Goal: Task Accomplishment & Management: Use online tool/utility

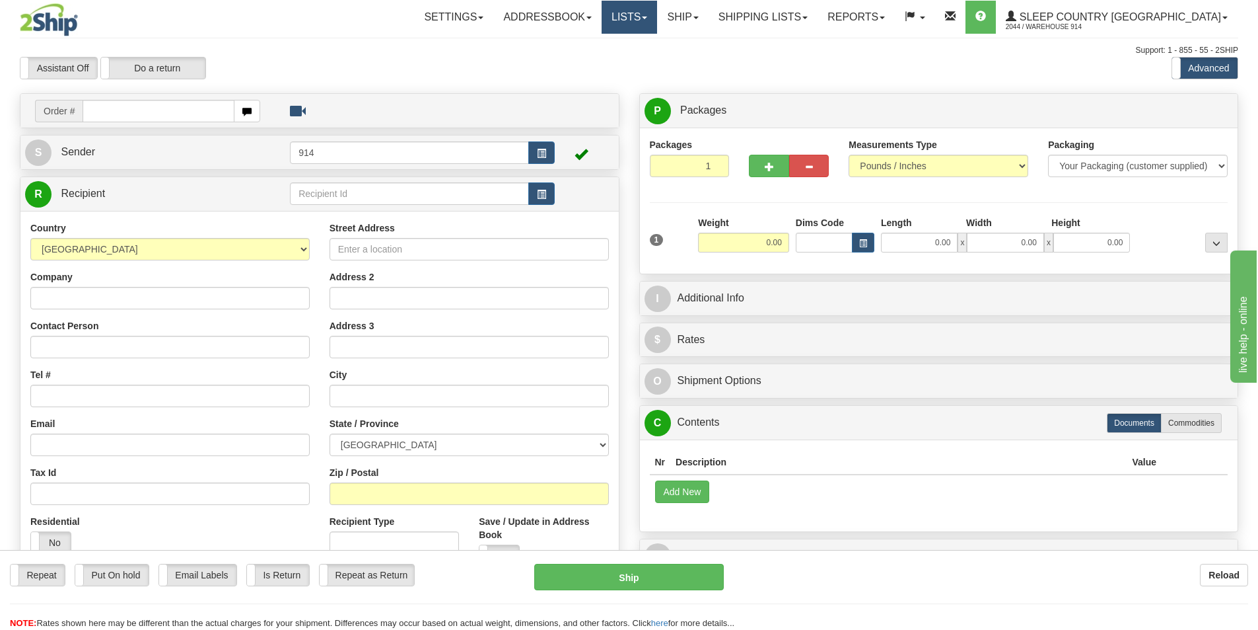
click at [657, 26] on link "Lists" at bounding box center [629, 17] width 55 height 33
click at [708, 28] on link "Ship" at bounding box center [682, 17] width 51 height 33
click at [695, 62] on span "OnHold / Order Queue" at bounding box center [648, 63] width 93 height 11
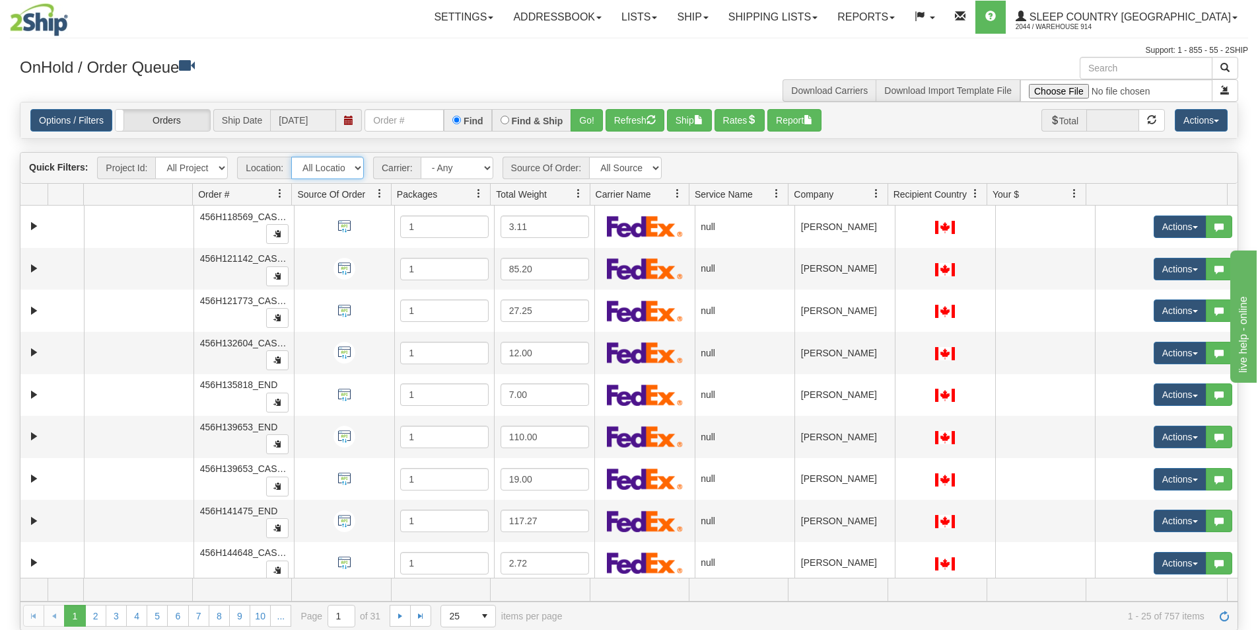
click at [357, 164] on select "All Locations 914 9009 [GEOGRAPHIC_DATA] SLE BEDDN ZINUC" at bounding box center [327, 168] width 73 height 22
select select "7603"
click at [291, 157] on select "All Locations 914 9009 [GEOGRAPHIC_DATA] SLE BEDDN ZINUC" at bounding box center [327, 168] width 73 height 22
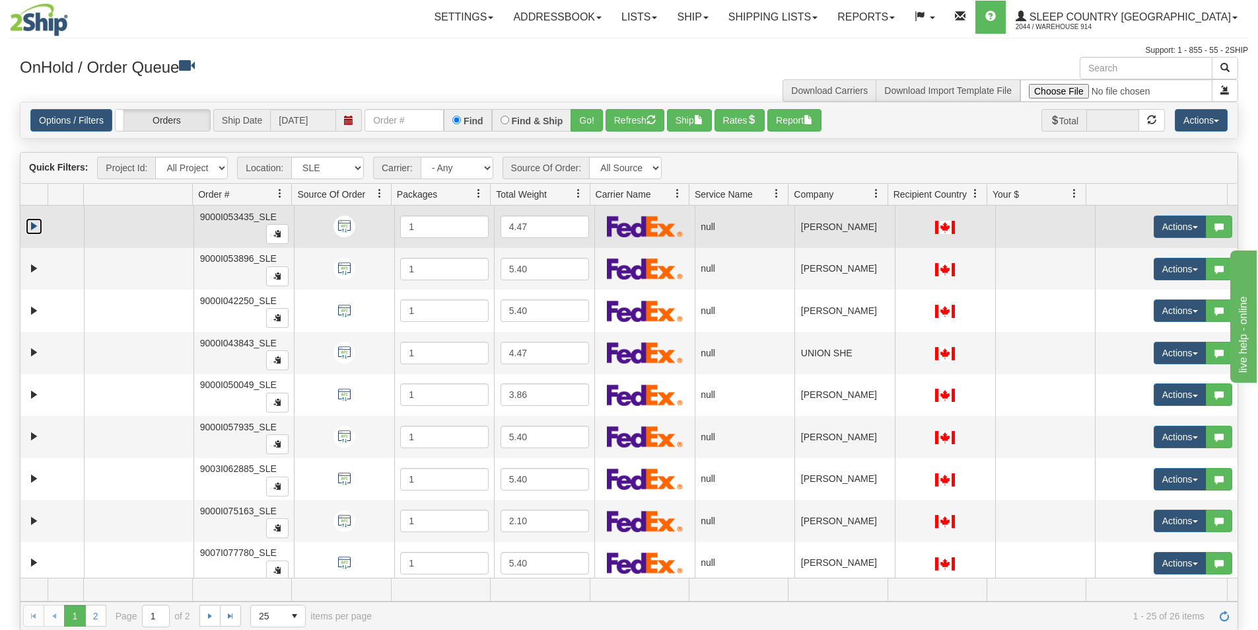
click at [32, 229] on link "Expand" at bounding box center [34, 226] width 17 height 17
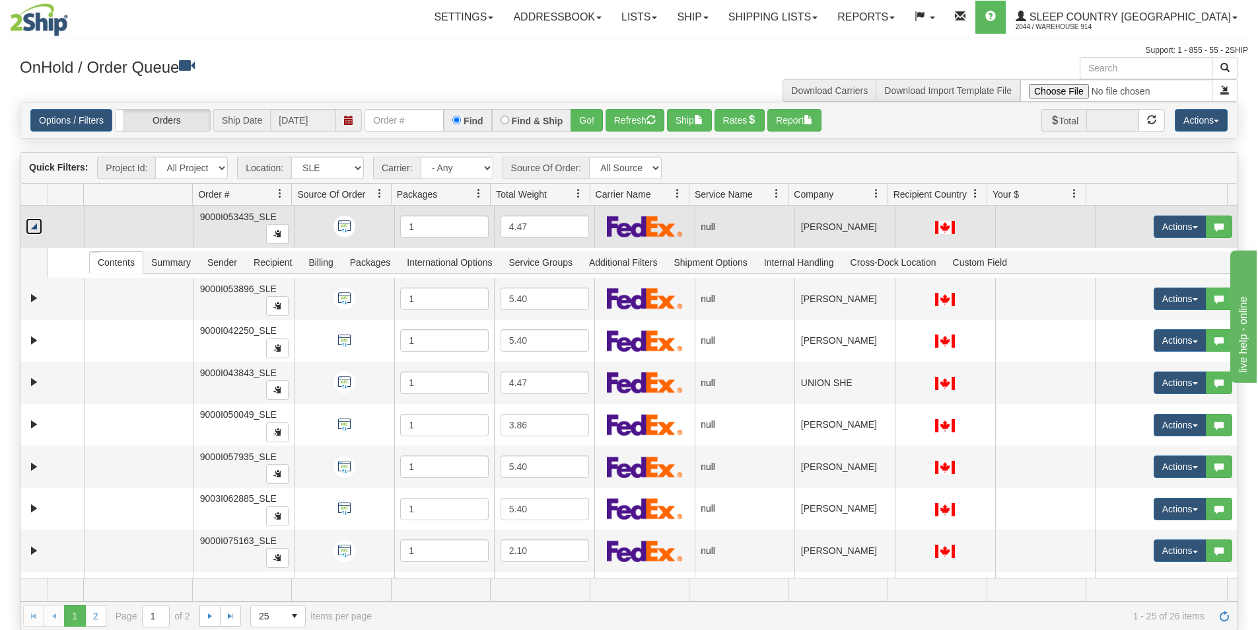
click at [32, 230] on link "Collapse" at bounding box center [34, 226] width 17 height 17
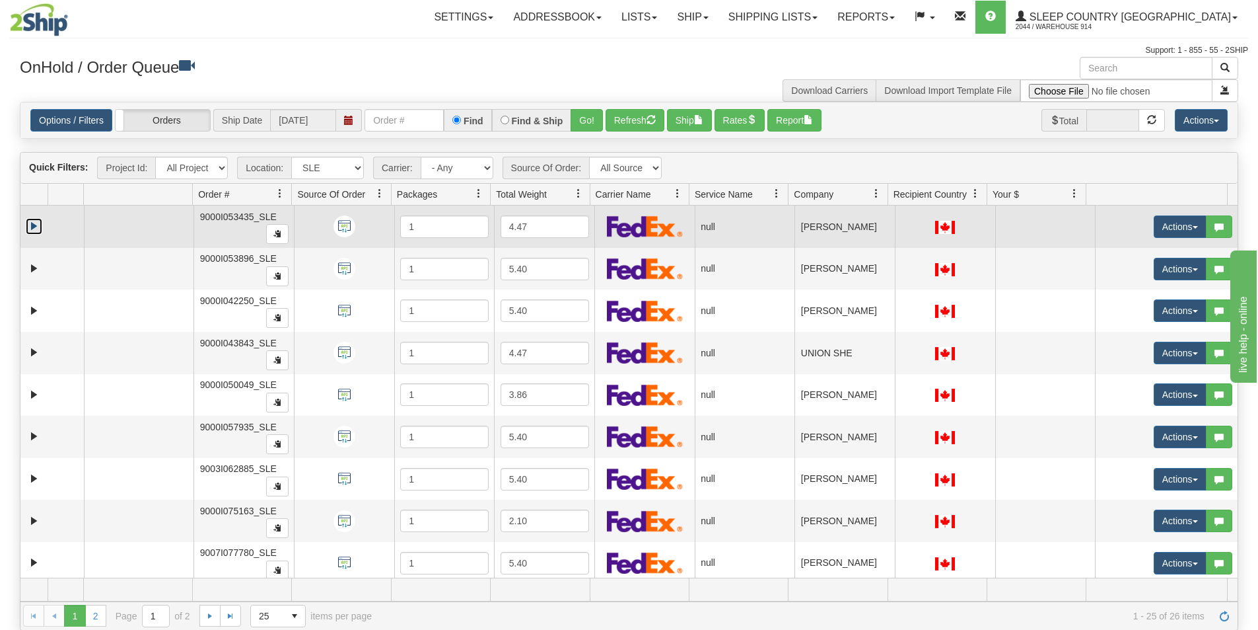
click at [32, 230] on link "Expand" at bounding box center [34, 226] width 17 height 17
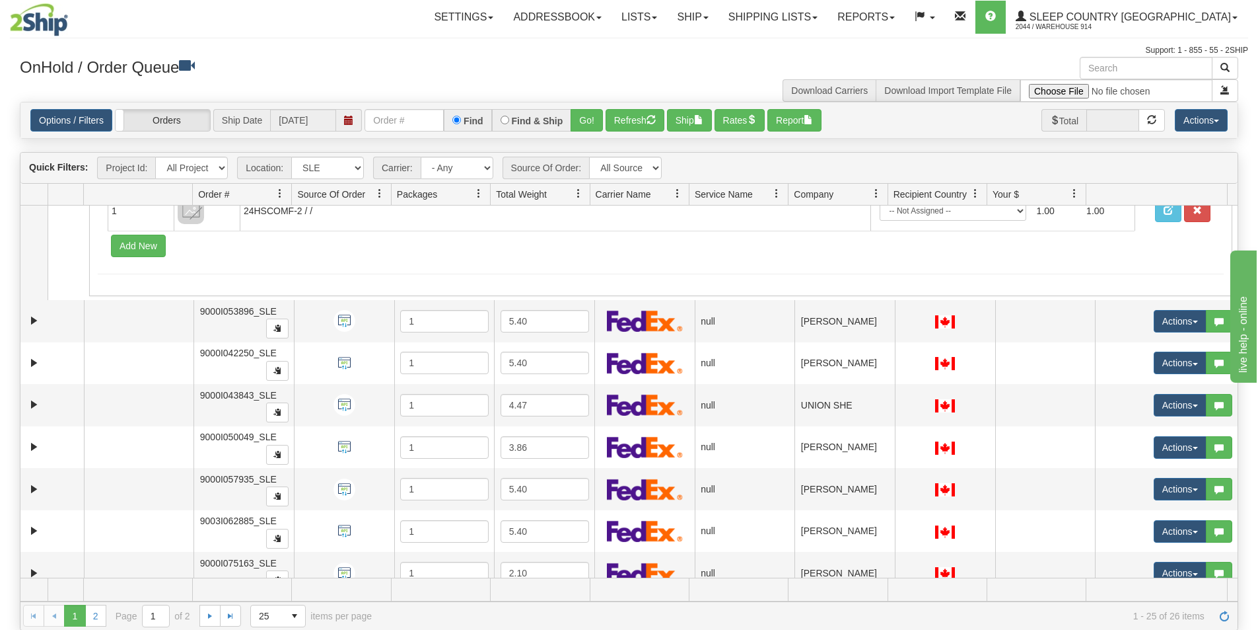
scroll to position [198, 0]
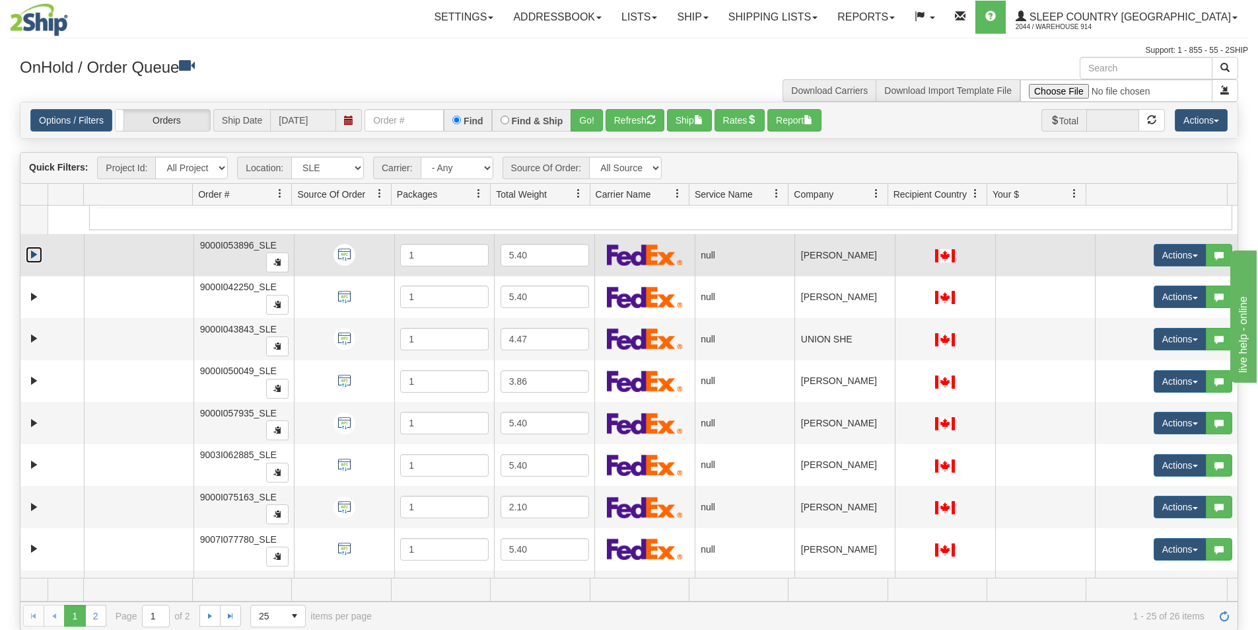
click at [39, 252] on link "Expand" at bounding box center [34, 254] width 17 height 17
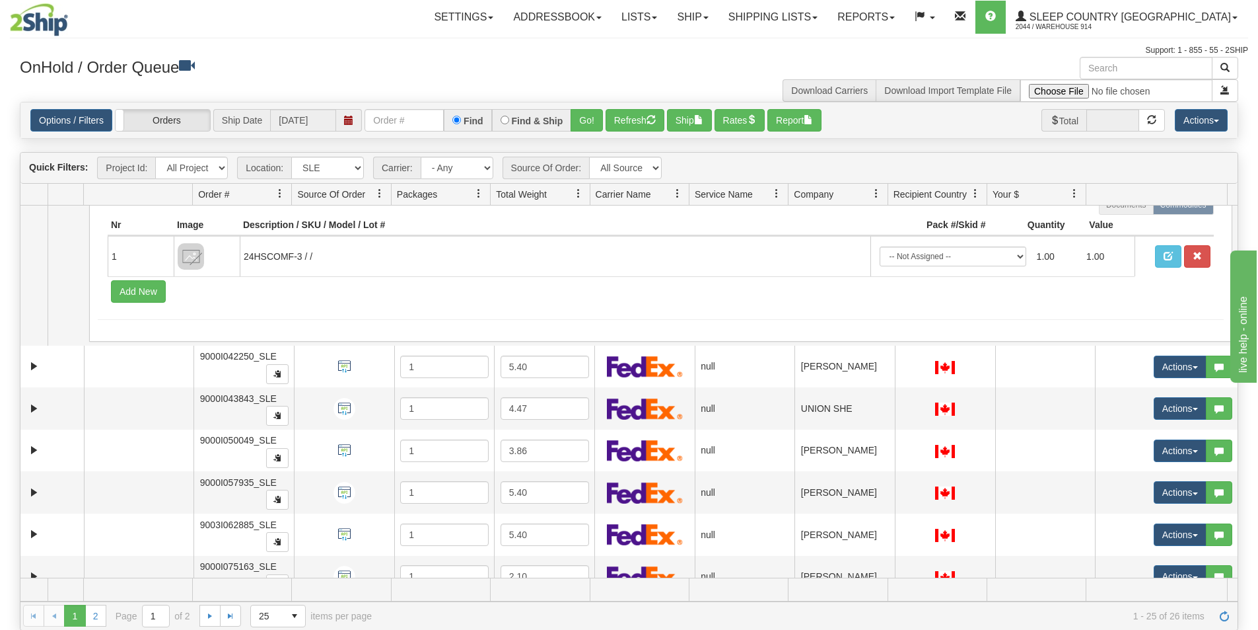
scroll to position [330, 0]
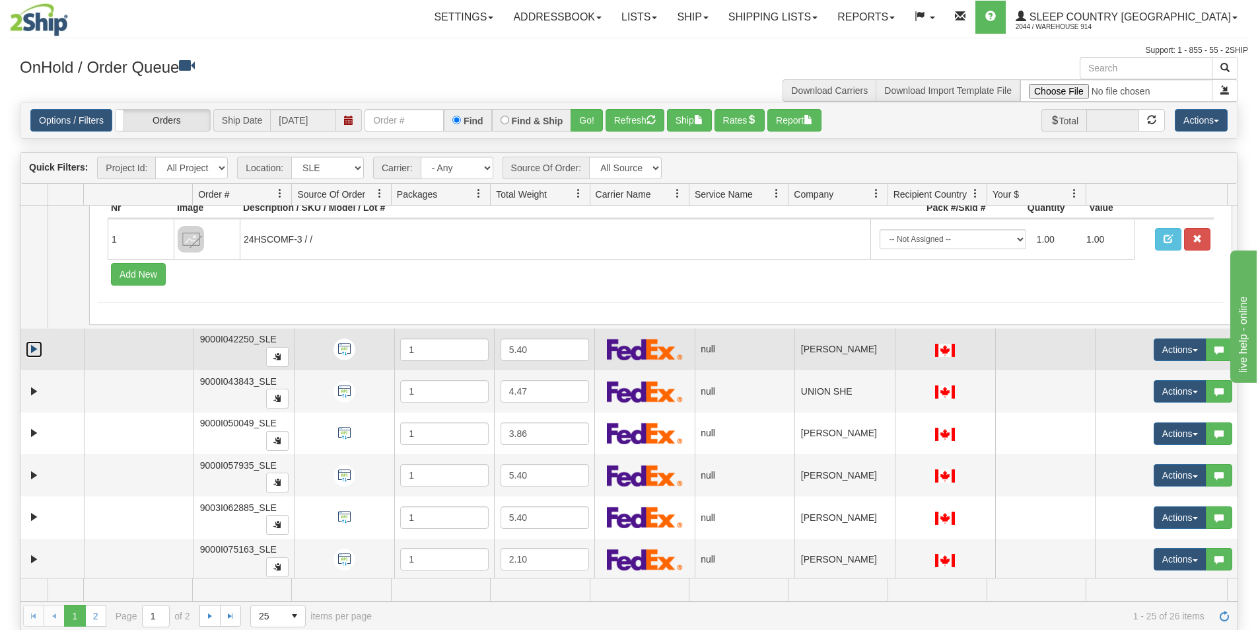
click at [34, 347] on link "Expand" at bounding box center [34, 349] width 17 height 17
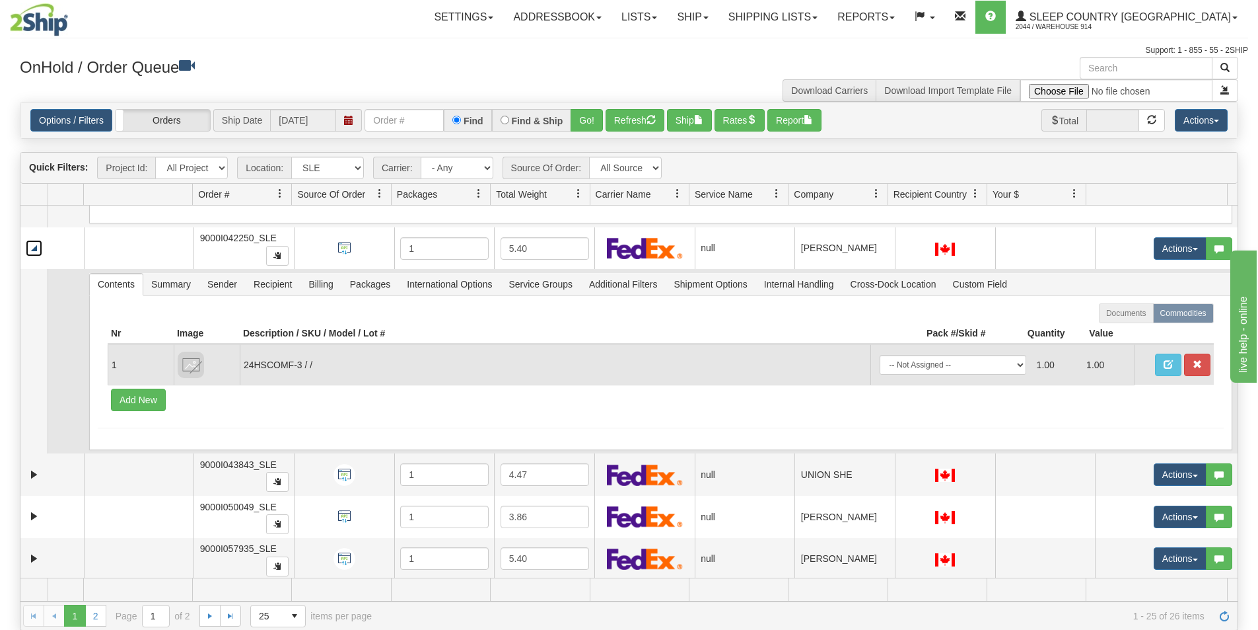
scroll to position [462, 0]
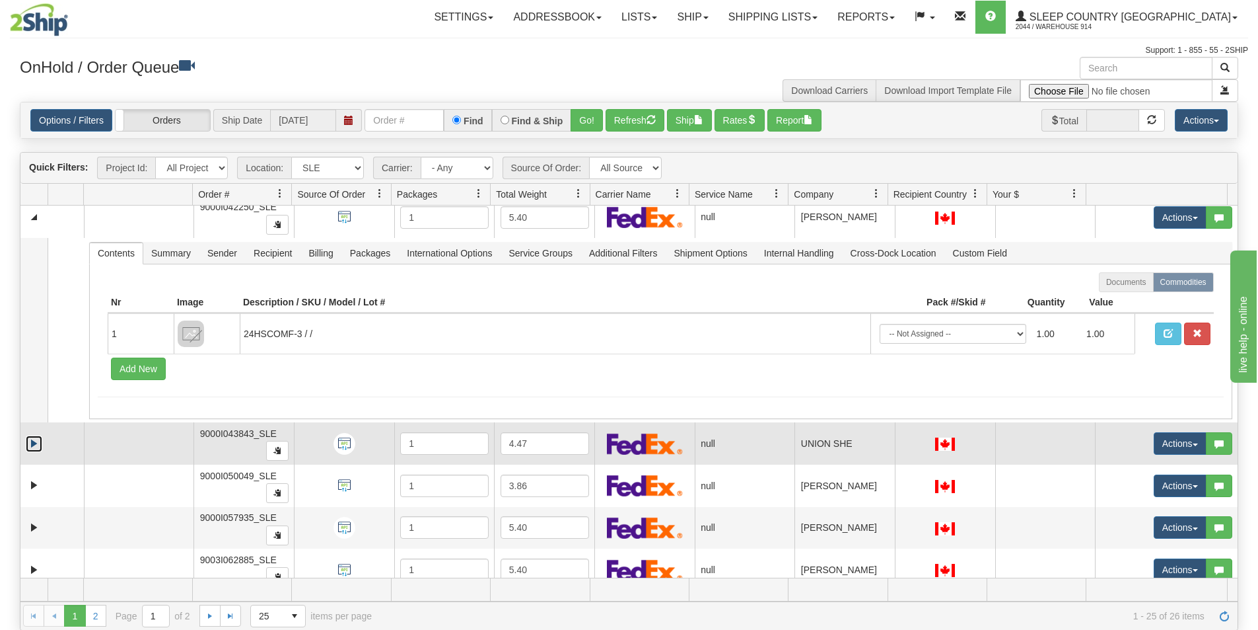
click at [32, 447] on link "Expand" at bounding box center [34, 443] width 17 height 17
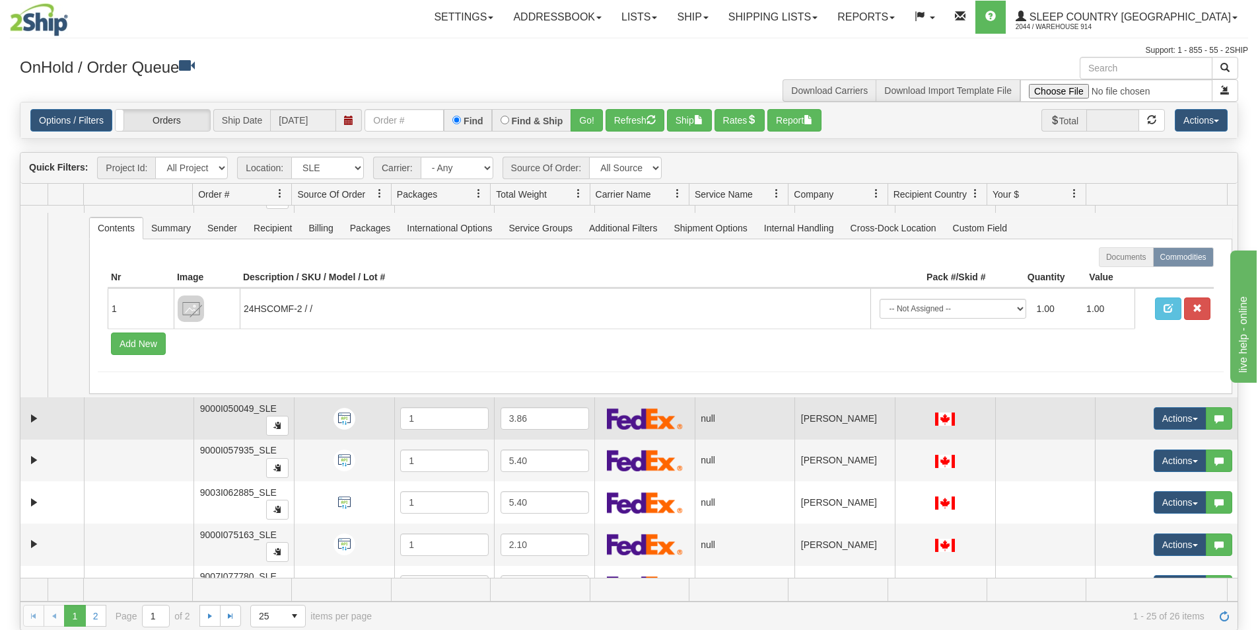
scroll to position [727, 0]
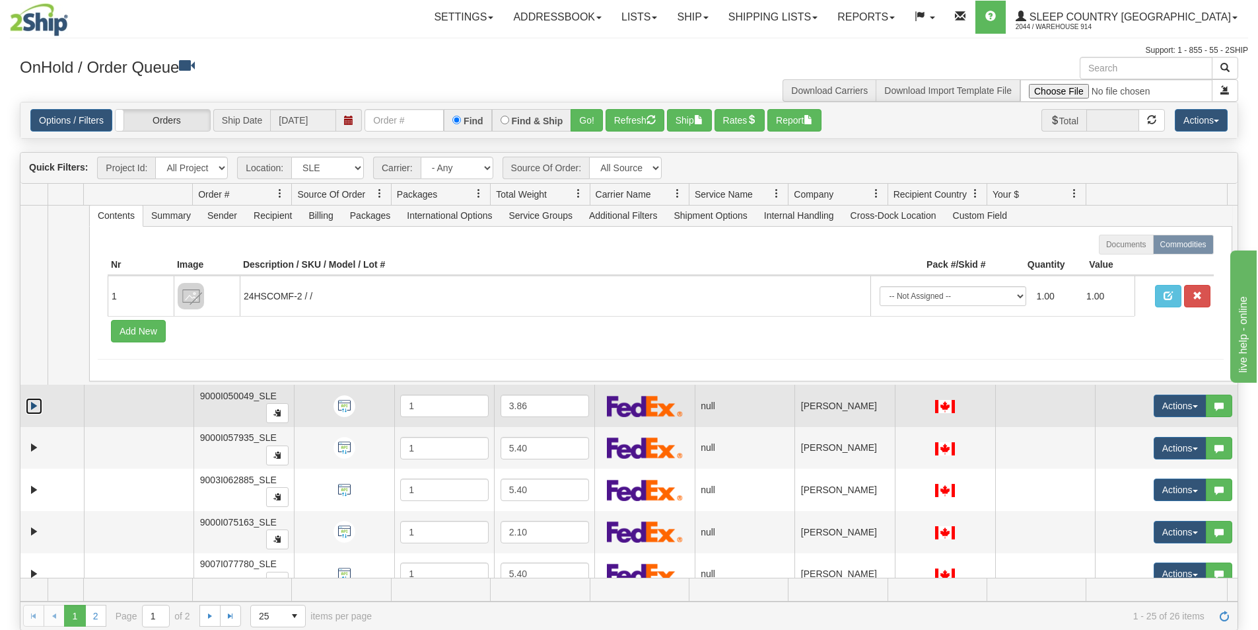
click at [31, 407] on link "Expand" at bounding box center [34, 406] width 17 height 17
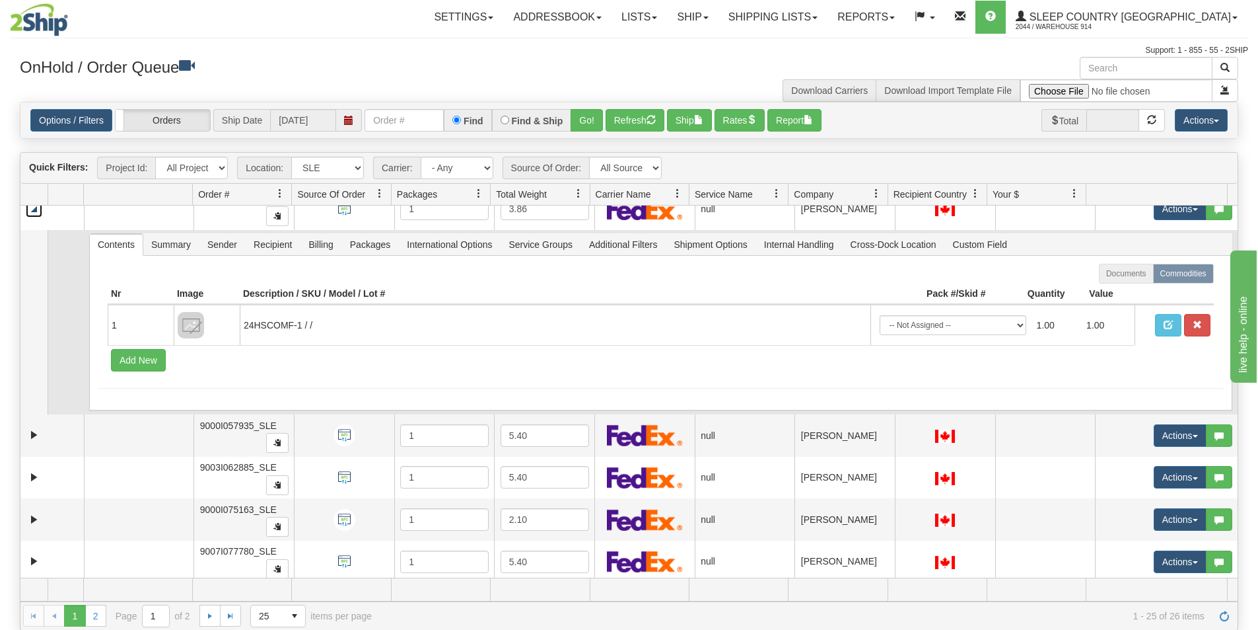
scroll to position [925, 0]
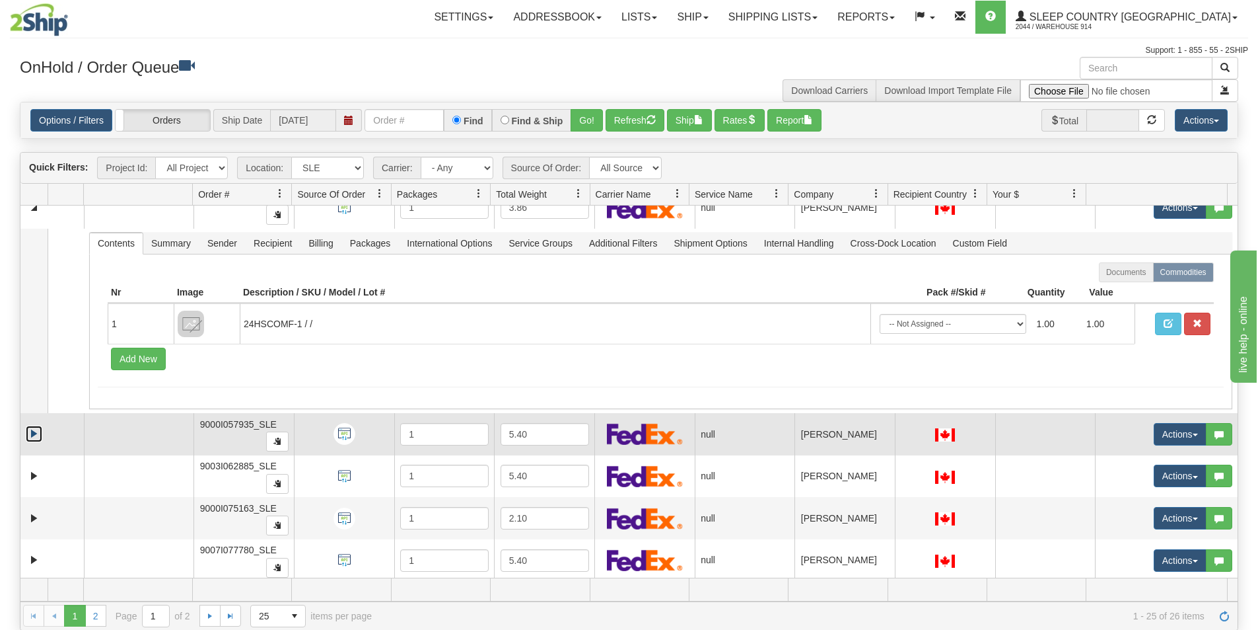
click at [37, 429] on link "Expand" at bounding box center [34, 433] width 17 height 17
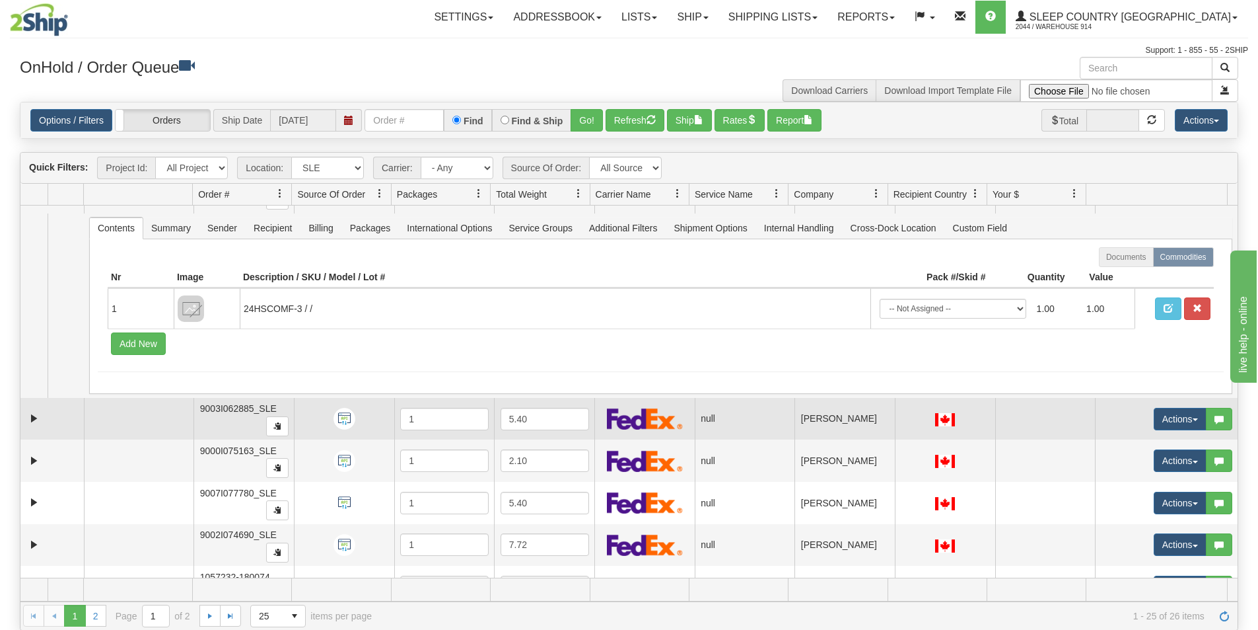
scroll to position [1189, 0]
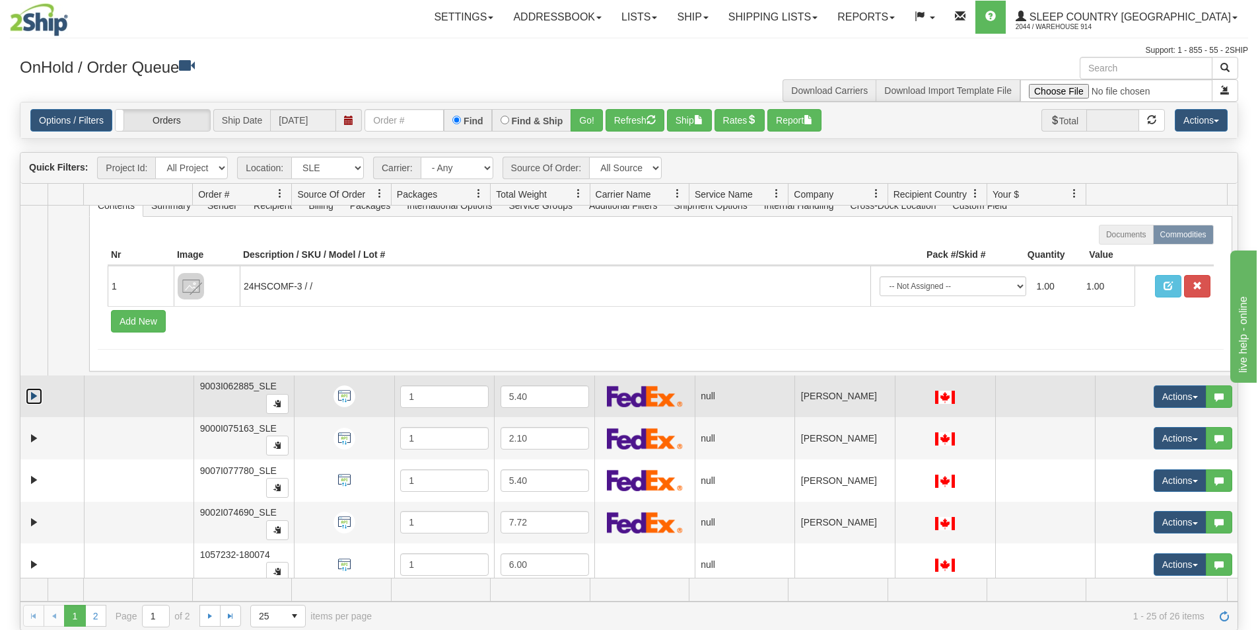
click at [34, 396] on link "Expand" at bounding box center [34, 396] width 17 height 17
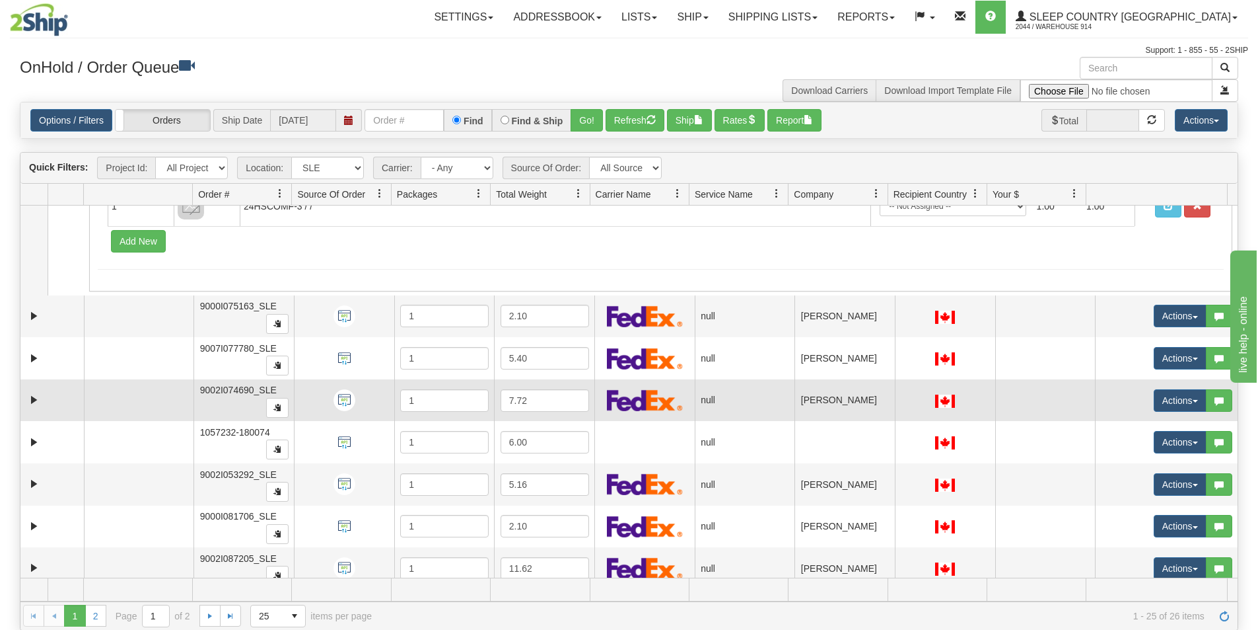
scroll to position [1519, 0]
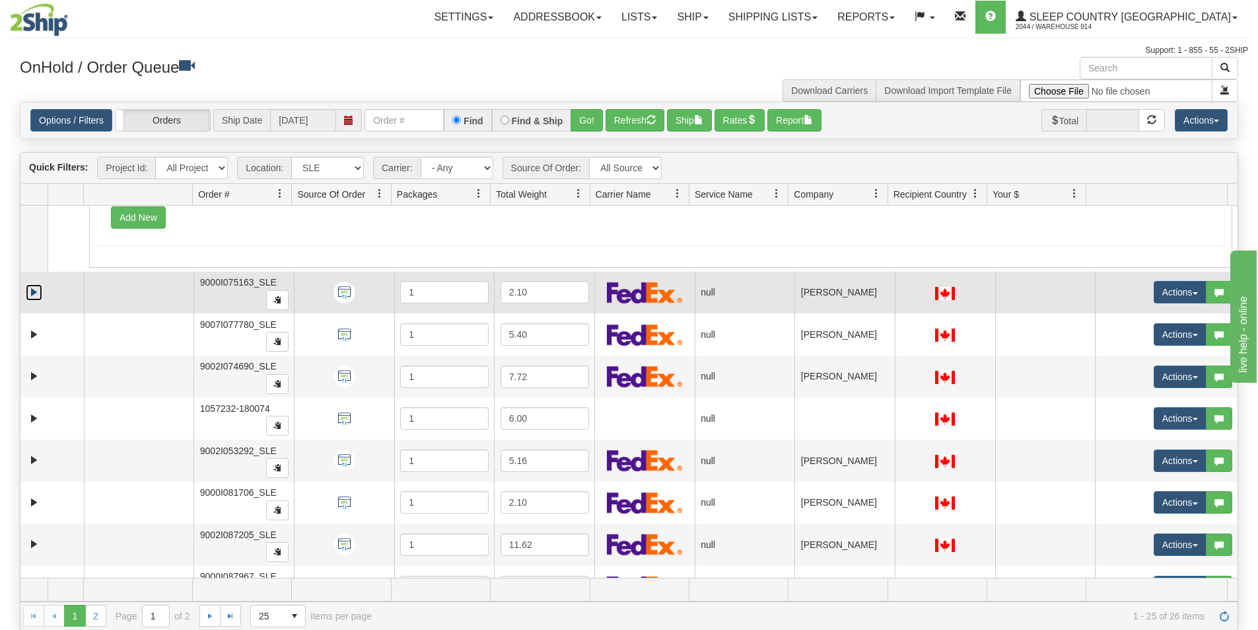
click at [30, 291] on link "Expand" at bounding box center [34, 292] width 17 height 17
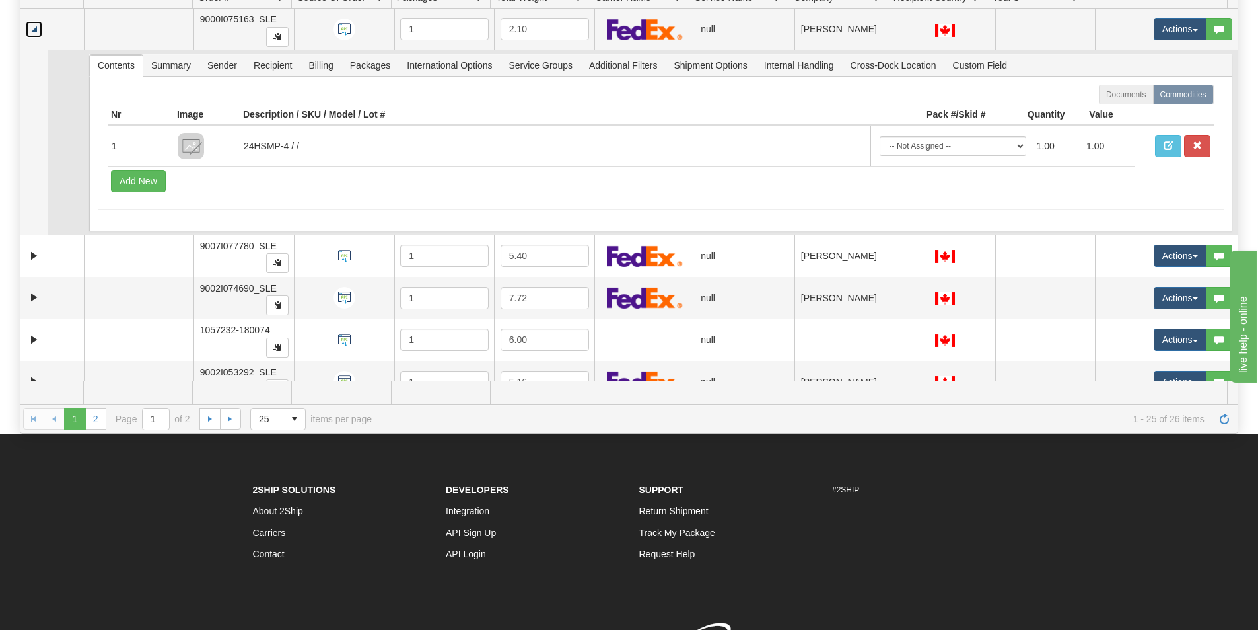
scroll to position [198, 0]
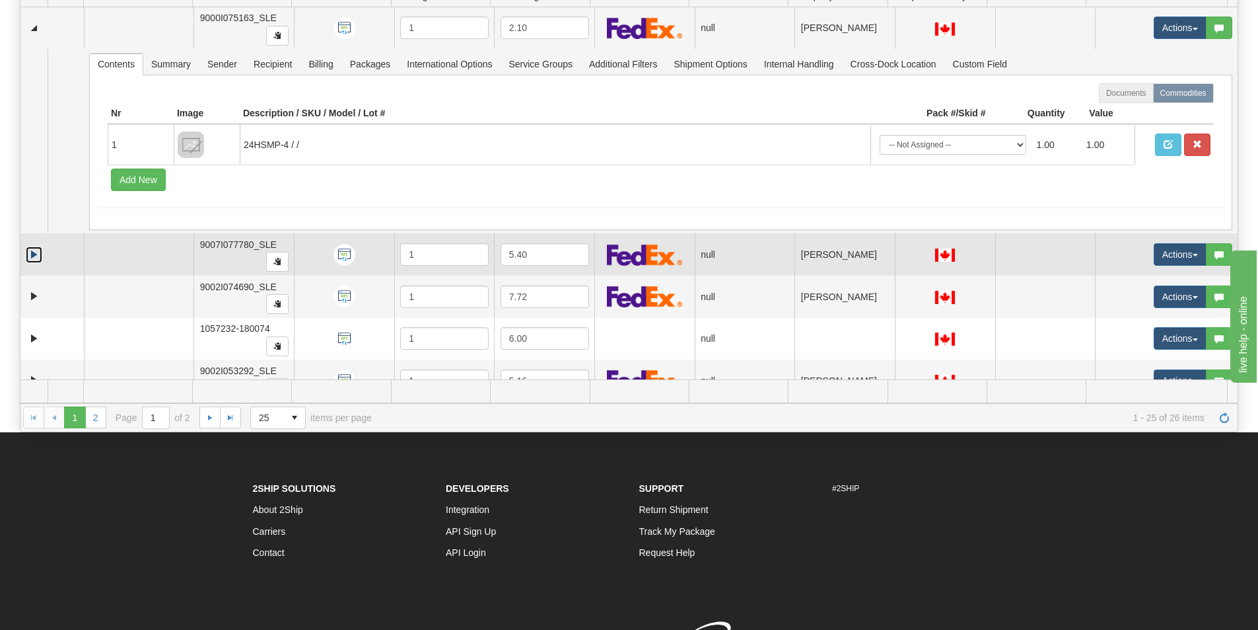
click at [31, 252] on link "Expand" at bounding box center [34, 254] width 17 height 17
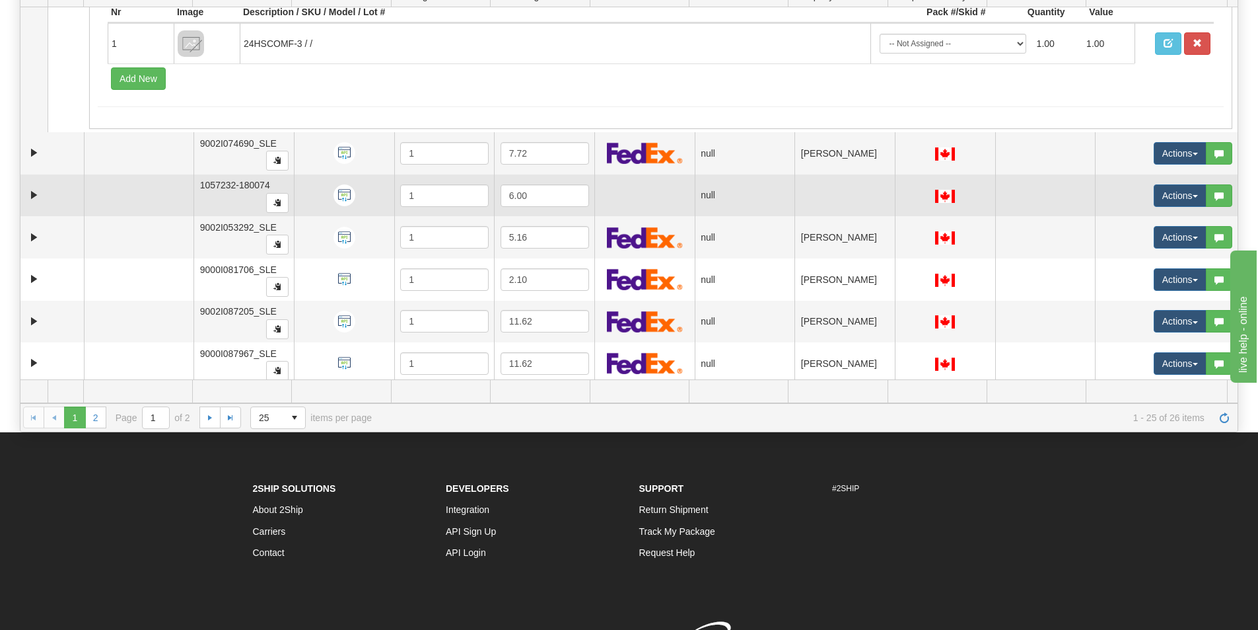
scroll to position [1916, 0]
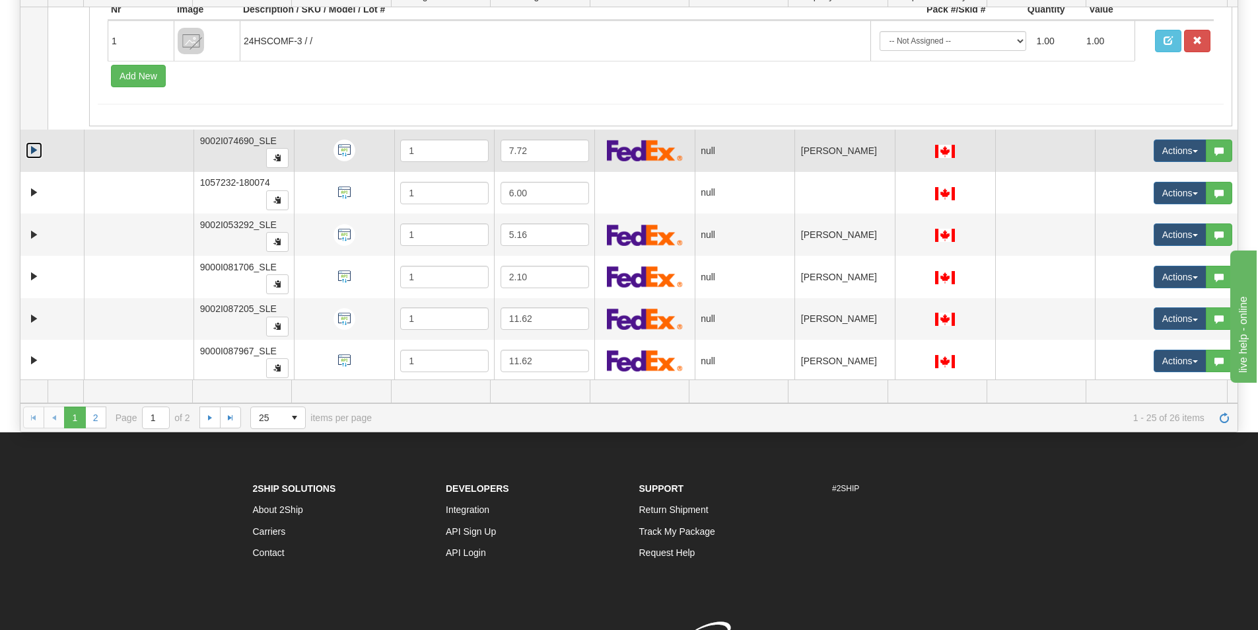
click at [34, 148] on link "Expand" at bounding box center [34, 150] width 17 height 17
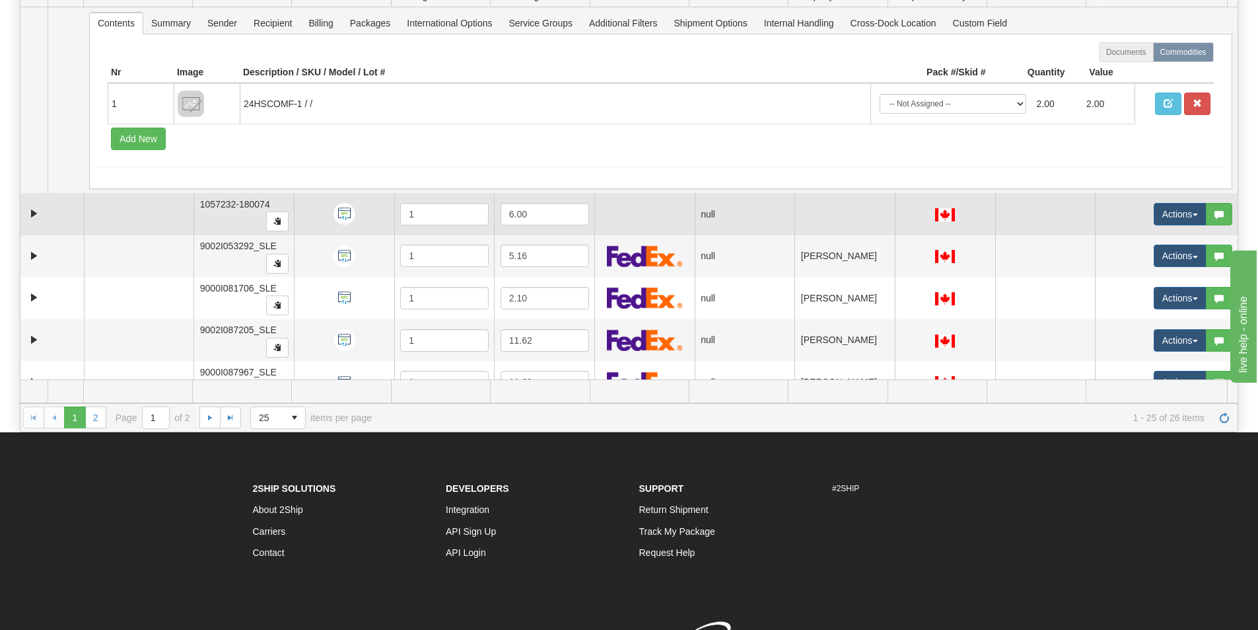
scroll to position [2114, 0]
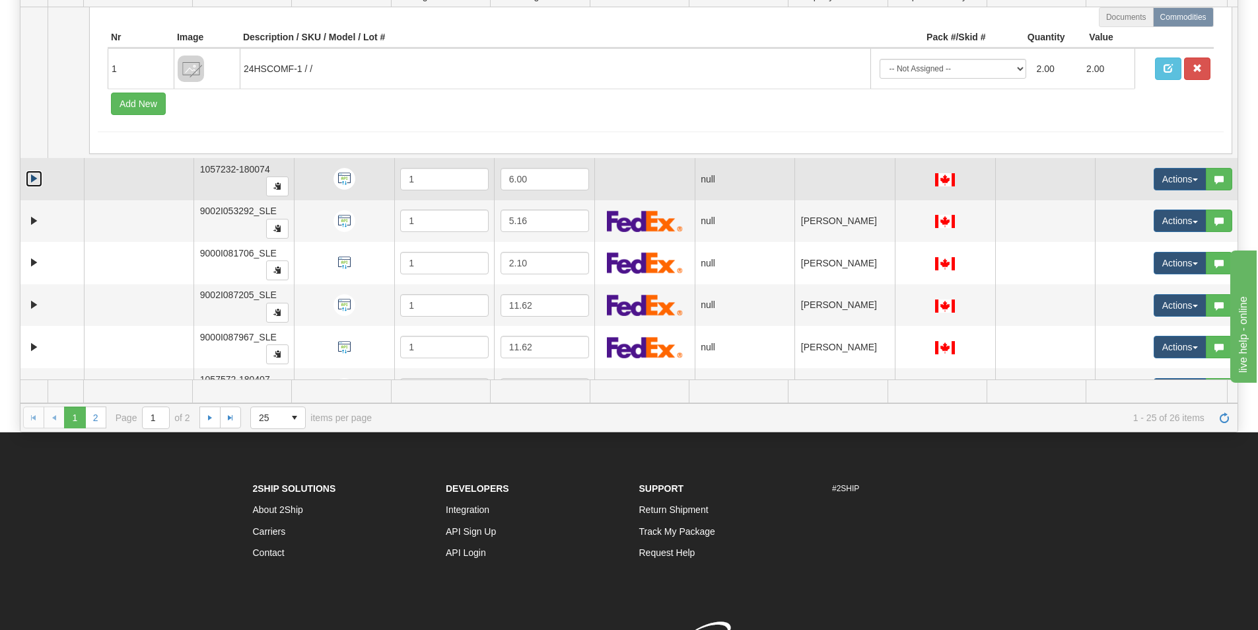
click at [31, 181] on link "Expand" at bounding box center [34, 178] width 17 height 17
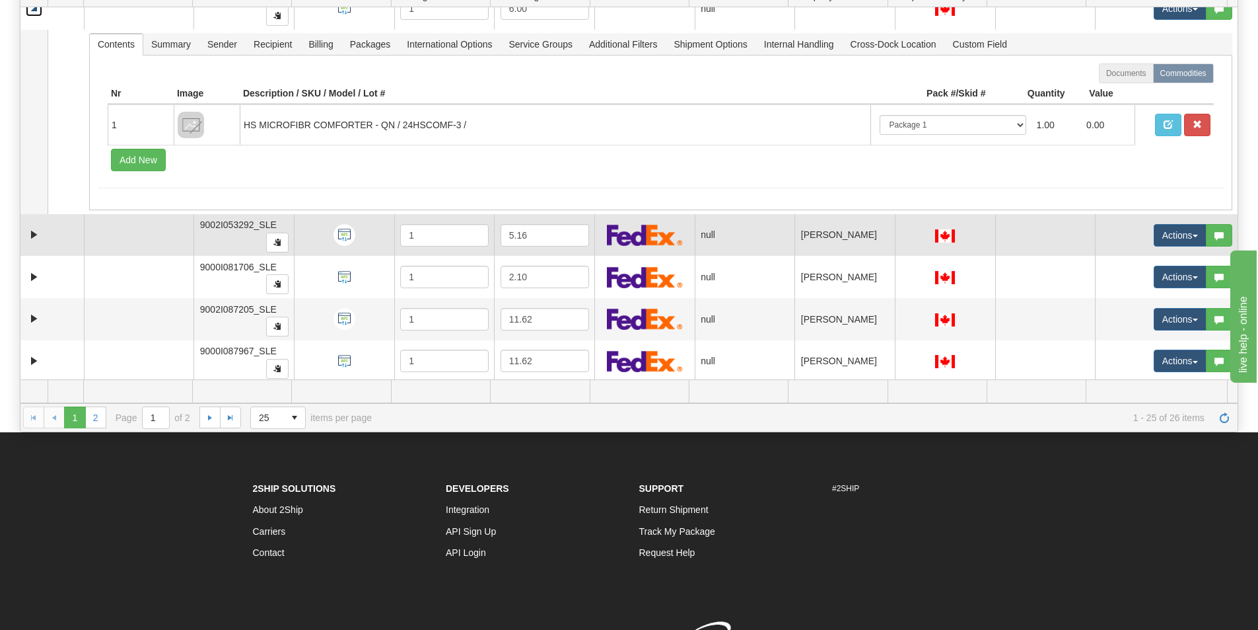
scroll to position [2312, 0]
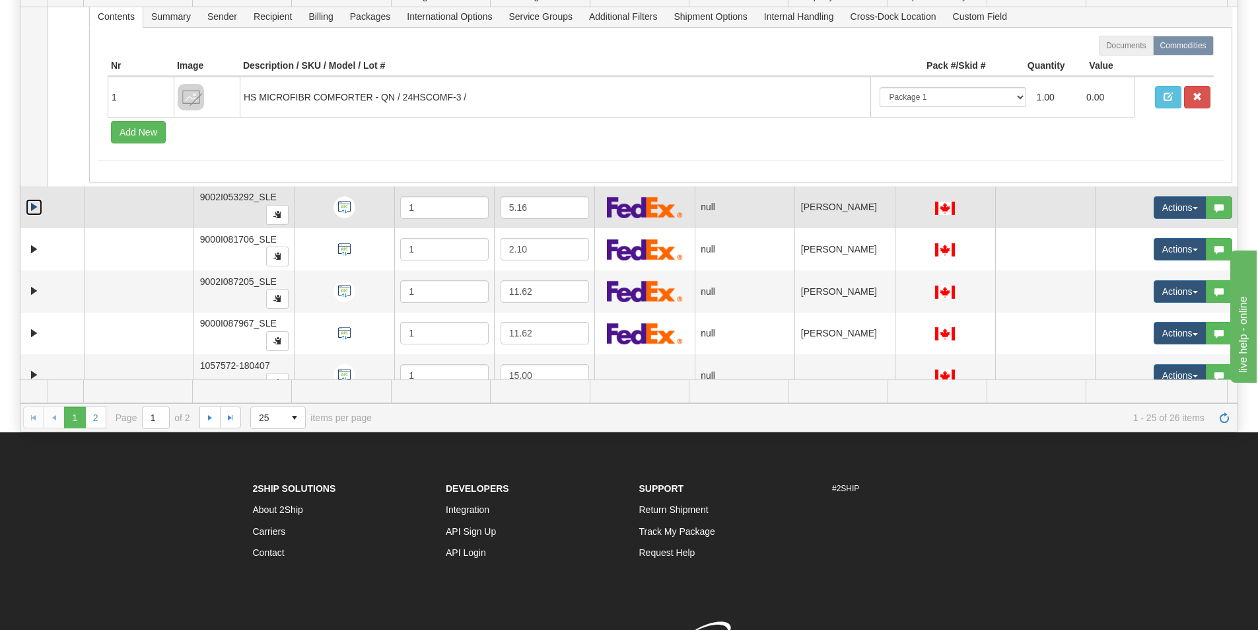
click at [30, 205] on link "Expand" at bounding box center [34, 207] width 17 height 17
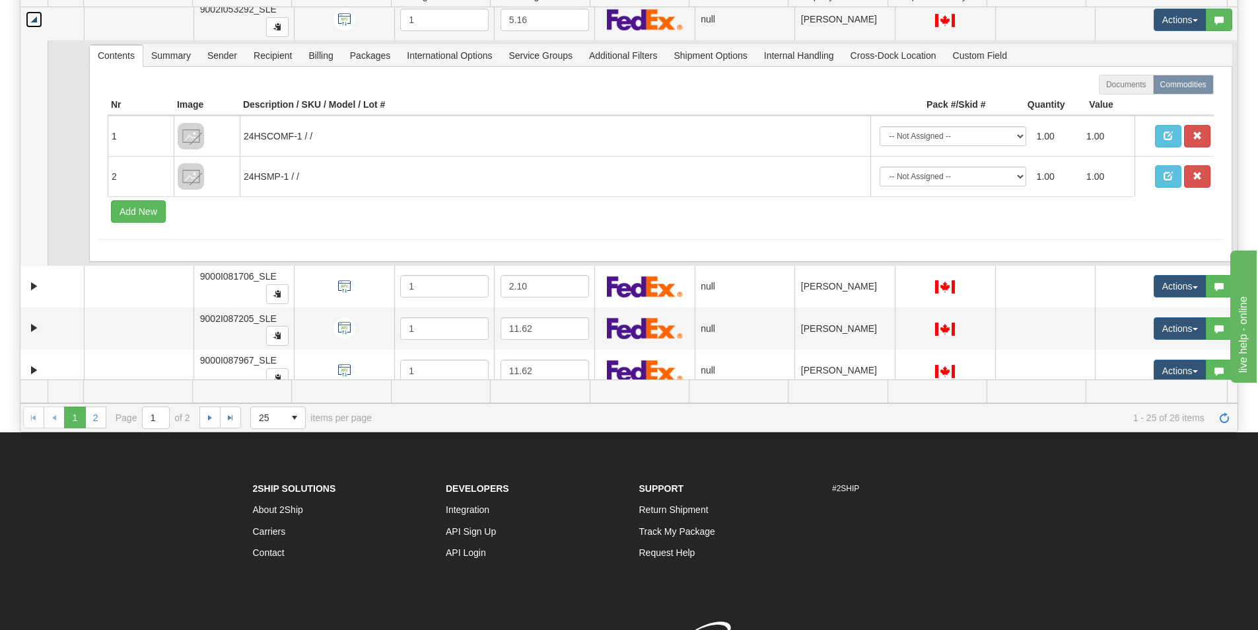
scroll to position [2576, 0]
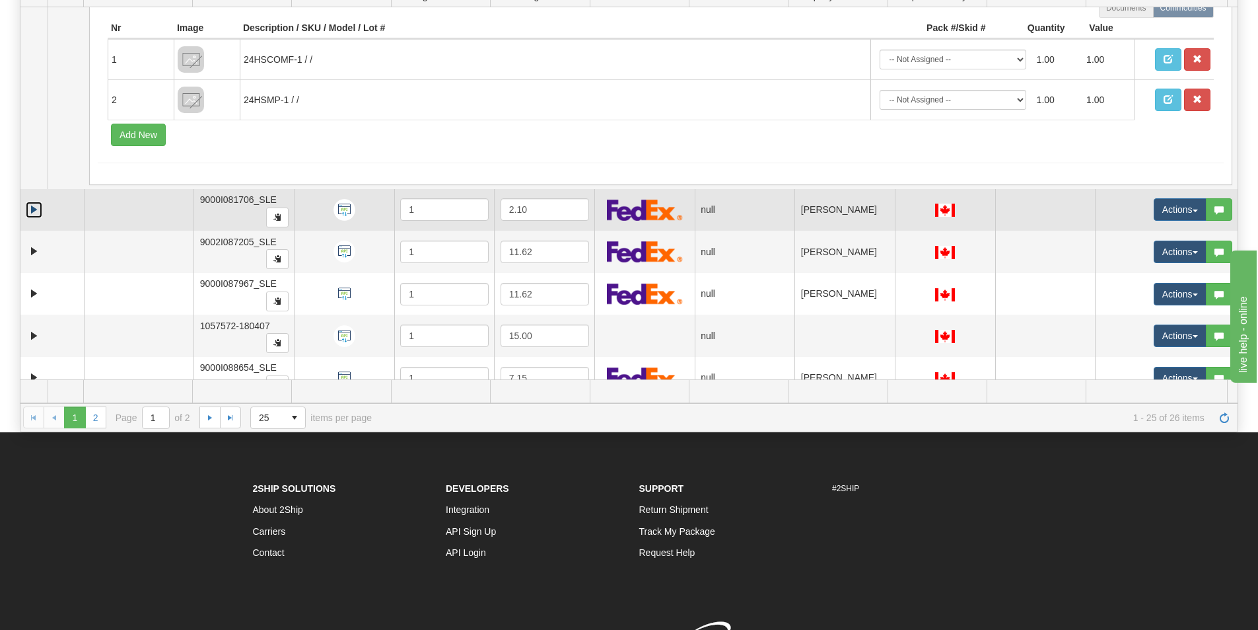
click at [35, 209] on link "Expand" at bounding box center [34, 209] width 17 height 17
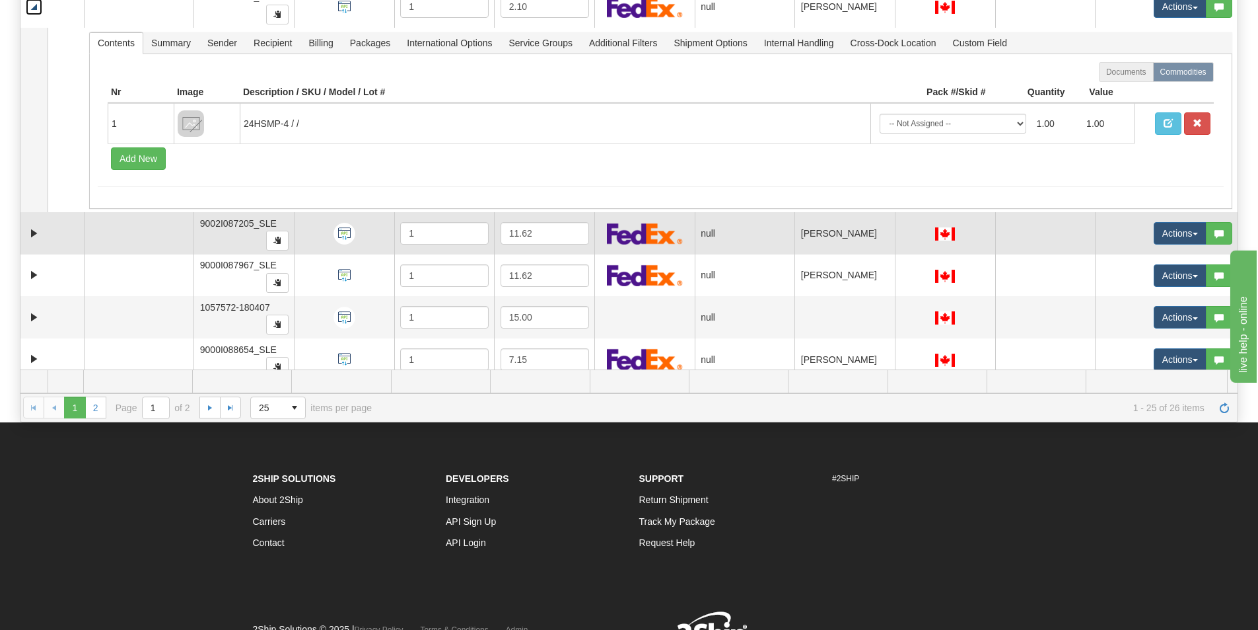
scroll to position [2852, 0]
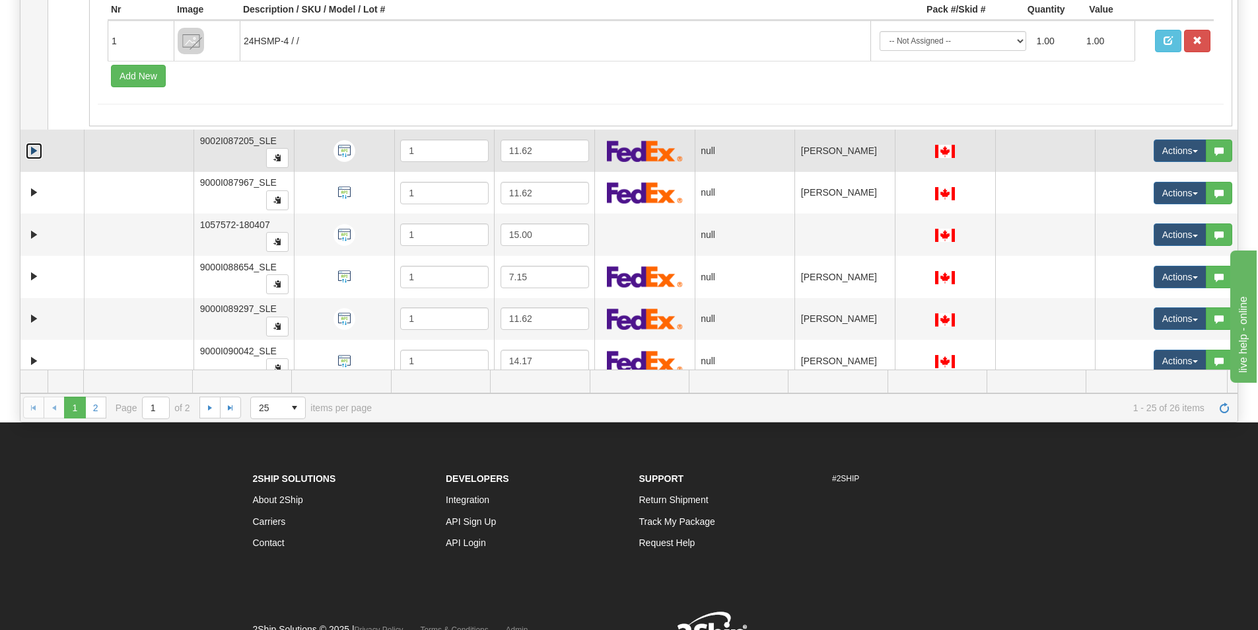
click at [36, 155] on link "Expand" at bounding box center [34, 151] width 17 height 17
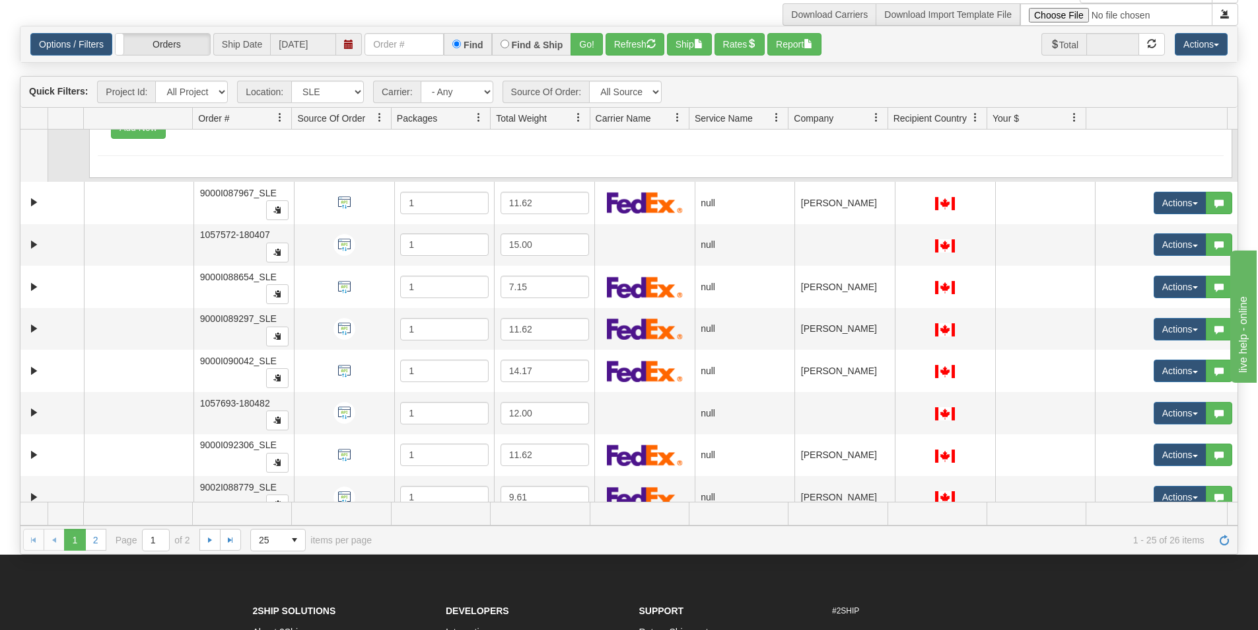
scroll to position [3182, 0]
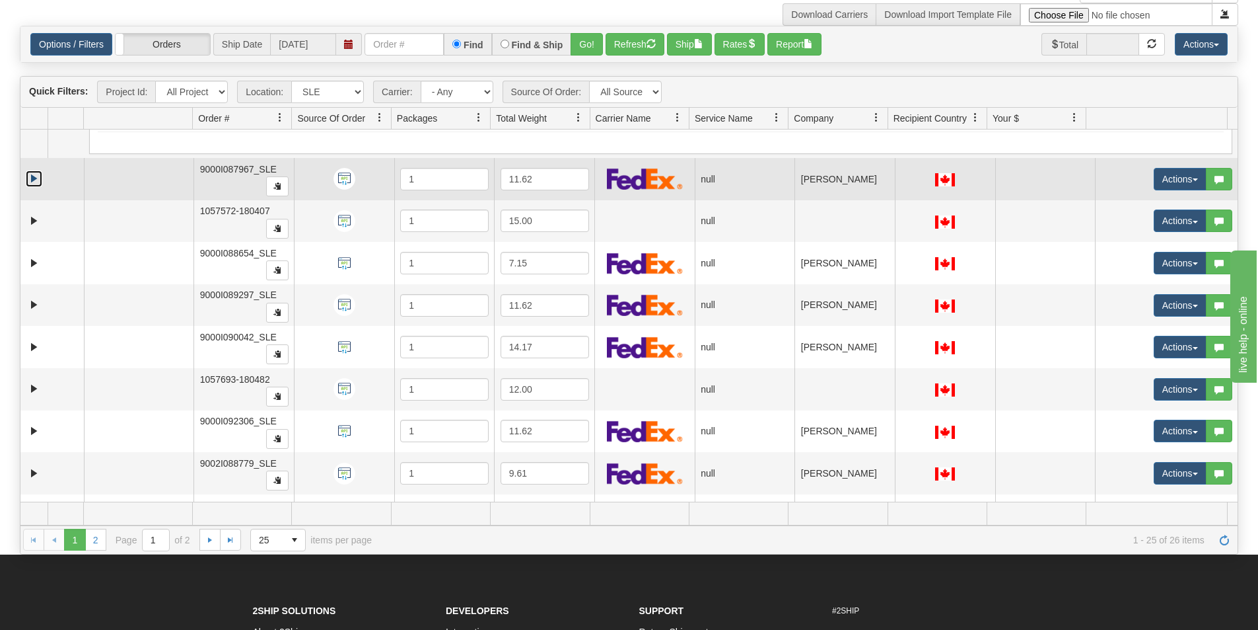
click at [35, 179] on link "Expand" at bounding box center [34, 178] width 17 height 17
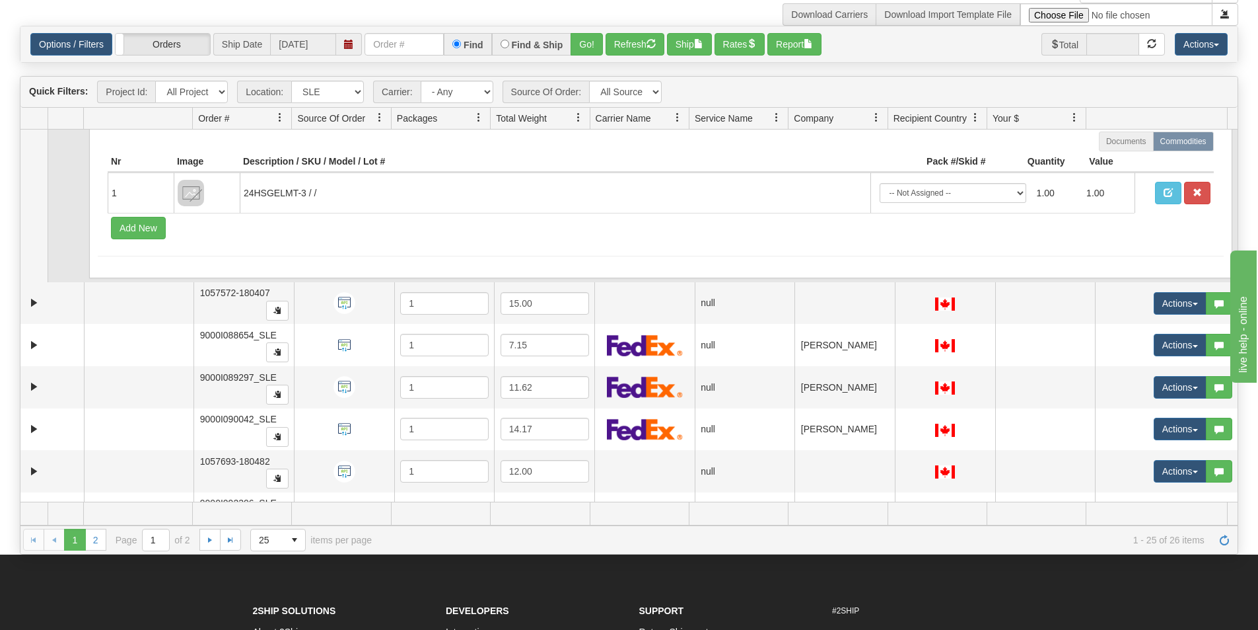
scroll to position [3314, 0]
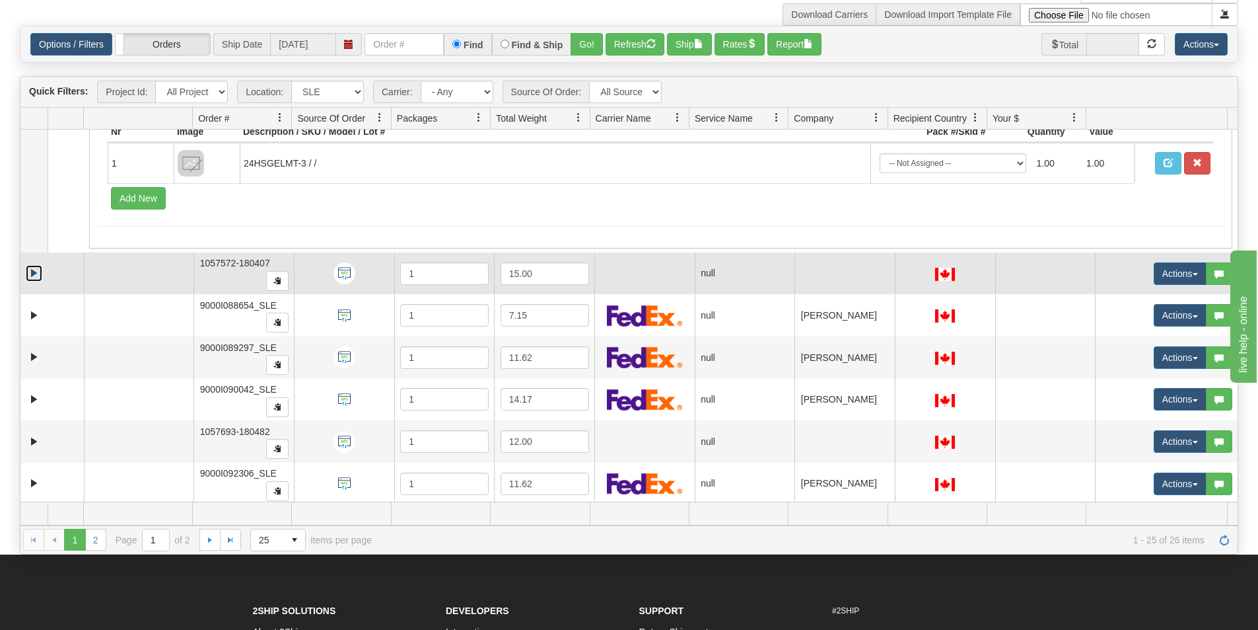
click at [27, 273] on link "Expand" at bounding box center [34, 273] width 17 height 17
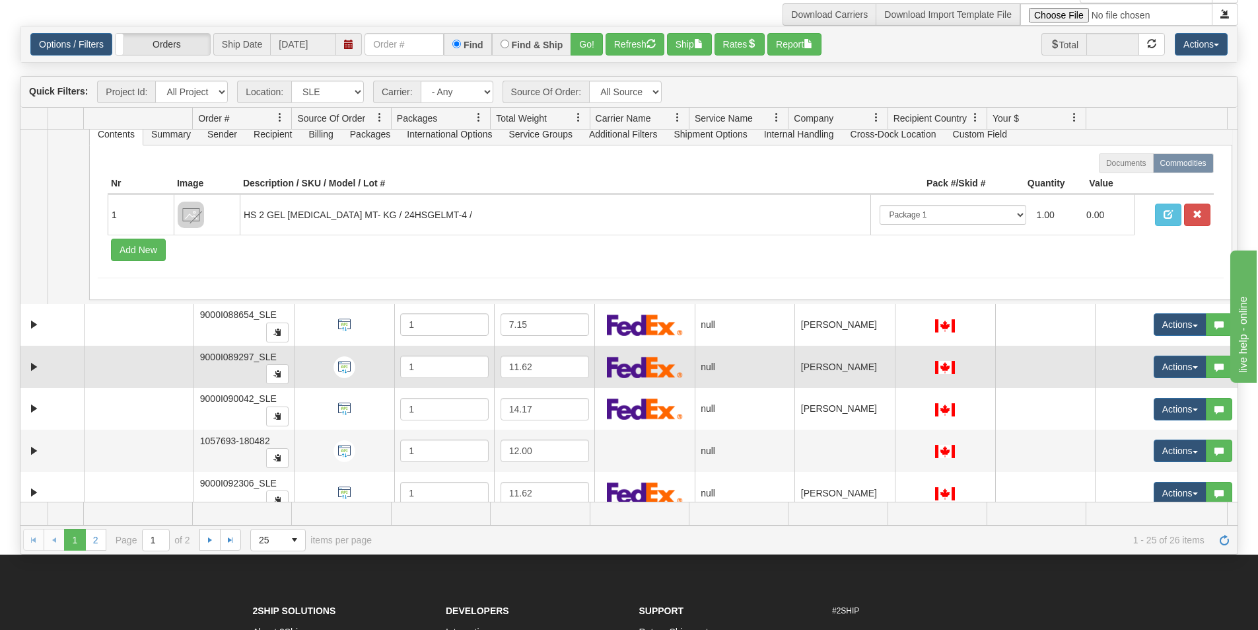
scroll to position [3512, 0]
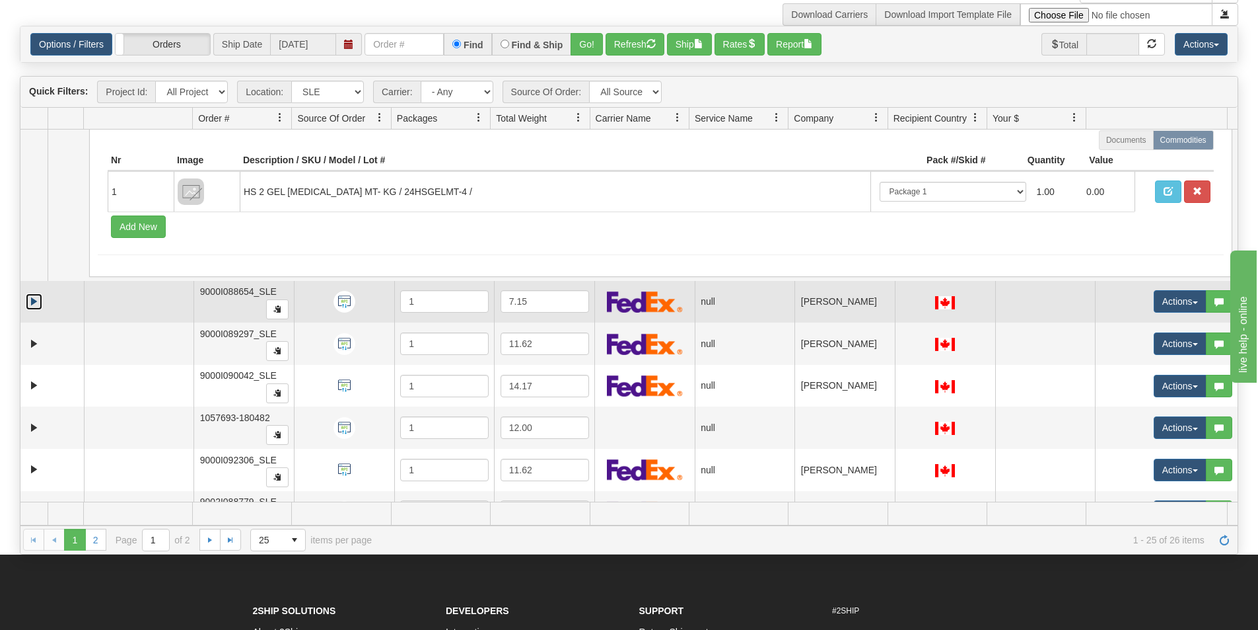
click at [31, 306] on link "Expand" at bounding box center [34, 301] width 17 height 17
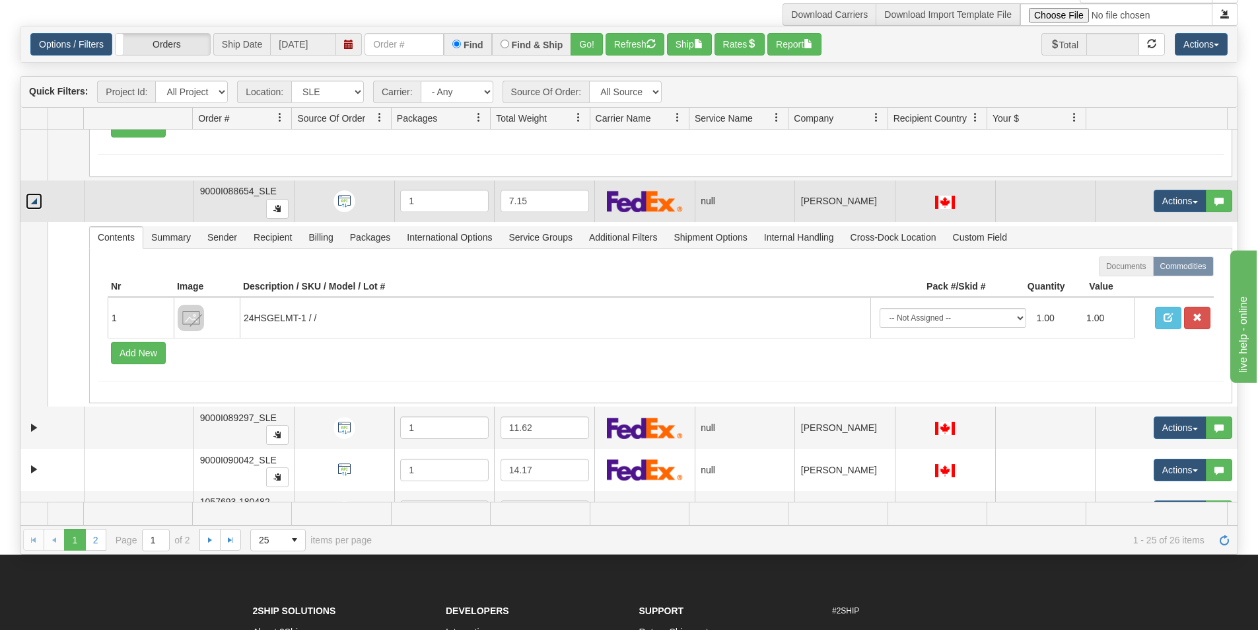
scroll to position [3644, 0]
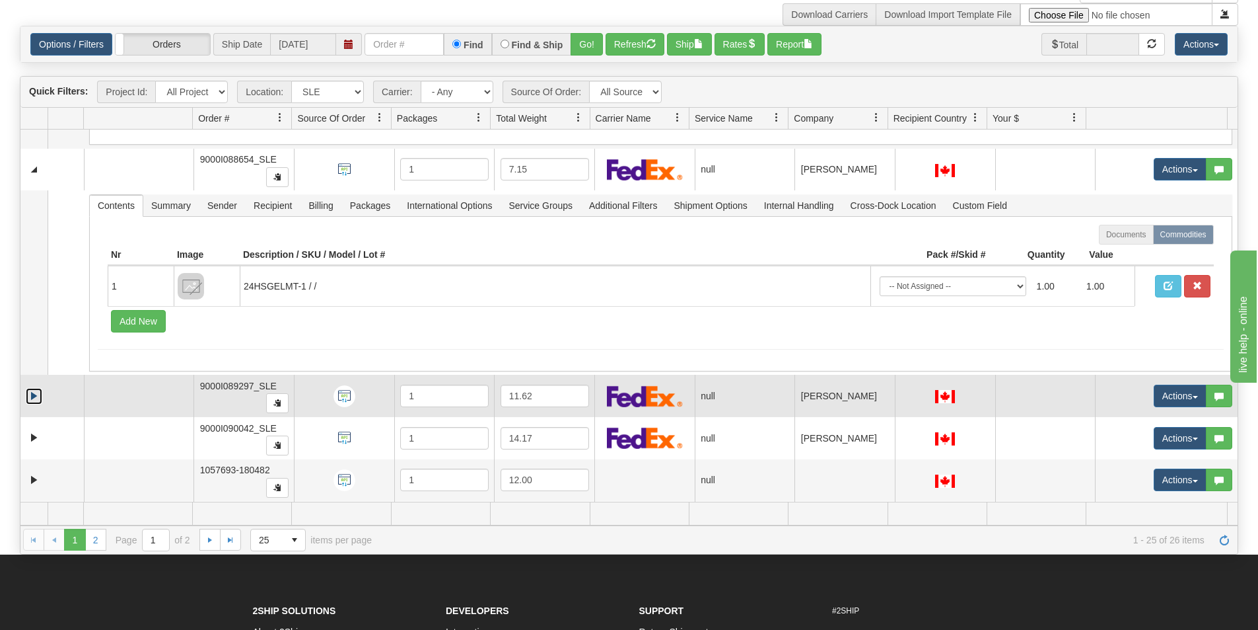
click at [34, 391] on link "Expand" at bounding box center [34, 396] width 17 height 17
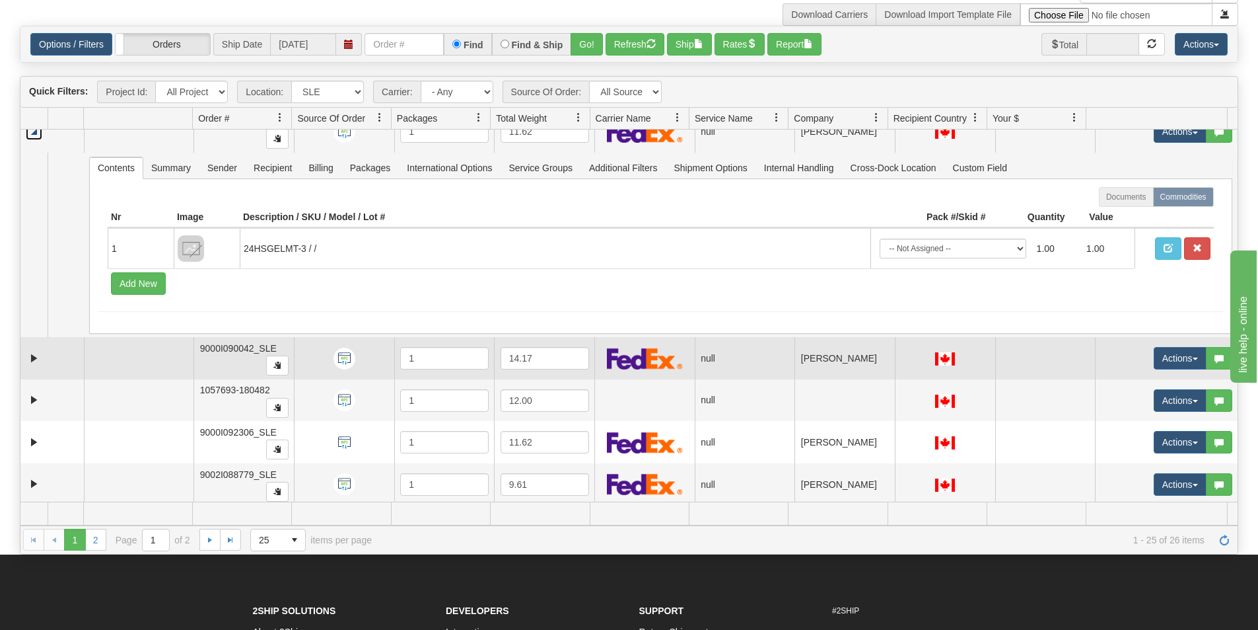
scroll to position [3975, 0]
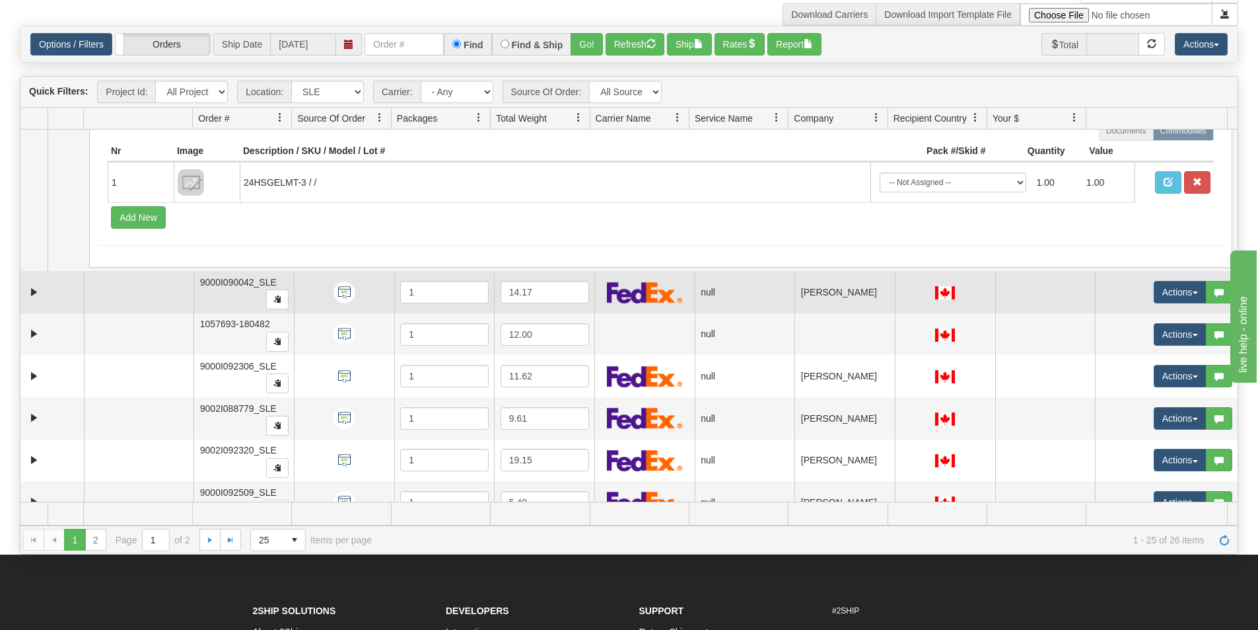
click at [26, 301] on td at bounding box center [51, 292] width 63 height 42
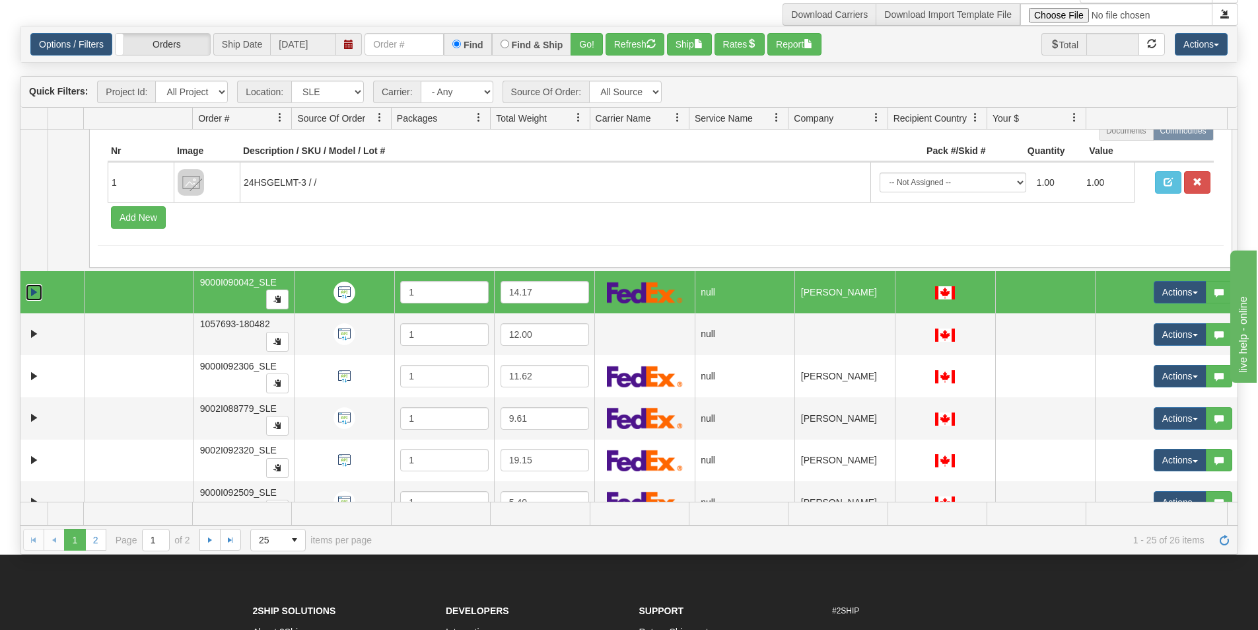
click at [33, 293] on link "Expand" at bounding box center [34, 292] width 17 height 17
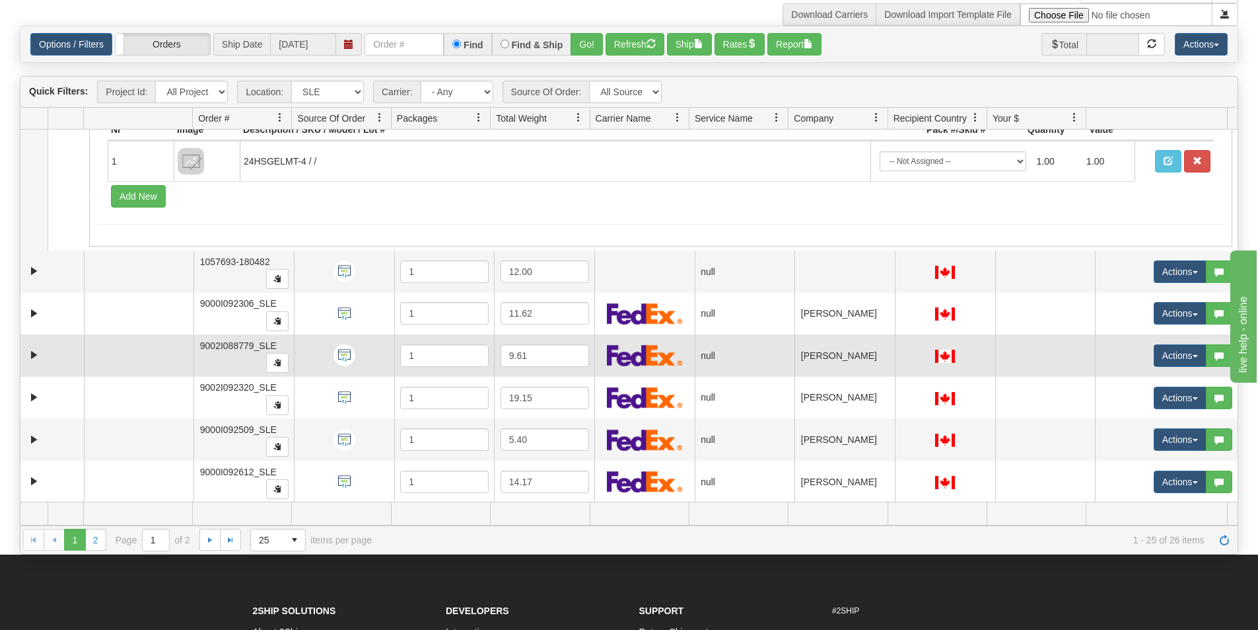
scroll to position [4222, 0]
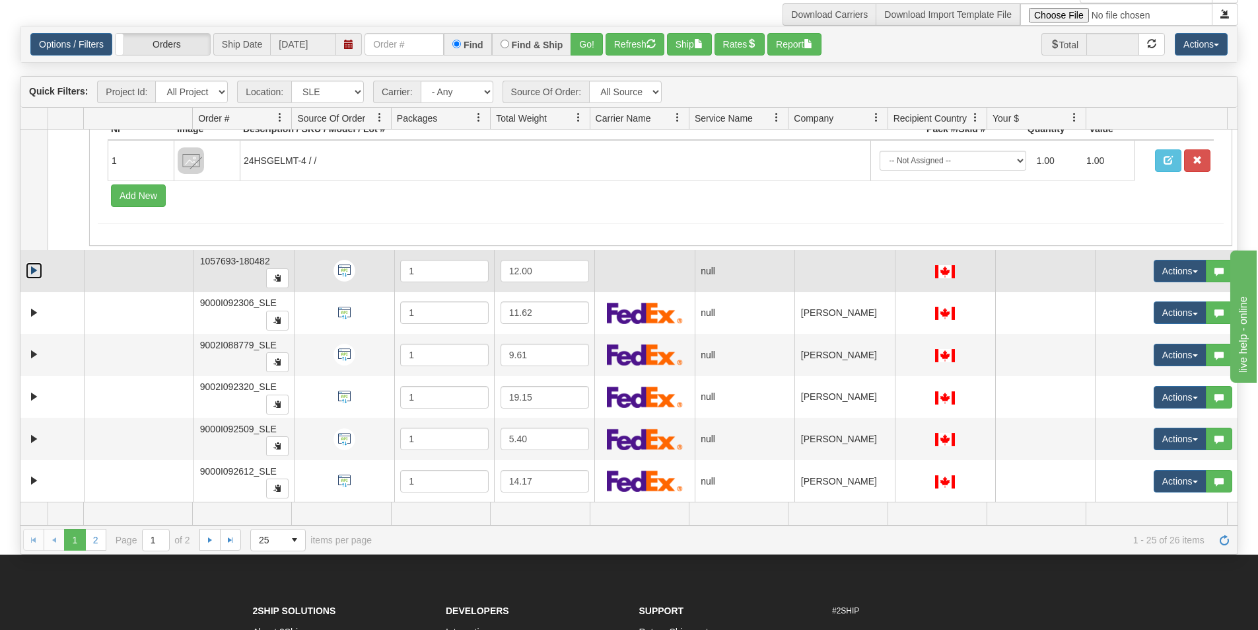
click at [32, 272] on link "Expand" at bounding box center [34, 270] width 17 height 17
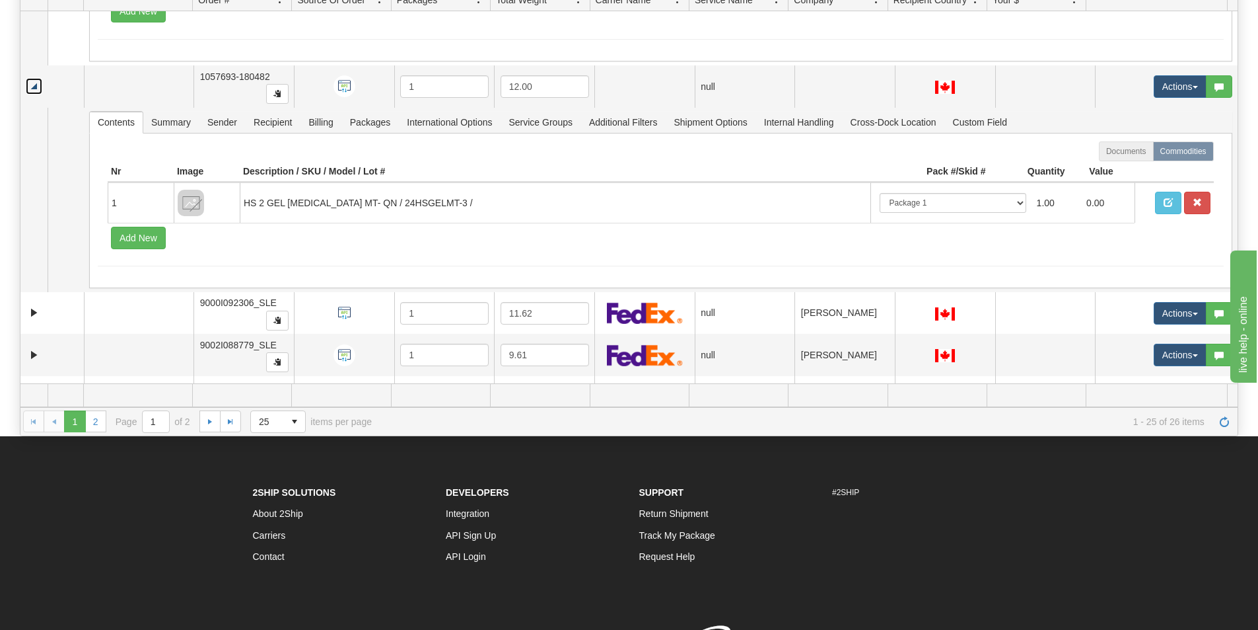
scroll to position [208, 0]
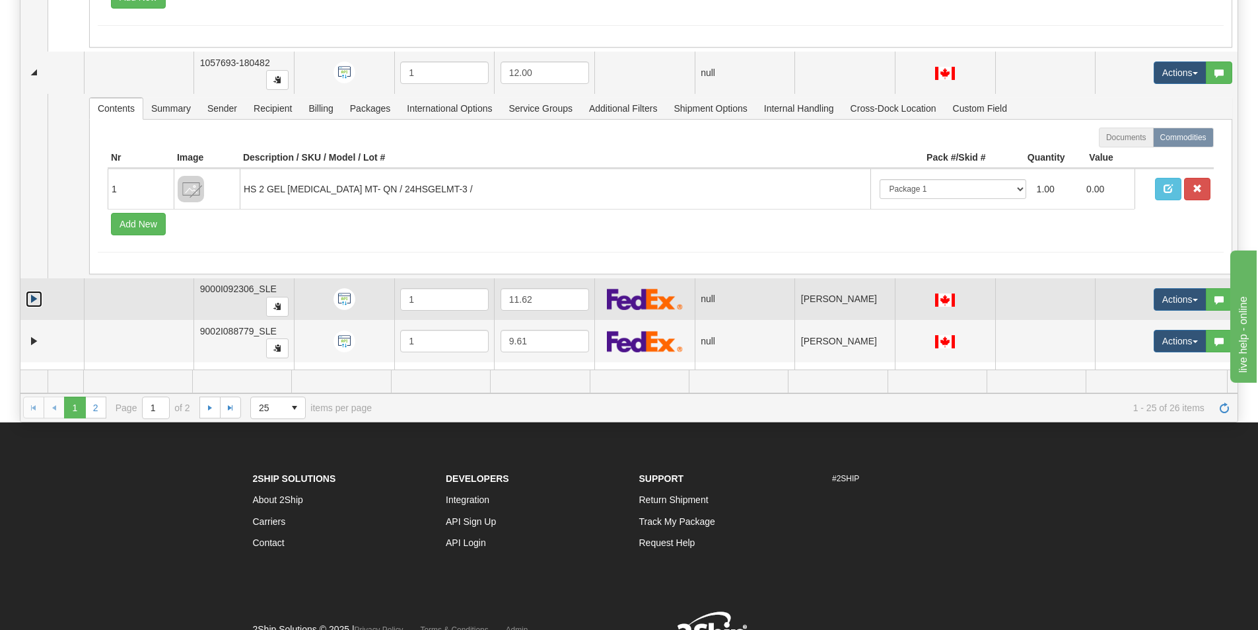
click at [28, 299] on link "Expand" at bounding box center [34, 299] width 17 height 17
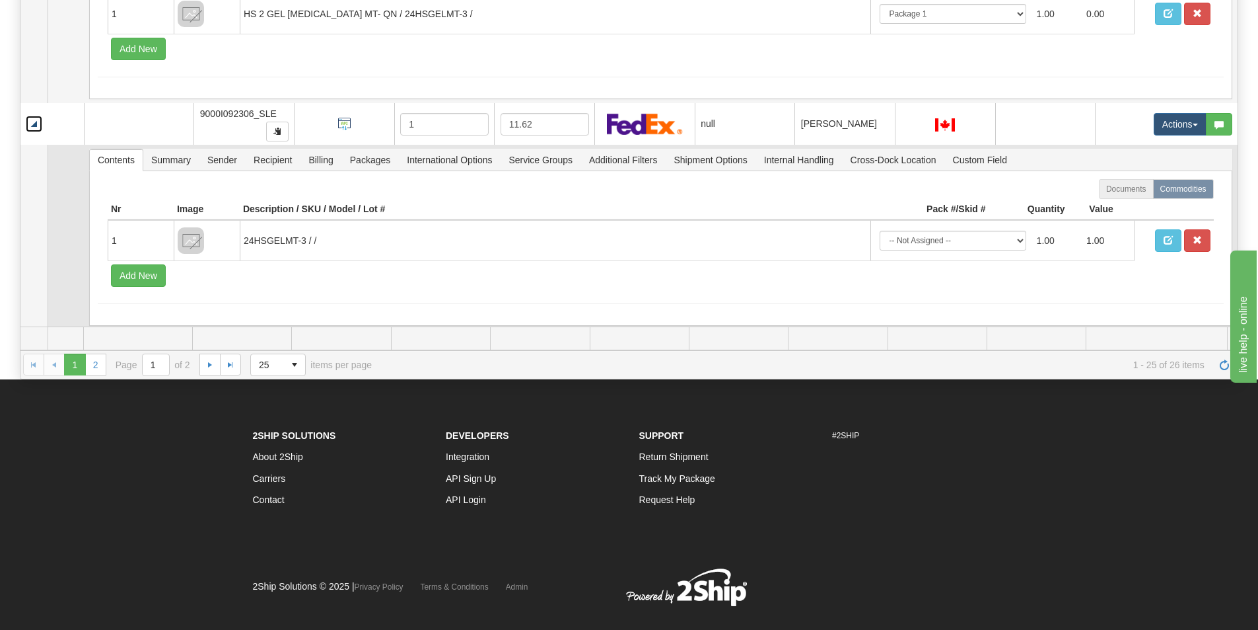
scroll to position [274, 0]
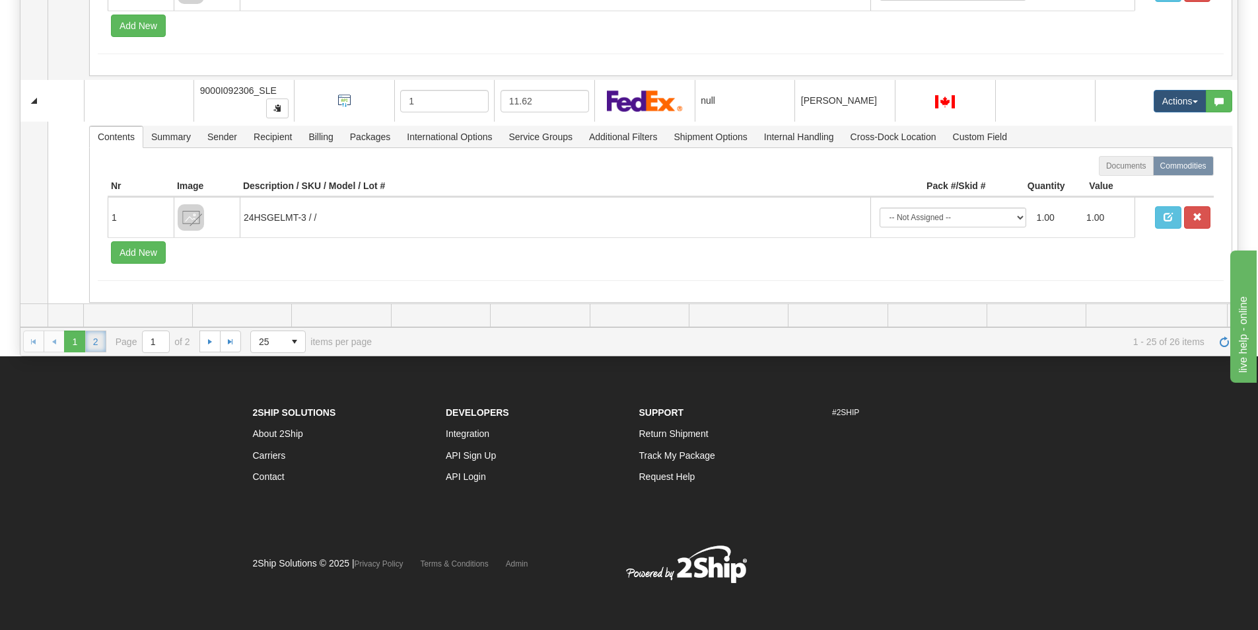
click at [97, 342] on link "2" at bounding box center [95, 340] width 21 height 21
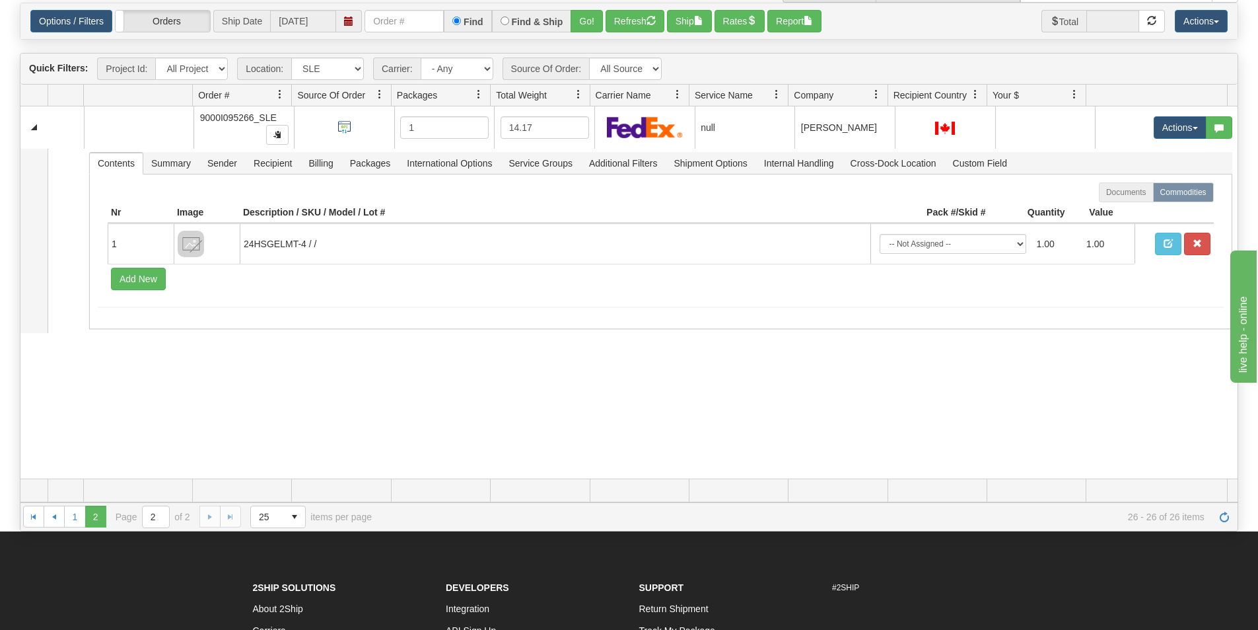
scroll to position [76, 0]
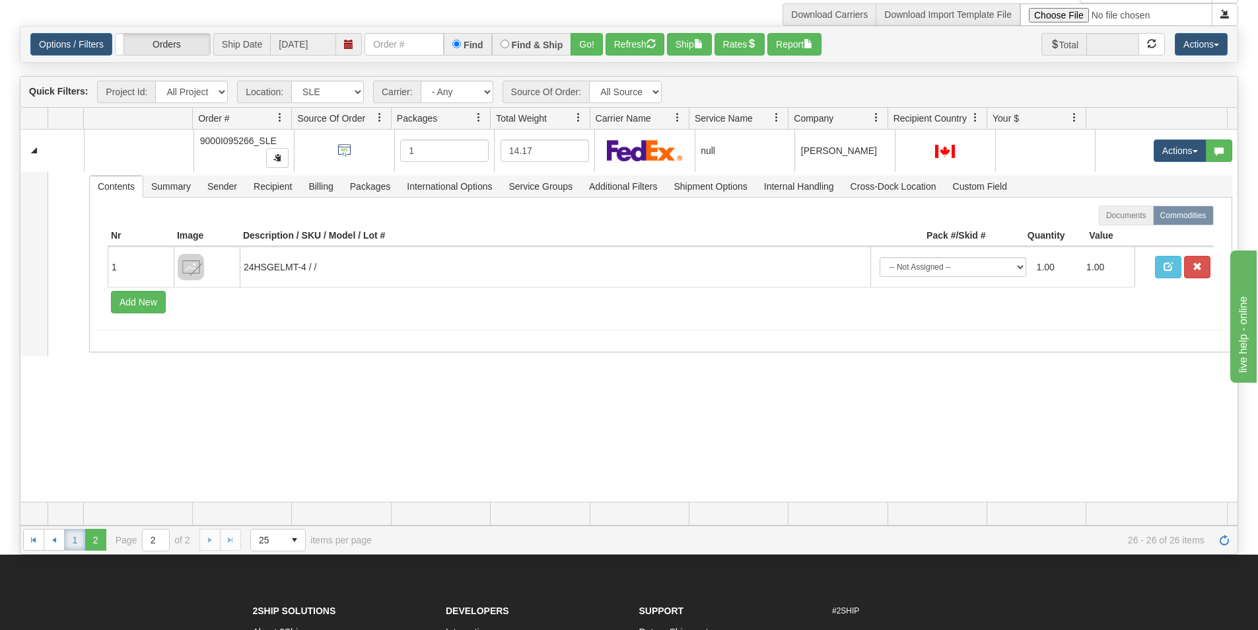
click at [81, 540] on link "1" at bounding box center [74, 538] width 21 height 21
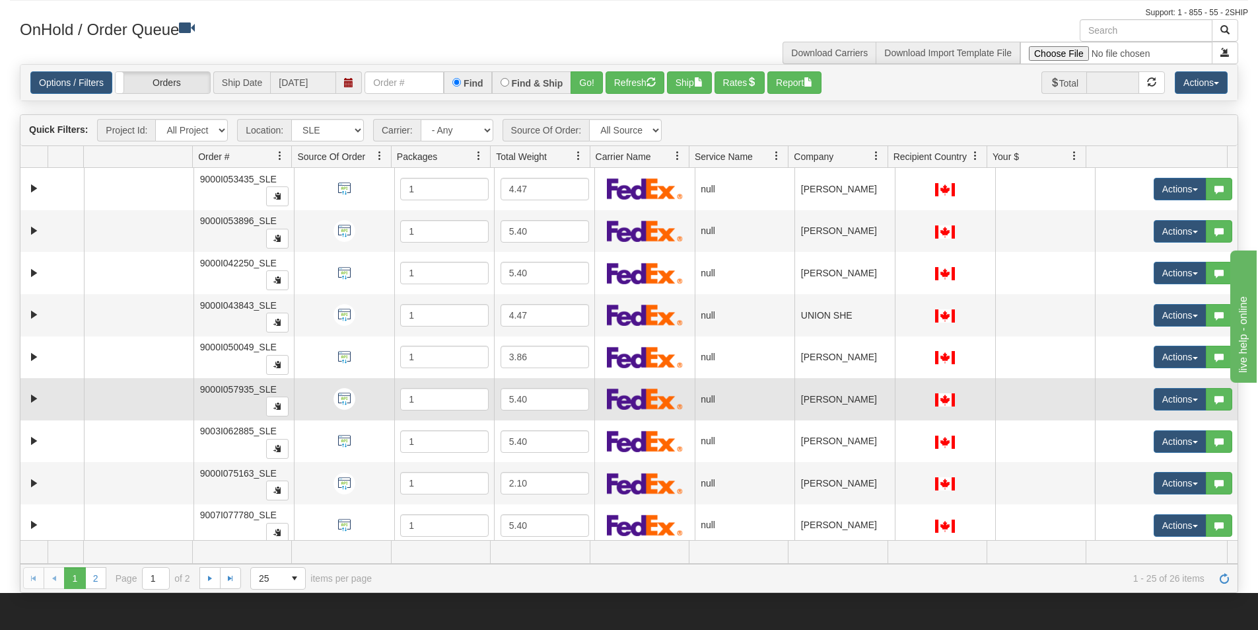
scroll to position [0, 0]
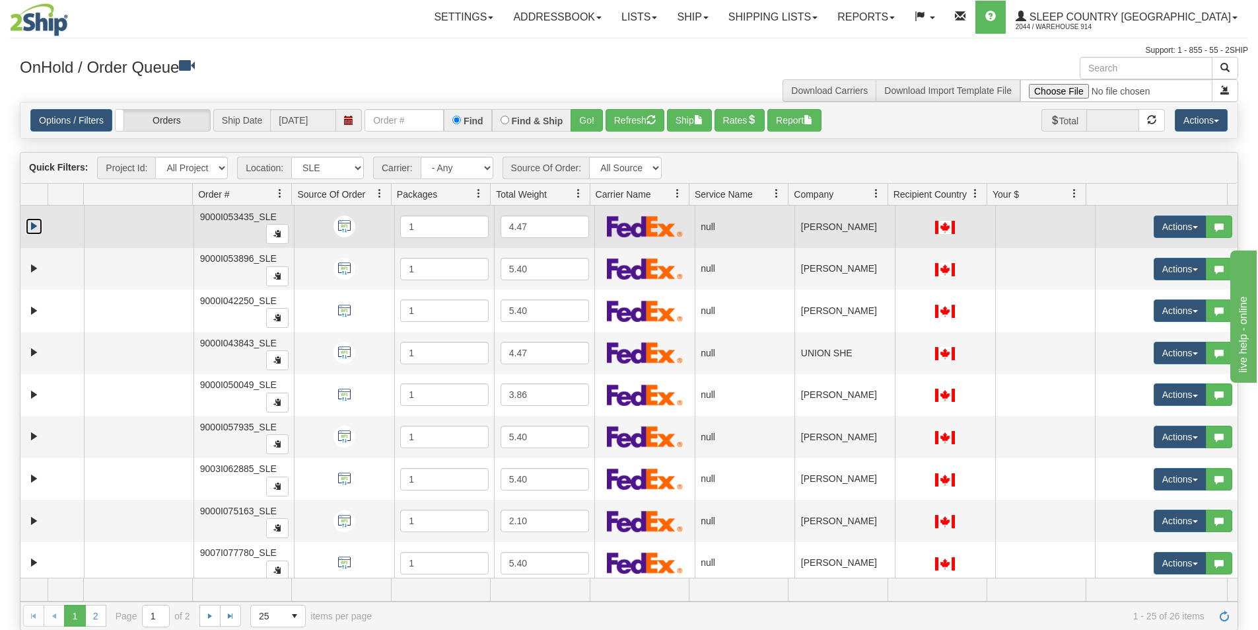
click at [31, 226] on link "Expand" at bounding box center [34, 226] width 17 height 17
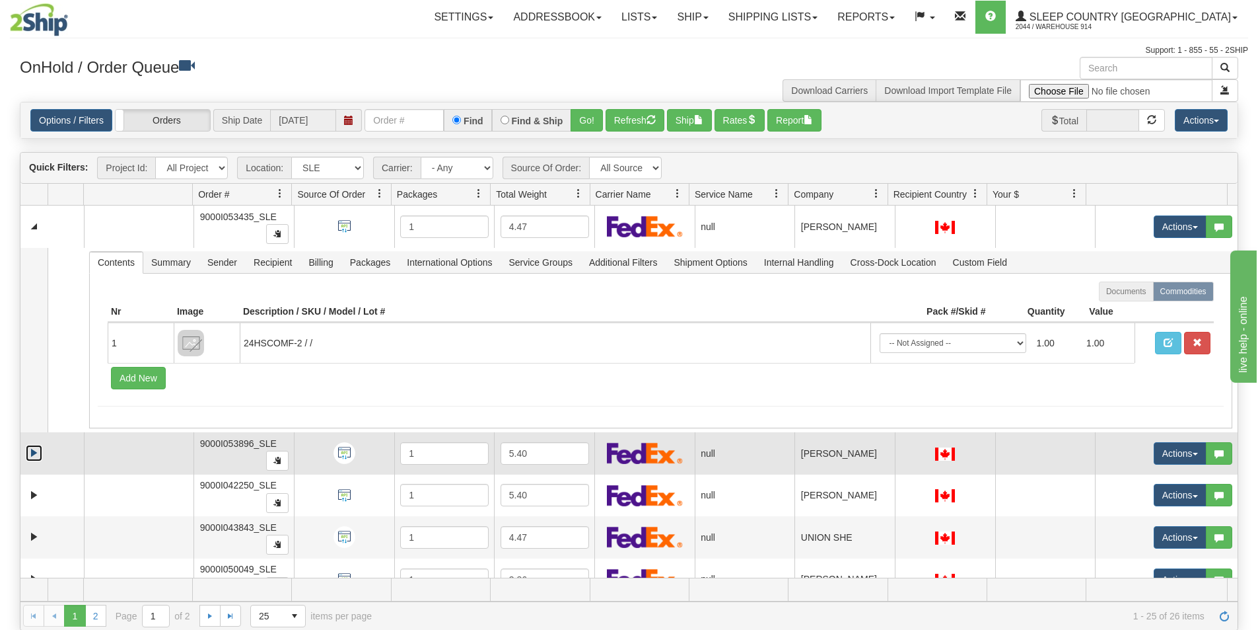
click at [32, 458] on link "Expand" at bounding box center [34, 453] width 17 height 17
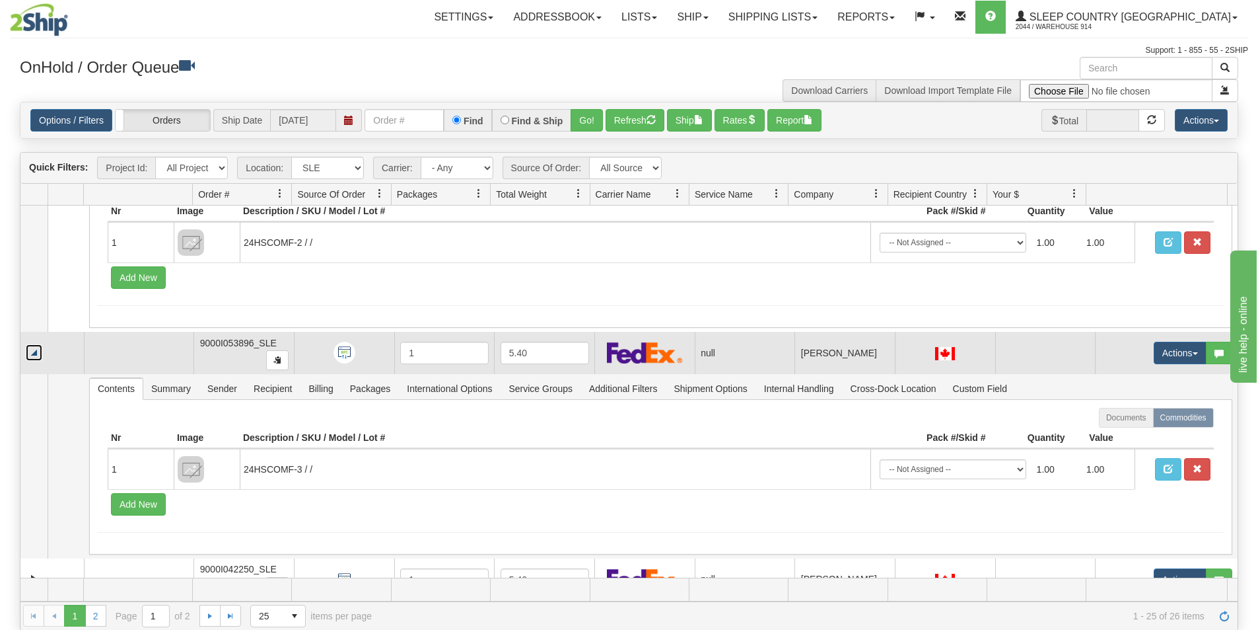
scroll to position [132, 0]
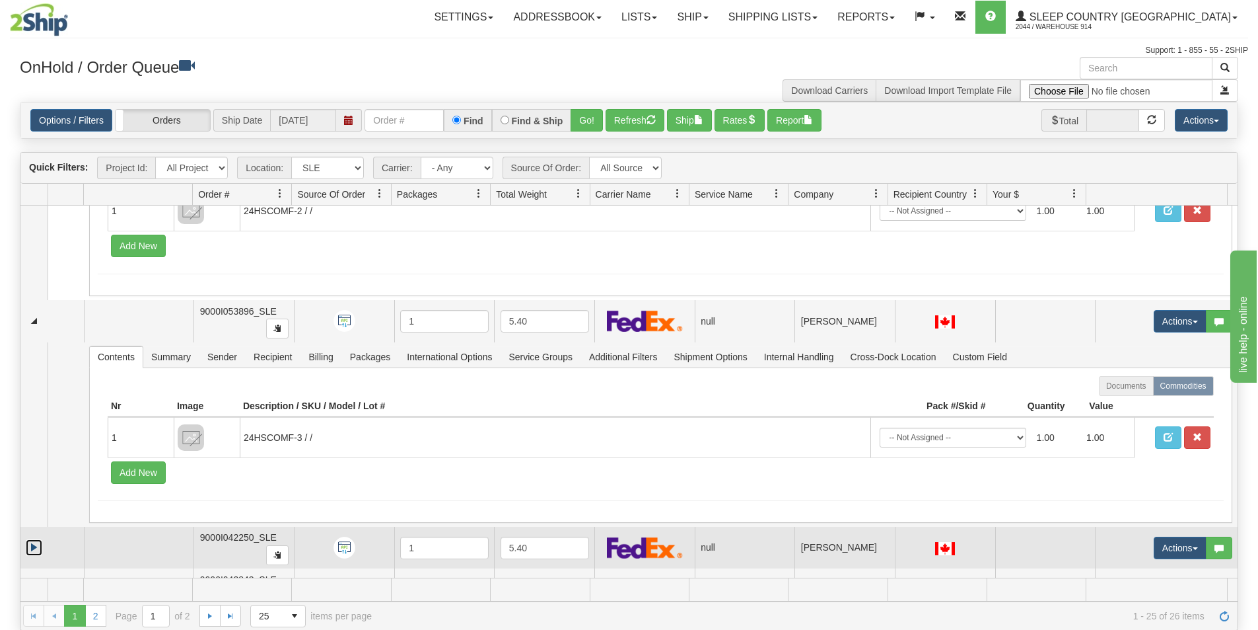
click at [38, 548] on link "Expand" at bounding box center [34, 547] width 17 height 17
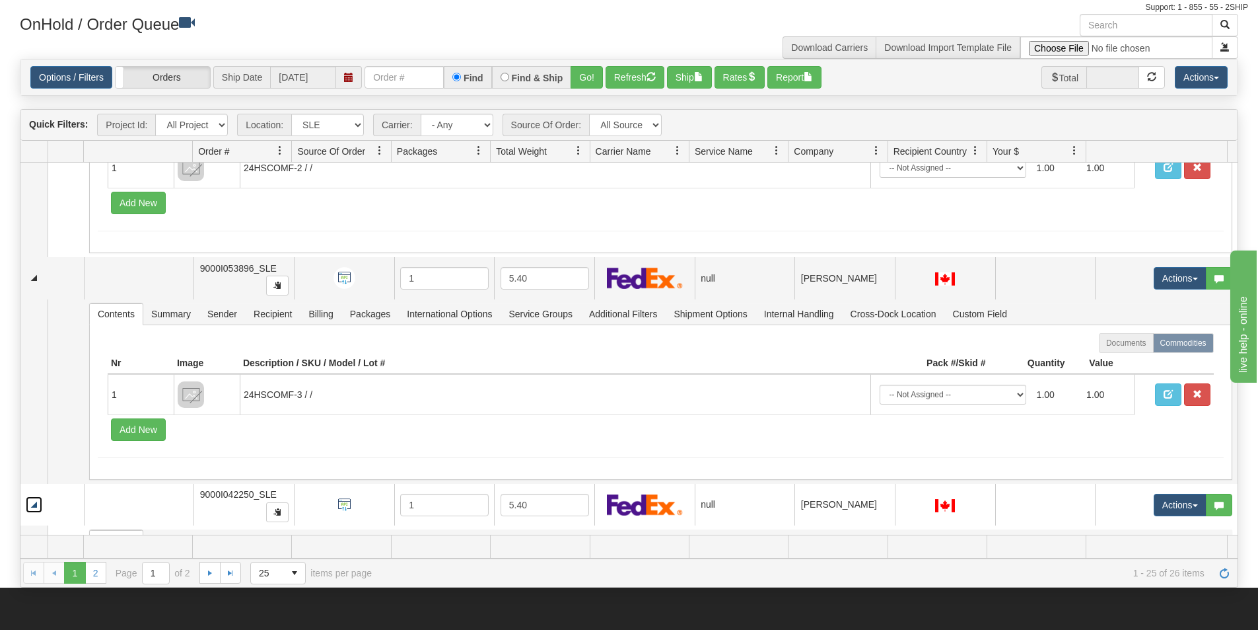
scroll to position [66, 0]
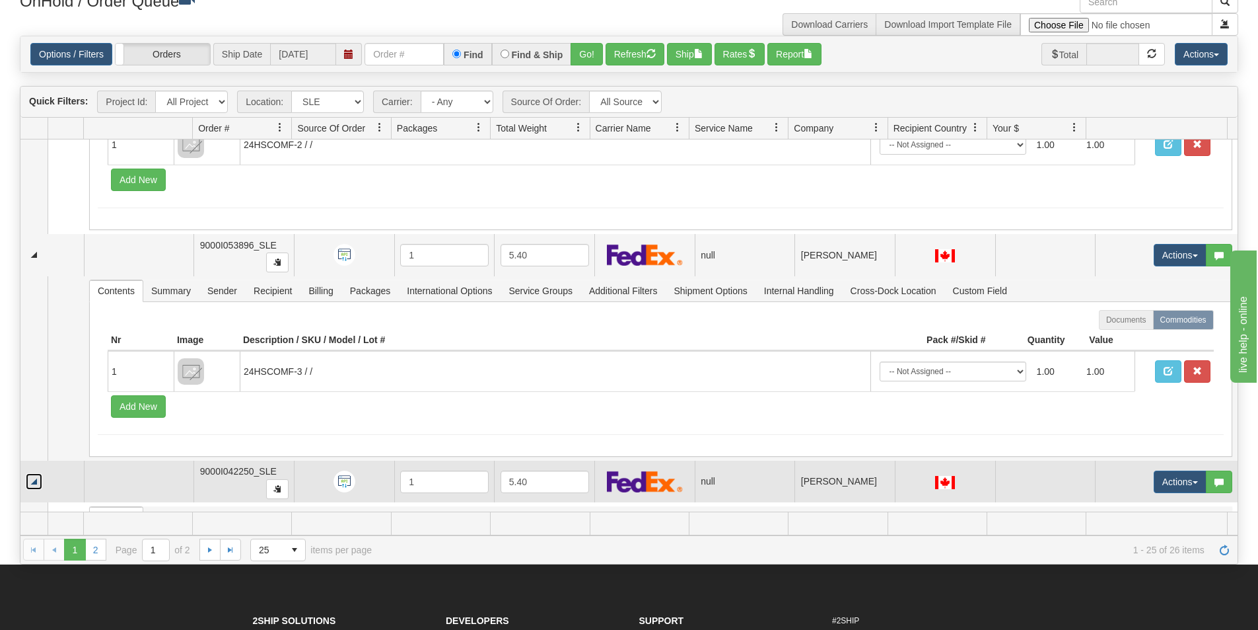
click at [33, 480] on link "Collapse" at bounding box center [34, 481] width 17 height 17
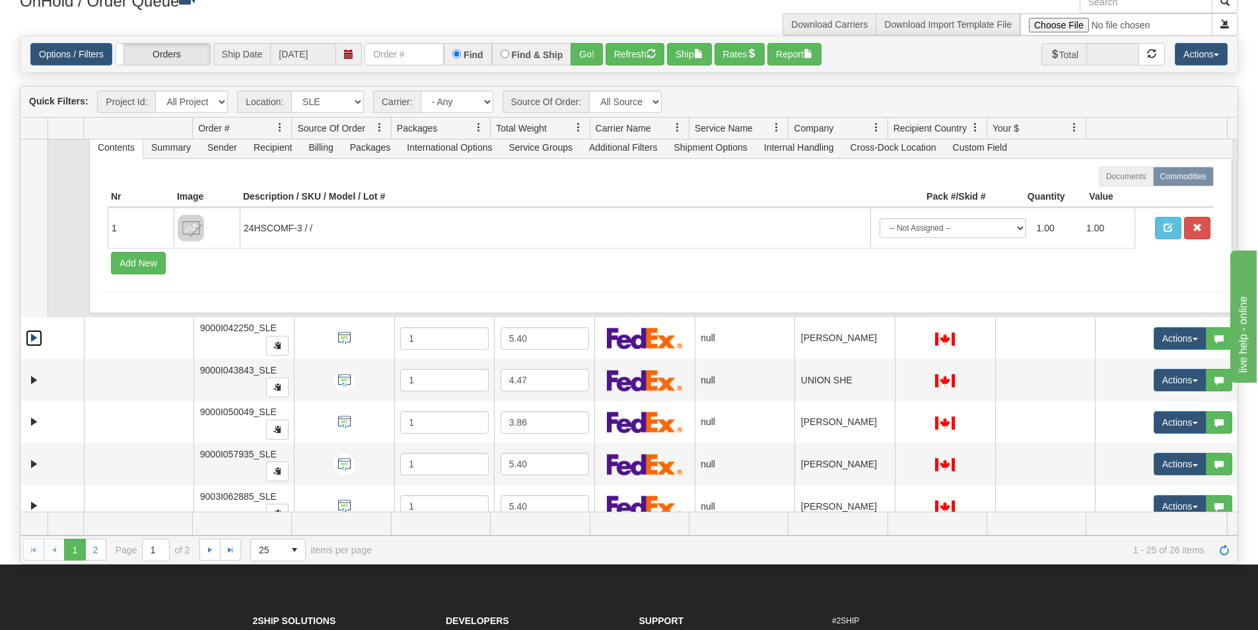
scroll to position [264, 0]
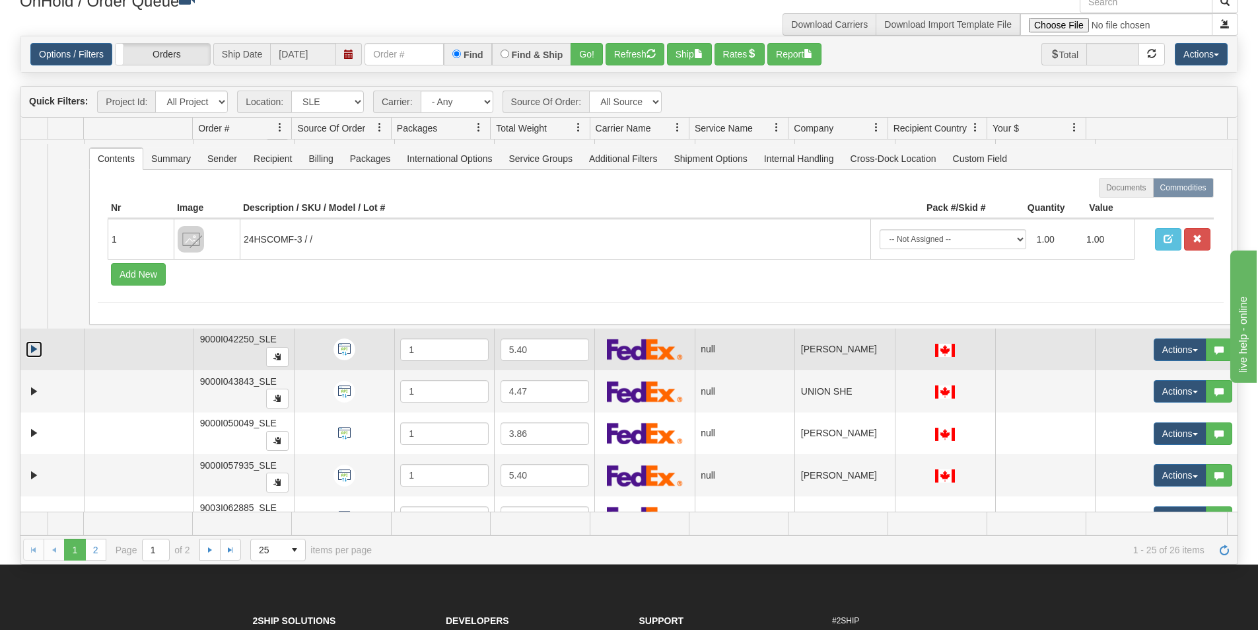
click at [32, 351] on link "Expand" at bounding box center [34, 349] width 17 height 17
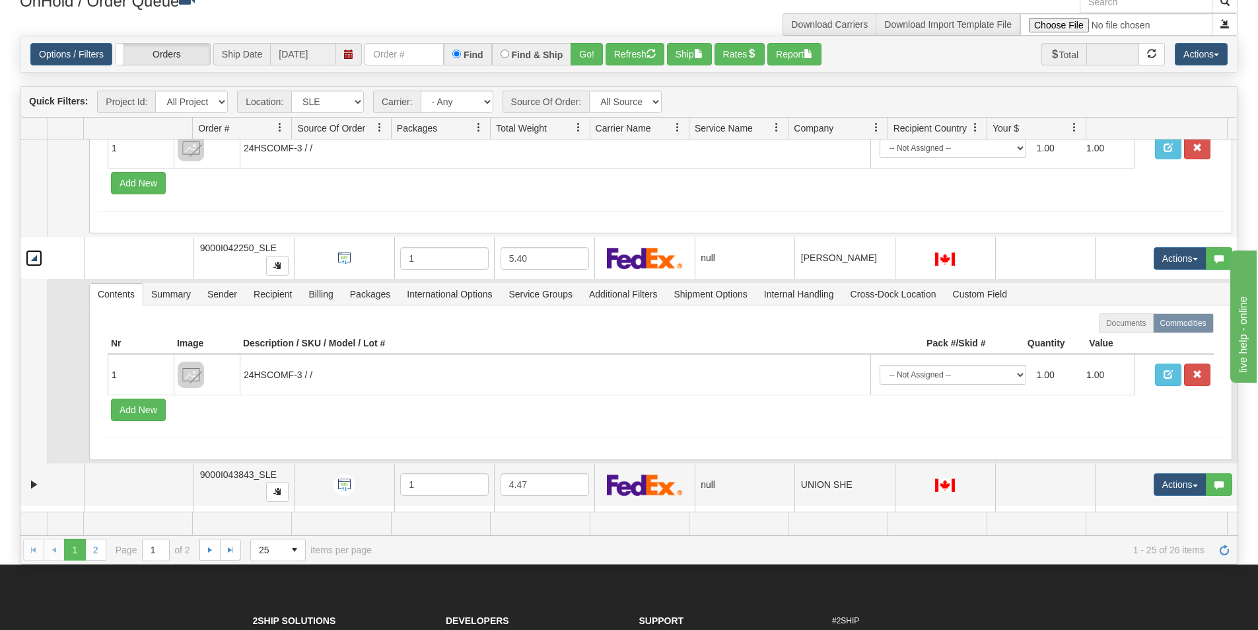
scroll to position [396, 0]
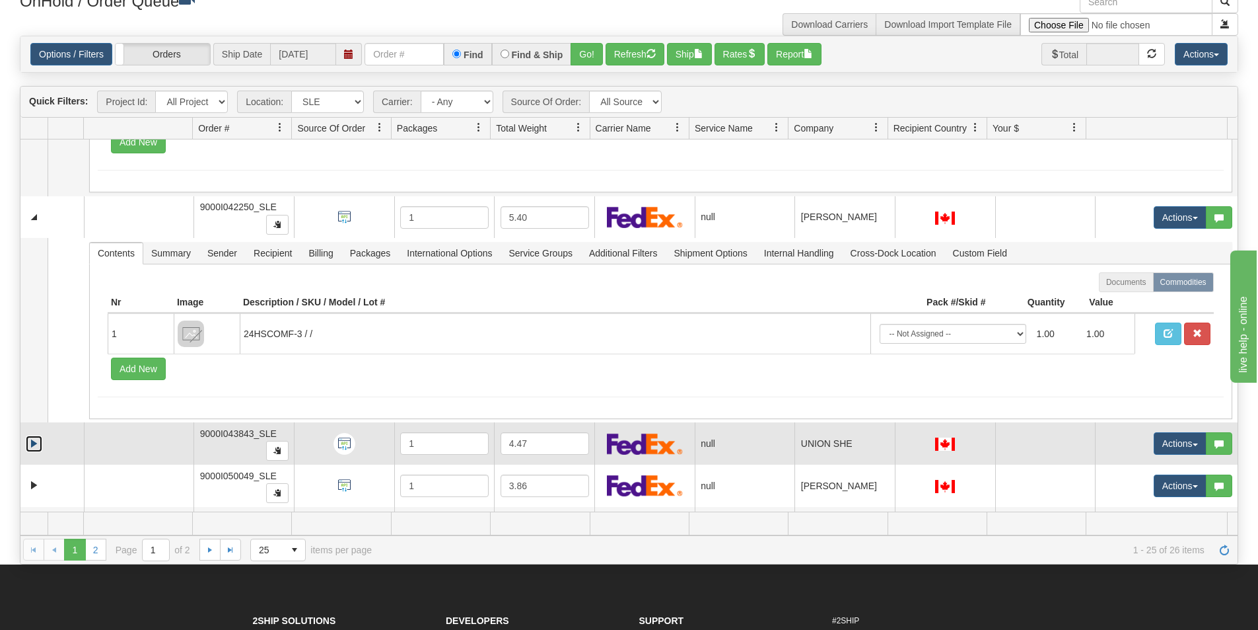
click at [33, 446] on link "Expand" at bounding box center [34, 443] width 17 height 17
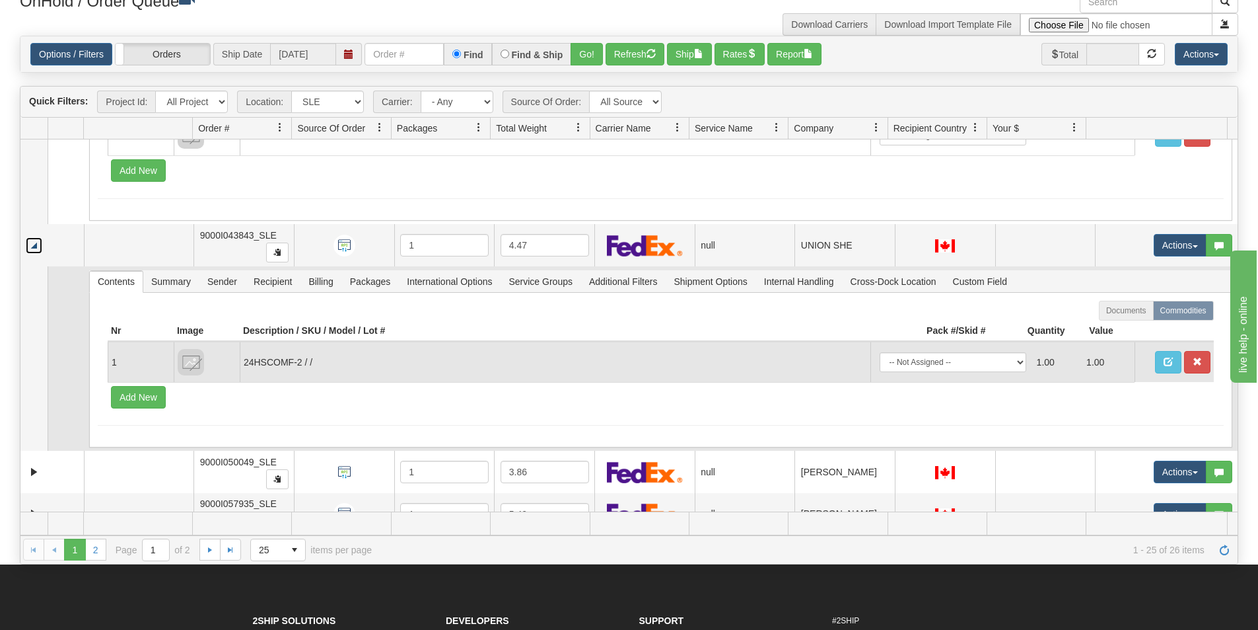
scroll to position [661, 0]
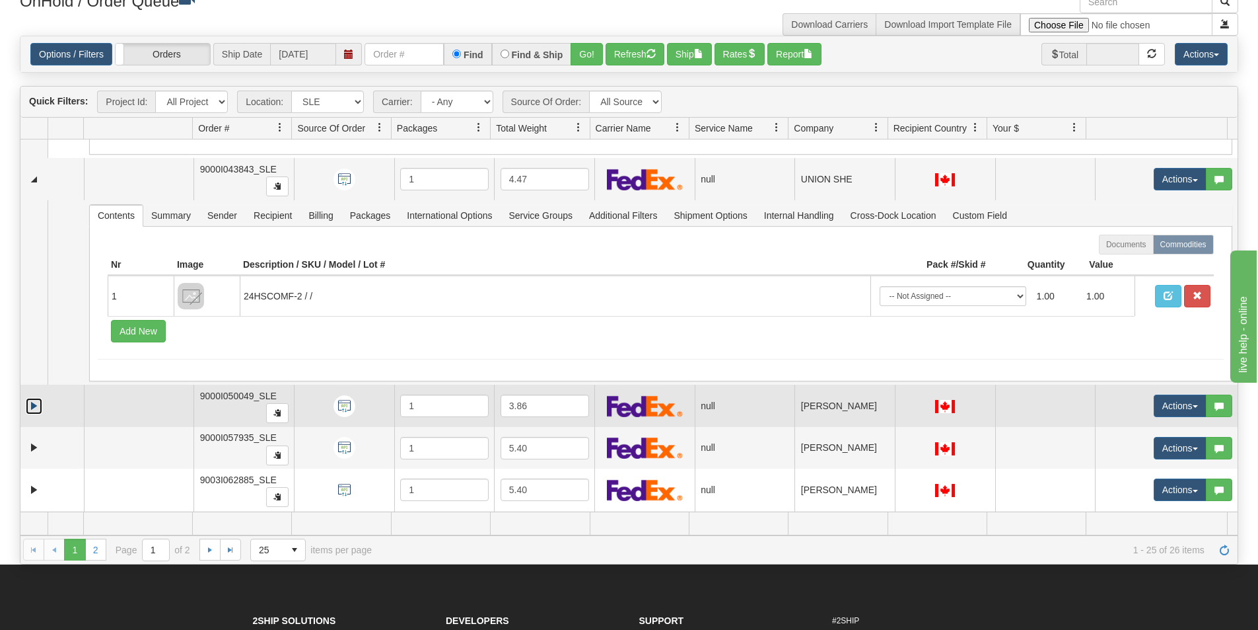
click at [27, 408] on link "Expand" at bounding box center [34, 406] width 17 height 17
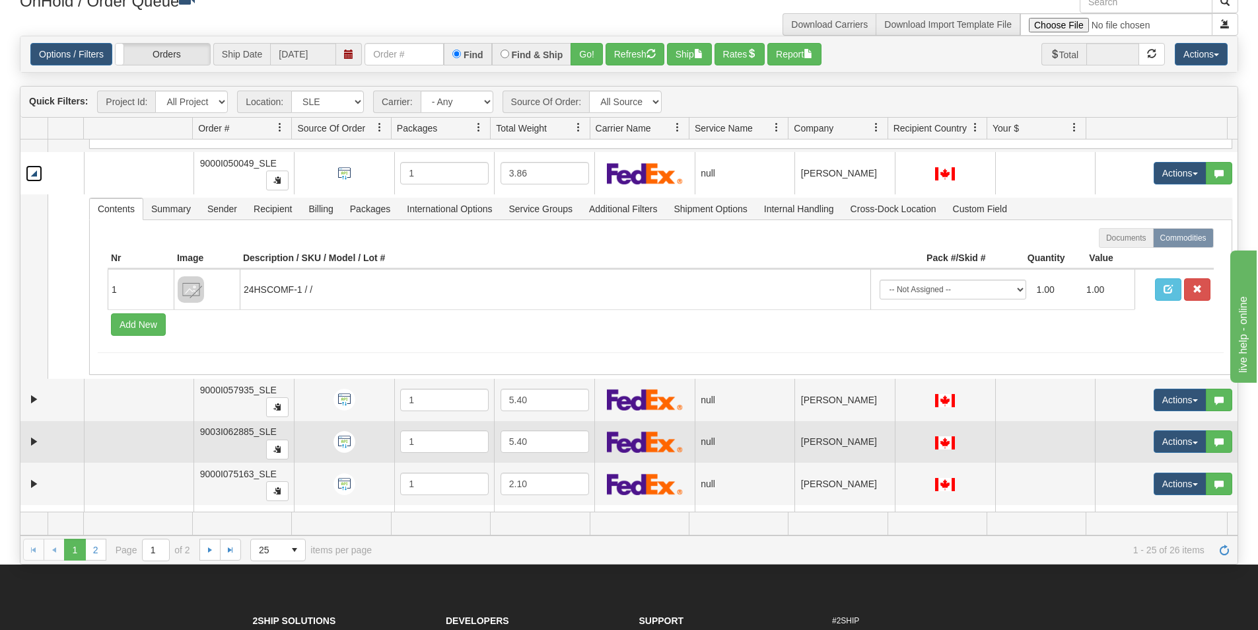
scroll to position [925, 0]
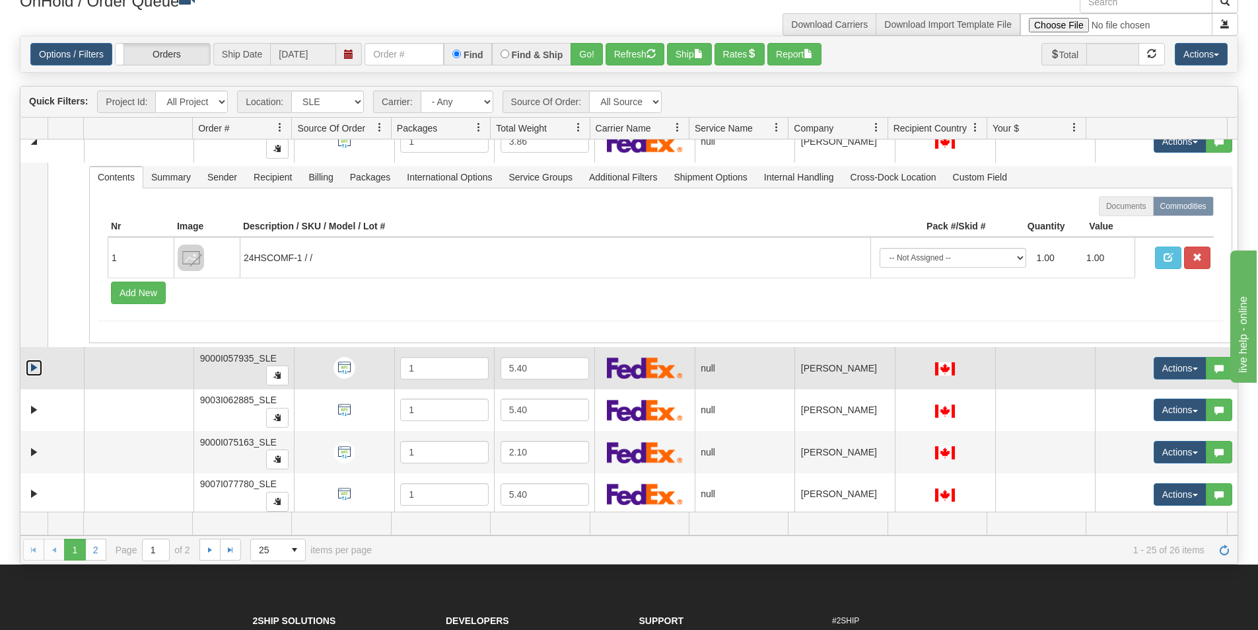
click at [34, 365] on link "Expand" at bounding box center [34, 367] width 17 height 17
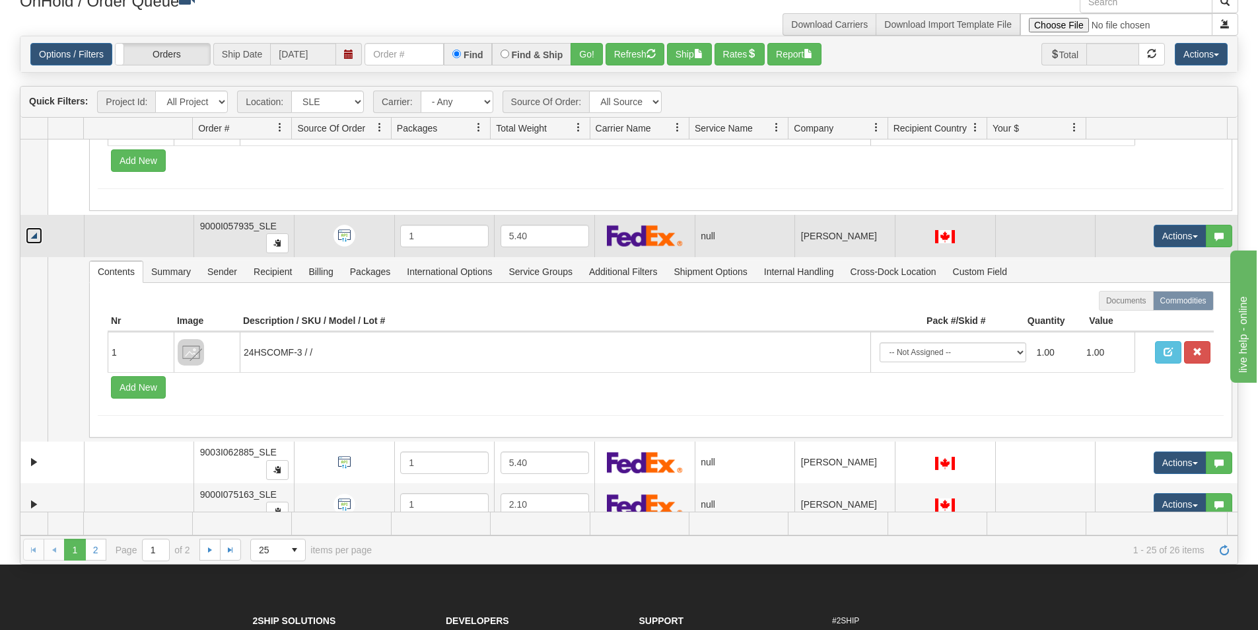
scroll to position [1123, 0]
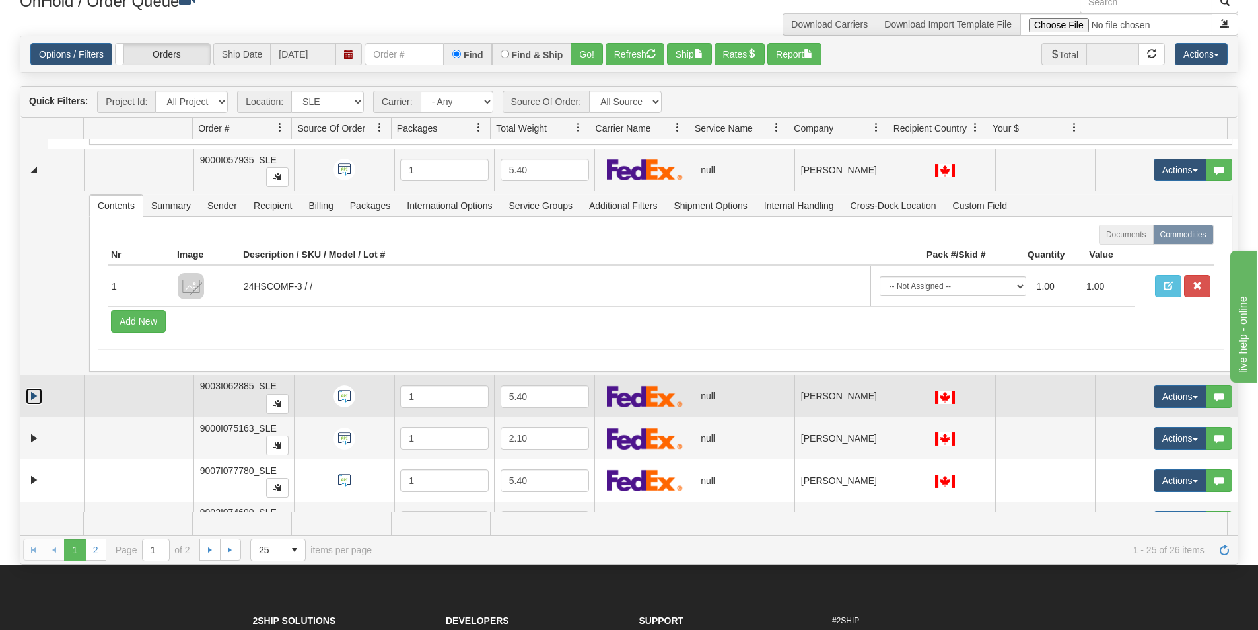
click at [33, 398] on link "Expand" at bounding box center [34, 396] width 17 height 17
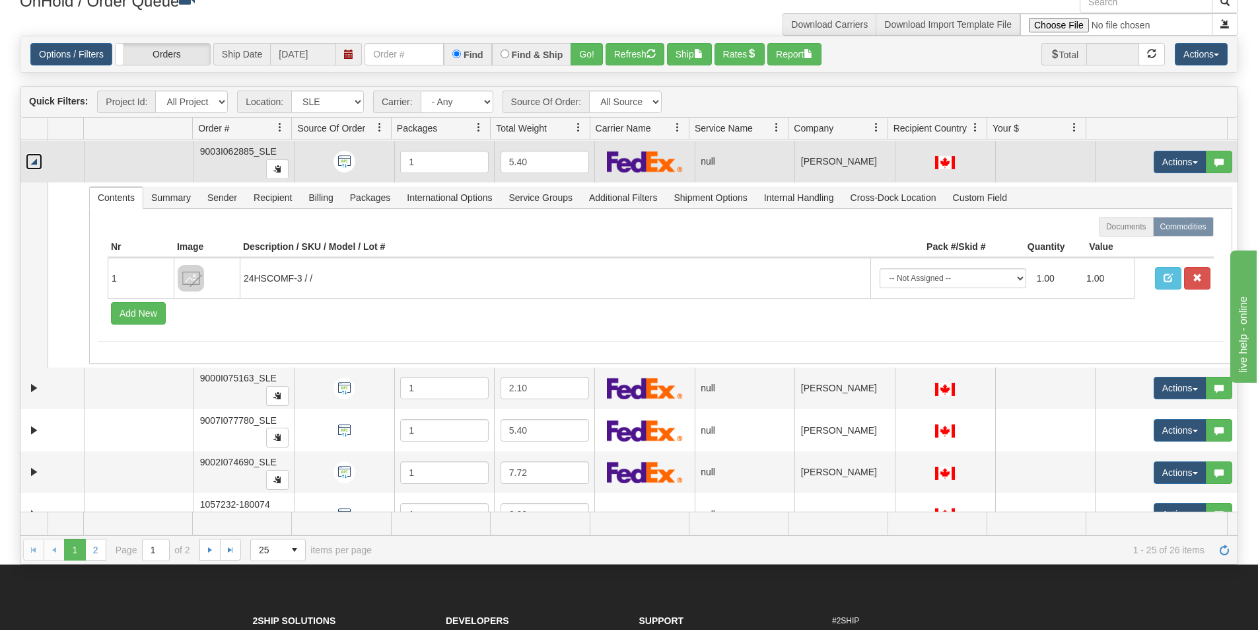
scroll to position [1387, 0]
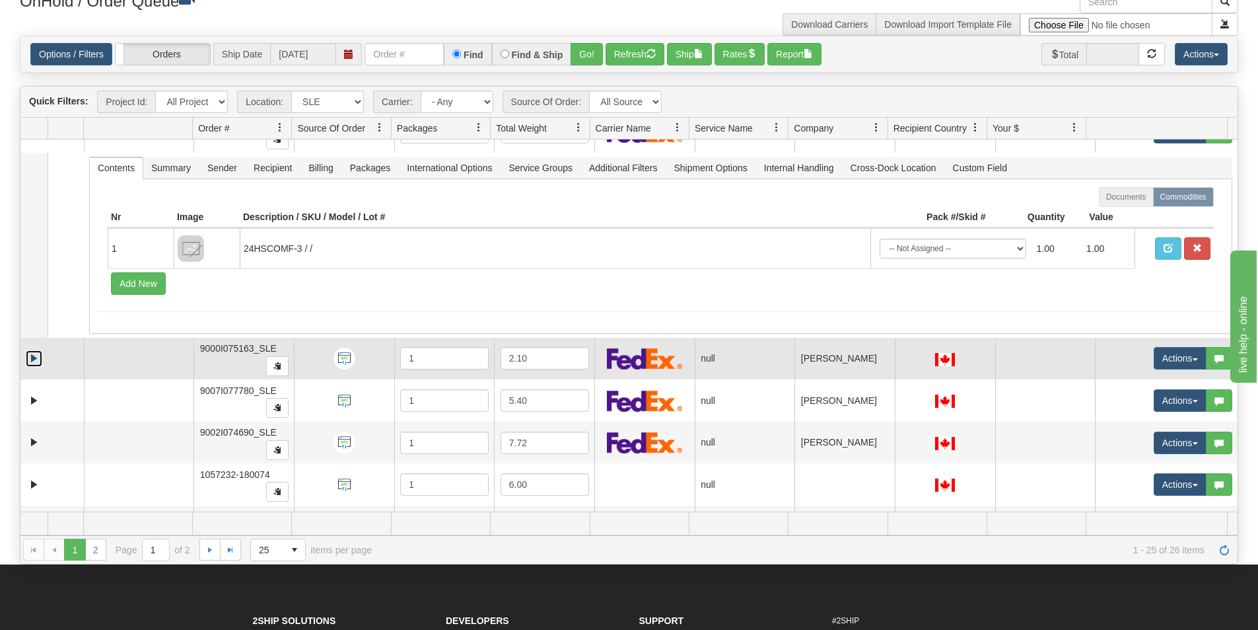
click at [38, 362] on link "Expand" at bounding box center [34, 358] width 17 height 17
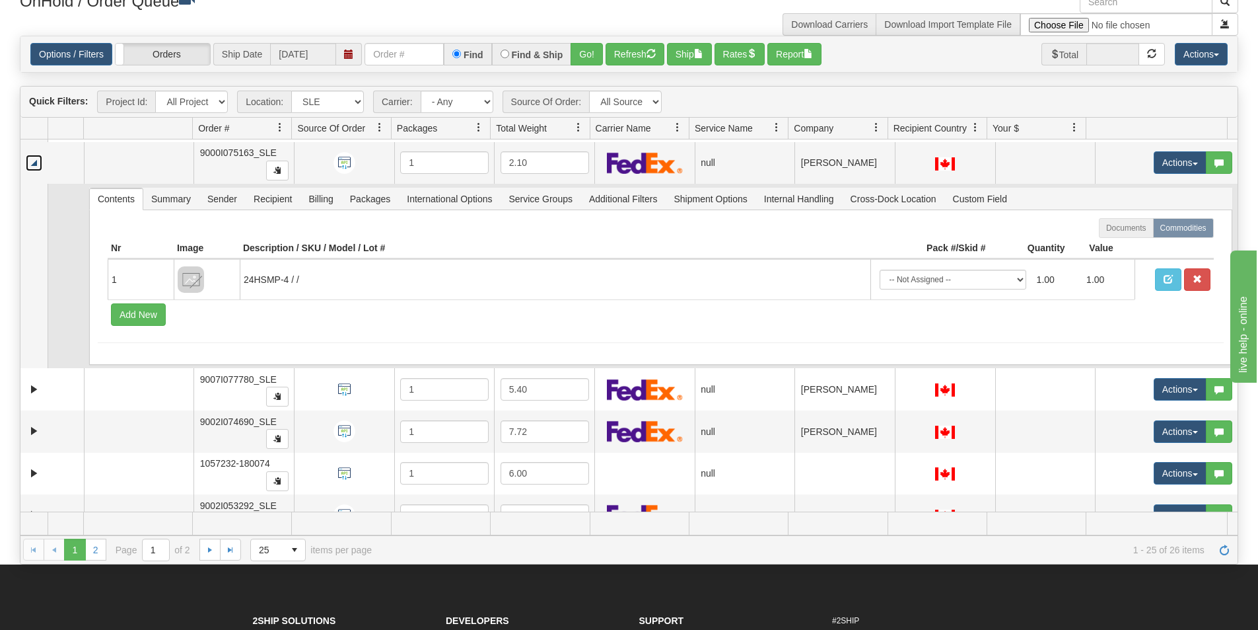
scroll to position [1585, 0]
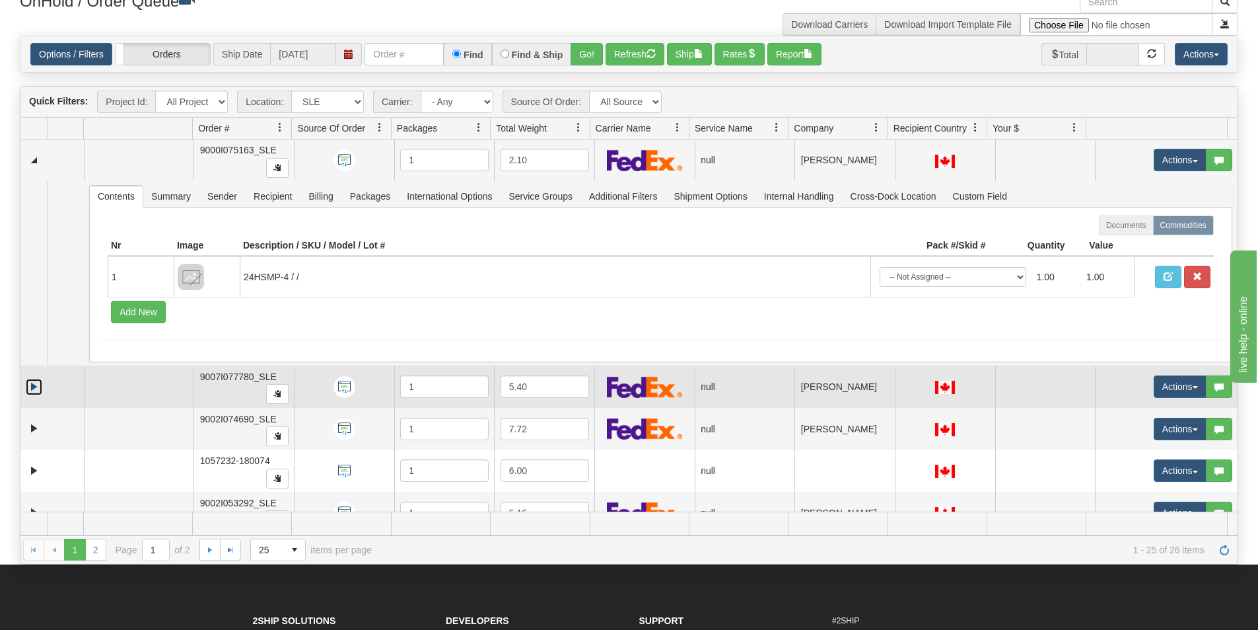
click at [37, 388] on link "Expand" at bounding box center [34, 387] width 17 height 17
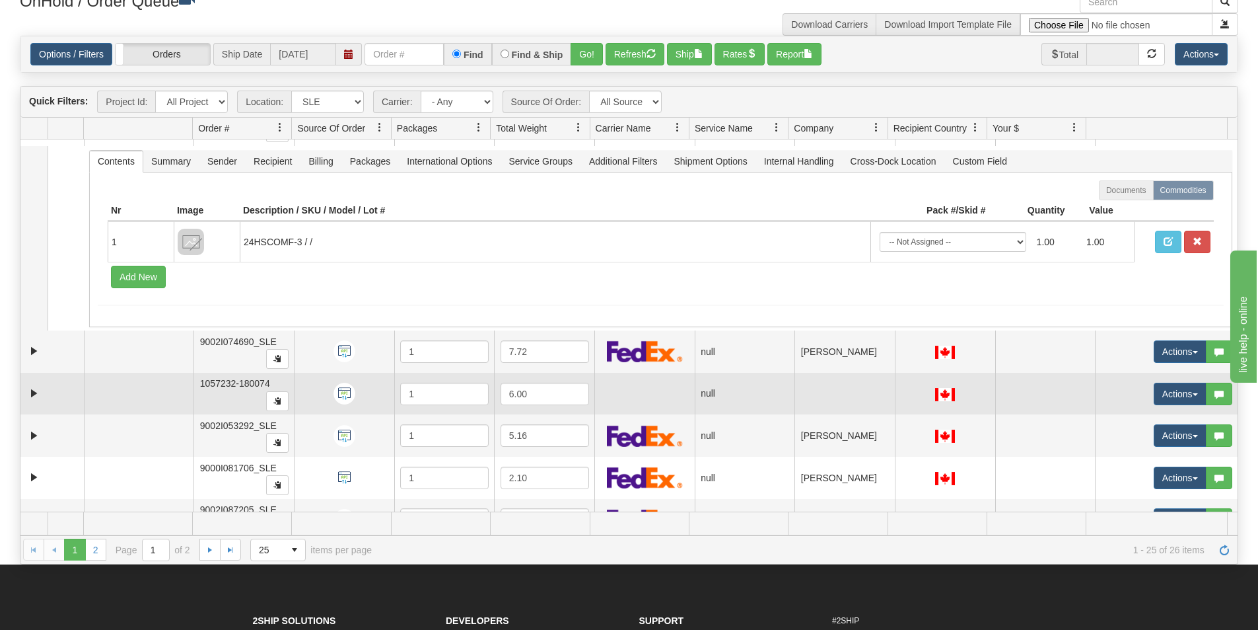
scroll to position [1850, 0]
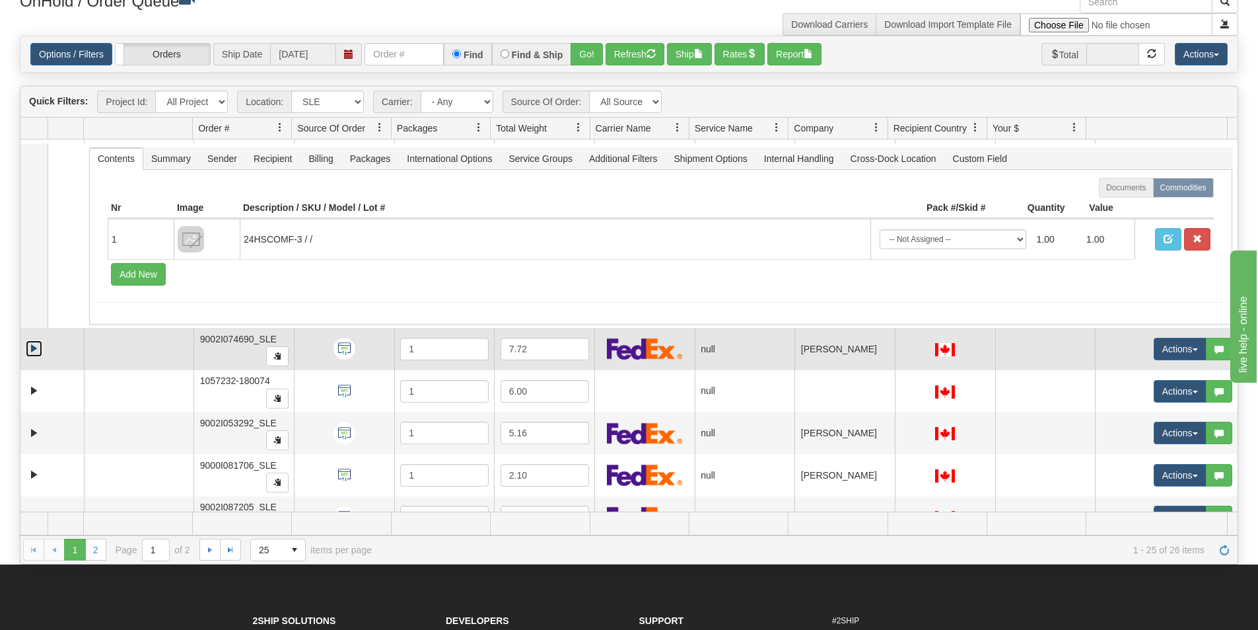
click at [28, 347] on link "Expand" at bounding box center [34, 348] width 17 height 17
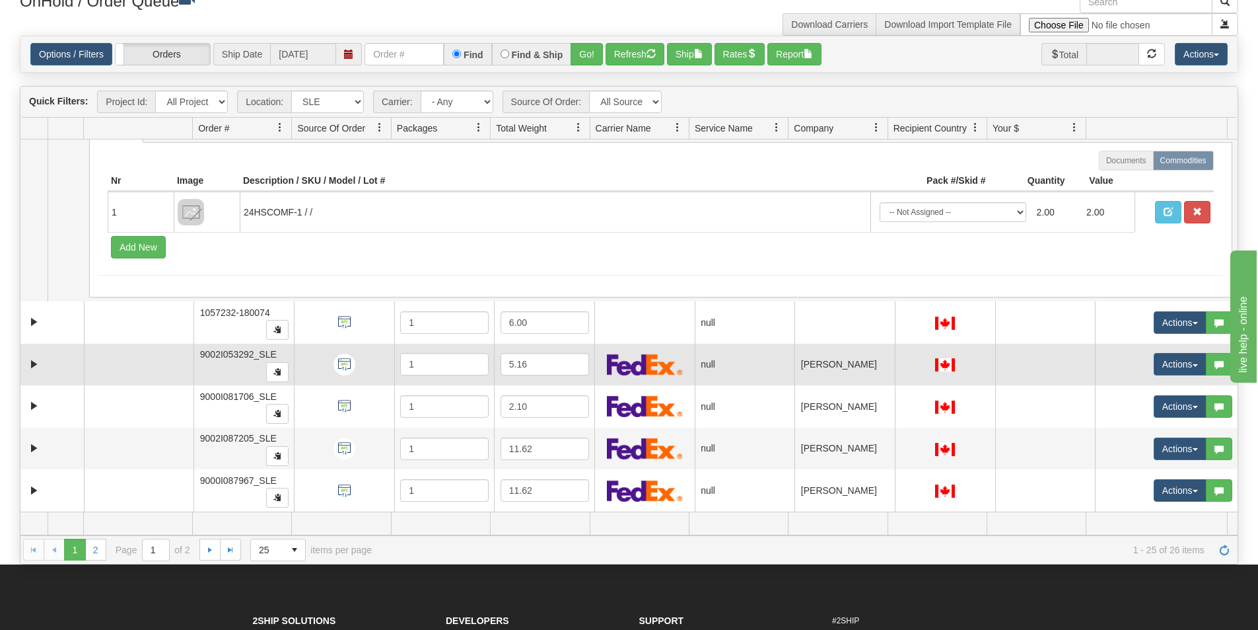
scroll to position [2114, 0]
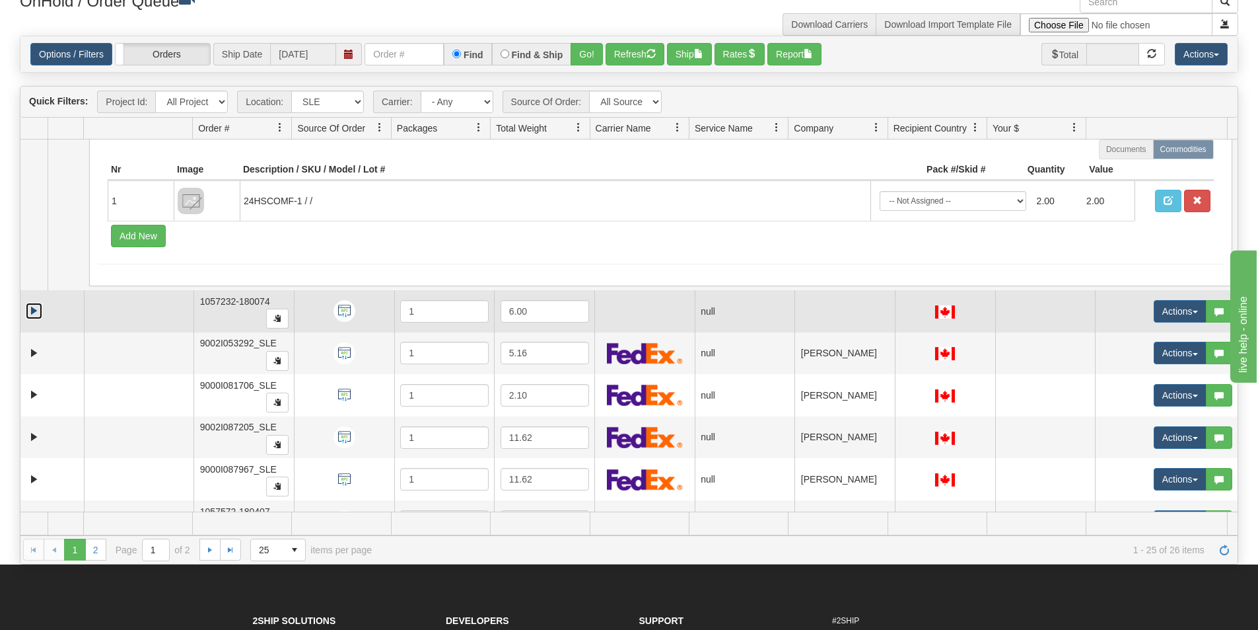
click at [34, 311] on link "Expand" at bounding box center [34, 311] width 17 height 17
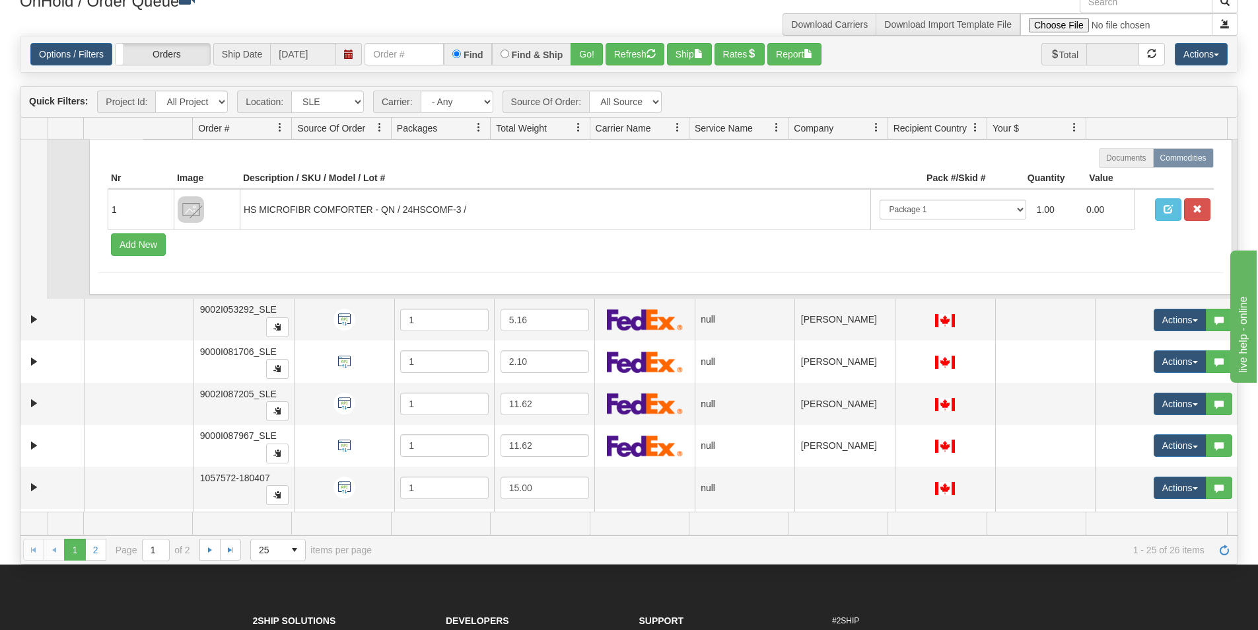
scroll to position [2378, 0]
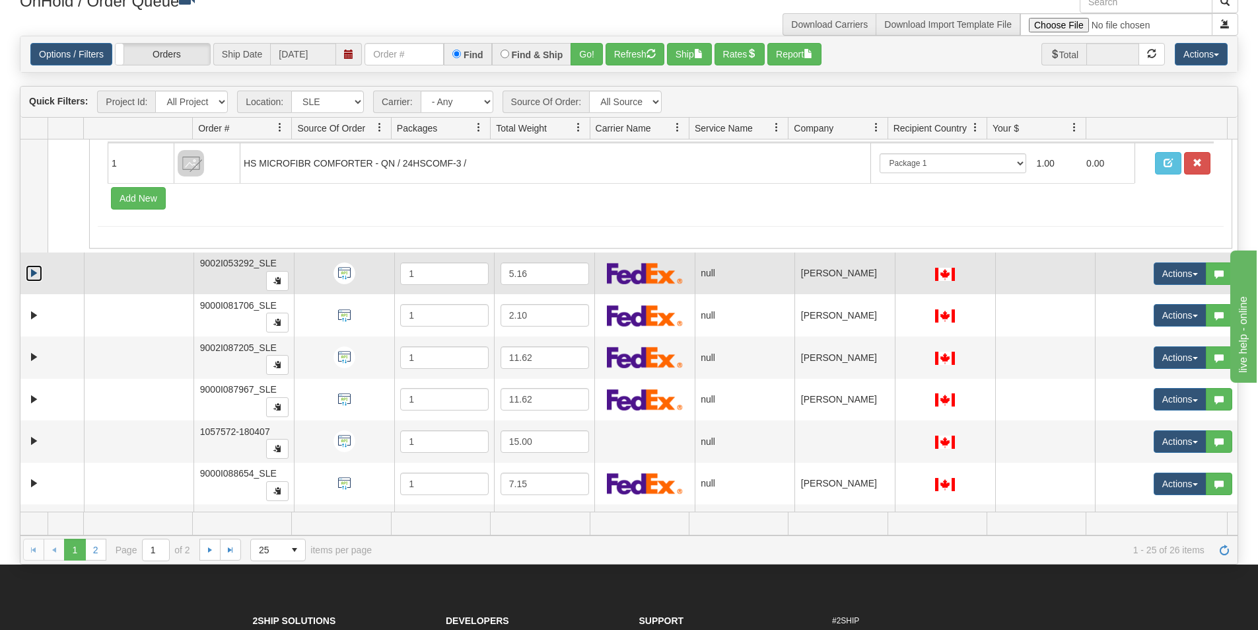
click at [36, 276] on link "Expand" at bounding box center [34, 273] width 17 height 17
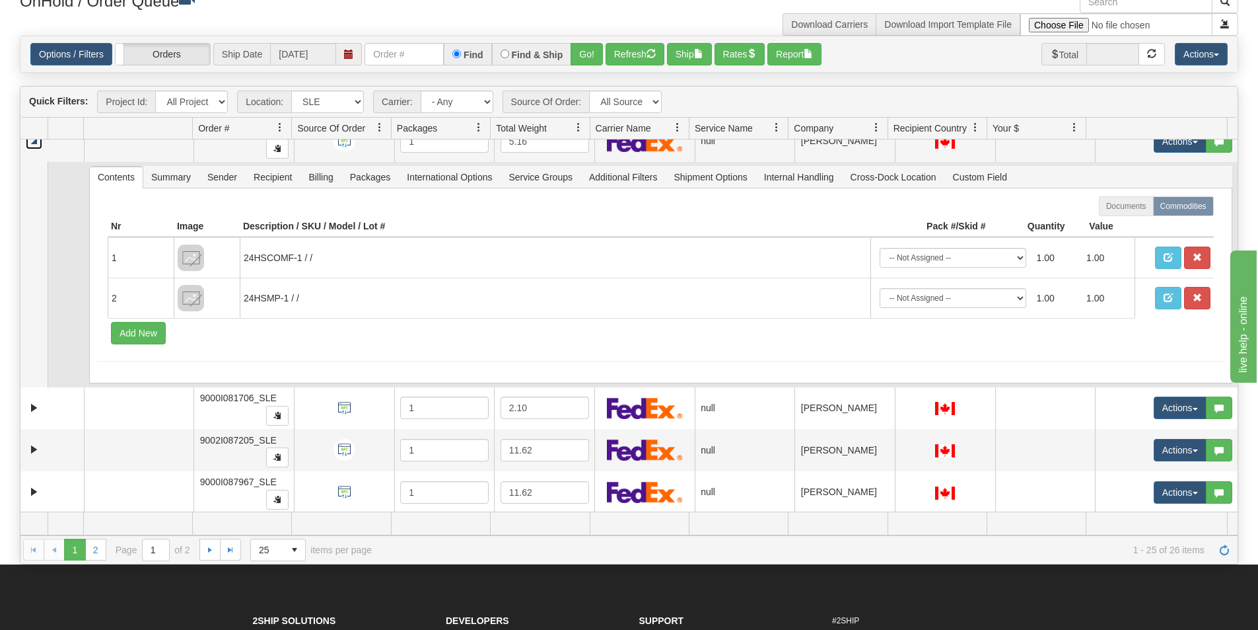
scroll to position [2576, 0]
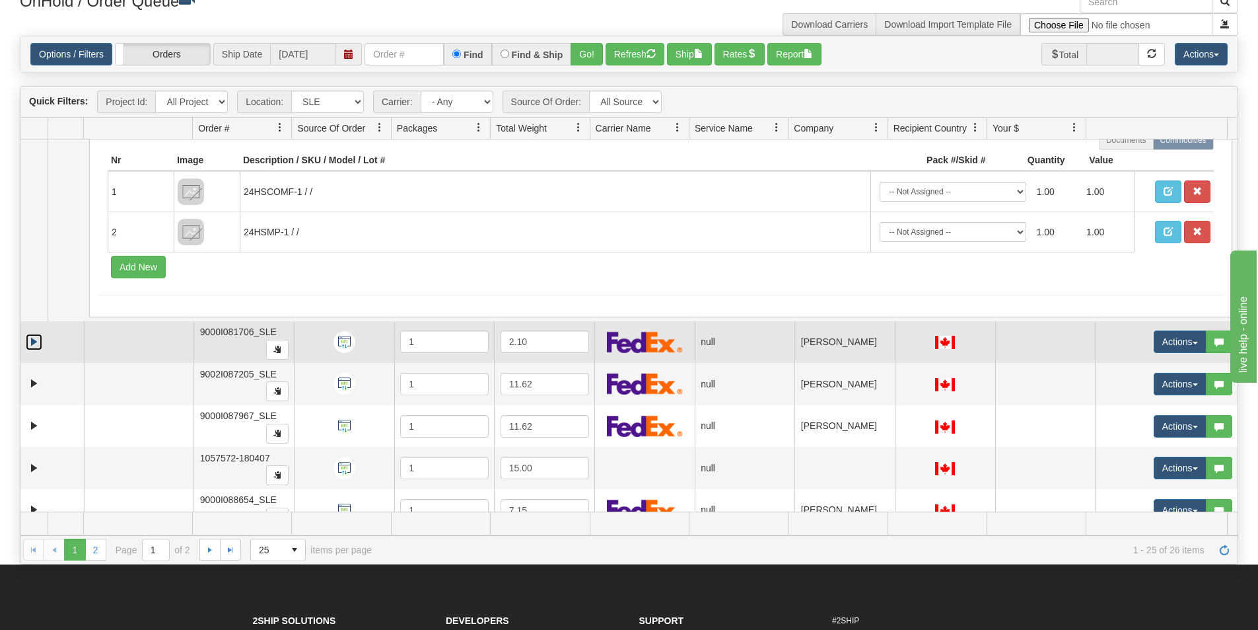
click at [33, 337] on link "Expand" at bounding box center [34, 342] width 17 height 17
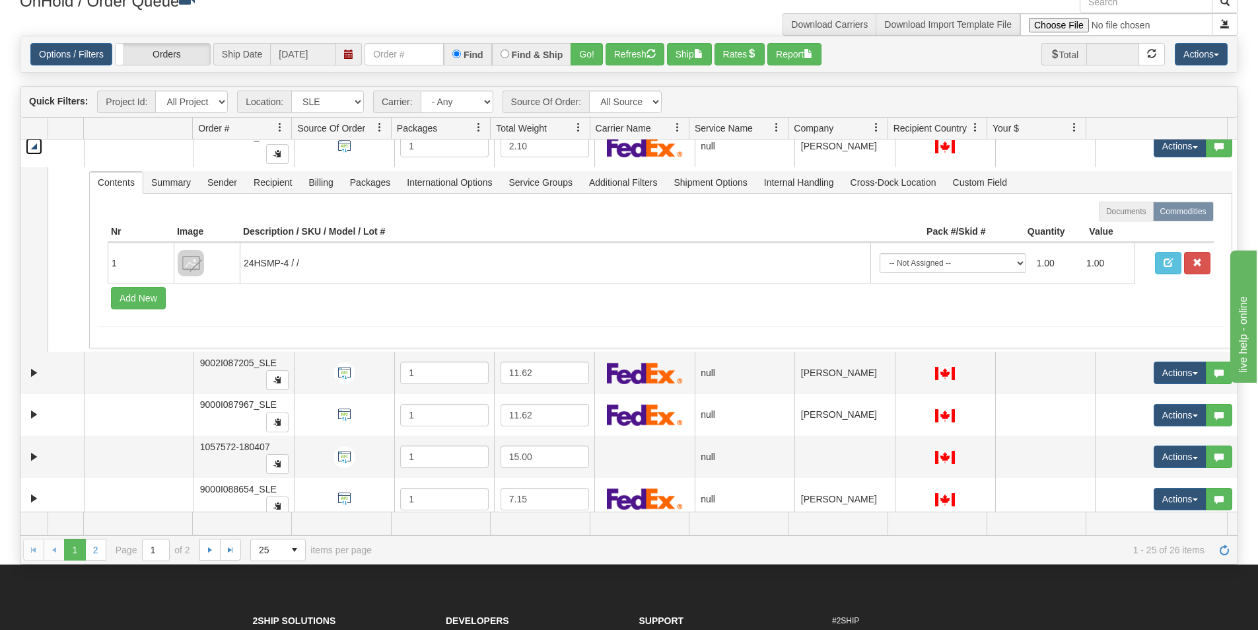
scroll to position [2774, 0]
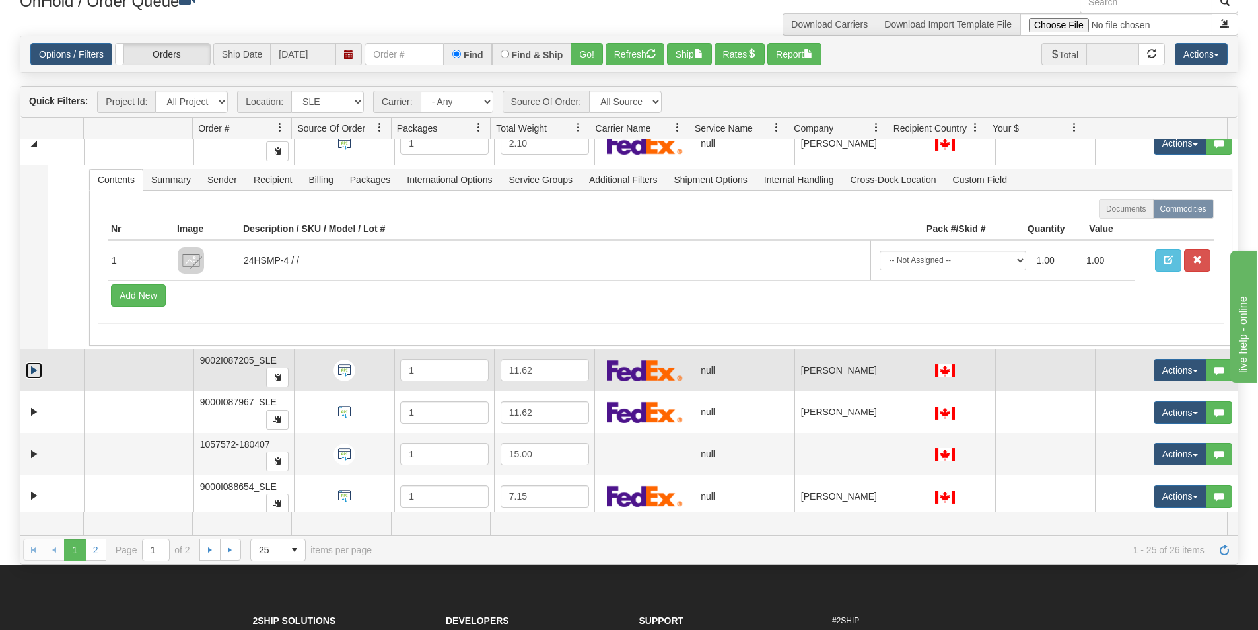
click at [32, 367] on link "Expand" at bounding box center [34, 370] width 17 height 17
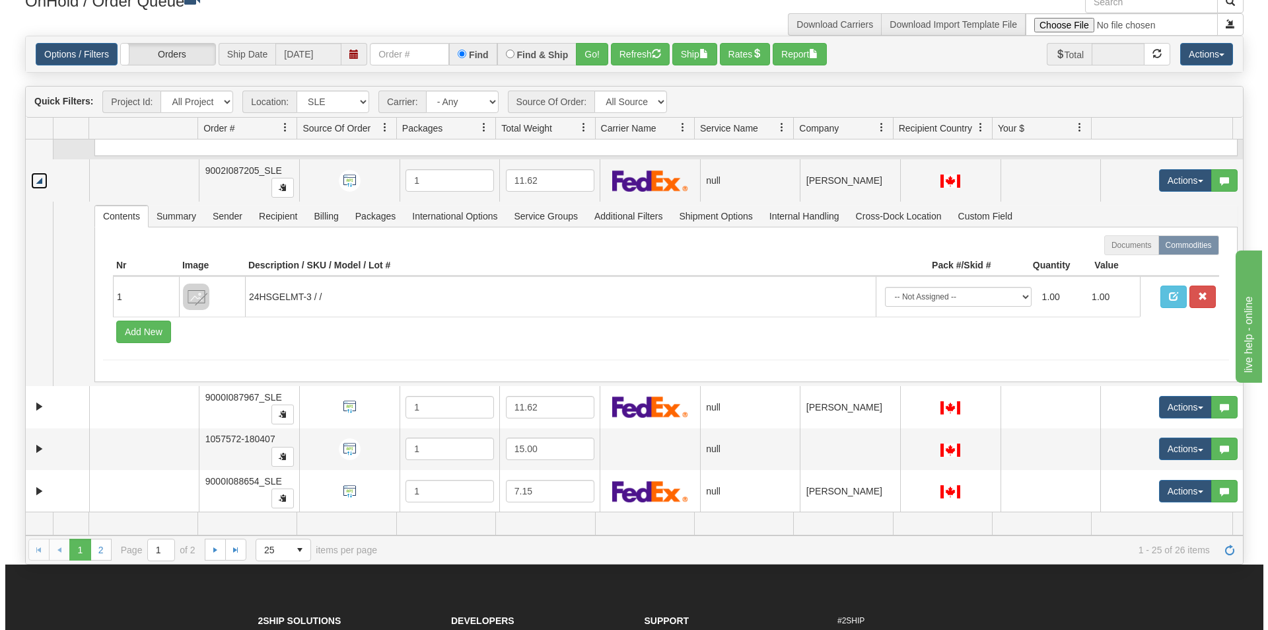
scroll to position [2973, 0]
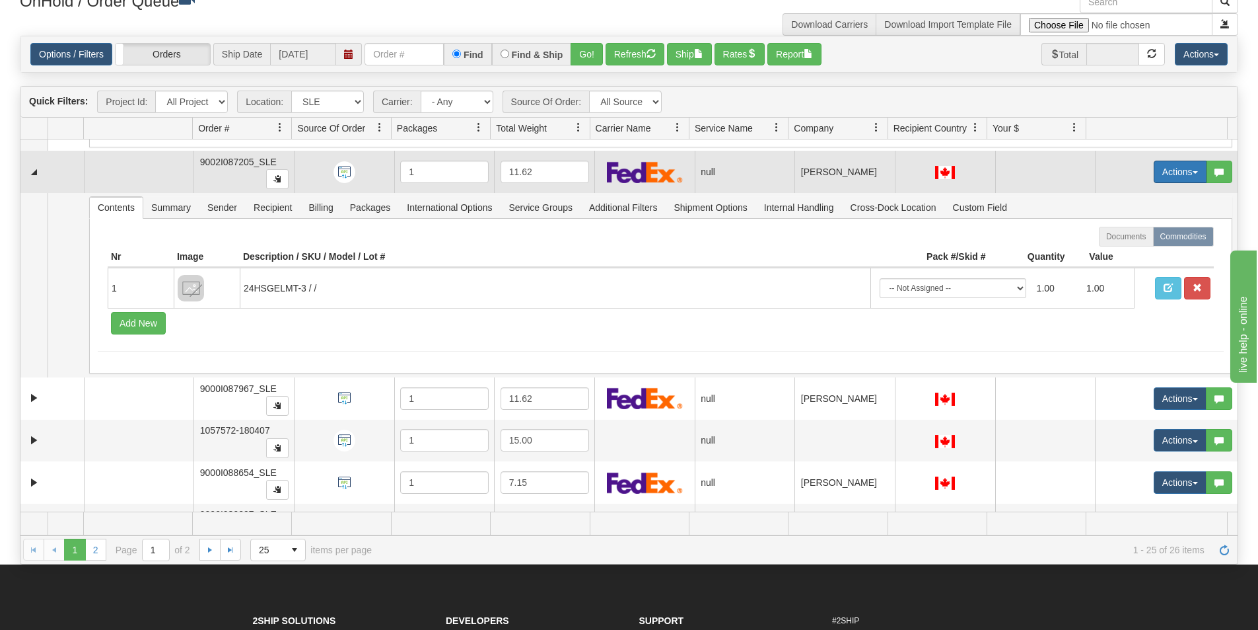
click at [1161, 171] on button "Actions" at bounding box center [1180, 172] width 53 height 22
click at [1122, 197] on span "Open" at bounding box center [1121, 197] width 32 height 11
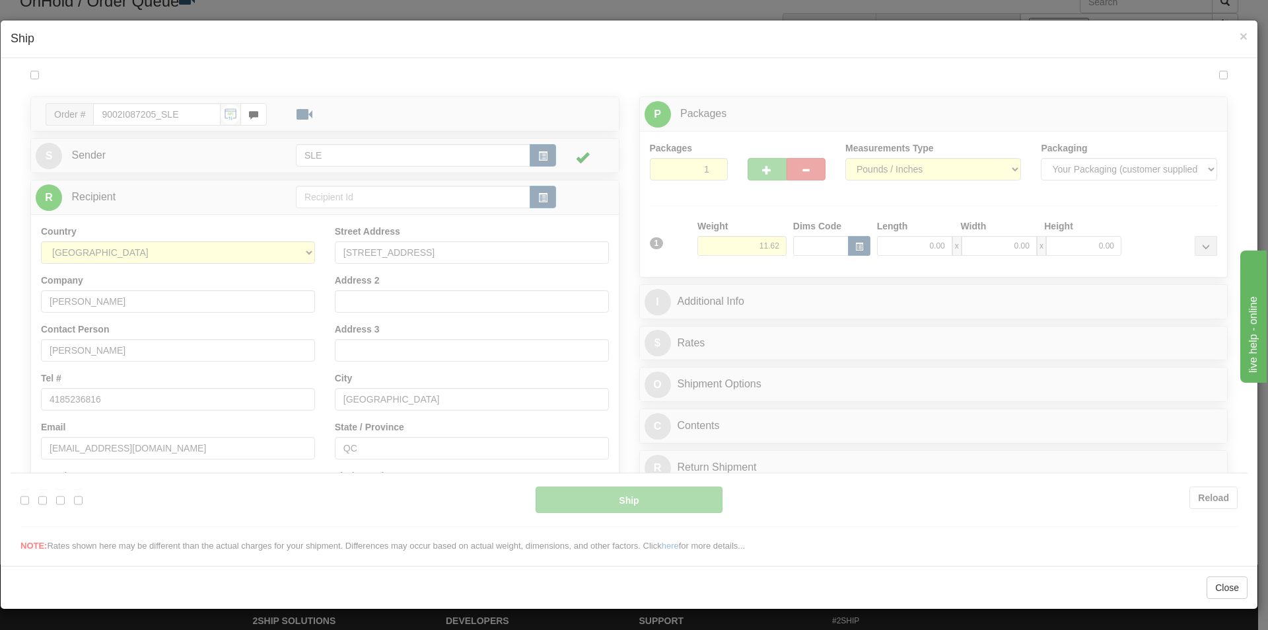
scroll to position [0, 0]
type input "09:18"
type input "16:00"
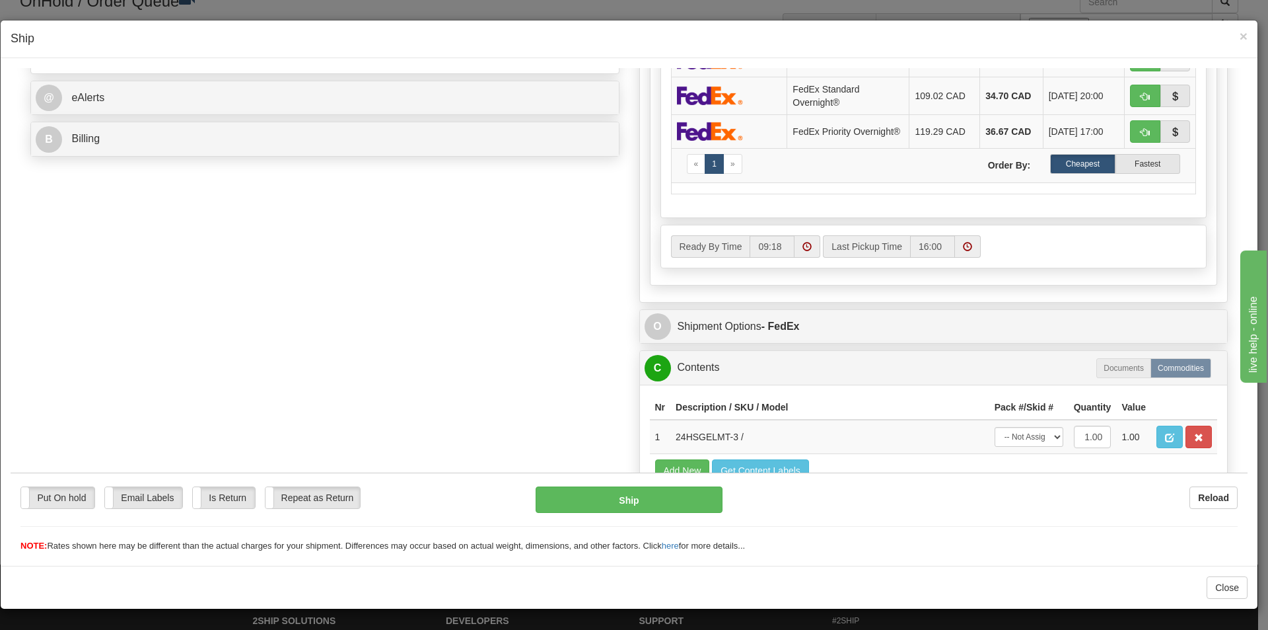
scroll to position [602, 0]
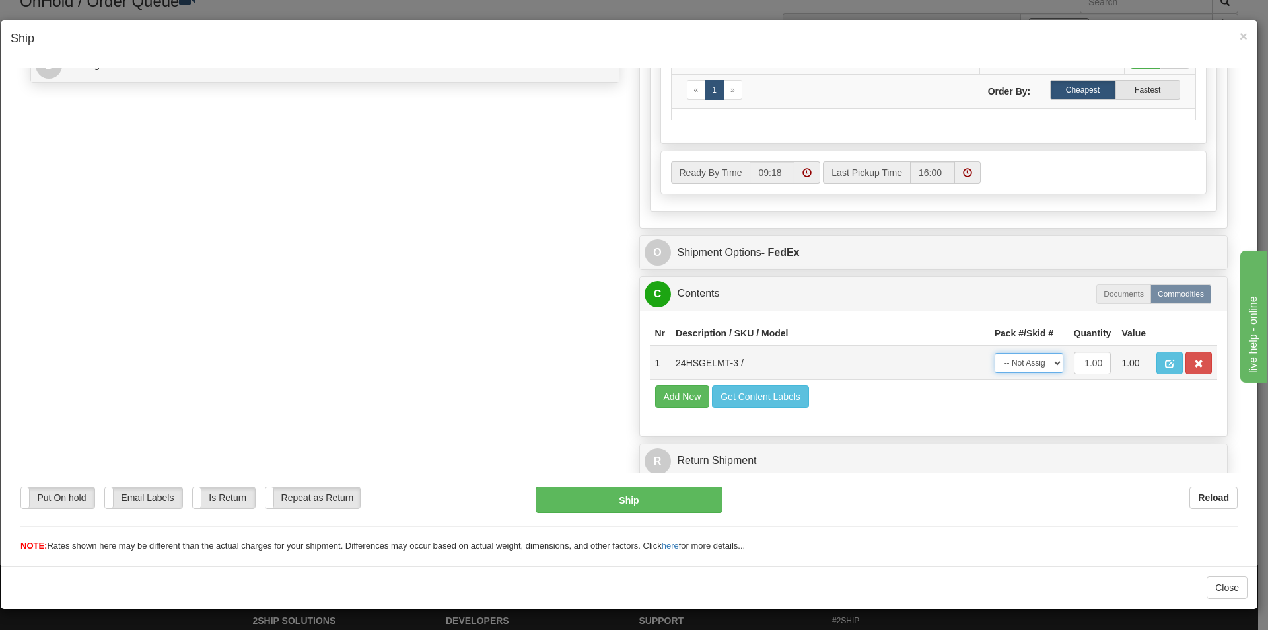
click at [1046, 365] on select "-- Not Assigned -- Package 1" at bounding box center [1029, 362] width 69 height 20
select select "0"
click at [995, 352] on select "-- Not Assigned -- Package 1" at bounding box center [1029, 362] width 69 height 20
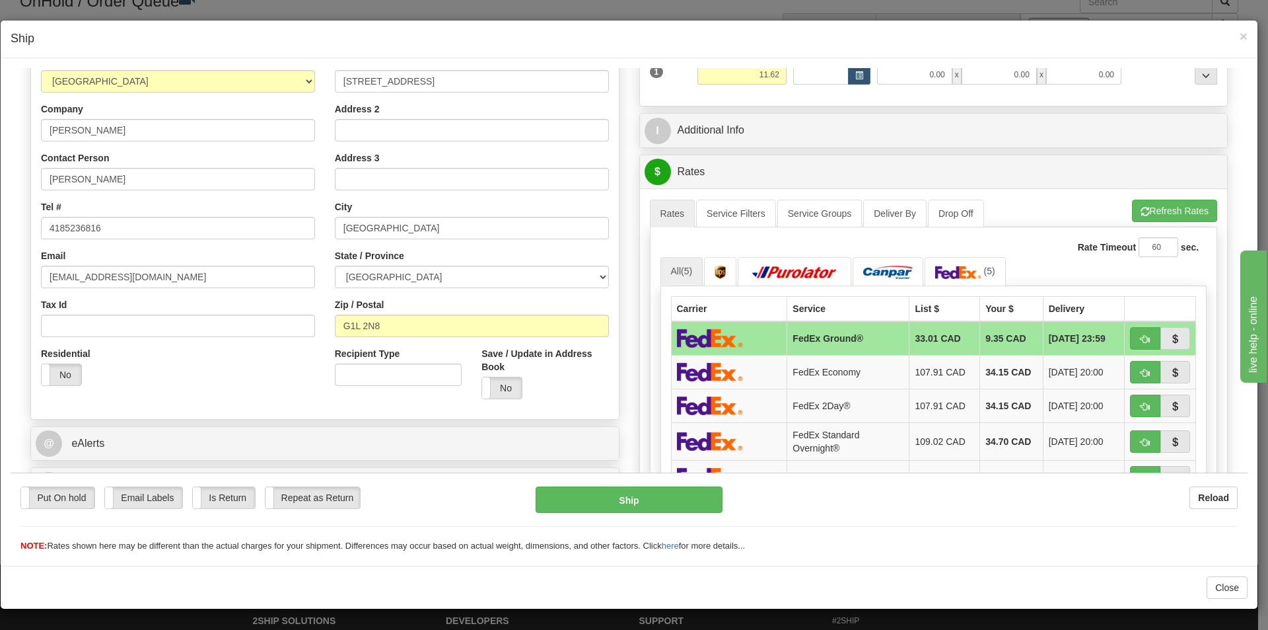
scroll to position [140, 0]
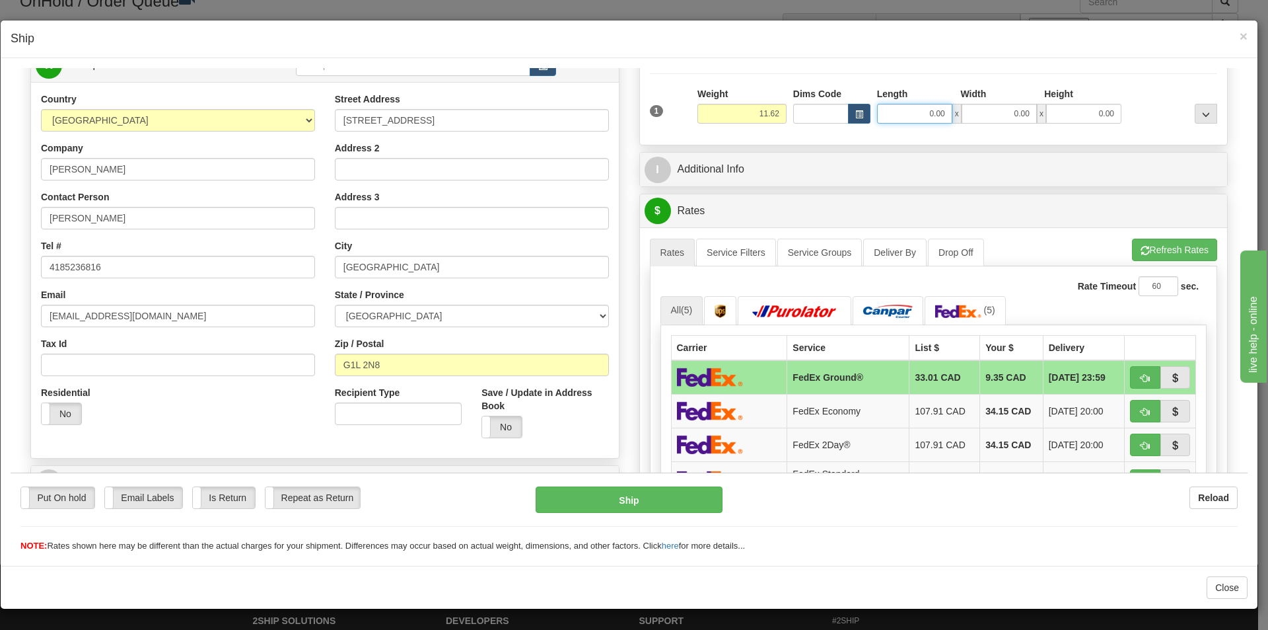
click at [943, 110] on input "0.00" at bounding box center [914, 113] width 75 height 20
type input "11.25"
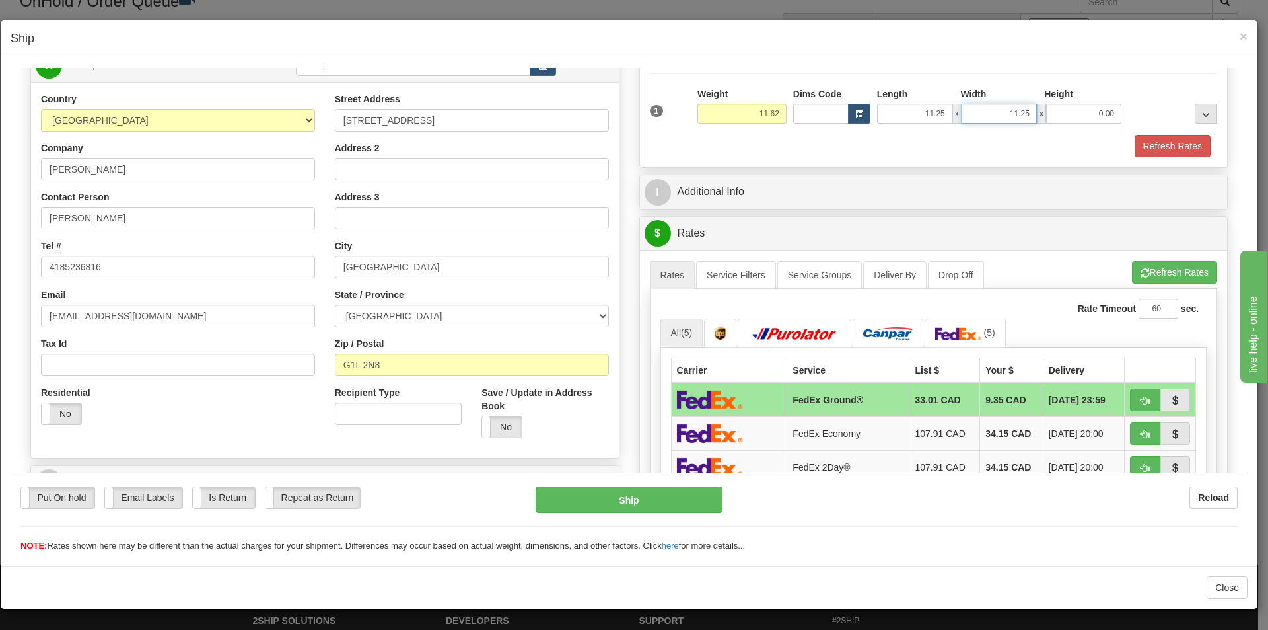
type input "11.25"
type input "22.50"
click at [1174, 270] on button "Refresh Rates" at bounding box center [1174, 271] width 85 height 22
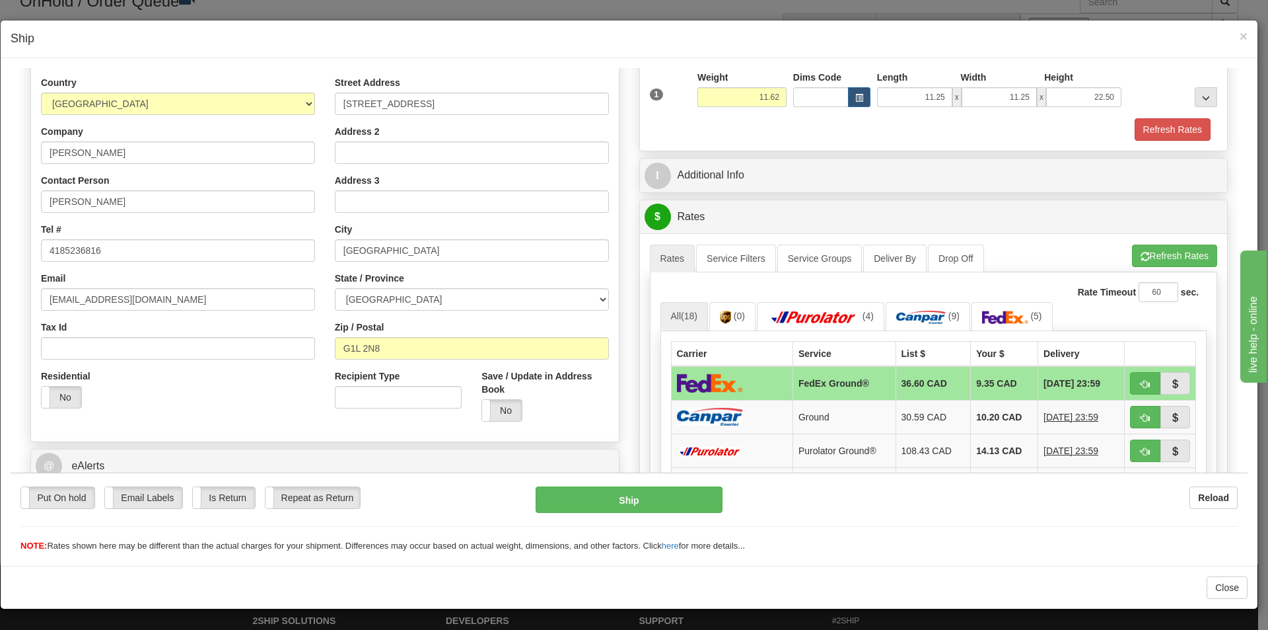
scroll to position [155, 0]
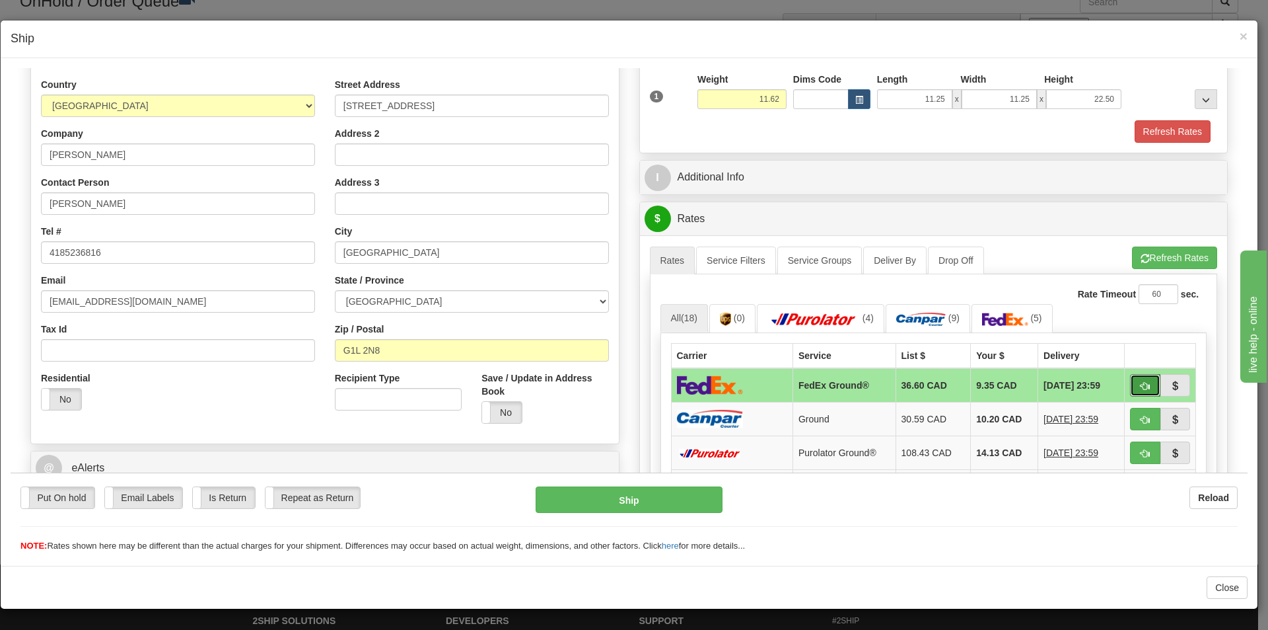
click at [1141, 386] on span "button" at bounding box center [1145, 385] width 9 height 9
type input "92"
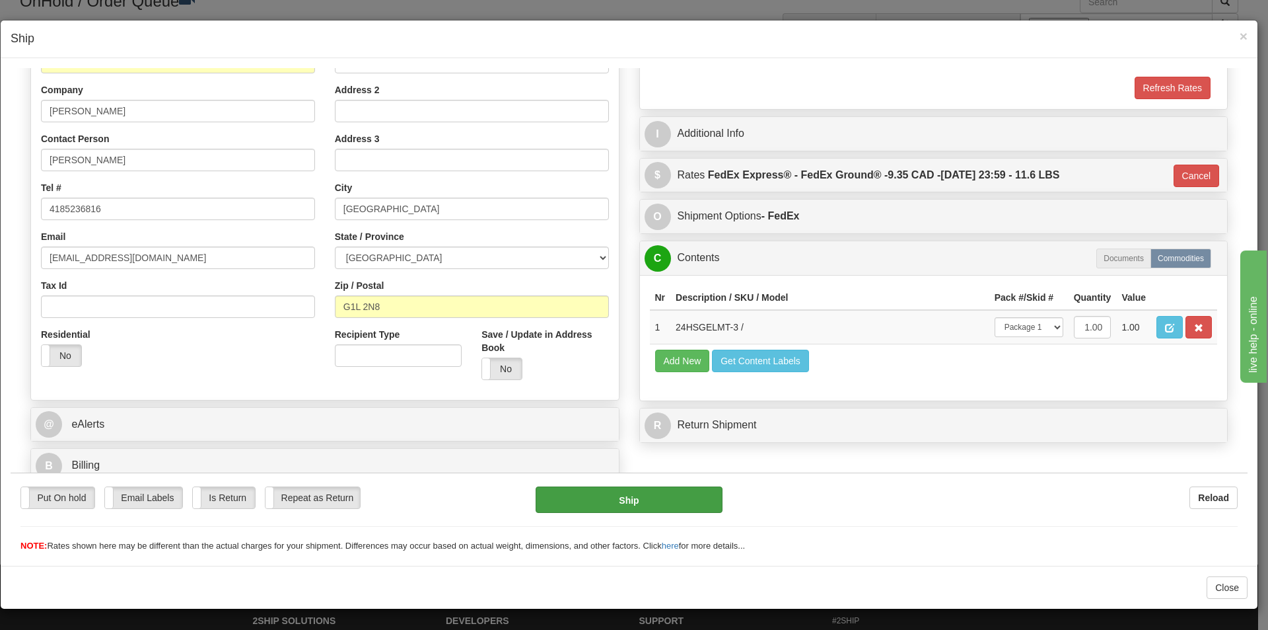
scroll to position [203, 0]
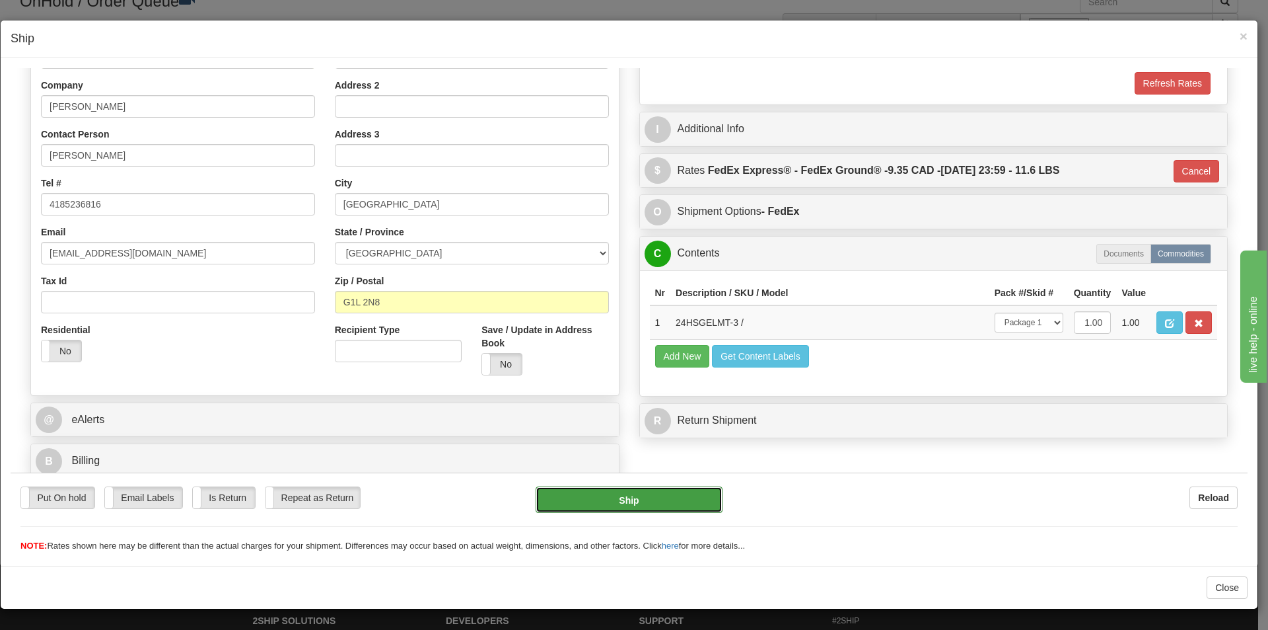
click at [644, 498] on button "Ship" at bounding box center [629, 499] width 186 height 26
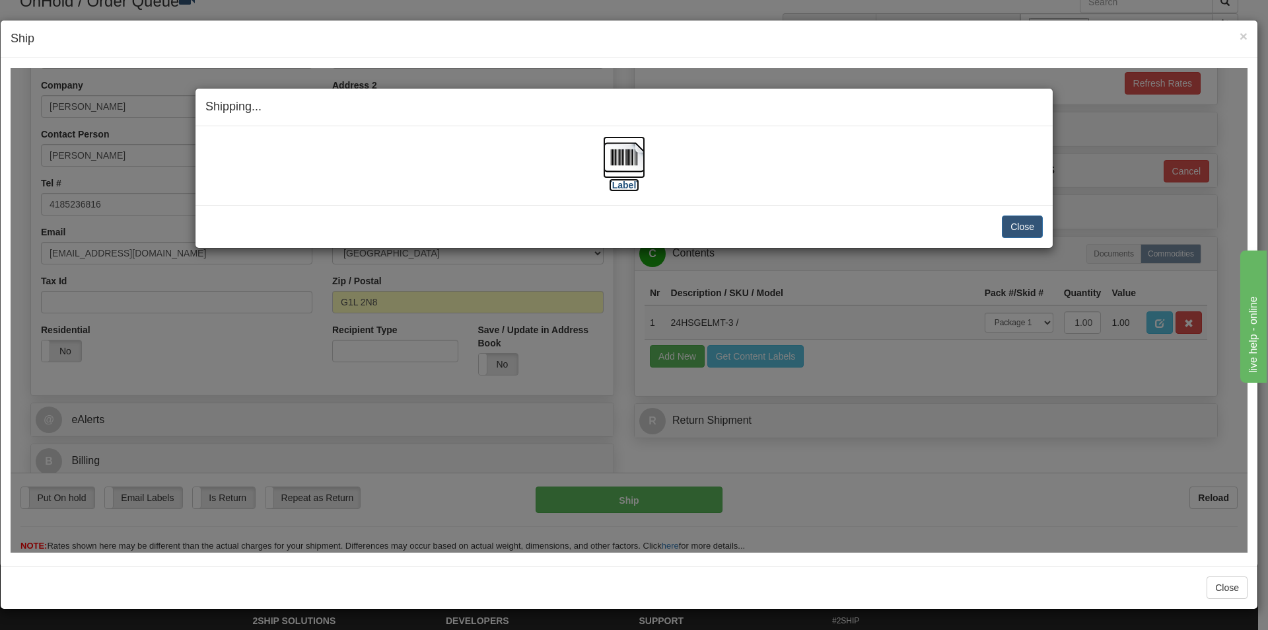
click at [637, 161] on img at bounding box center [624, 156] width 42 height 42
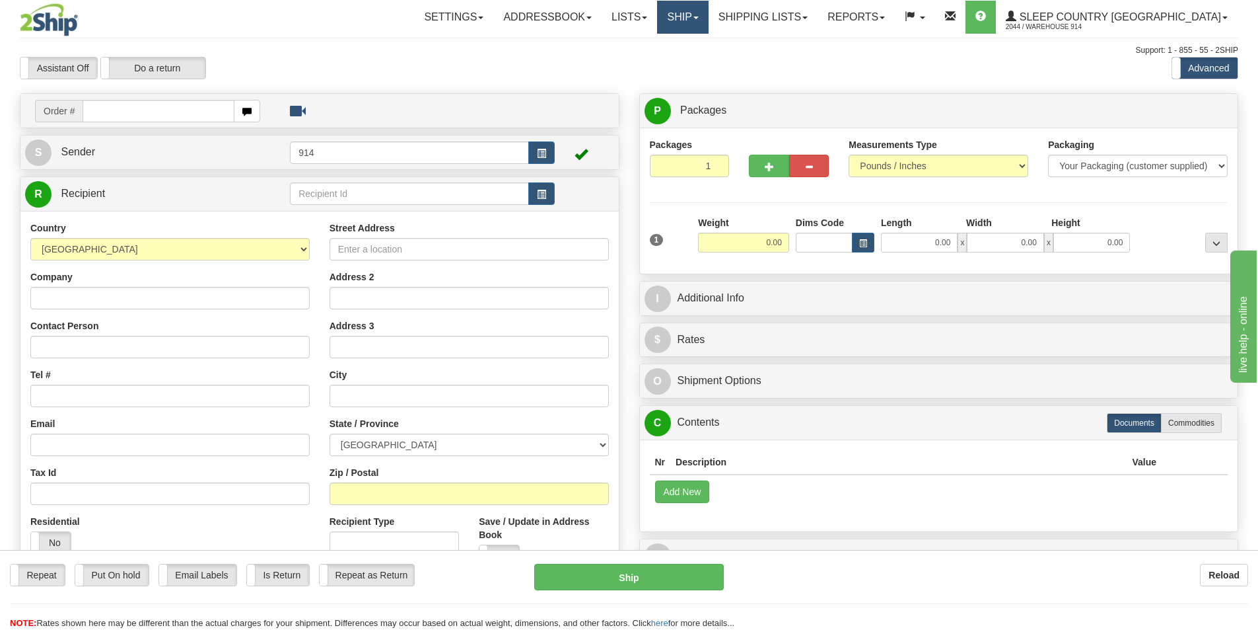
click at [708, 19] on link "Ship" at bounding box center [682, 17] width 51 height 33
click at [695, 65] on span "OnHold / Order Queue" at bounding box center [648, 63] width 93 height 11
click at [657, 15] on link "Lists" at bounding box center [629, 17] width 55 height 33
click at [708, 20] on link "Ship" at bounding box center [682, 17] width 51 height 33
click at [695, 65] on span "OnHold / Order Queue" at bounding box center [648, 63] width 93 height 11
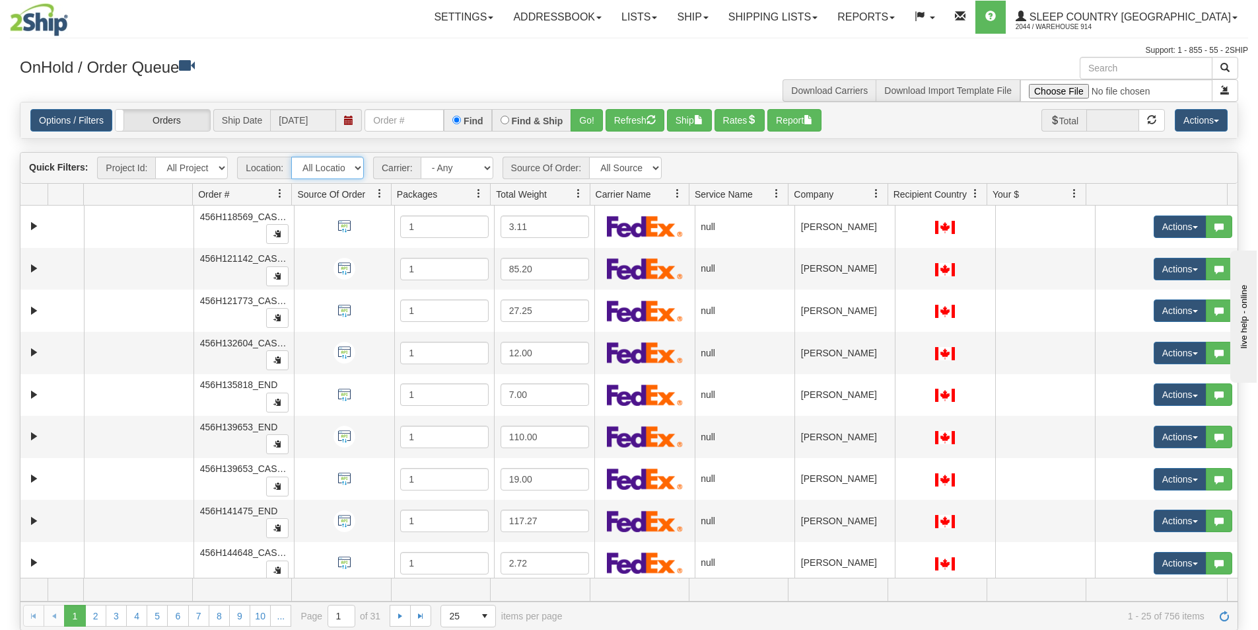
click at [355, 170] on select "All Locations 914 9009 [GEOGRAPHIC_DATA] SLE BEDDN ZINUC" at bounding box center [327, 168] width 73 height 22
select select "7603"
click at [291, 157] on select "All Locations 914 9009 [GEOGRAPHIC_DATA] SLE BEDDN ZINUC" at bounding box center [327, 168] width 73 height 22
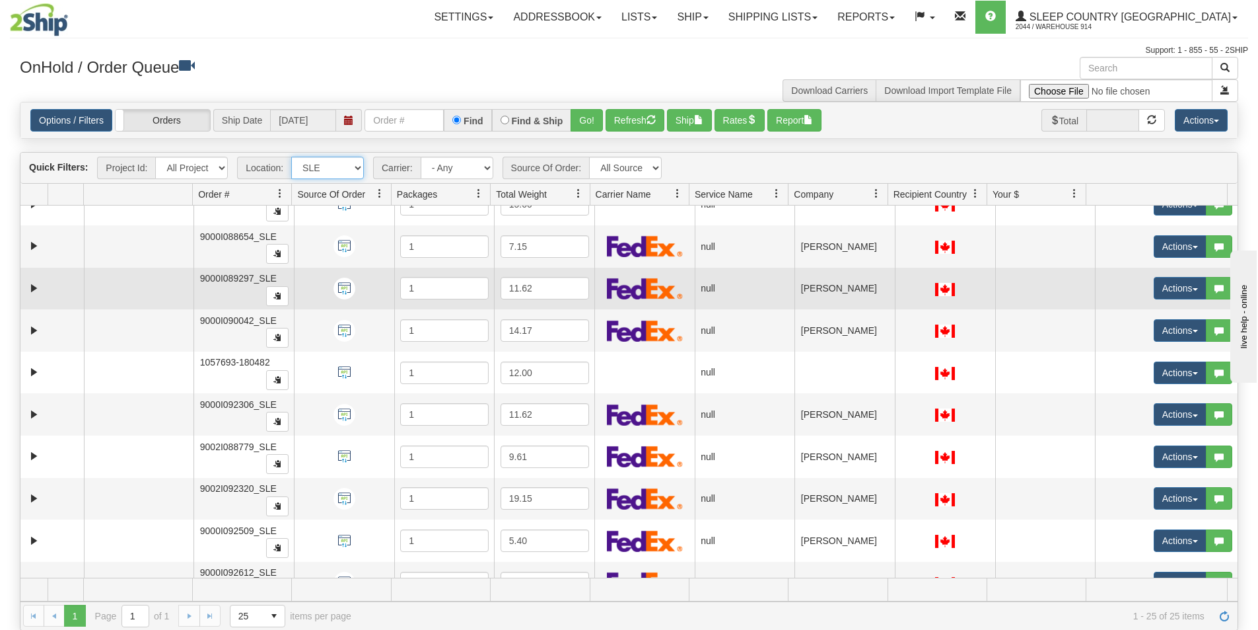
scroll to position [546, 0]
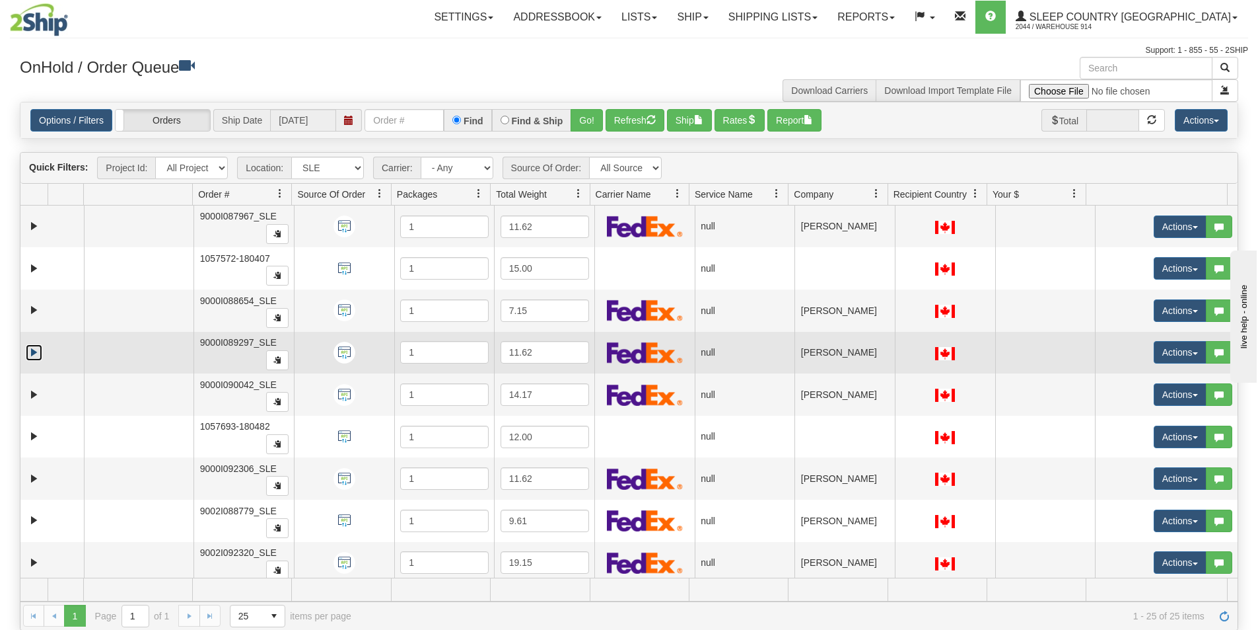
click at [31, 357] on link "Expand" at bounding box center [34, 352] width 17 height 17
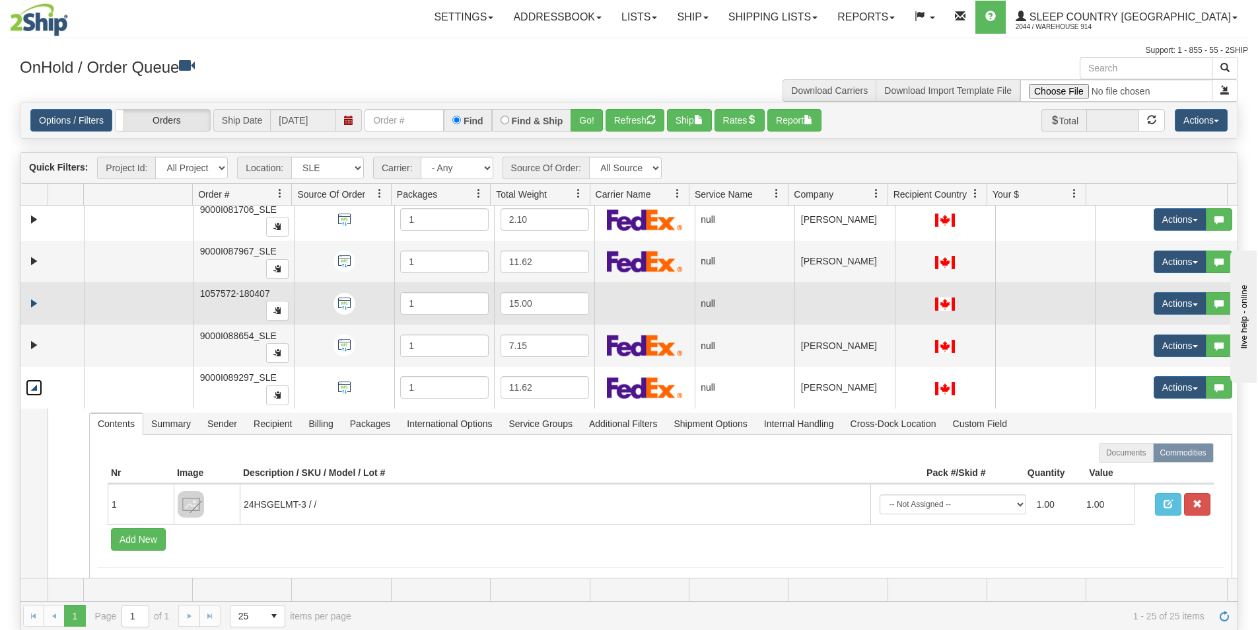
scroll to position [480, 0]
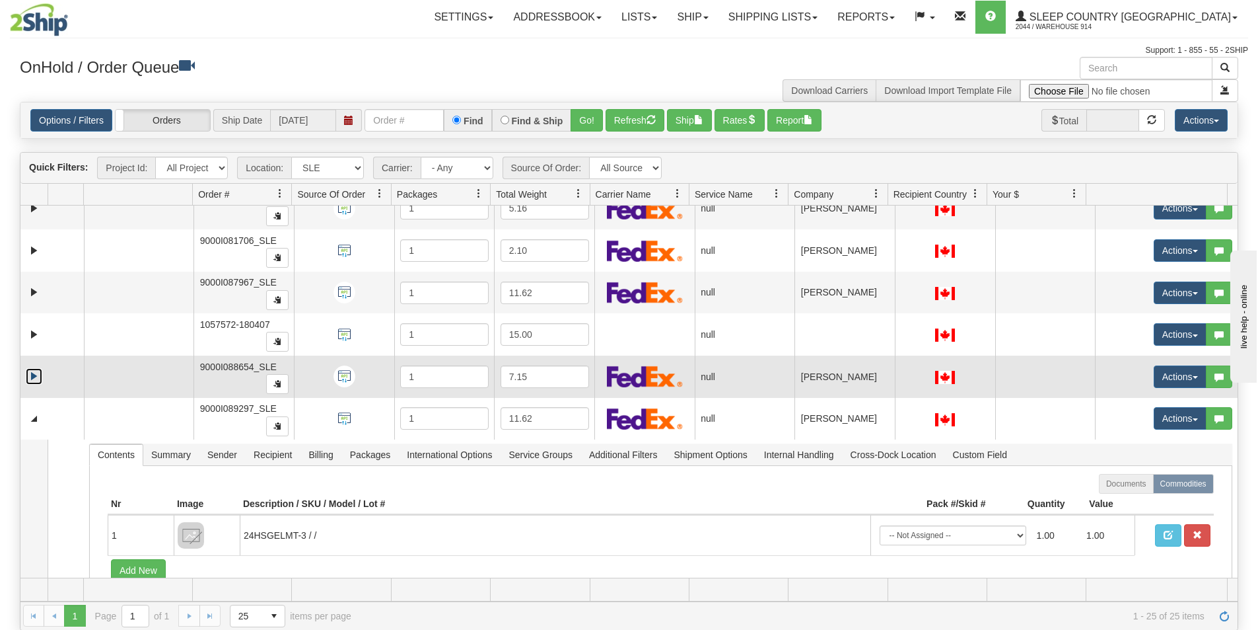
click at [30, 377] on link "Expand" at bounding box center [34, 376] width 17 height 17
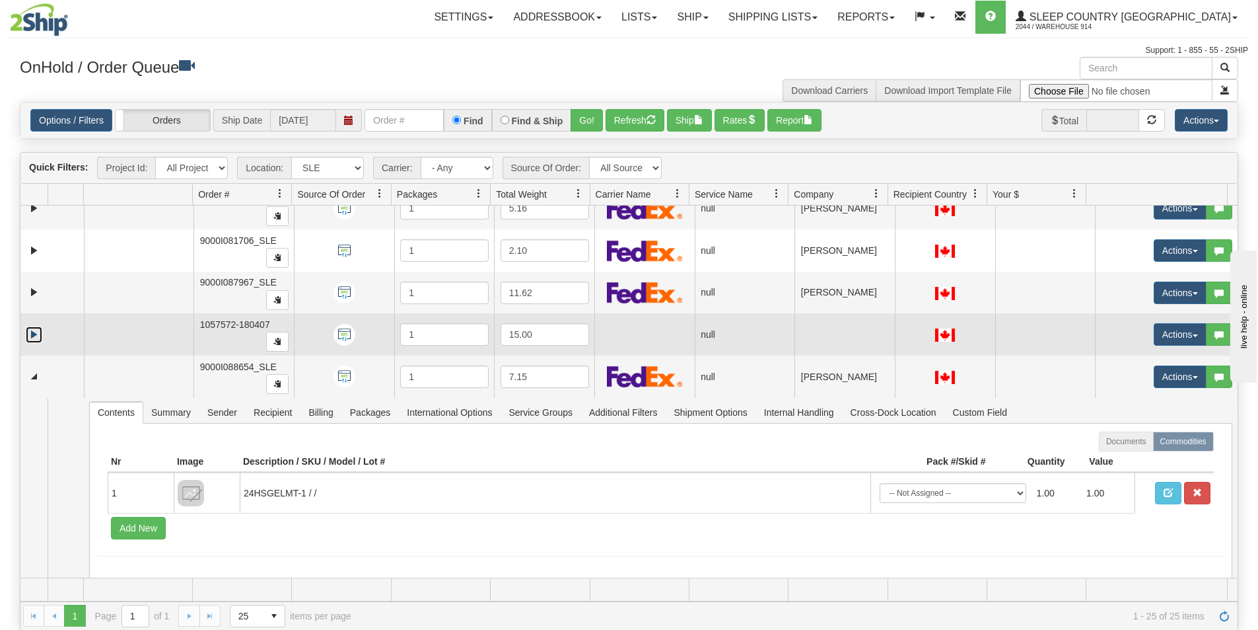
click at [36, 334] on link "Expand" at bounding box center [34, 334] width 17 height 17
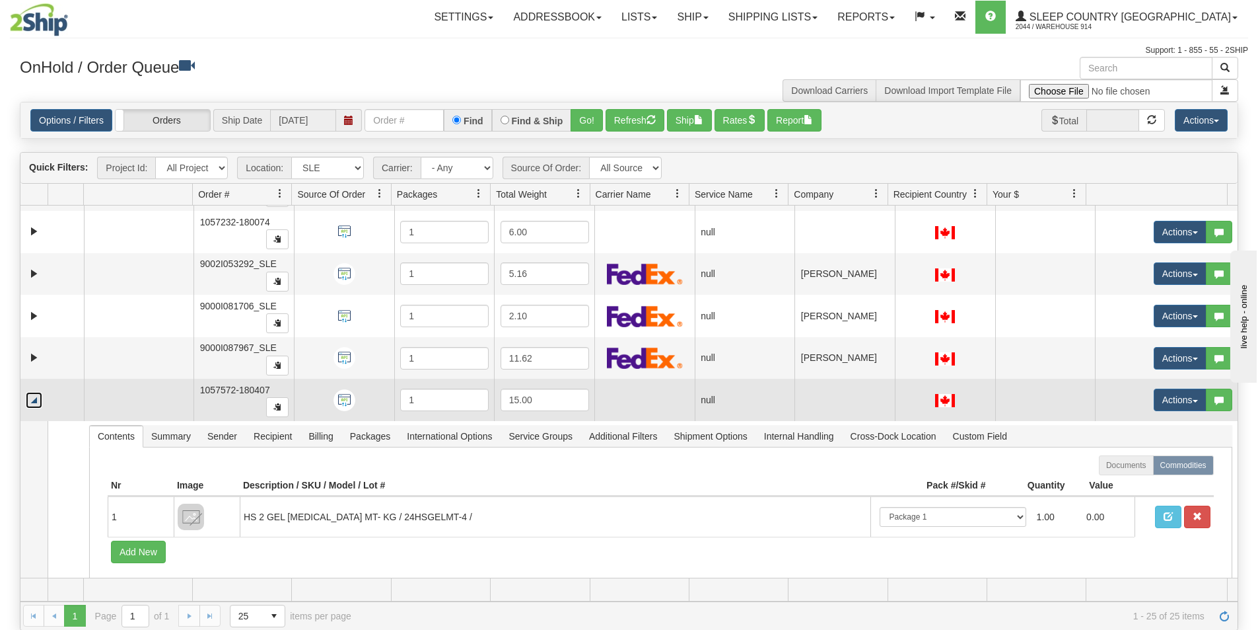
scroll to position [414, 0]
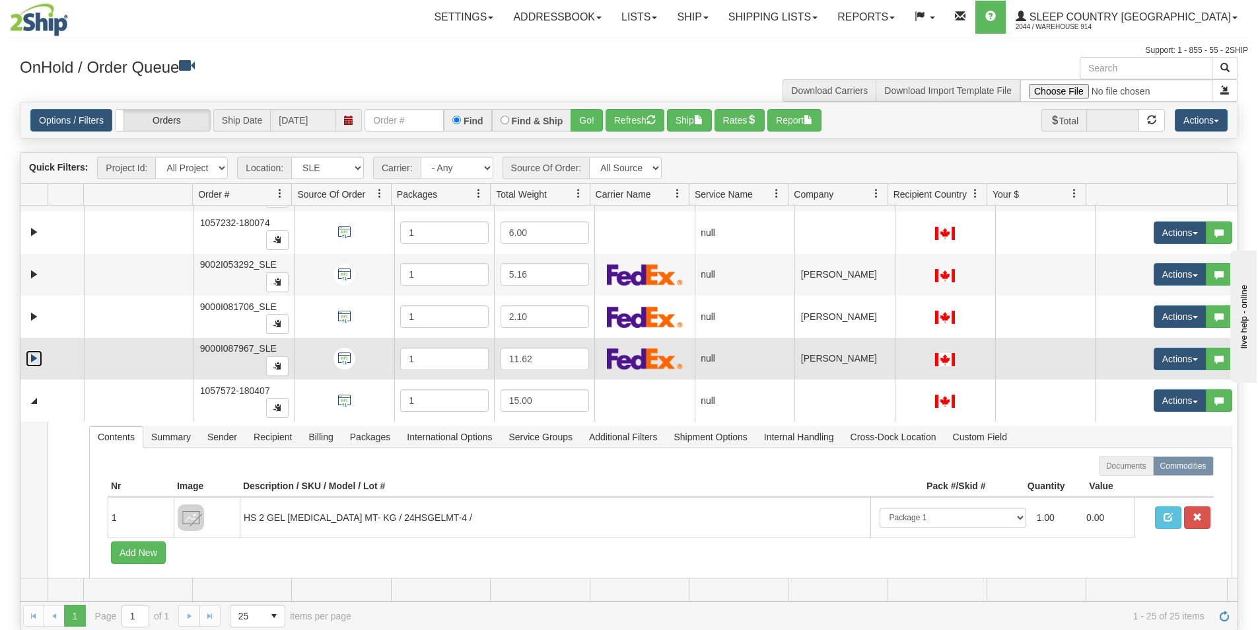
click at [36, 362] on link "Expand" at bounding box center [34, 358] width 17 height 17
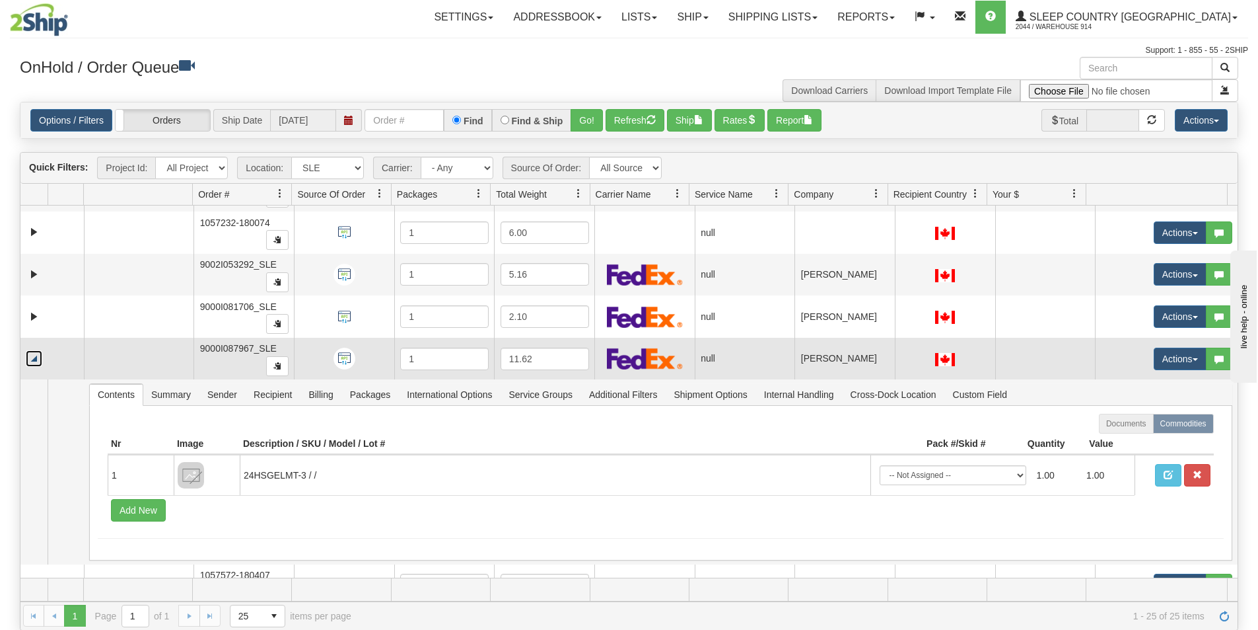
scroll to position [348, 0]
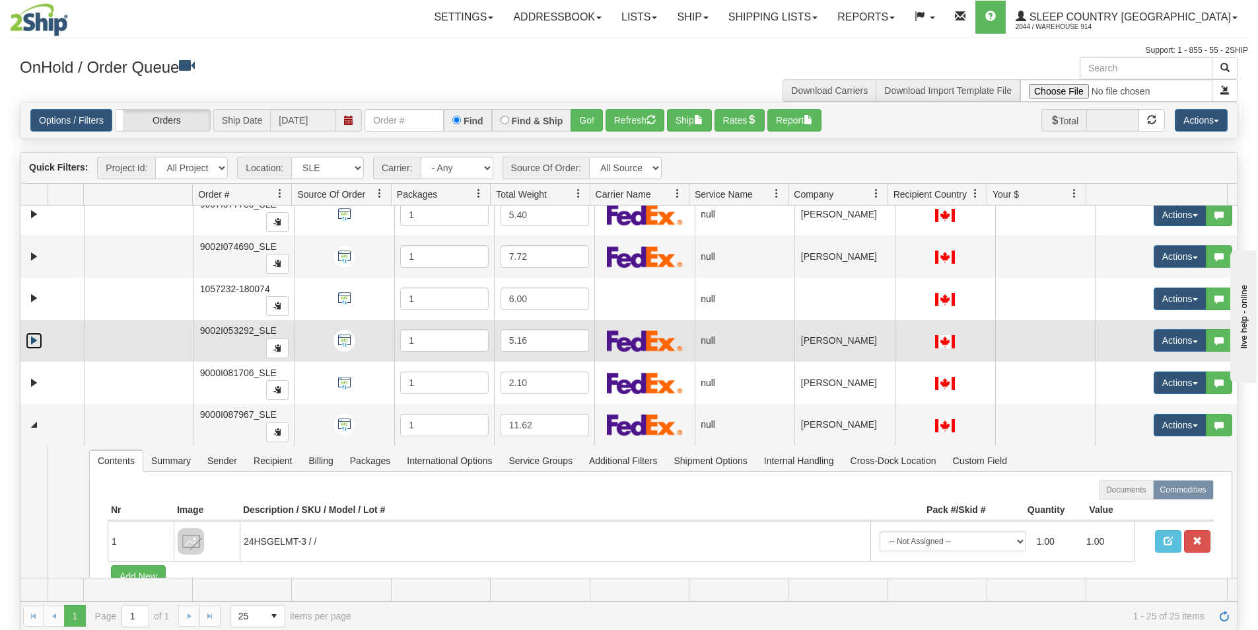
click at [32, 348] on link "Expand" at bounding box center [34, 340] width 17 height 17
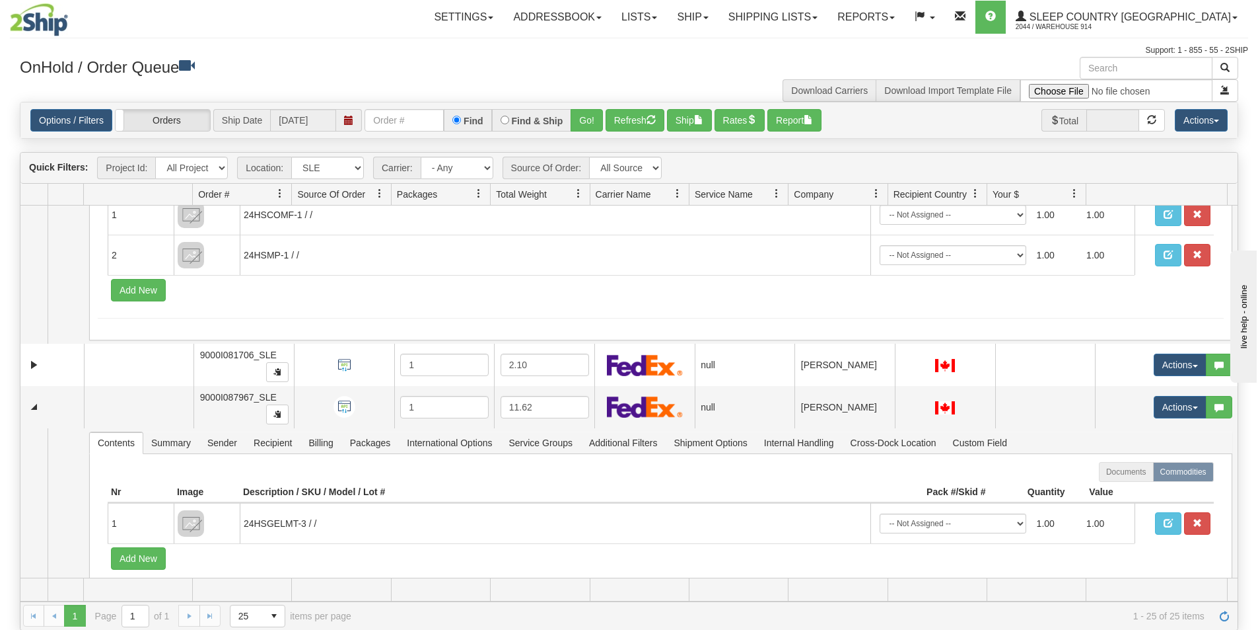
scroll to position [612, 0]
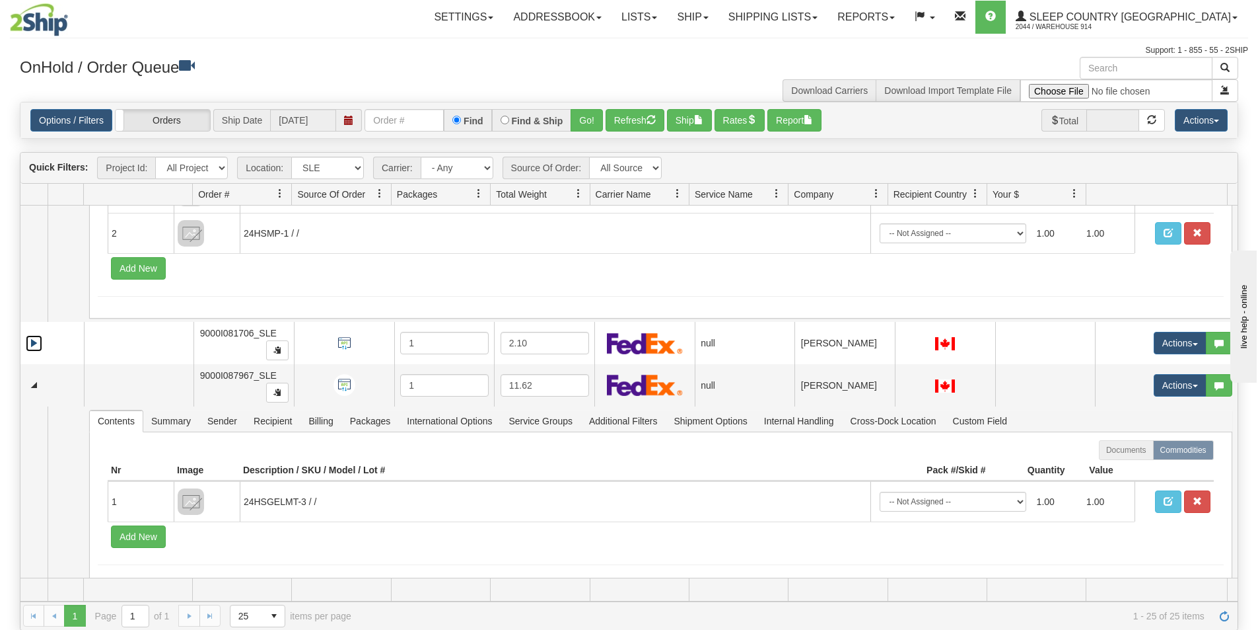
click at [32, 348] on link "Expand" at bounding box center [34, 343] width 17 height 17
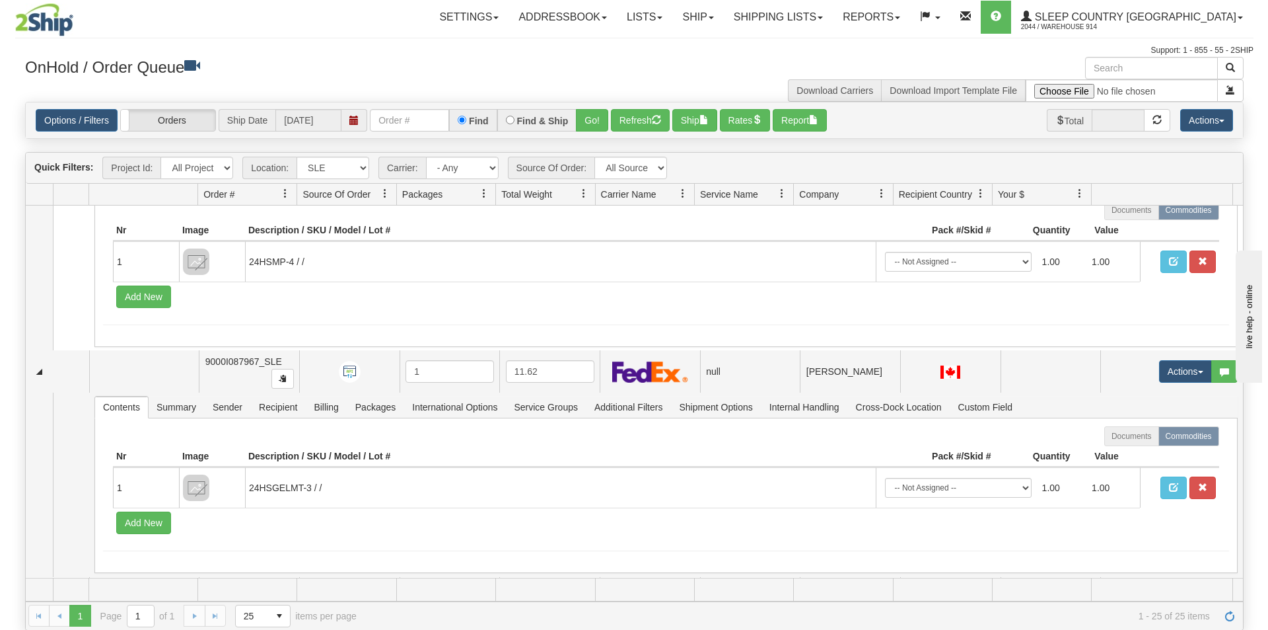
scroll to position [877, 0]
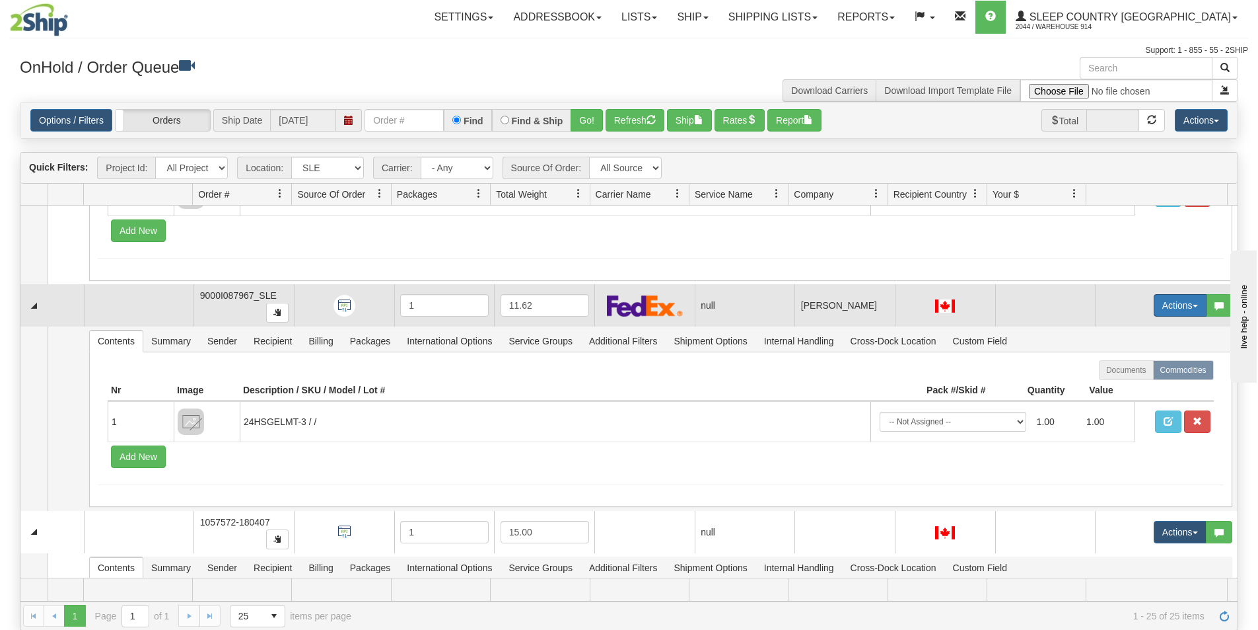
click at [1163, 311] on button "Actions" at bounding box center [1180, 305] width 53 height 22
click at [1123, 333] on span "Open" at bounding box center [1121, 330] width 32 height 11
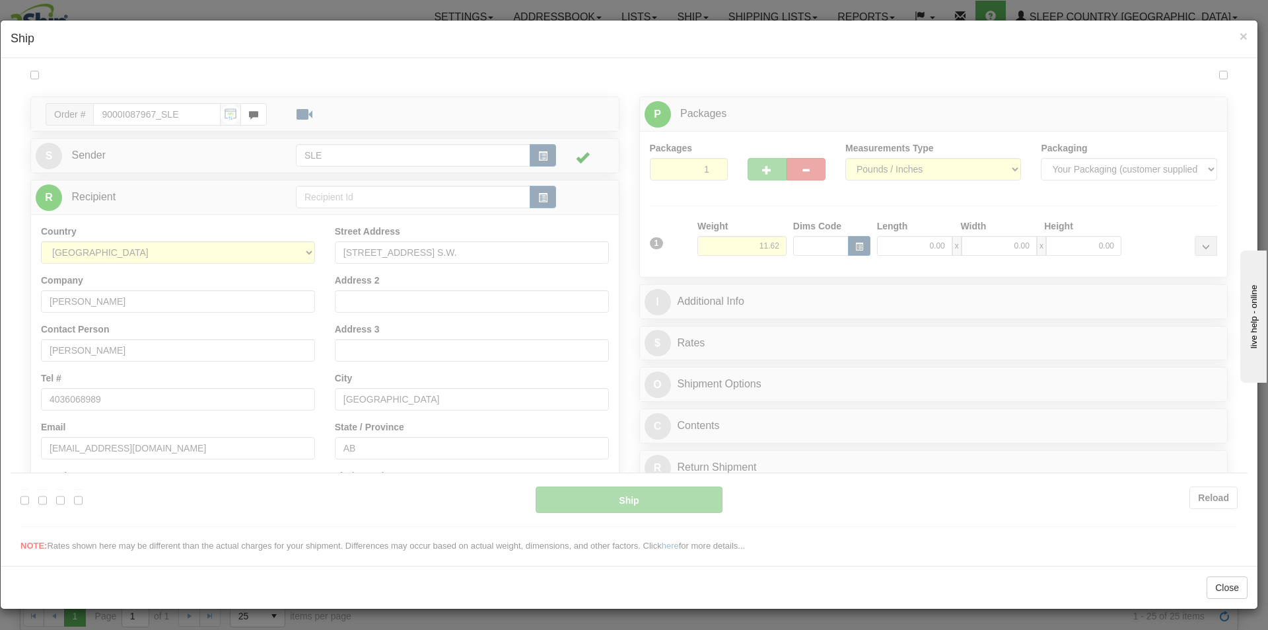
scroll to position [0, 0]
type input "09:22"
type input "16:00"
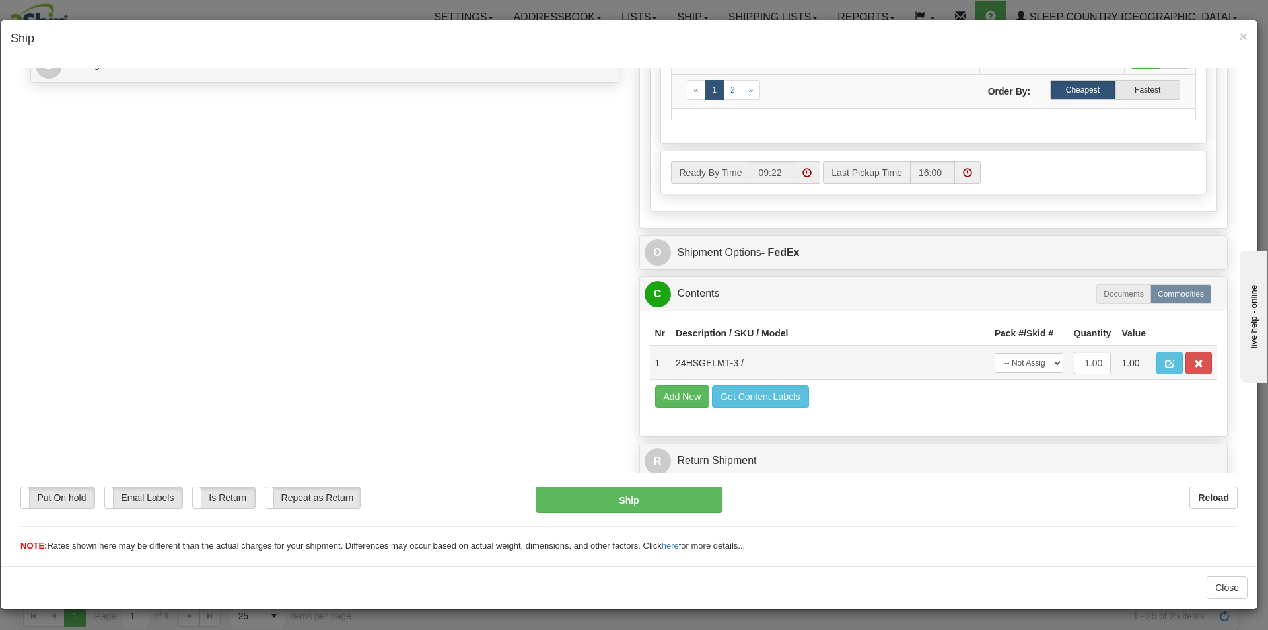
scroll to position [602, 0]
click at [1030, 362] on select "-- Not Assigned -- Package 1" at bounding box center [1029, 362] width 69 height 20
select select "0"
click at [995, 352] on select "-- Not Assigned -- Package 1" at bounding box center [1029, 362] width 69 height 20
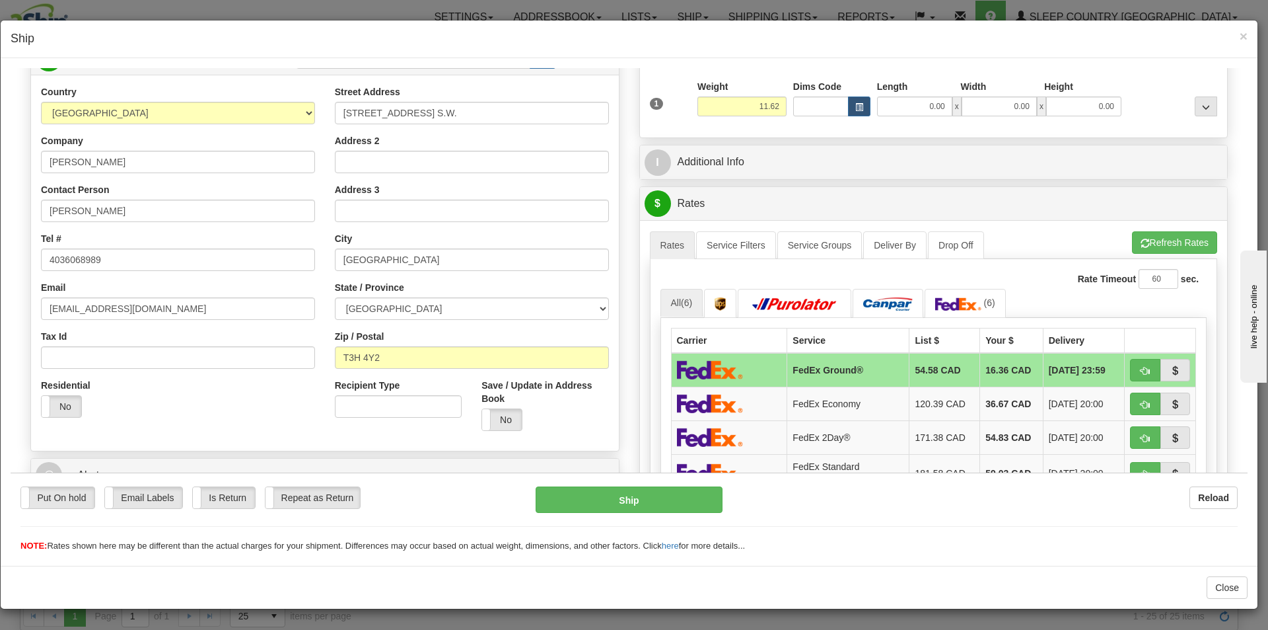
scroll to position [140, 0]
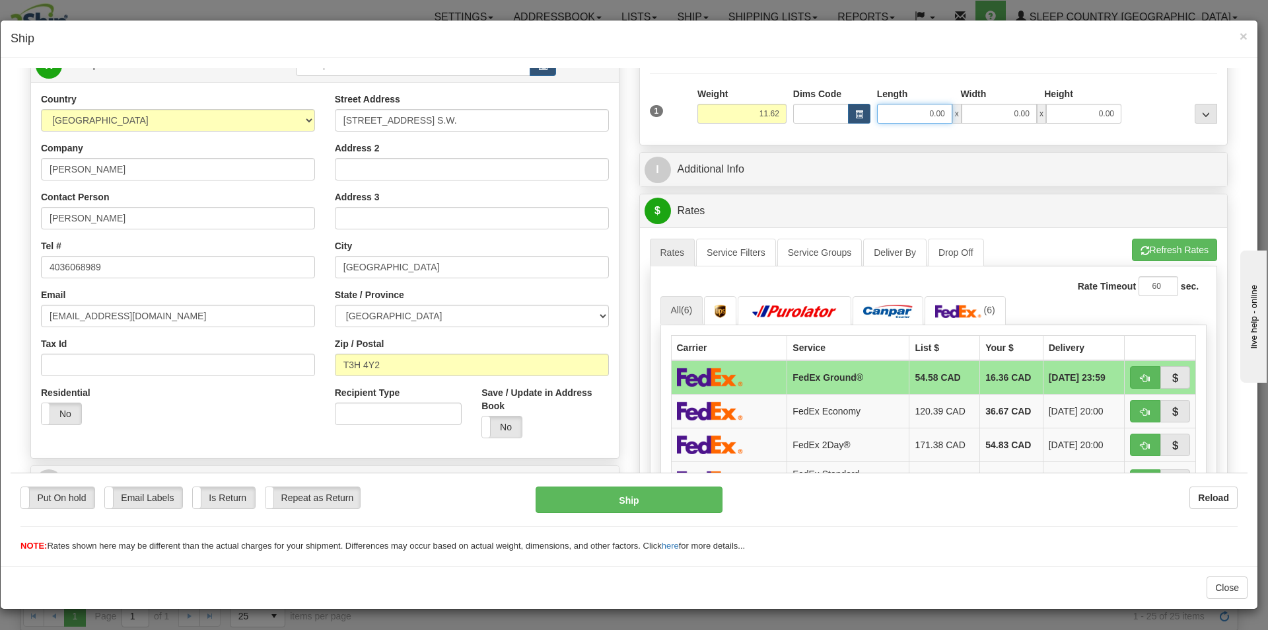
click at [933, 110] on input "0.00" at bounding box center [914, 113] width 75 height 20
type input "11.25"
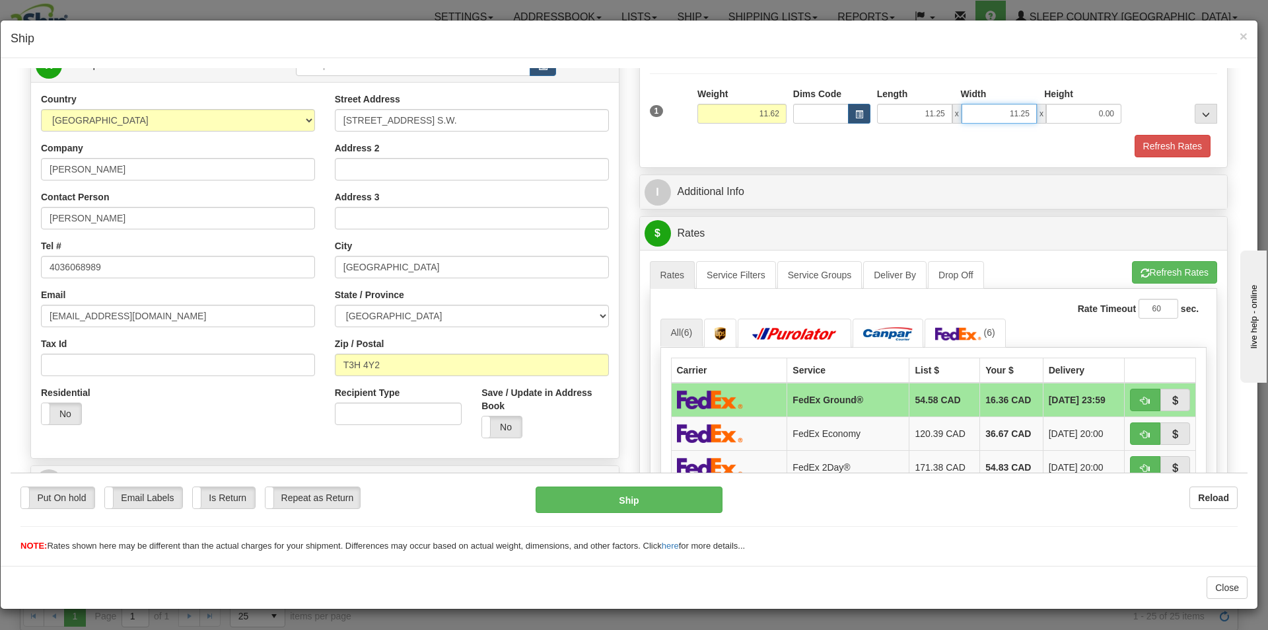
type input "11.25"
type input "22.50"
click at [1143, 273] on button "Refresh Rates" at bounding box center [1174, 271] width 85 height 22
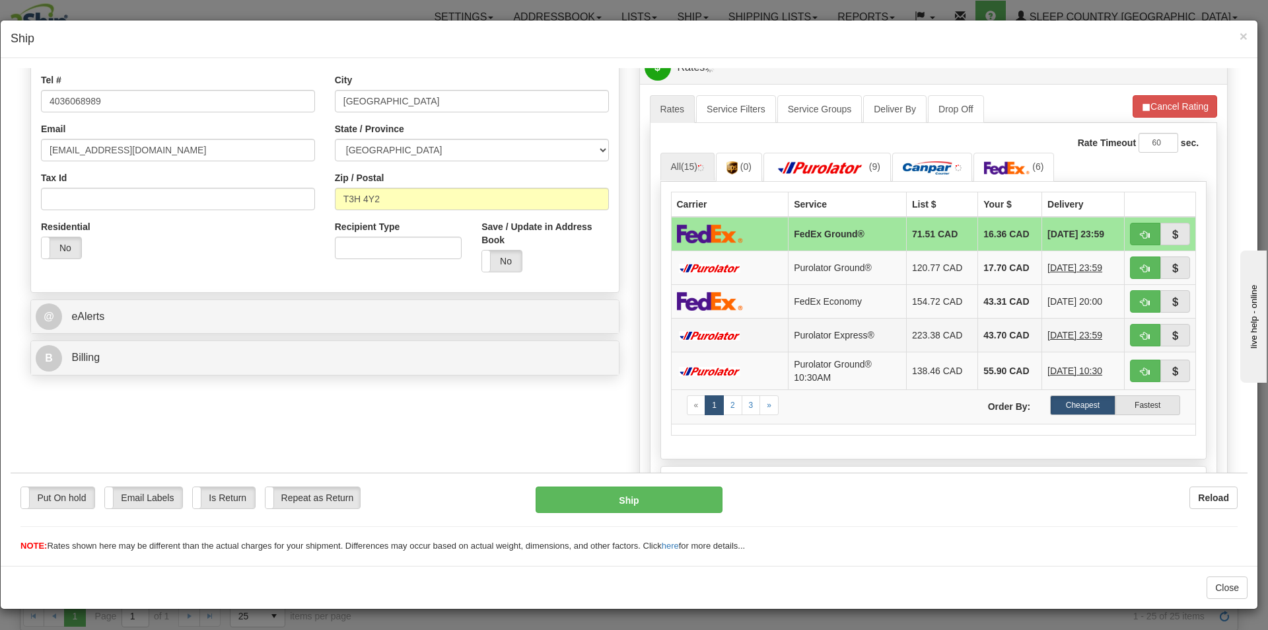
scroll to position [338, 0]
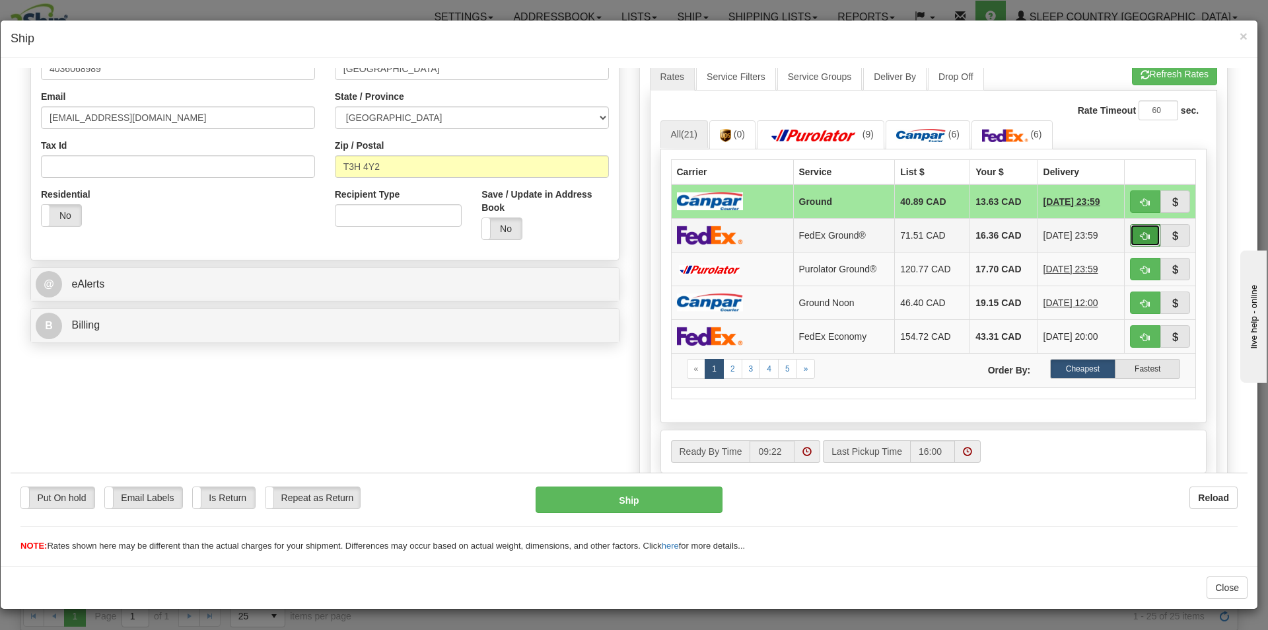
click at [1141, 231] on span "button" at bounding box center [1145, 235] width 9 height 9
type input "92"
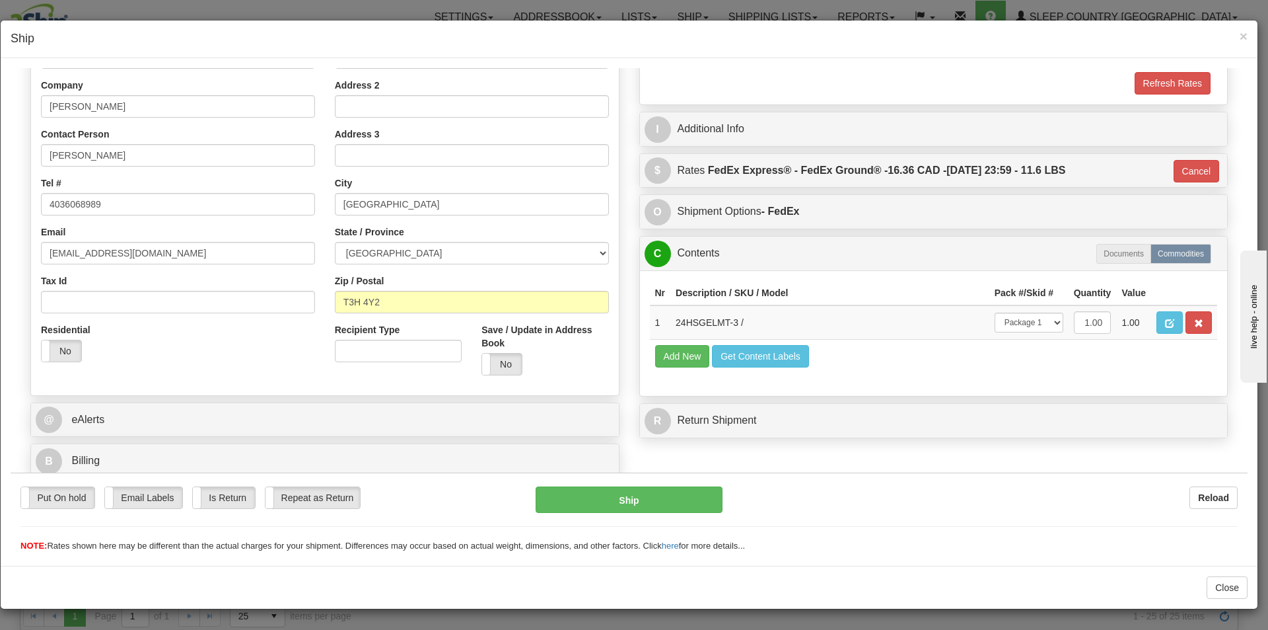
scroll to position [203, 0]
click at [676, 501] on button "Ship" at bounding box center [629, 499] width 186 height 26
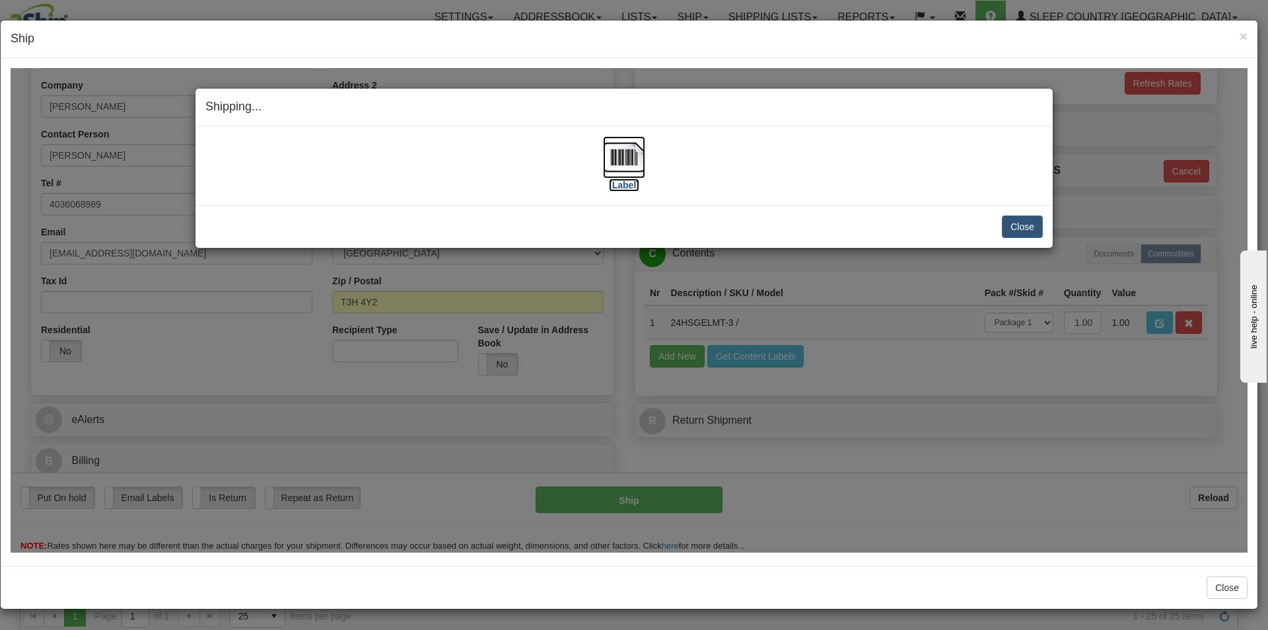
click at [614, 152] on img at bounding box center [624, 156] width 42 height 42
click at [1027, 229] on button "Close" at bounding box center [1022, 226] width 41 height 22
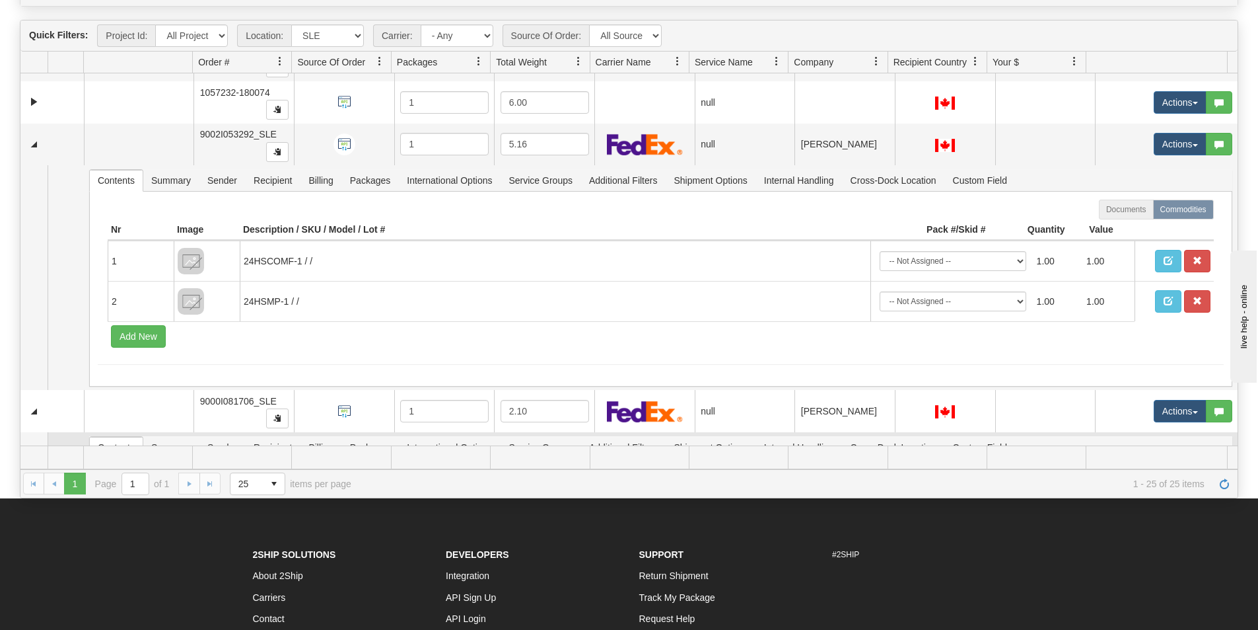
scroll to position [414, 0]
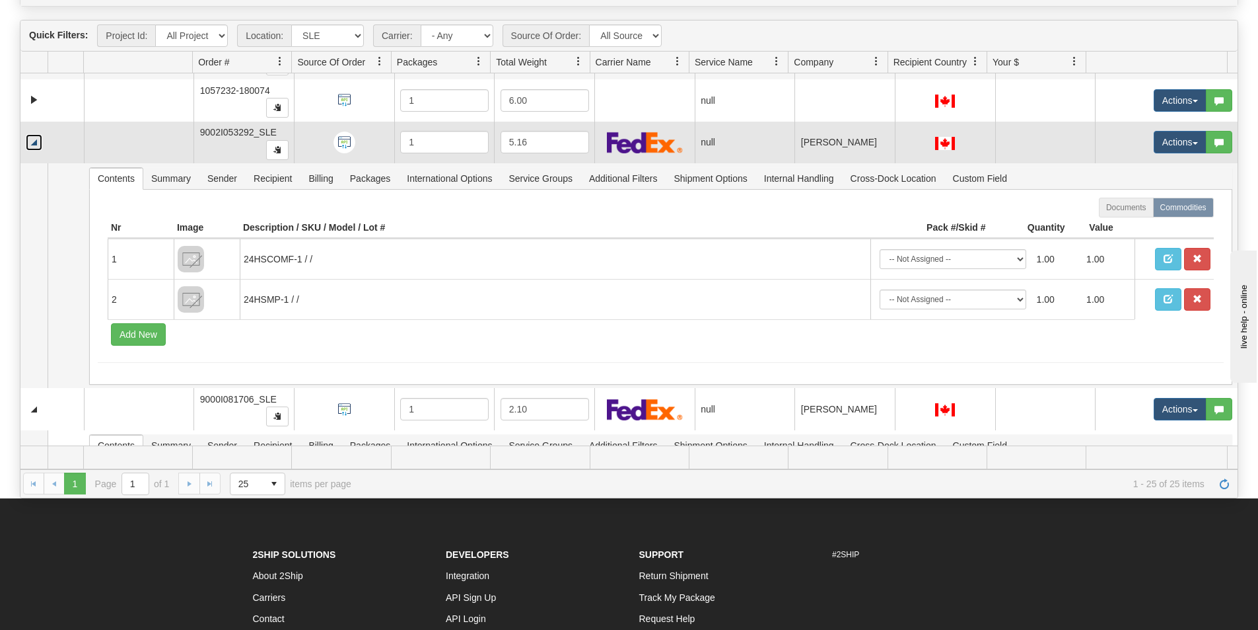
click at [35, 143] on link "Collapse" at bounding box center [34, 142] width 17 height 17
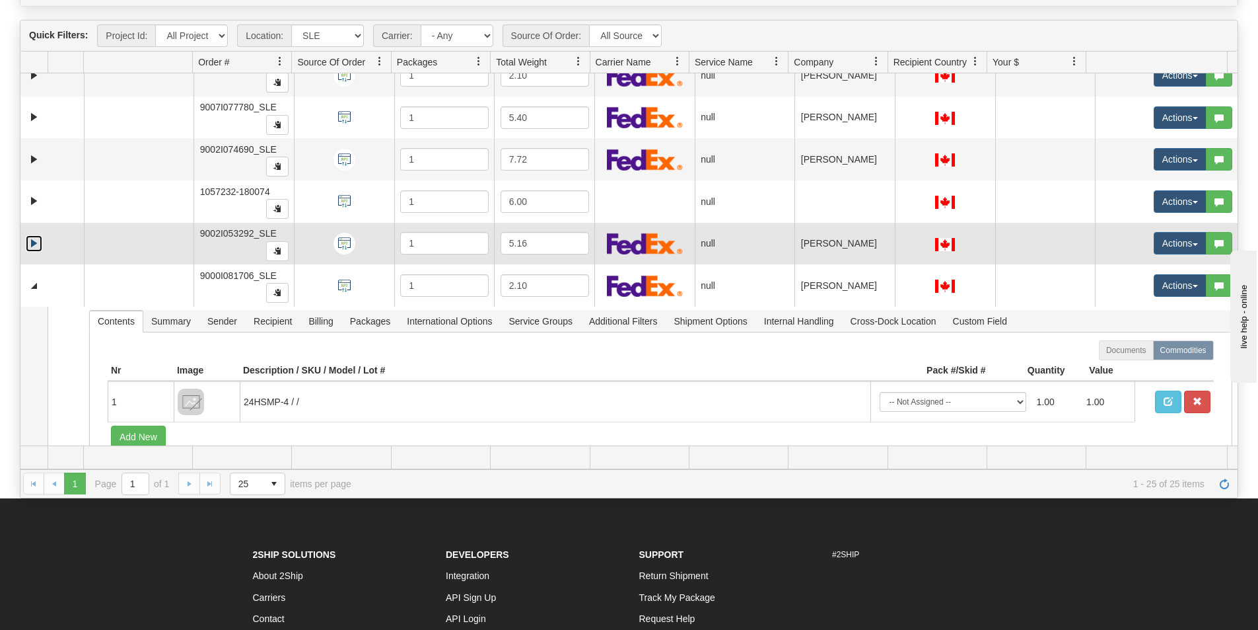
scroll to position [330, 0]
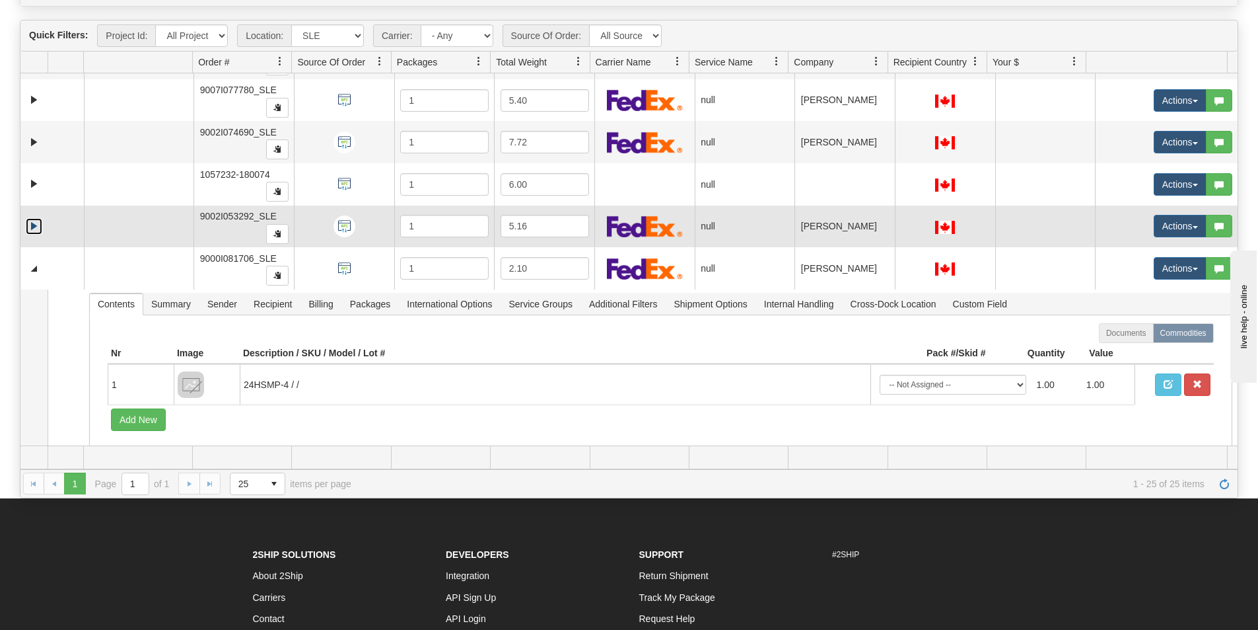
click at [33, 223] on link "Expand" at bounding box center [34, 226] width 17 height 17
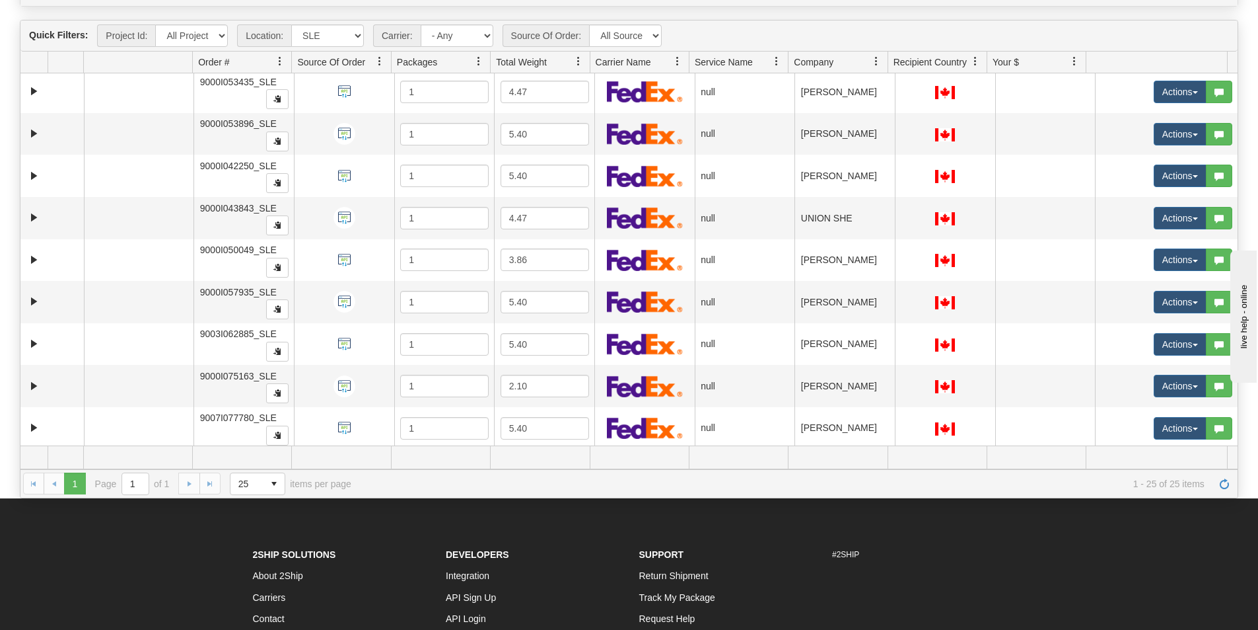
scroll to position [0, 0]
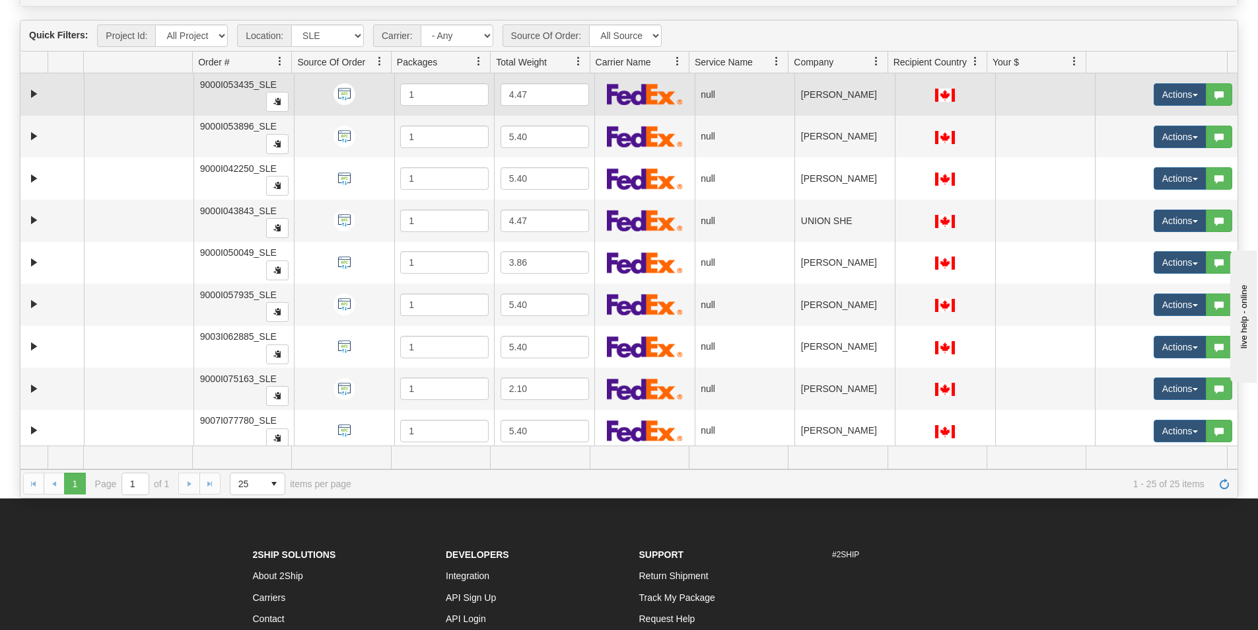
click at [32, 103] on td at bounding box center [51, 94] width 63 height 42
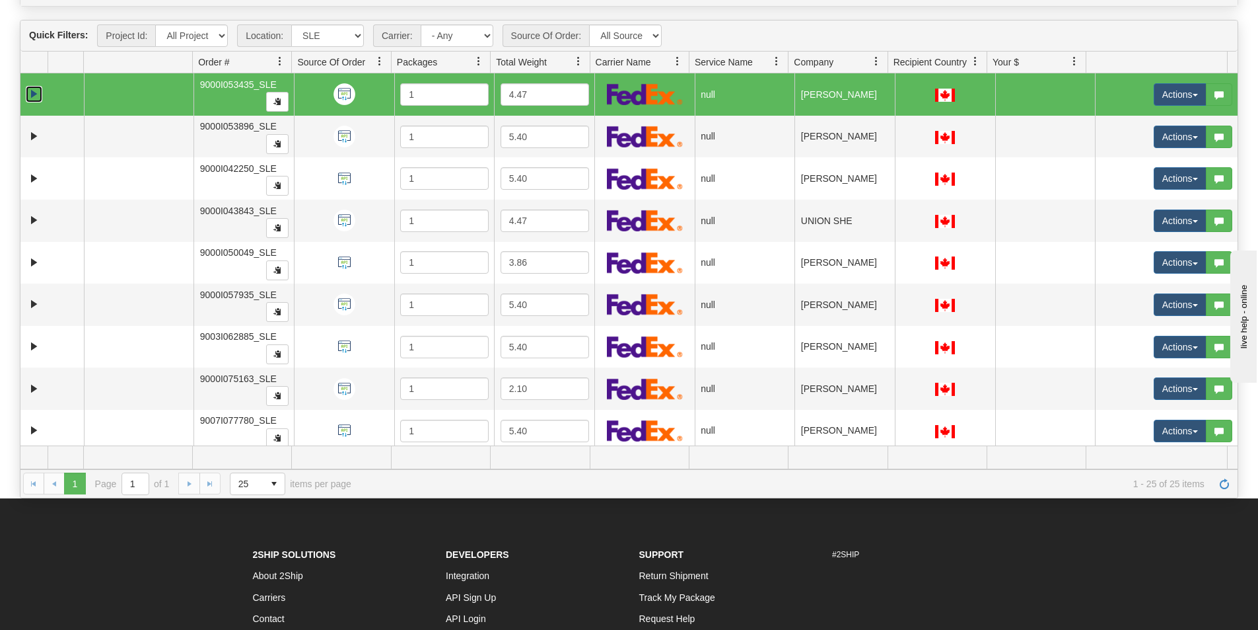
click at [30, 96] on link "Expand" at bounding box center [34, 94] width 17 height 17
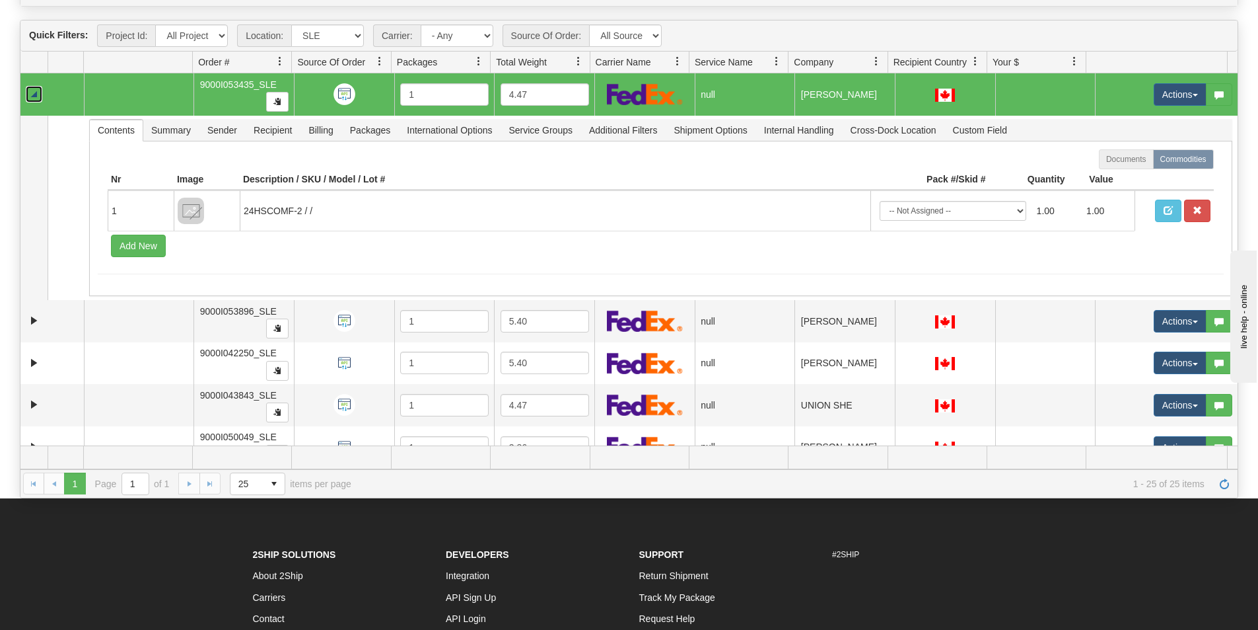
click at [30, 96] on link "Collapse" at bounding box center [34, 94] width 17 height 17
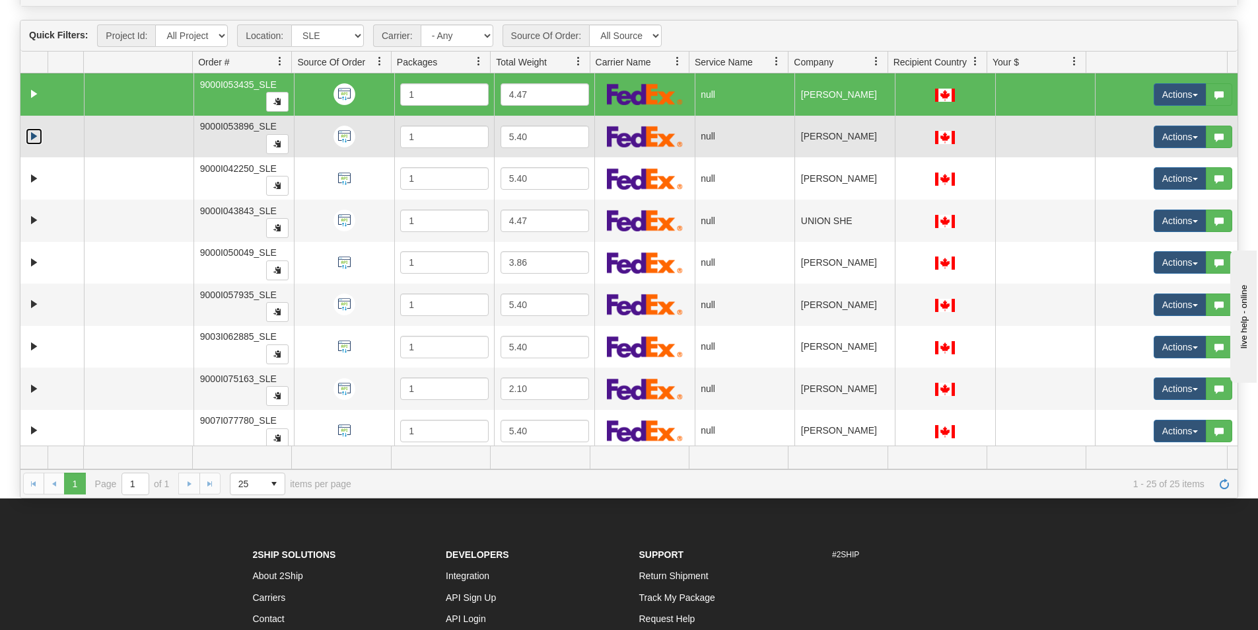
click at [30, 135] on link "Expand" at bounding box center [34, 136] width 17 height 17
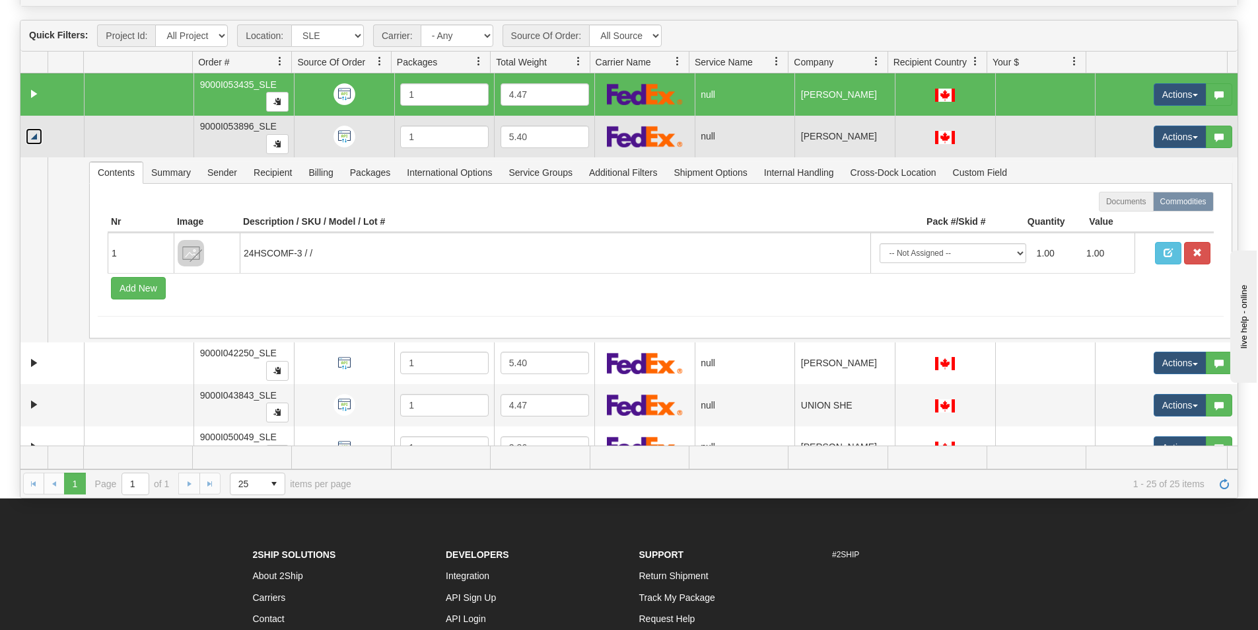
click at [30, 135] on link "Collapse" at bounding box center [34, 136] width 17 height 17
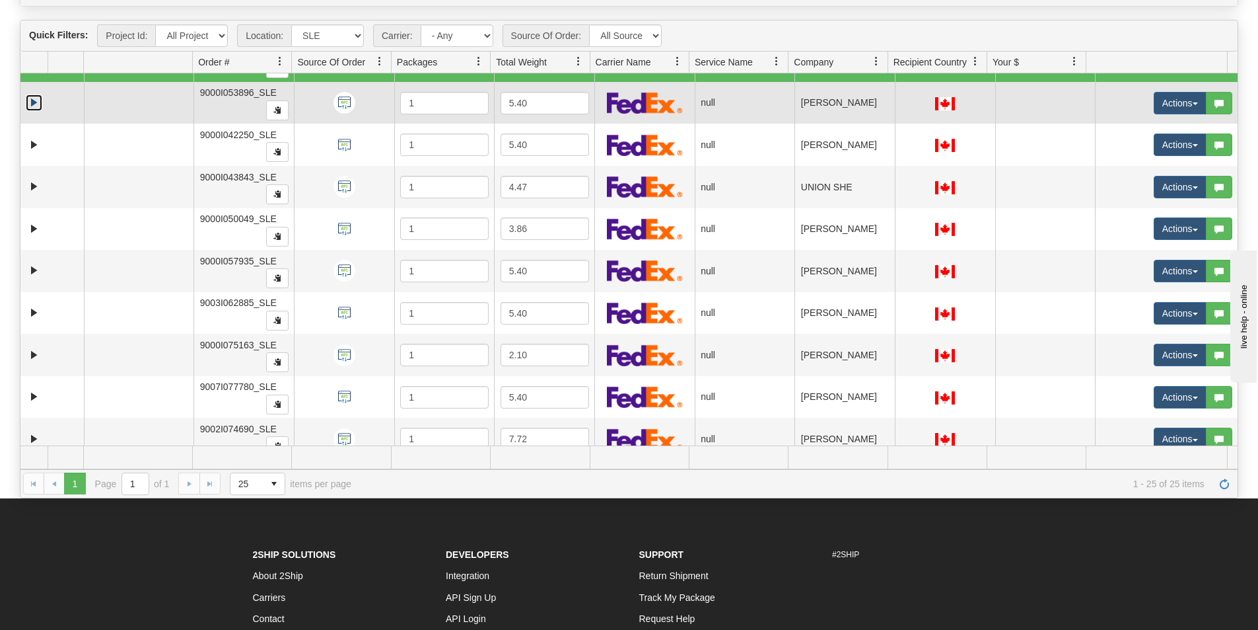
scroll to position [66, 0]
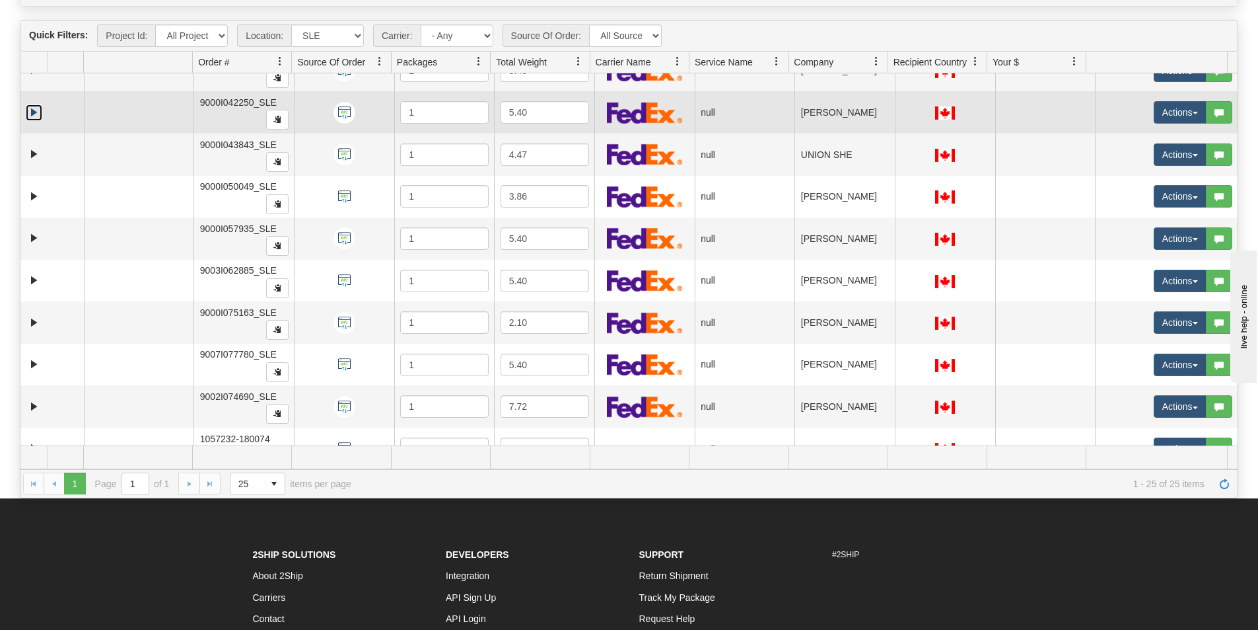
click at [32, 112] on link "Expand" at bounding box center [34, 112] width 17 height 17
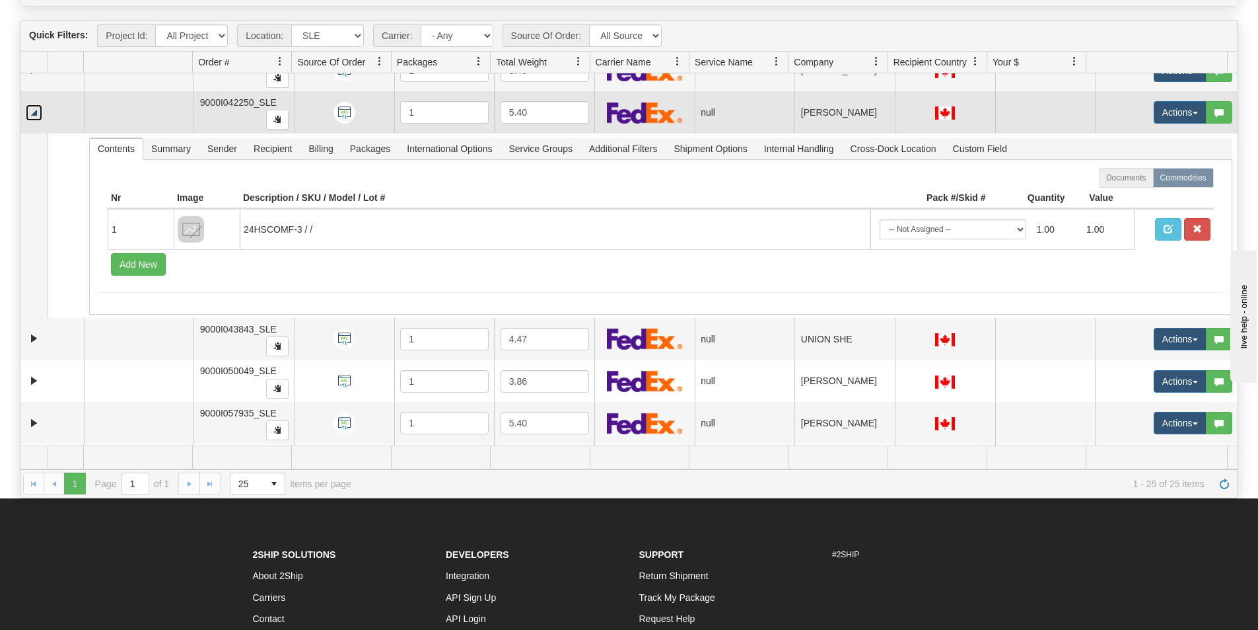
click at [32, 112] on link "Collapse" at bounding box center [34, 112] width 17 height 17
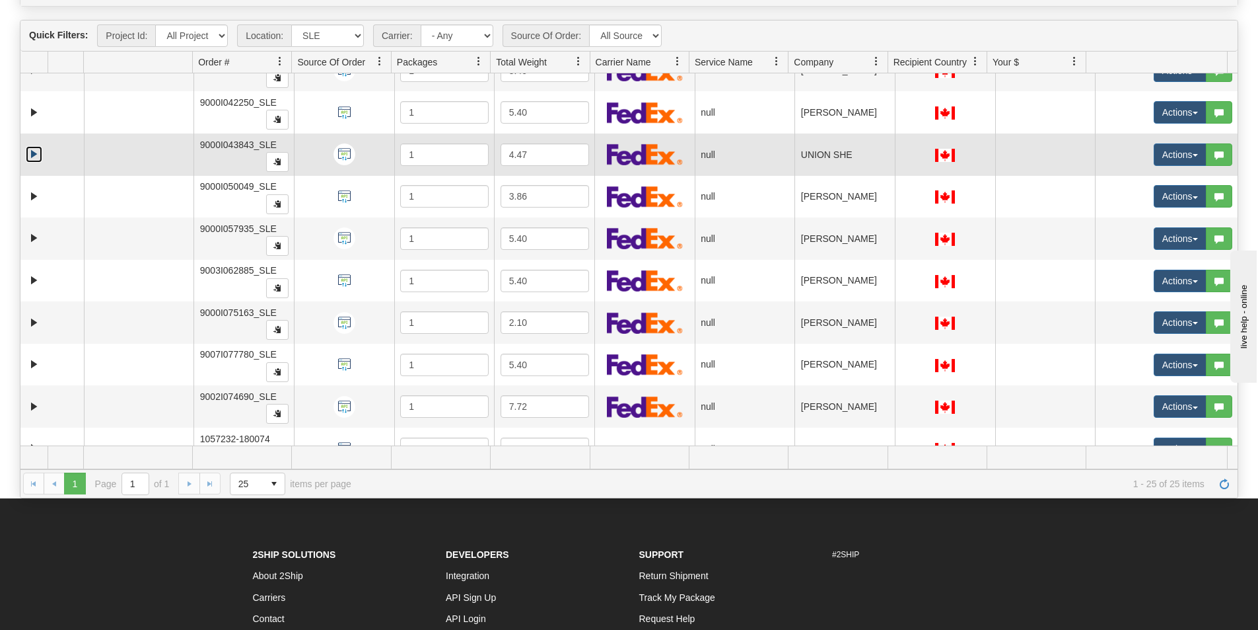
click at [33, 155] on link "Expand" at bounding box center [34, 154] width 17 height 17
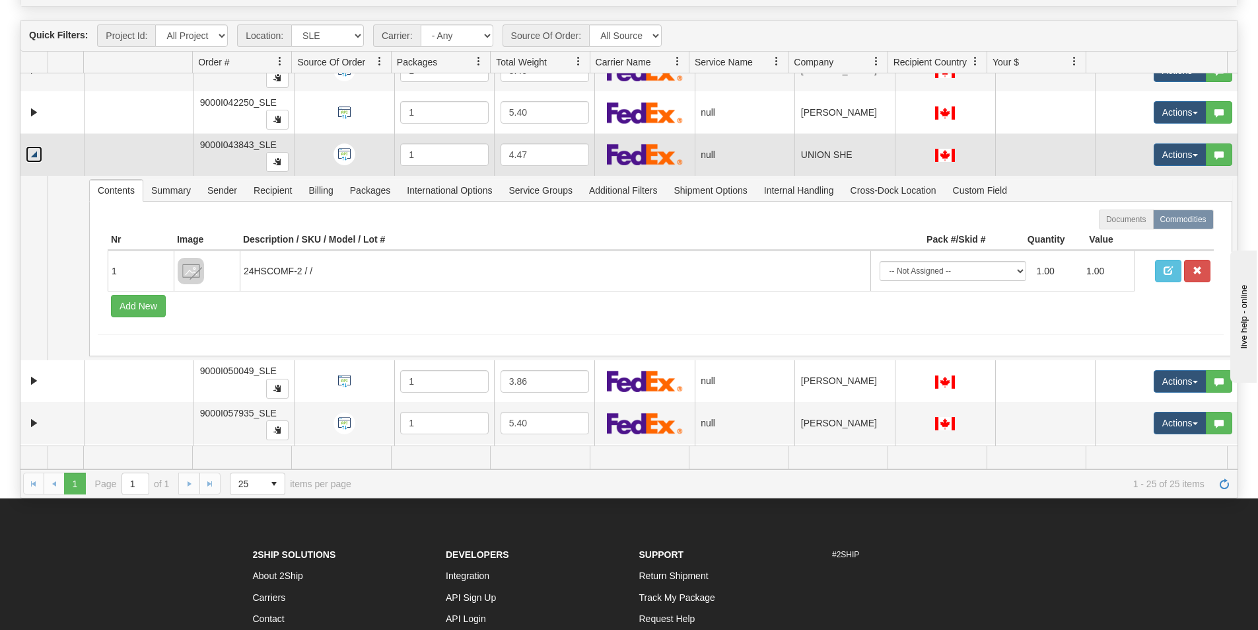
click at [33, 155] on link "Collapse" at bounding box center [34, 154] width 17 height 17
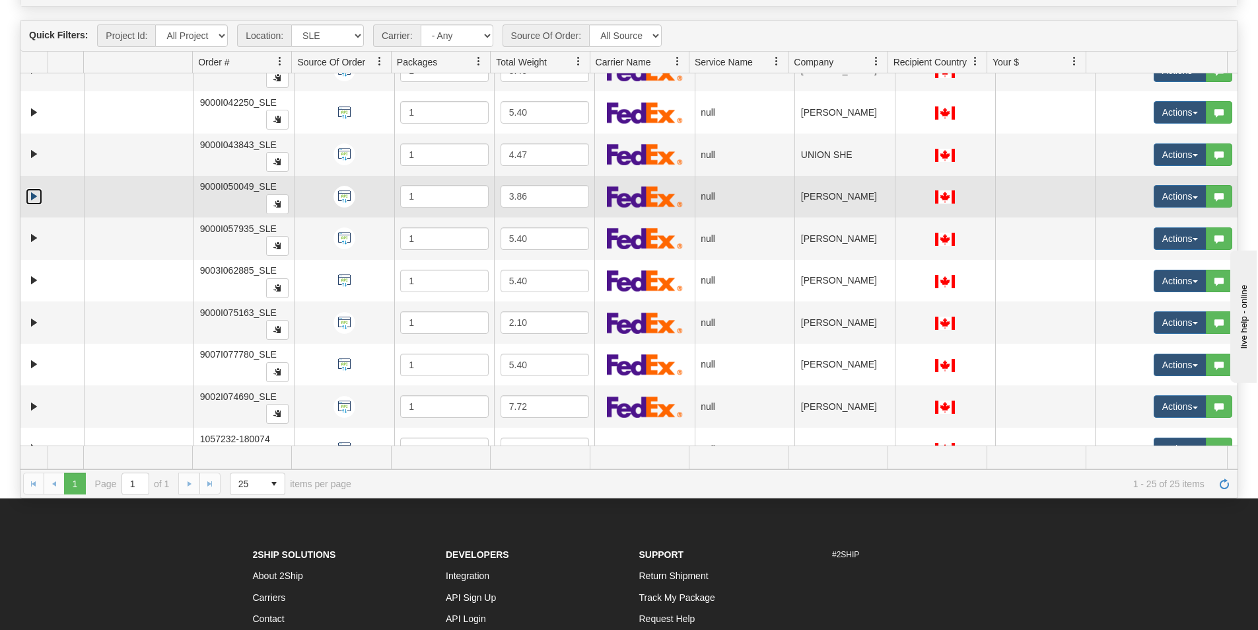
click at [35, 196] on link "Expand" at bounding box center [34, 196] width 17 height 17
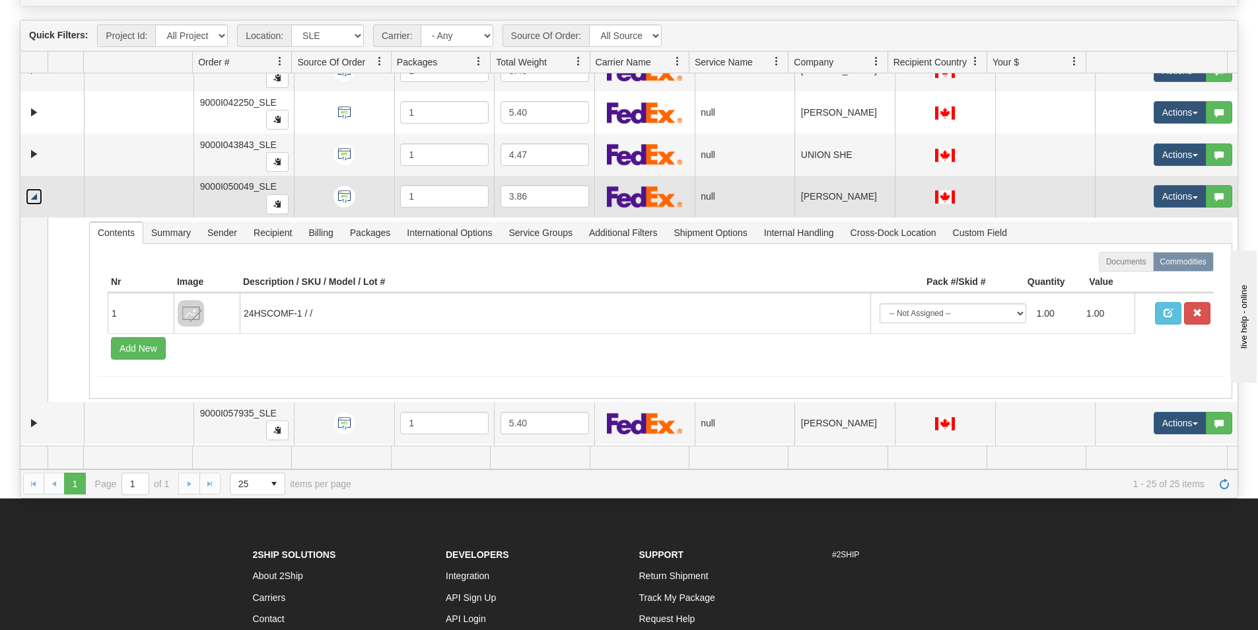
click at [35, 196] on link "Collapse" at bounding box center [34, 196] width 17 height 17
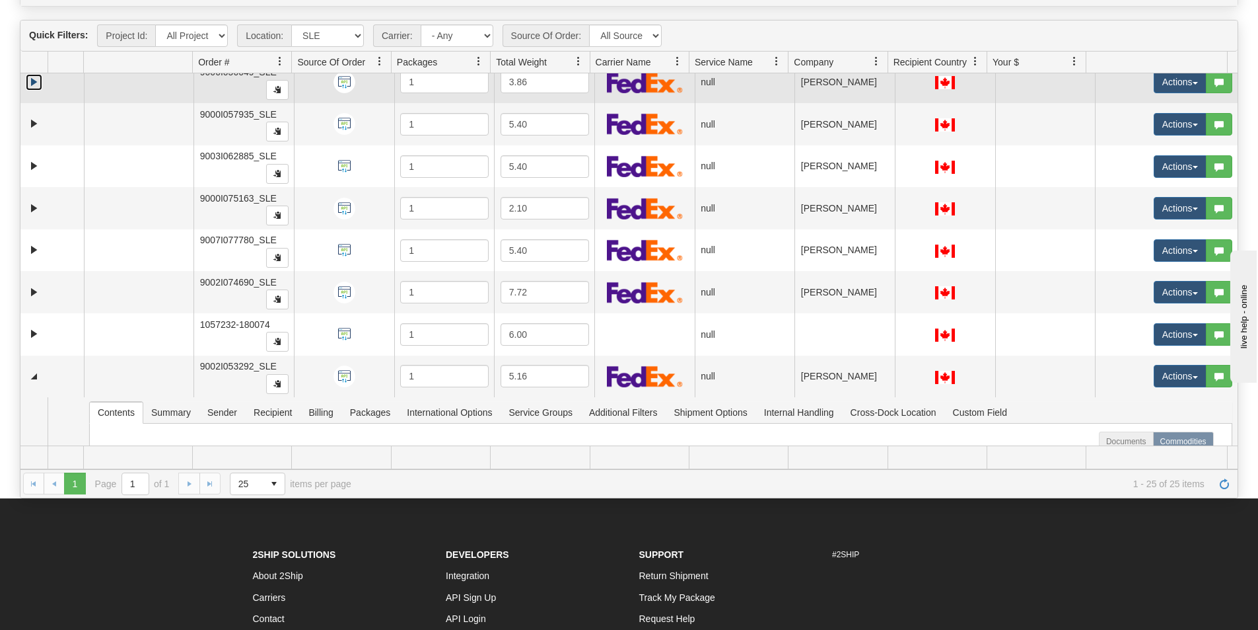
scroll to position [198, 0]
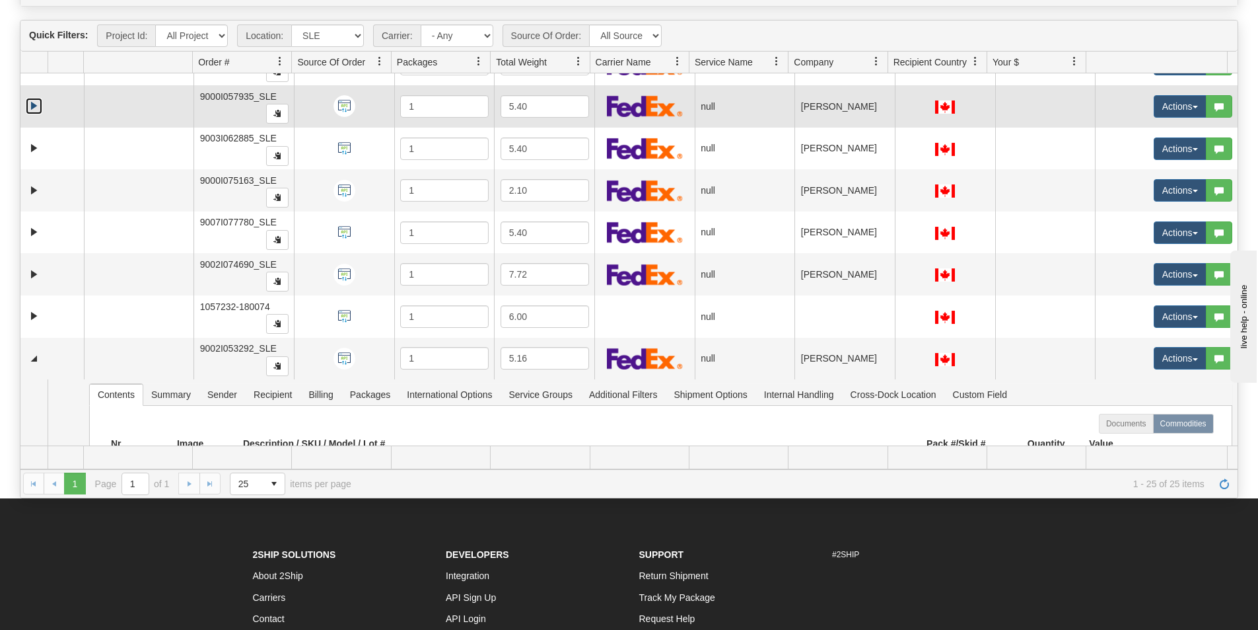
click at [28, 107] on link "Expand" at bounding box center [34, 106] width 17 height 17
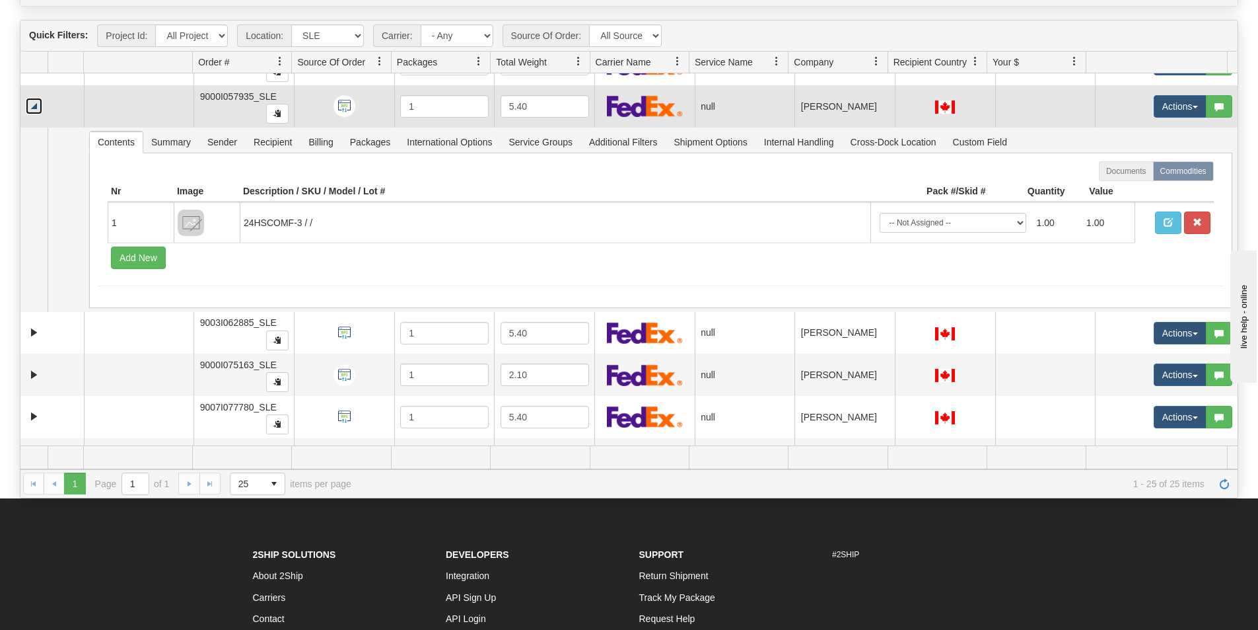
click at [28, 107] on link "Collapse" at bounding box center [34, 106] width 17 height 17
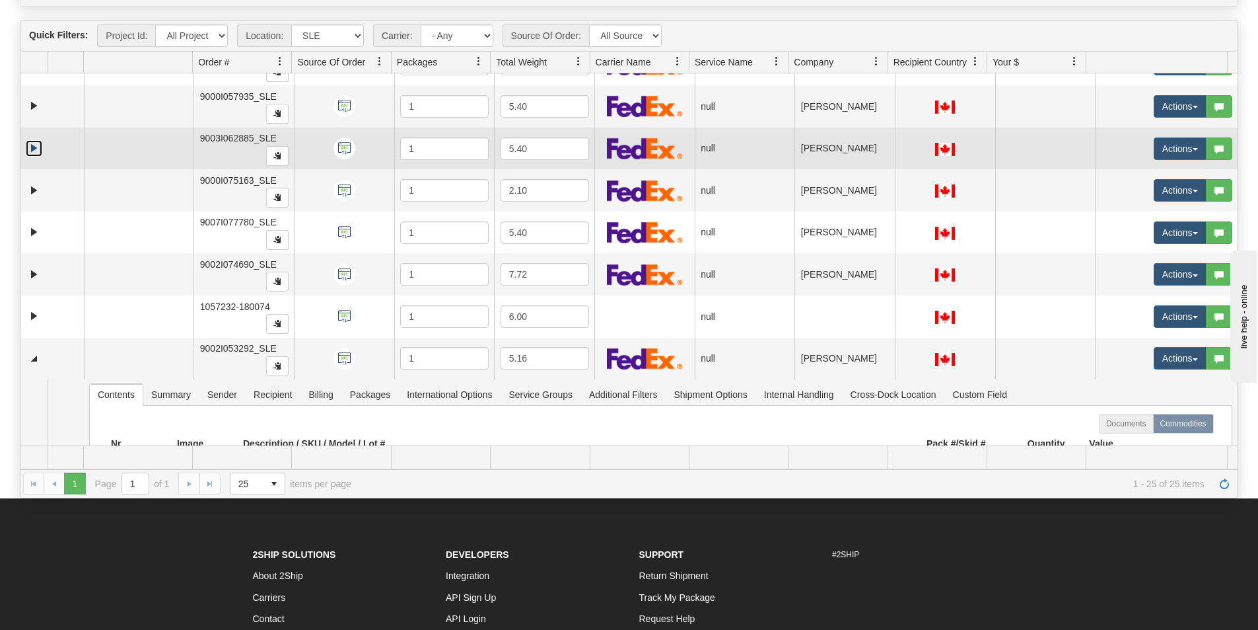
click at [32, 151] on link "Expand" at bounding box center [34, 148] width 17 height 17
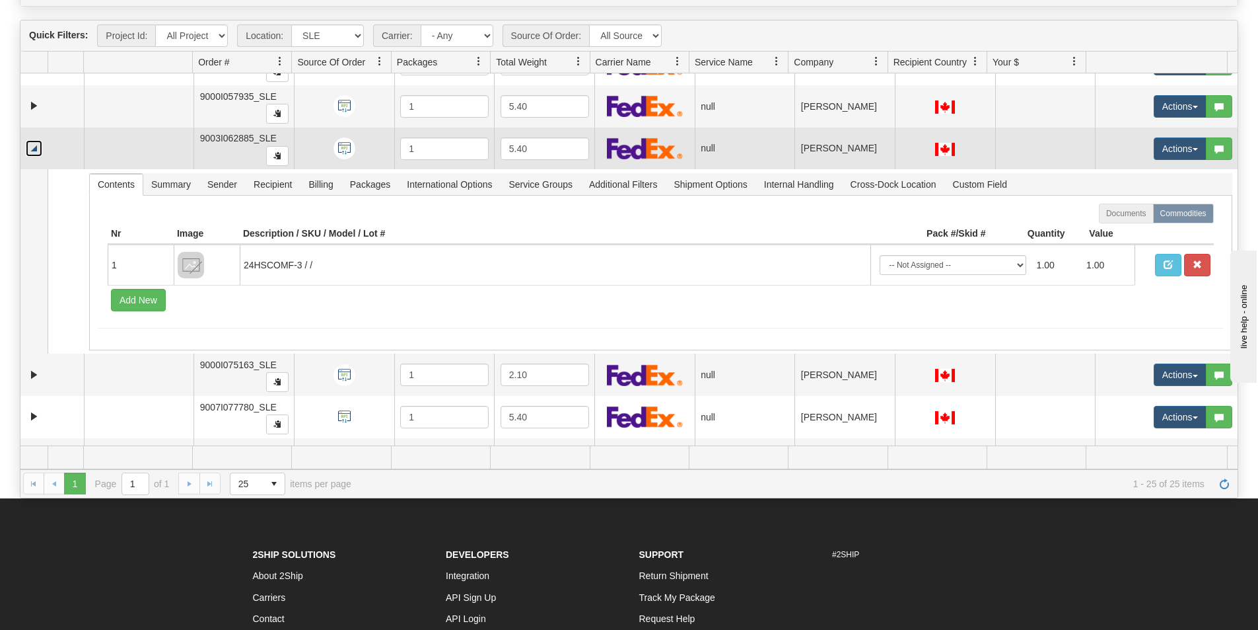
click at [35, 152] on link "Collapse" at bounding box center [34, 148] width 17 height 17
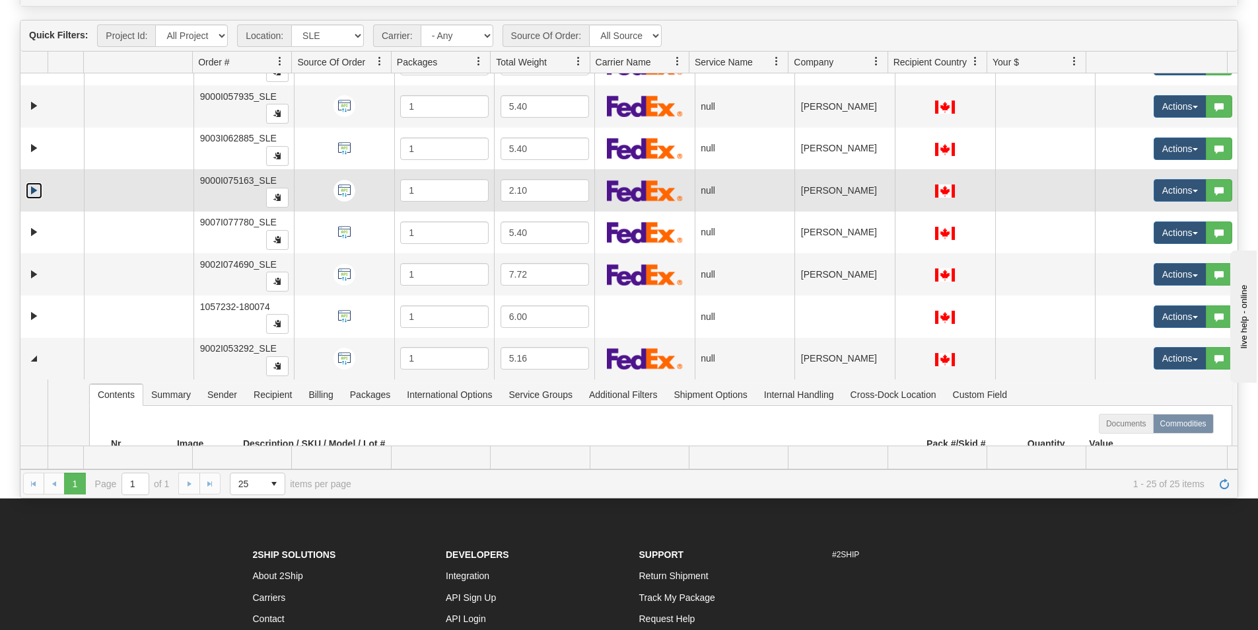
click at [32, 187] on link "Expand" at bounding box center [34, 190] width 17 height 17
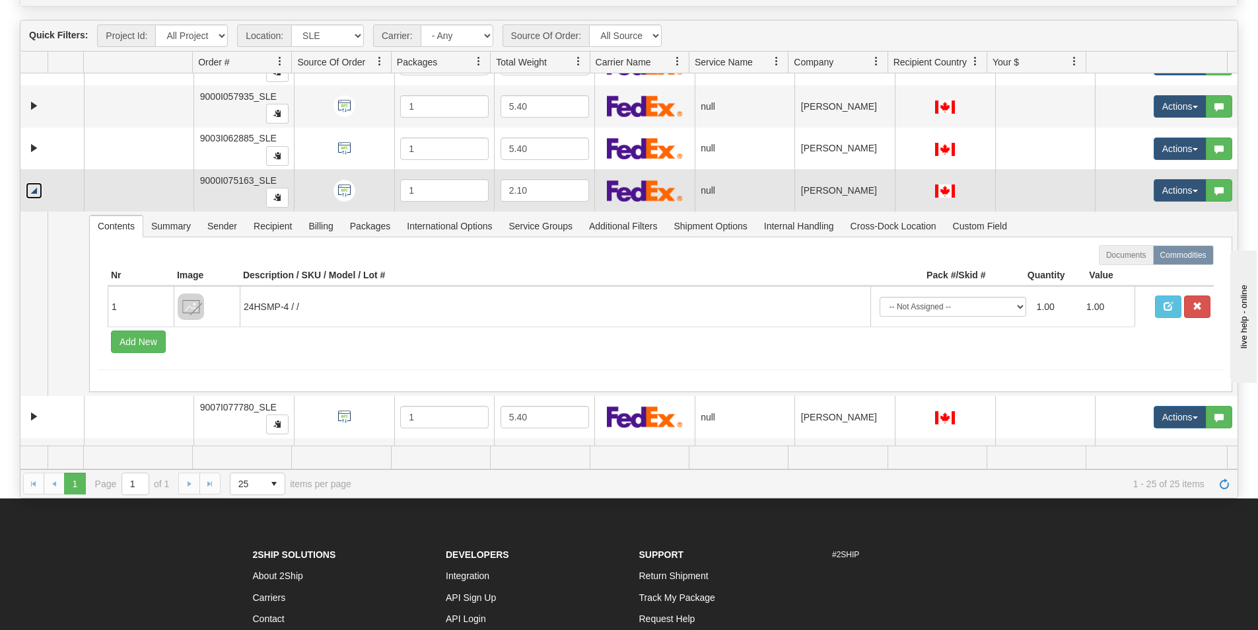
click at [32, 187] on link "Collapse" at bounding box center [34, 190] width 17 height 17
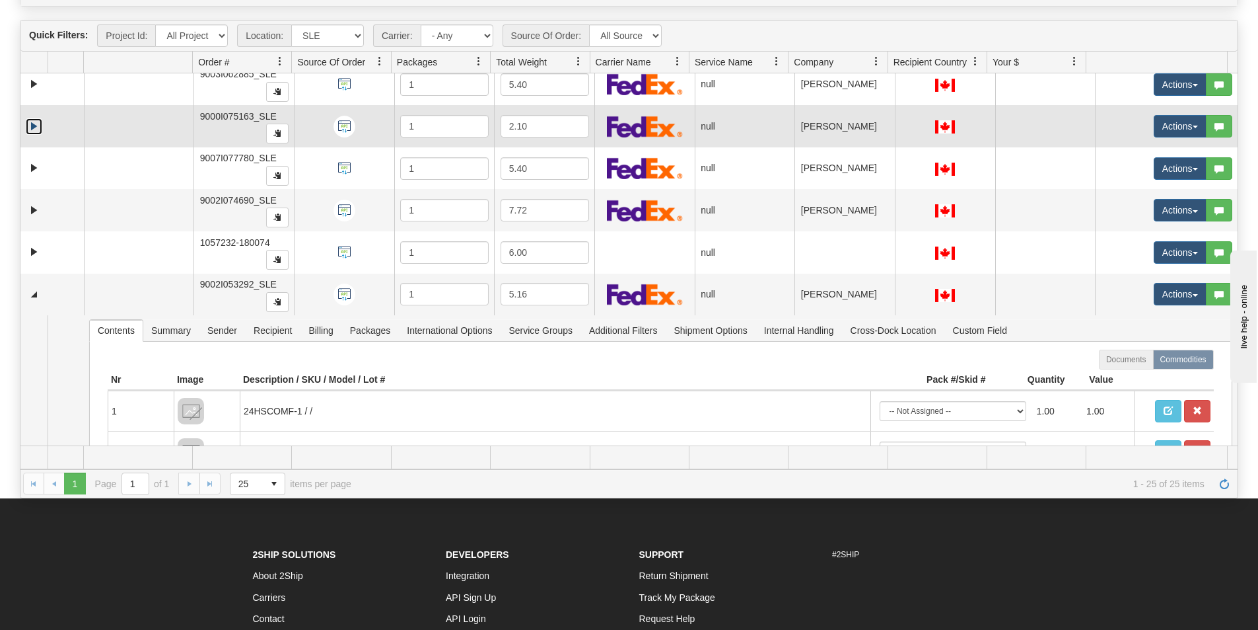
scroll to position [264, 0]
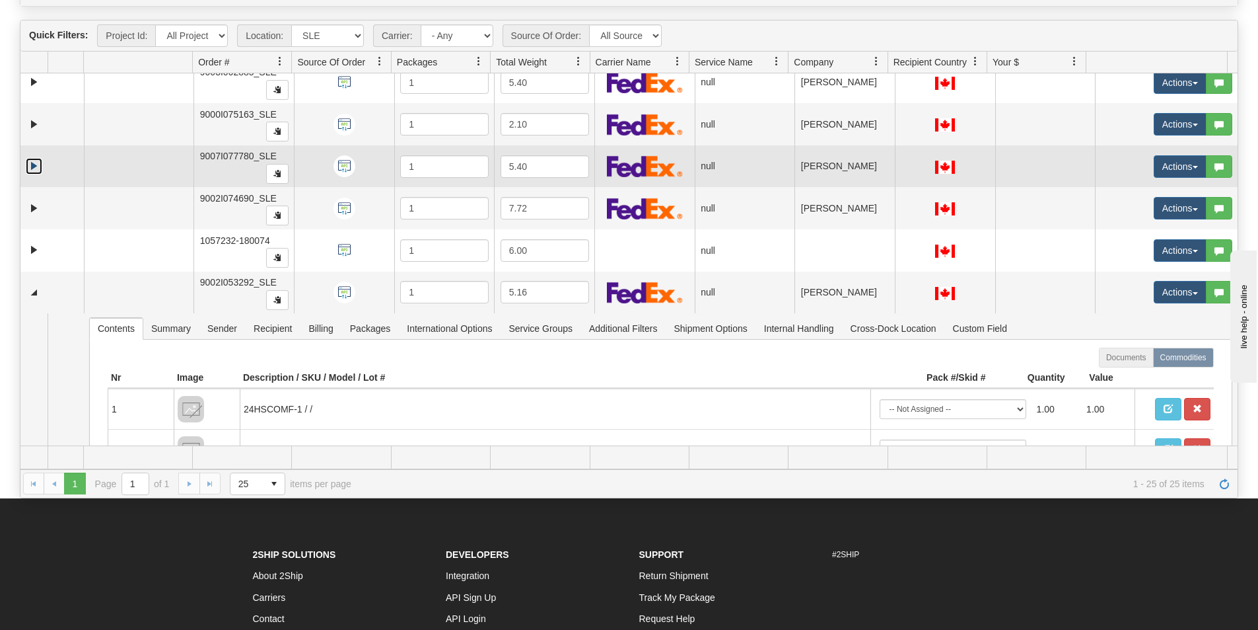
click at [32, 164] on link "Expand" at bounding box center [34, 166] width 17 height 17
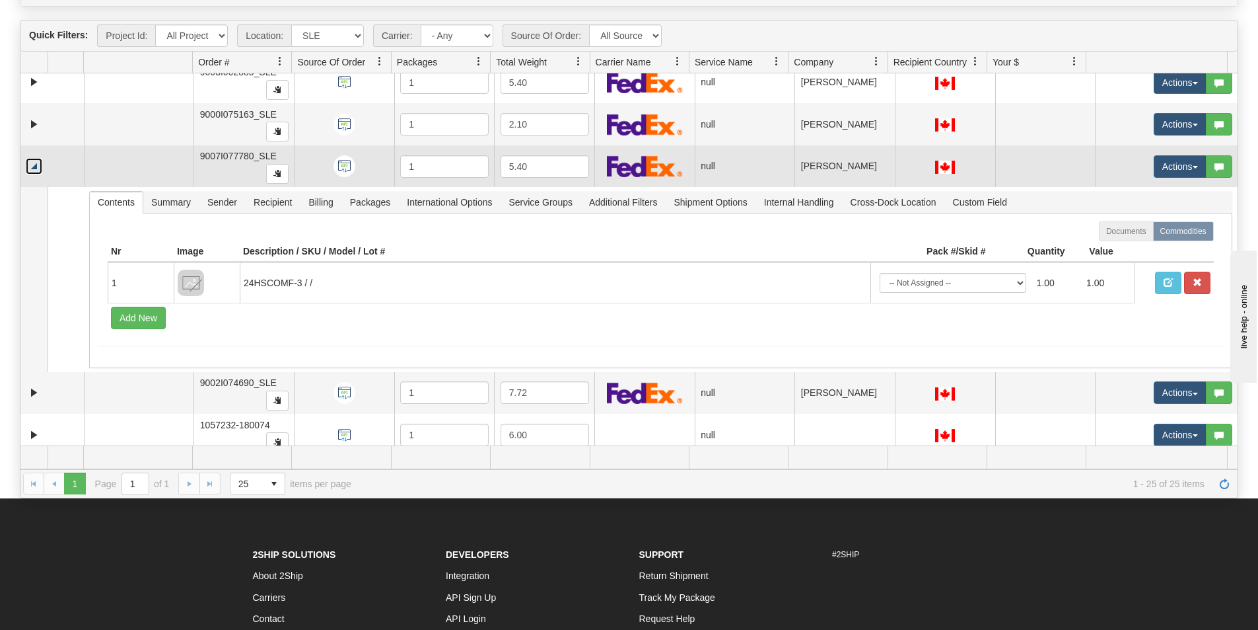
click at [32, 164] on link "Collapse" at bounding box center [34, 166] width 17 height 17
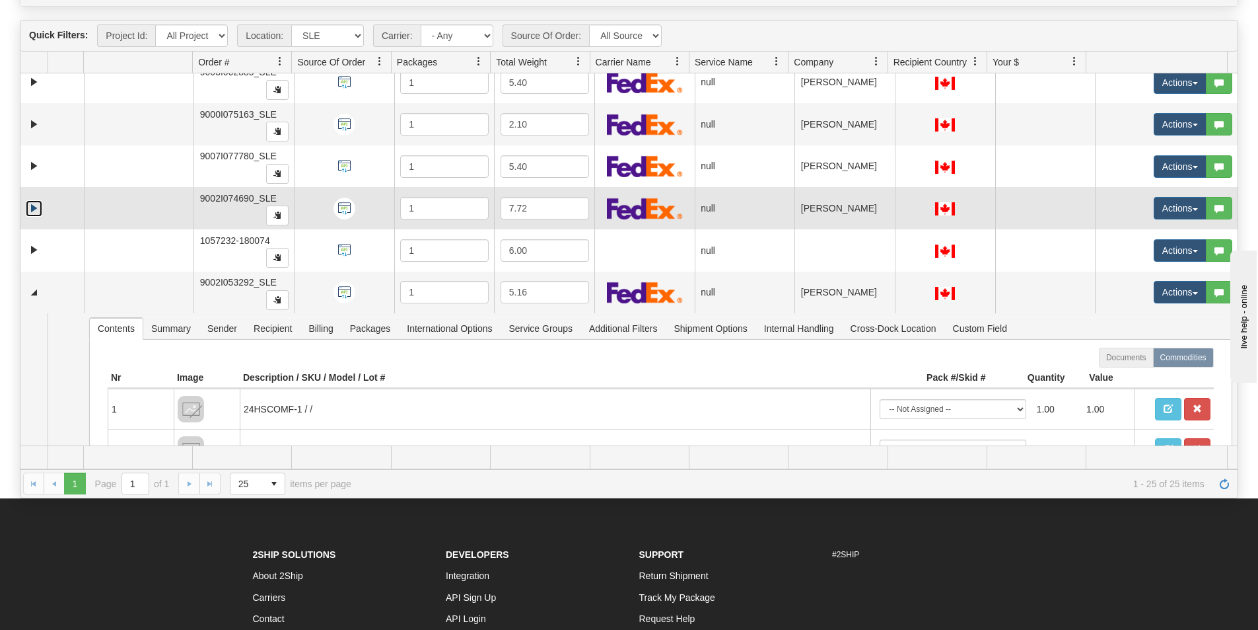
click at [33, 209] on link "Expand" at bounding box center [34, 208] width 17 height 17
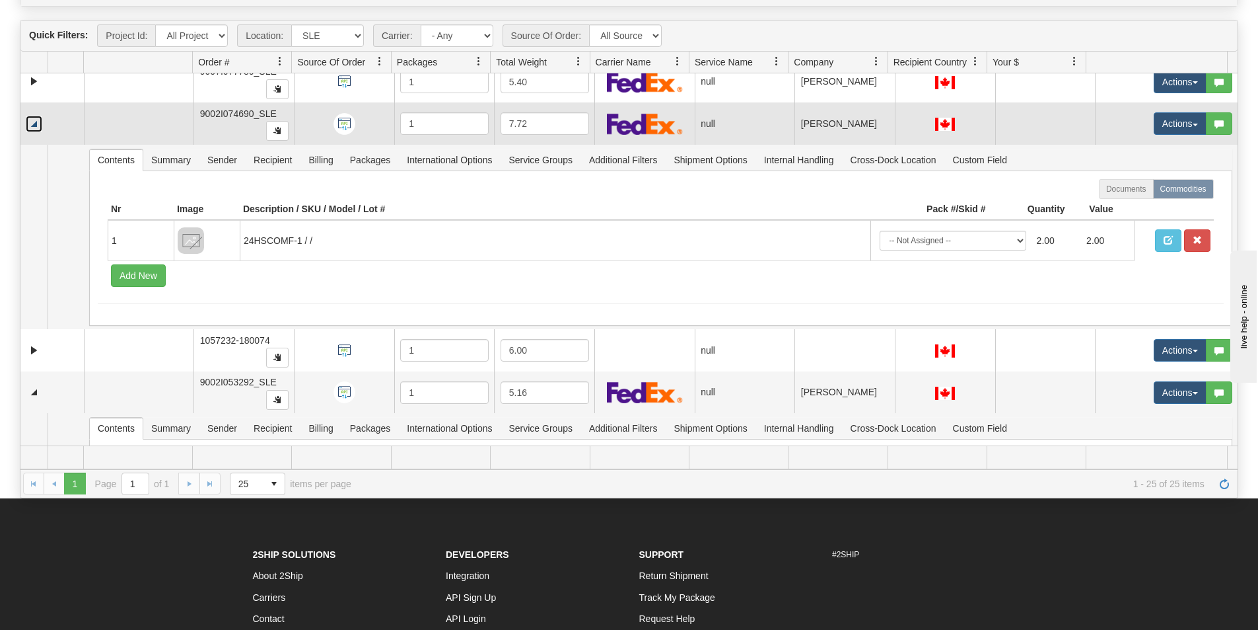
scroll to position [396, 0]
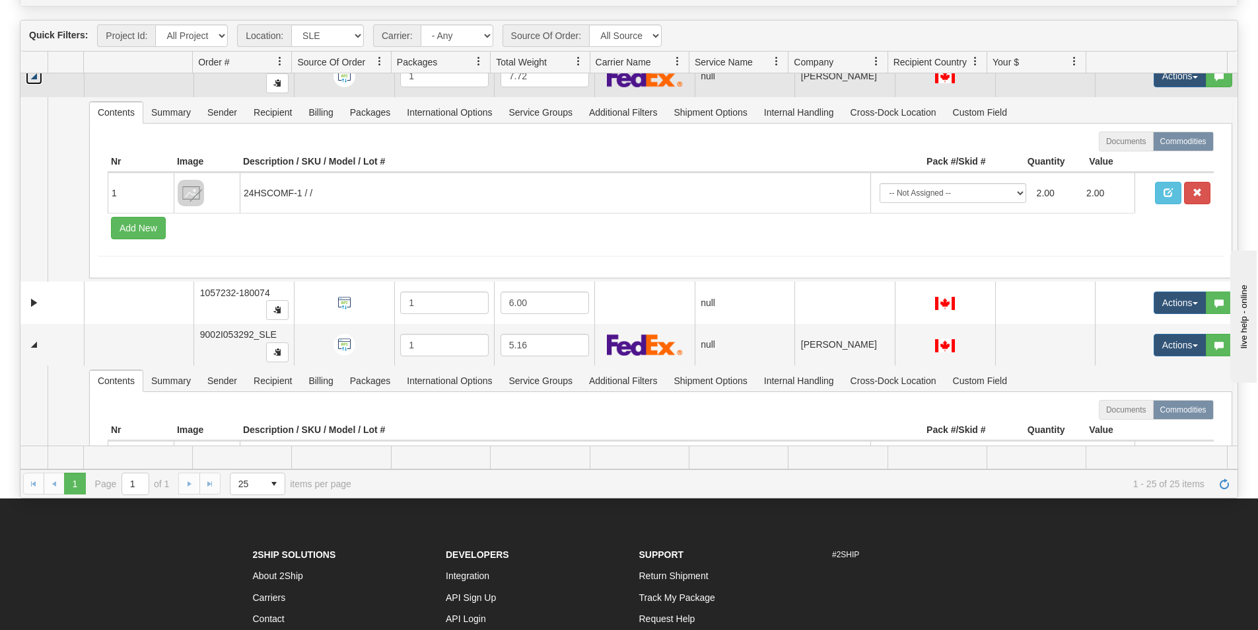
click at [34, 81] on link "Collapse" at bounding box center [34, 76] width 17 height 17
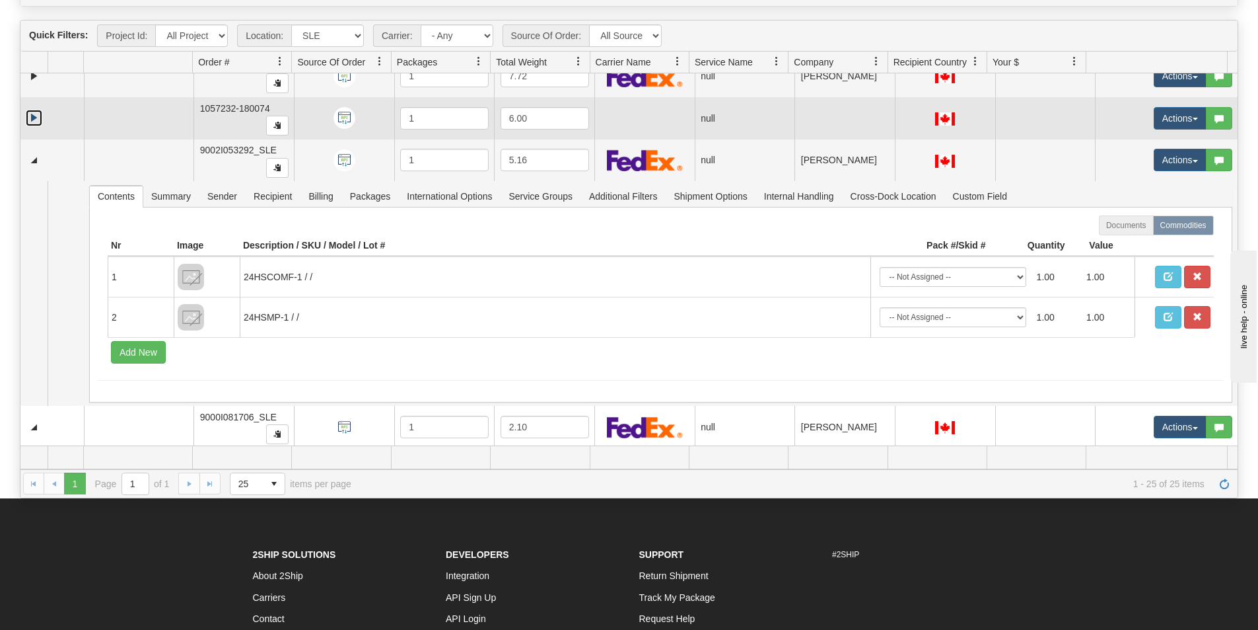
click at [32, 123] on link "Expand" at bounding box center [34, 118] width 17 height 17
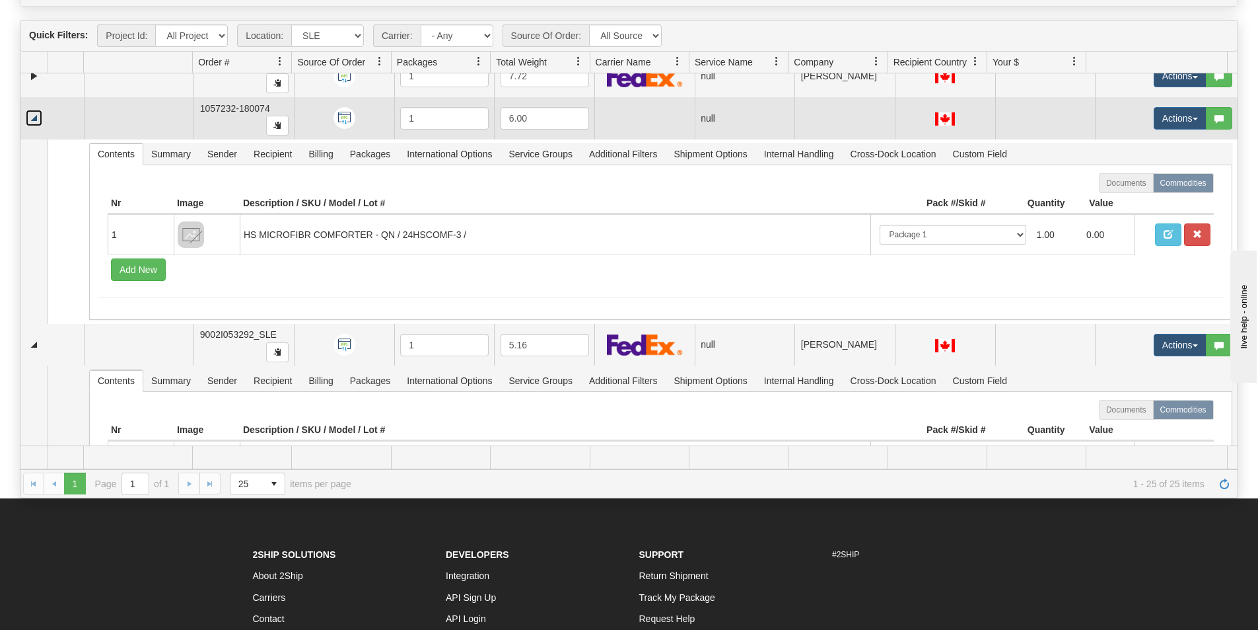
click at [34, 123] on link "Collapse" at bounding box center [34, 118] width 17 height 17
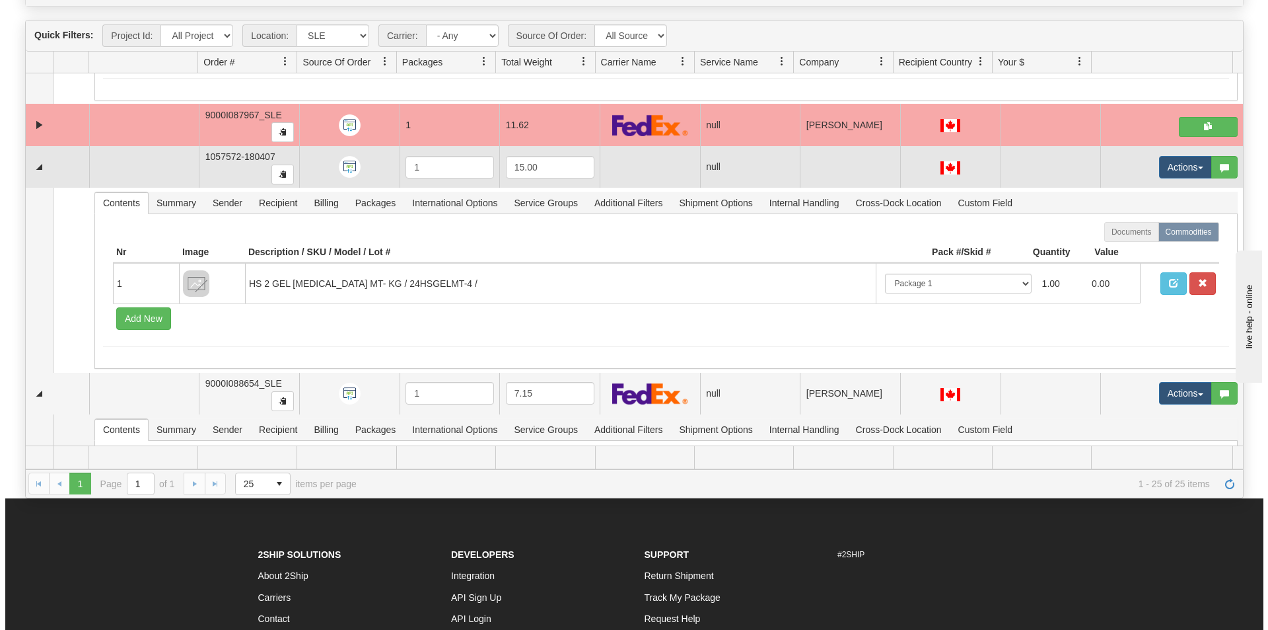
scroll to position [859, 0]
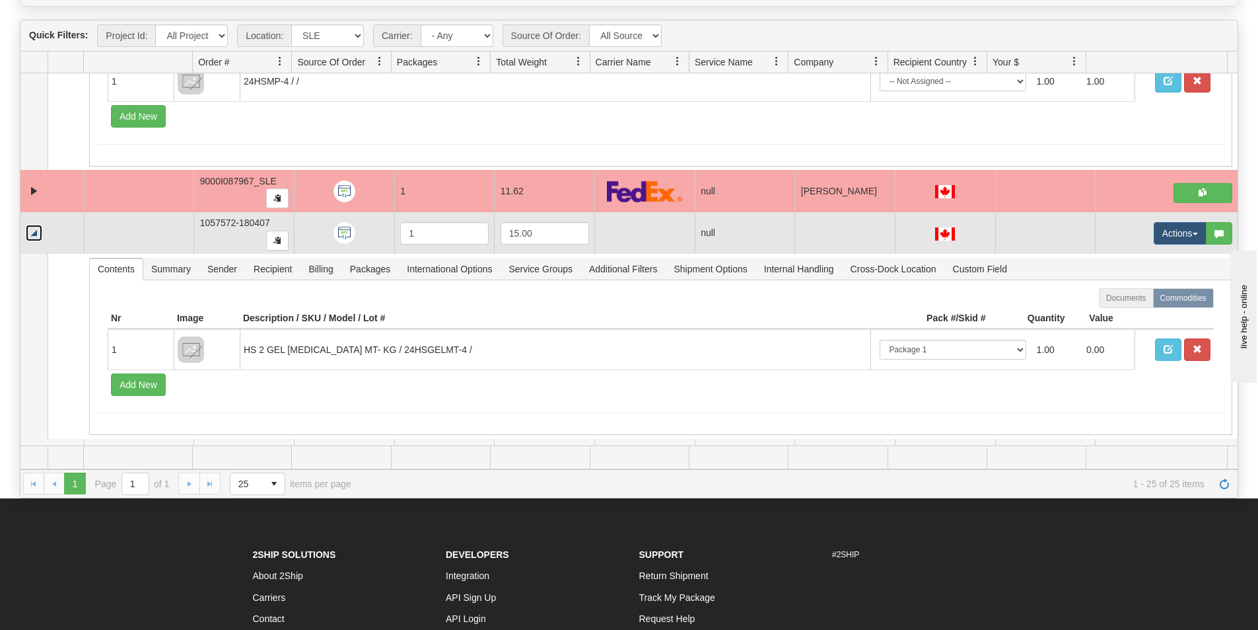
click at [34, 238] on link "Collapse" at bounding box center [34, 233] width 17 height 17
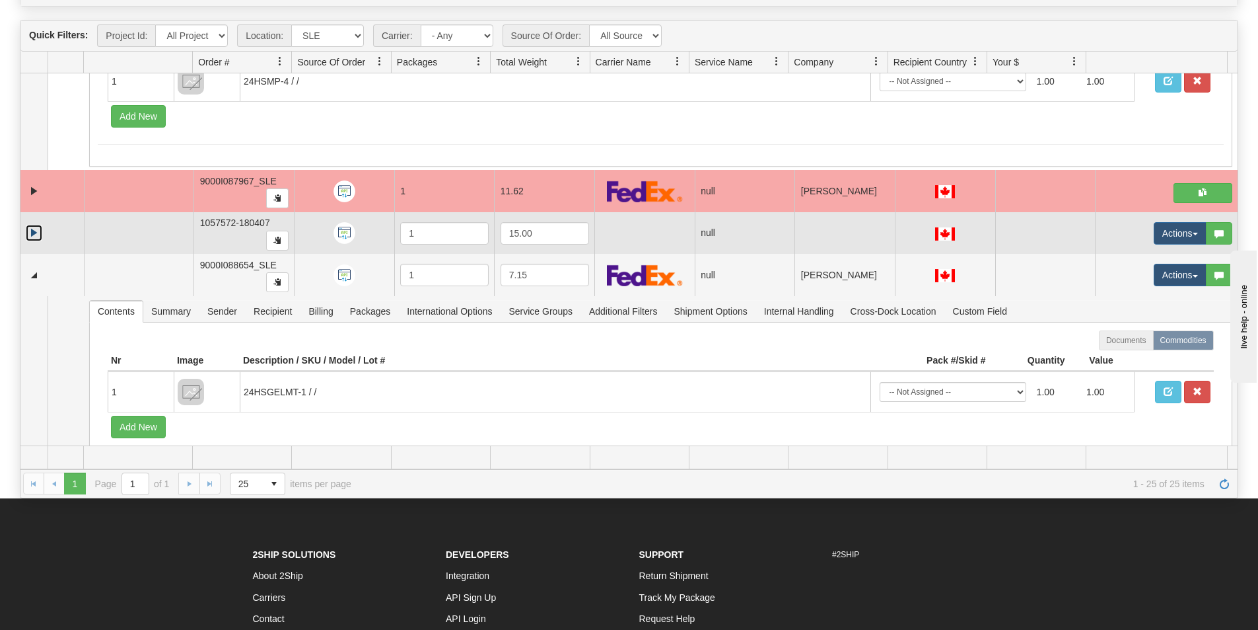
click at [33, 232] on link "Expand" at bounding box center [34, 233] width 17 height 17
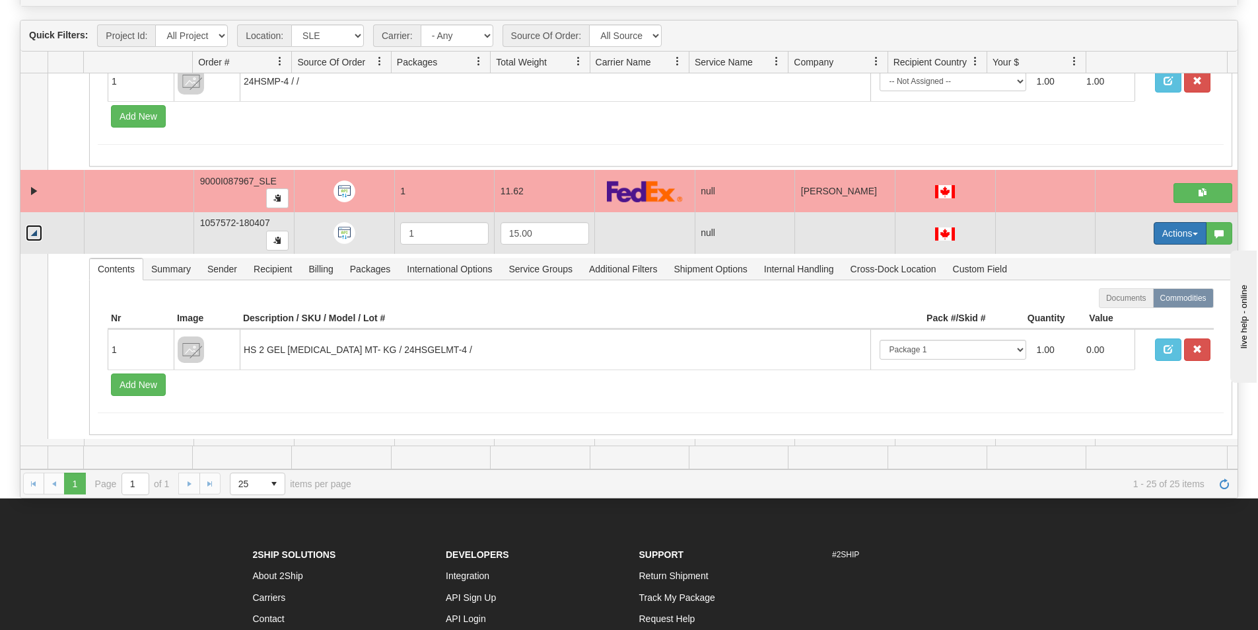
click at [1193, 234] on span "button" at bounding box center [1195, 234] width 5 height 3
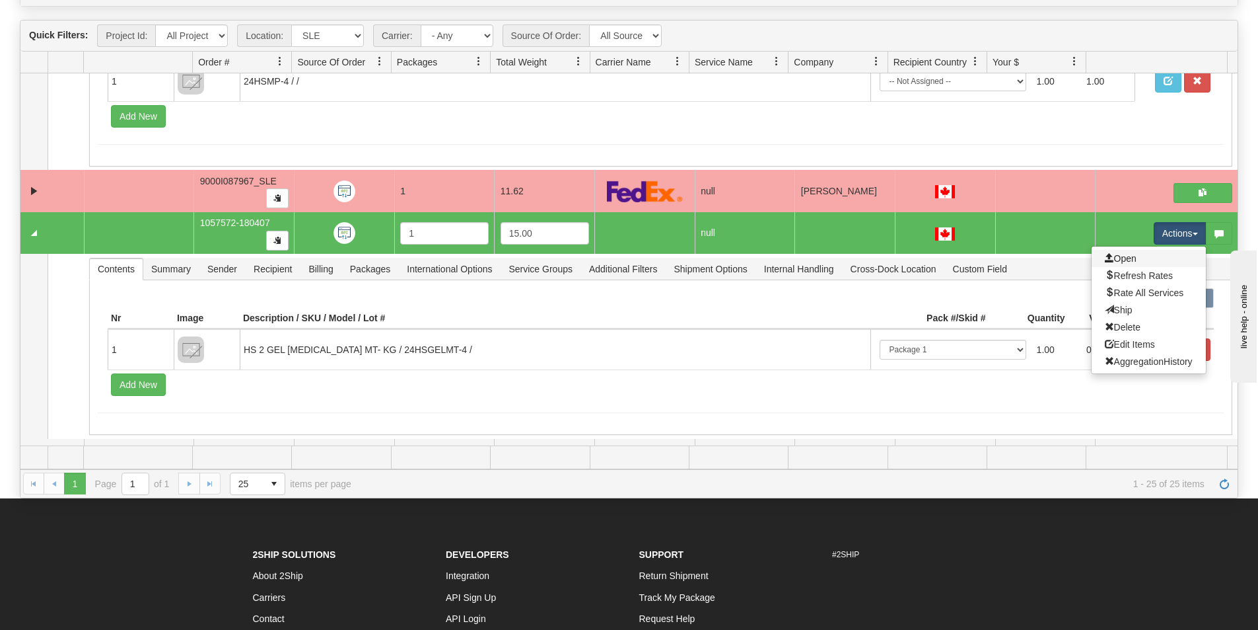
click at [1129, 262] on link "Open" at bounding box center [1149, 258] width 114 height 17
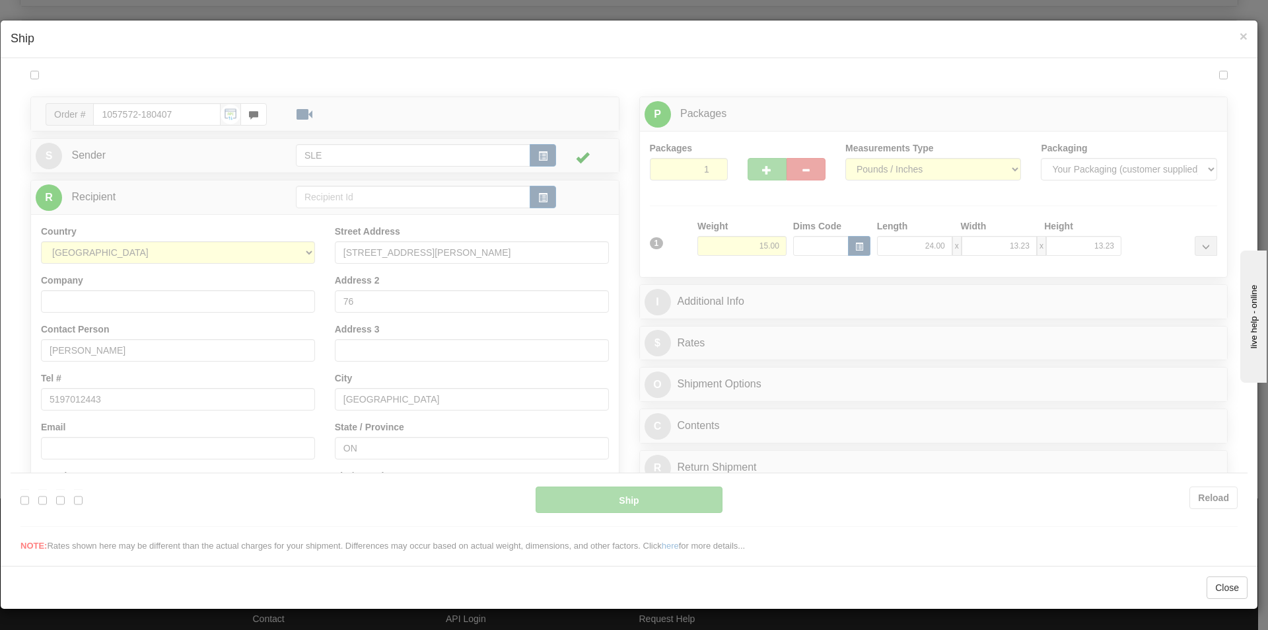
scroll to position [0, 0]
type input "09:24"
type input "16:00"
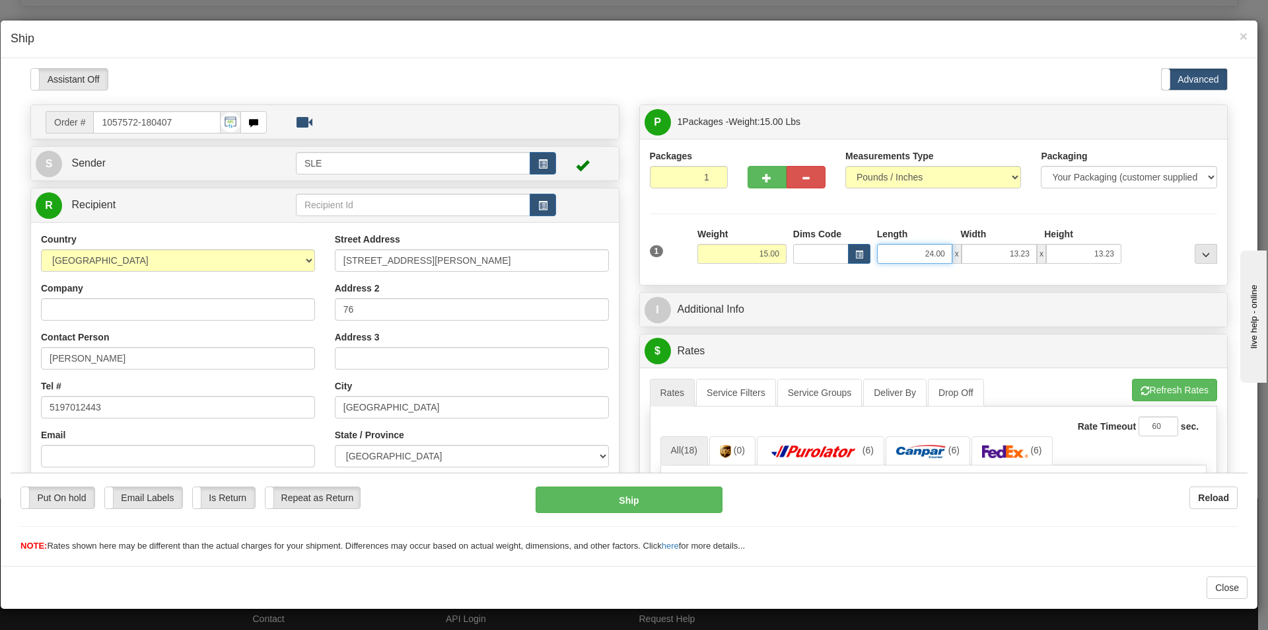
click at [933, 252] on input "24.00" at bounding box center [914, 253] width 75 height 20
type input "12.75"
click at [1019, 250] on input "13.23" at bounding box center [999, 253] width 75 height 20
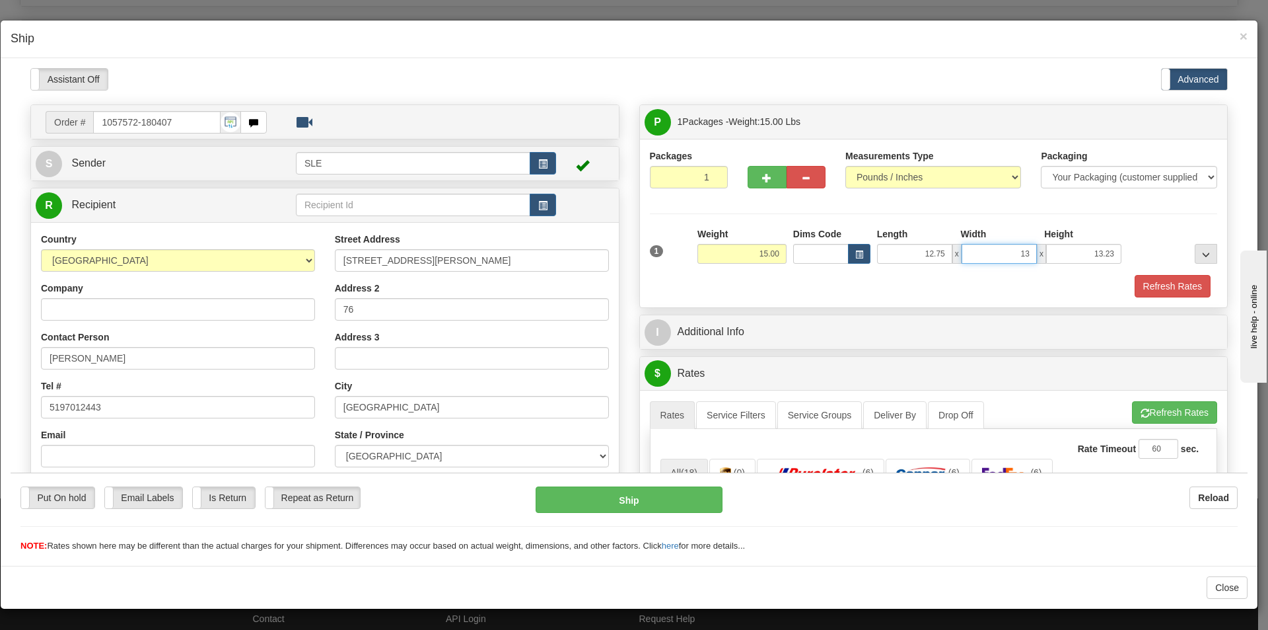
type input "1"
type input "12.75"
click at [1106, 253] on input "13.23" at bounding box center [1083, 253] width 75 height 20
type input "1"
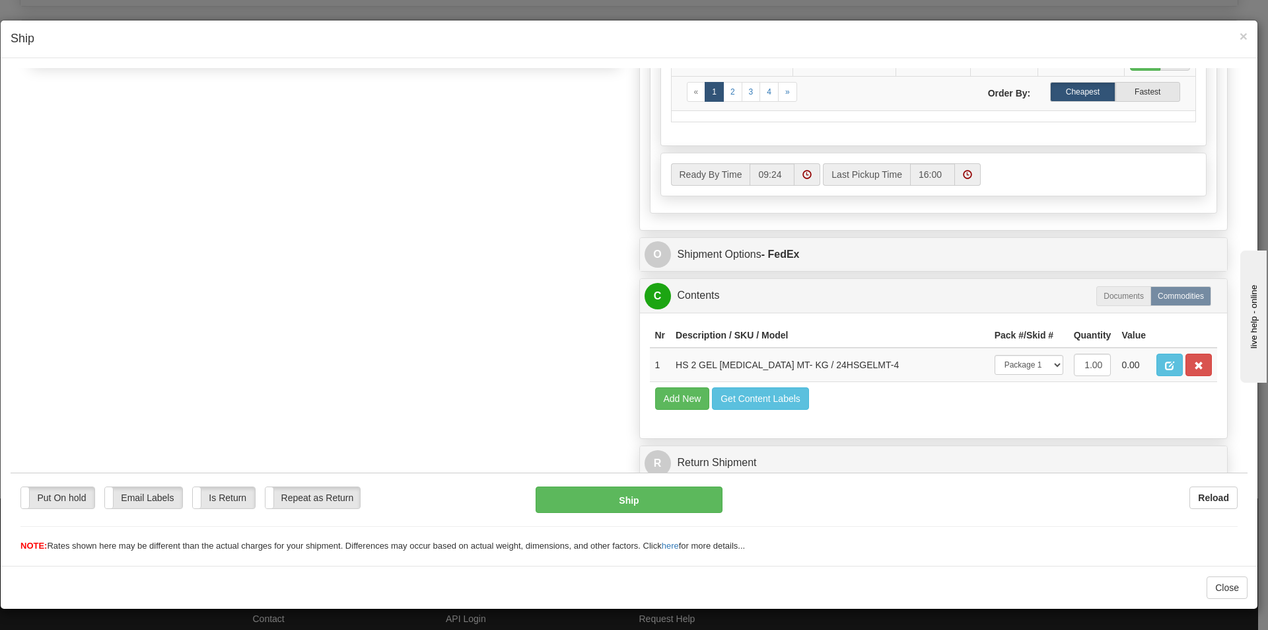
scroll to position [617, 0]
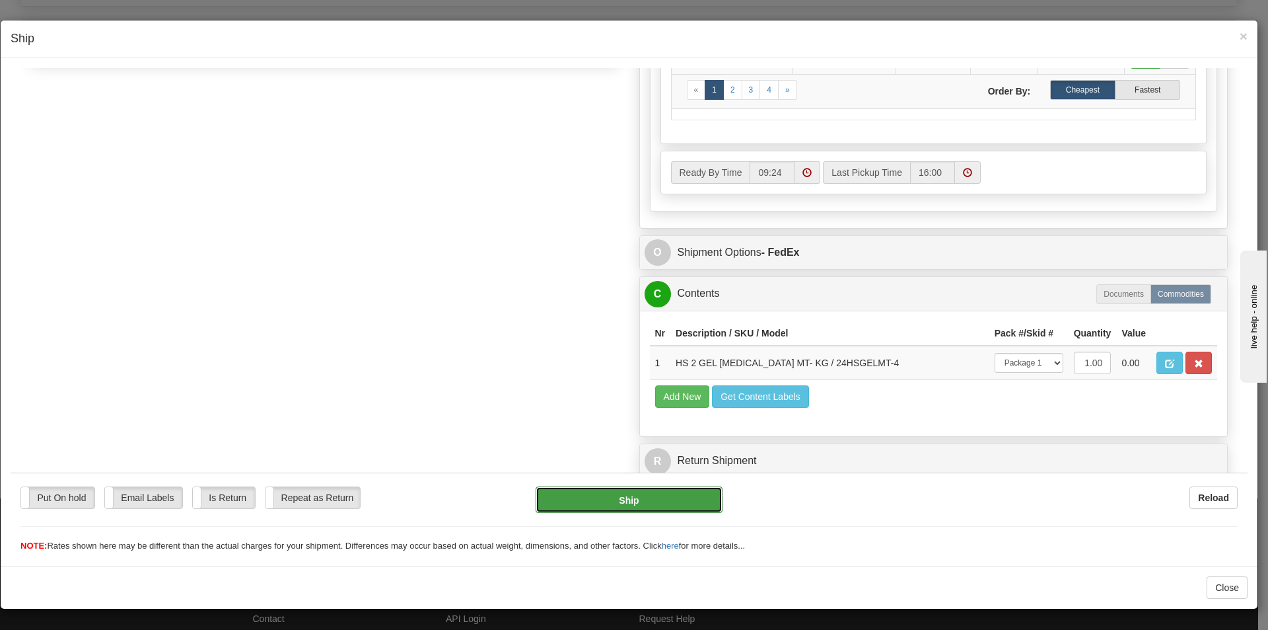
type input "23.00"
click at [652, 502] on button "Ship" at bounding box center [629, 499] width 186 height 26
type input "92"
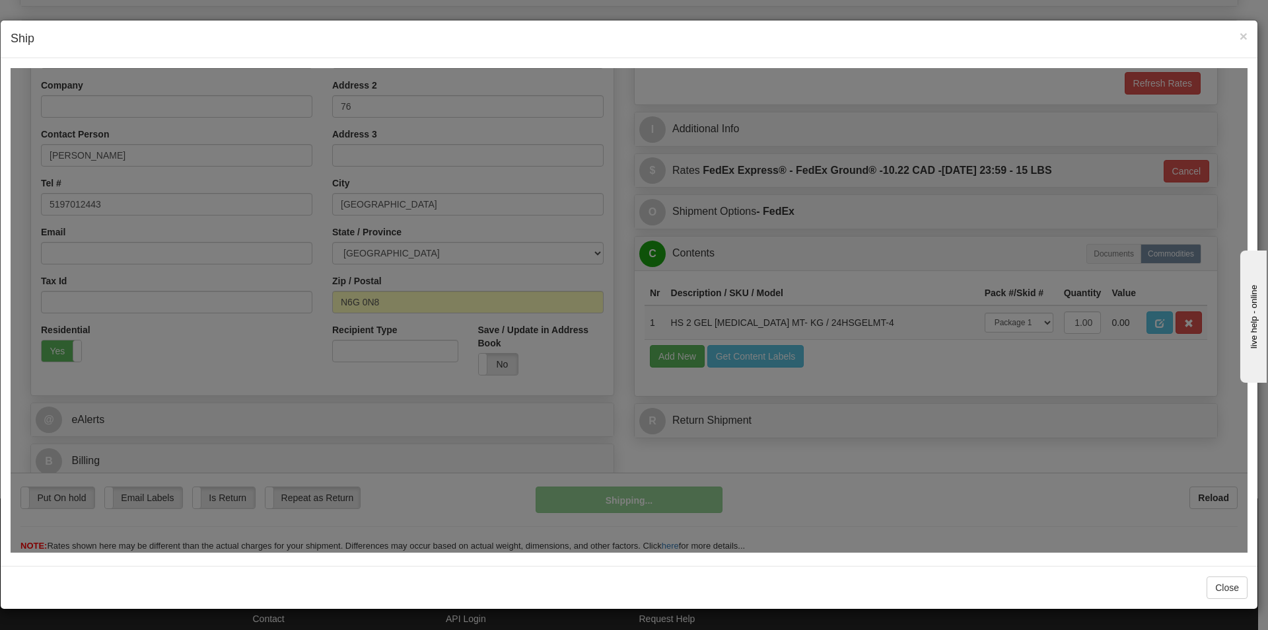
scroll to position [203, 0]
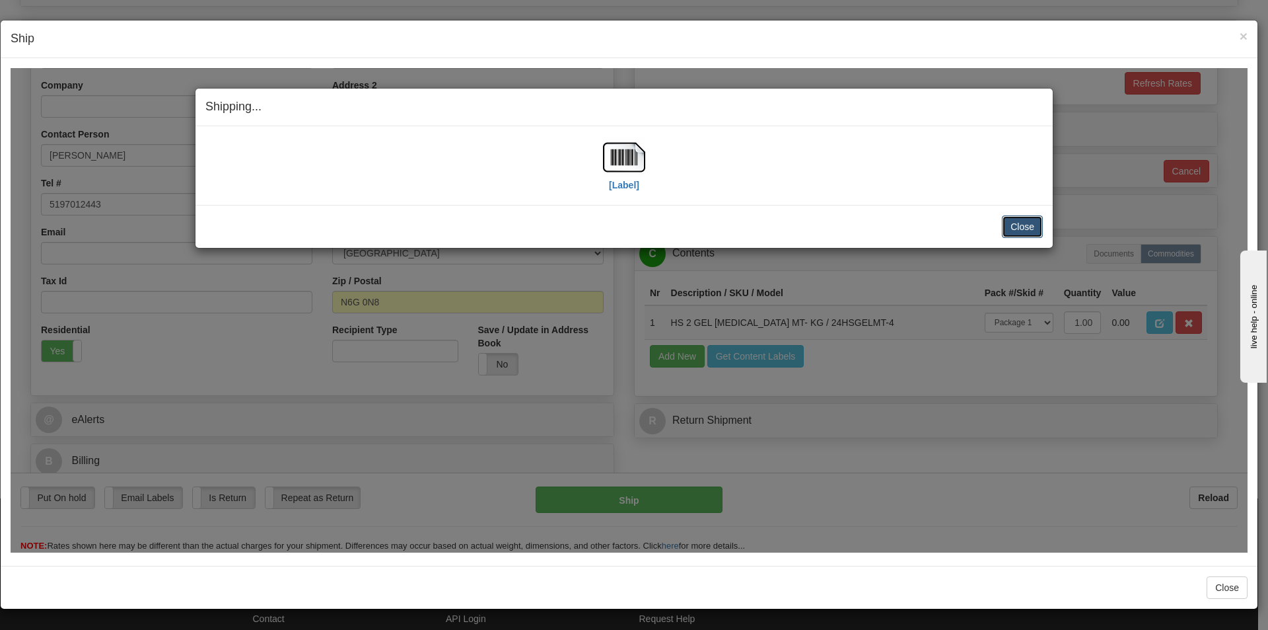
click at [1030, 228] on button "Close" at bounding box center [1022, 226] width 41 height 22
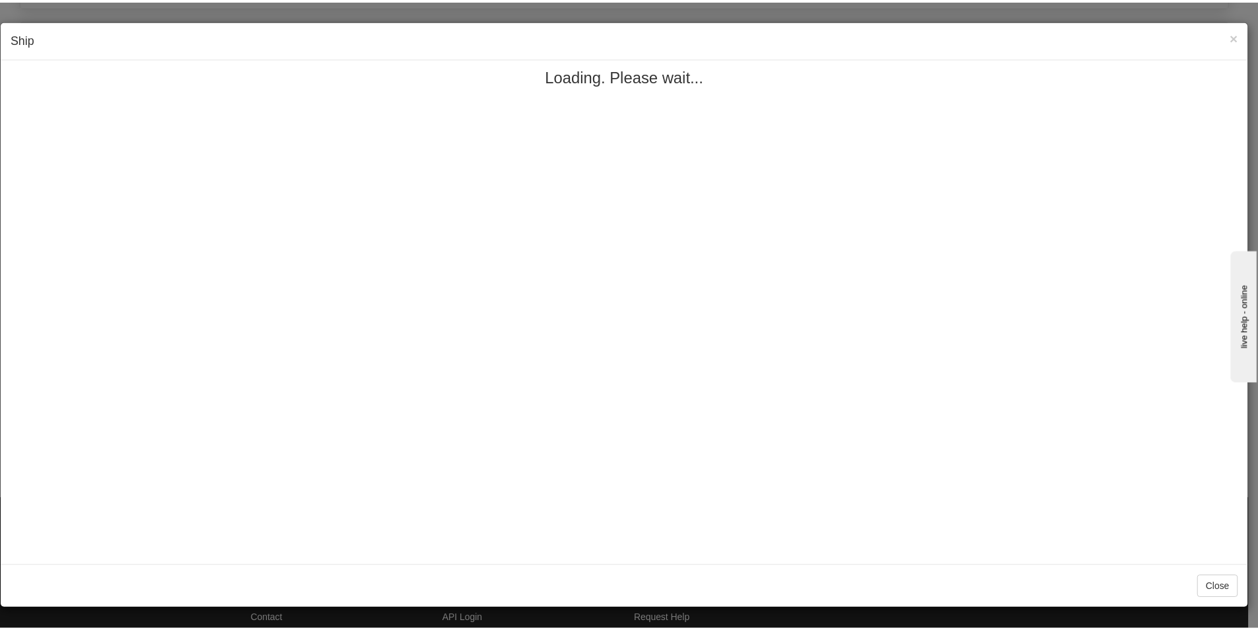
scroll to position [0, 0]
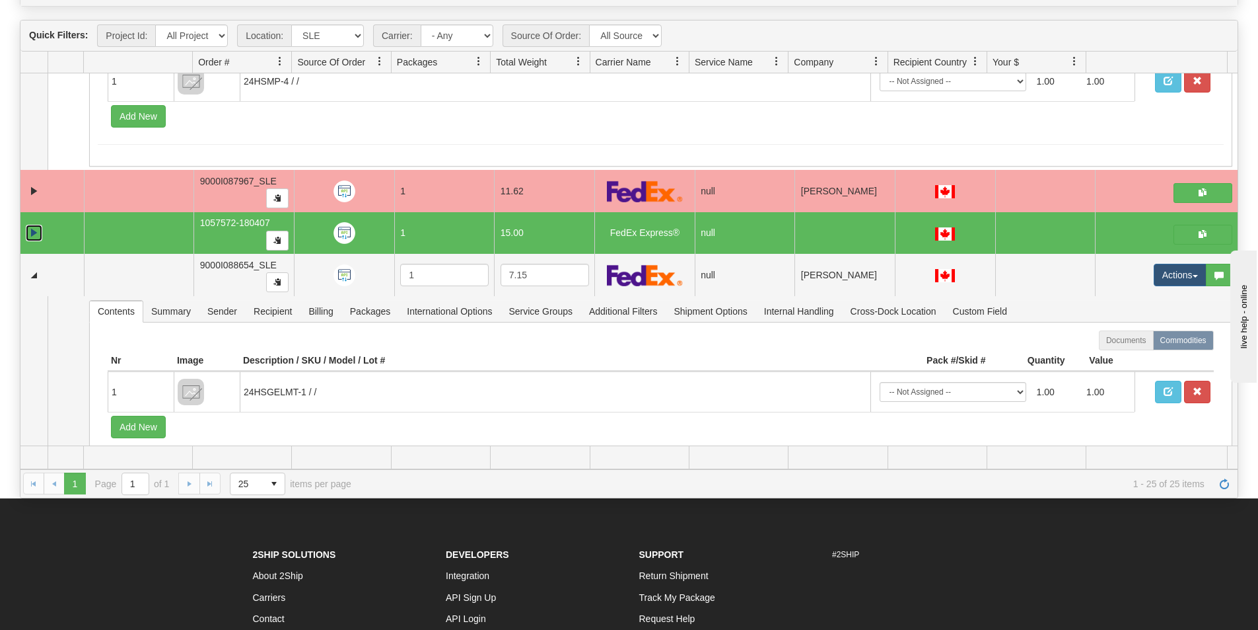
click at [30, 230] on link "Collapse" at bounding box center [34, 233] width 17 height 17
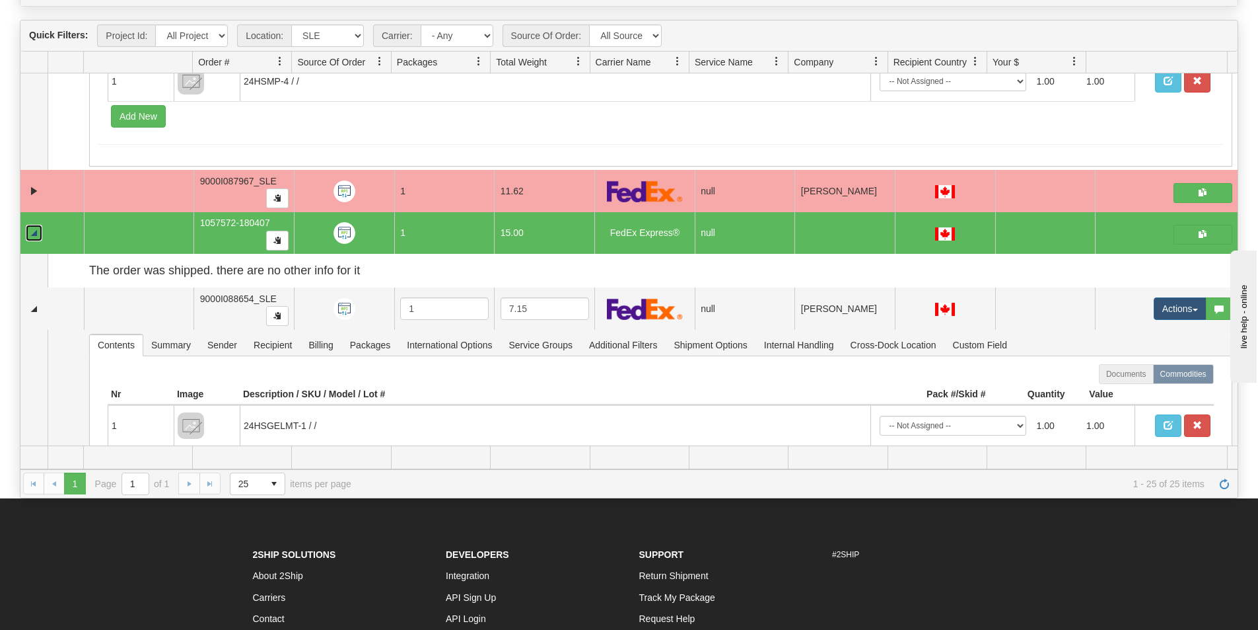
click at [995, 237] on td at bounding box center [1045, 233] width 100 height 42
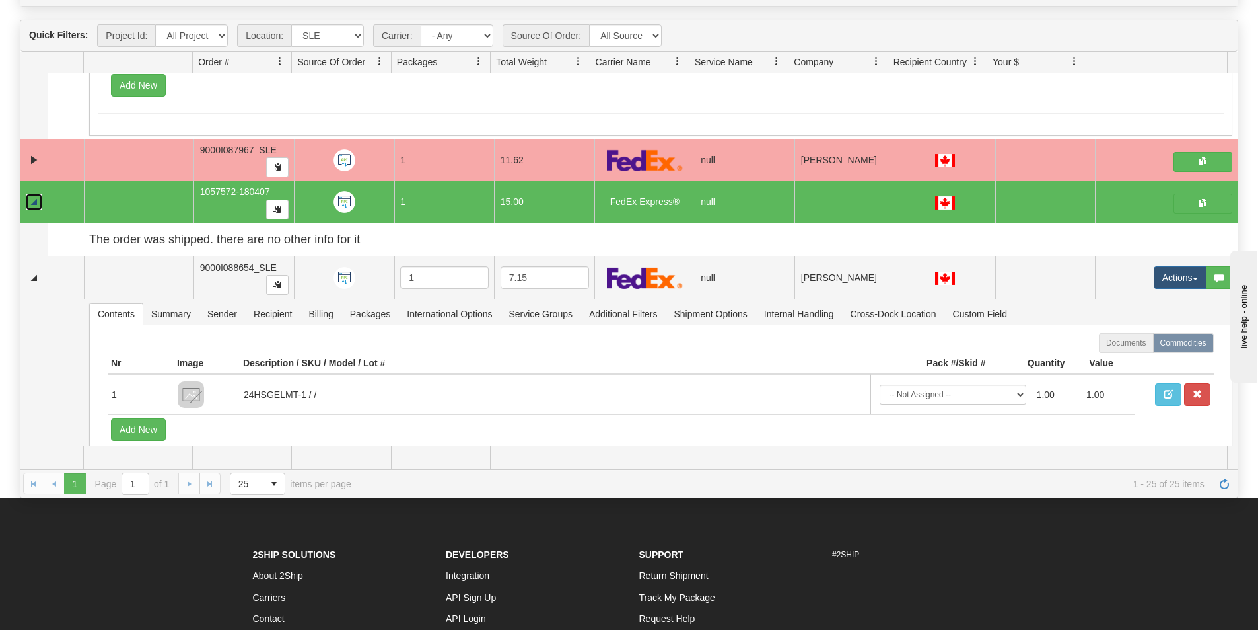
scroll to position [859, 0]
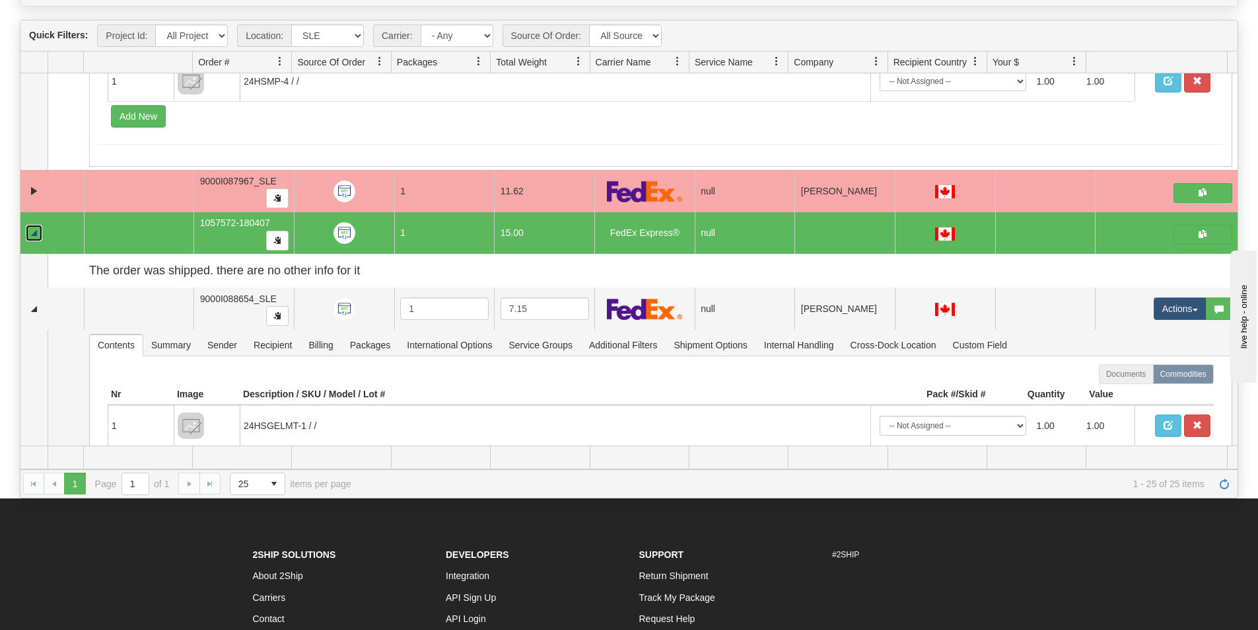
click at [31, 229] on link "Collapse" at bounding box center [34, 233] width 17 height 17
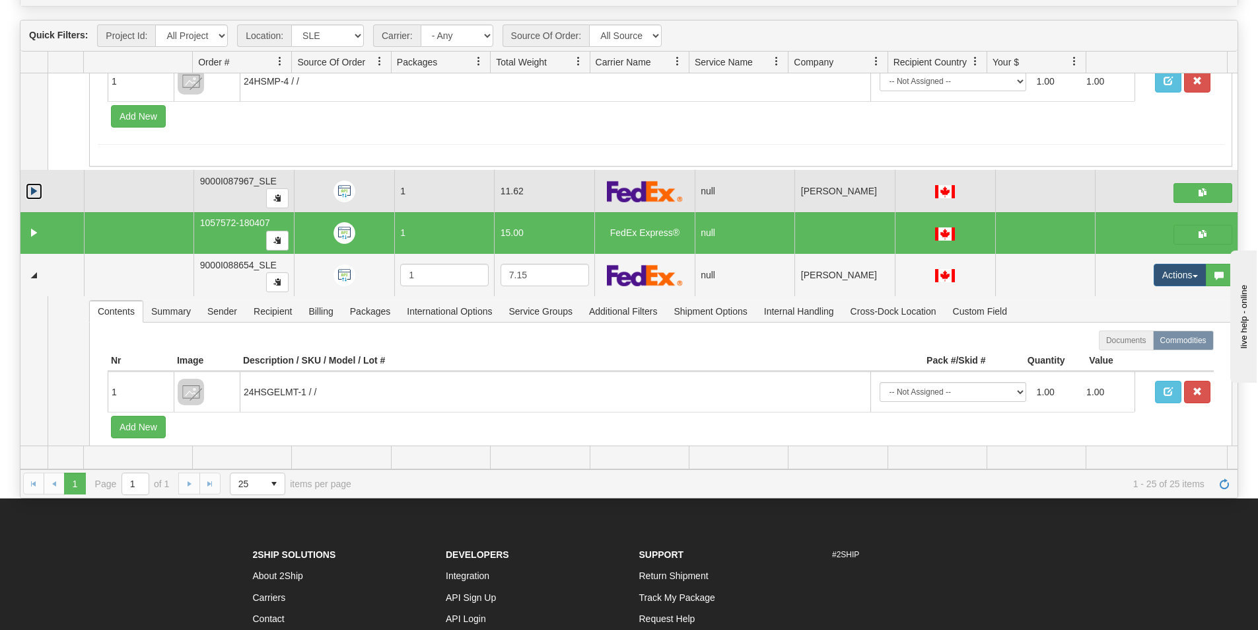
click at [32, 192] on link "Collapse" at bounding box center [34, 191] width 17 height 17
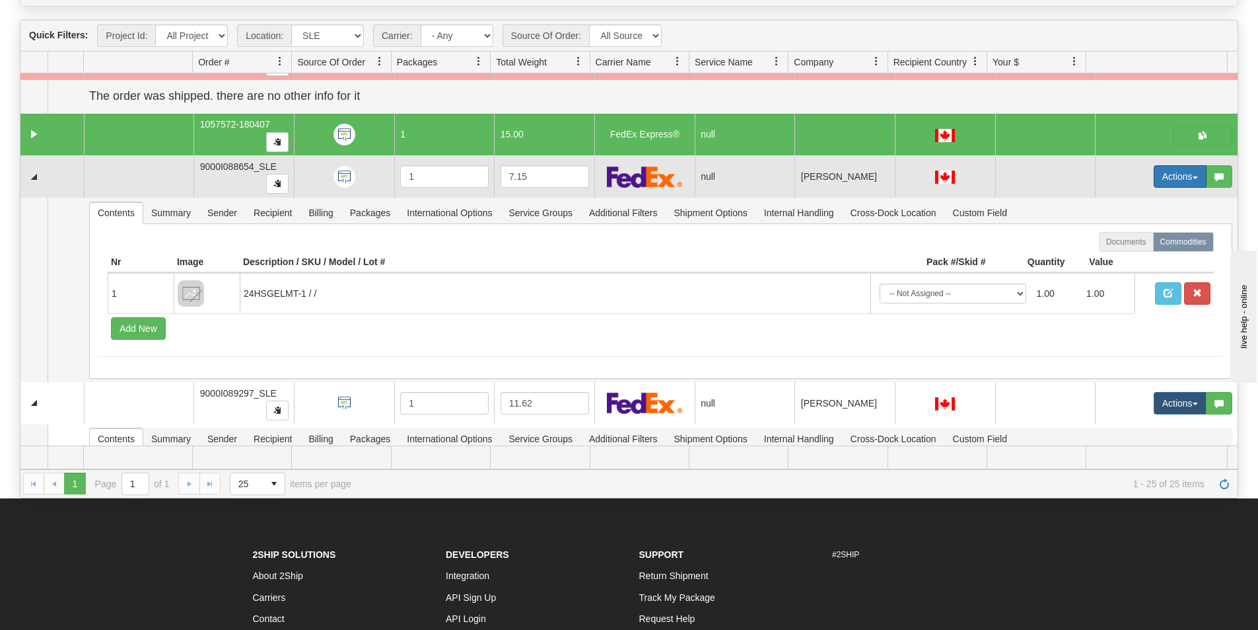
scroll to position [925, 0]
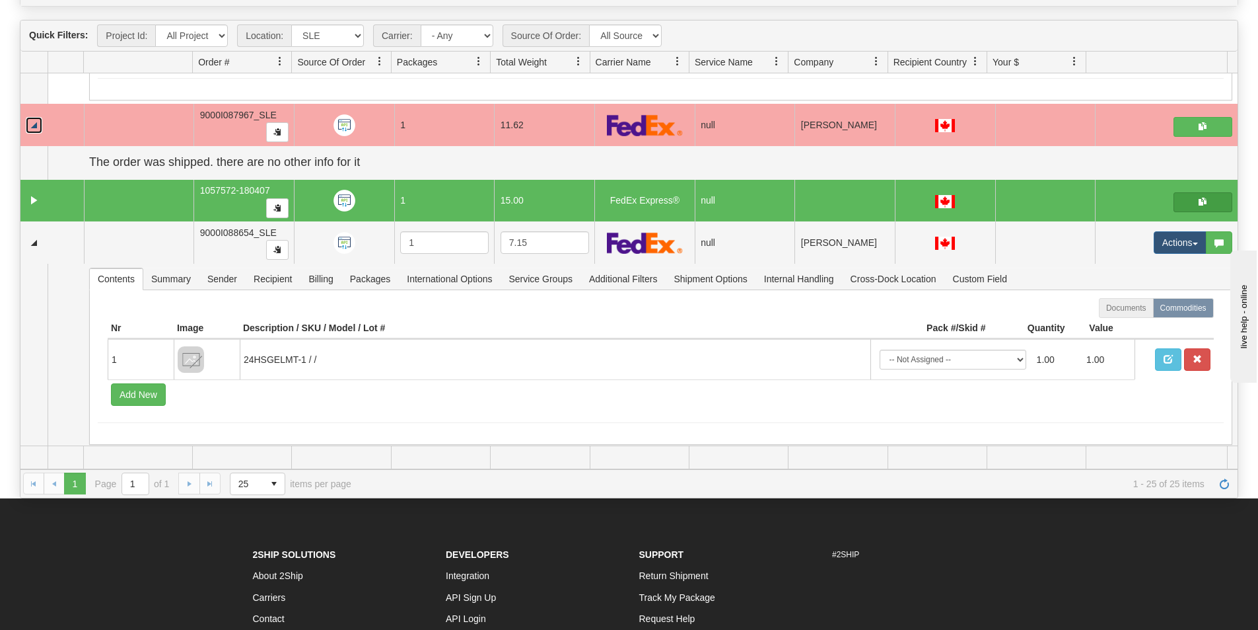
click at [1199, 200] on span "button" at bounding box center [1203, 202] width 8 height 8
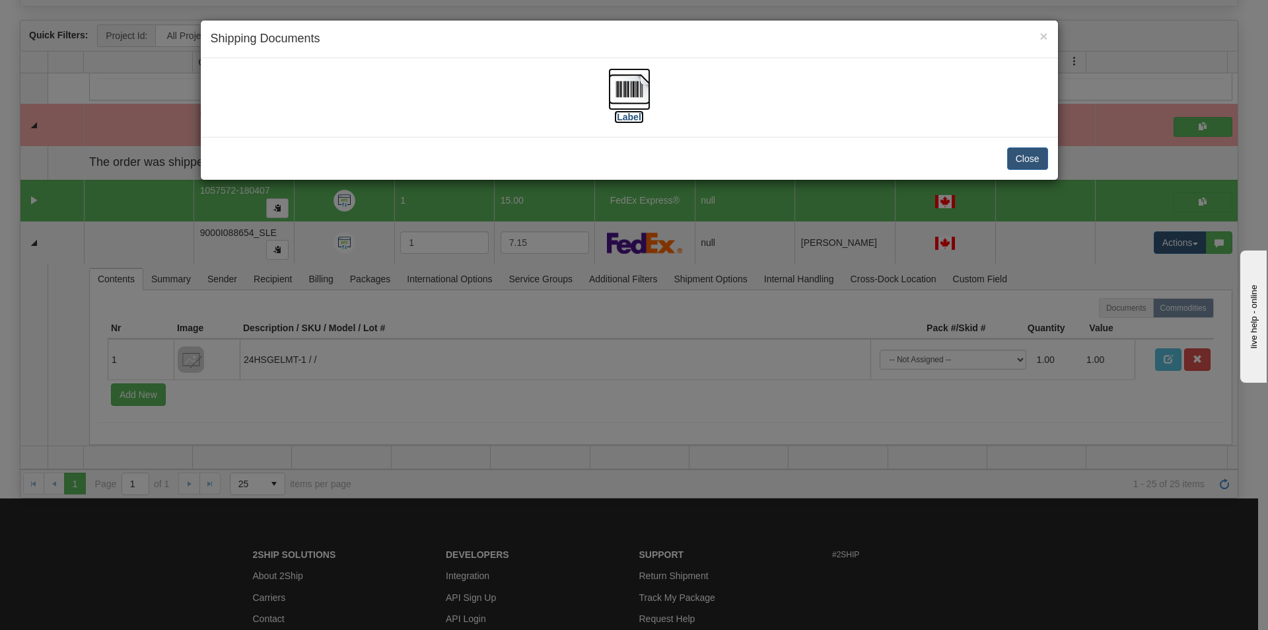
click at [632, 104] on img at bounding box center [629, 89] width 42 height 42
click at [1042, 32] on span "×" at bounding box center [1044, 35] width 8 height 15
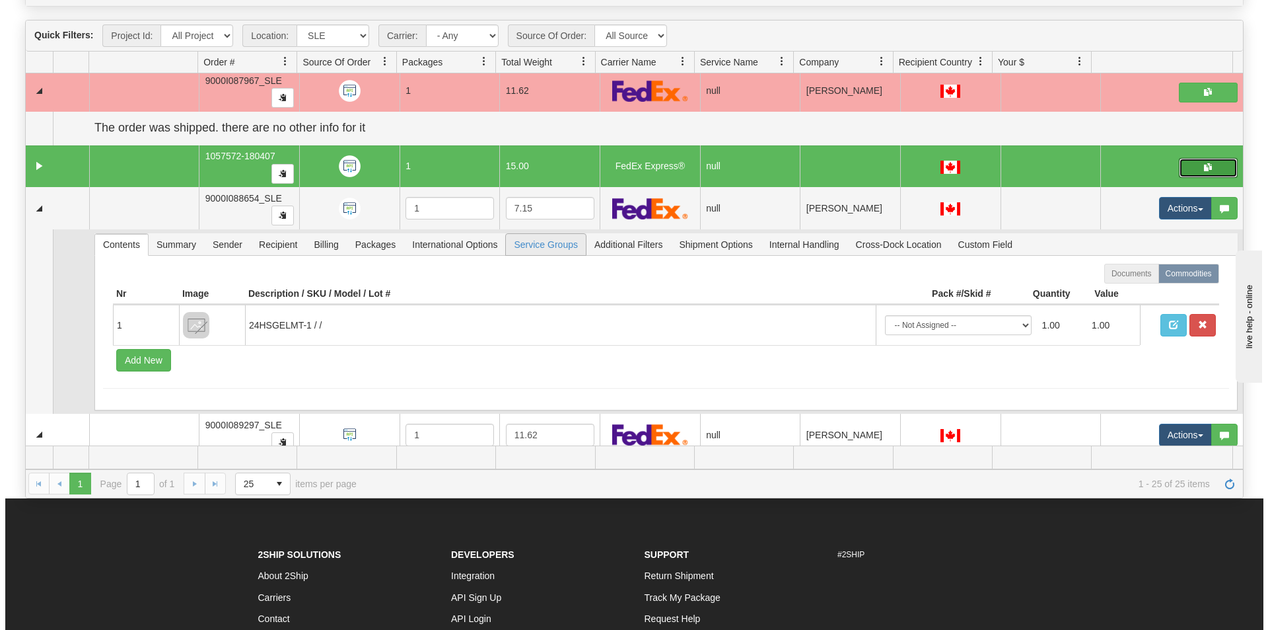
scroll to position [991, 0]
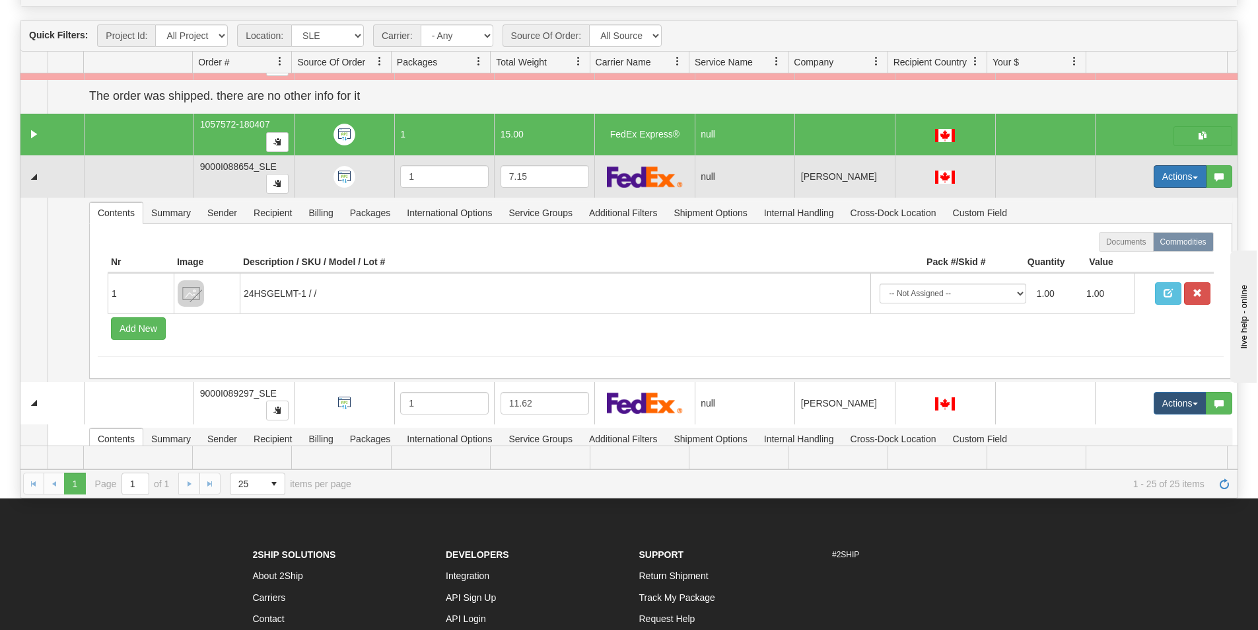
click at [1161, 180] on button "Actions" at bounding box center [1180, 176] width 53 height 22
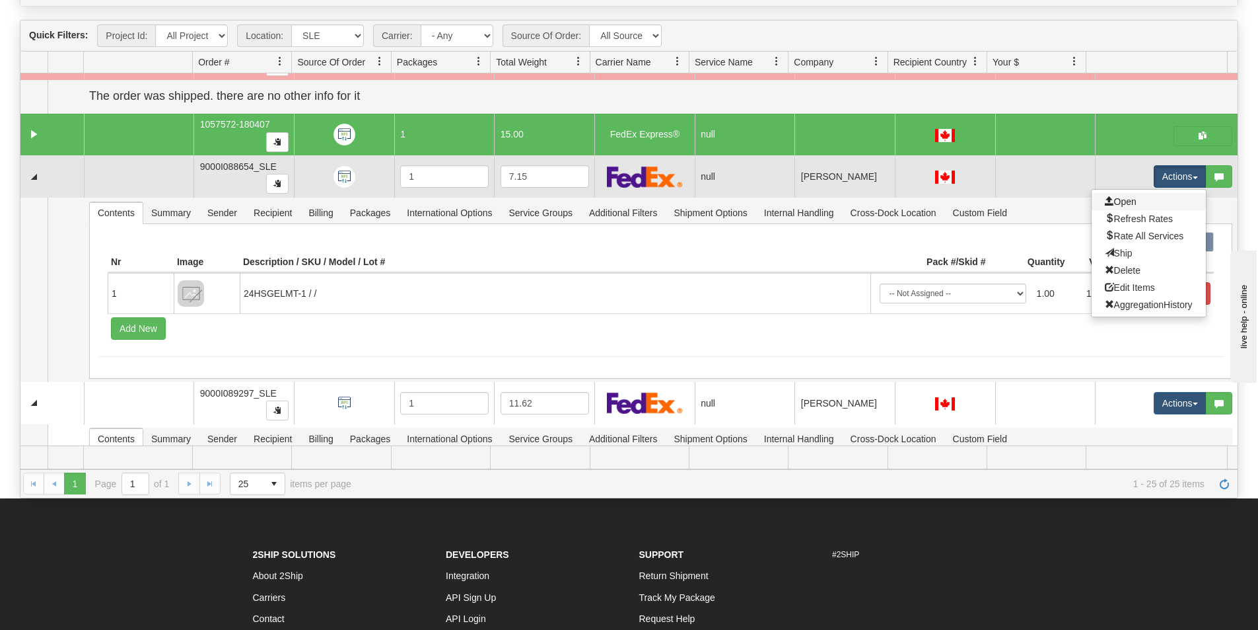
click at [1141, 205] on link "Open" at bounding box center [1149, 201] width 114 height 17
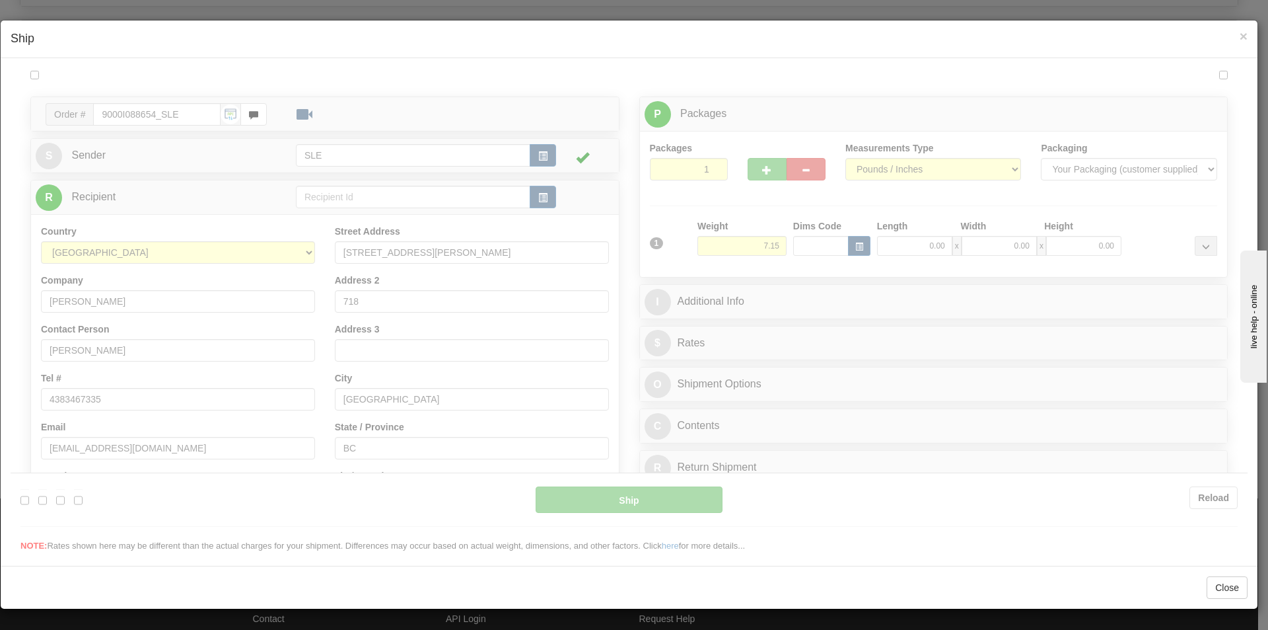
scroll to position [0, 0]
type input "09:27"
type input "16:00"
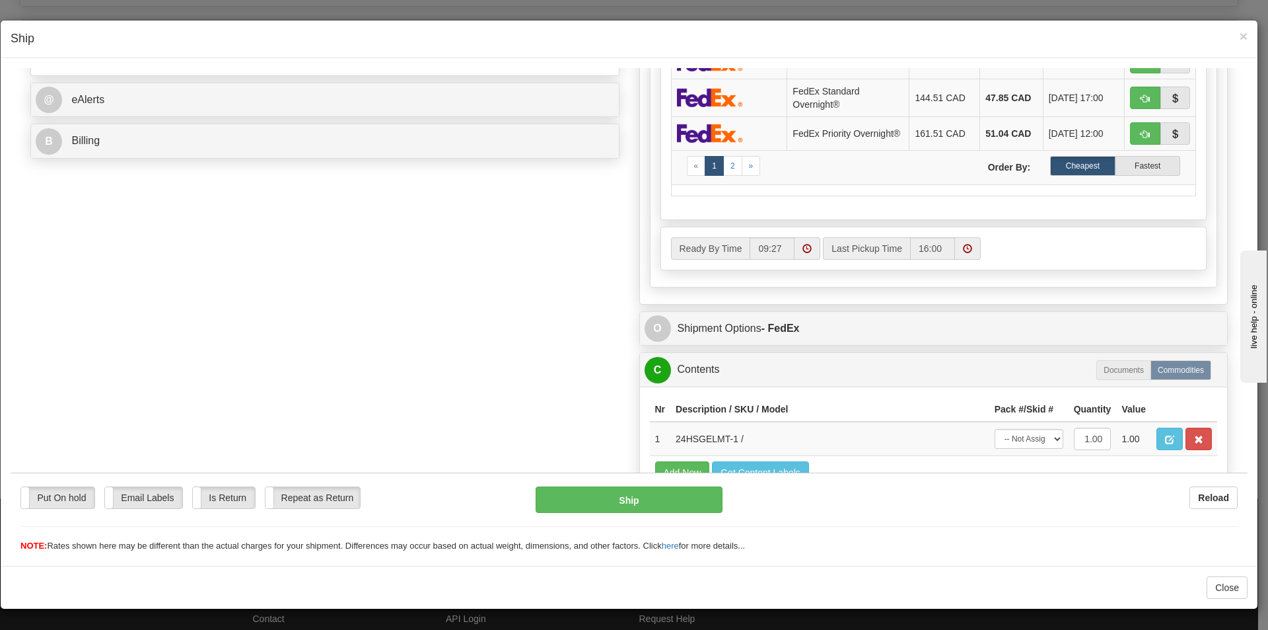
scroll to position [602, 0]
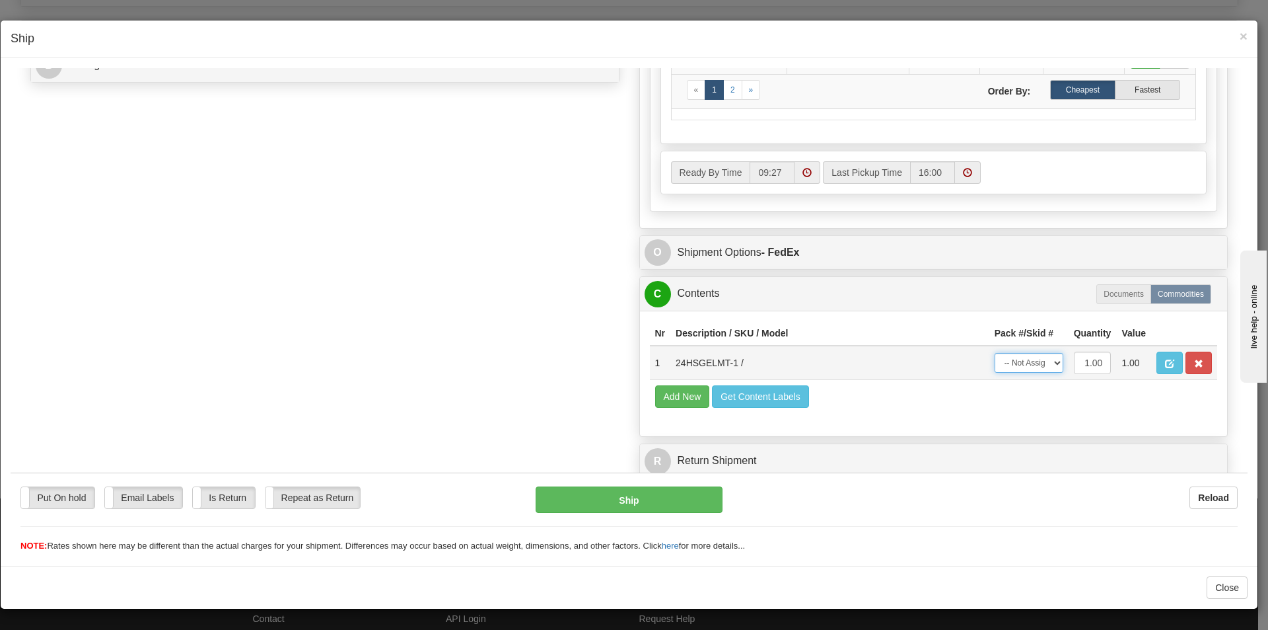
click at [1032, 361] on select "-- Not Assigned -- Package 1" at bounding box center [1029, 362] width 69 height 20
select select "0"
click at [995, 352] on select "-- Not Assigned -- Package 1" at bounding box center [1029, 362] width 69 height 20
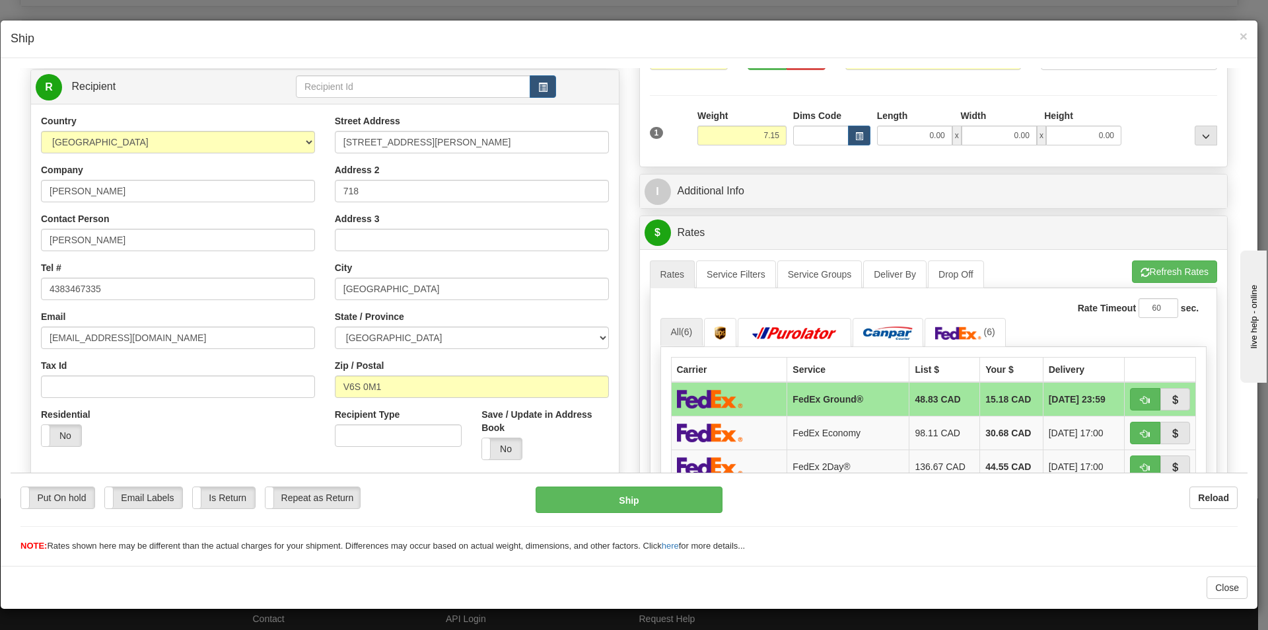
scroll to position [8, 0]
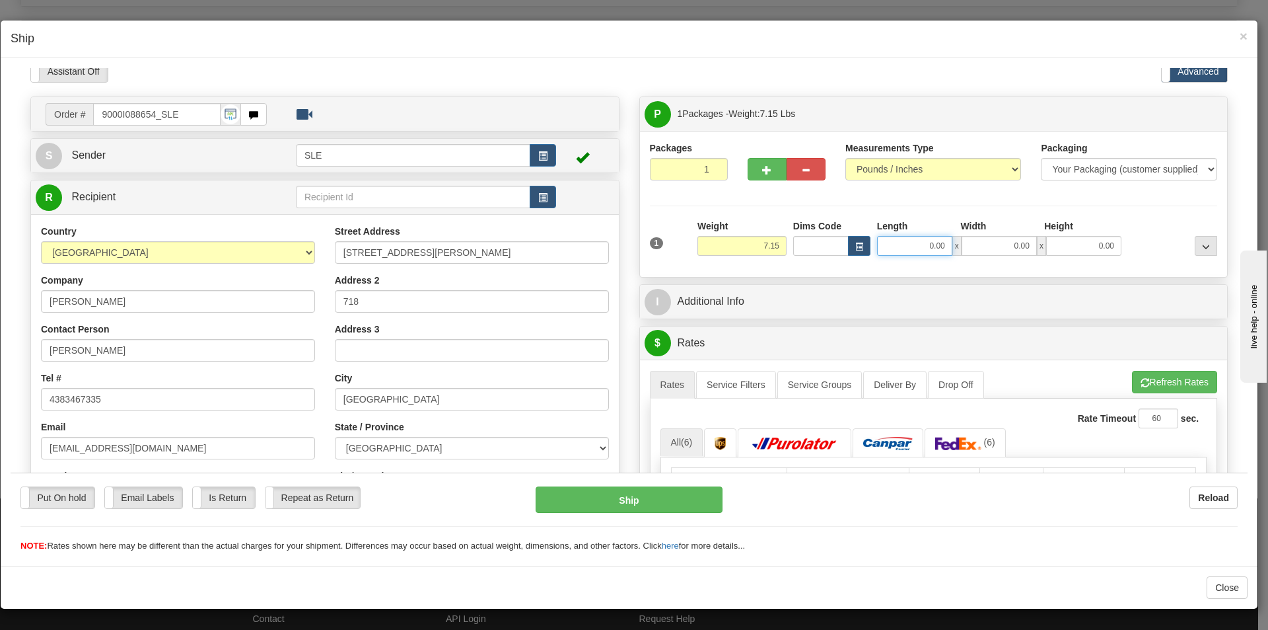
click at [923, 235] on input "0.00" at bounding box center [914, 245] width 75 height 20
type input "10.25"
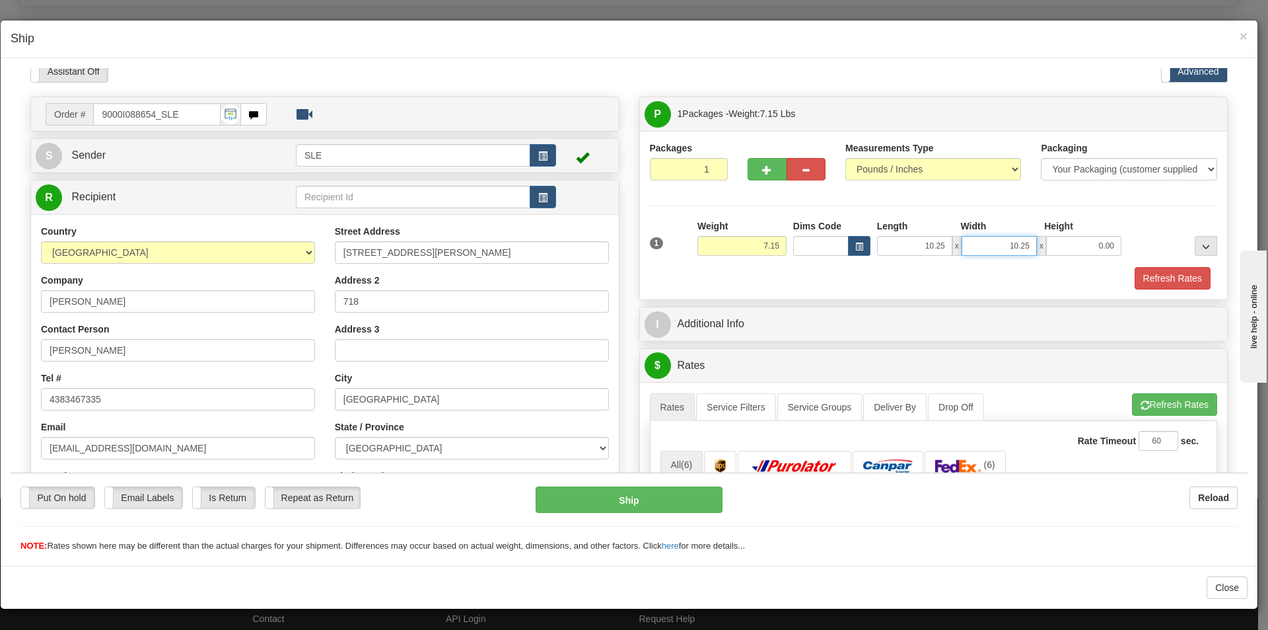
type input "10.25"
type input "20.00"
click at [672, 504] on button "Ship" at bounding box center [629, 499] width 186 height 26
type input "92"
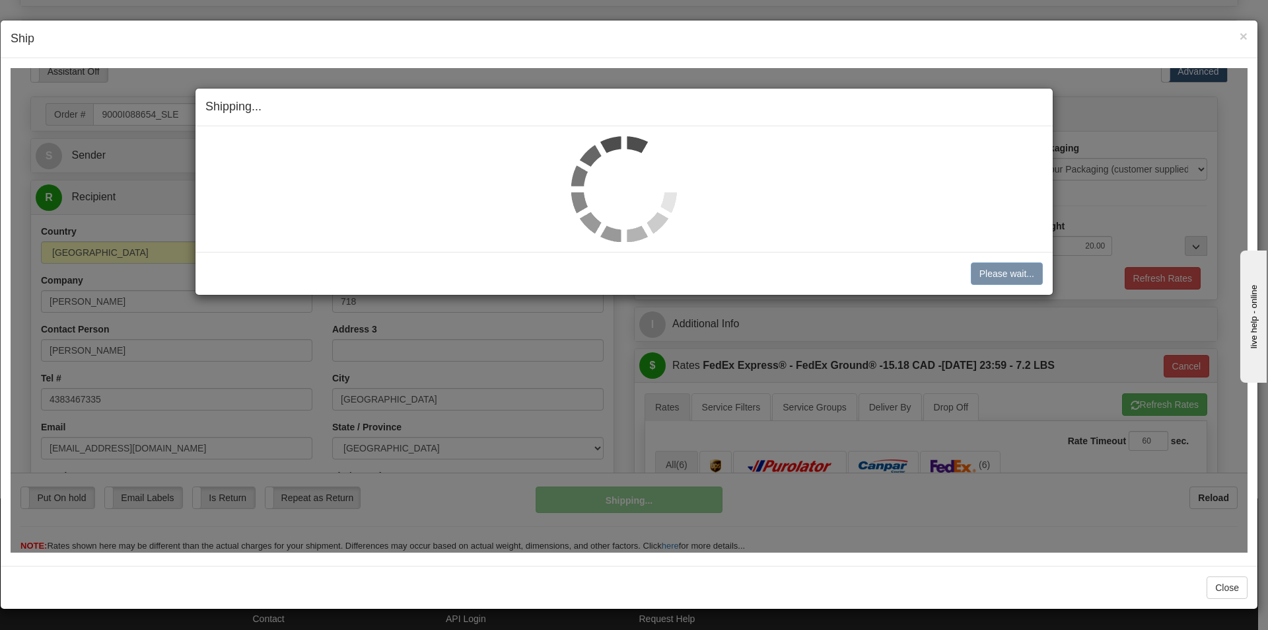
click at [1032, 90] on div "Shipping... Your SHIPMENT will EXPIRE in" at bounding box center [624, 107] width 857 height 38
click at [1053, 96] on div "Shipping... Your SHIPMENT will EXPIRE in Please wait... Cancel Cancel Shipment …" at bounding box center [624, 190] width 859 height 207
click at [1048, 95] on div "Shipping... Your SHIPMENT will EXPIRE in" at bounding box center [624, 107] width 857 height 38
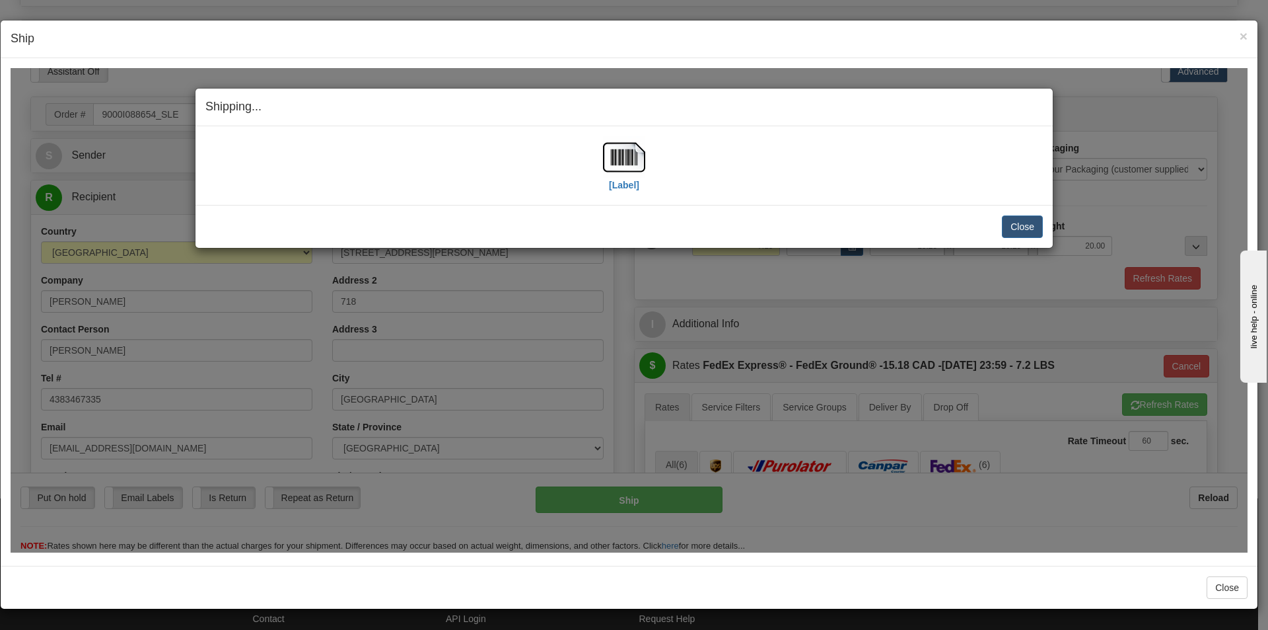
click at [1048, 95] on div "Shipping... Your SHIPMENT will EXPIRE in" at bounding box center [624, 107] width 857 height 38
click at [626, 174] on img at bounding box center [624, 156] width 42 height 42
click at [1246, 36] on span "×" at bounding box center [1244, 35] width 8 height 15
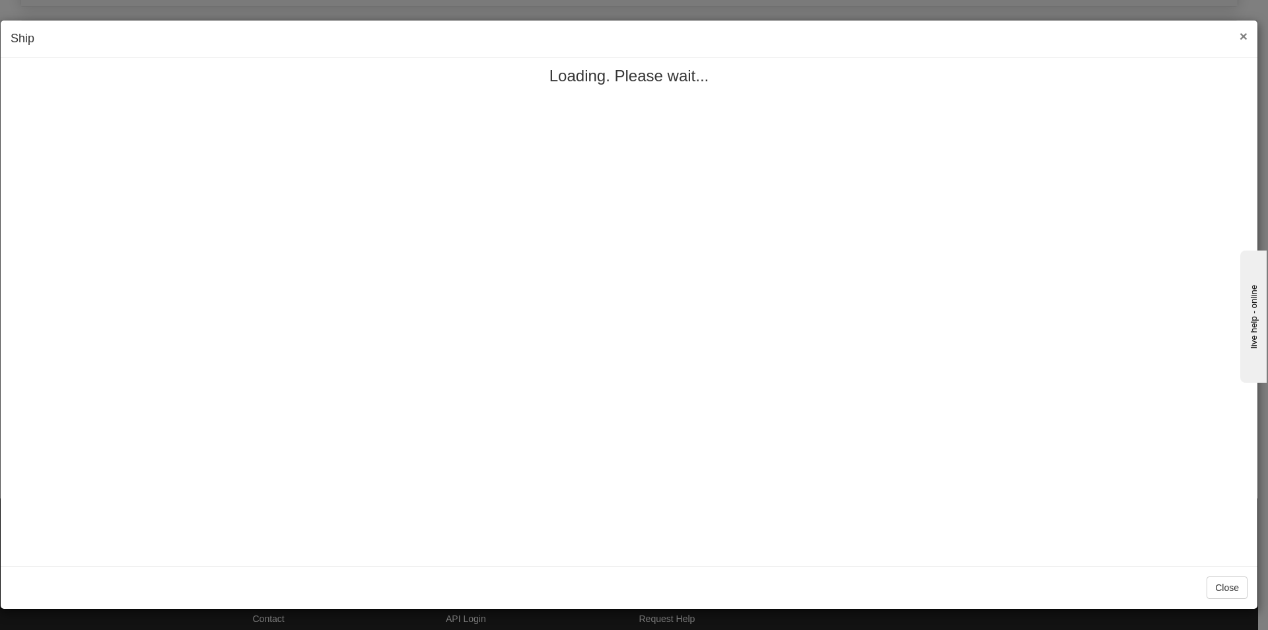
scroll to position [0, 0]
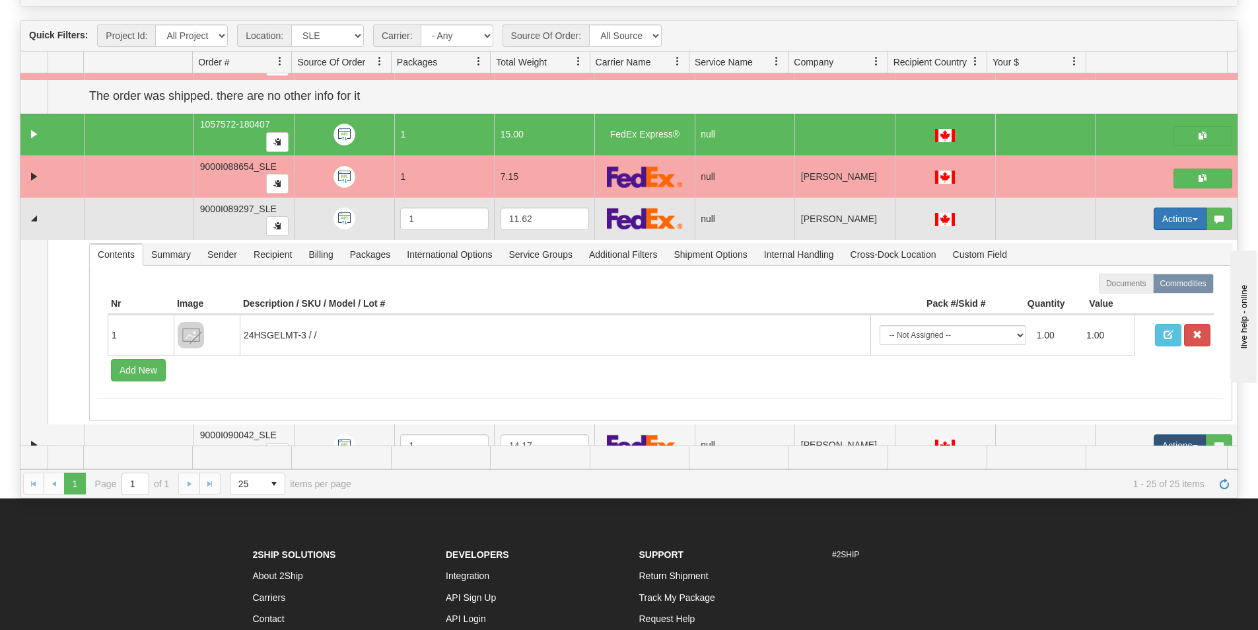
click at [1161, 213] on button "Actions" at bounding box center [1180, 218] width 53 height 22
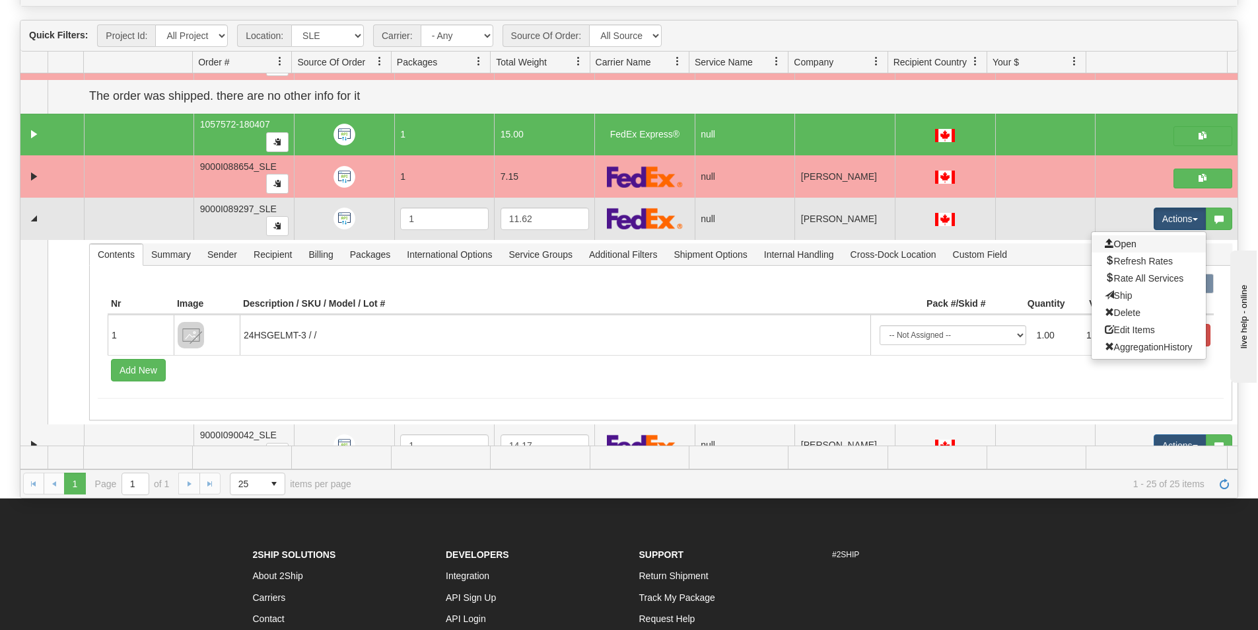
click at [1137, 245] on link "Open" at bounding box center [1149, 243] width 114 height 17
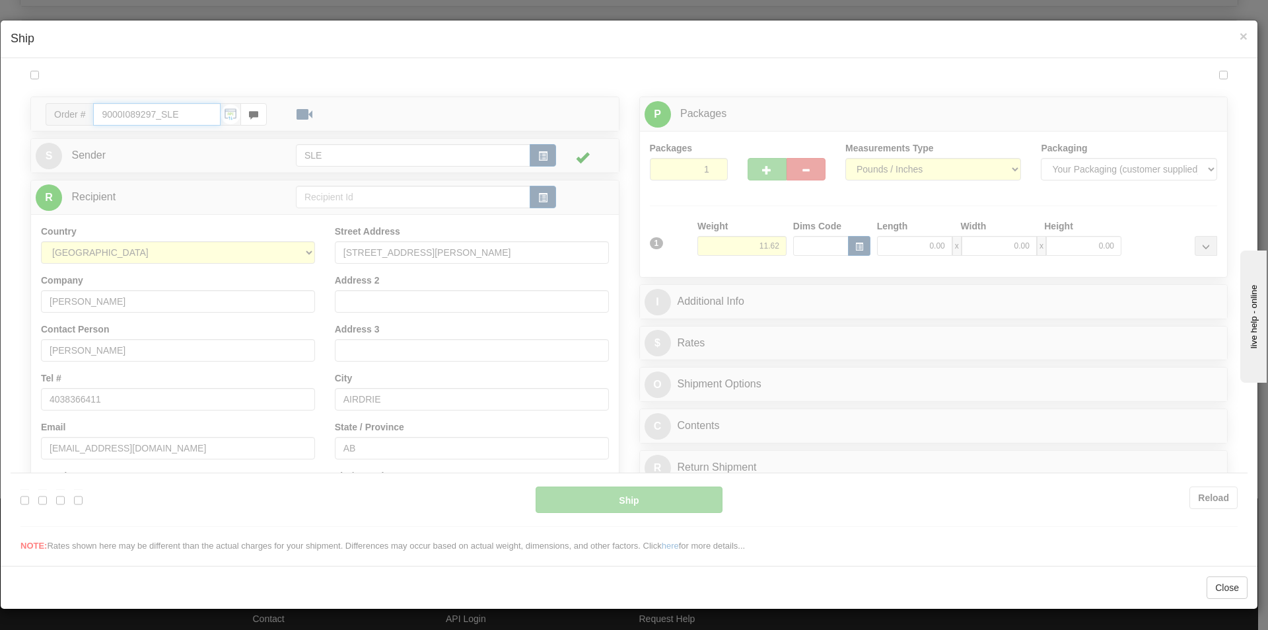
type input "09:28"
type input "16:00"
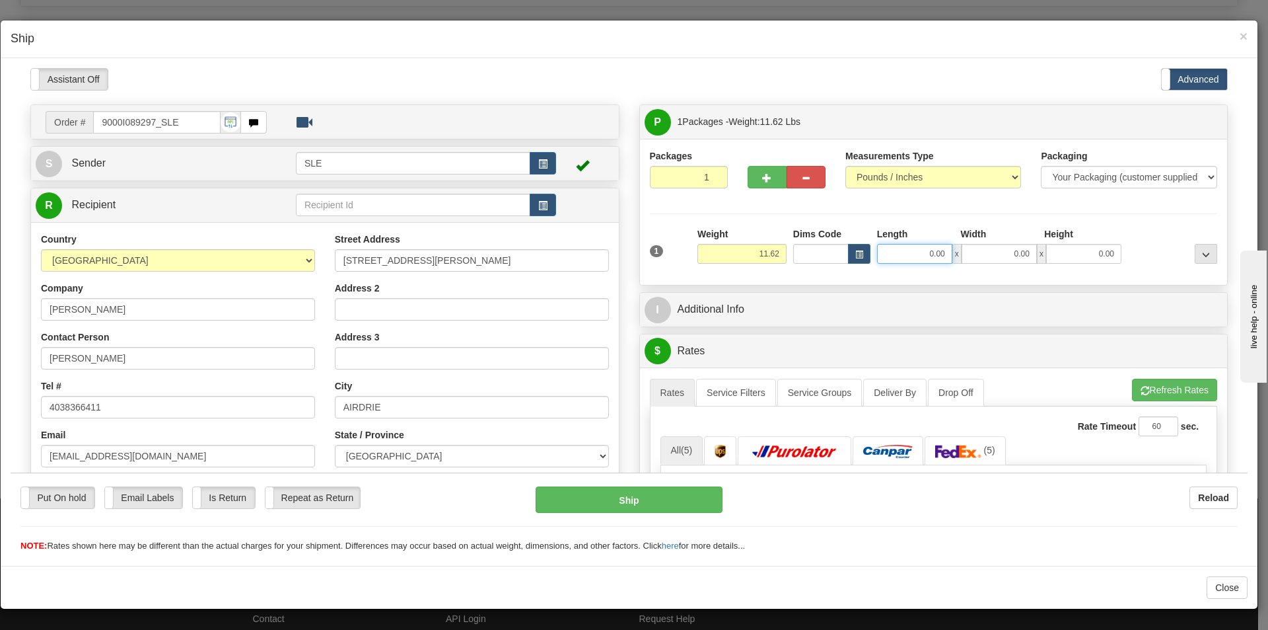
click at [937, 252] on input "0.00" at bounding box center [914, 253] width 75 height 20
type input "11.25"
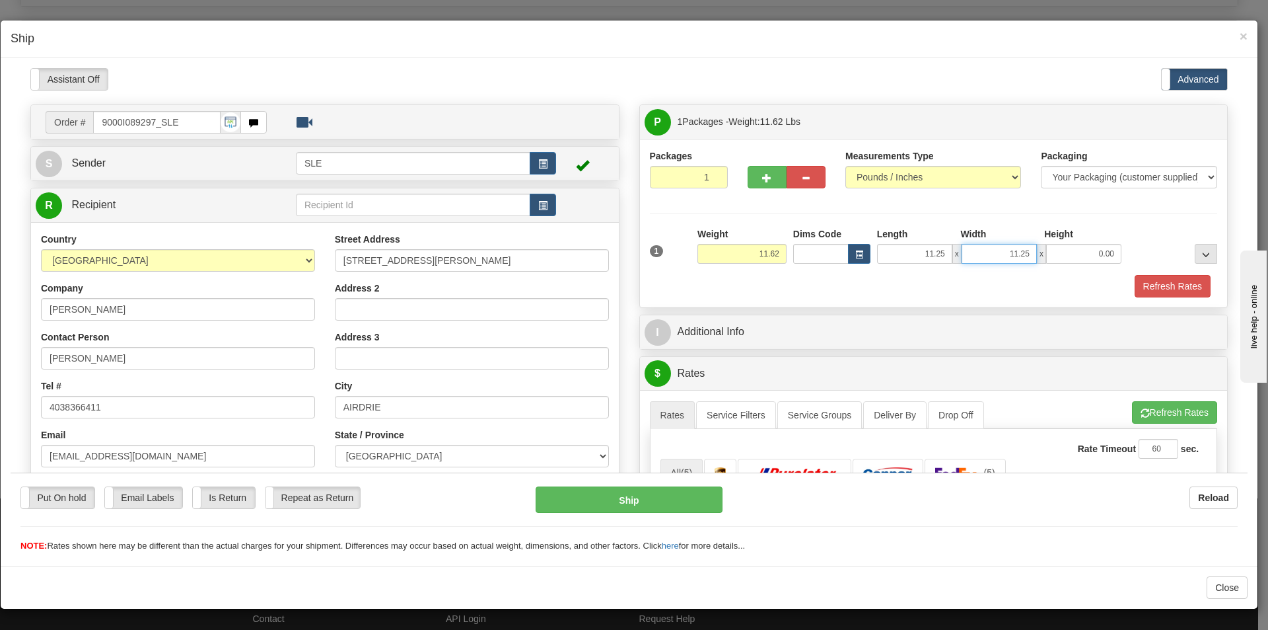
type input "11.25"
type input "22.50"
click at [1189, 411] on button "Refresh Rates" at bounding box center [1174, 411] width 85 height 22
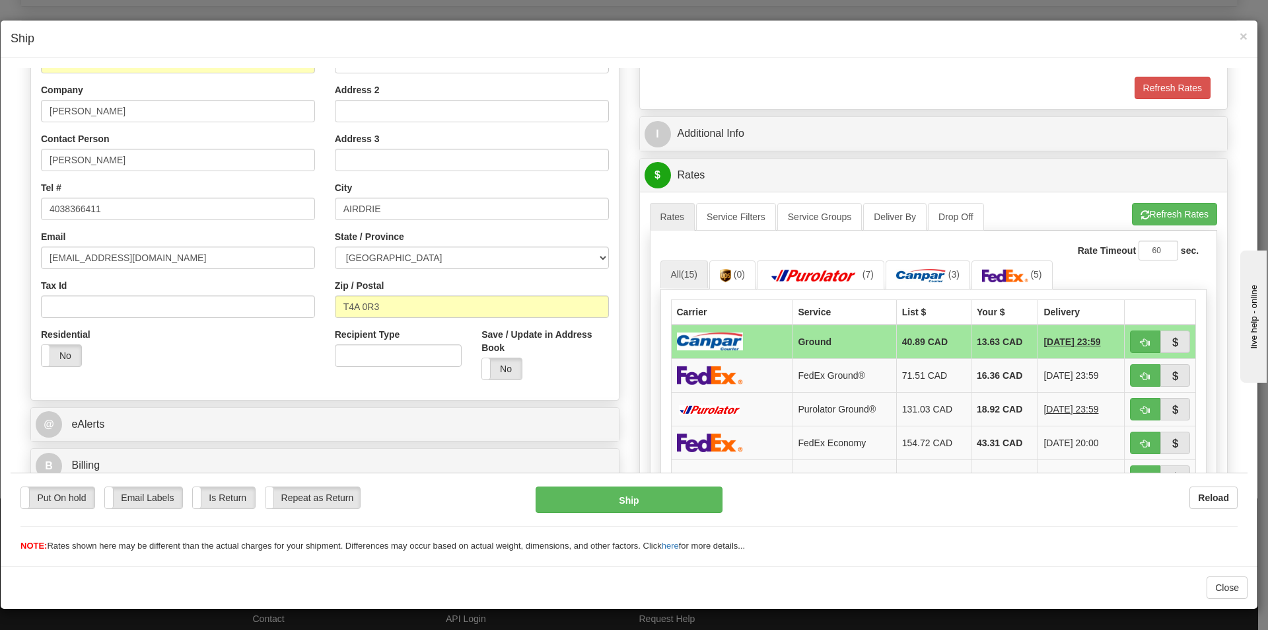
scroll to position [264, 0]
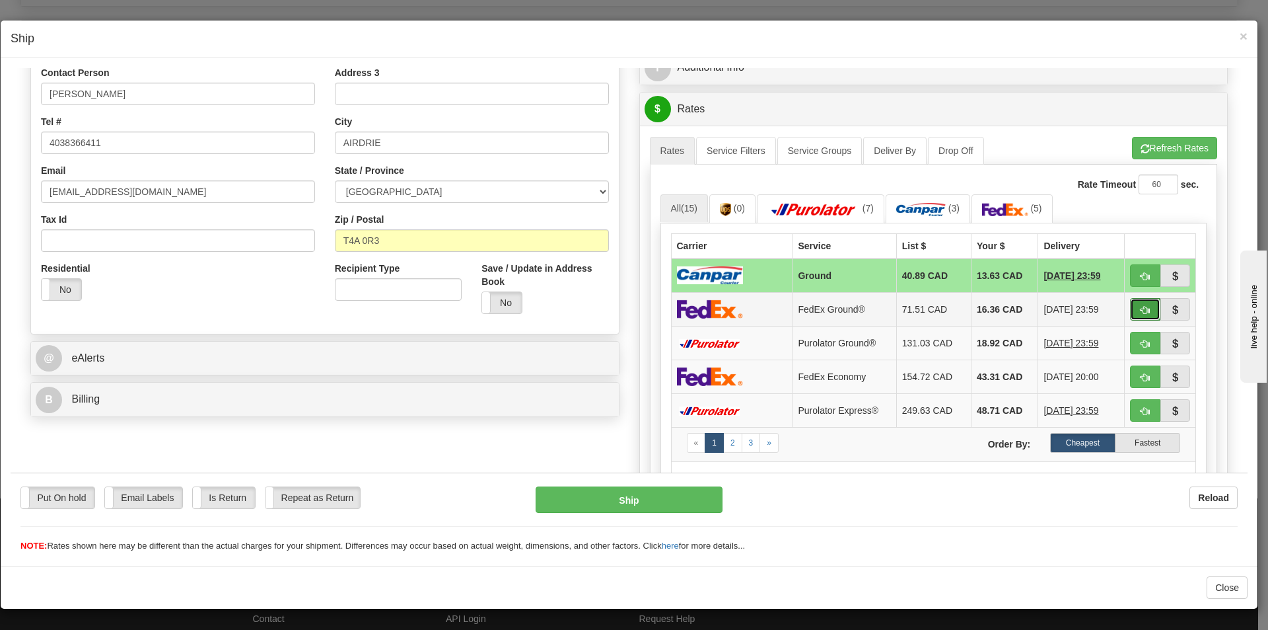
click at [1141, 305] on span "button" at bounding box center [1145, 309] width 9 height 9
type input "92"
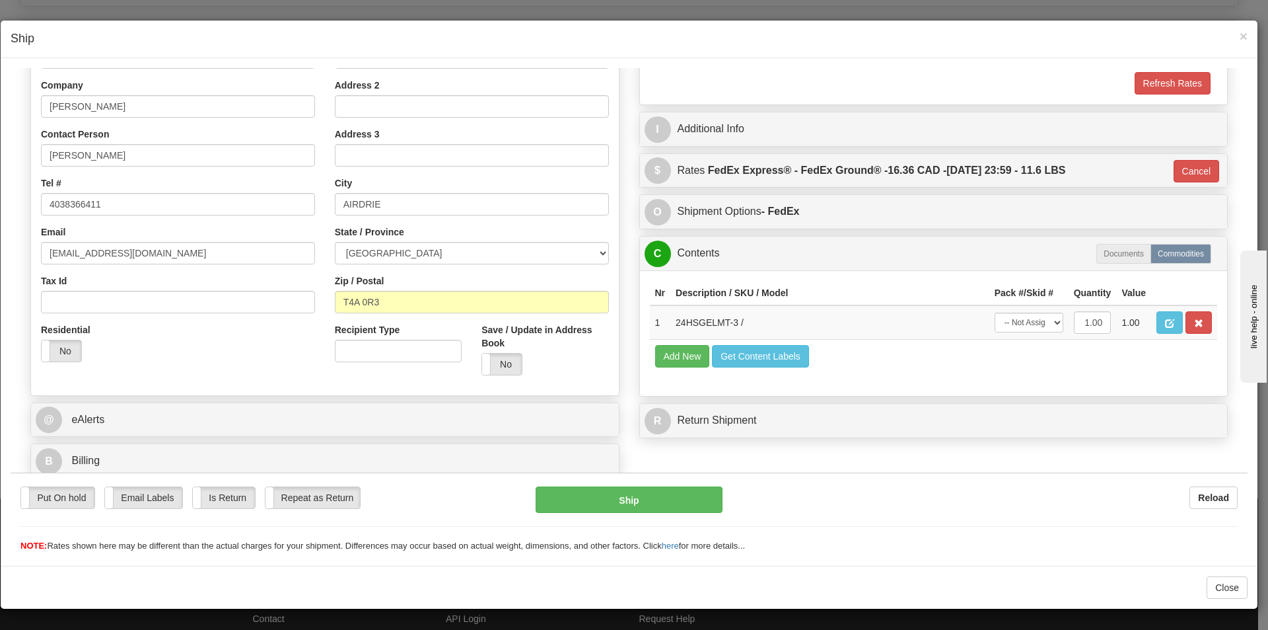
scroll to position [203, 0]
click at [637, 495] on button "Ship" at bounding box center [629, 499] width 186 height 26
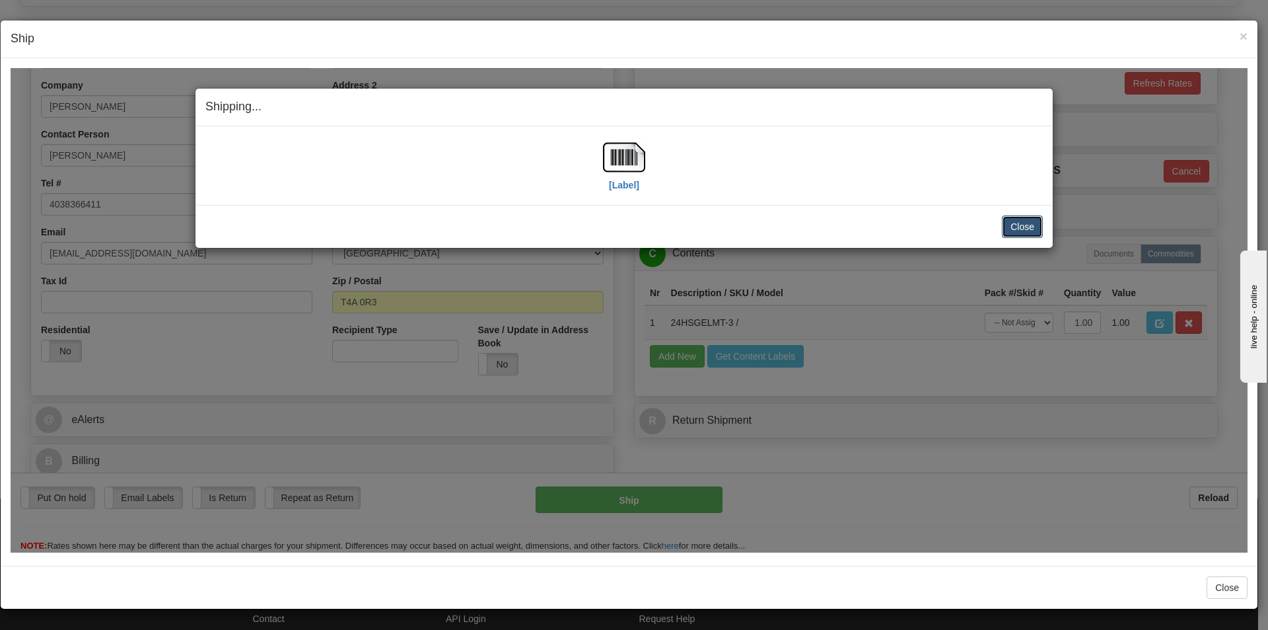
click at [1027, 227] on button "Close" at bounding box center [1022, 226] width 41 height 22
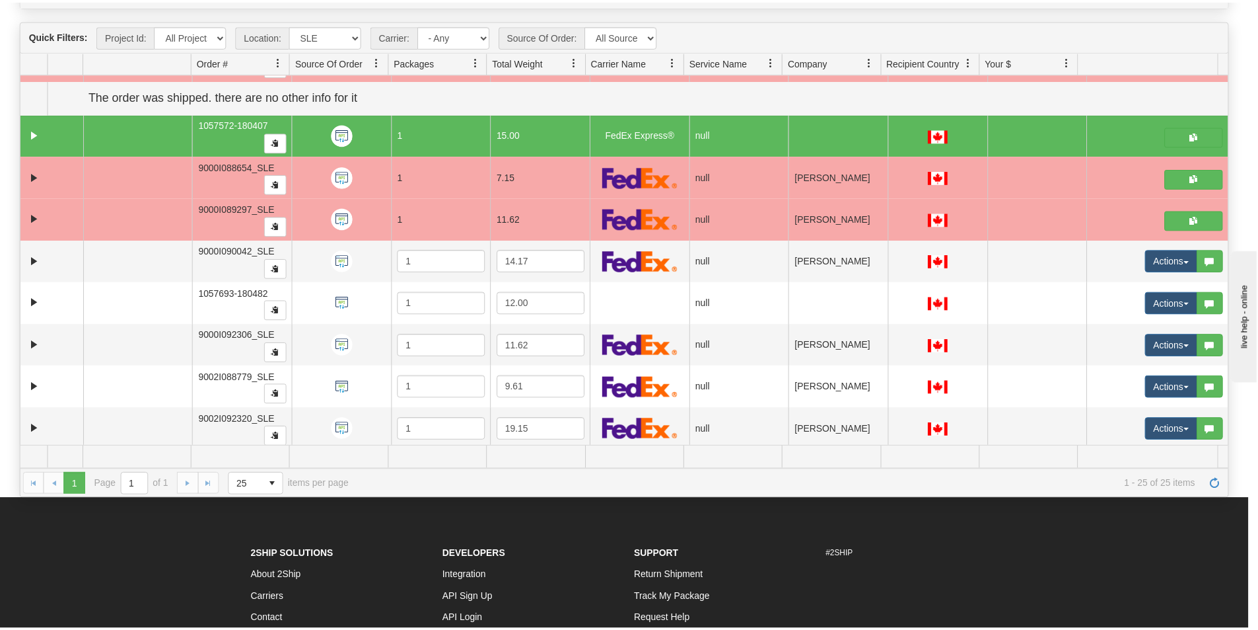
scroll to position [0, 0]
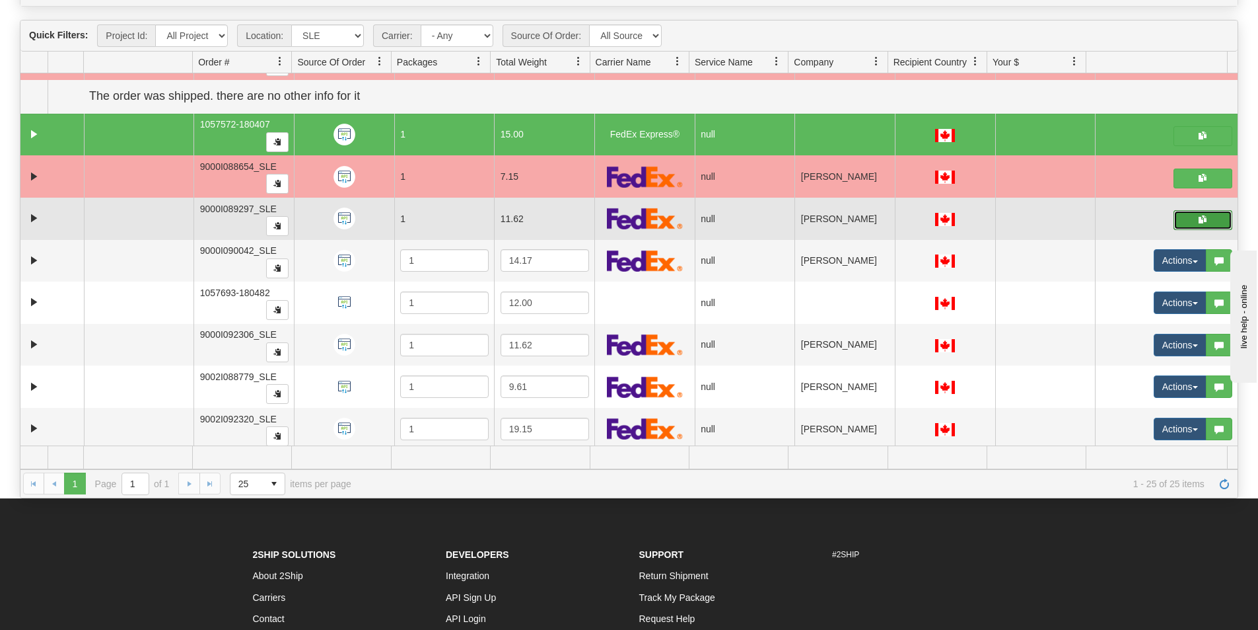
click at [1184, 217] on button "button" at bounding box center [1203, 220] width 59 height 20
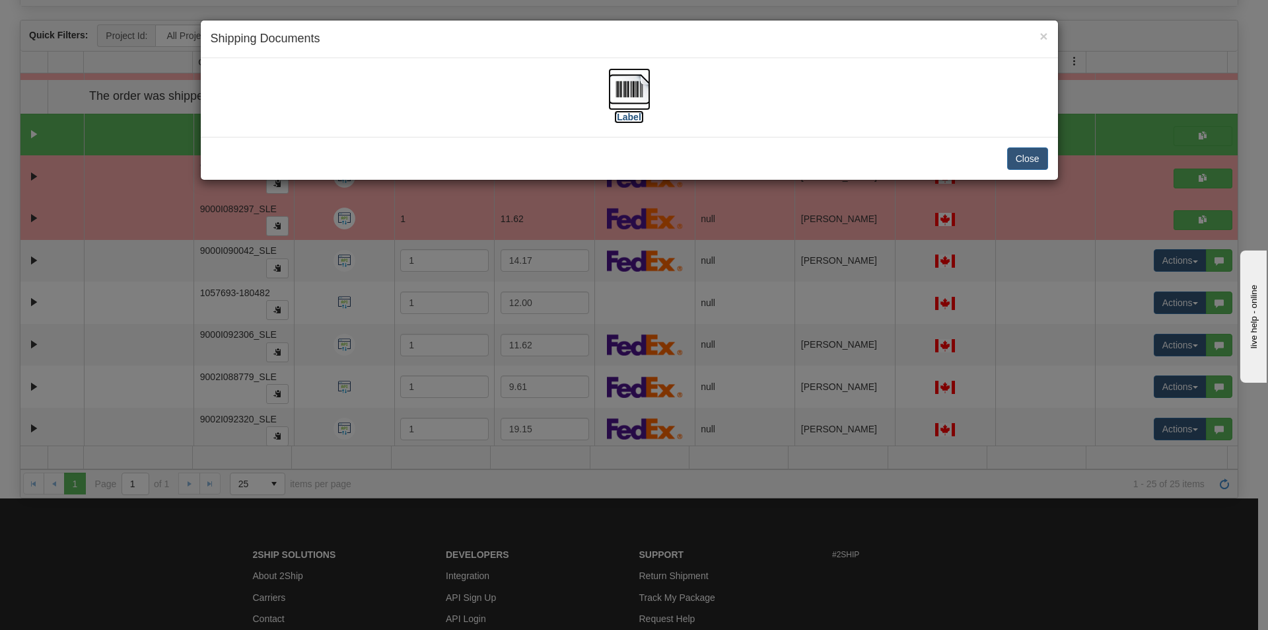
click at [633, 94] on img at bounding box center [629, 89] width 42 height 42
click at [1042, 161] on button "Close" at bounding box center [1027, 158] width 41 height 22
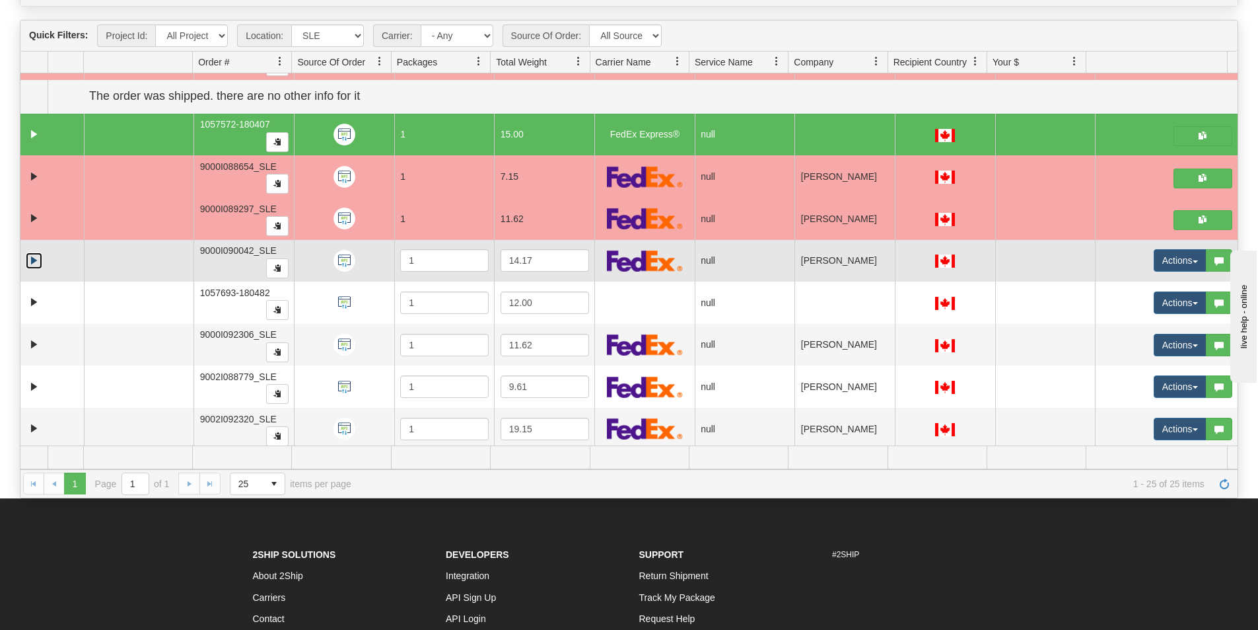
click at [32, 264] on link "Expand" at bounding box center [34, 260] width 17 height 17
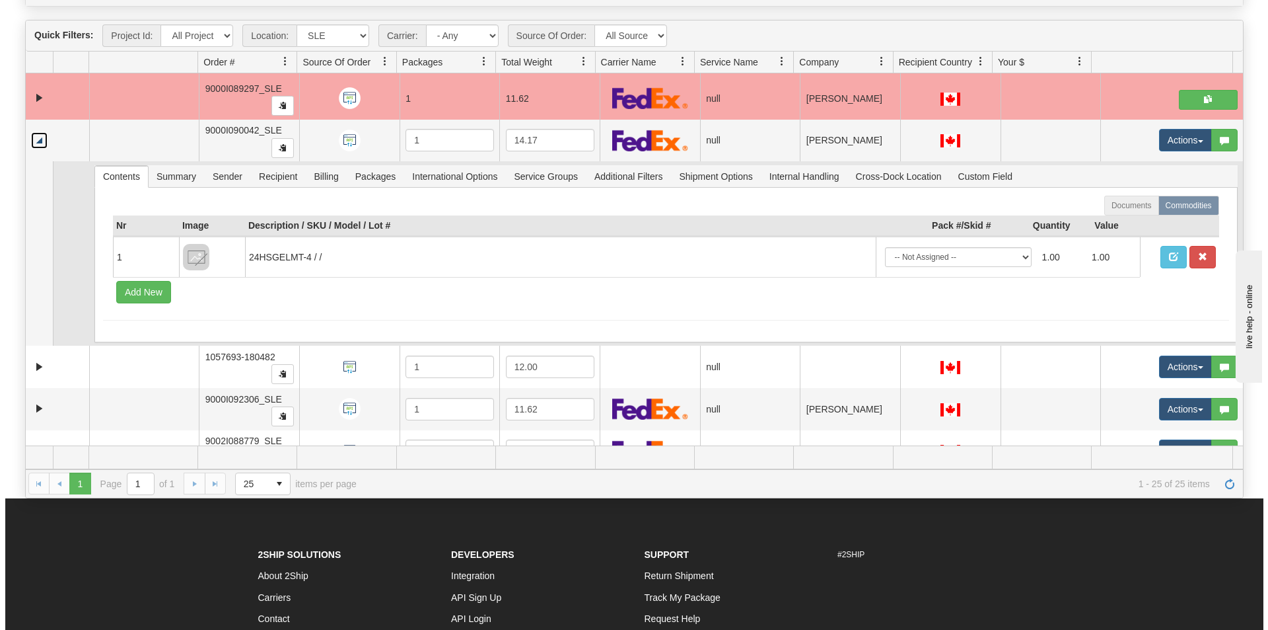
scroll to position [1123, 0]
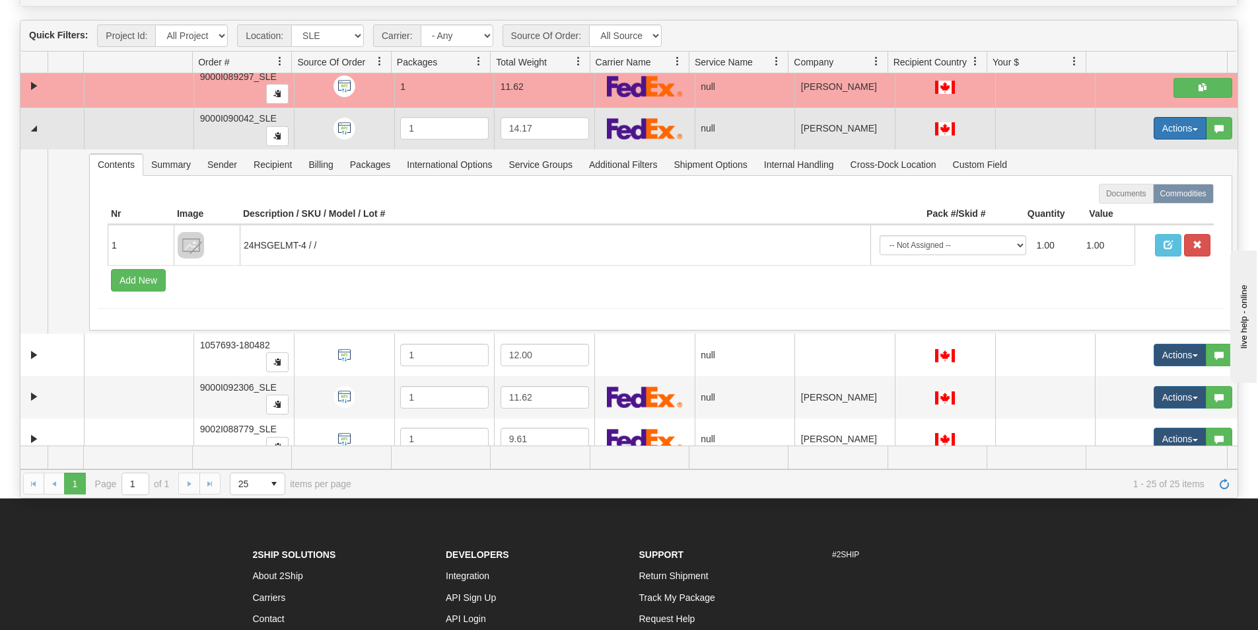
click at [1171, 128] on button "Actions" at bounding box center [1180, 128] width 53 height 22
click at [1114, 157] on span "Open" at bounding box center [1121, 153] width 32 height 11
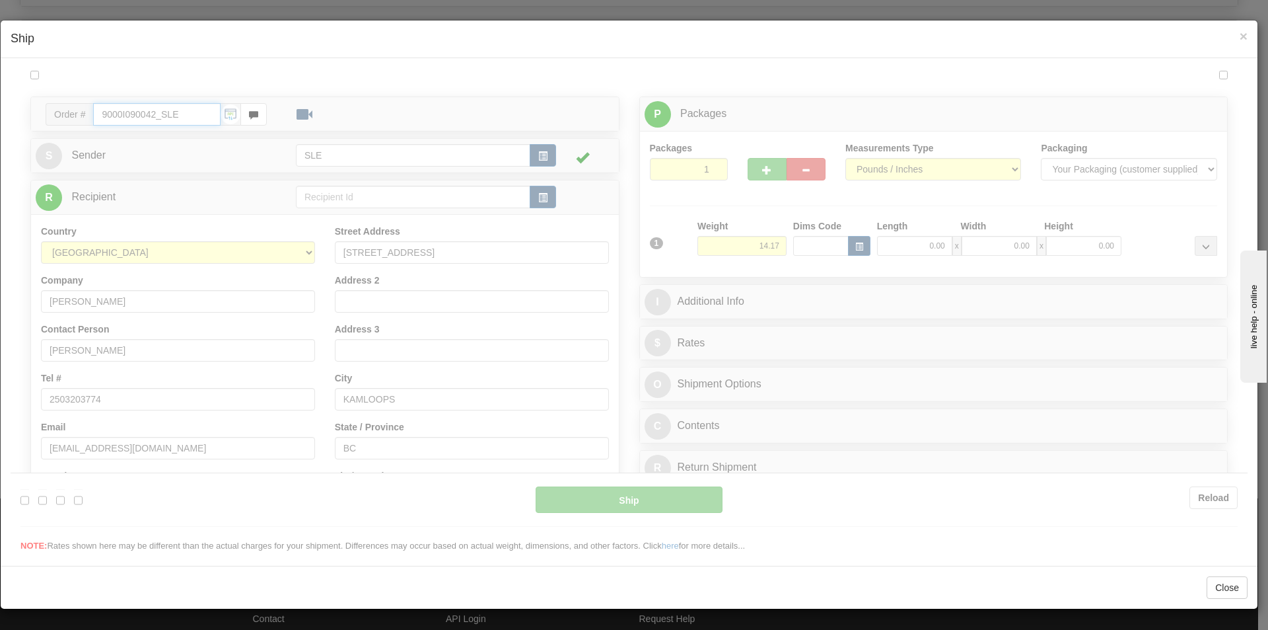
scroll to position [0, 0]
type input "09:29"
type input "16:00"
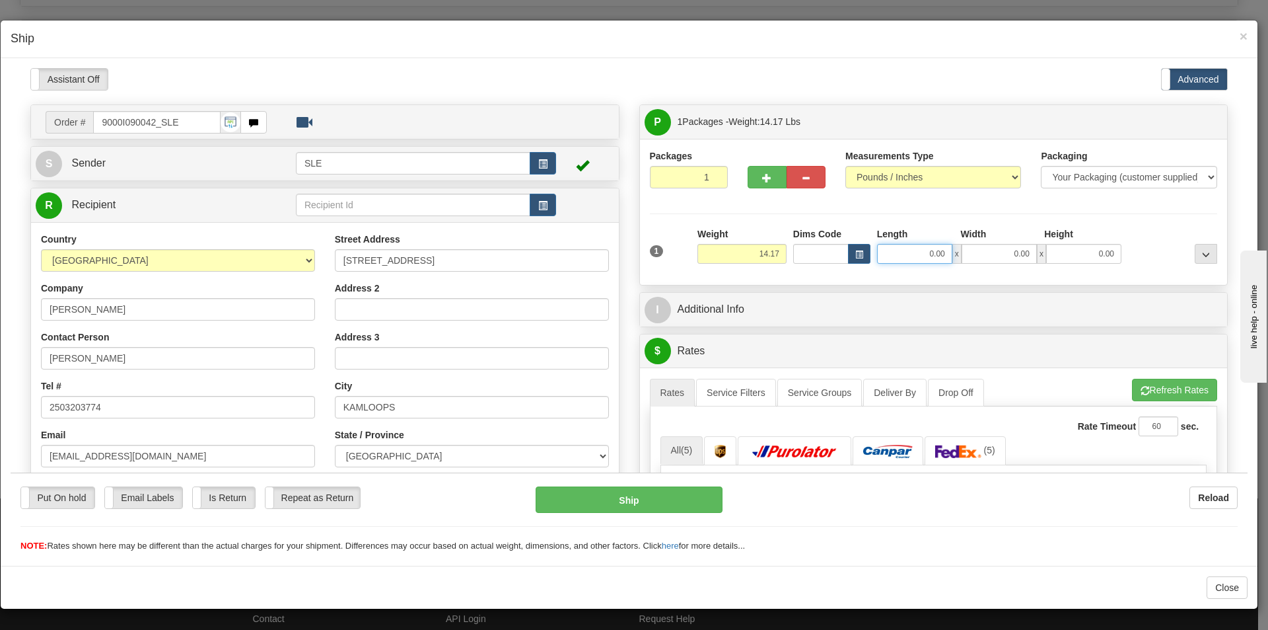
click at [902, 250] on input "0.00" at bounding box center [914, 253] width 75 height 20
type input "12.75"
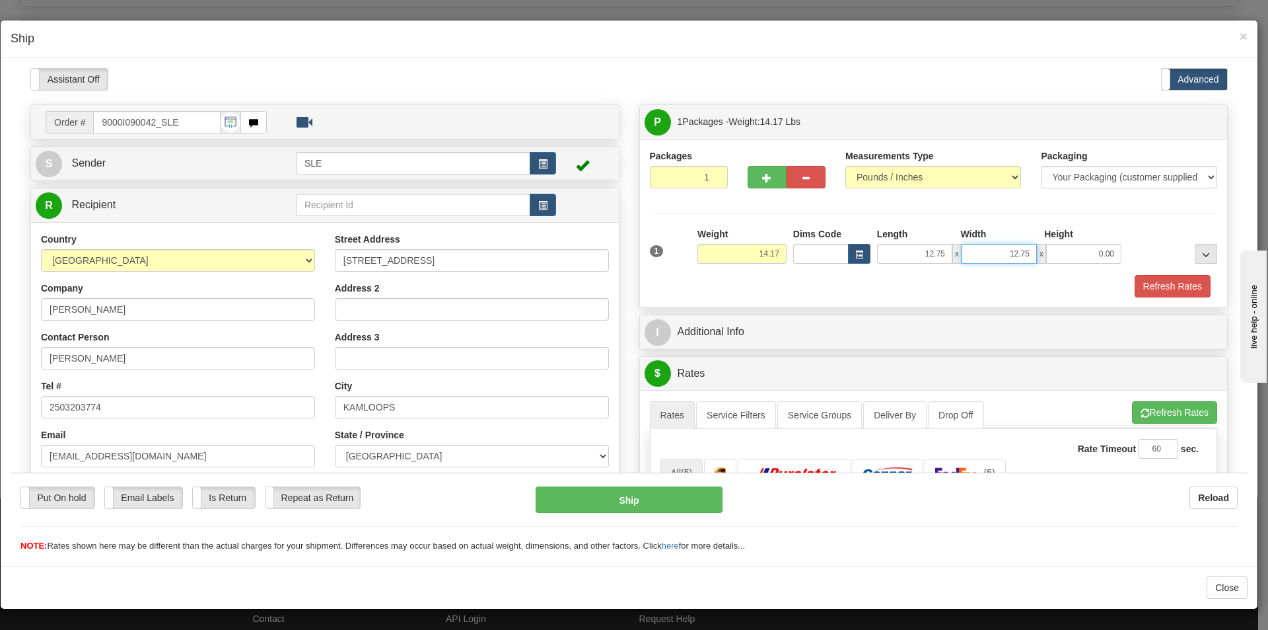
type input "12.75"
type input "23.00"
click at [1151, 412] on button "Refresh Rates" at bounding box center [1174, 411] width 85 height 22
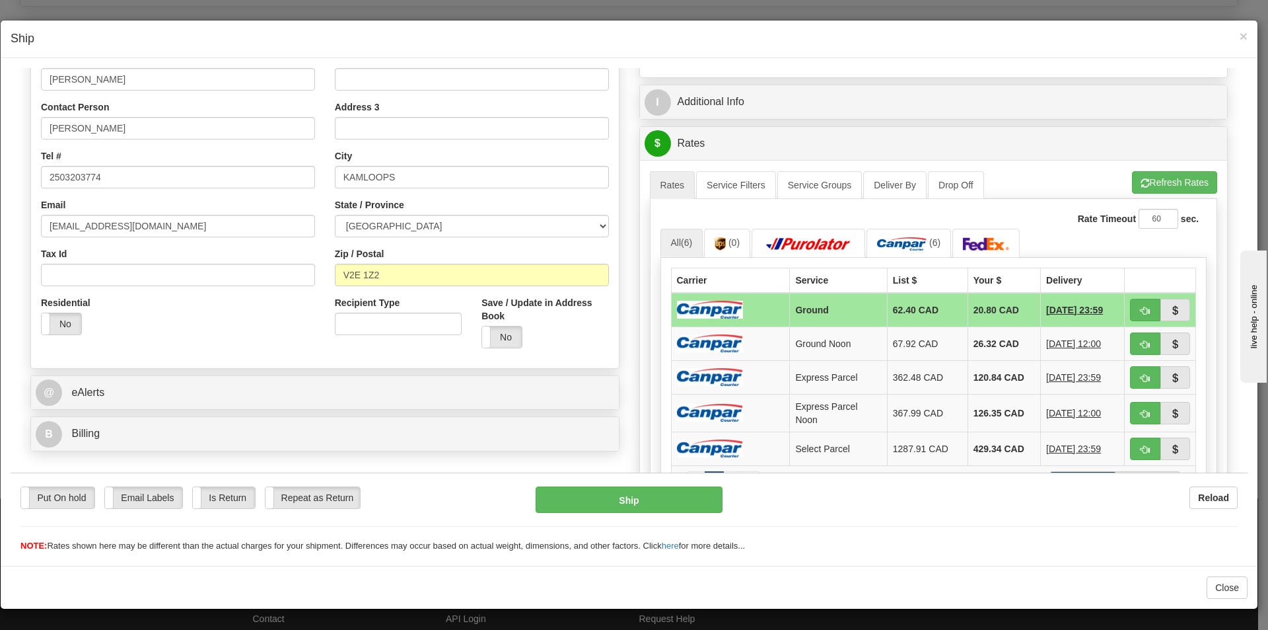
scroll to position [198, 0]
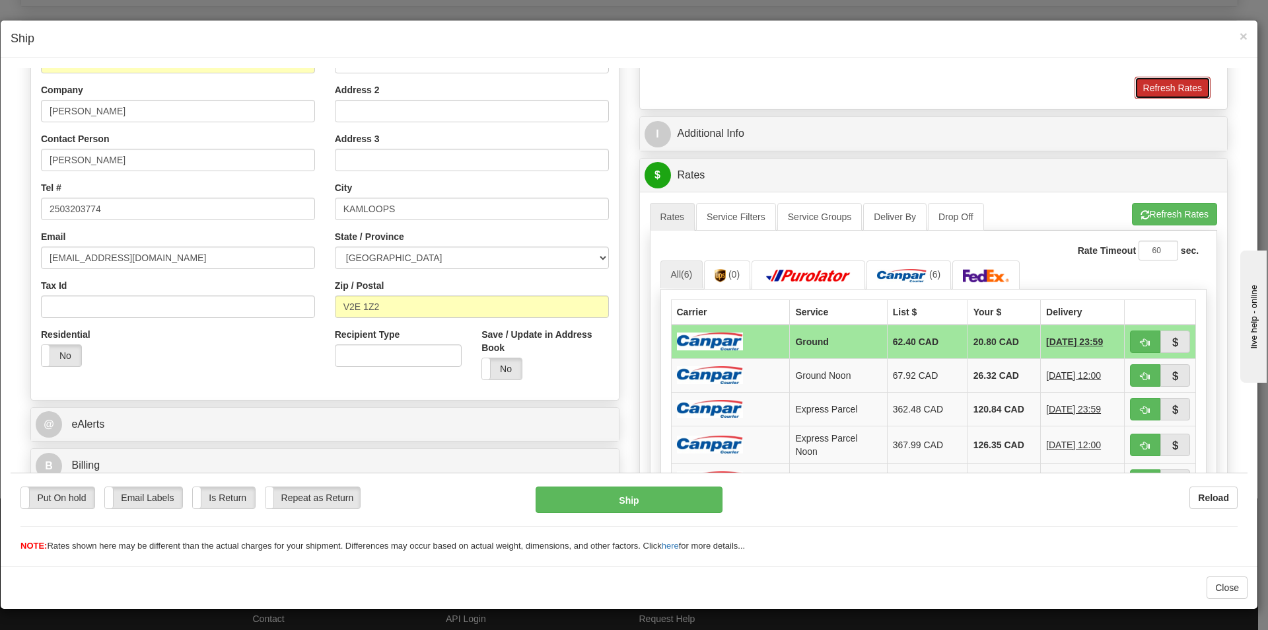
click at [1159, 90] on button "Refresh Rates" at bounding box center [1173, 87] width 76 height 22
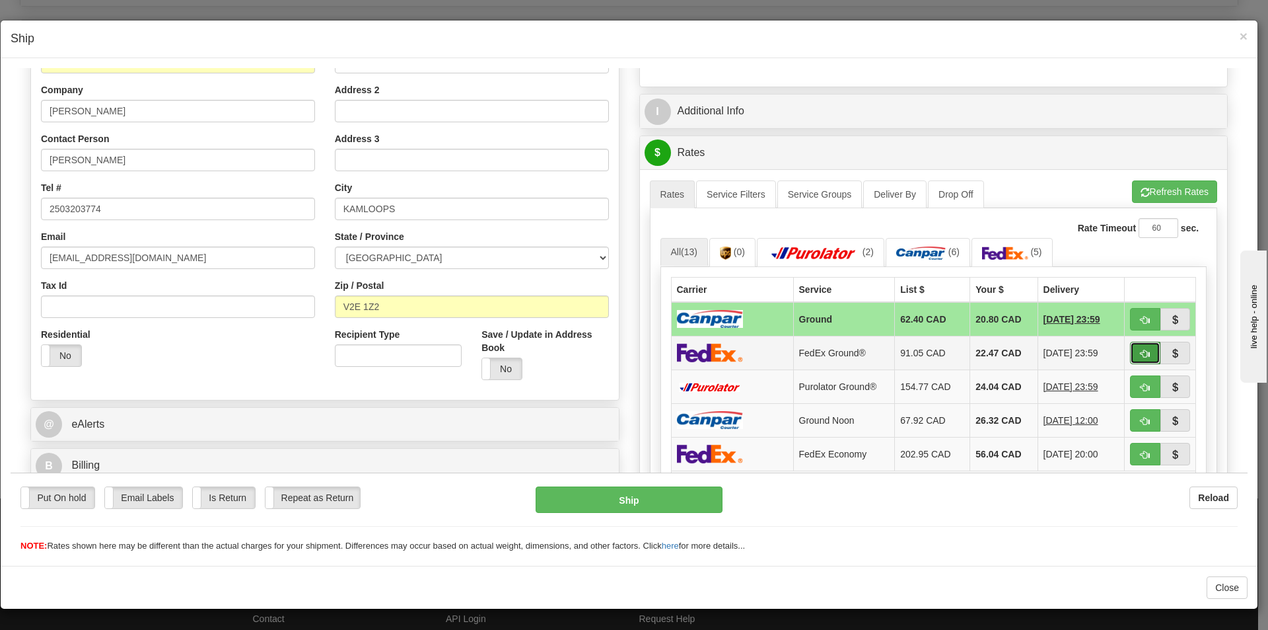
click at [1141, 350] on span "button" at bounding box center [1145, 353] width 9 height 9
type input "92"
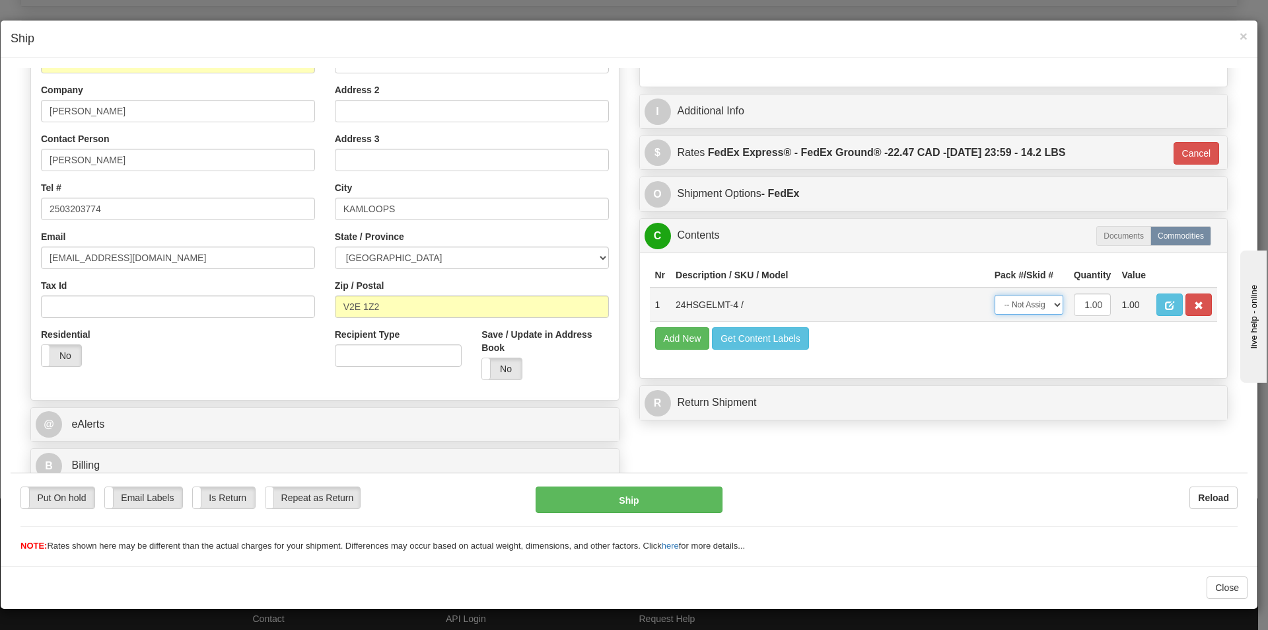
click at [1047, 305] on select "-- Not Assigned -- Package 1" at bounding box center [1029, 304] width 69 height 20
select select "0"
click at [995, 294] on select "-- Not Assigned -- Package 1" at bounding box center [1029, 304] width 69 height 20
click at [673, 501] on button "Ship" at bounding box center [629, 499] width 186 height 26
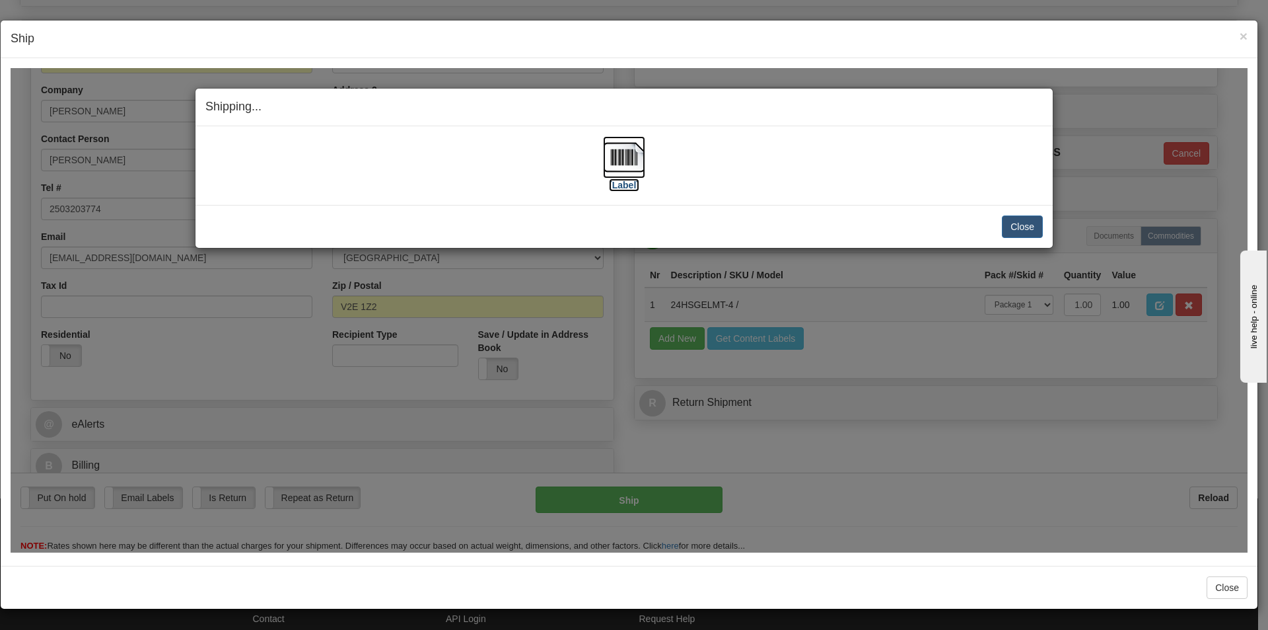
click at [628, 161] on img at bounding box center [624, 156] width 42 height 42
click at [1242, 34] on span "×" at bounding box center [1244, 35] width 8 height 15
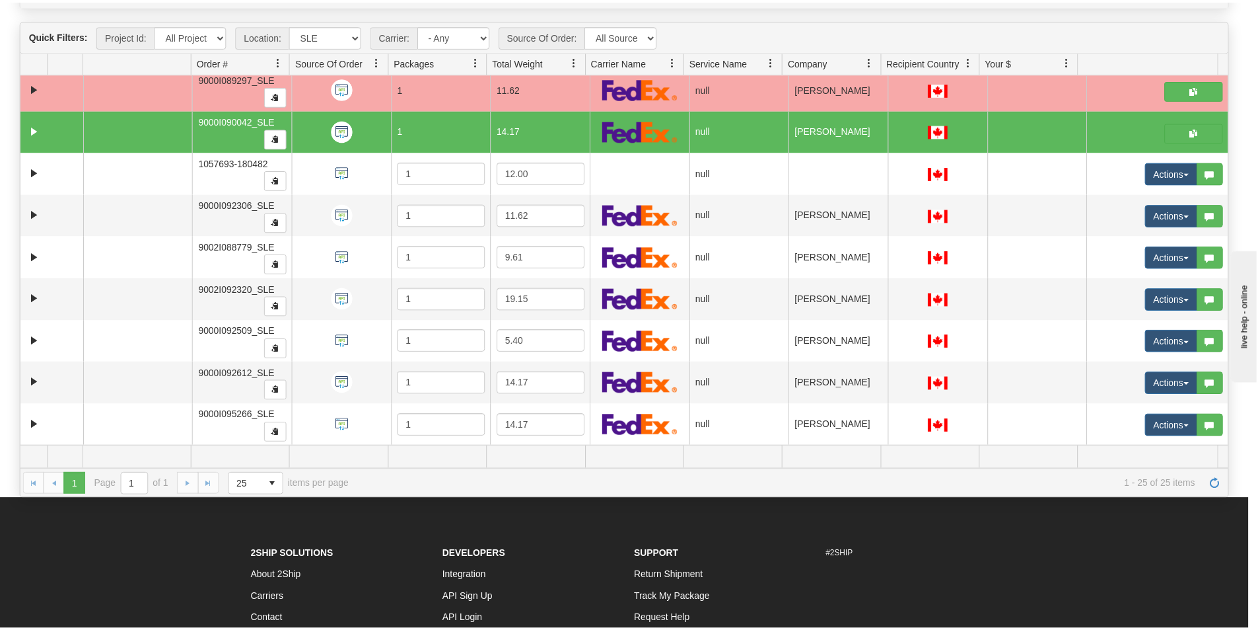
scroll to position [1121, 0]
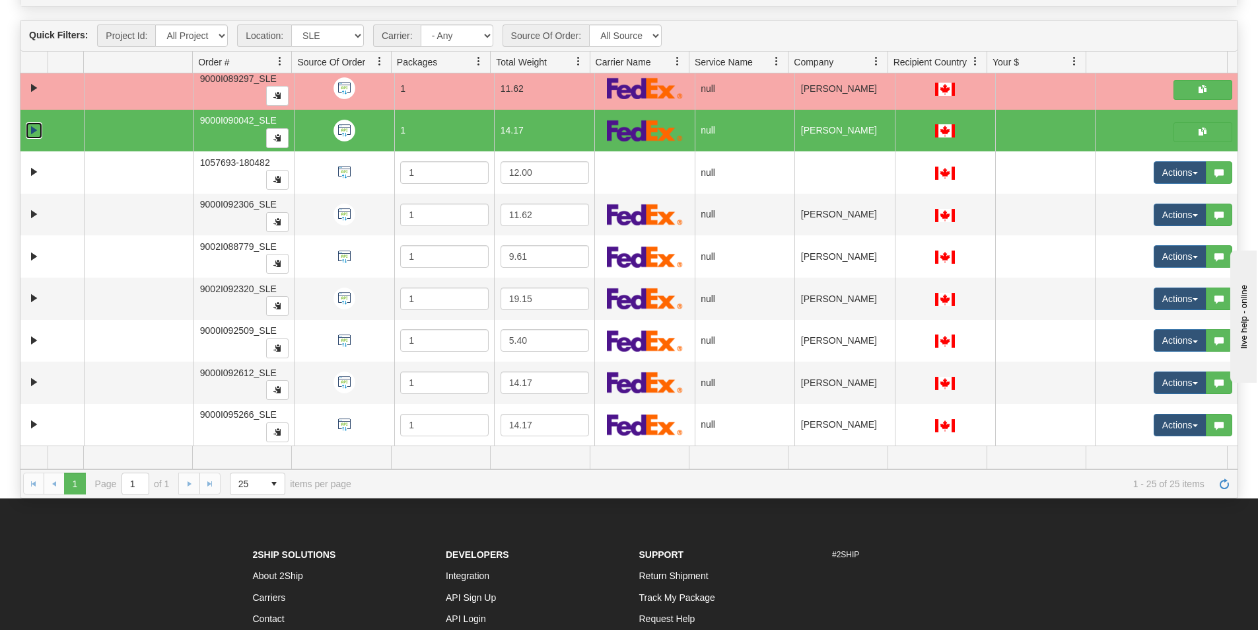
click at [32, 130] on link "Collapse" at bounding box center [34, 130] width 17 height 17
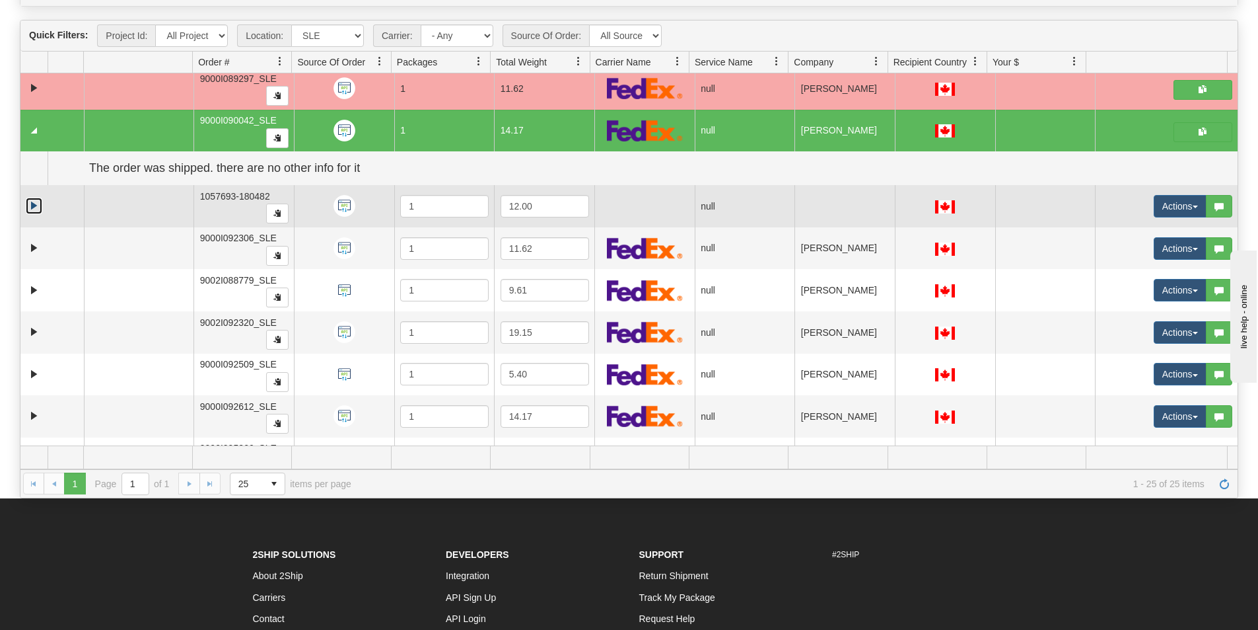
click at [34, 203] on link "Expand" at bounding box center [34, 206] width 17 height 17
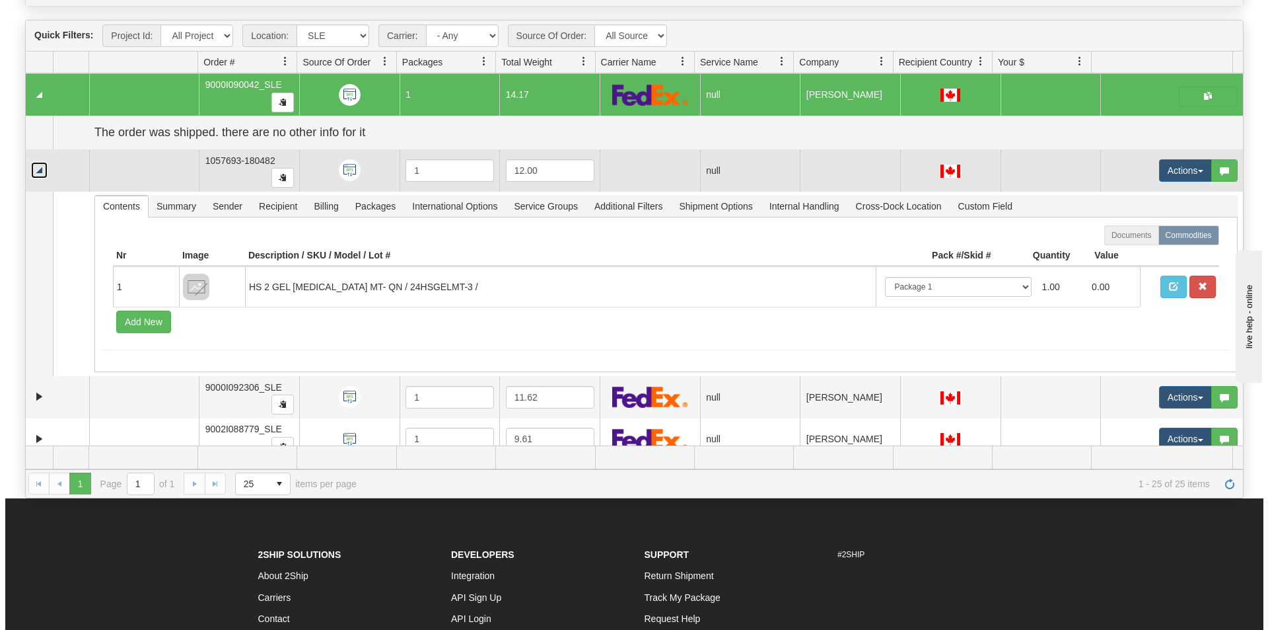
scroll to position [1187, 0]
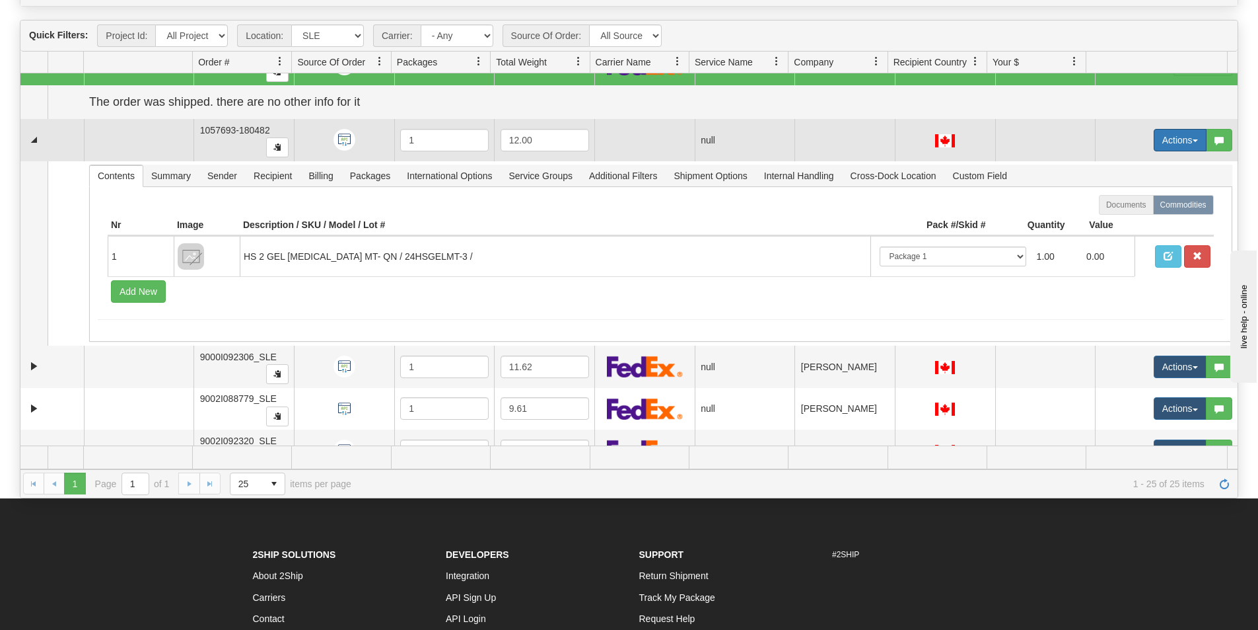
click at [1165, 139] on button "Actions" at bounding box center [1180, 140] width 53 height 22
click at [1107, 168] on span "Open" at bounding box center [1121, 165] width 32 height 11
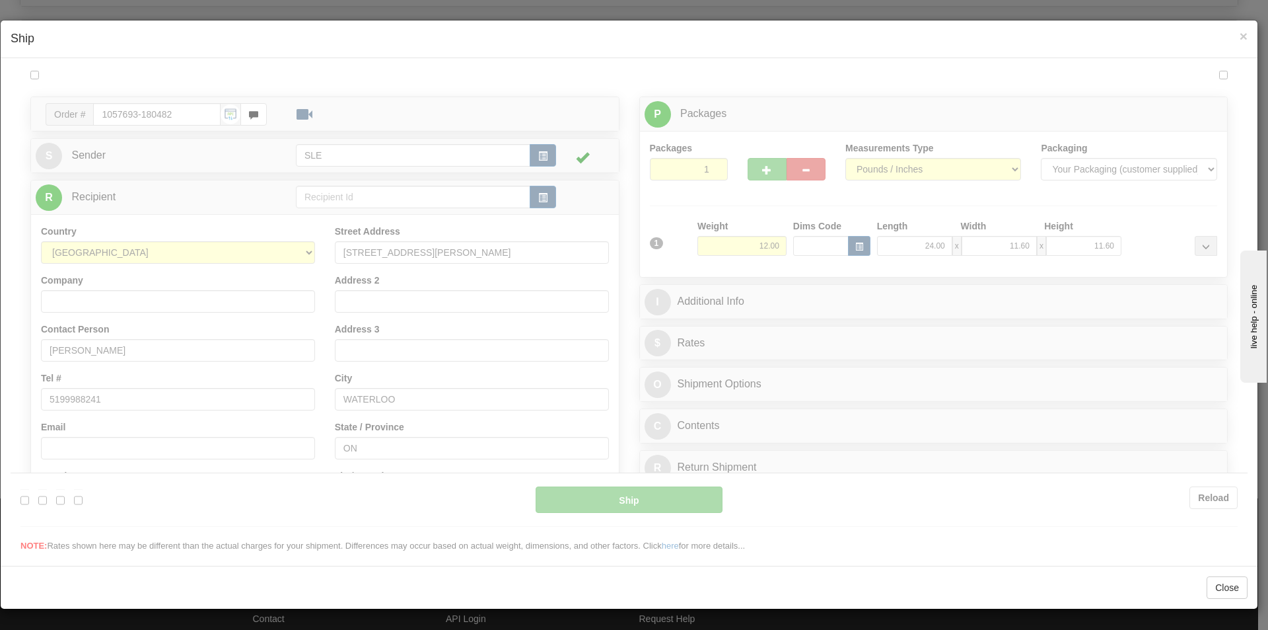
scroll to position [0, 0]
type input "09:30"
type input "16:00"
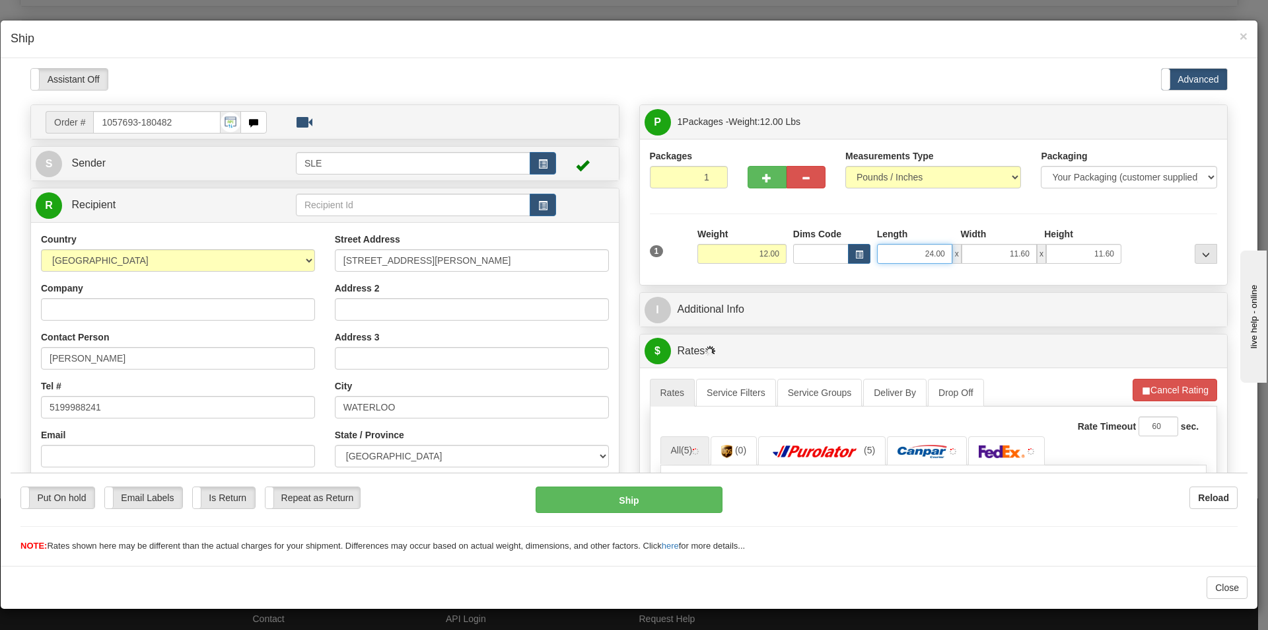
click at [900, 243] on input "24.00" at bounding box center [914, 253] width 75 height 20
type input "2"
type input "11.25"
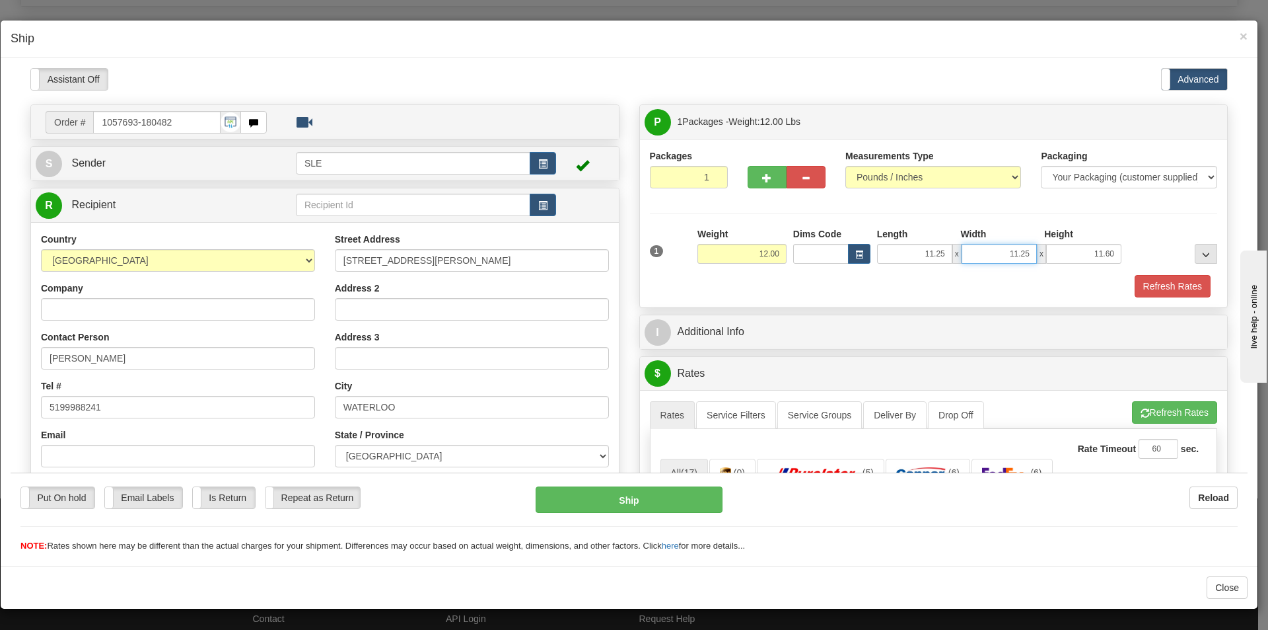
type input "11.25"
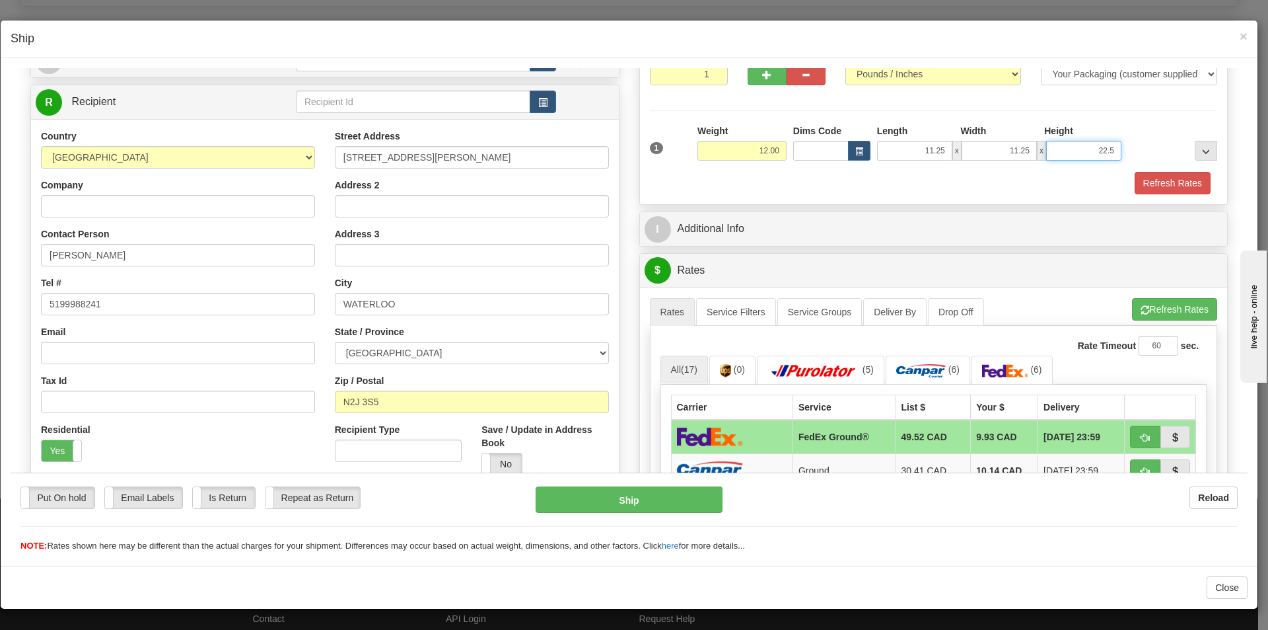
scroll to position [132, 0]
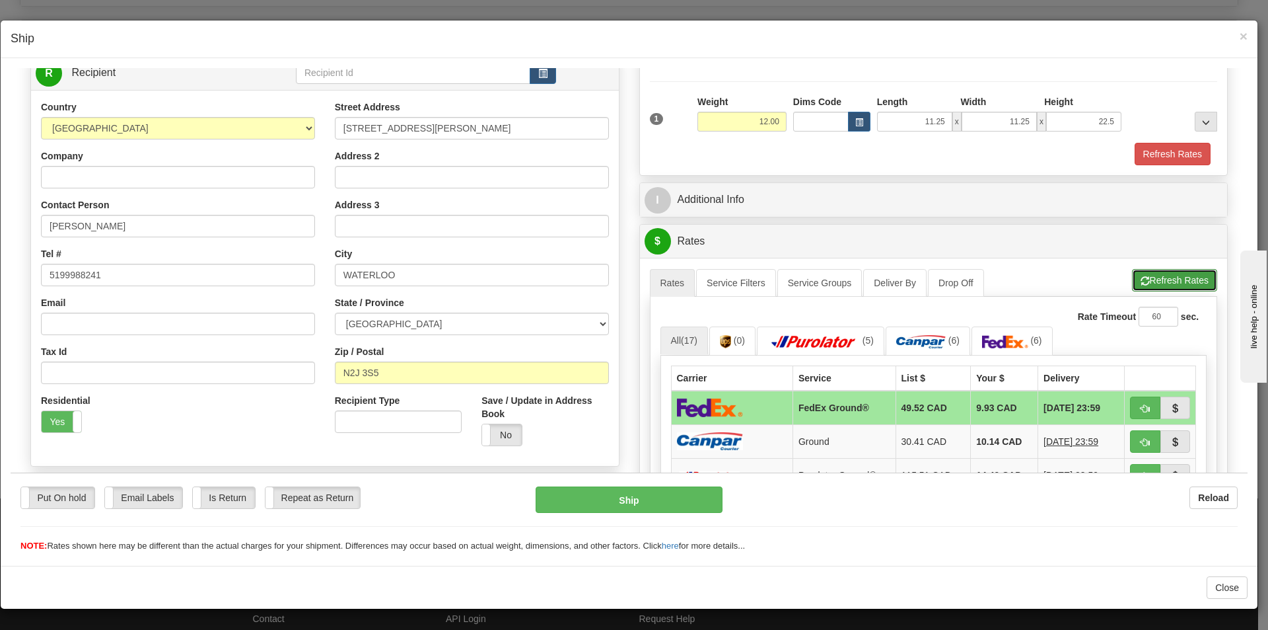
type input "22.50"
click at [1151, 276] on button "Refresh Rates" at bounding box center [1174, 279] width 85 height 22
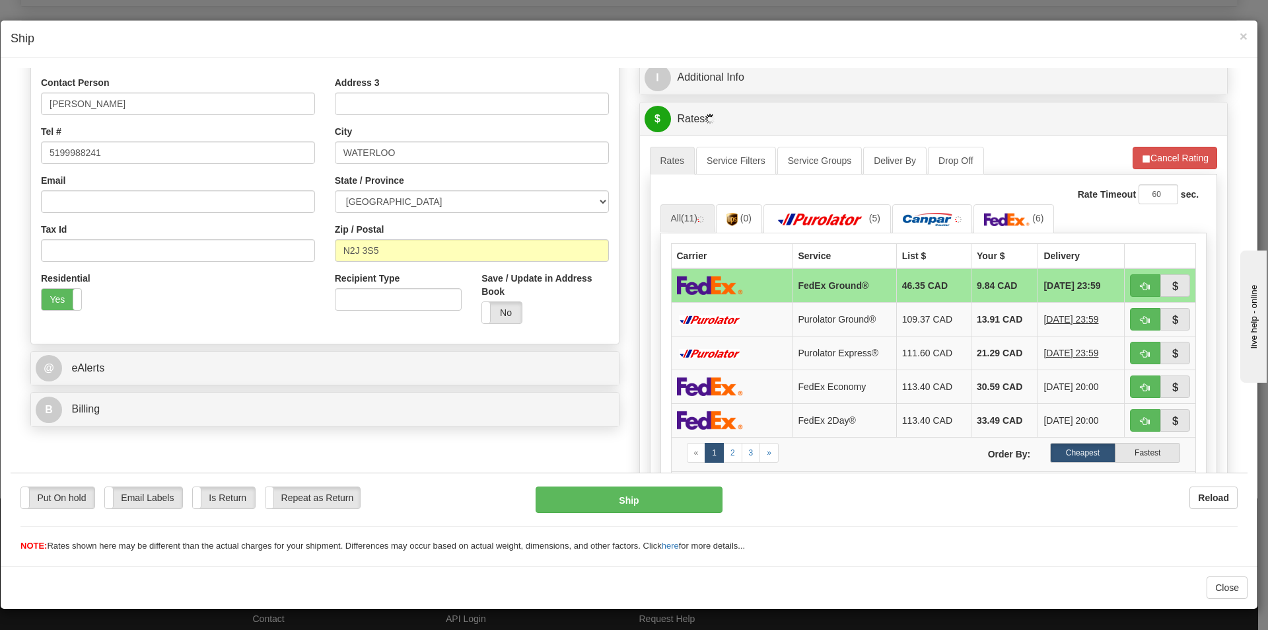
scroll to position [264, 0]
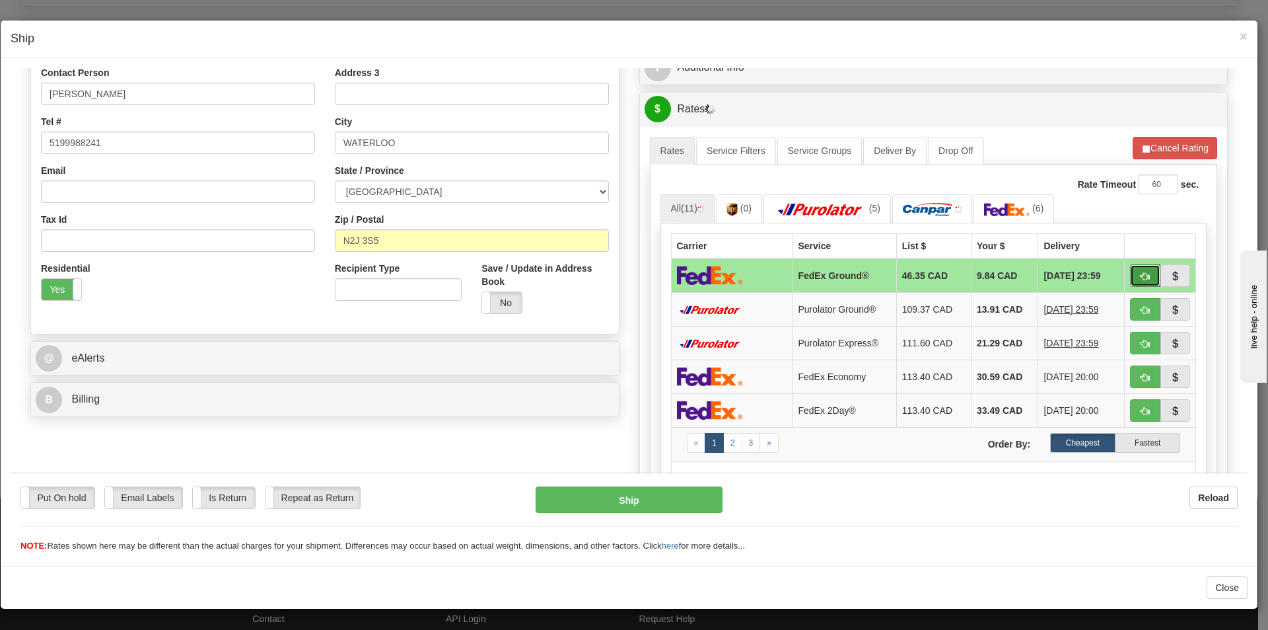
click at [1130, 274] on button "button" at bounding box center [1145, 275] width 30 height 22
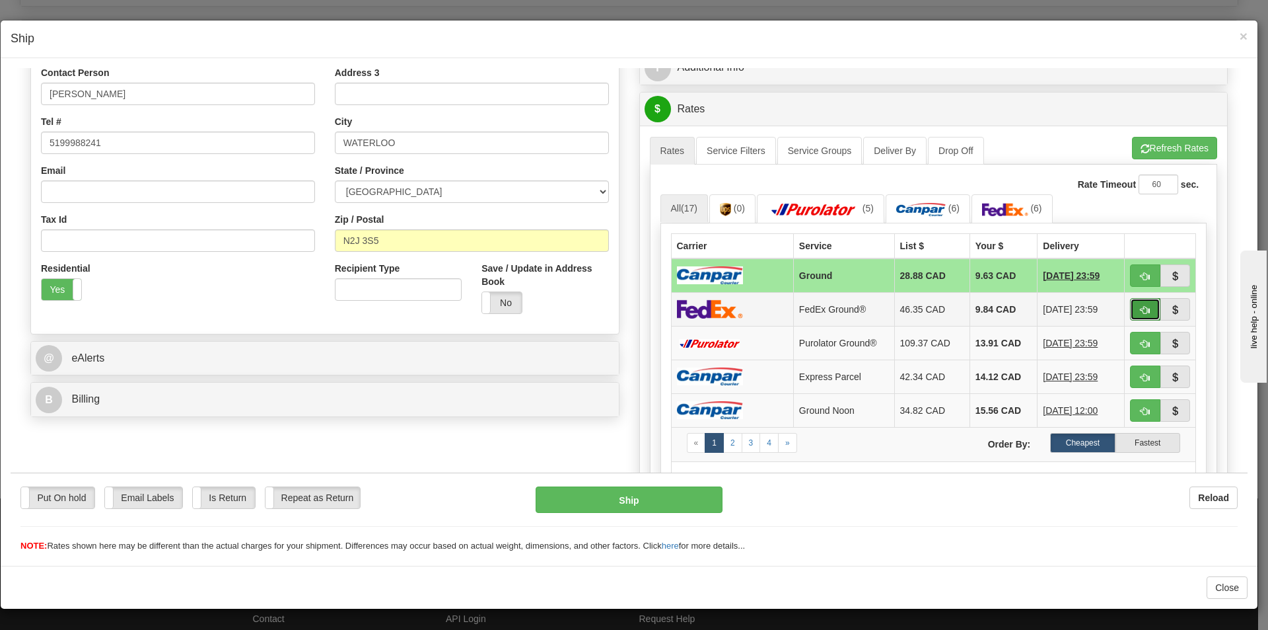
click at [1130, 300] on button "button" at bounding box center [1145, 308] width 30 height 22
type input "92"
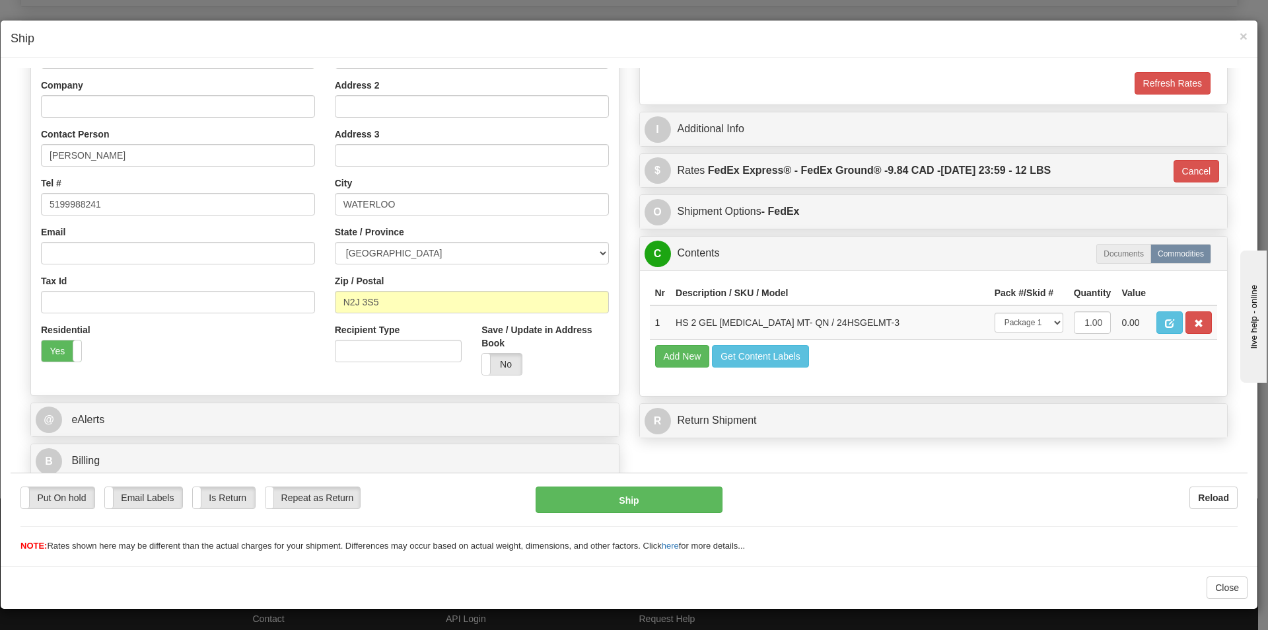
scroll to position [203, 0]
click at [667, 495] on button "Ship" at bounding box center [629, 499] width 186 height 26
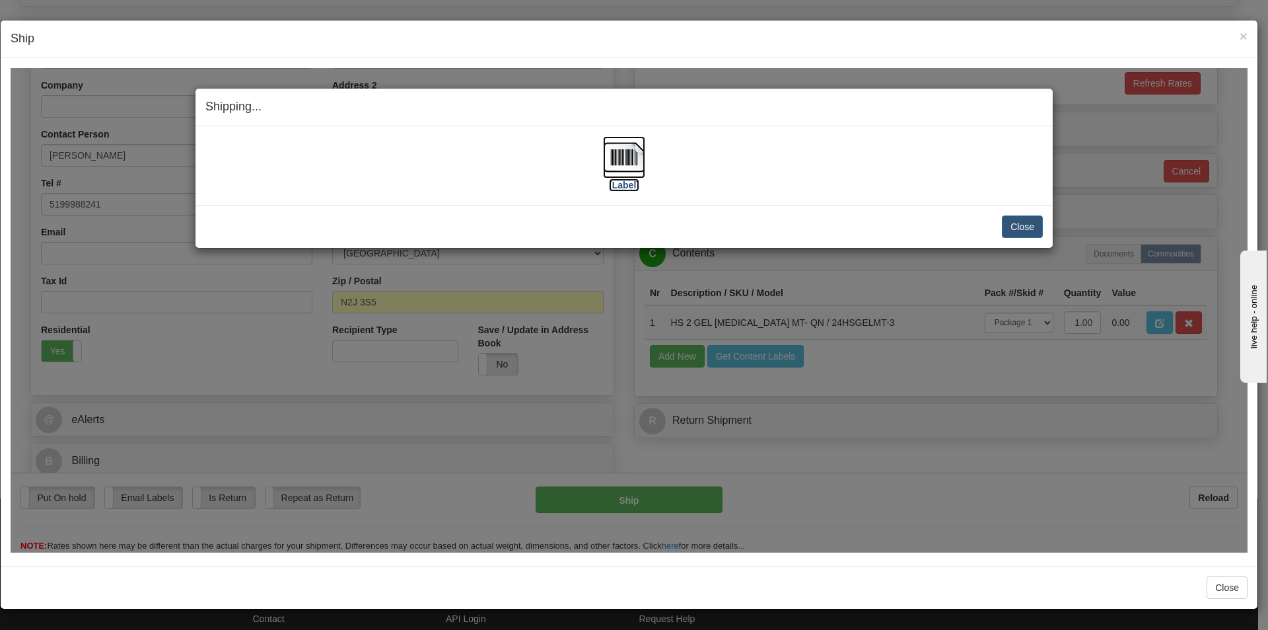
click at [619, 164] on img at bounding box center [624, 156] width 42 height 42
click at [1246, 36] on span "×" at bounding box center [1244, 35] width 8 height 15
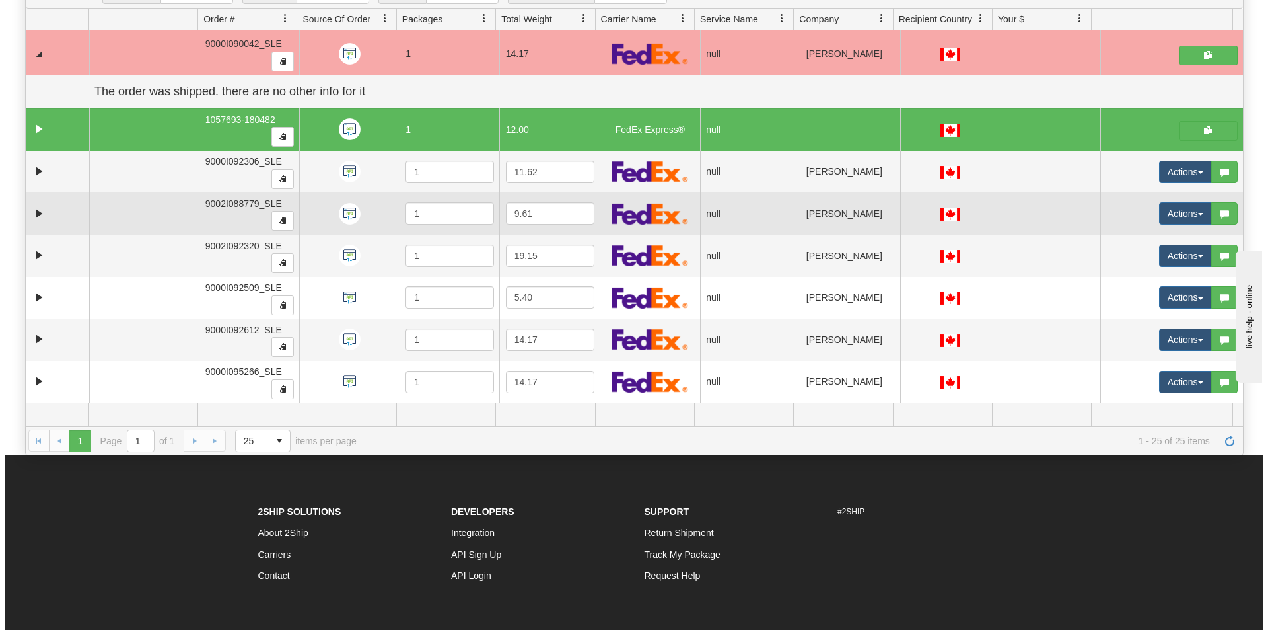
scroll to position [198, 0]
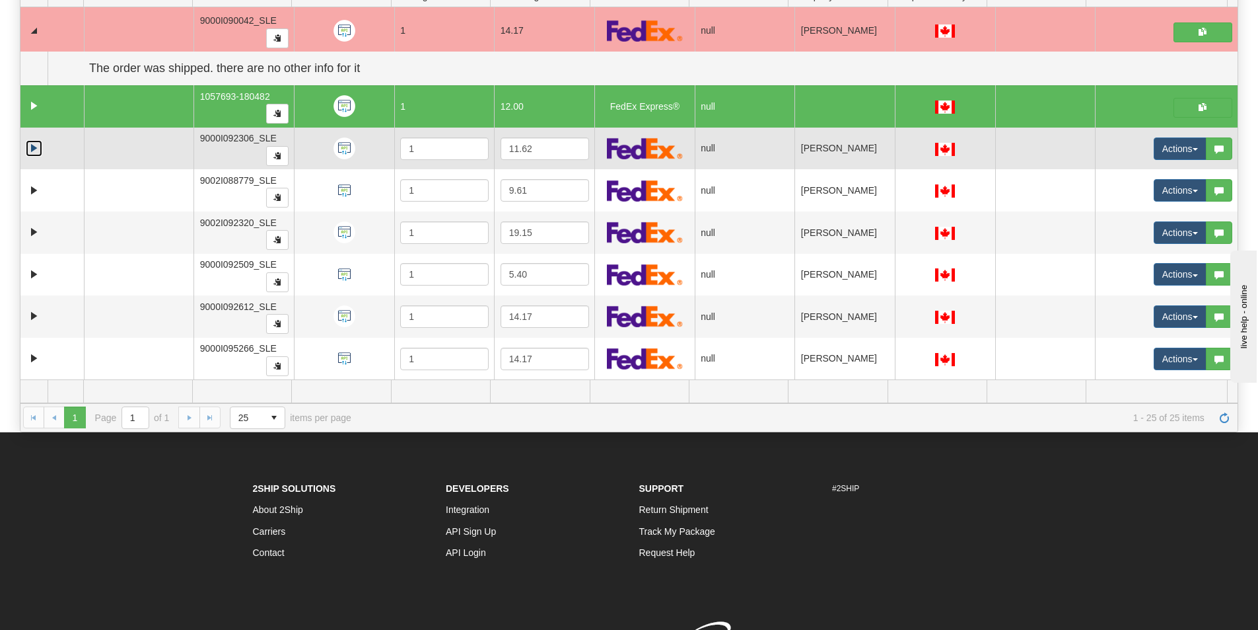
click at [37, 153] on link "Expand" at bounding box center [34, 148] width 17 height 17
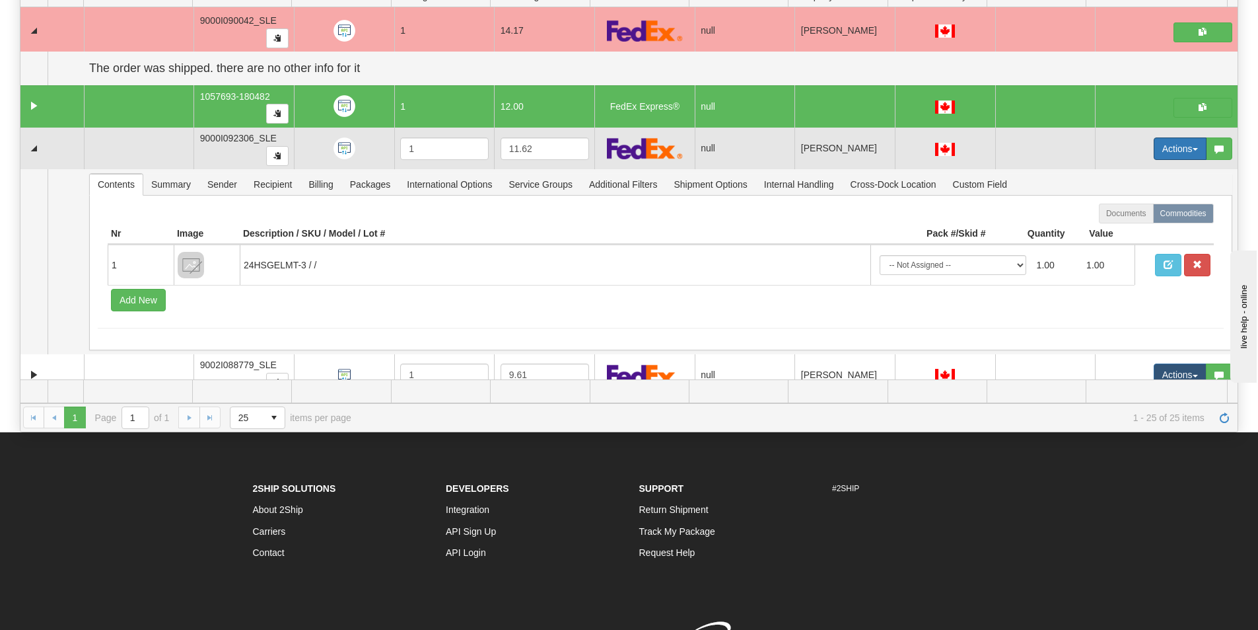
click at [1154, 151] on button "Actions" at bounding box center [1180, 148] width 53 height 22
click at [1120, 174] on span "Open" at bounding box center [1121, 173] width 32 height 11
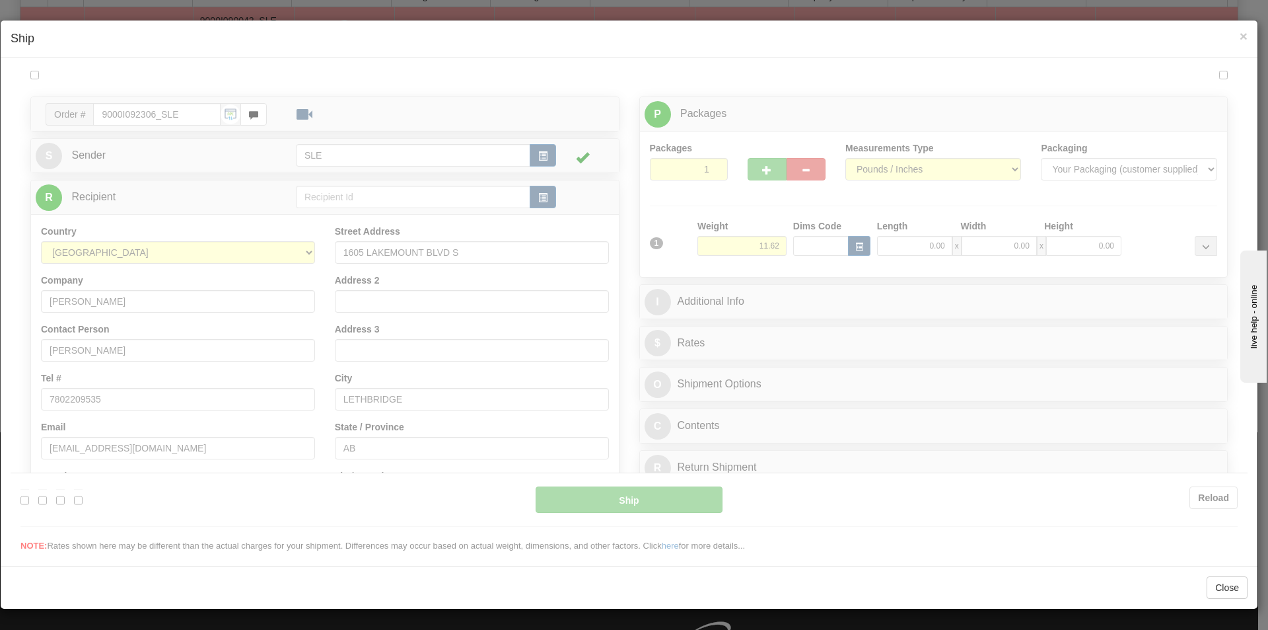
scroll to position [0, 0]
type input "09:31"
type input "16:00"
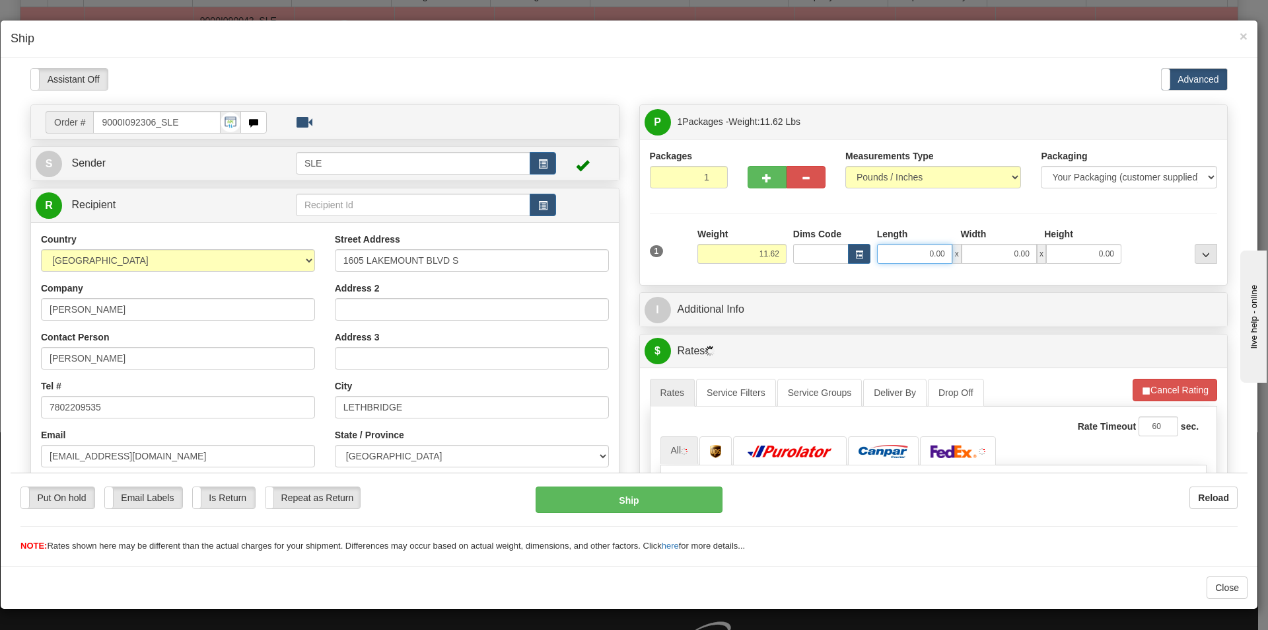
click at [935, 250] on input "0.00" at bounding box center [914, 253] width 75 height 20
type input "11.25"
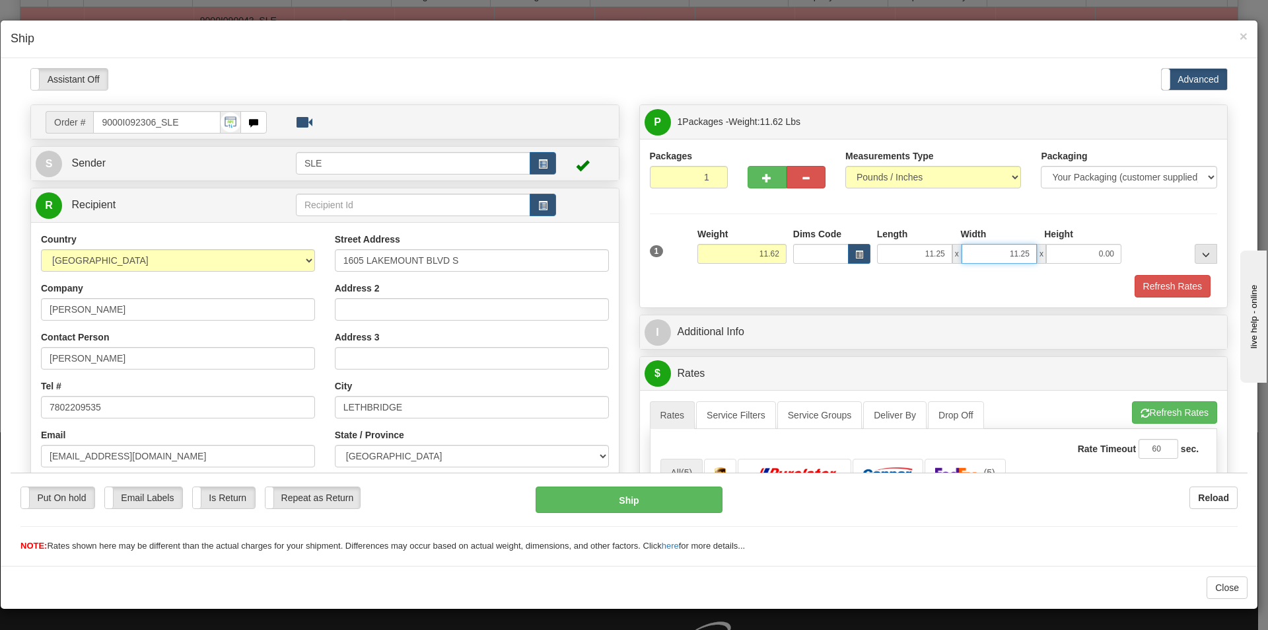
type input "11.25"
type input "22.50"
click at [1157, 416] on button "Refresh Rates" at bounding box center [1174, 411] width 85 height 22
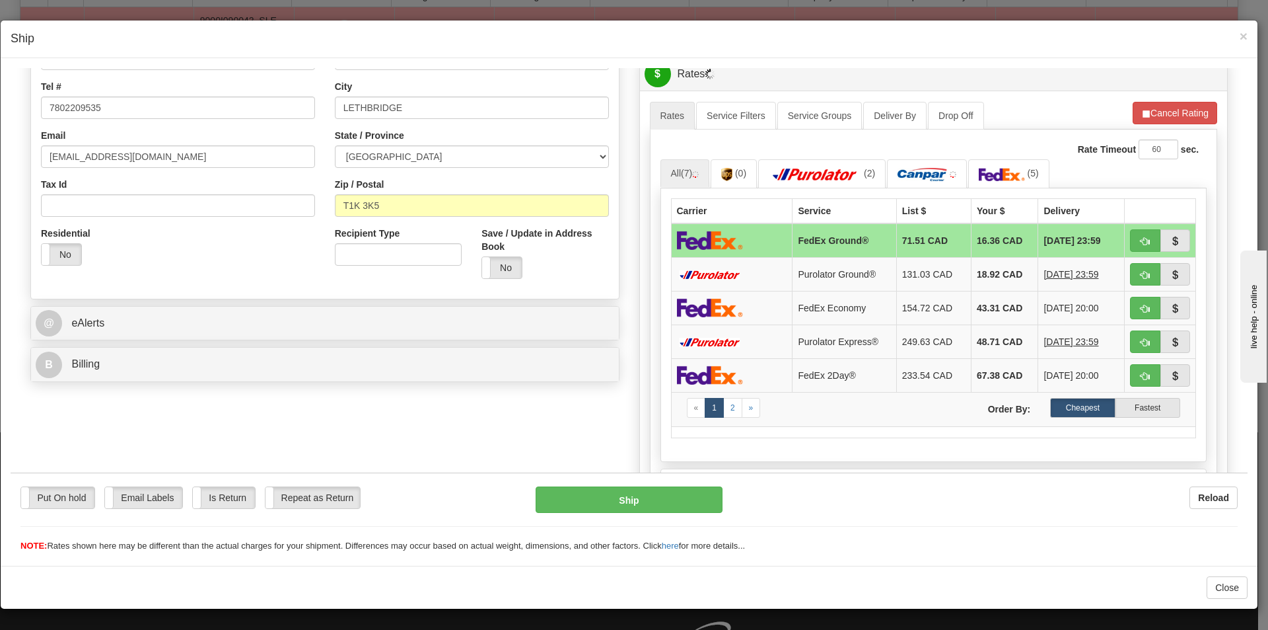
scroll to position [330, 0]
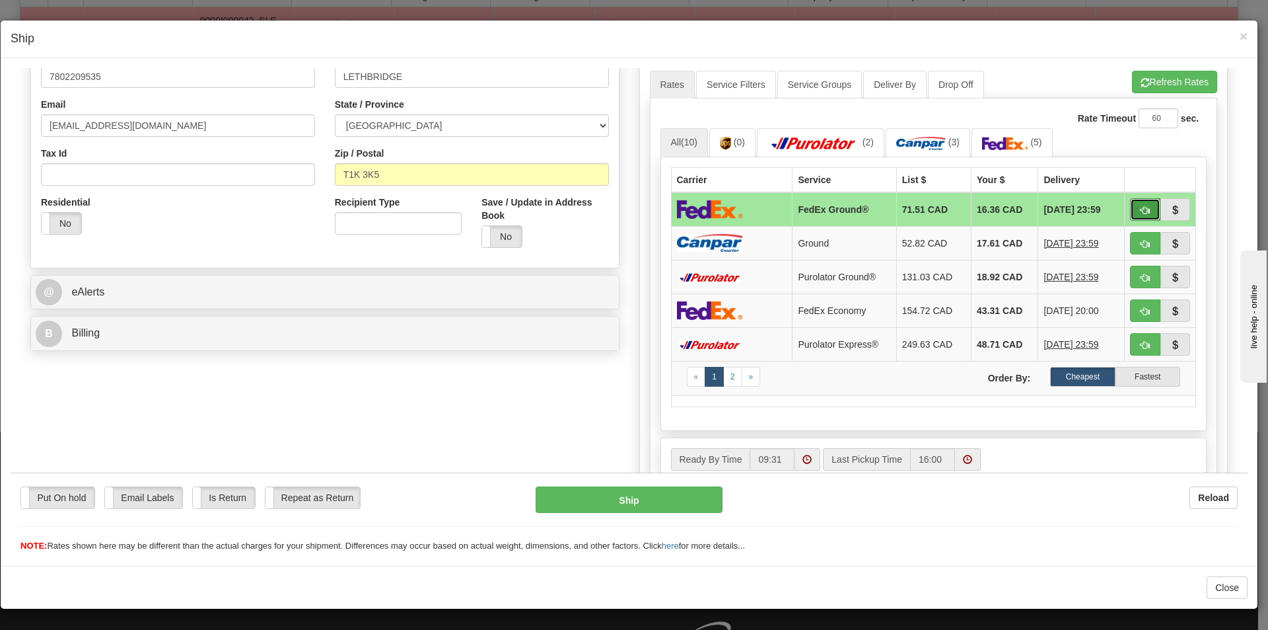
click at [1130, 204] on button "button" at bounding box center [1145, 209] width 30 height 22
type input "92"
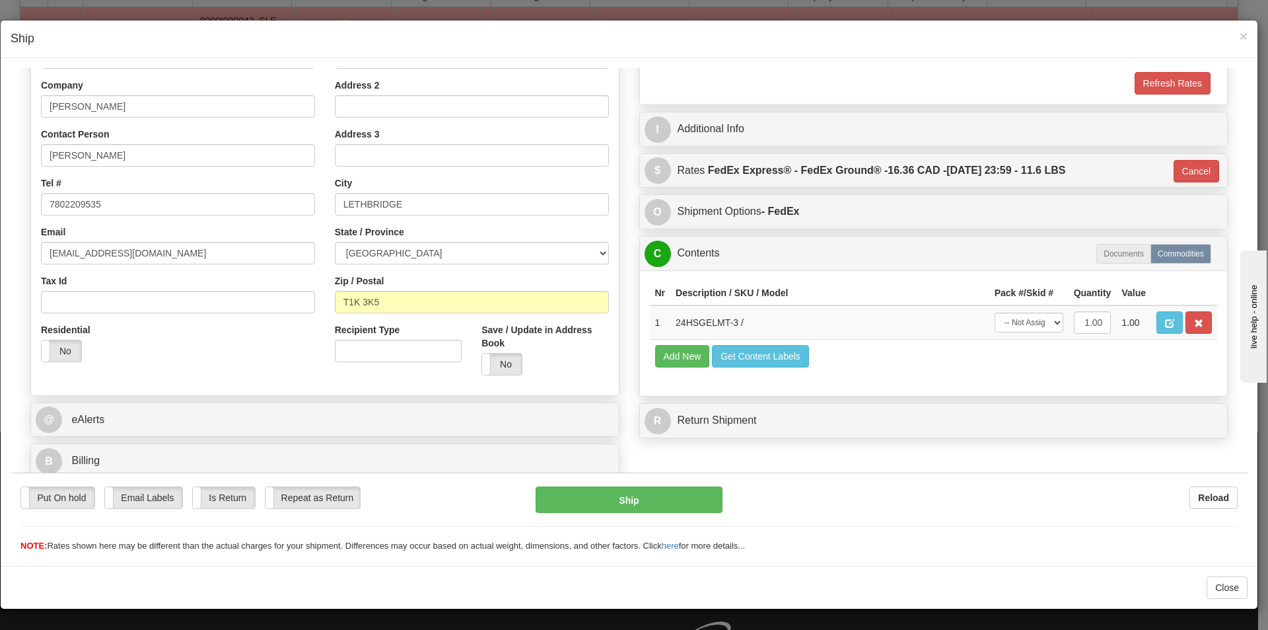
scroll to position [203, 0]
click at [1041, 319] on select "-- Not Assigned -- Package 1" at bounding box center [1029, 322] width 69 height 20
select select "0"
click at [995, 312] on select "-- Not Assigned -- Package 1" at bounding box center [1029, 322] width 69 height 20
click at [617, 504] on button "Ship" at bounding box center [629, 499] width 186 height 26
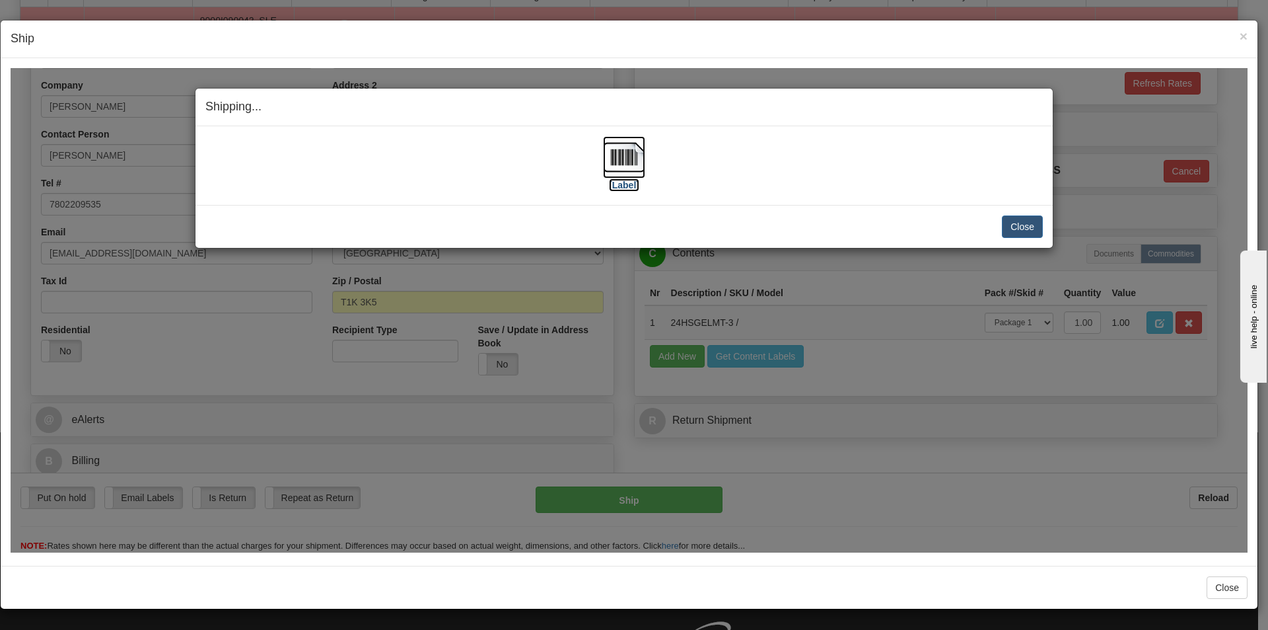
click at [630, 153] on img at bounding box center [624, 156] width 42 height 42
click at [1018, 233] on button "Close" at bounding box center [1022, 226] width 41 height 22
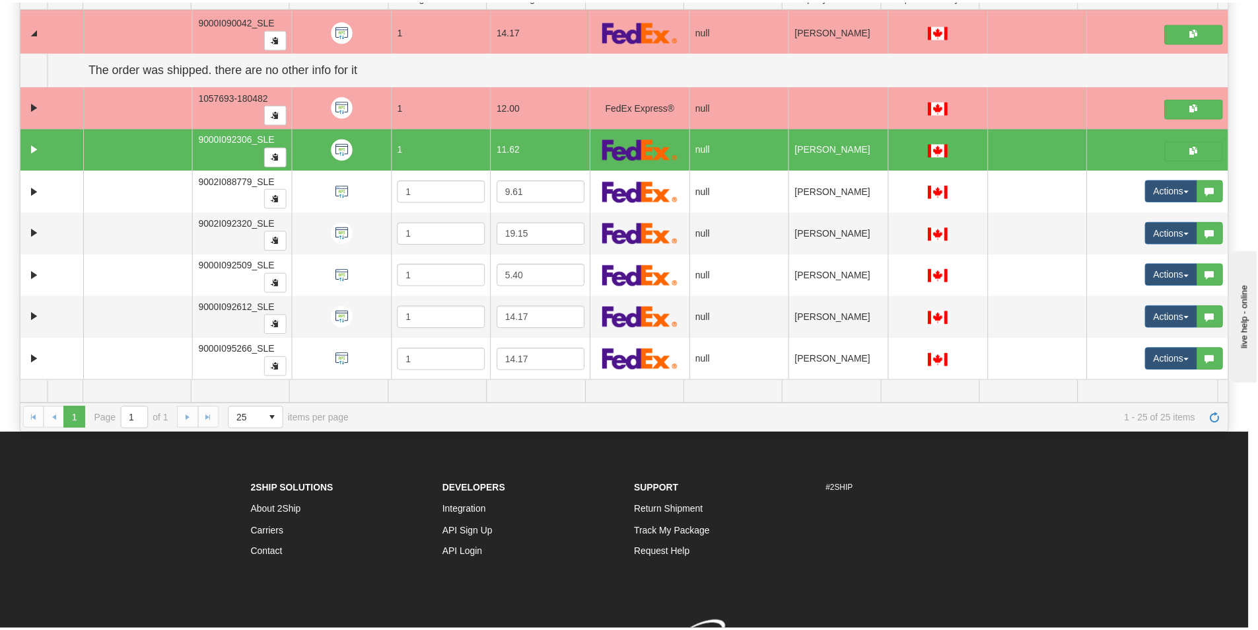
scroll to position [0, 0]
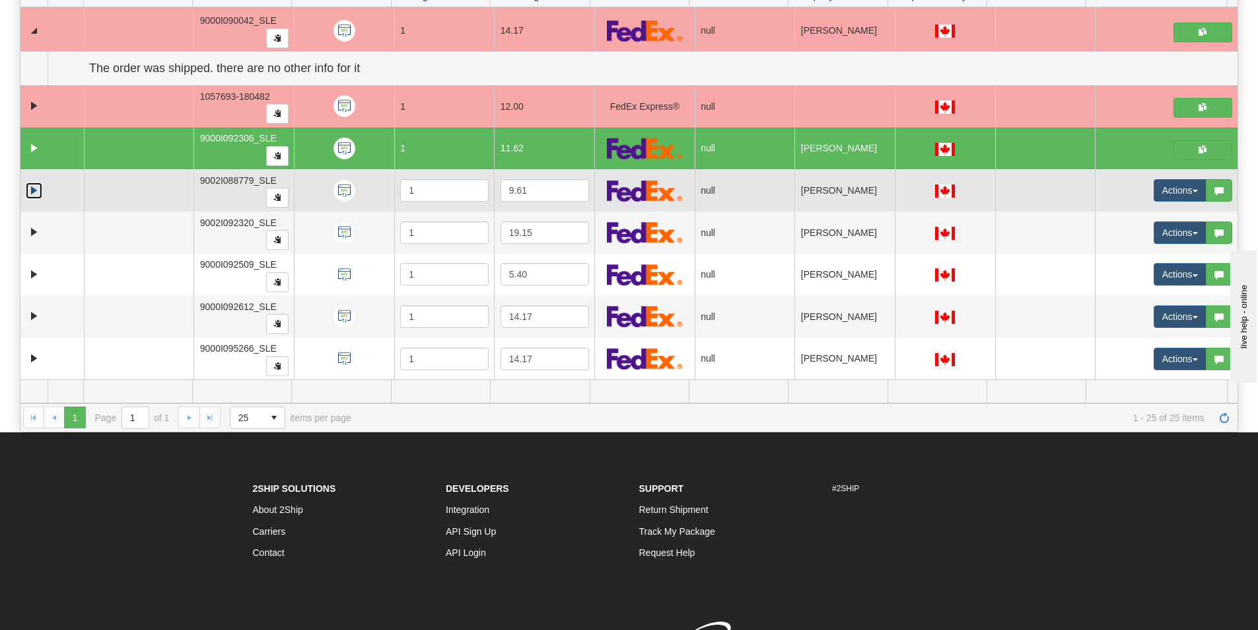
click at [28, 192] on link "Expand" at bounding box center [34, 190] width 17 height 17
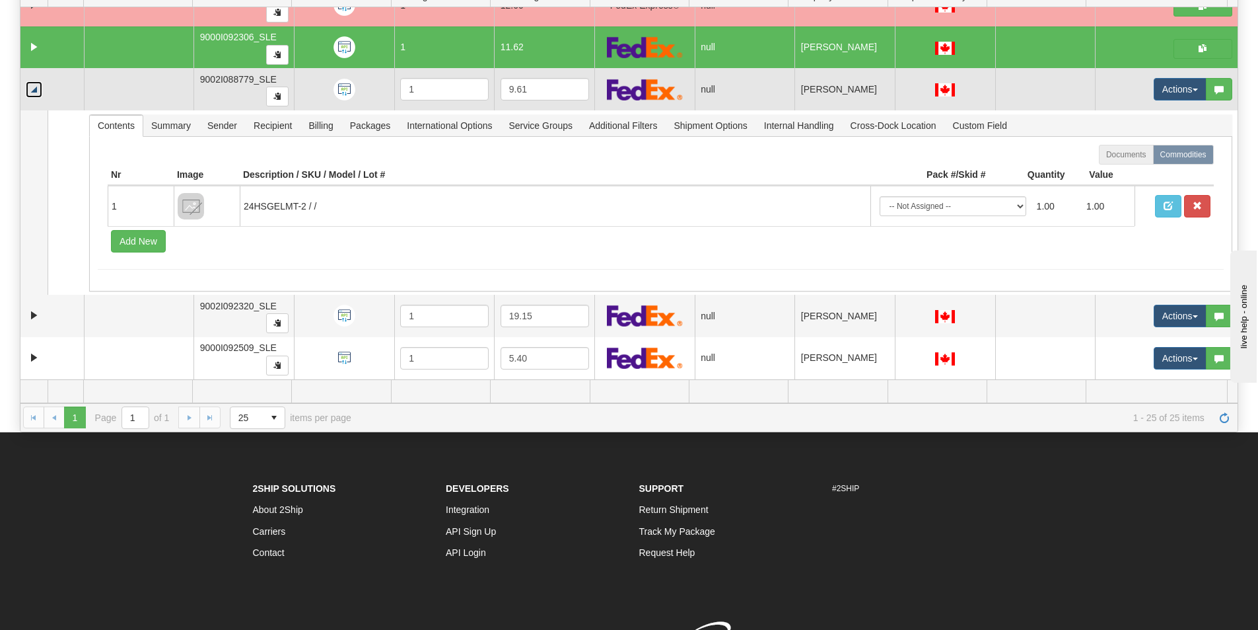
scroll to position [1287, 0]
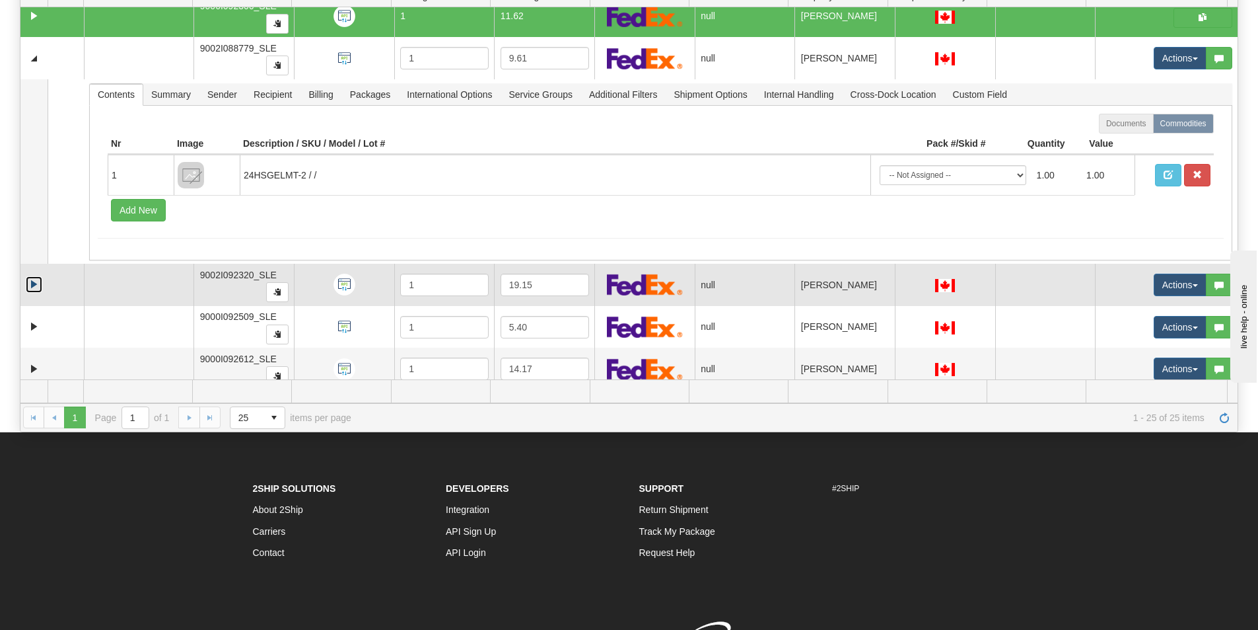
click at [33, 289] on link "Expand" at bounding box center [34, 284] width 17 height 17
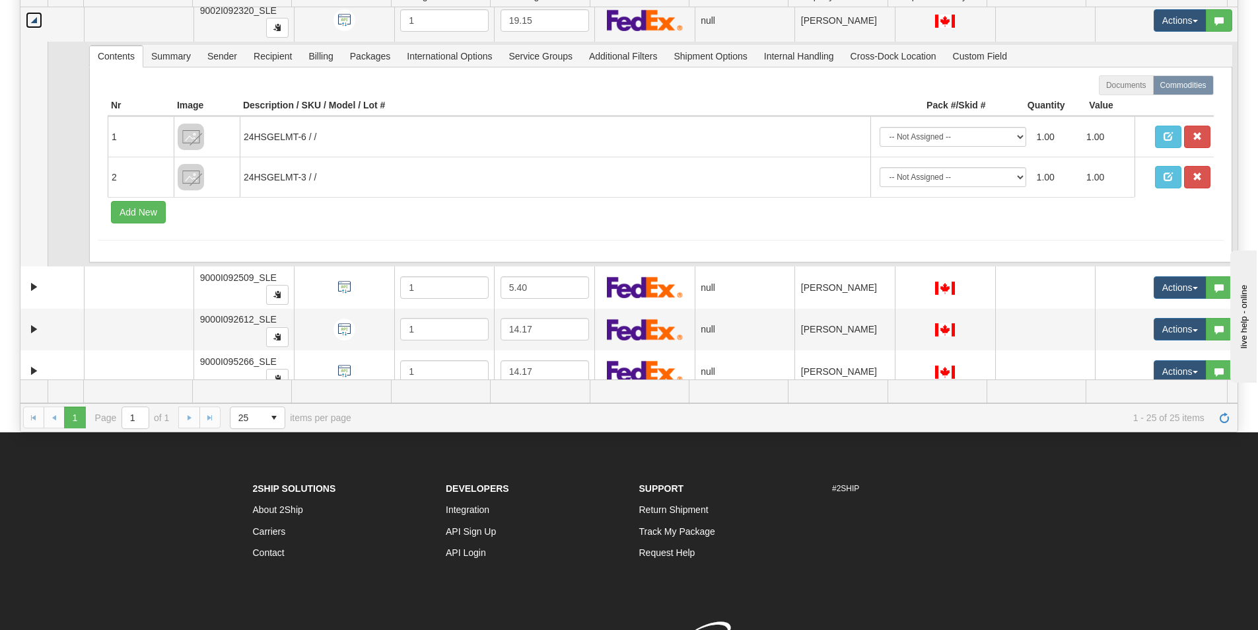
scroll to position [1564, 0]
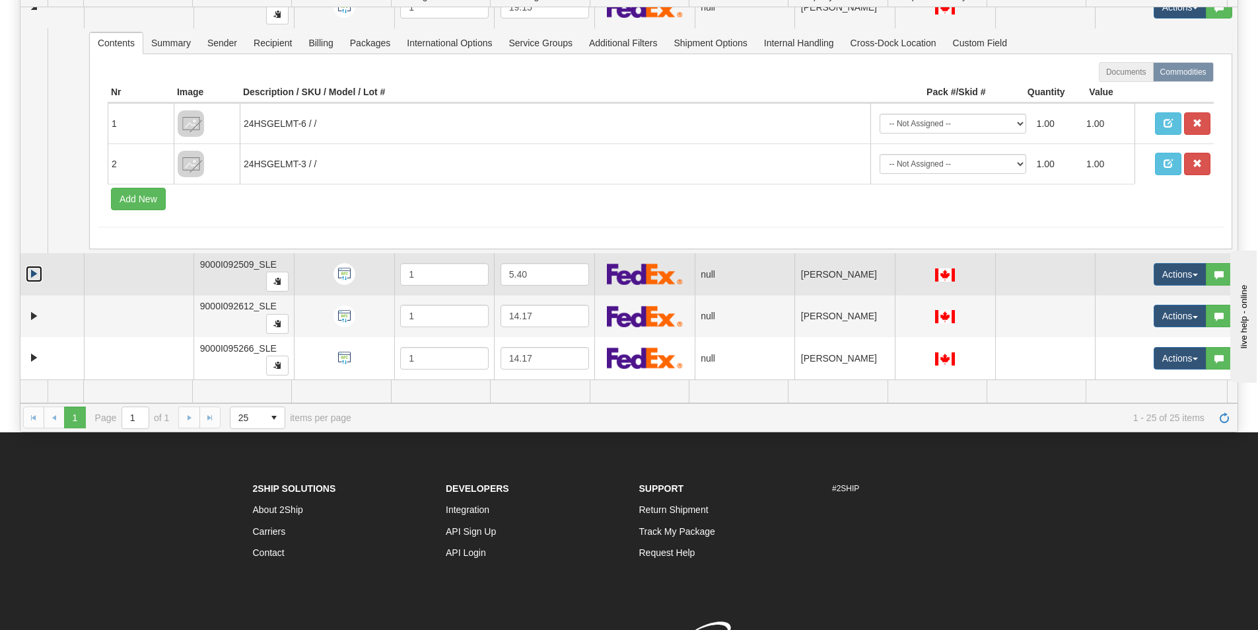
click at [32, 275] on link "Expand" at bounding box center [34, 274] width 17 height 17
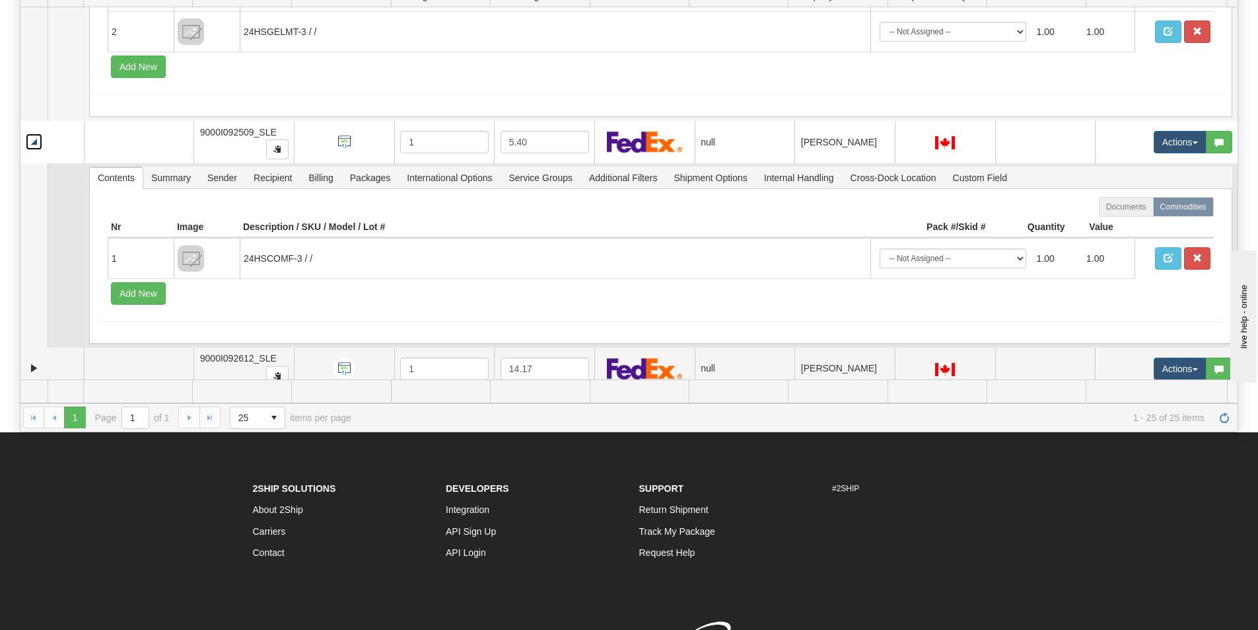
scroll to position [1749, 0]
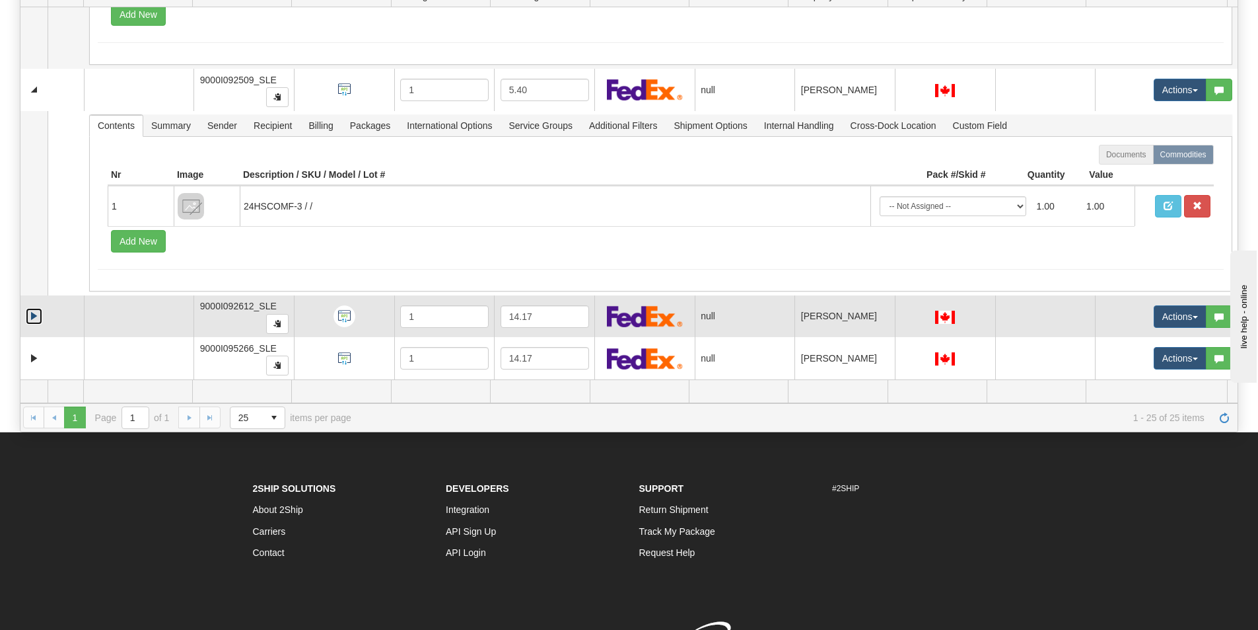
click at [35, 315] on link "Expand" at bounding box center [34, 316] width 17 height 17
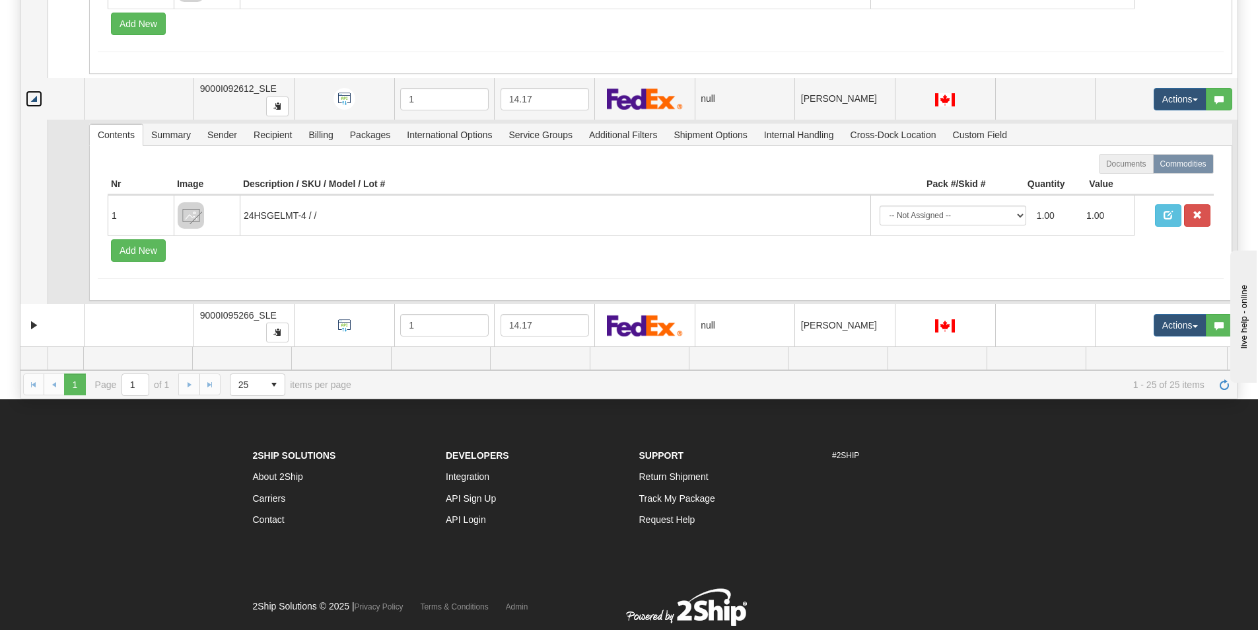
scroll to position [264, 0]
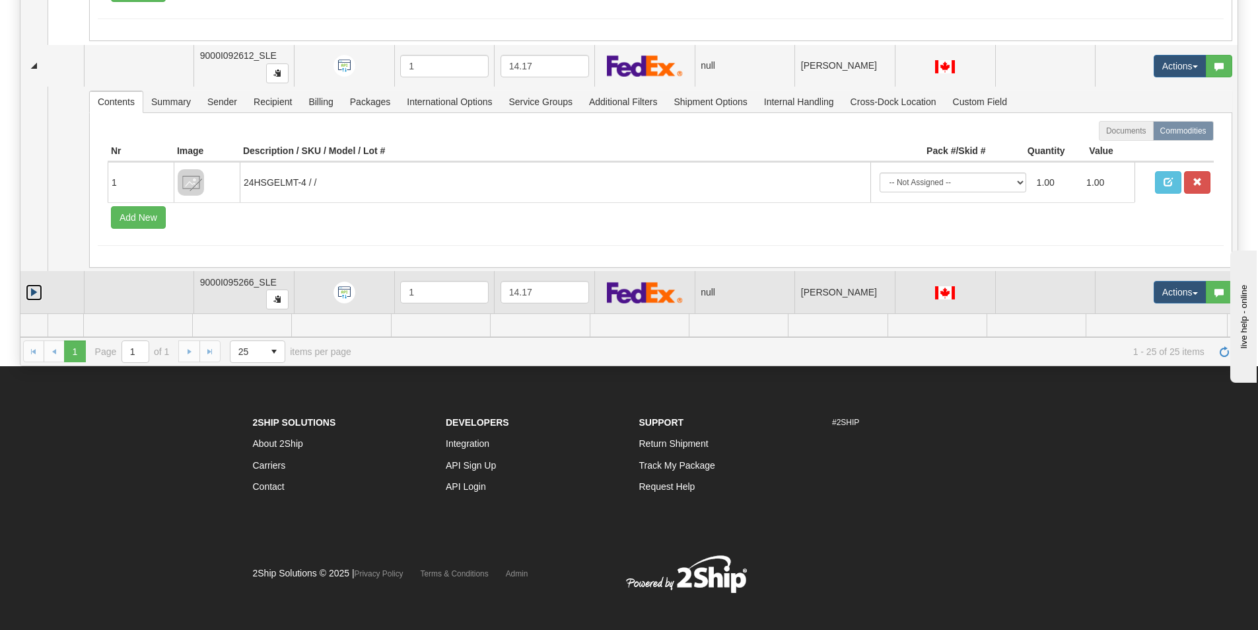
click at [36, 292] on link "Expand" at bounding box center [34, 292] width 17 height 17
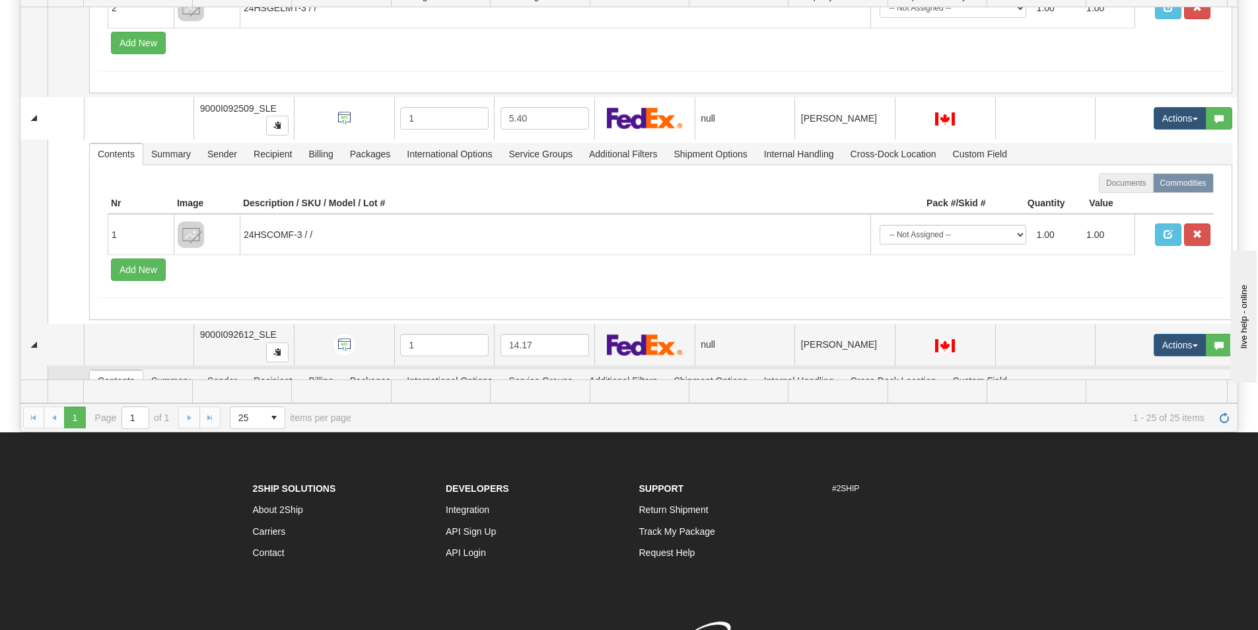
scroll to position [1721, 0]
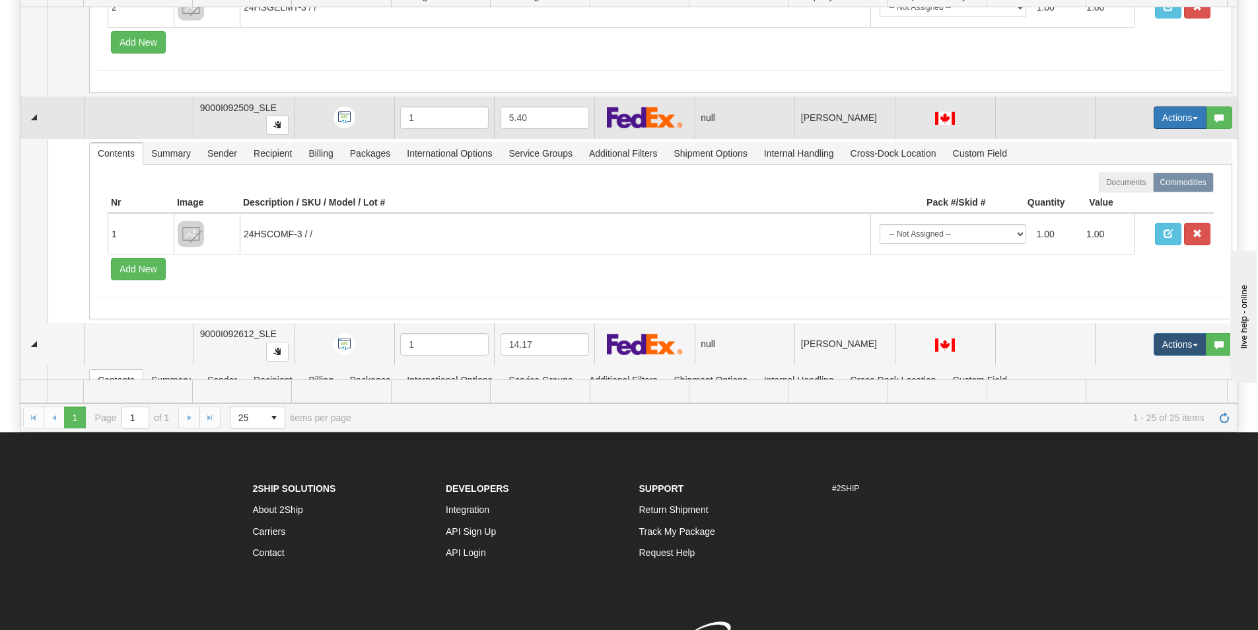
click at [1176, 116] on button "Actions" at bounding box center [1180, 117] width 53 height 22
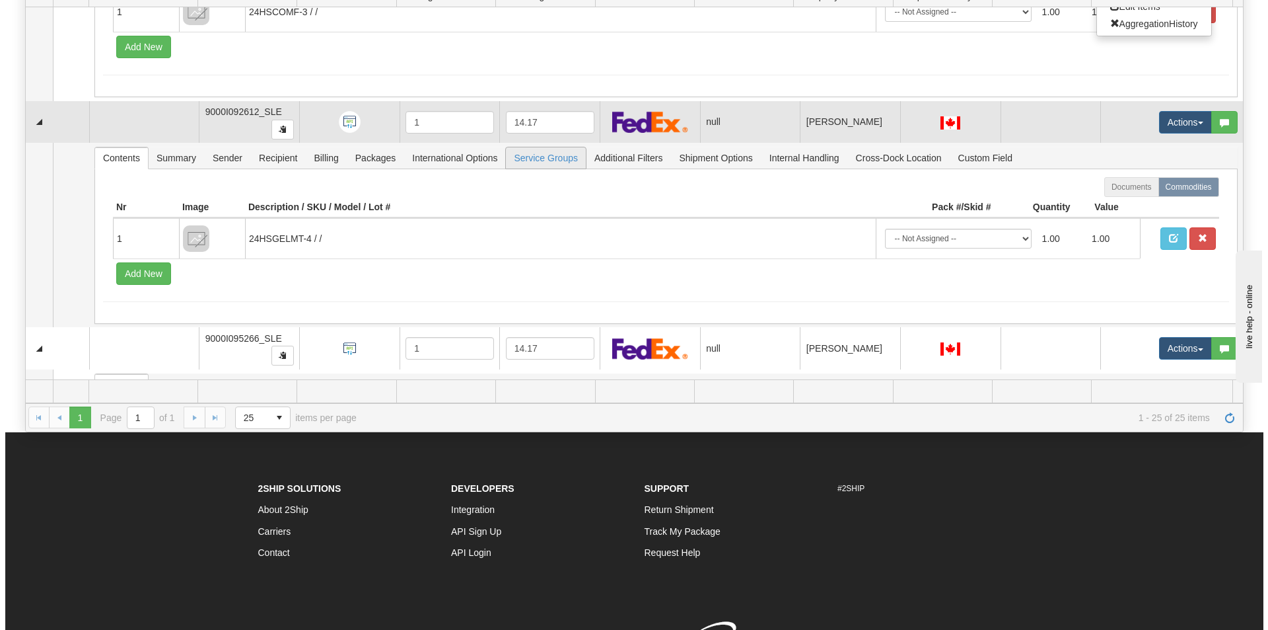
scroll to position [1919, 0]
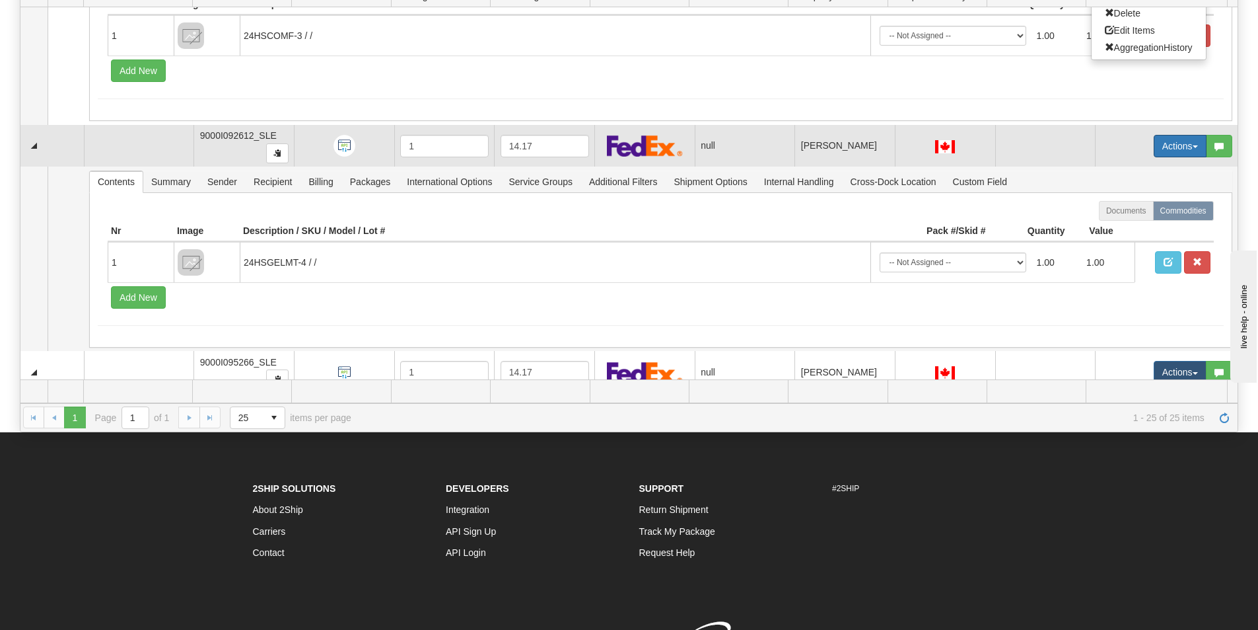
click at [1168, 145] on button "Actions" at bounding box center [1180, 146] width 53 height 22
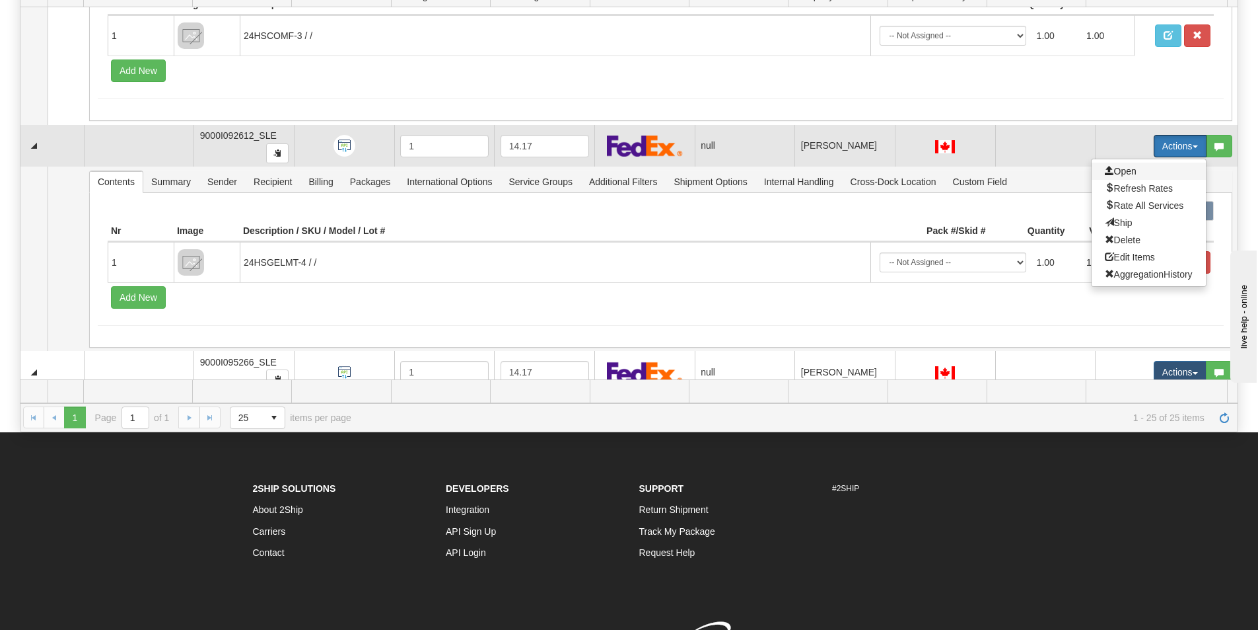
click at [1112, 169] on span "Open" at bounding box center [1121, 171] width 32 height 11
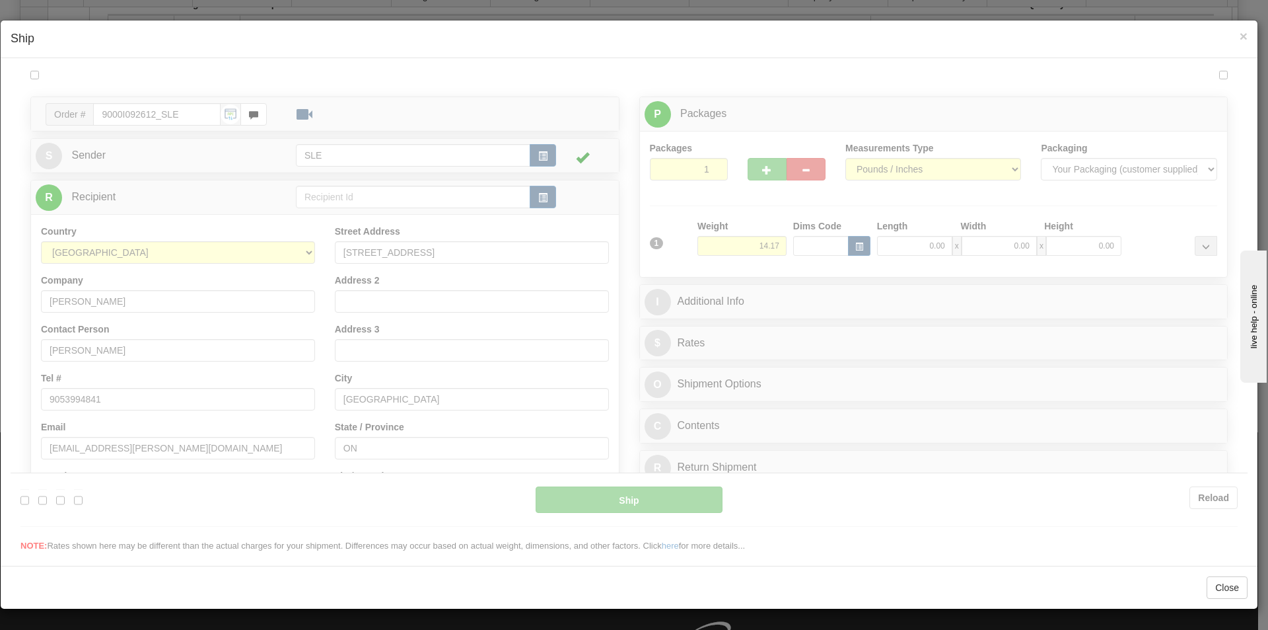
scroll to position [0, 0]
type input "09:35"
type input "16:00"
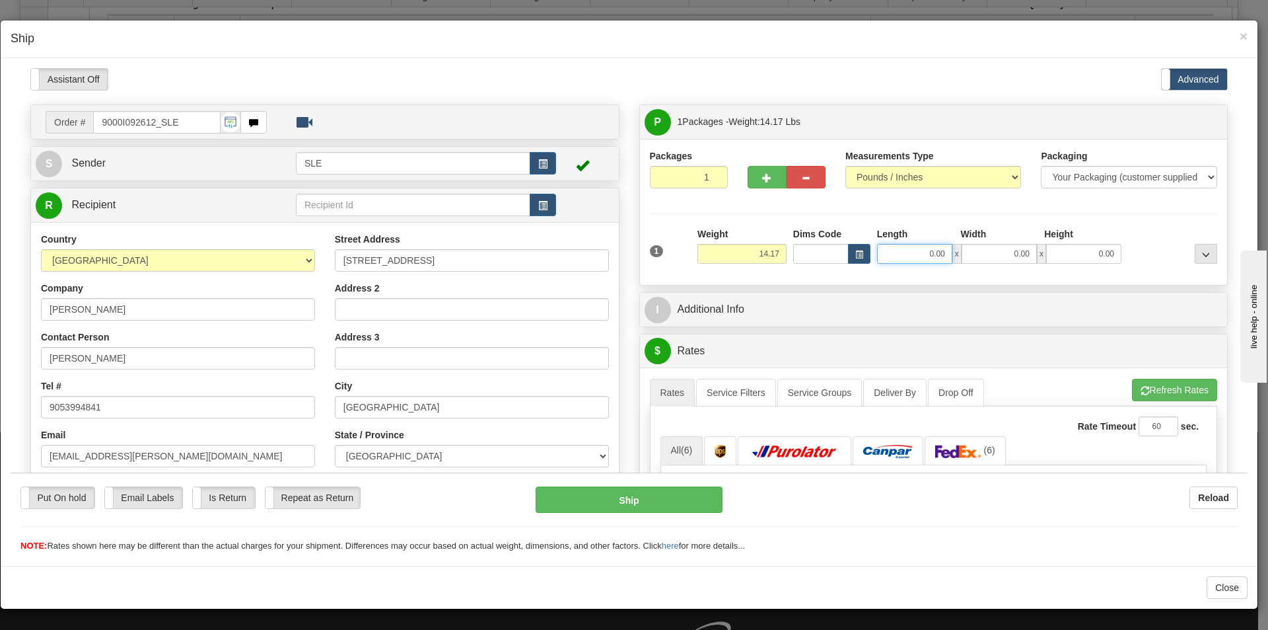
click at [941, 248] on input "0.00" at bounding box center [914, 253] width 75 height 20
type input "12.75"
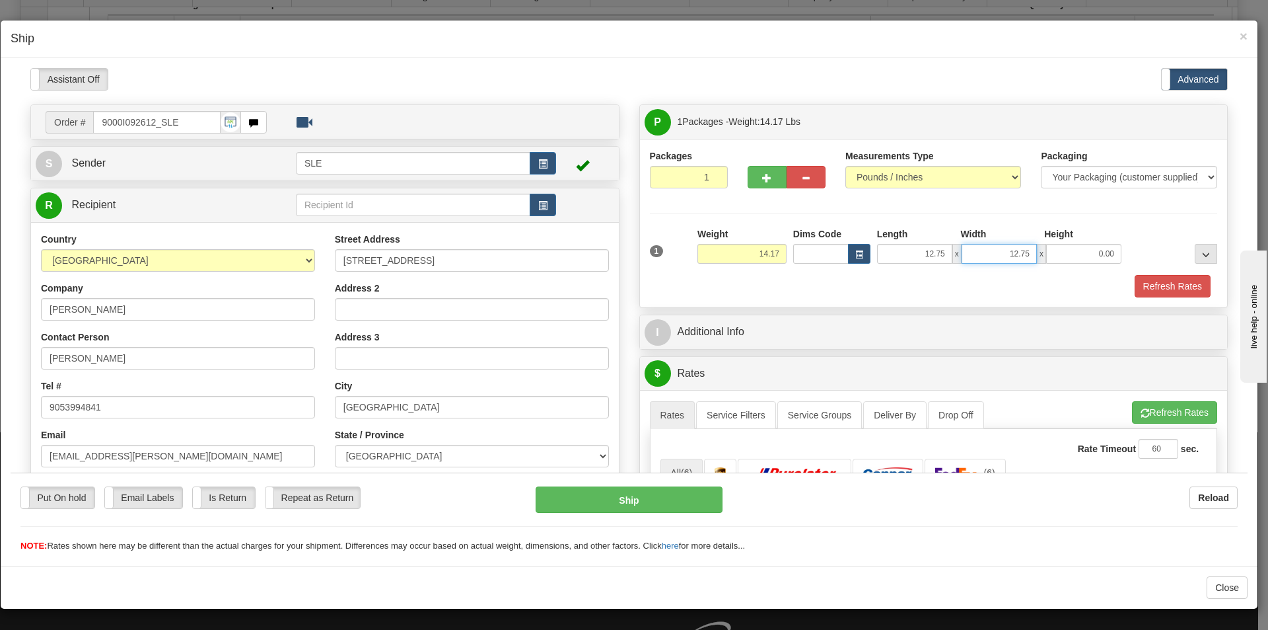
type input "12.75"
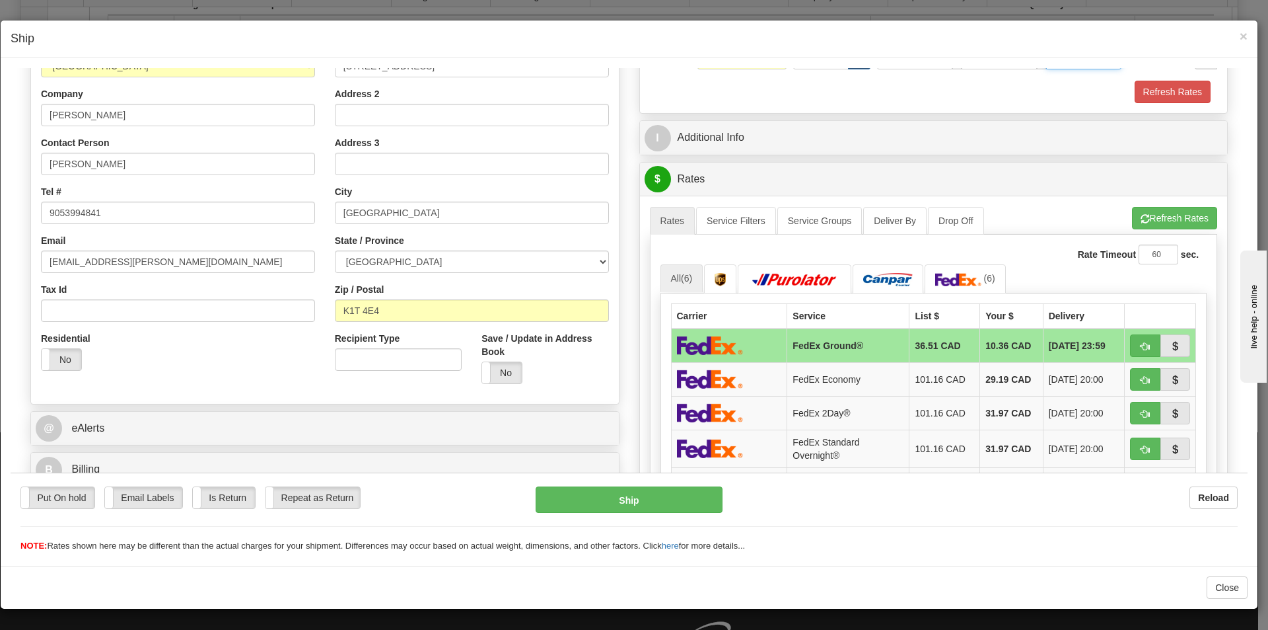
scroll to position [198, 0]
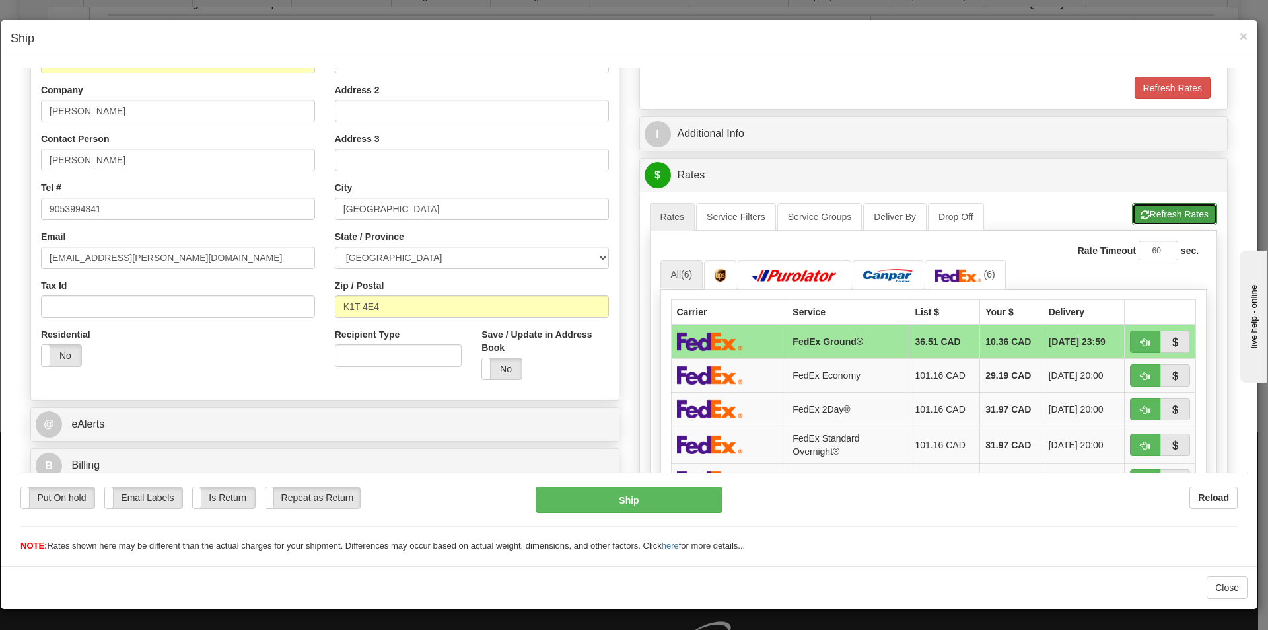
type input "23.00"
click at [1182, 212] on button "Refresh Rates" at bounding box center [1174, 213] width 85 height 22
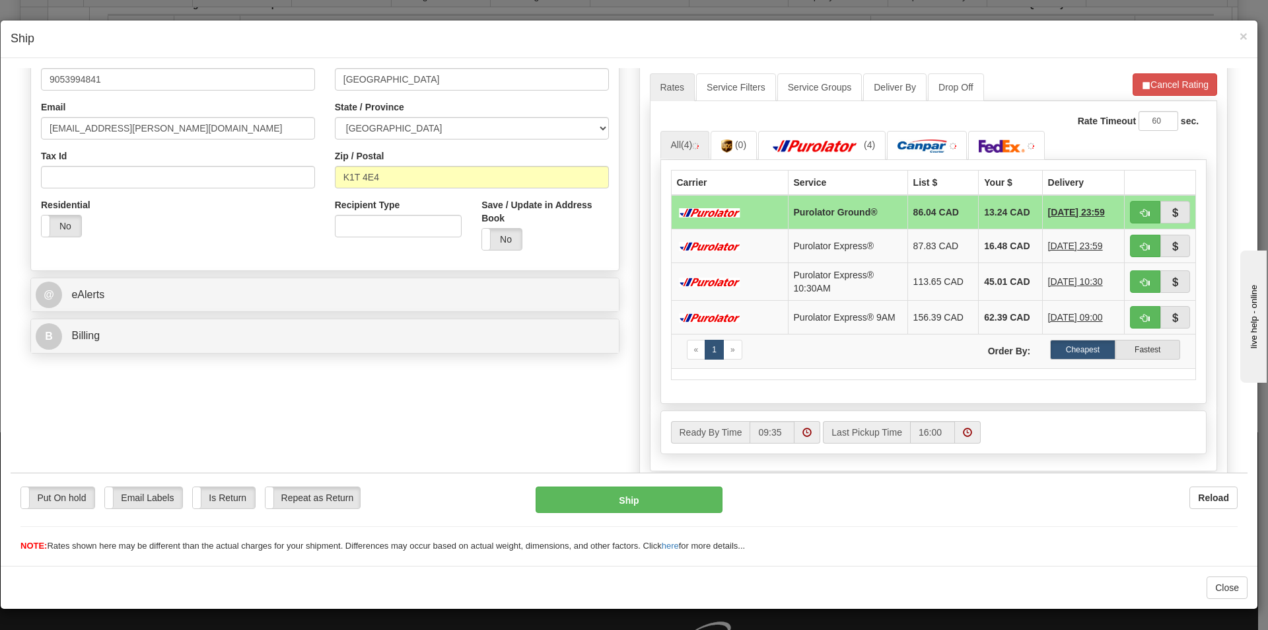
scroll to position [330, 0]
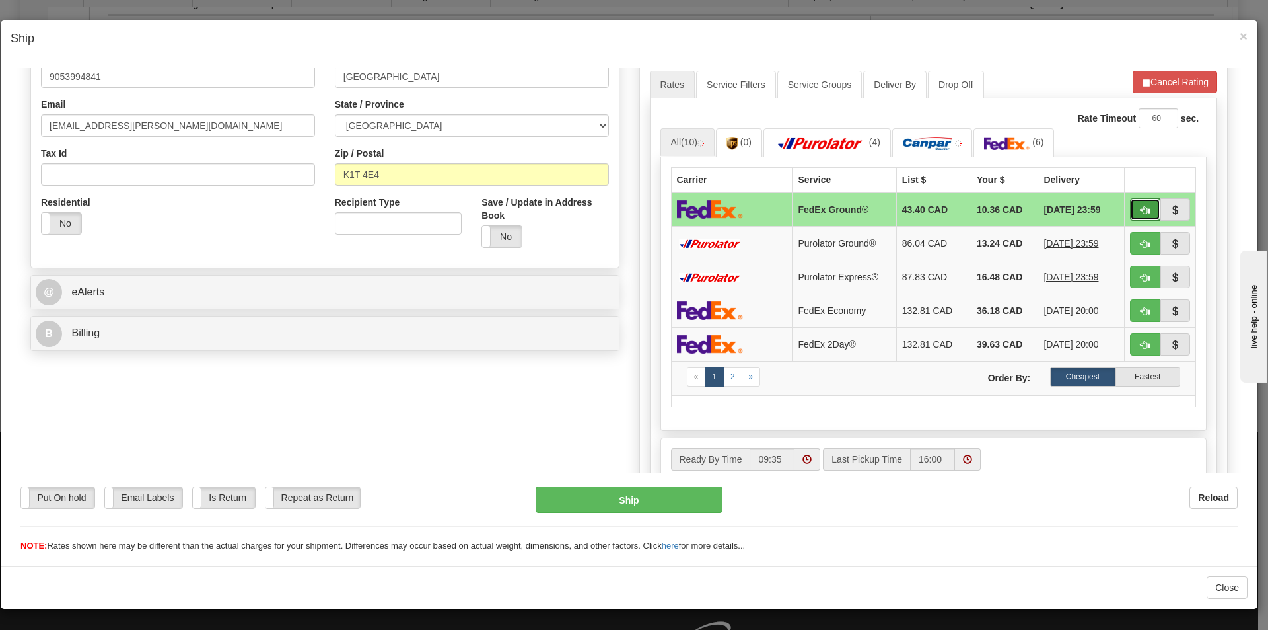
click at [1141, 207] on span "button" at bounding box center [1145, 209] width 9 height 9
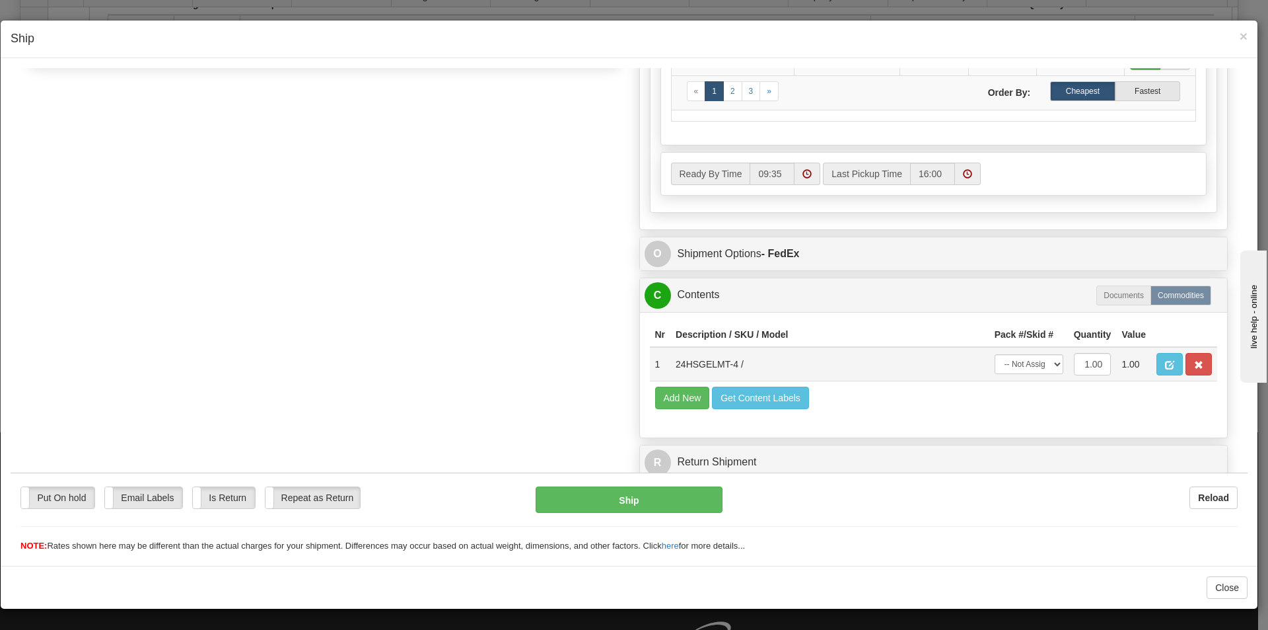
scroll to position [617, 0]
click at [1032, 359] on select "-- Not Assigned -- Package 1" at bounding box center [1029, 362] width 69 height 20
select select "0"
click at [995, 352] on select "-- Not Assigned -- Package 1" at bounding box center [1029, 362] width 69 height 20
click at [674, 505] on button "Ship" at bounding box center [629, 499] width 186 height 26
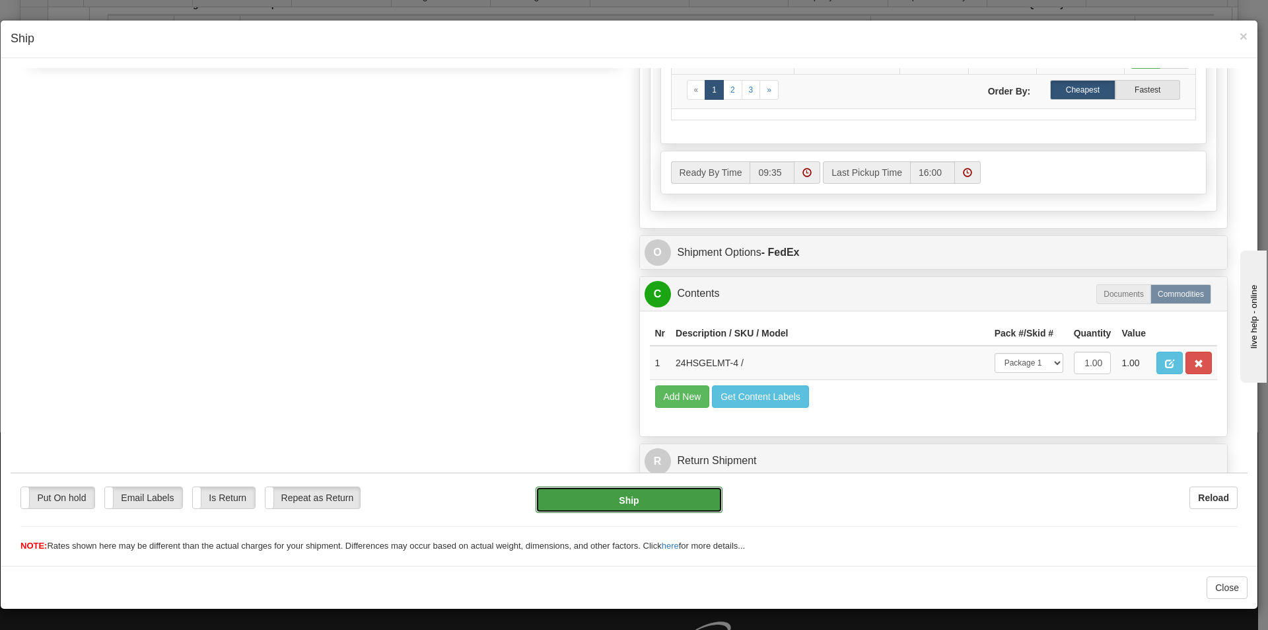
type input "92"
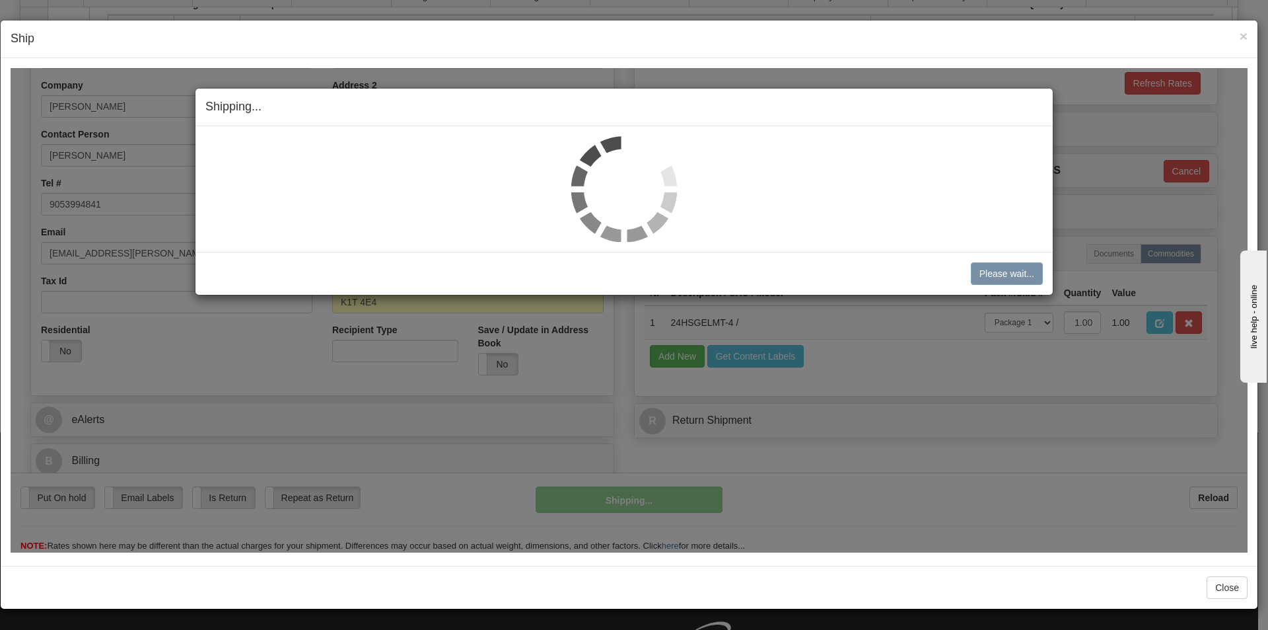
scroll to position [203, 0]
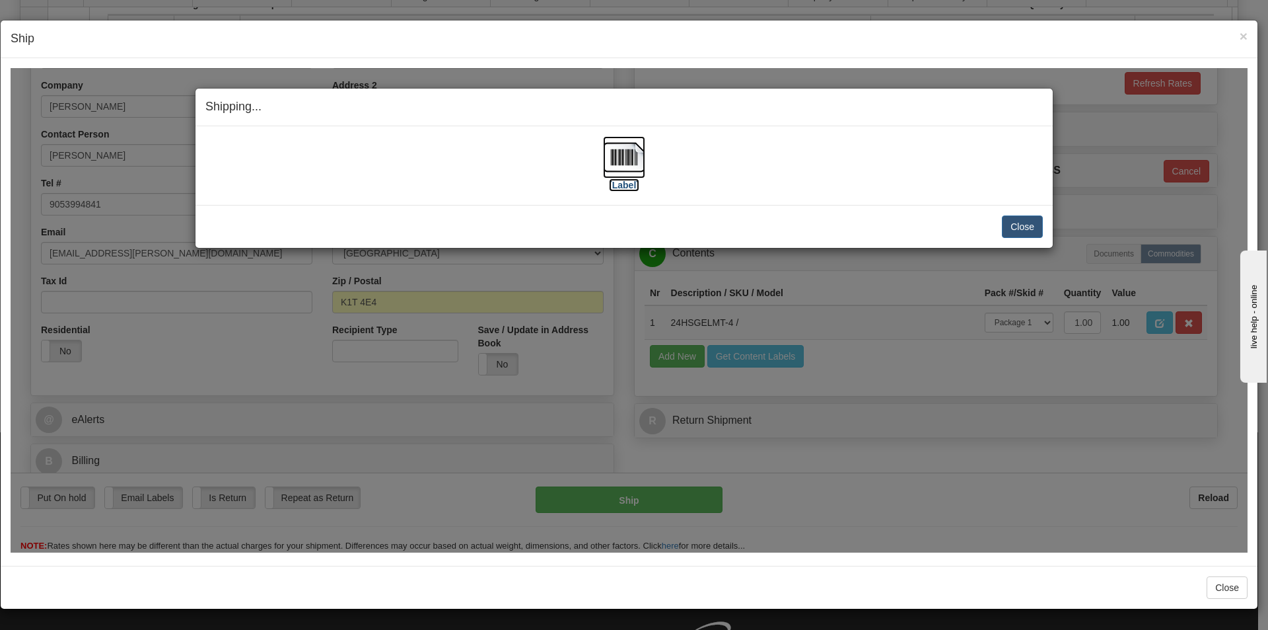
click at [614, 167] on img at bounding box center [624, 156] width 42 height 42
click at [1020, 226] on button "Close" at bounding box center [1022, 226] width 41 height 22
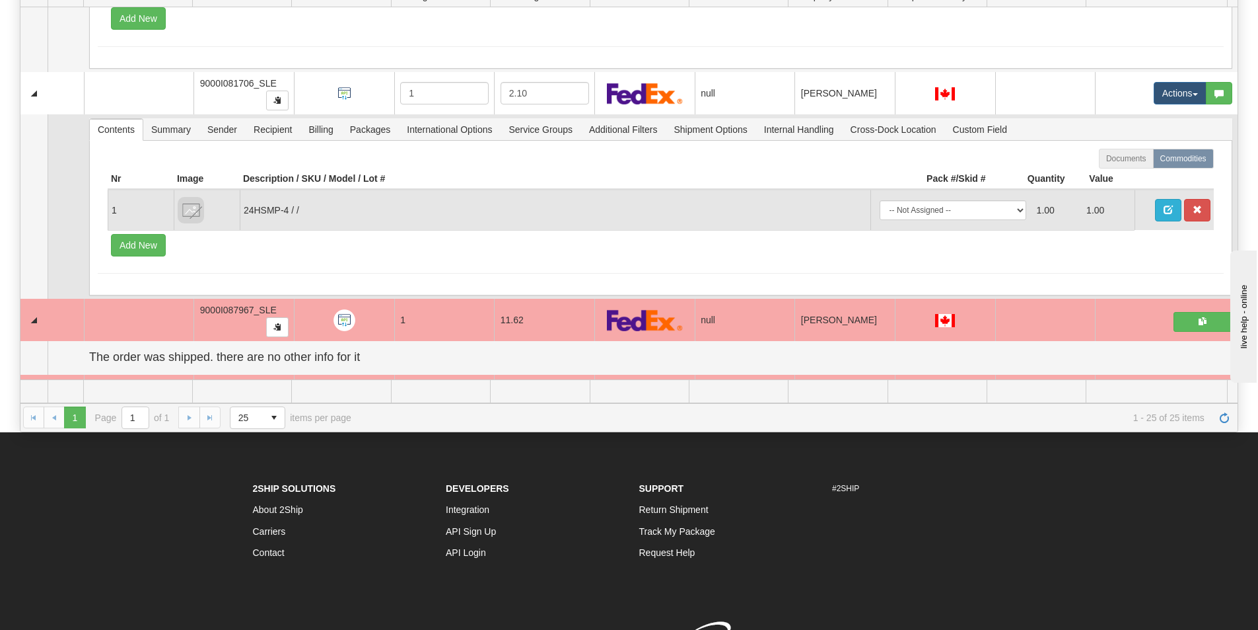
scroll to position [796, 0]
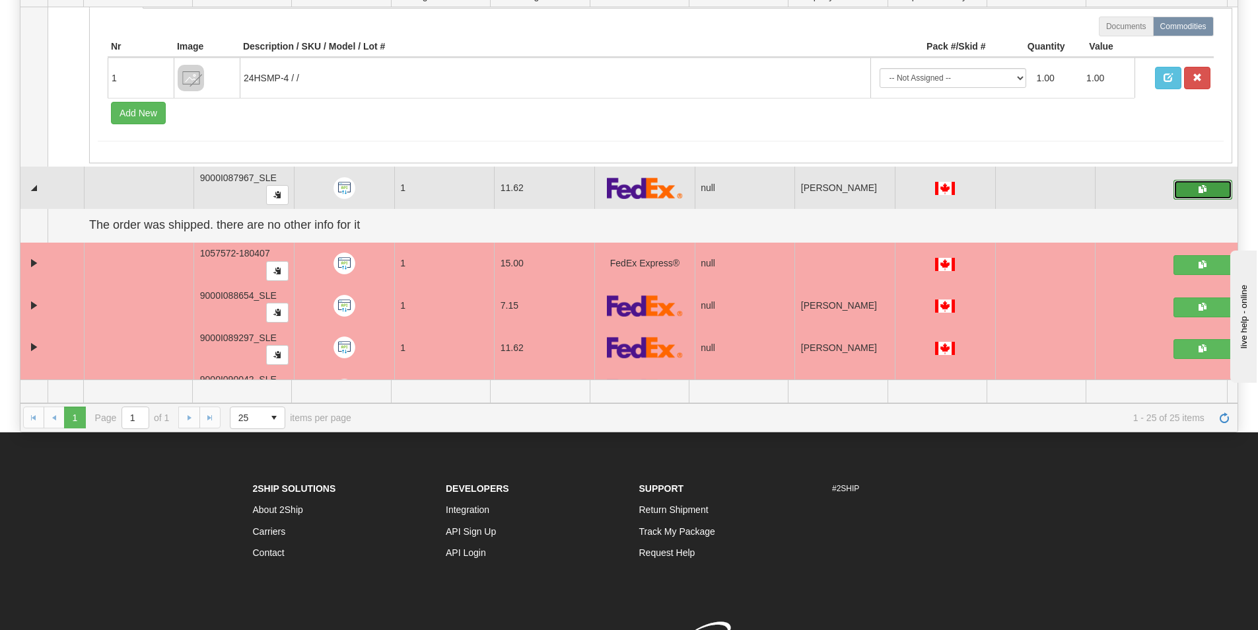
click at [1185, 192] on button "button" at bounding box center [1203, 190] width 59 height 20
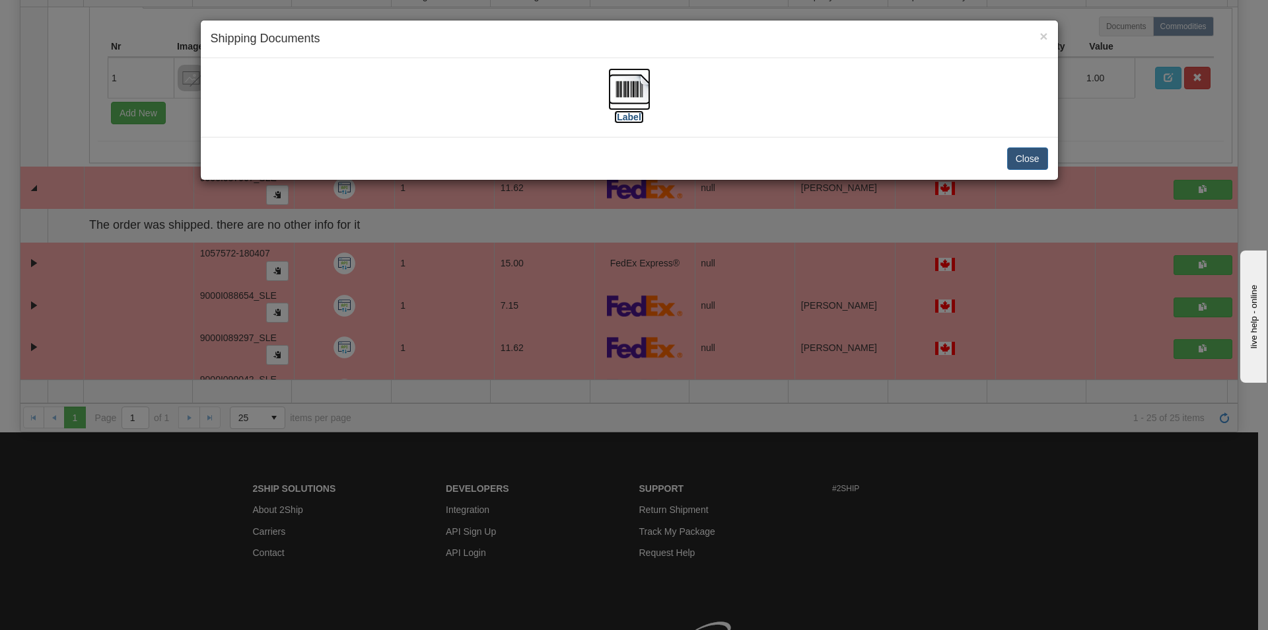
click at [633, 84] on img at bounding box center [629, 89] width 42 height 42
click at [620, 94] on img at bounding box center [629, 89] width 42 height 42
click at [1028, 159] on button "Close" at bounding box center [1027, 158] width 41 height 22
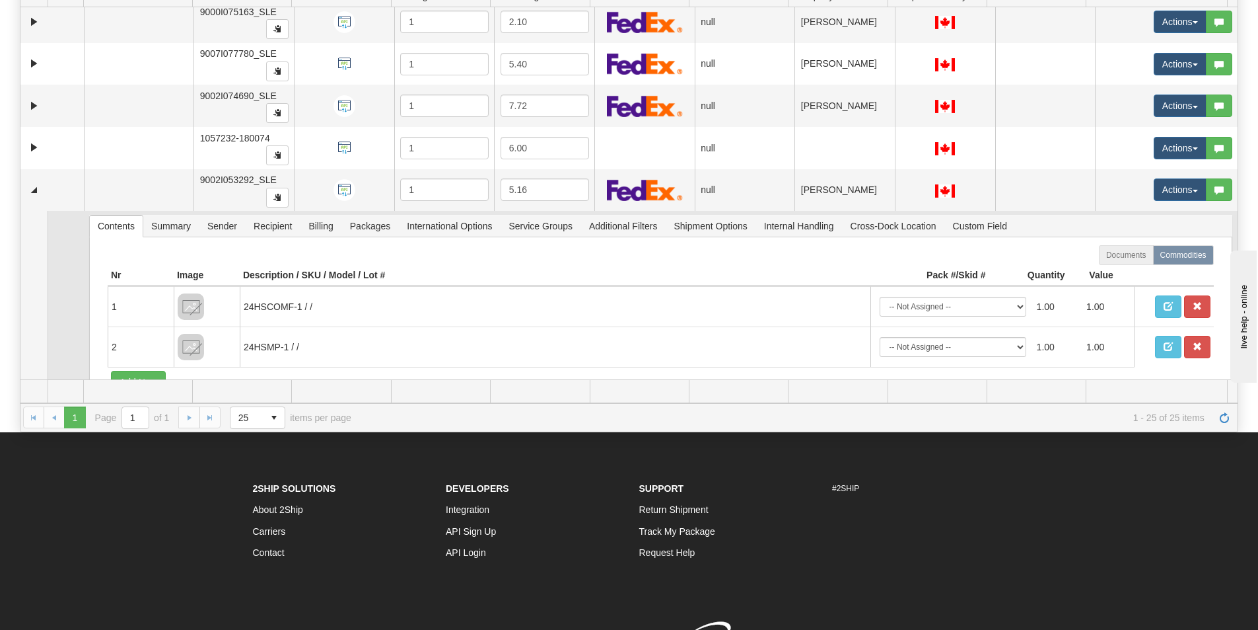
scroll to position [330, 0]
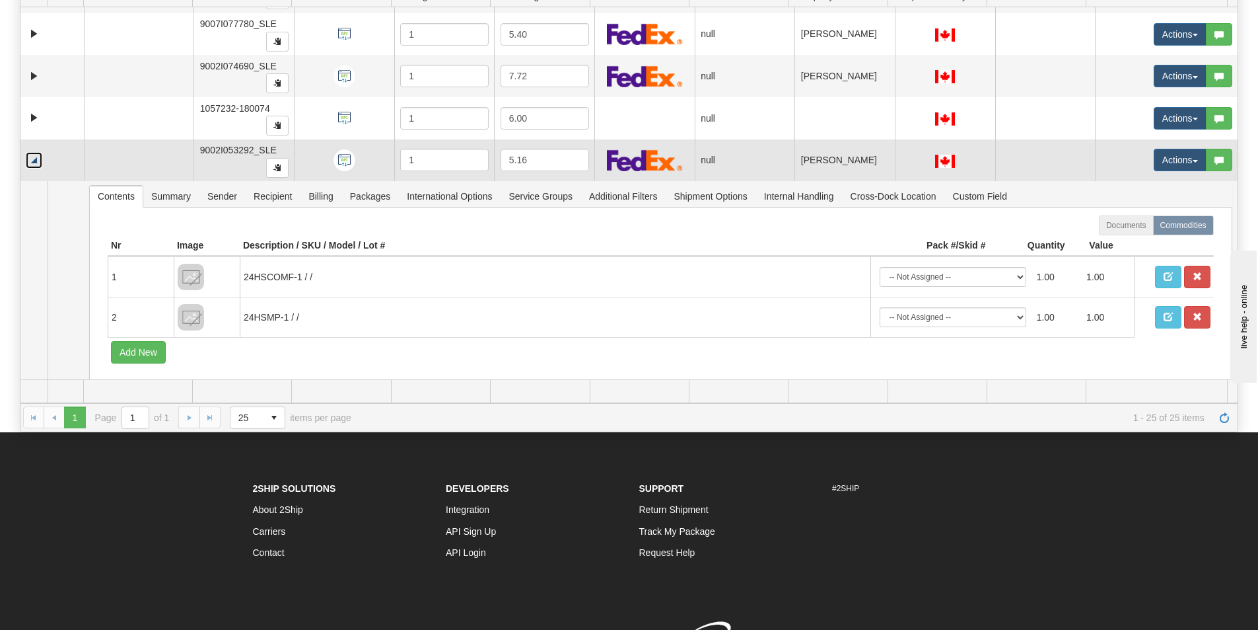
click at [32, 161] on link "Collapse" at bounding box center [34, 160] width 17 height 17
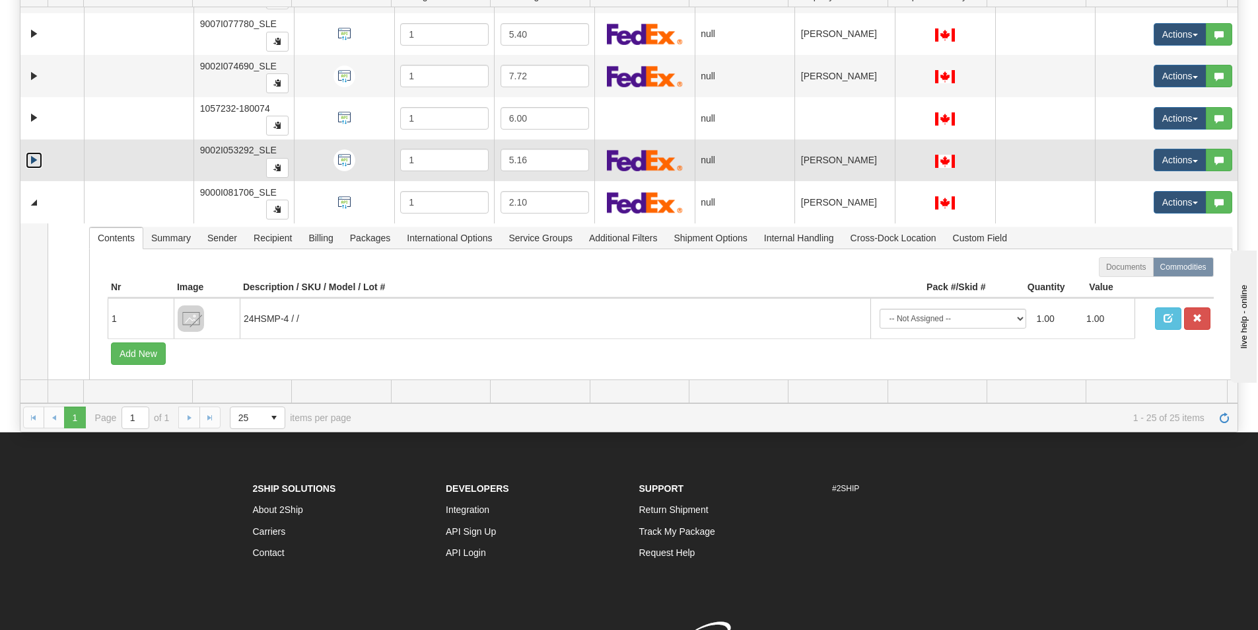
click at [32, 161] on link "Expand" at bounding box center [34, 160] width 17 height 17
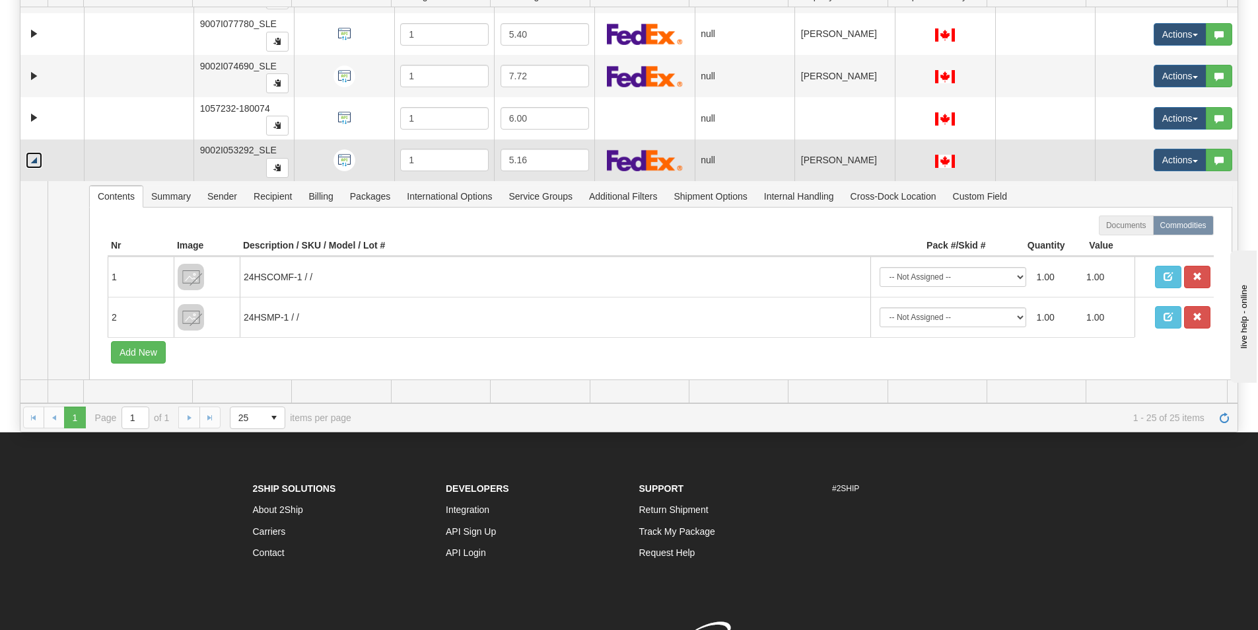
click at [32, 161] on link "Collapse" at bounding box center [34, 160] width 17 height 17
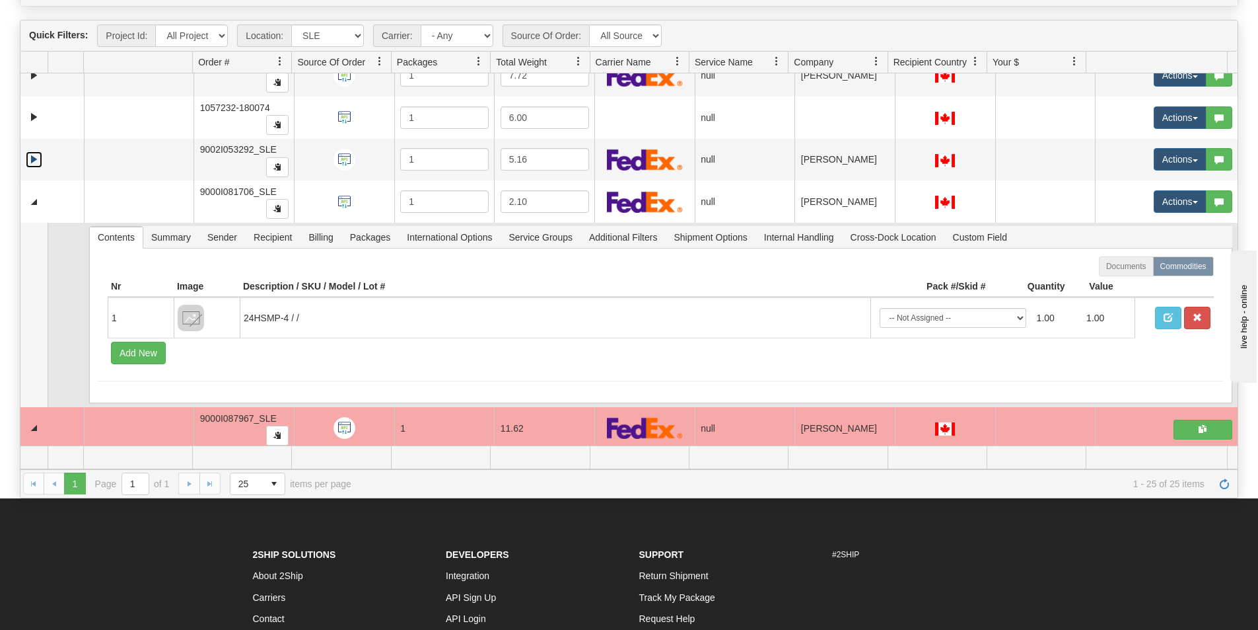
scroll to position [396, 0]
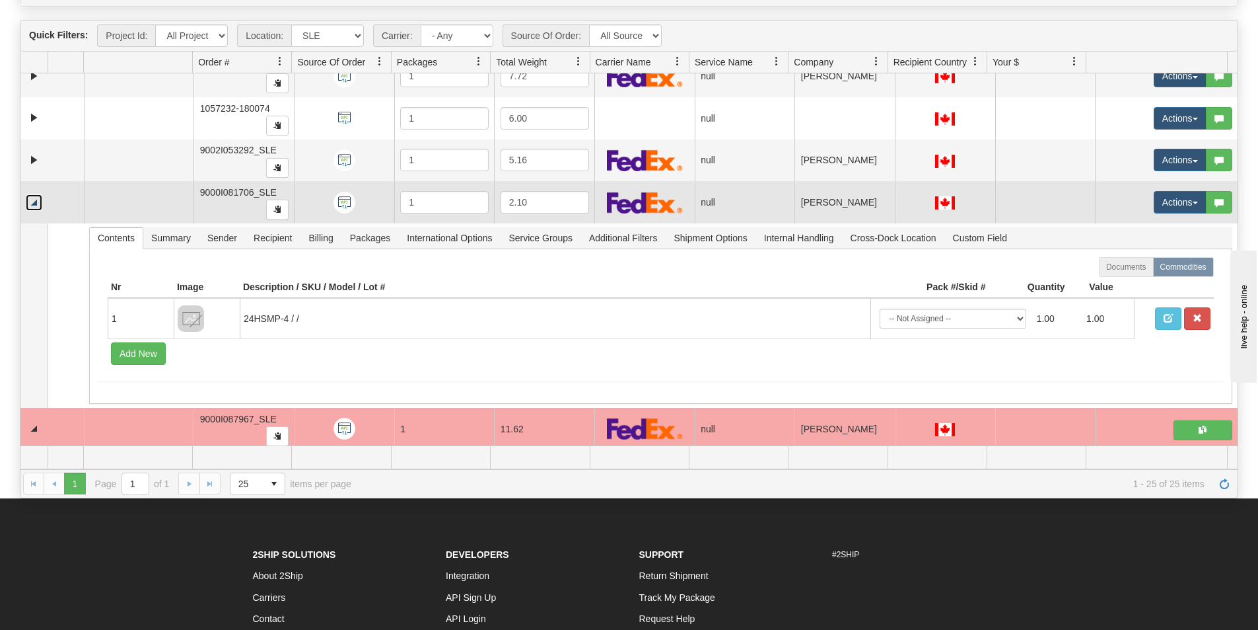
click at [36, 206] on link "Collapse" at bounding box center [34, 202] width 17 height 17
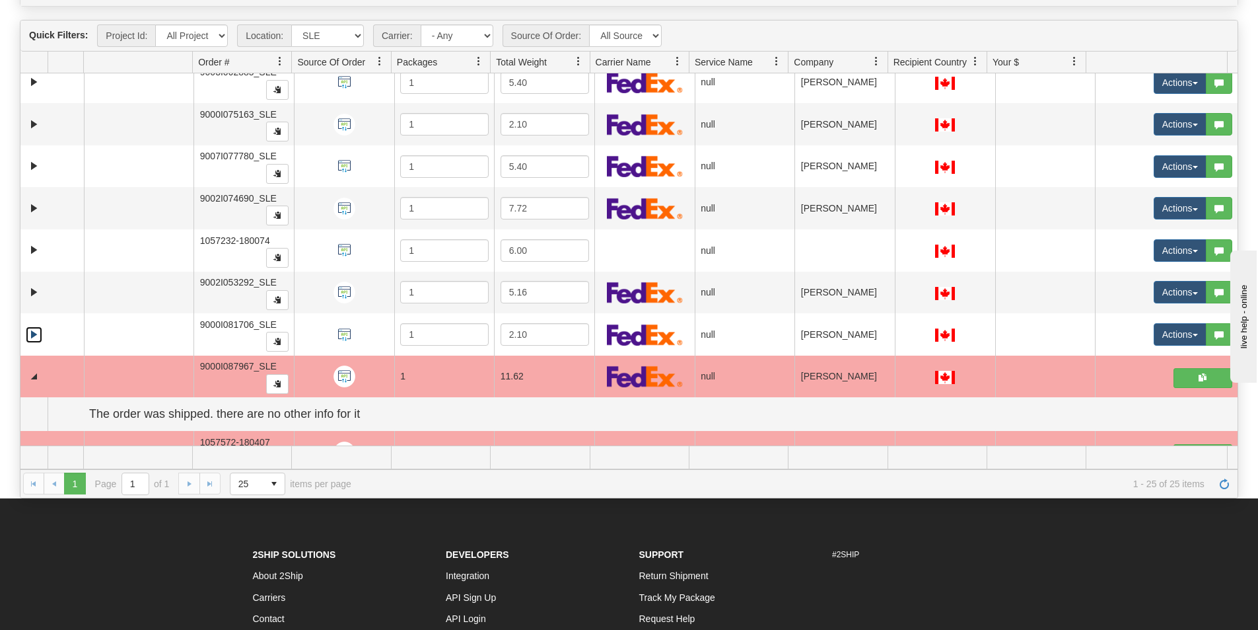
scroll to position [330, 0]
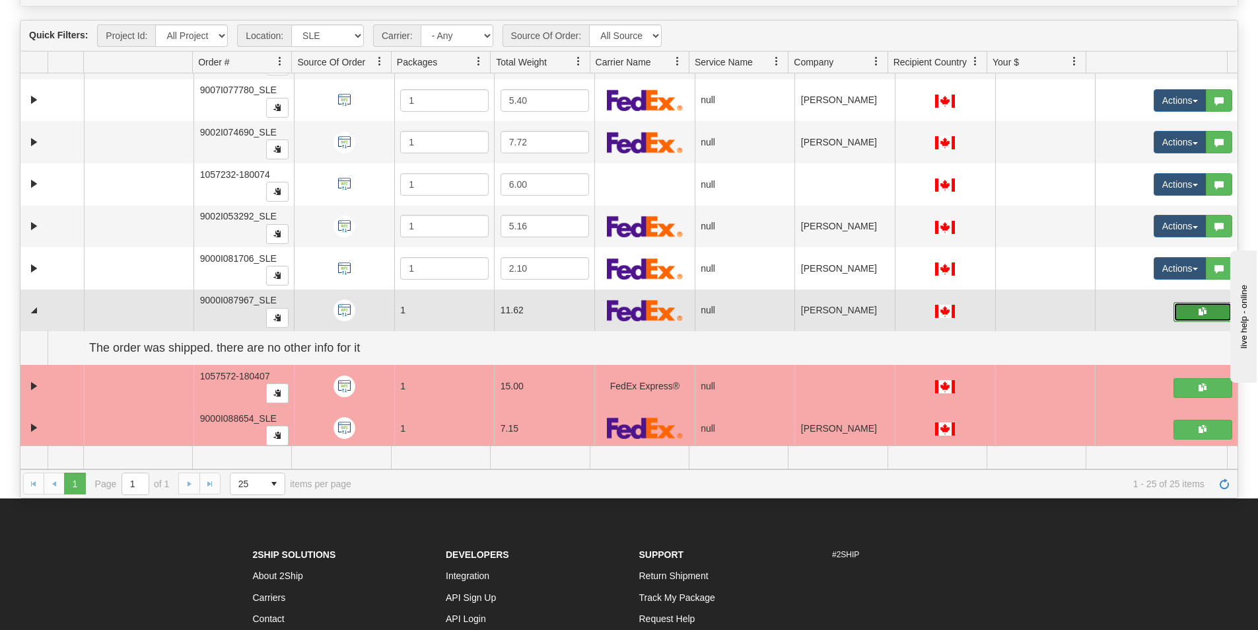
click at [1179, 316] on button "button" at bounding box center [1203, 312] width 59 height 20
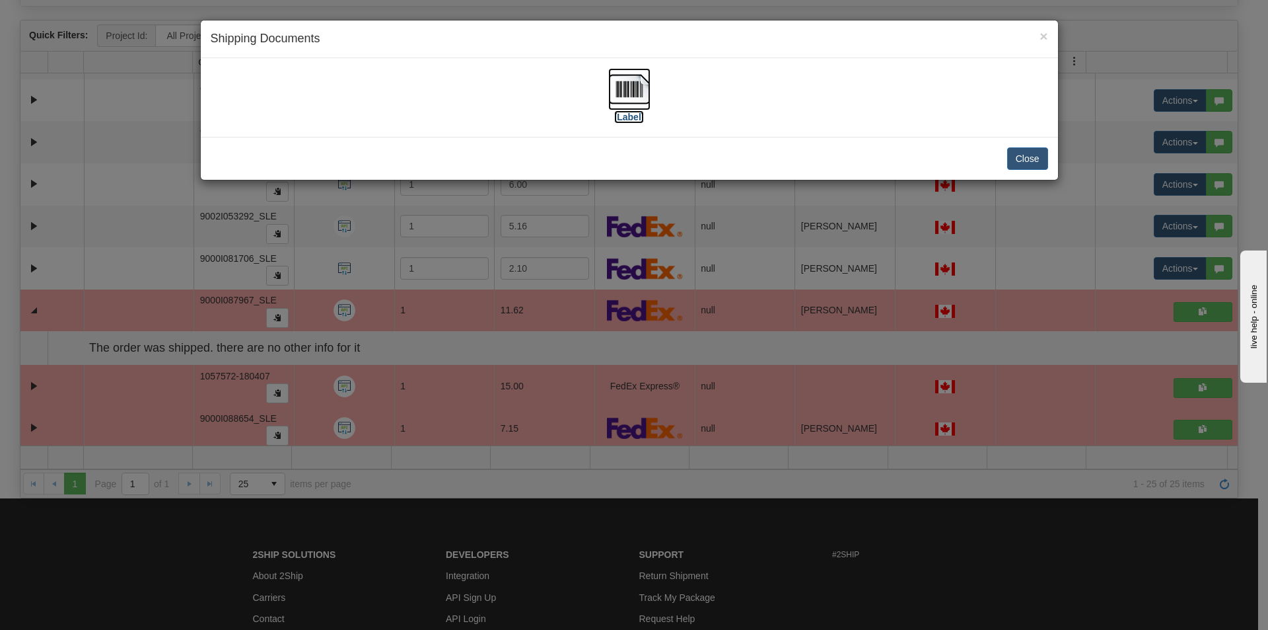
click at [637, 102] on img at bounding box center [629, 89] width 42 height 42
click at [1028, 155] on button "Close" at bounding box center [1027, 158] width 41 height 22
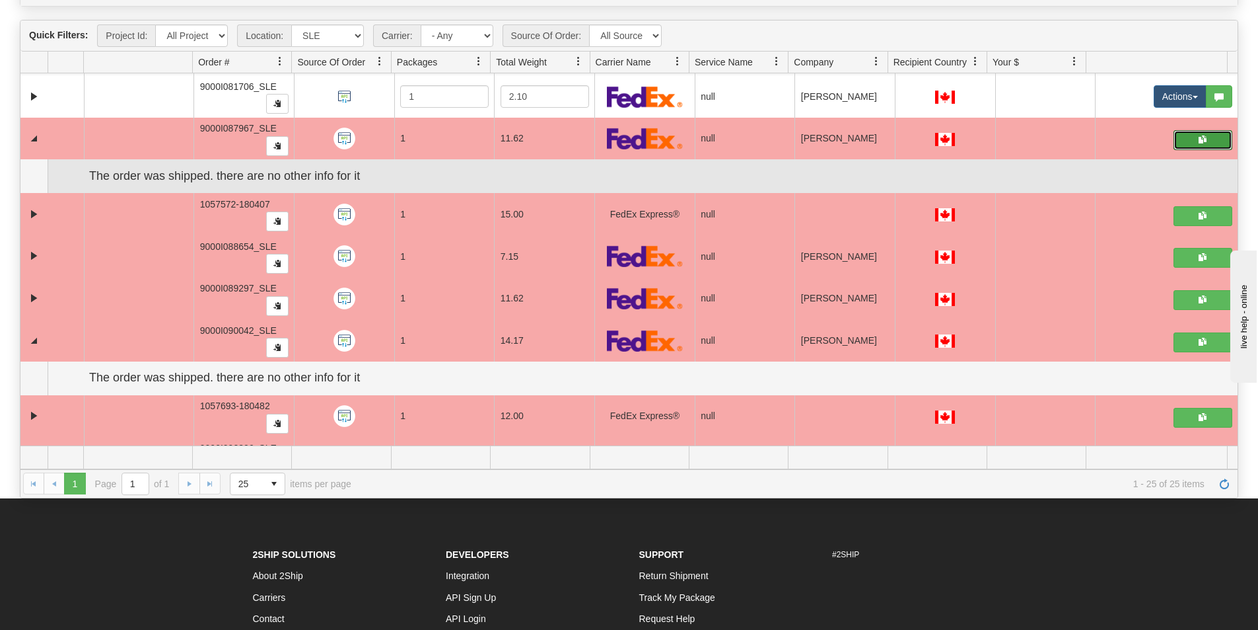
scroll to position [528, 0]
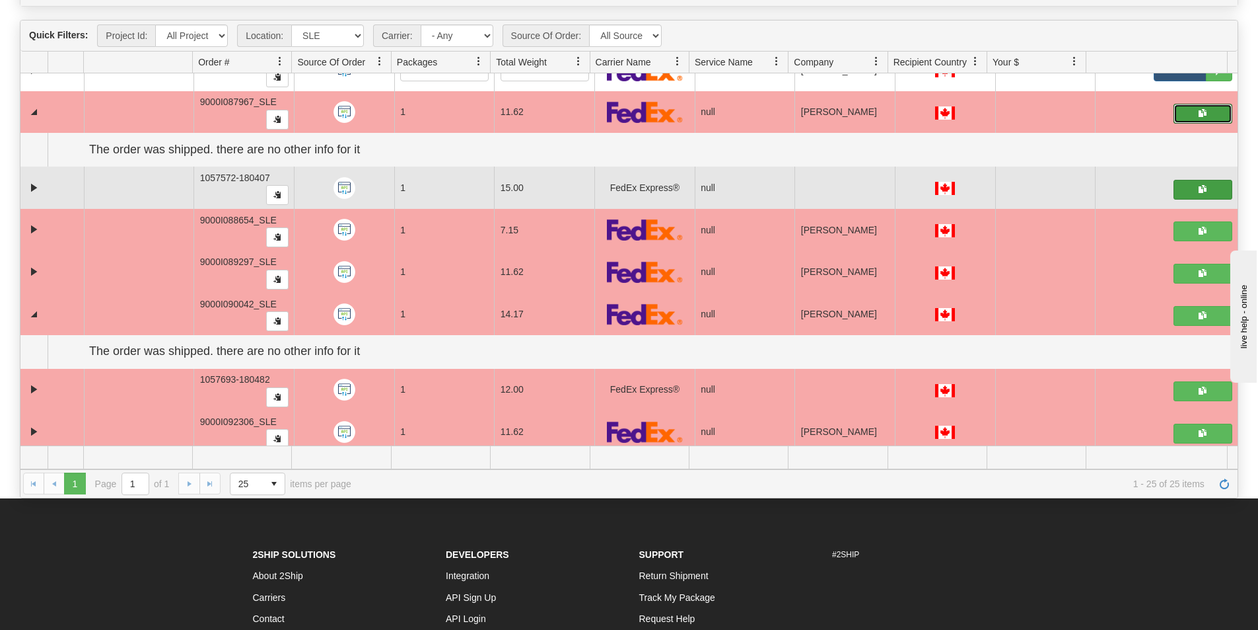
click at [1199, 185] on span "button" at bounding box center [1203, 189] width 8 height 8
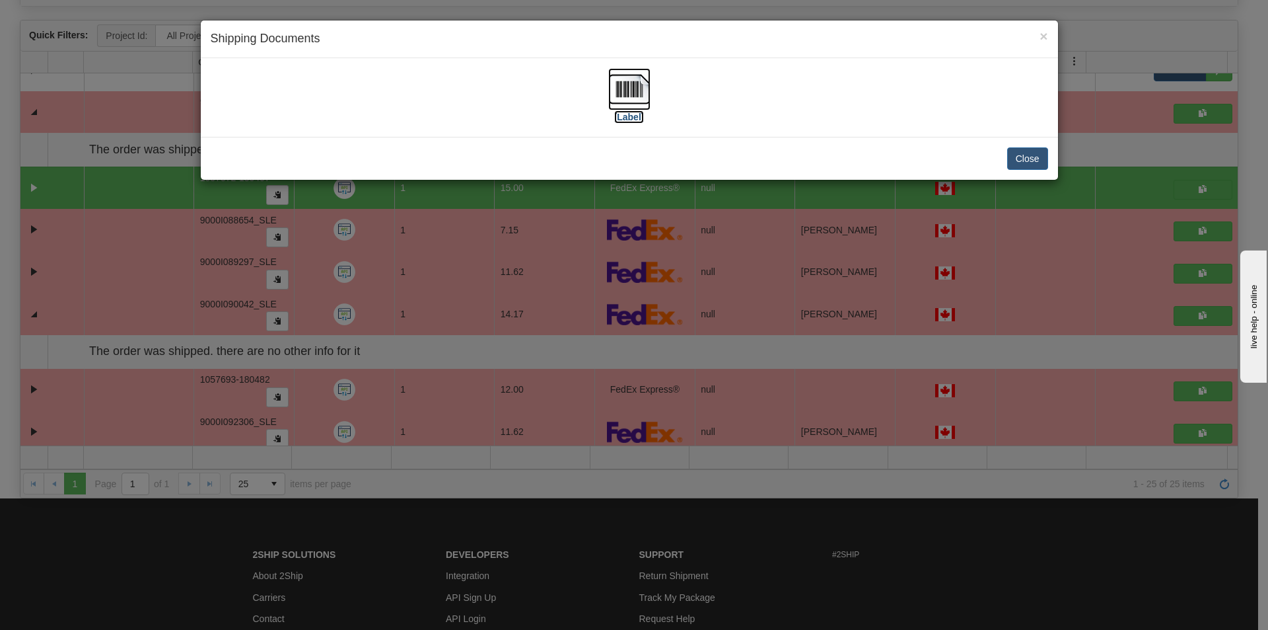
click at [612, 87] on img at bounding box center [629, 89] width 42 height 42
click at [1028, 157] on button "Close" at bounding box center [1027, 158] width 41 height 22
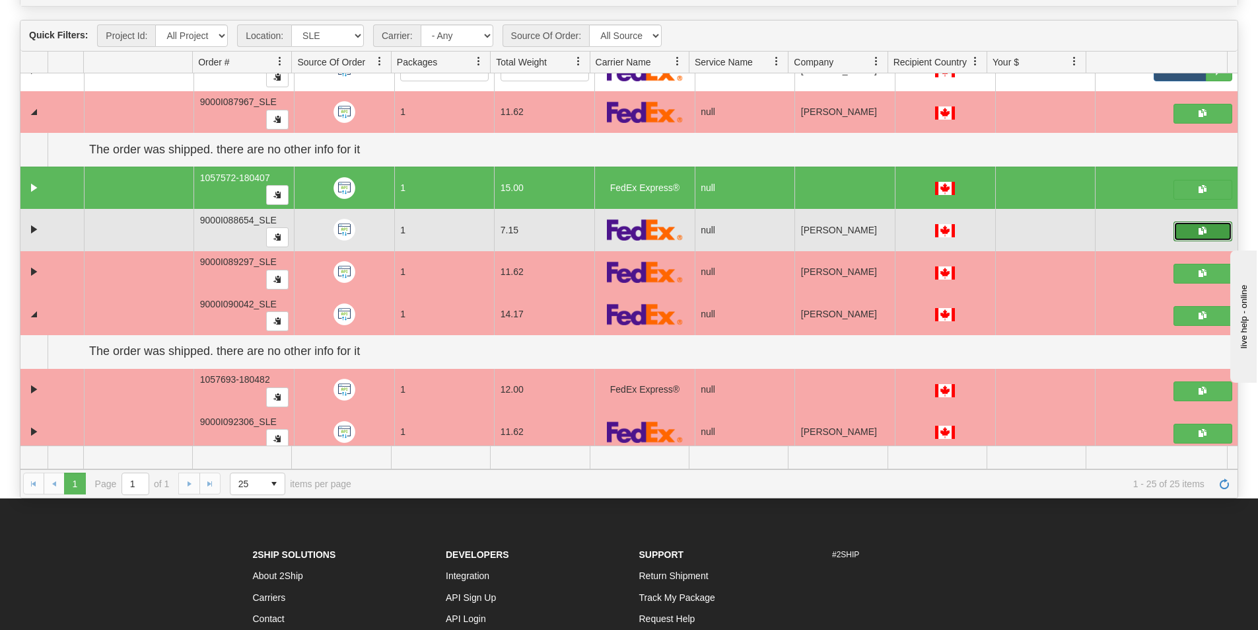
click at [1176, 233] on button "button" at bounding box center [1203, 231] width 59 height 20
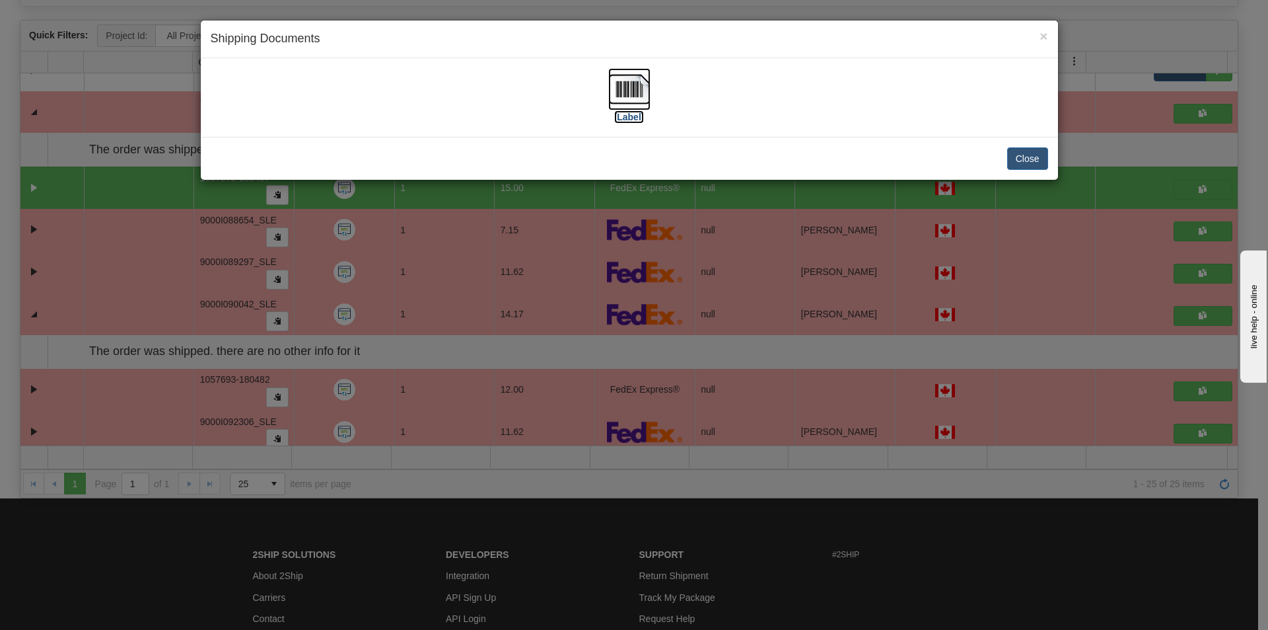
click at [615, 94] on img at bounding box center [629, 89] width 42 height 42
click at [1042, 32] on span "×" at bounding box center [1044, 35] width 8 height 15
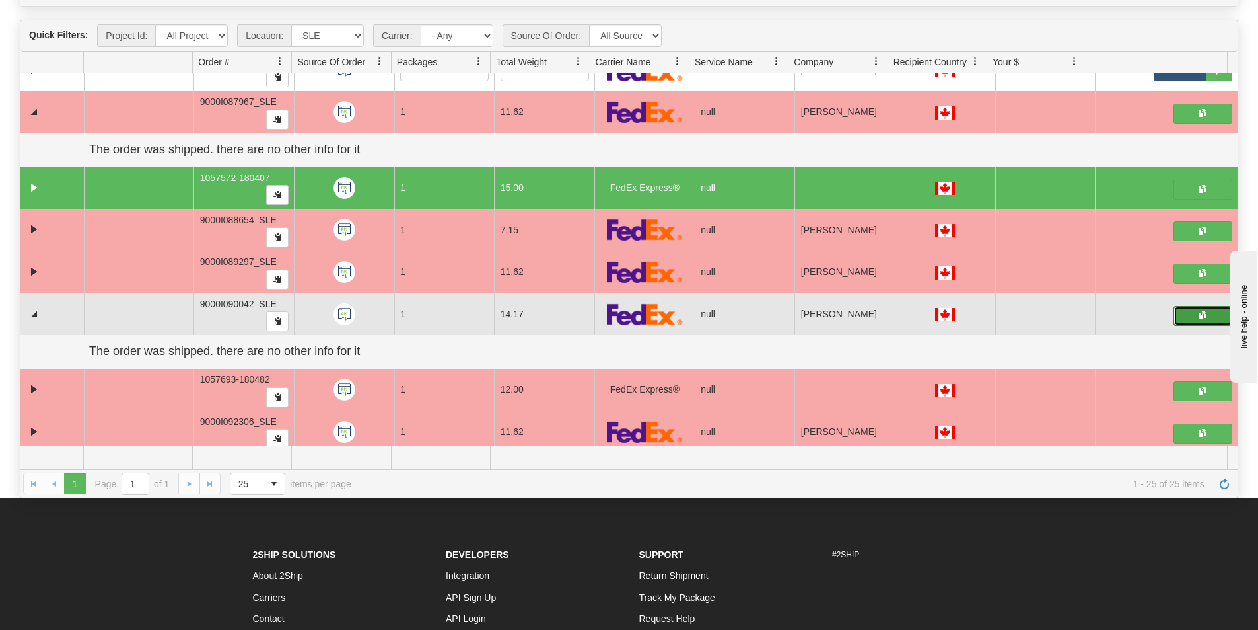
click at [1187, 313] on button "button" at bounding box center [1203, 316] width 59 height 20
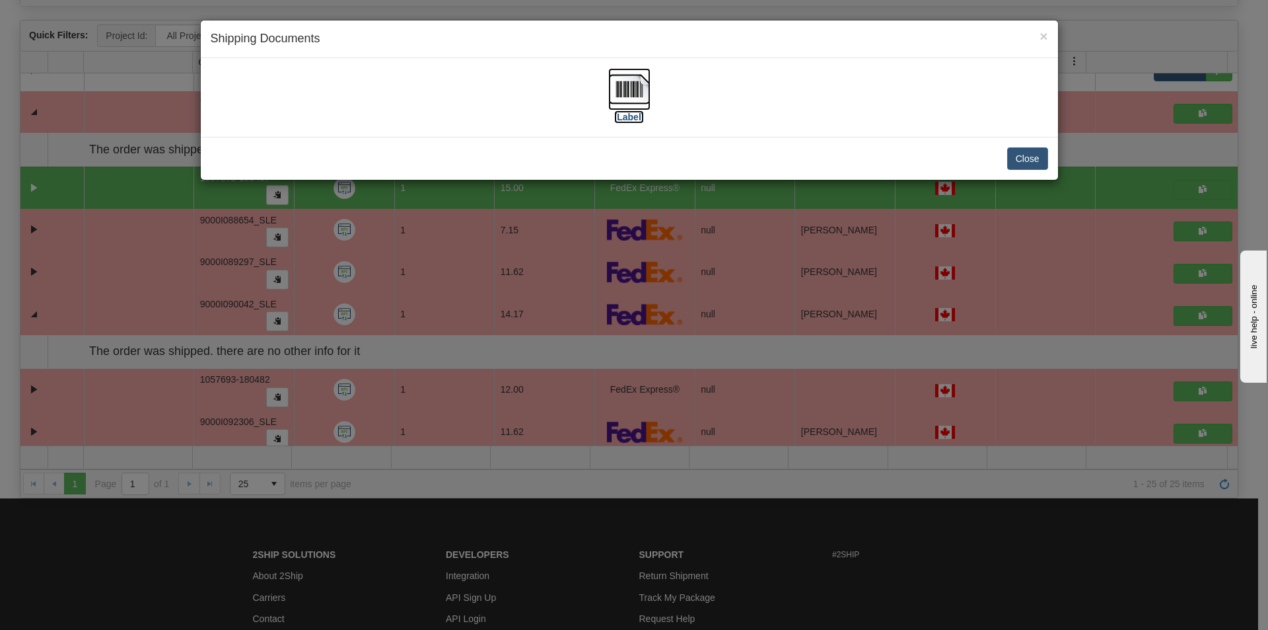
click at [628, 94] on img at bounding box center [629, 89] width 42 height 42
click at [1019, 161] on button "Close" at bounding box center [1027, 158] width 41 height 22
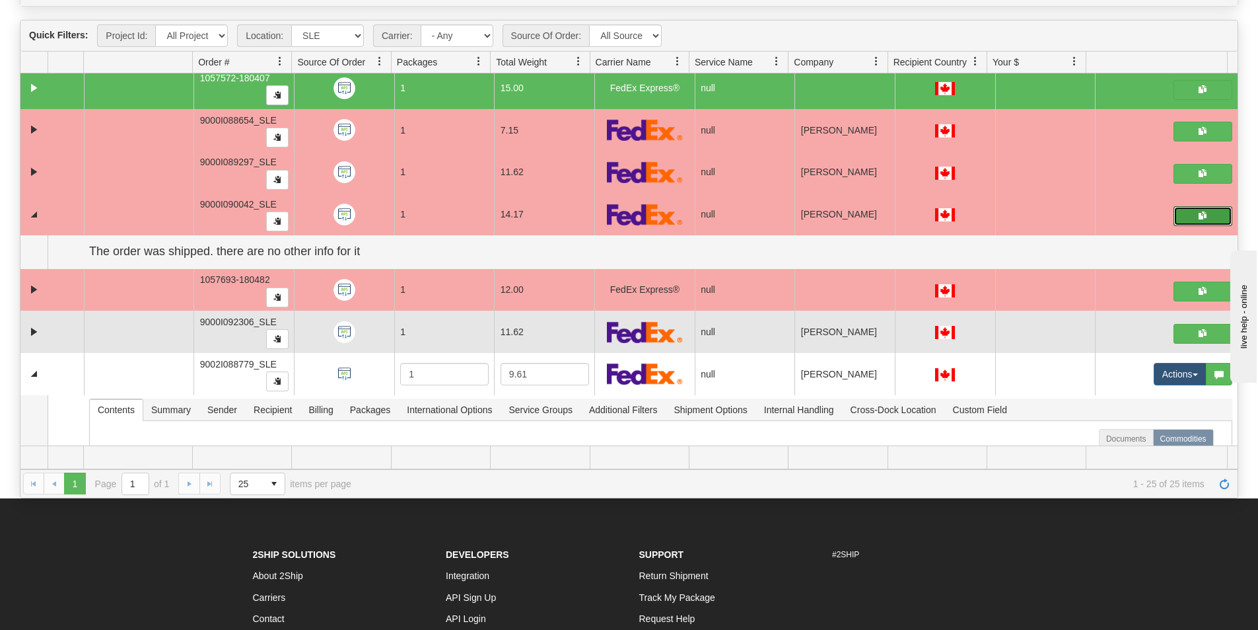
scroll to position [661, 0]
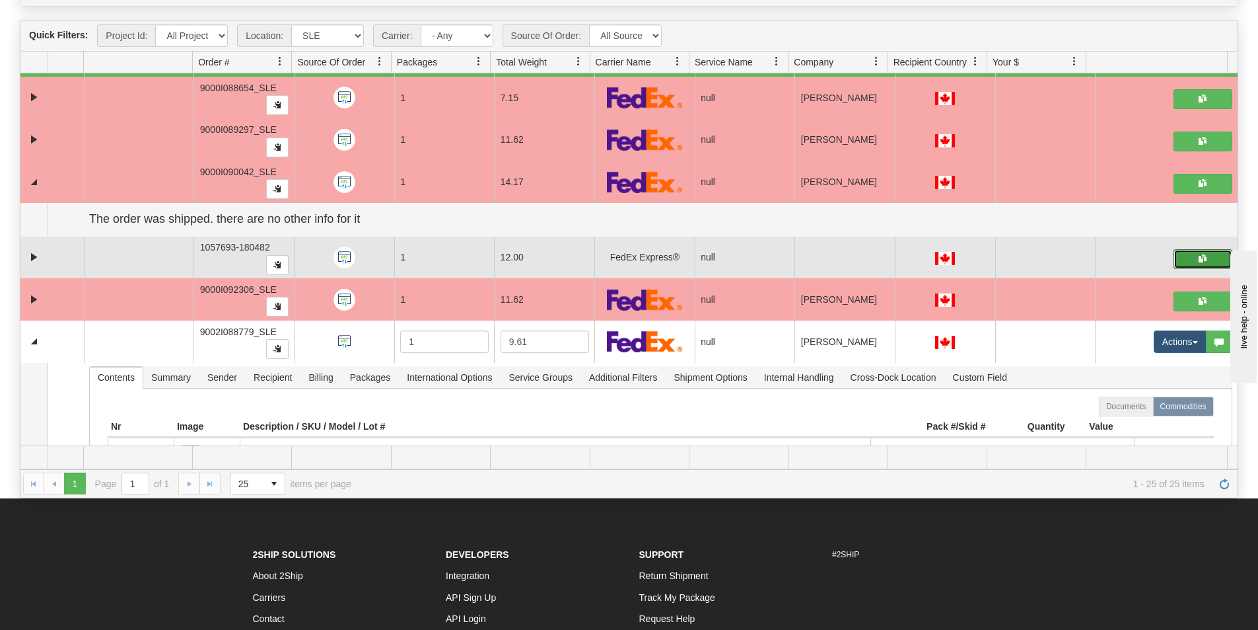
click at [1178, 258] on button "button" at bounding box center [1203, 259] width 59 height 20
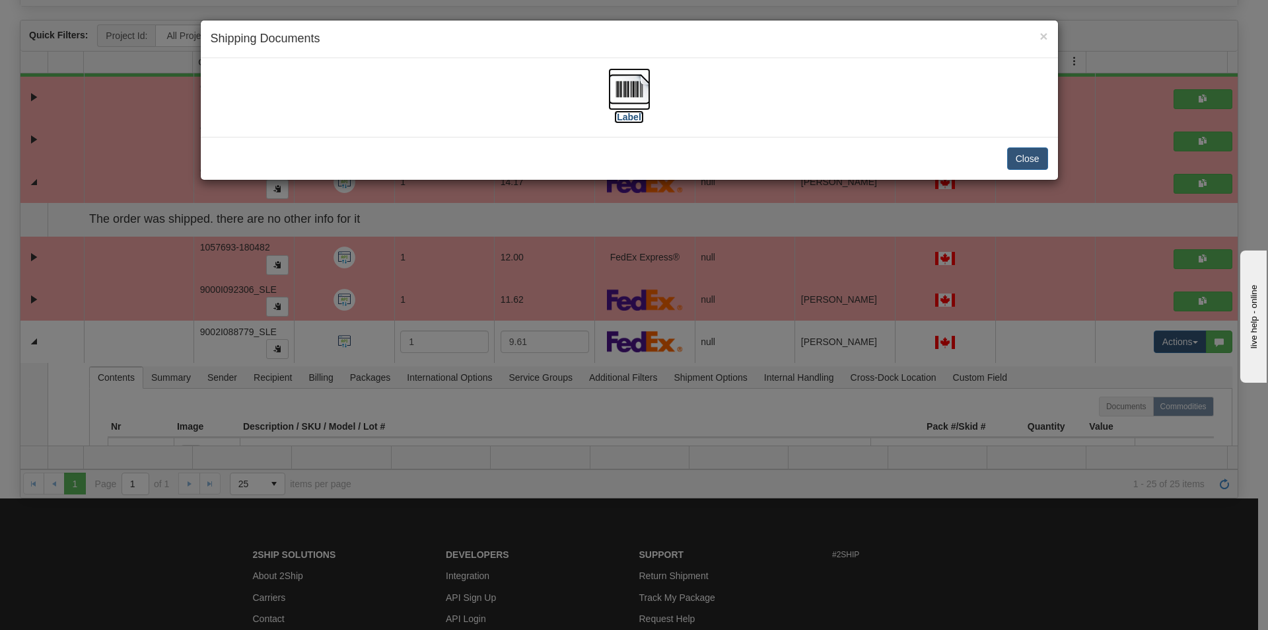
click at [629, 93] on img at bounding box center [629, 89] width 42 height 42
click at [1025, 164] on button "Close" at bounding box center [1027, 158] width 41 height 22
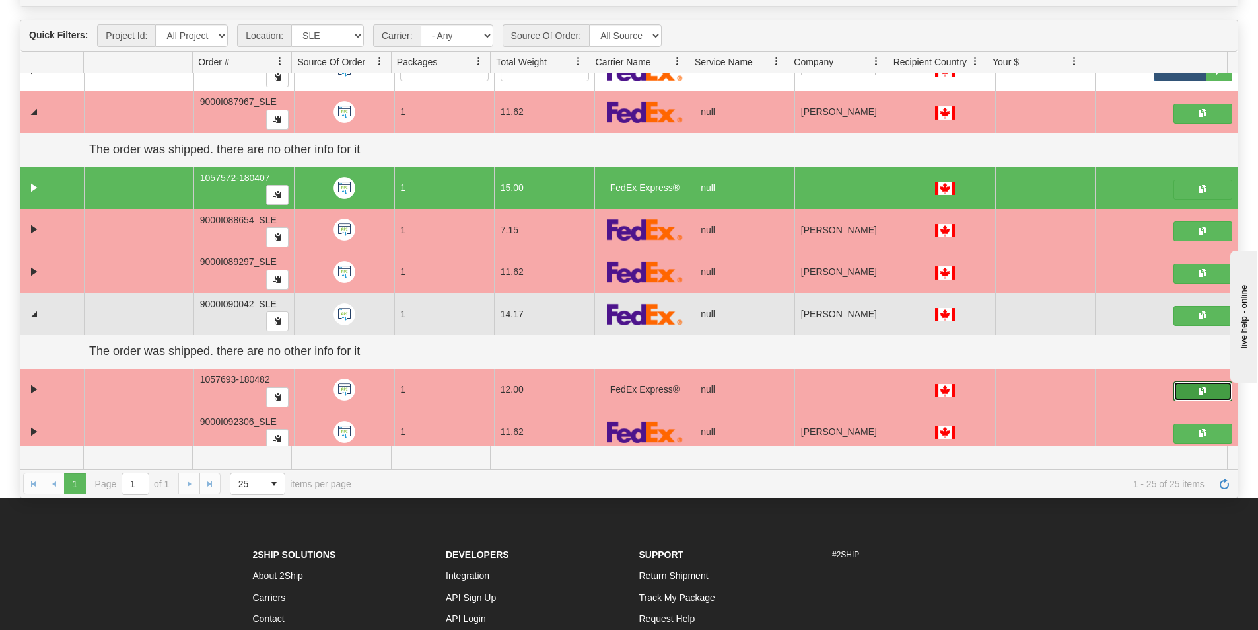
scroll to position [595, 0]
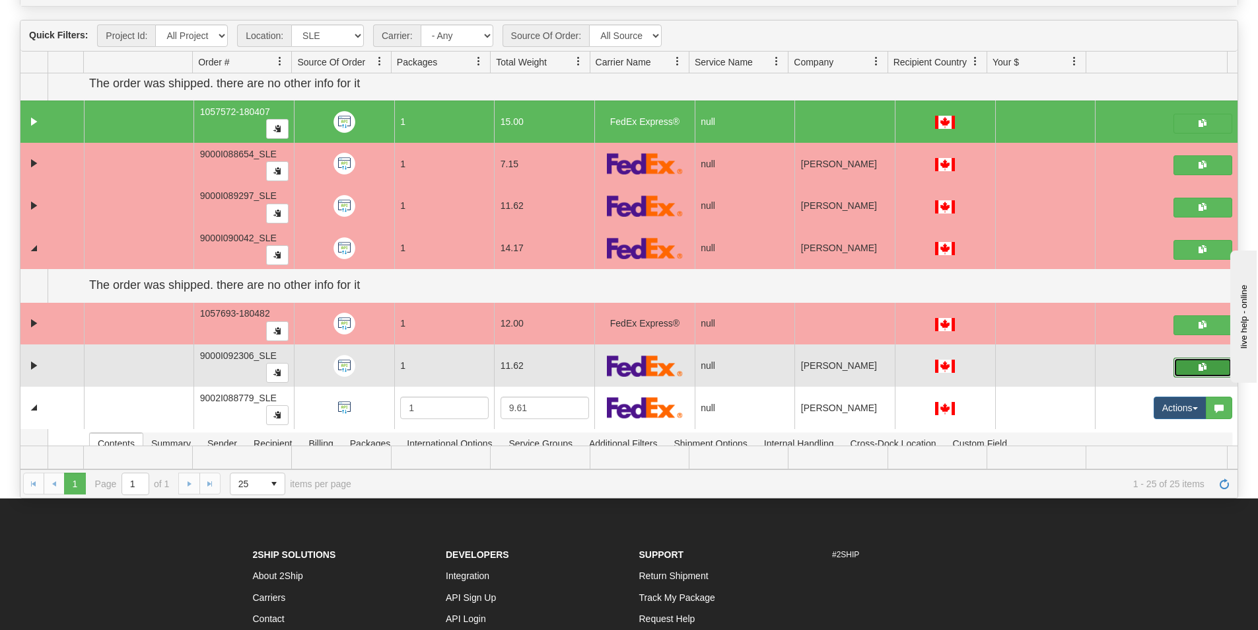
click at [1185, 365] on button "button" at bounding box center [1203, 367] width 59 height 20
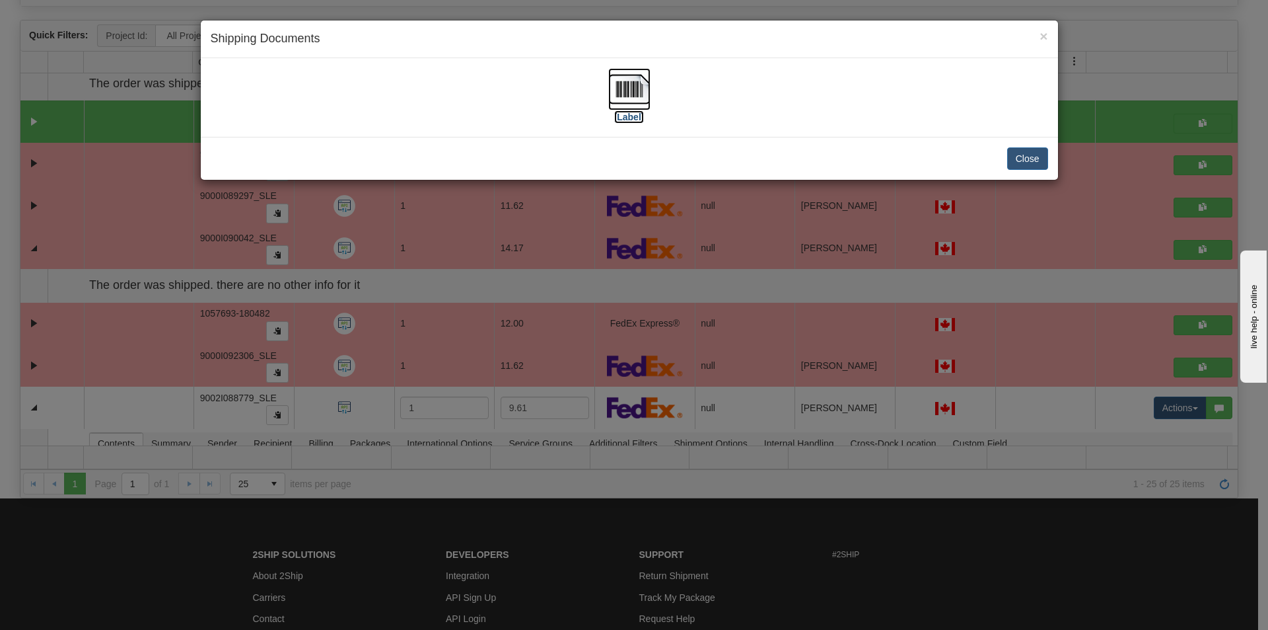
click at [635, 92] on img at bounding box center [629, 89] width 42 height 42
click at [1032, 159] on button "Close" at bounding box center [1027, 158] width 41 height 22
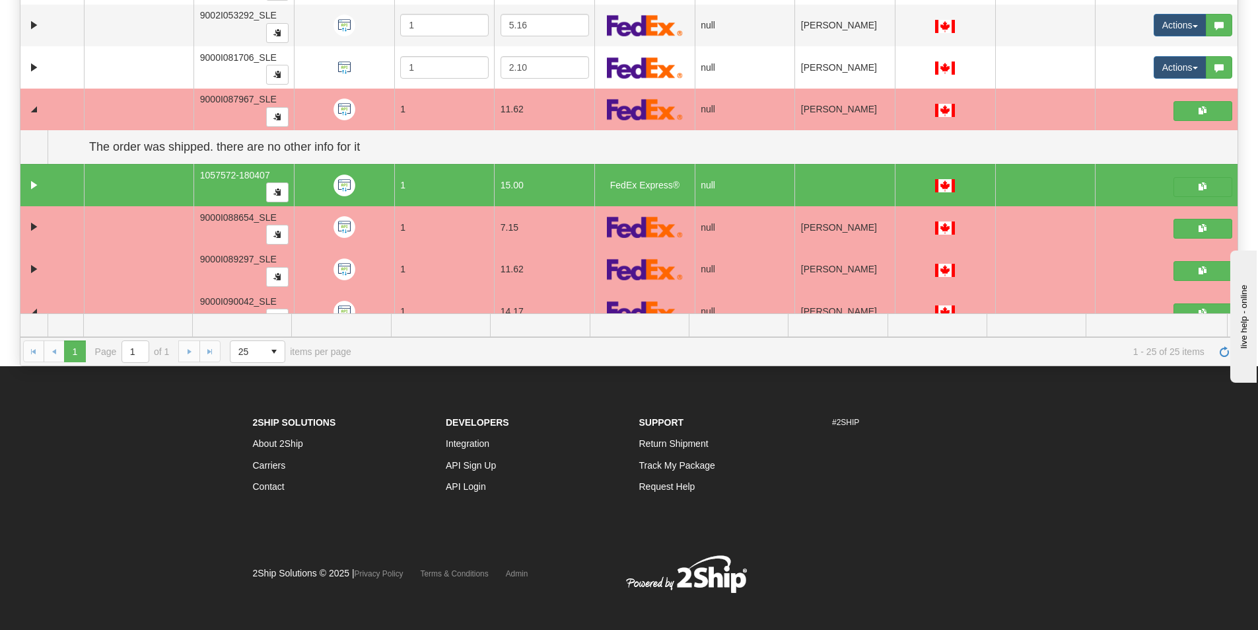
scroll to position [396, 0]
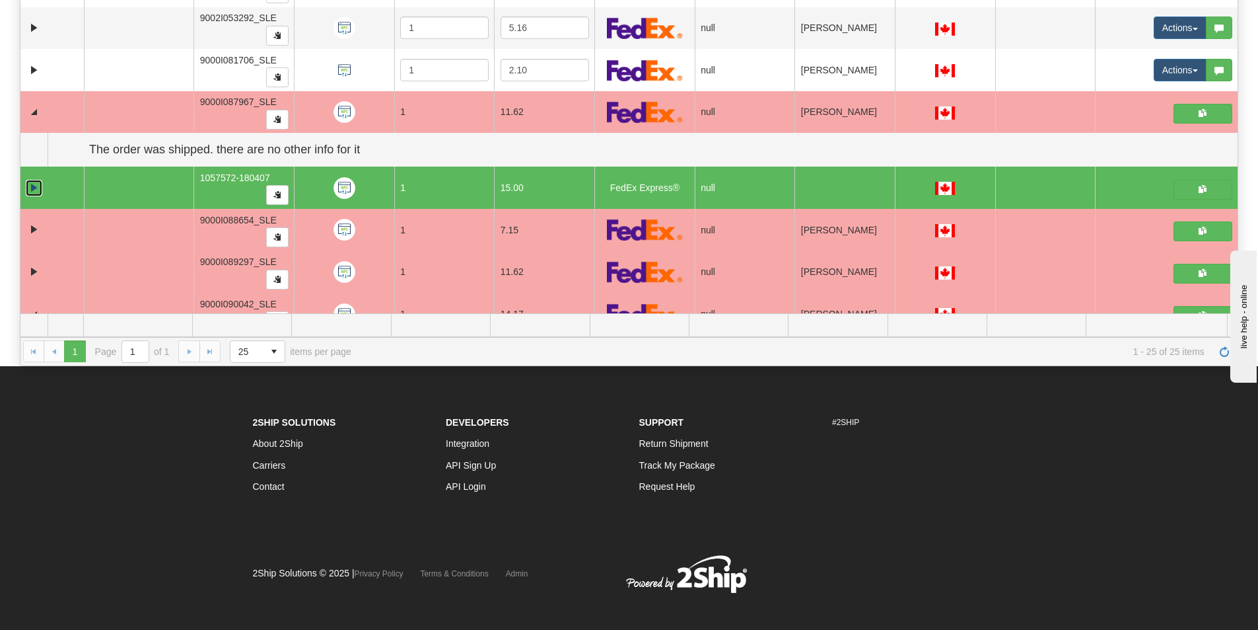
click at [28, 192] on link "Expand" at bounding box center [34, 188] width 17 height 17
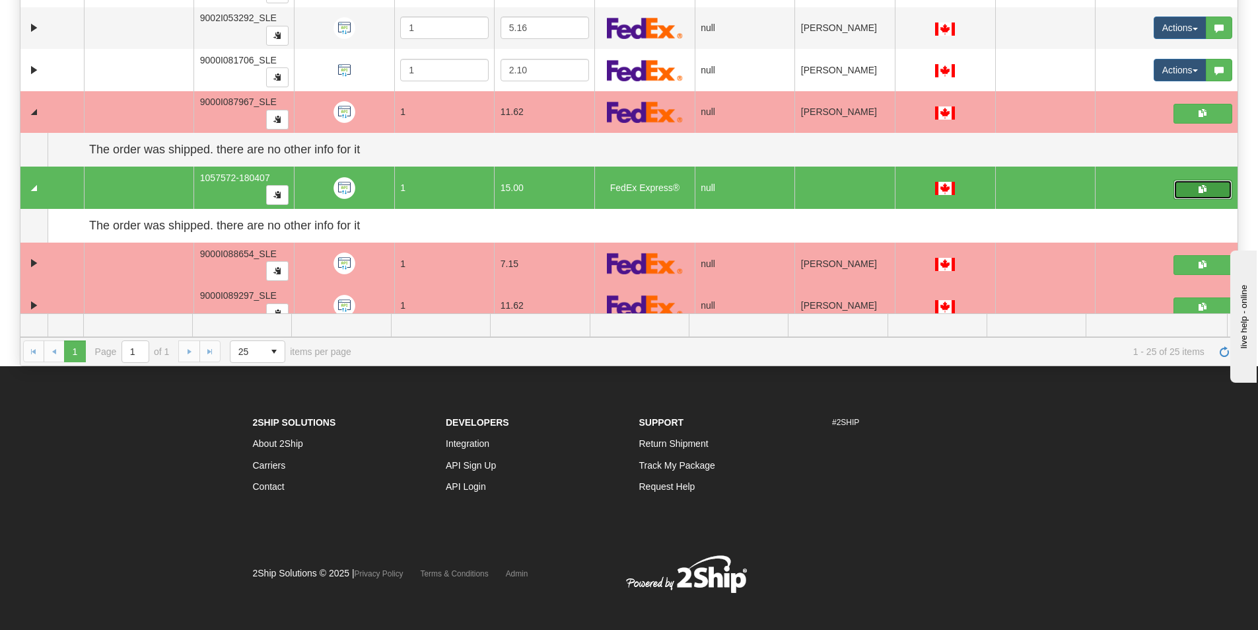
click at [1178, 186] on button "button" at bounding box center [1203, 190] width 59 height 20
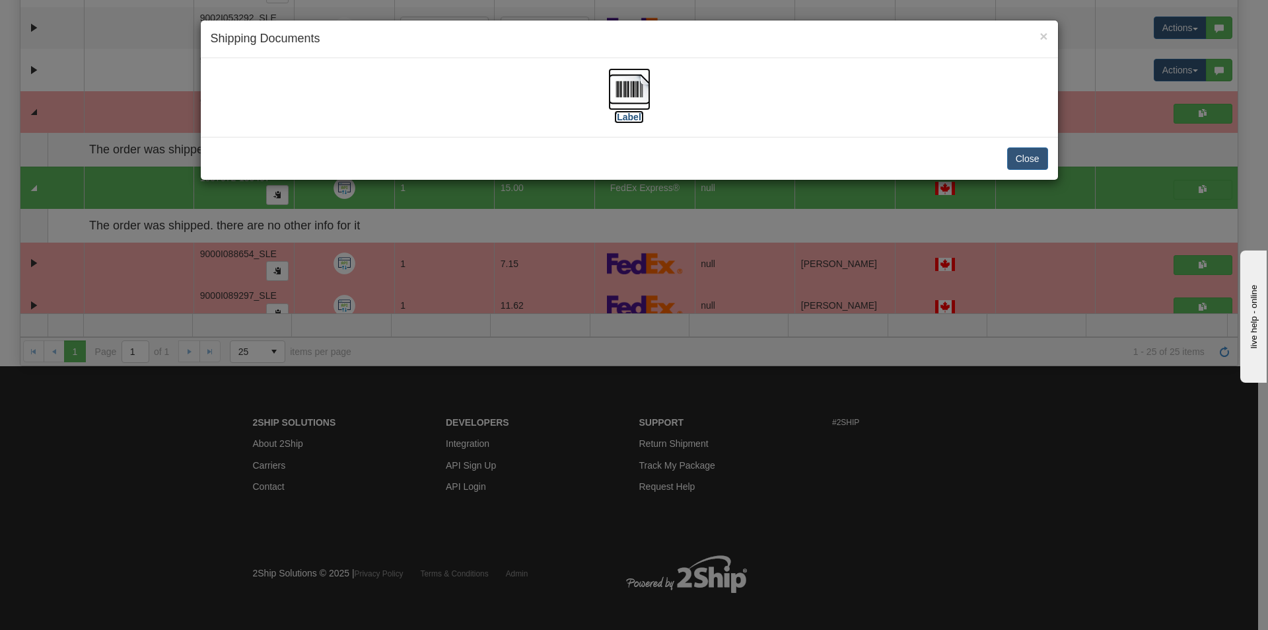
click at [629, 94] on img at bounding box center [629, 89] width 42 height 42
click at [1034, 162] on button "Close" at bounding box center [1027, 158] width 41 height 22
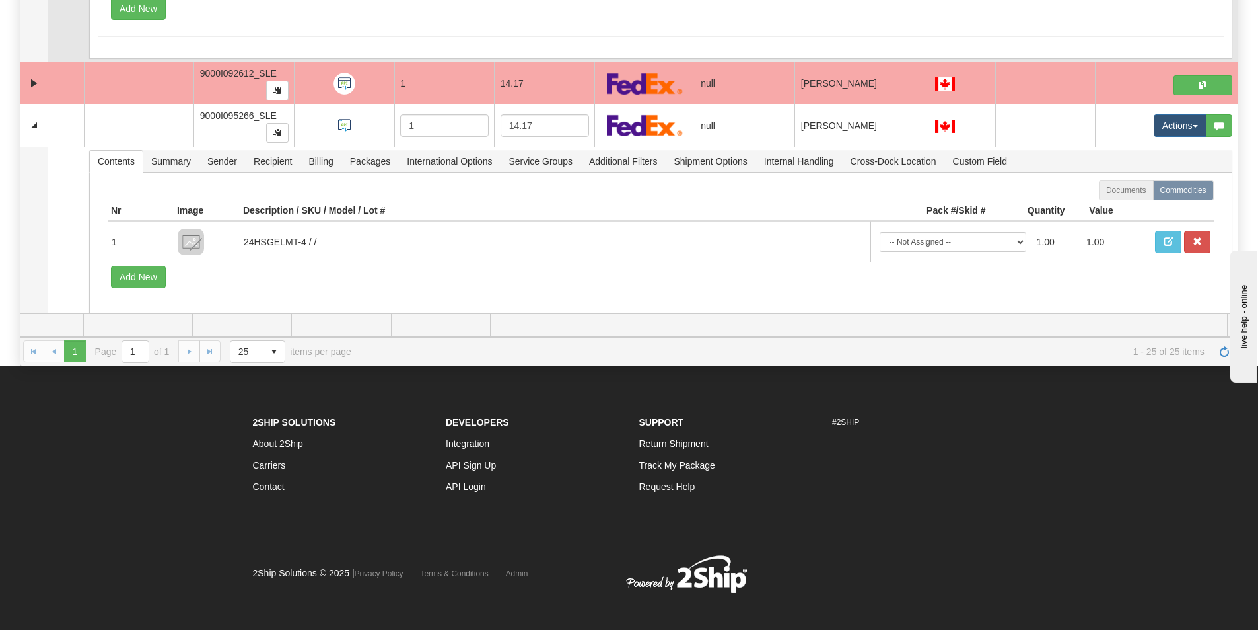
scroll to position [1558, 0]
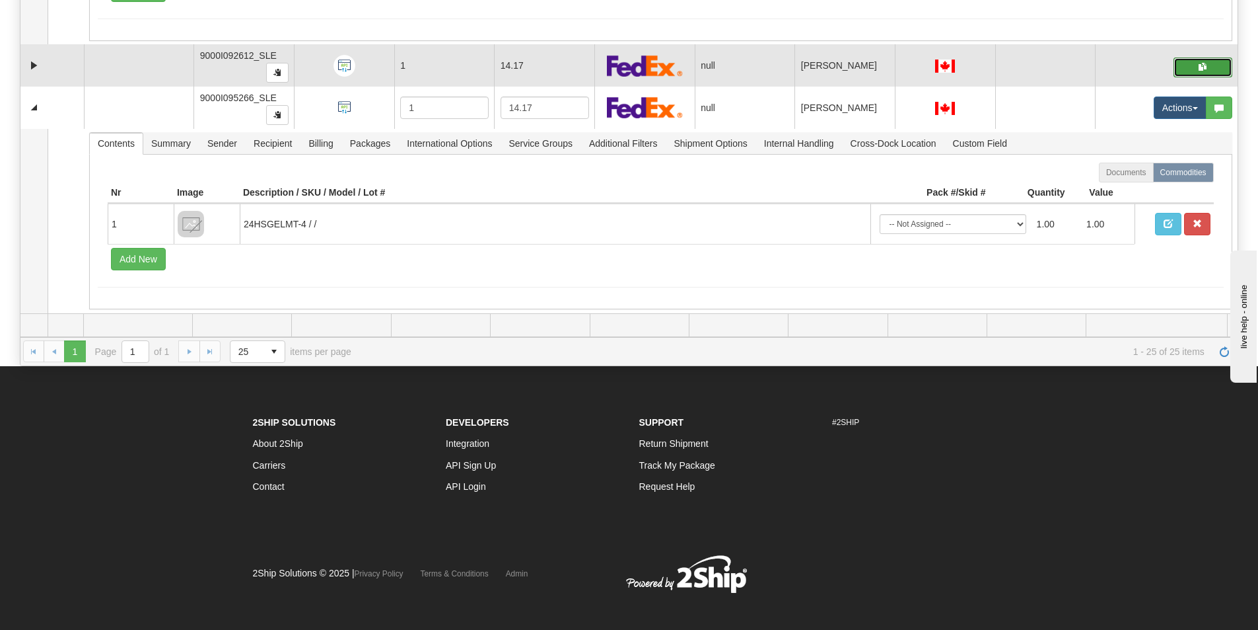
click at [1175, 61] on button "button" at bounding box center [1203, 67] width 59 height 20
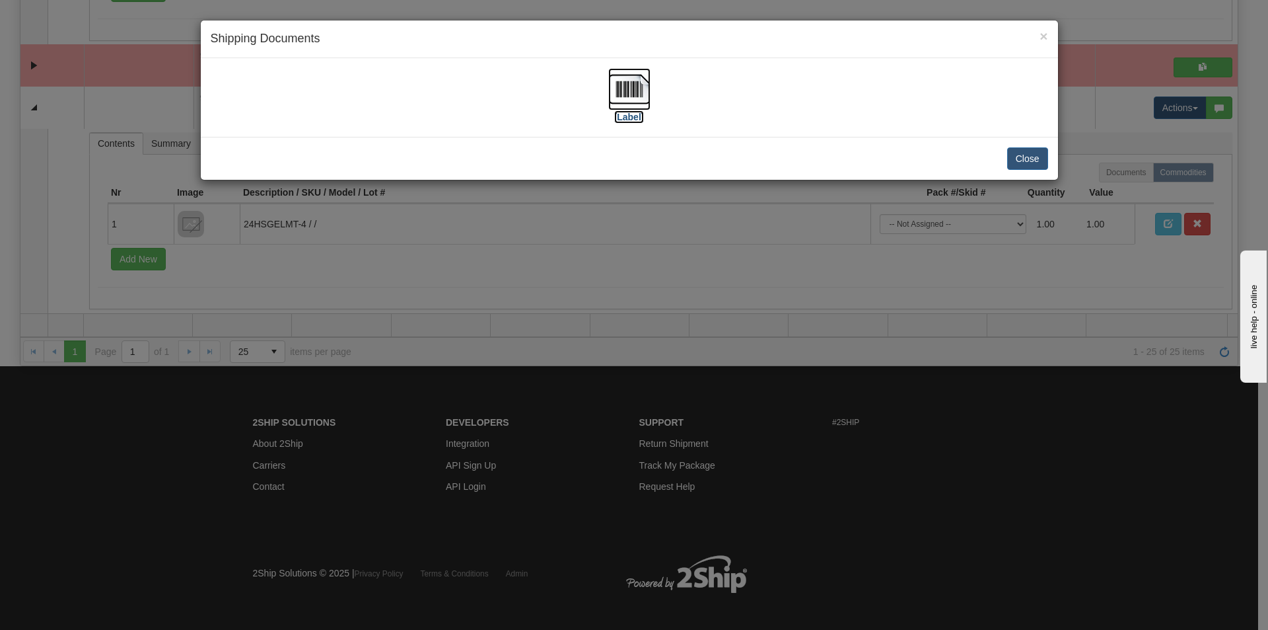
click at [627, 94] on img at bounding box center [629, 89] width 42 height 42
click at [1026, 159] on button "Close" at bounding box center [1027, 158] width 41 height 22
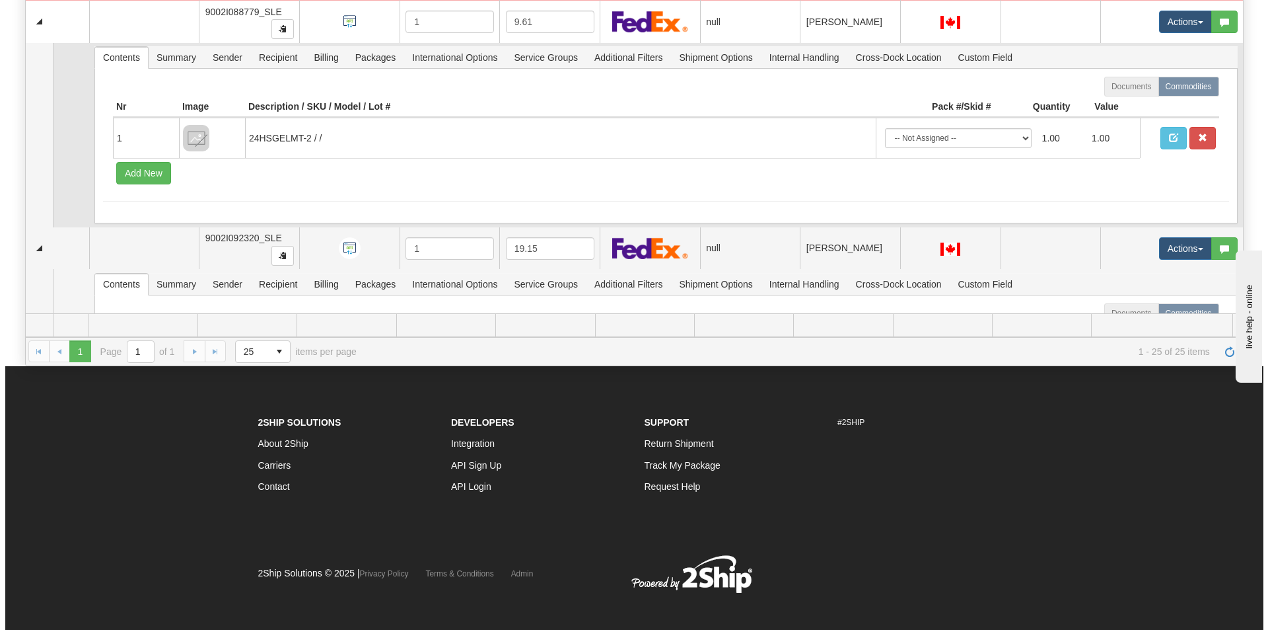
scroll to position [859, 0]
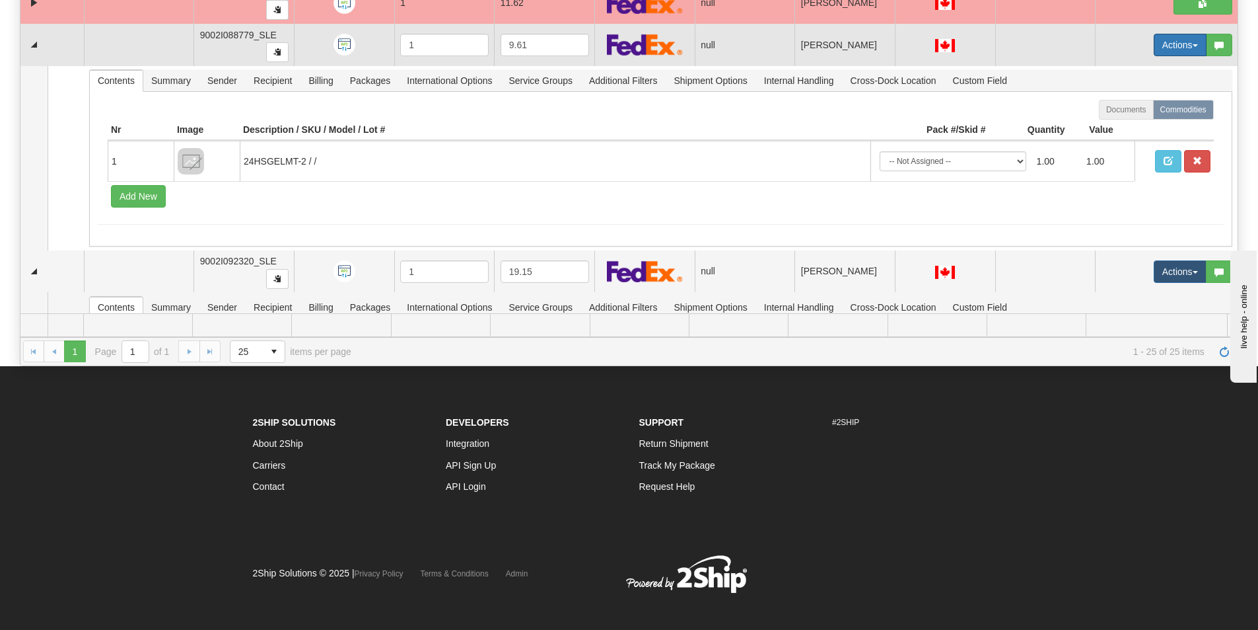
click at [1171, 46] on button "Actions" at bounding box center [1180, 45] width 53 height 22
click at [1126, 68] on span "Open" at bounding box center [1121, 70] width 32 height 11
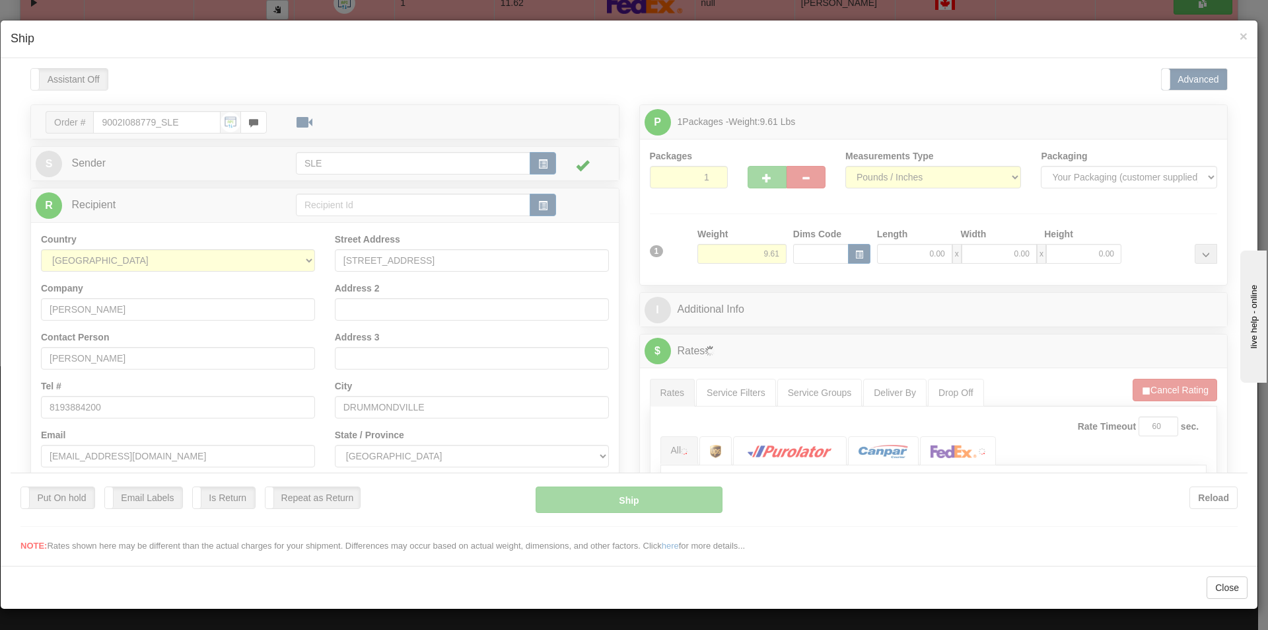
scroll to position [0, 0]
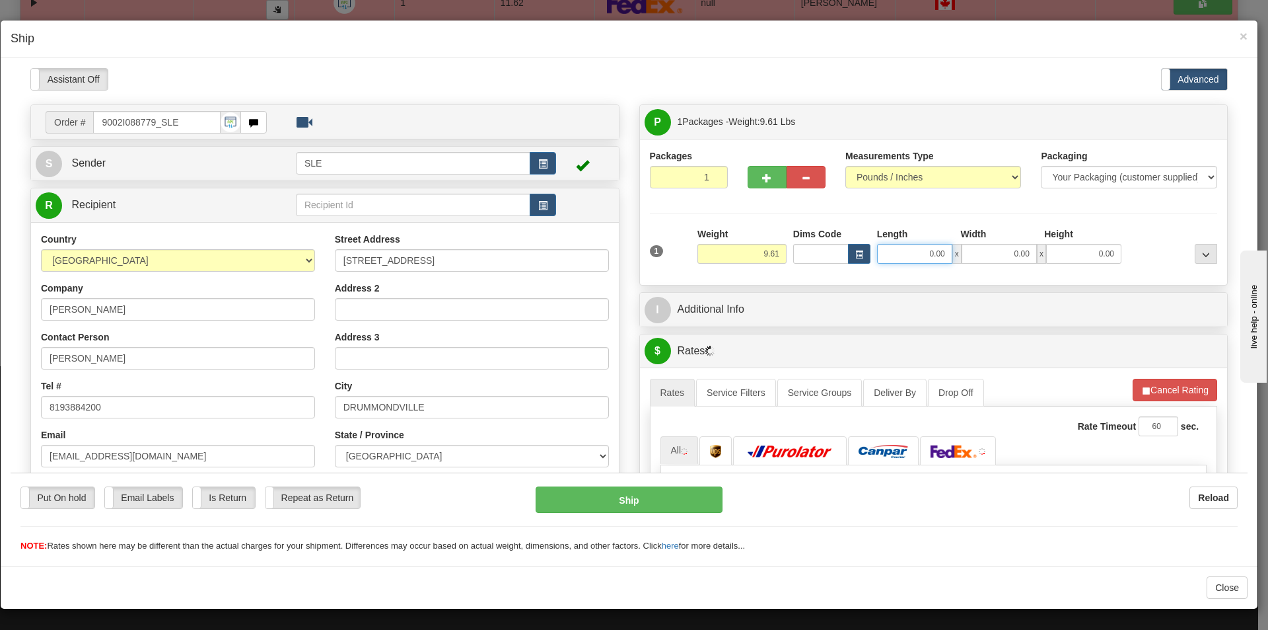
click at [941, 249] on input "0.00" at bounding box center [914, 253] width 75 height 20
type input "11.25"
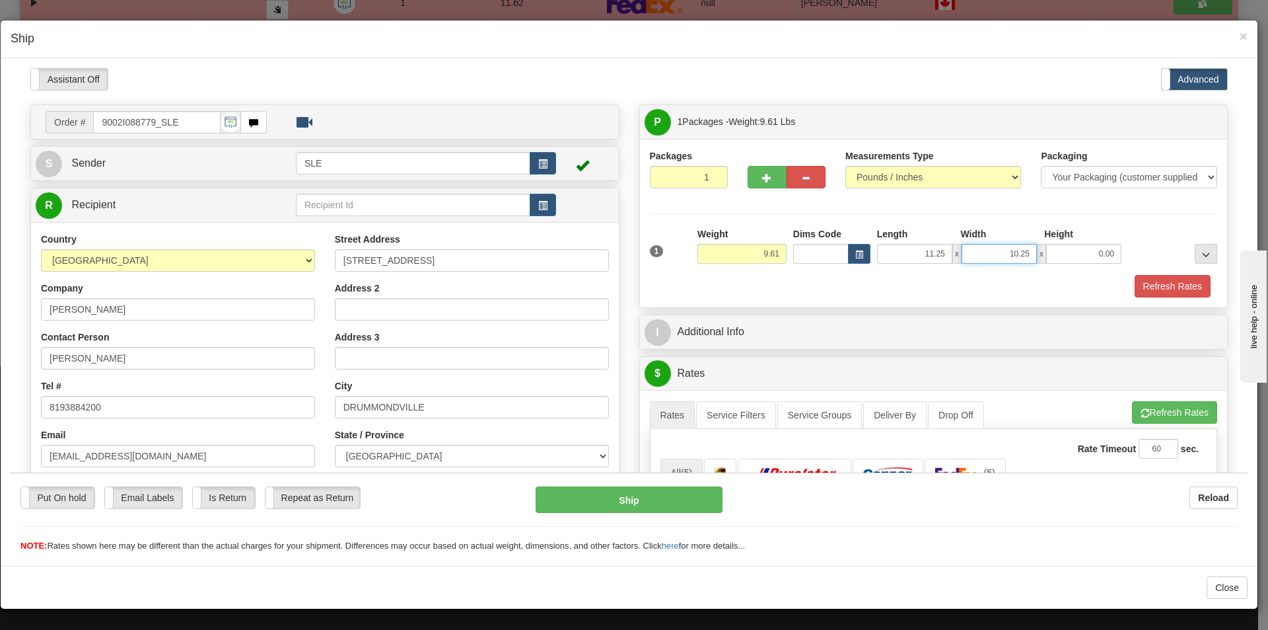
type input "10.25"
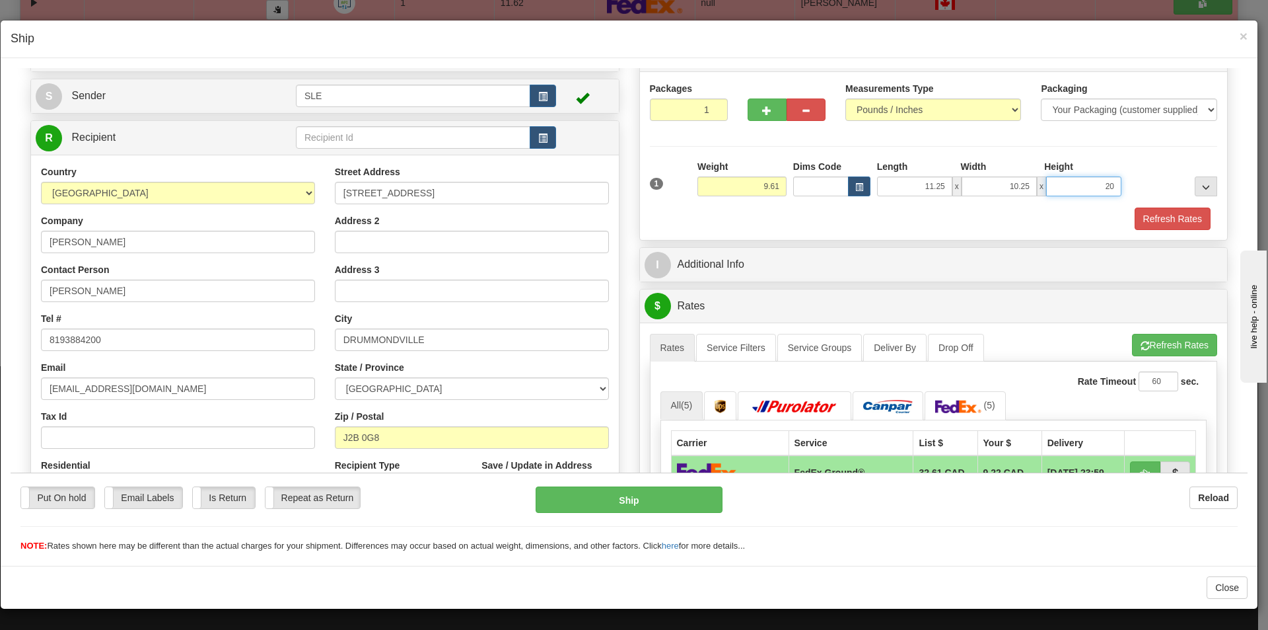
scroll to position [132, 0]
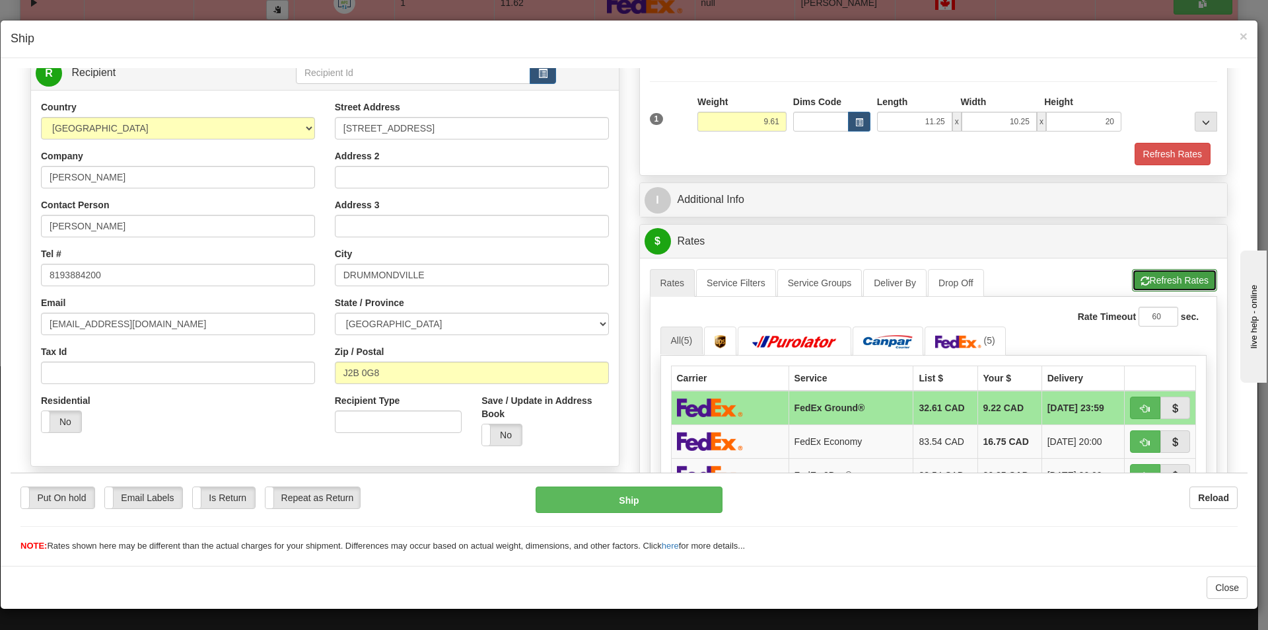
type input "20.00"
click at [1171, 276] on button "Refresh Rates" at bounding box center [1174, 279] width 85 height 22
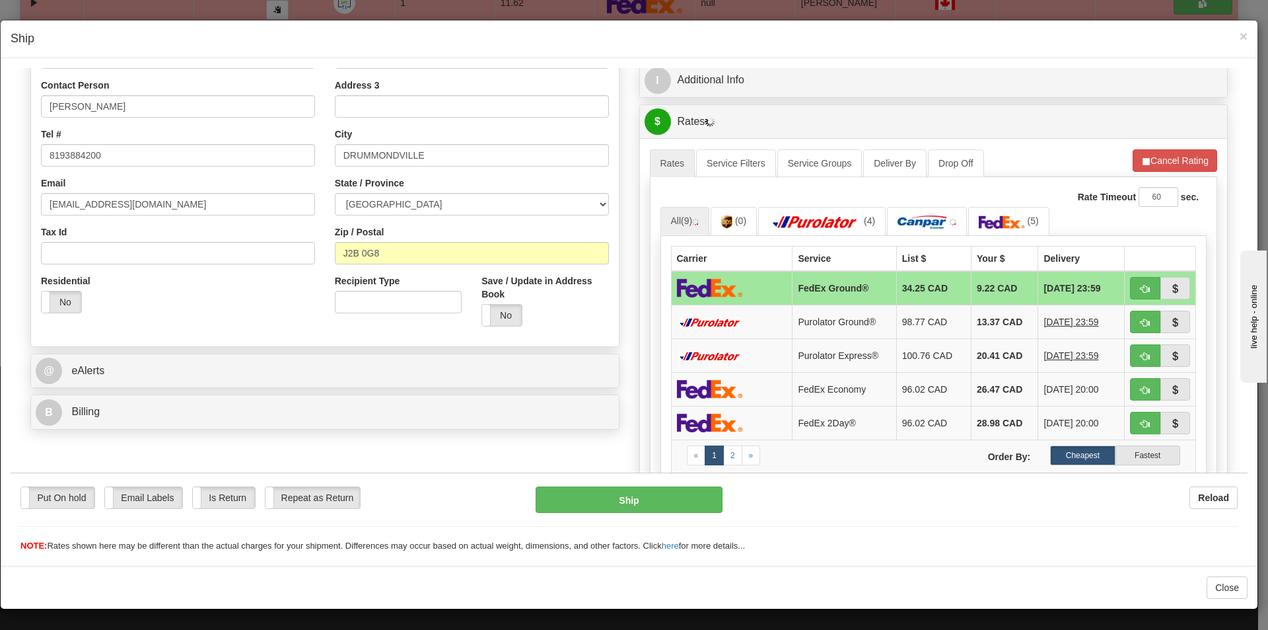
scroll to position [264, 0]
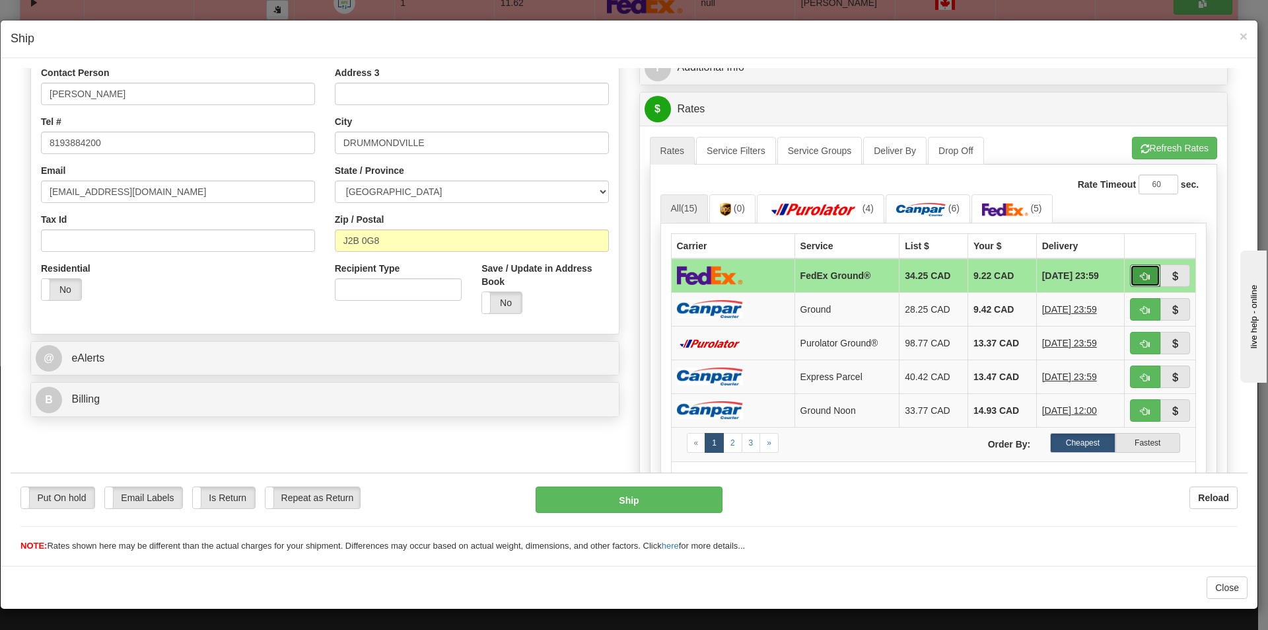
click at [1141, 280] on button "button" at bounding box center [1145, 275] width 30 height 22
type input "92"
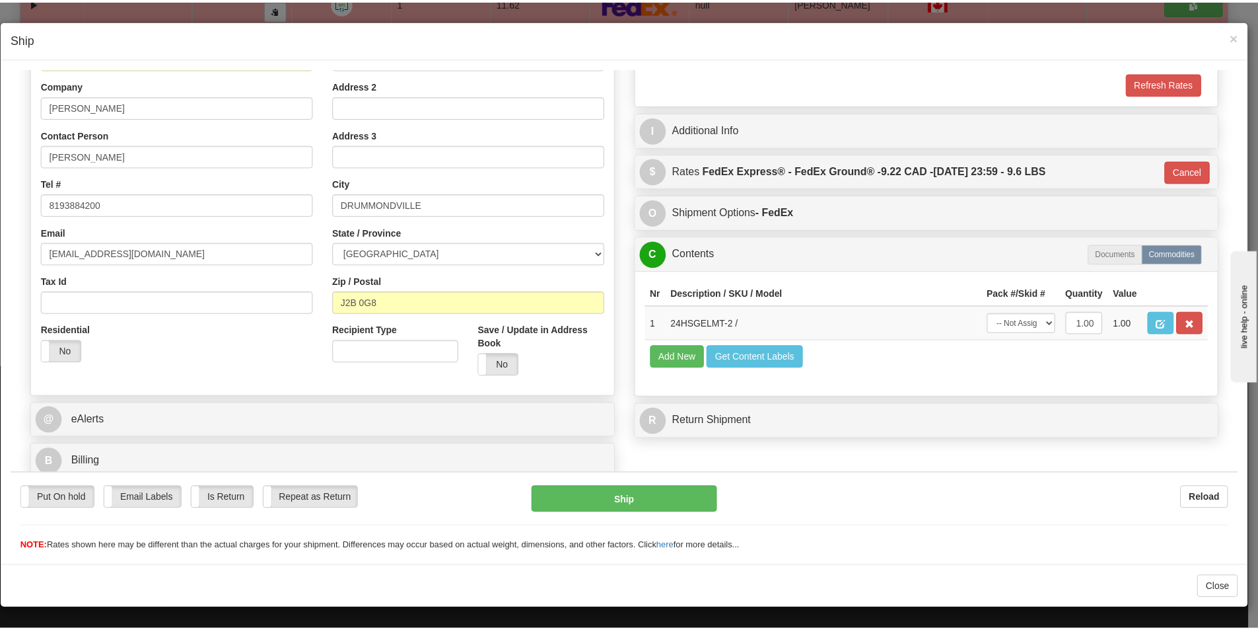
scroll to position [203, 0]
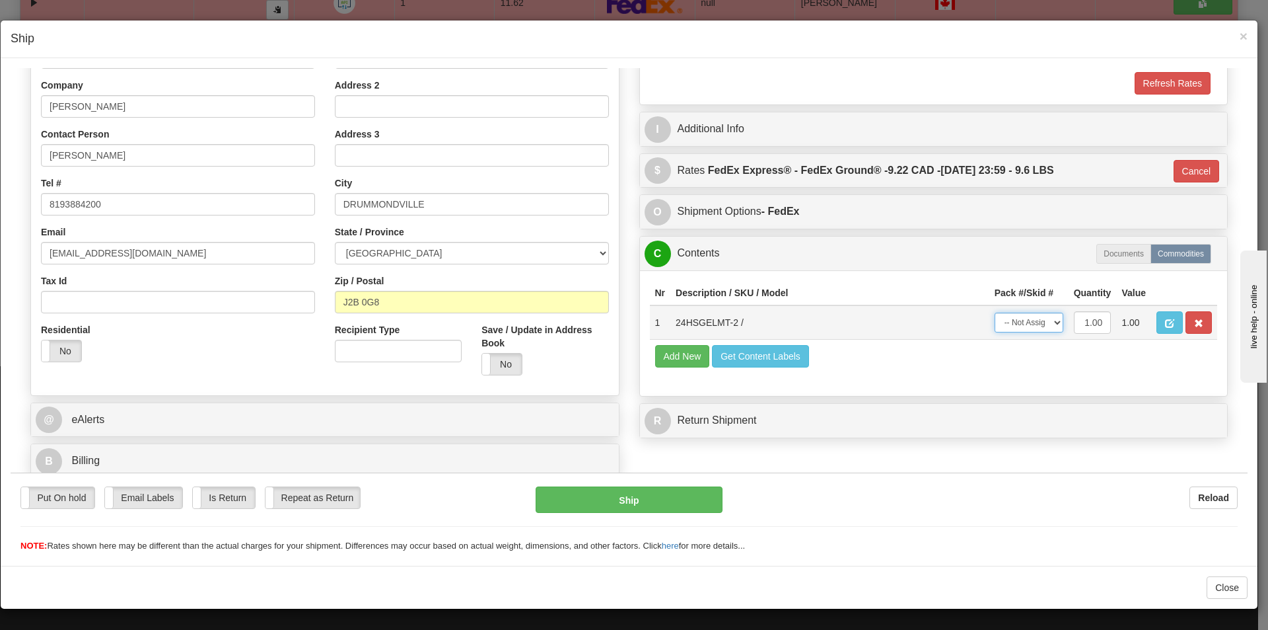
click at [1040, 324] on select "-- Not Assigned -- Package 1" at bounding box center [1029, 322] width 69 height 20
select select "0"
click at [995, 312] on select "-- Not Assigned -- Package 1" at bounding box center [1029, 322] width 69 height 20
click at [653, 501] on button "Ship" at bounding box center [629, 499] width 186 height 26
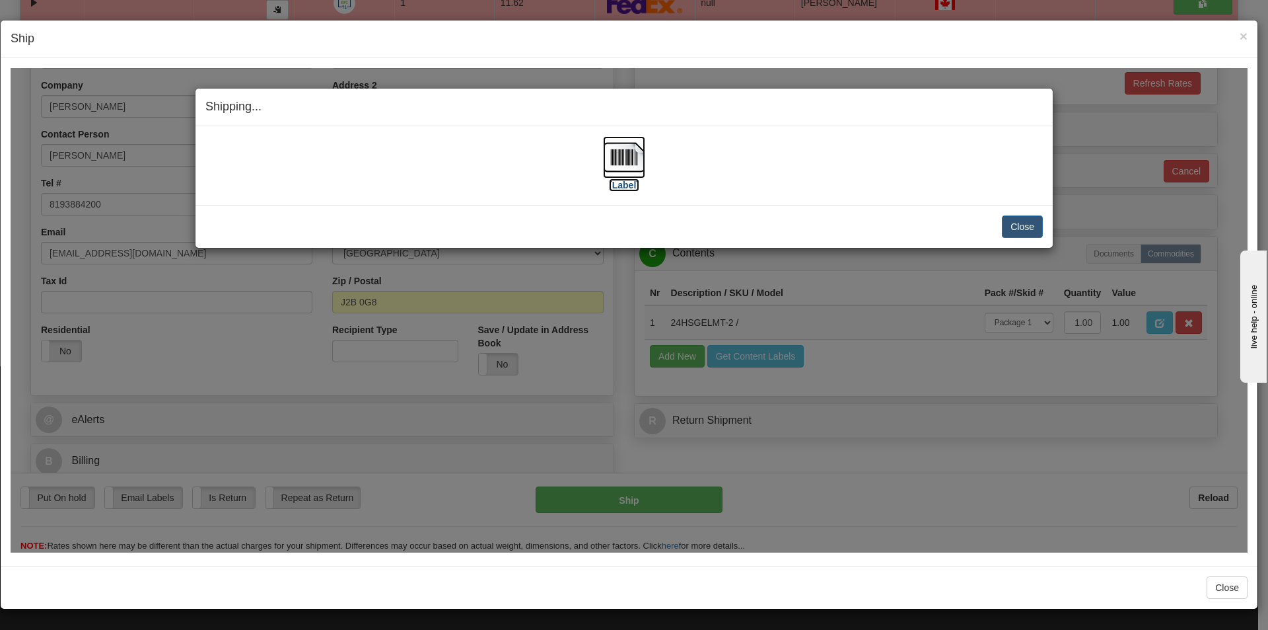
click at [627, 168] on img at bounding box center [624, 156] width 42 height 42
click at [1029, 226] on button "Close" at bounding box center [1022, 226] width 41 height 22
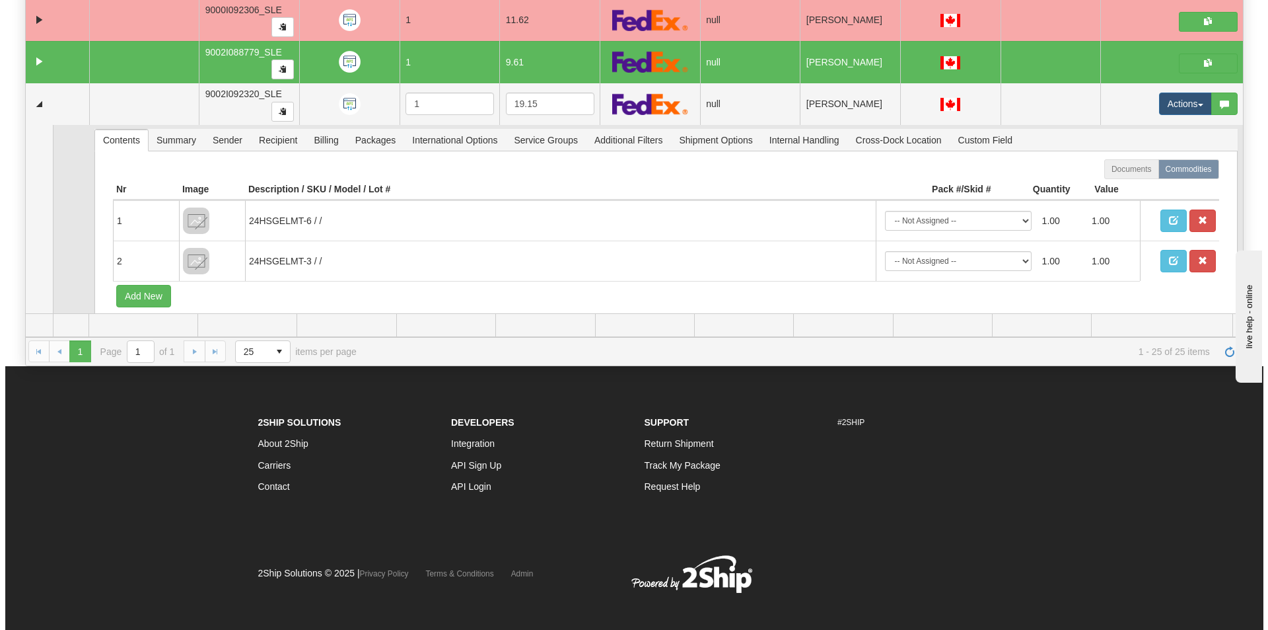
scroll to position [859, 0]
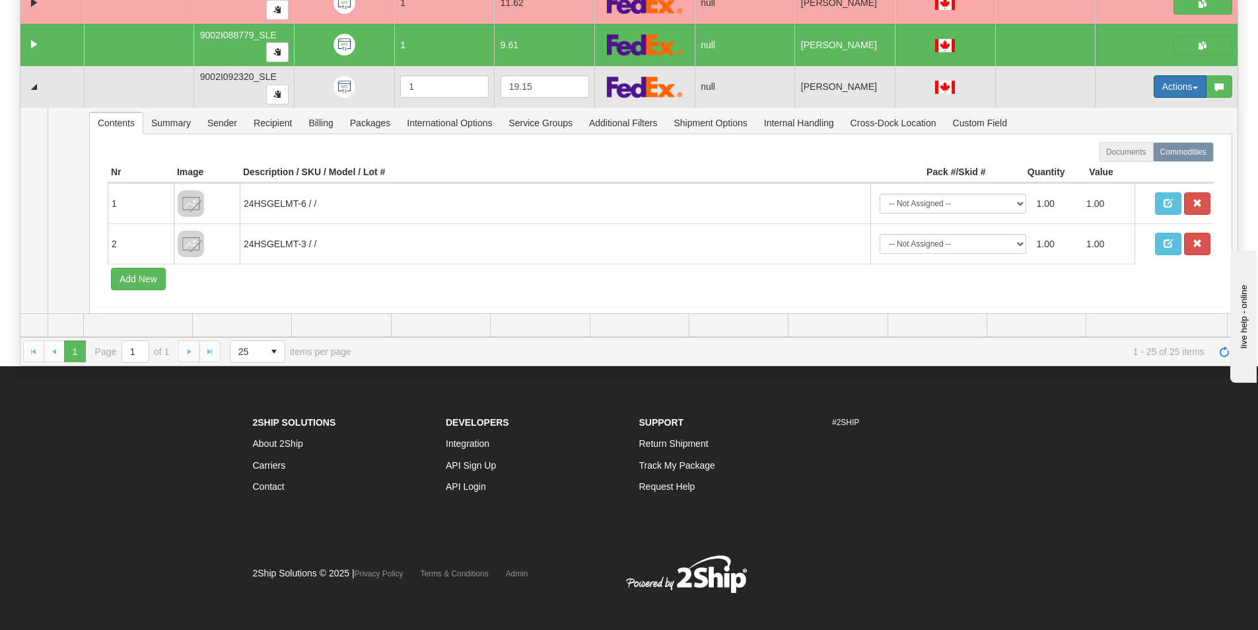
click at [1155, 90] on button "Actions" at bounding box center [1180, 86] width 53 height 22
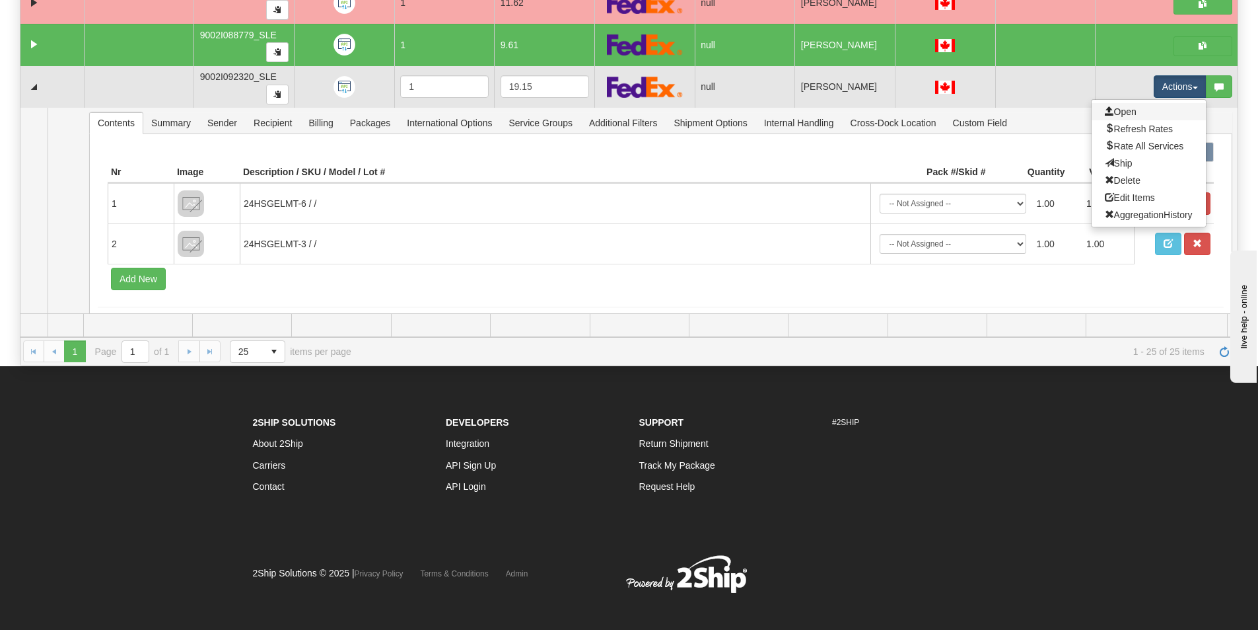
click at [1092, 112] on link "Open" at bounding box center [1149, 111] width 114 height 17
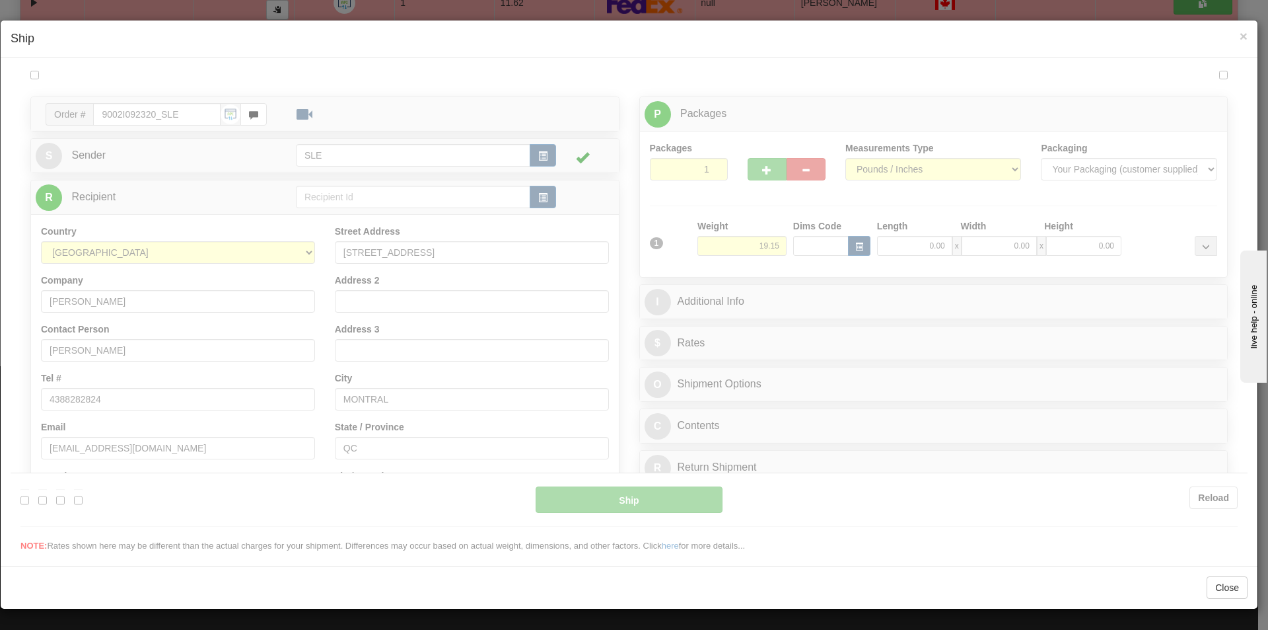
scroll to position [0, 0]
type input "09:52"
type input "16:00"
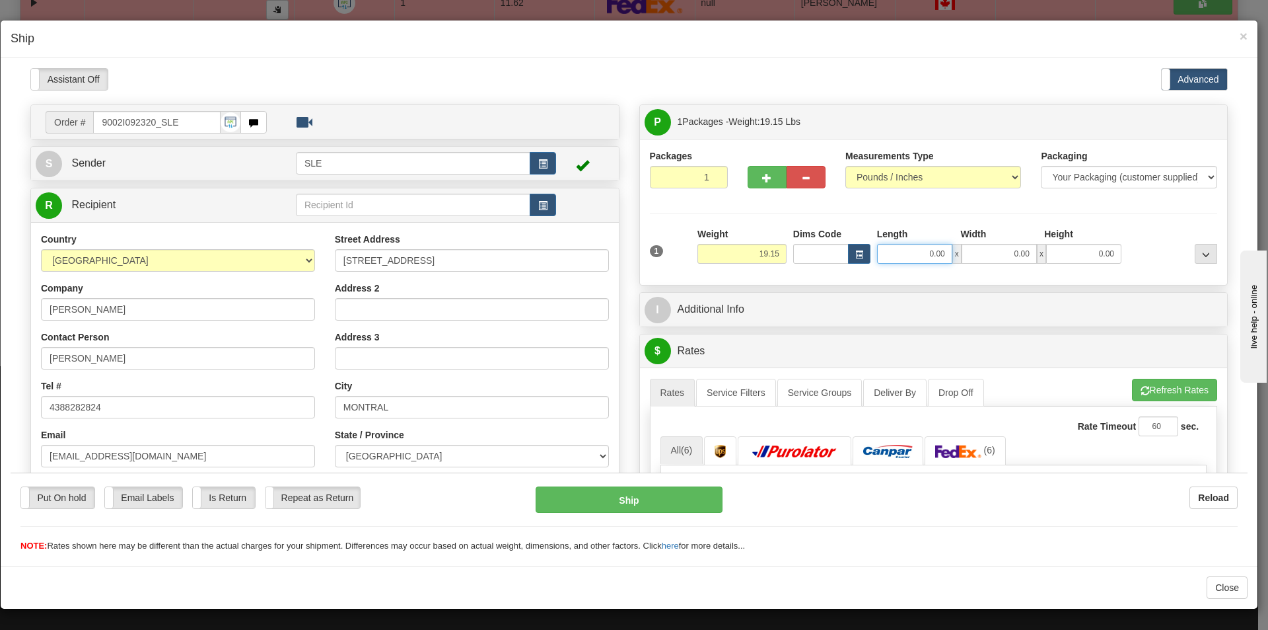
click at [935, 252] on input "0.00" at bounding box center [914, 253] width 75 height 20
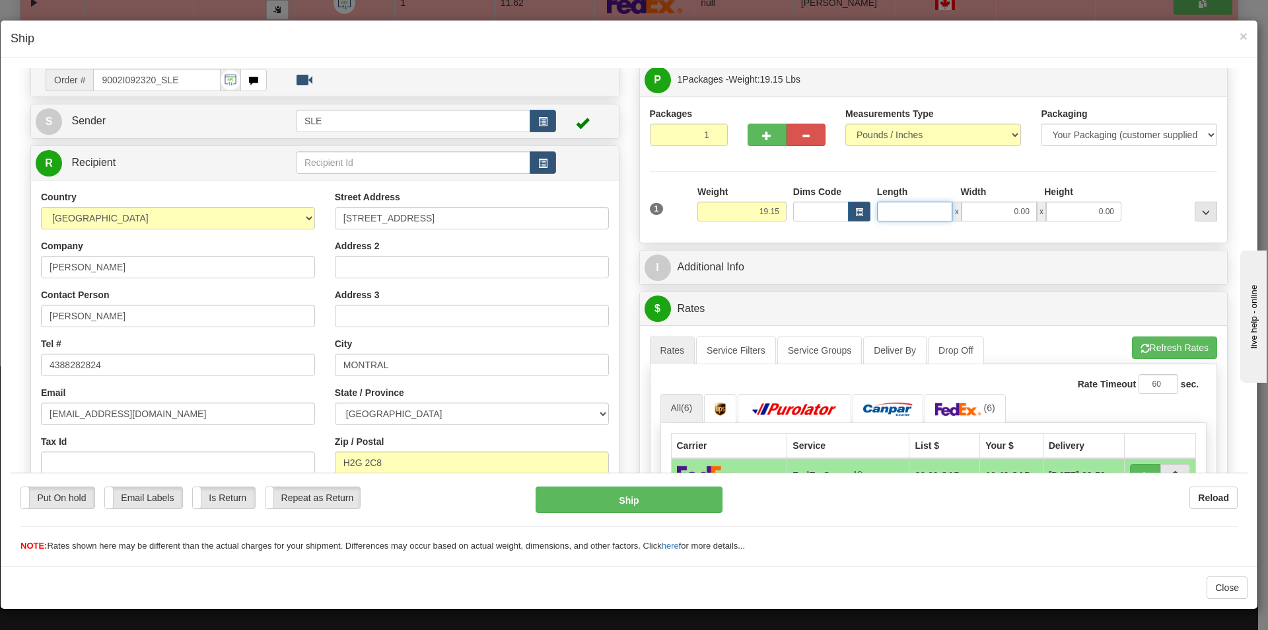
scroll to position [42, 0]
type input "11.25"
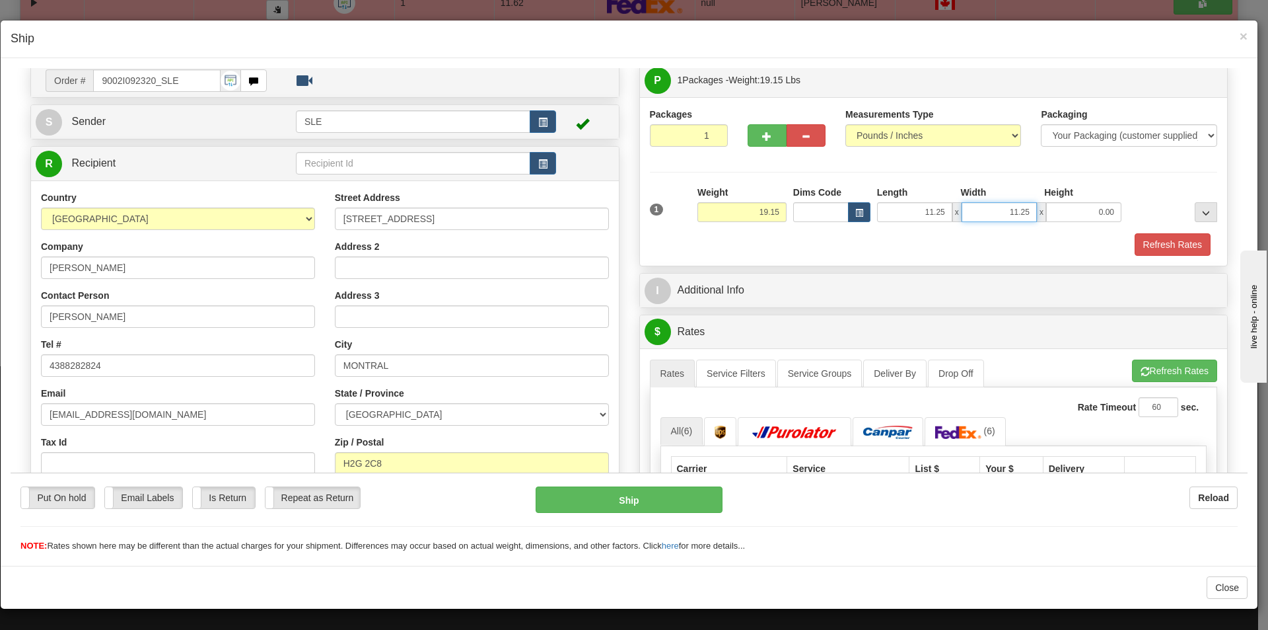
type input "11.25"
type input "23.00"
click at [1185, 375] on button "Refresh Rates" at bounding box center [1174, 370] width 85 height 22
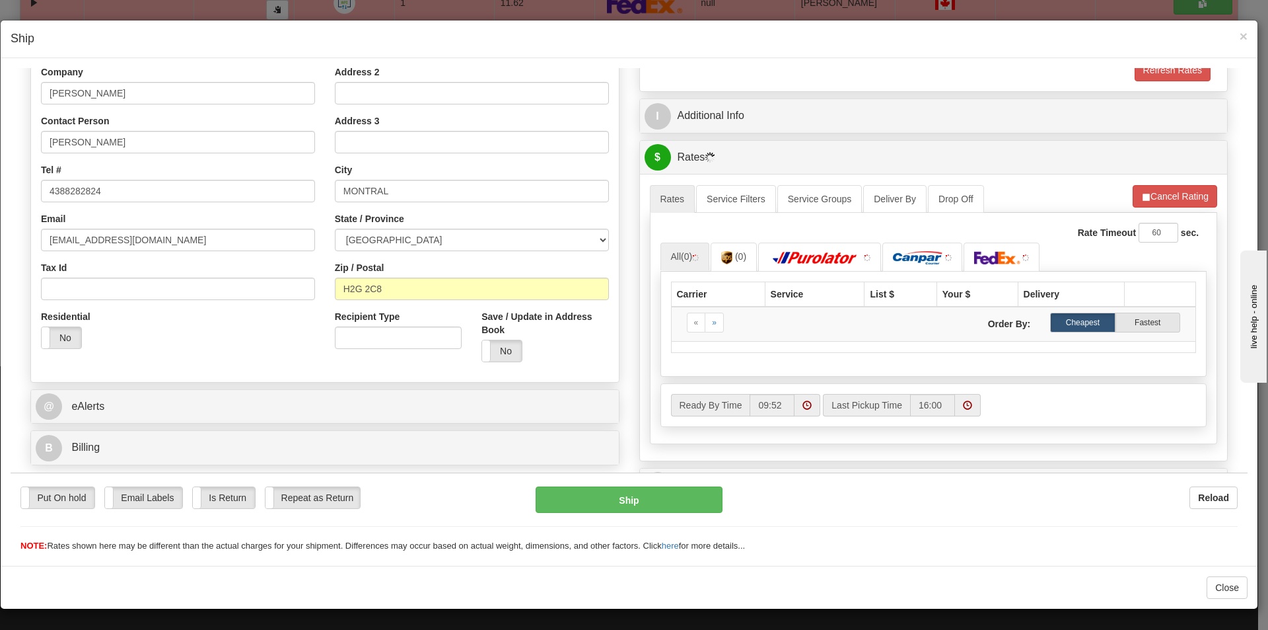
scroll to position [240, 0]
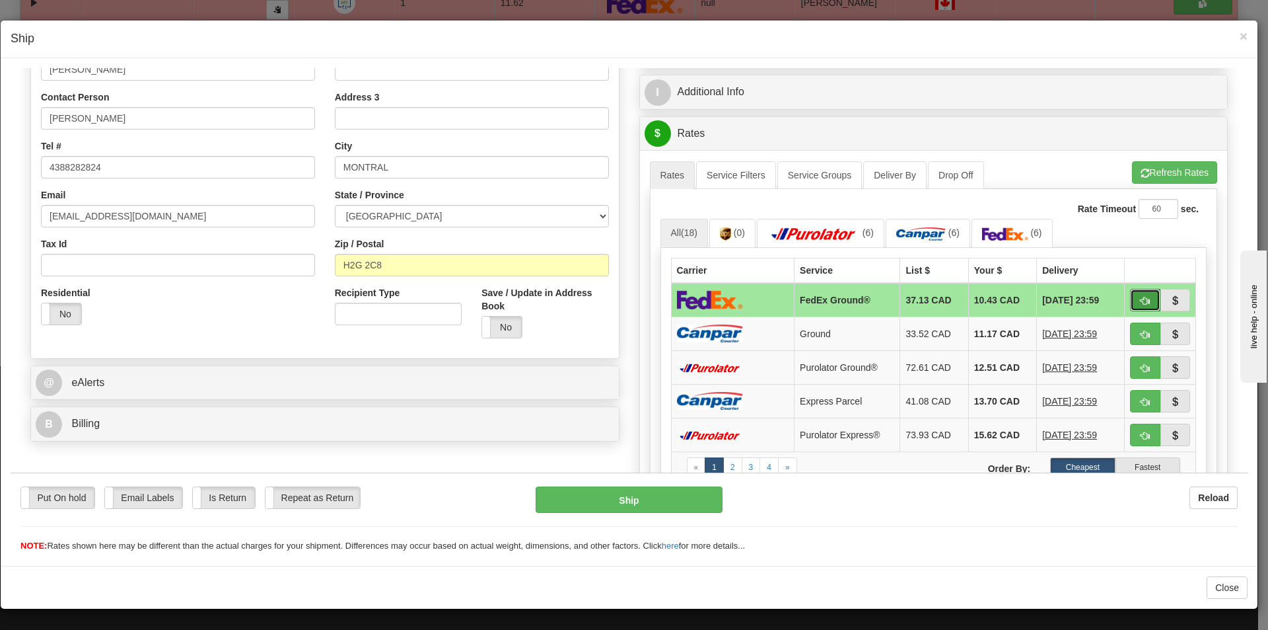
click at [1130, 291] on button "button" at bounding box center [1145, 299] width 30 height 22
type input "92"
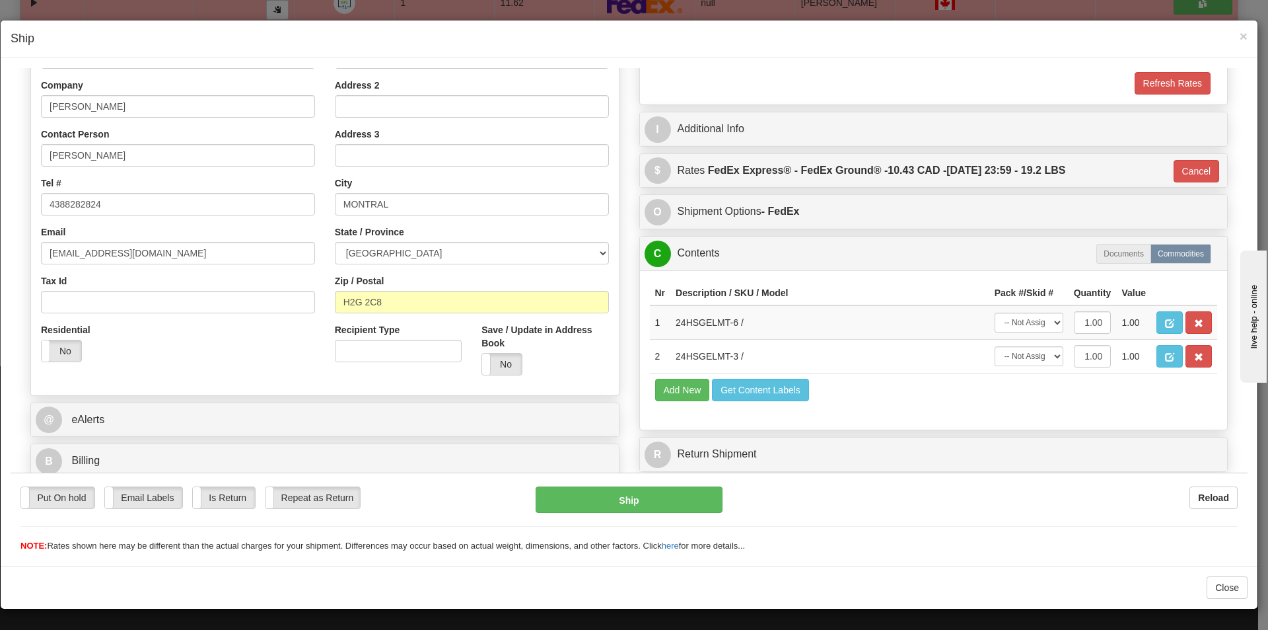
scroll to position [203, 0]
click at [1046, 355] on select "-- Not Assigned -- Package 1" at bounding box center [1029, 355] width 69 height 20
select select "0"
click at [995, 345] on select "-- Not Assigned -- Package 1" at bounding box center [1029, 355] width 69 height 20
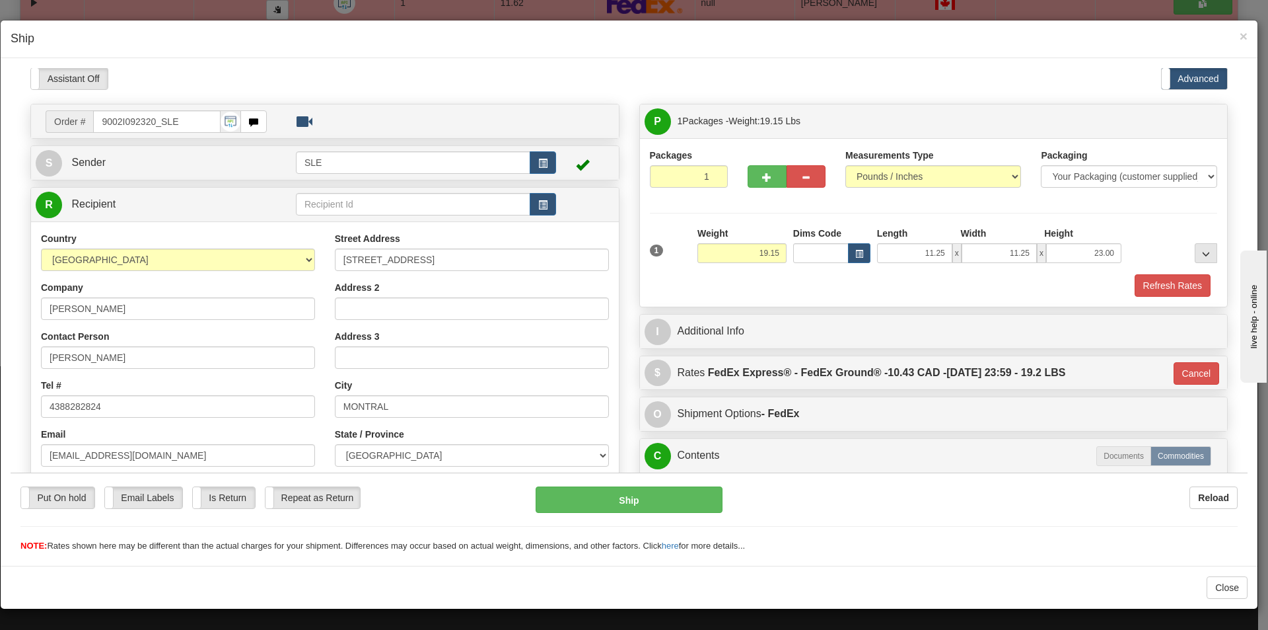
scroll to position [0, 0]
click at [767, 176] on button "button" at bounding box center [767, 176] width 39 height 22
type input "2"
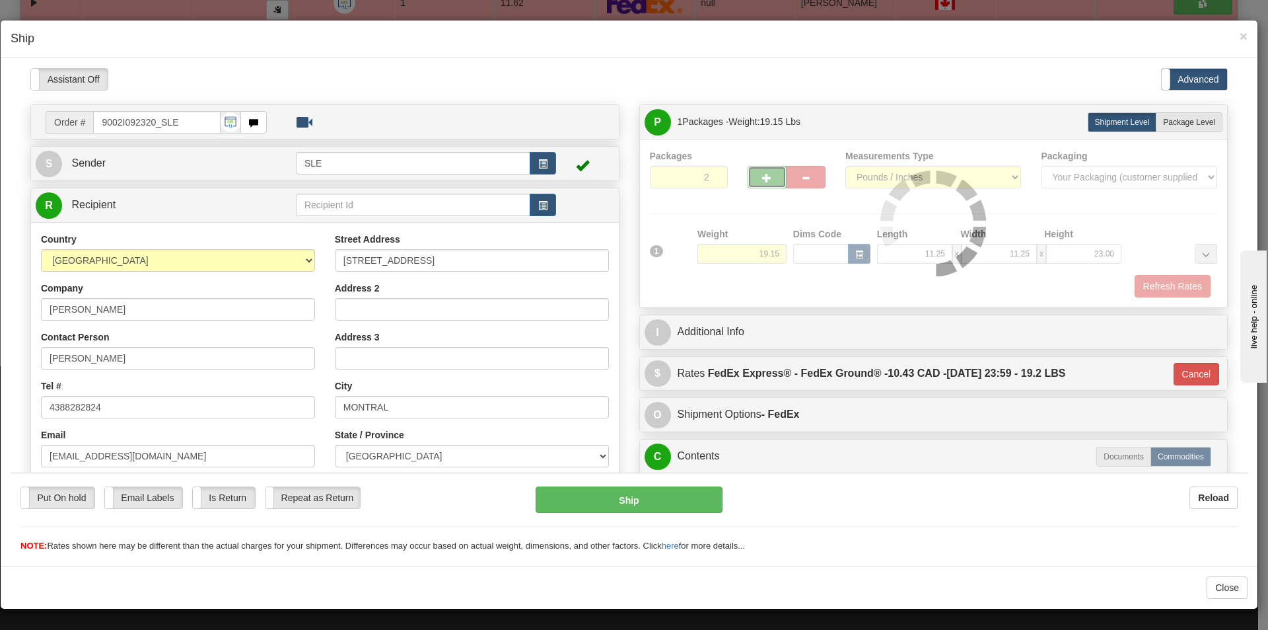
type input "92"
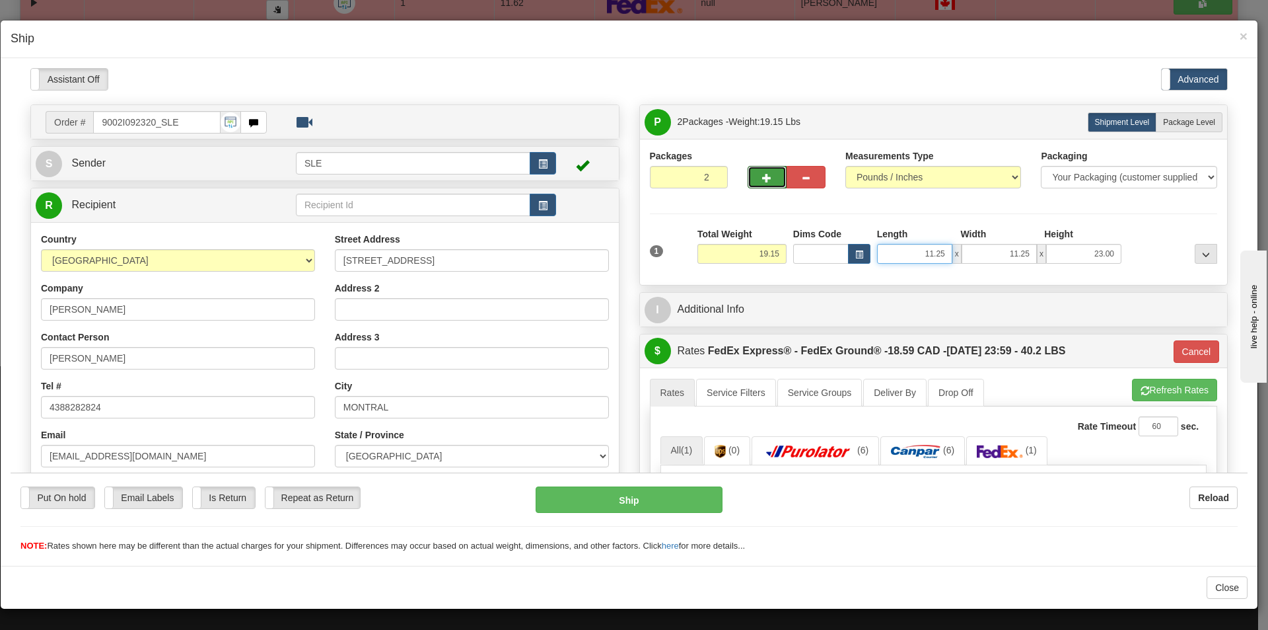
click at [939, 248] on input "11.25" at bounding box center [914, 253] width 75 height 20
type input "1"
type input "0.00"
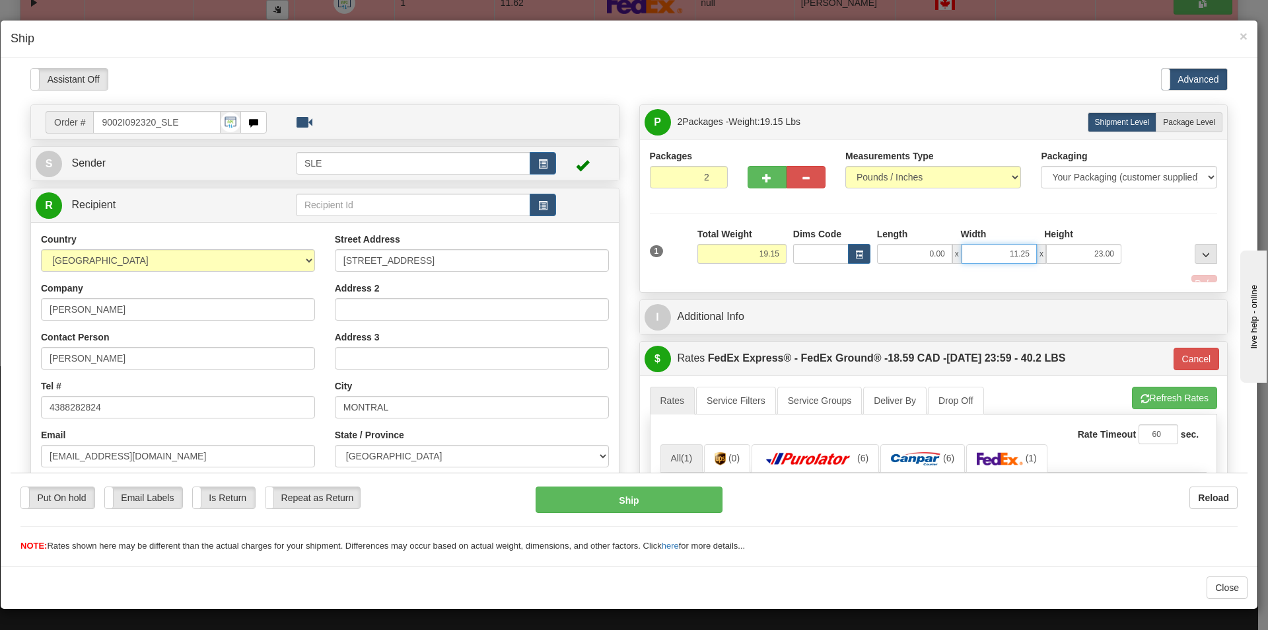
click at [1023, 250] on input "11.25" at bounding box center [999, 253] width 75 height 20
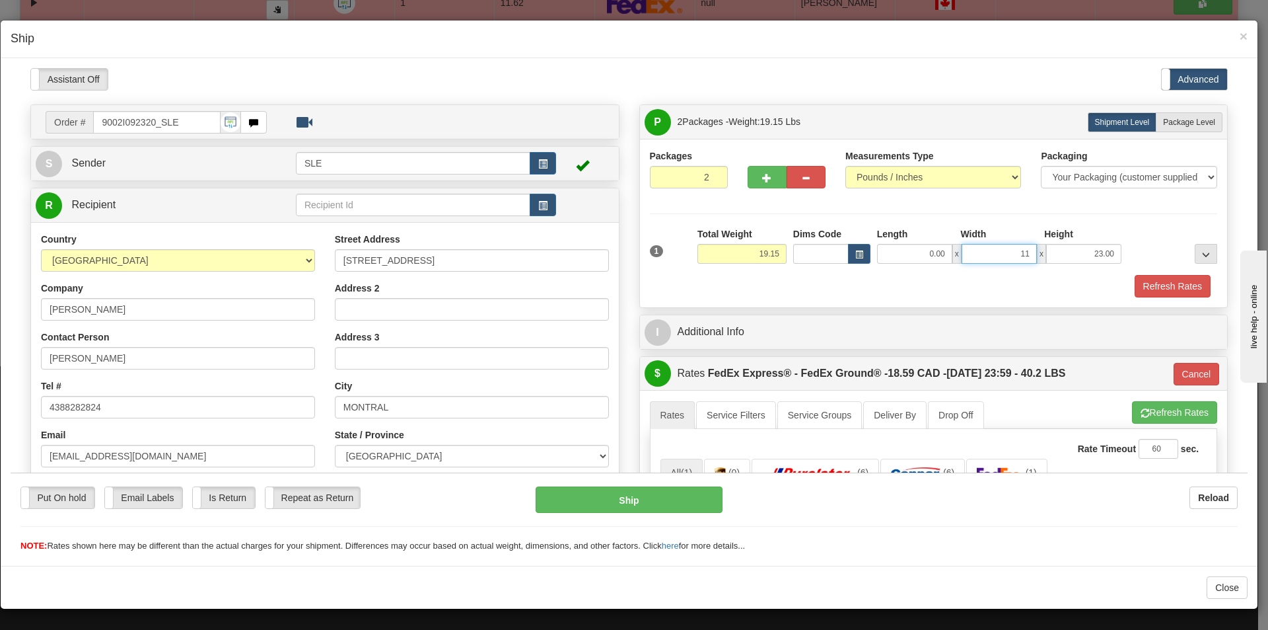
type input "1"
type input "0.00"
click at [1104, 250] on input "23.00" at bounding box center [1083, 253] width 75 height 20
type input "2"
type input "0.00"
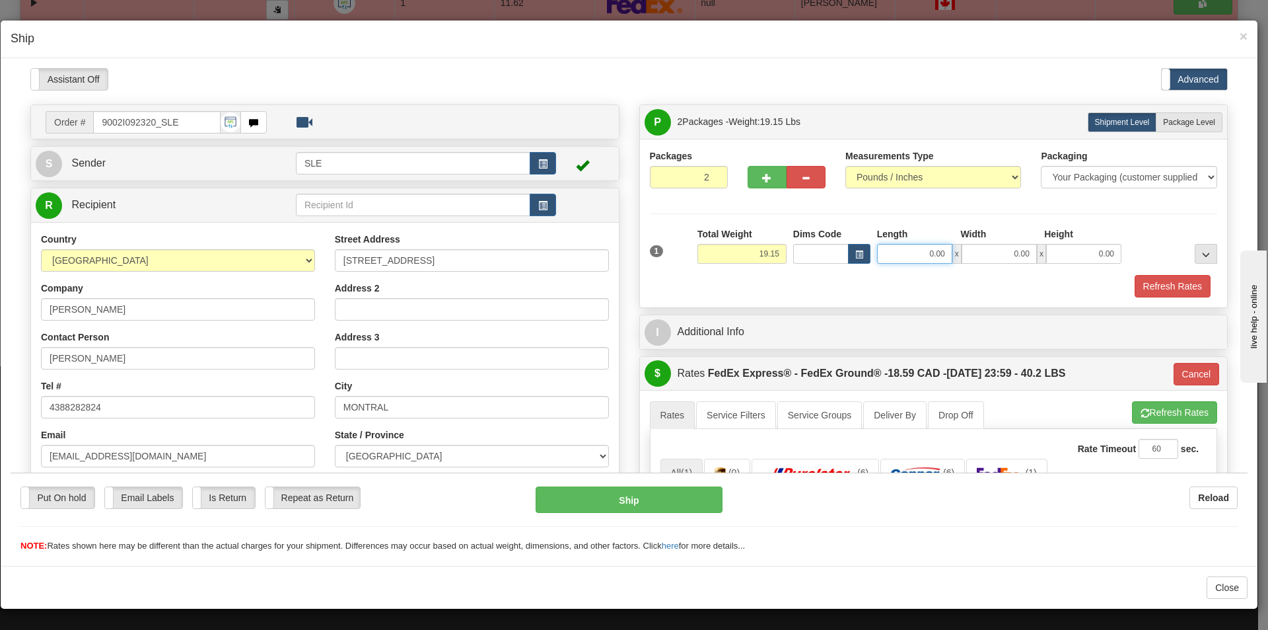
click at [927, 250] on input "0.00" at bounding box center [914, 253] width 75 height 20
type input "10.50"
type input "20.00"
click at [1151, 409] on button "Refresh Rates" at bounding box center [1174, 411] width 85 height 22
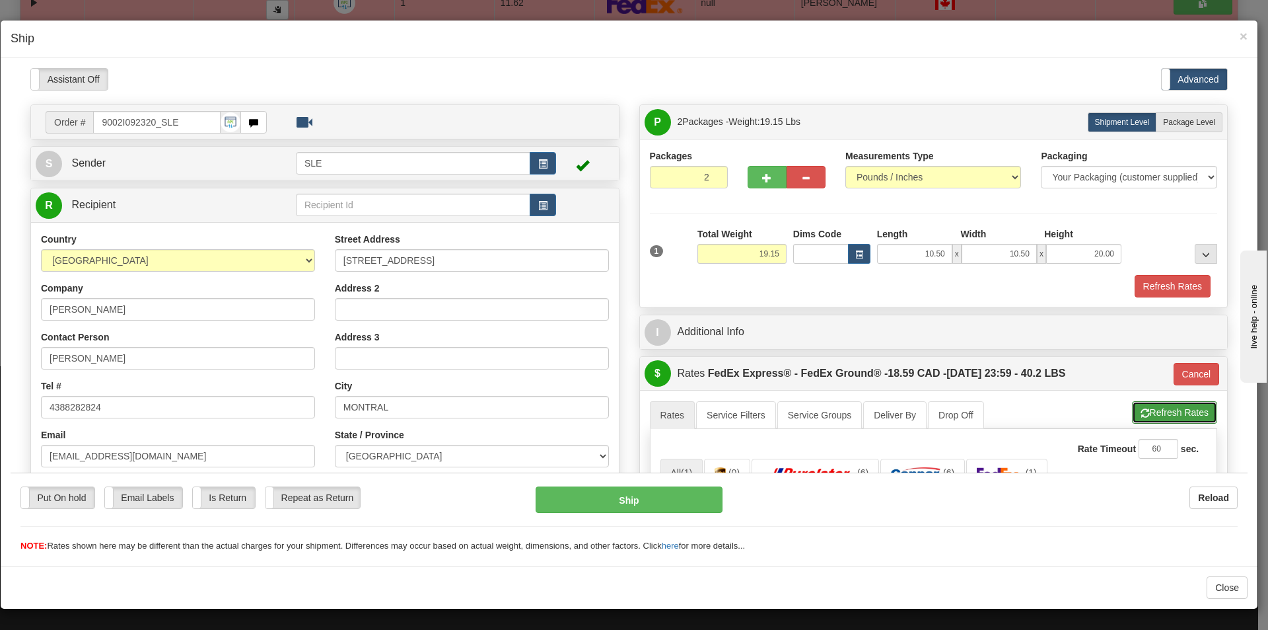
type input "92"
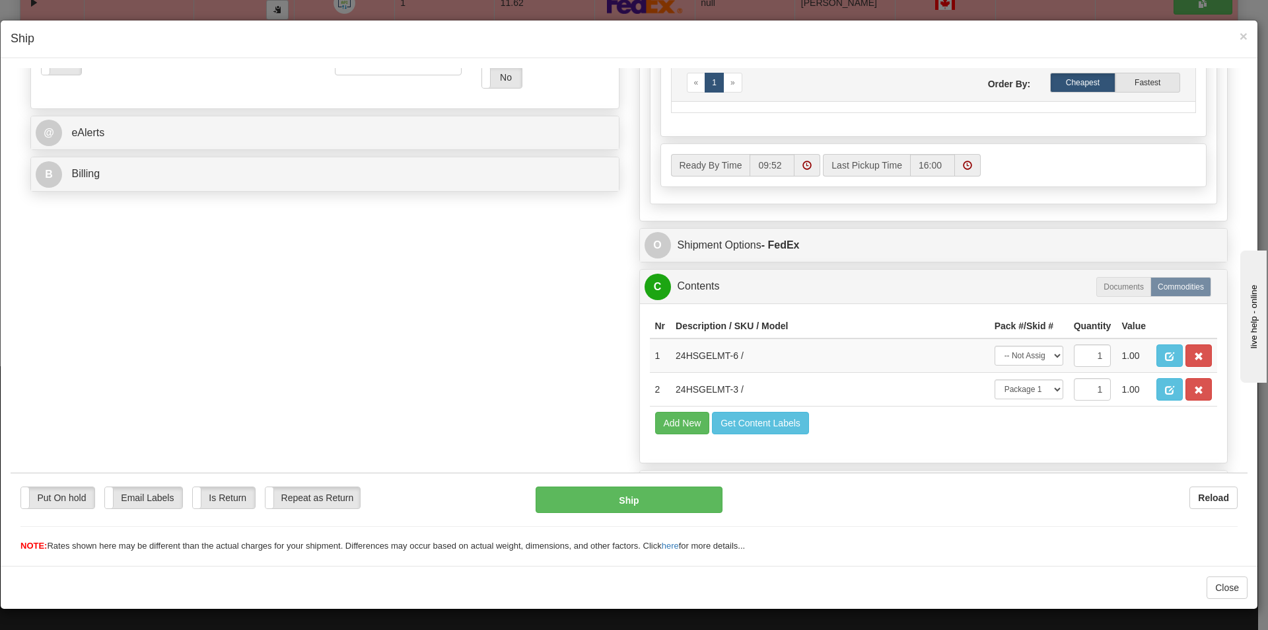
scroll to position [516, 0]
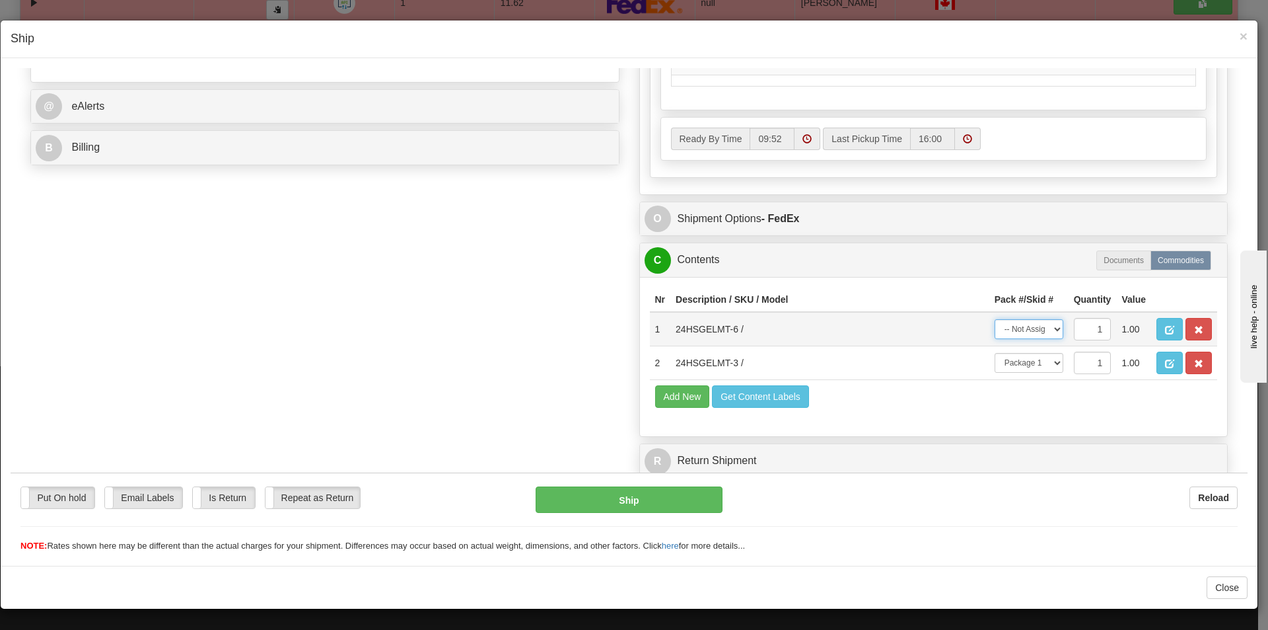
click at [1038, 328] on select "-- Not Assigned -- Package 1 Package 2" at bounding box center [1029, 328] width 69 height 20
select select "1"
click at [995, 318] on select "-- Not Assigned -- Package 1 Package 2" at bounding box center [1029, 328] width 69 height 20
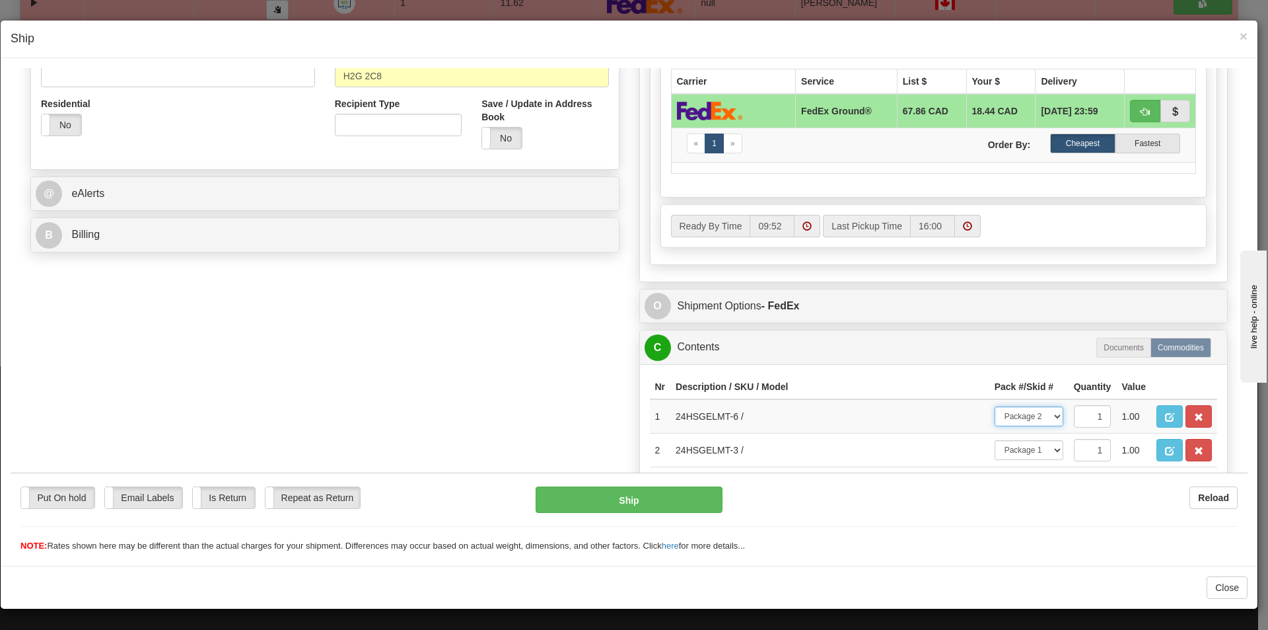
scroll to position [396, 0]
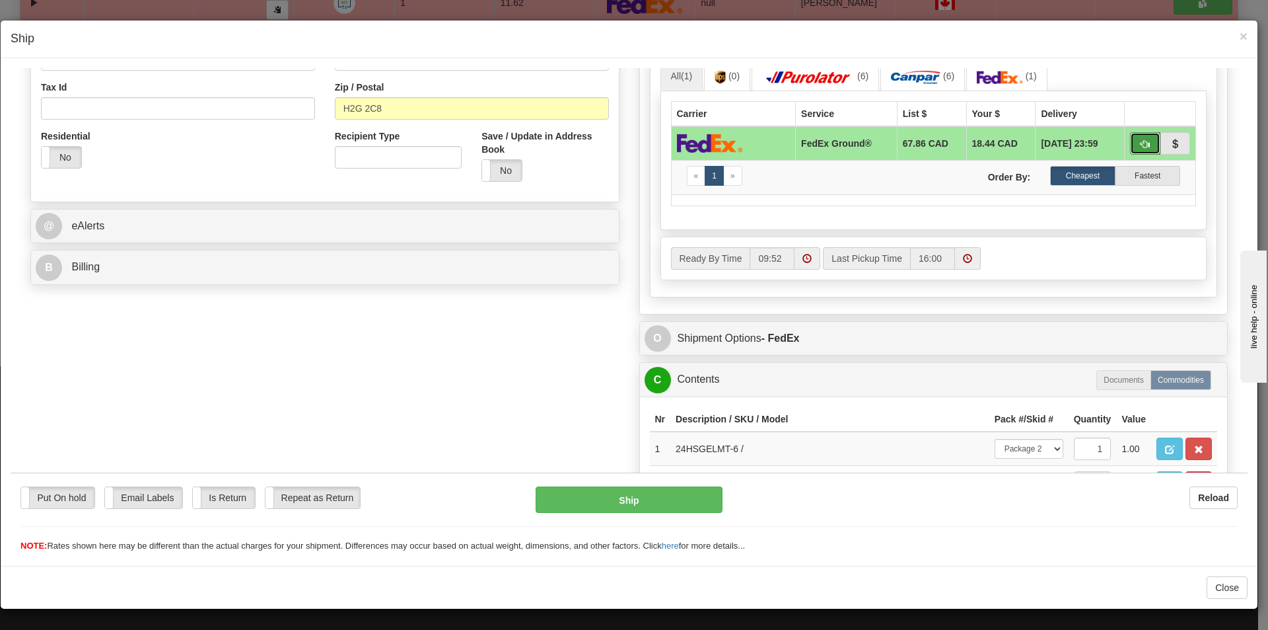
click at [1130, 143] on button "button" at bounding box center [1145, 142] width 30 height 22
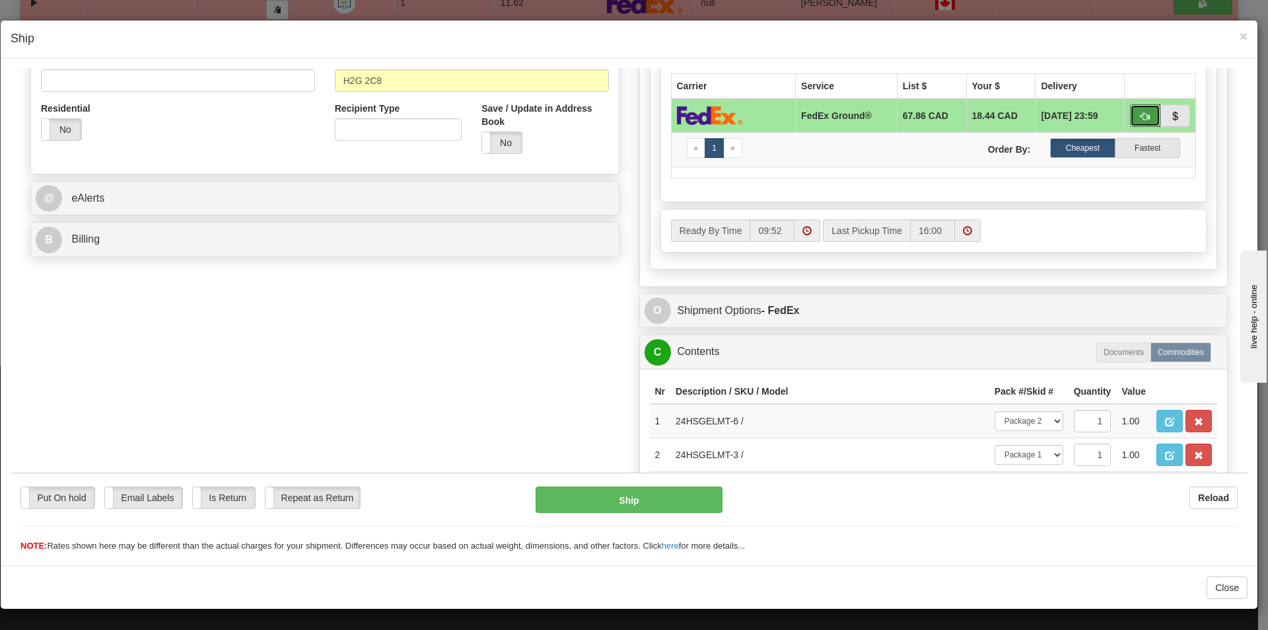
scroll to position [516, 0]
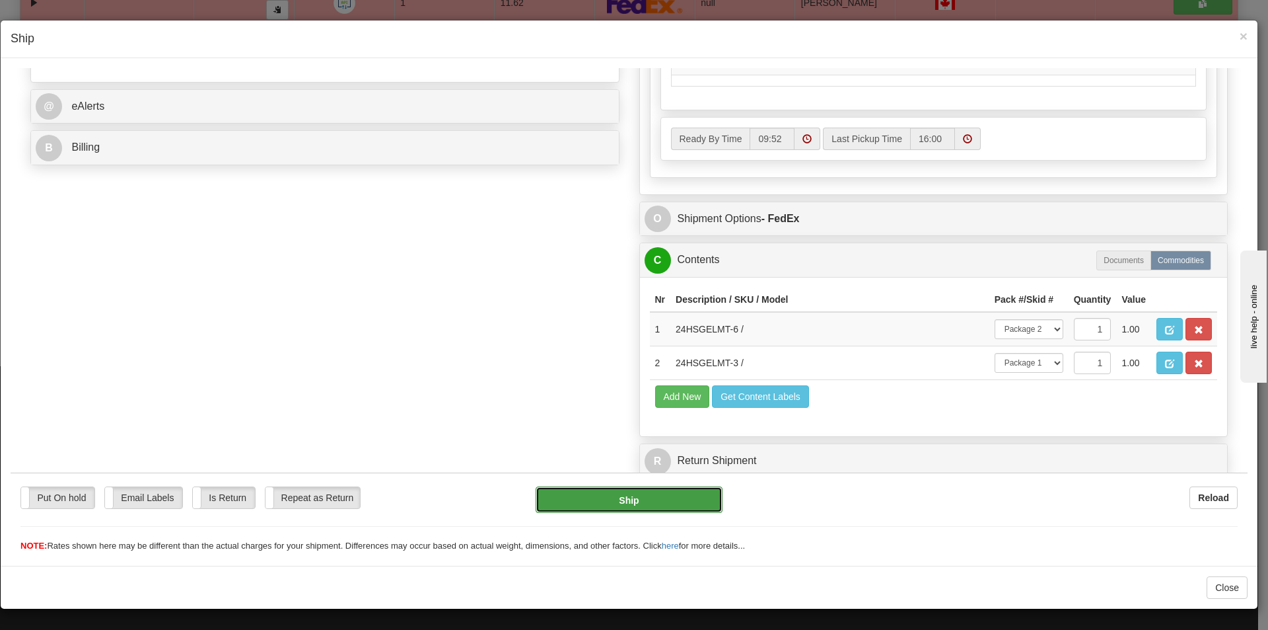
click at [652, 503] on button "Ship" at bounding box center [629, 499] width 186 height 26
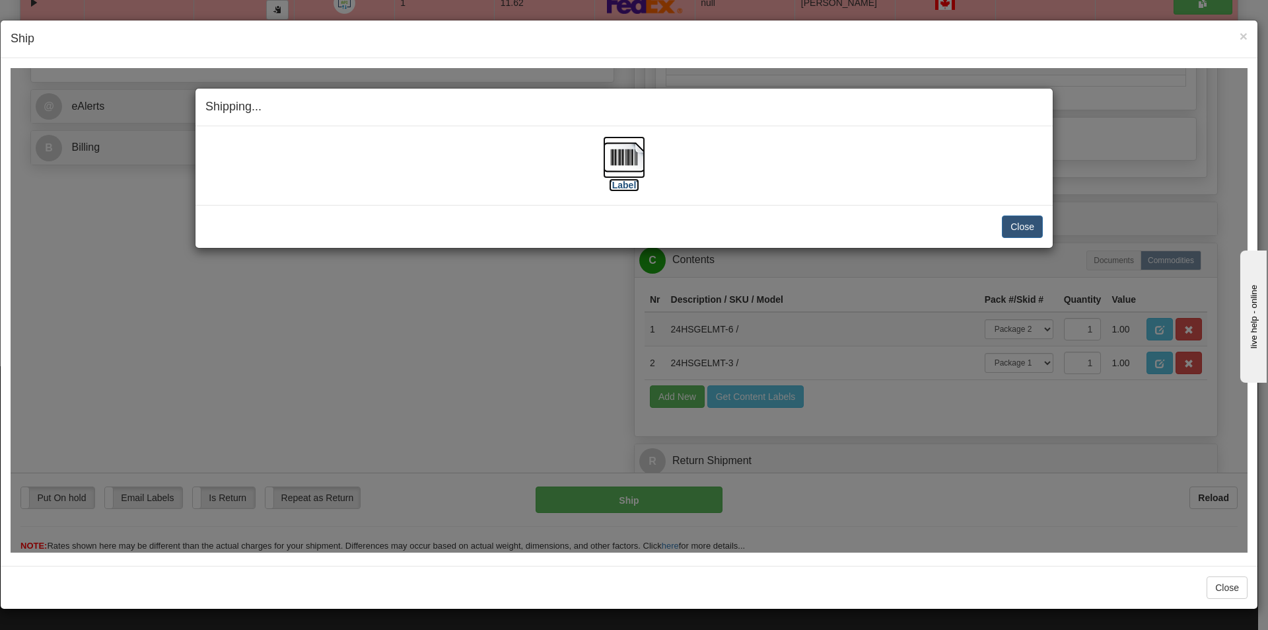
click at [615, 168] on img at bounding box center [624, 156] width 42 height 42
click at [1021, 226] on button "Close" at bounding box center [1022, 226] width 41 height 22
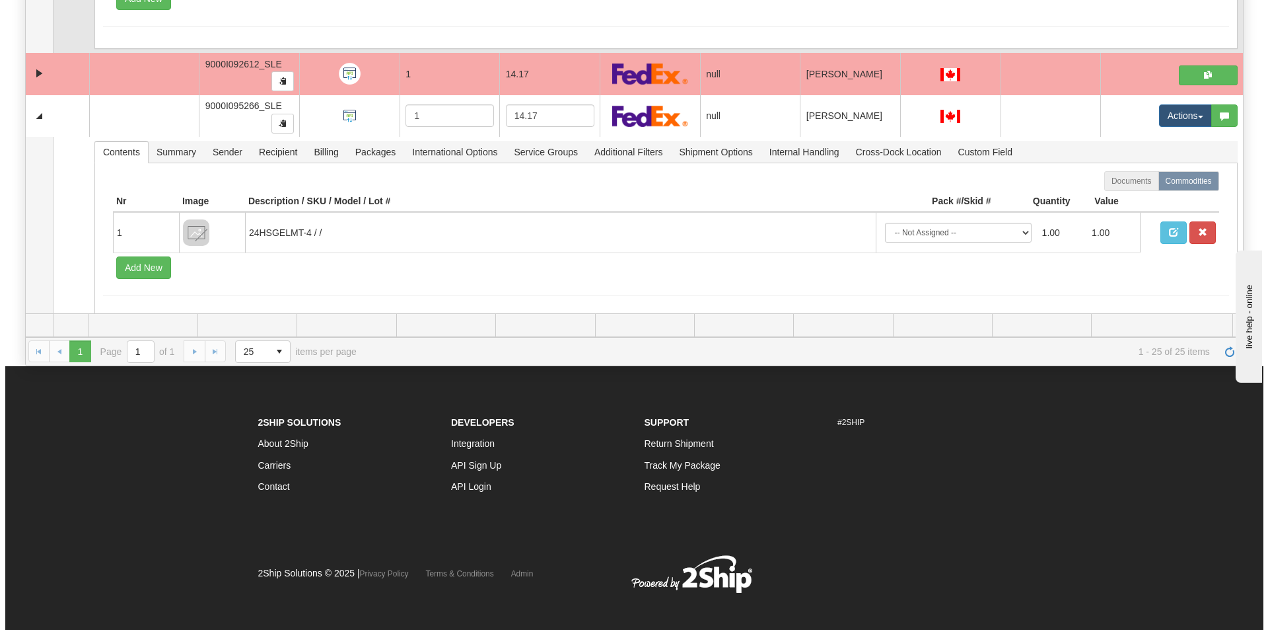
scroll to position [1148, 0]
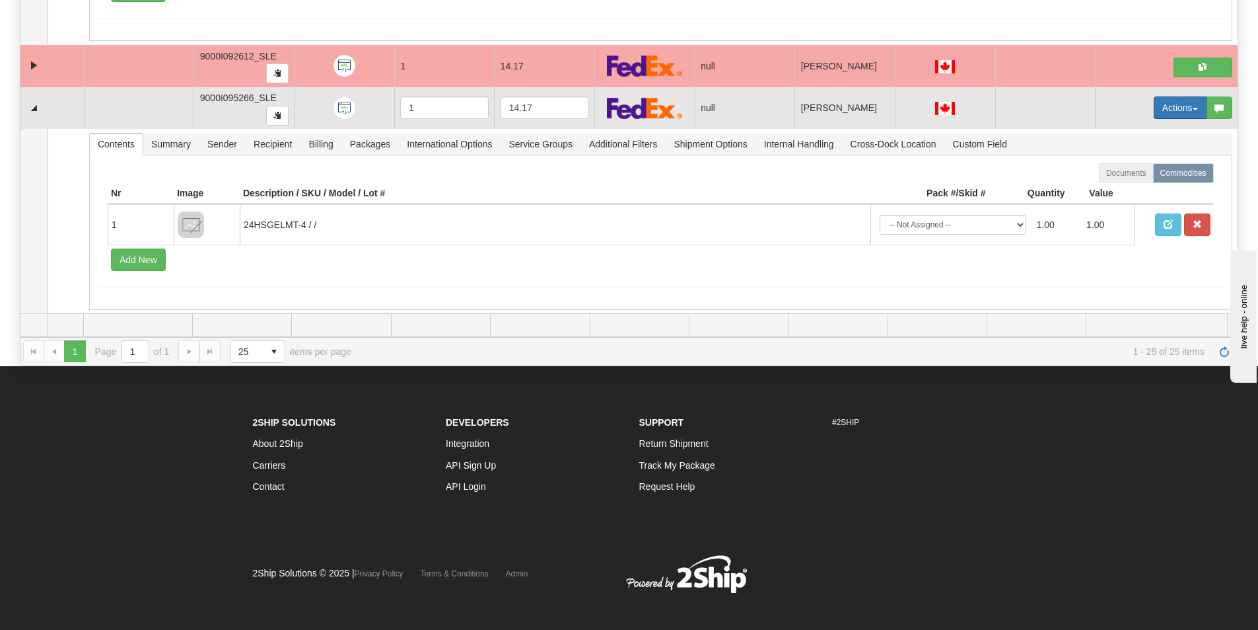
click at [1155, 105] on button "Actions" at bounding box center [1180, 107] width 53 height 22
click at [1112, 129] on span "Open" at bounding box center [1121, 132] width 32 height 11
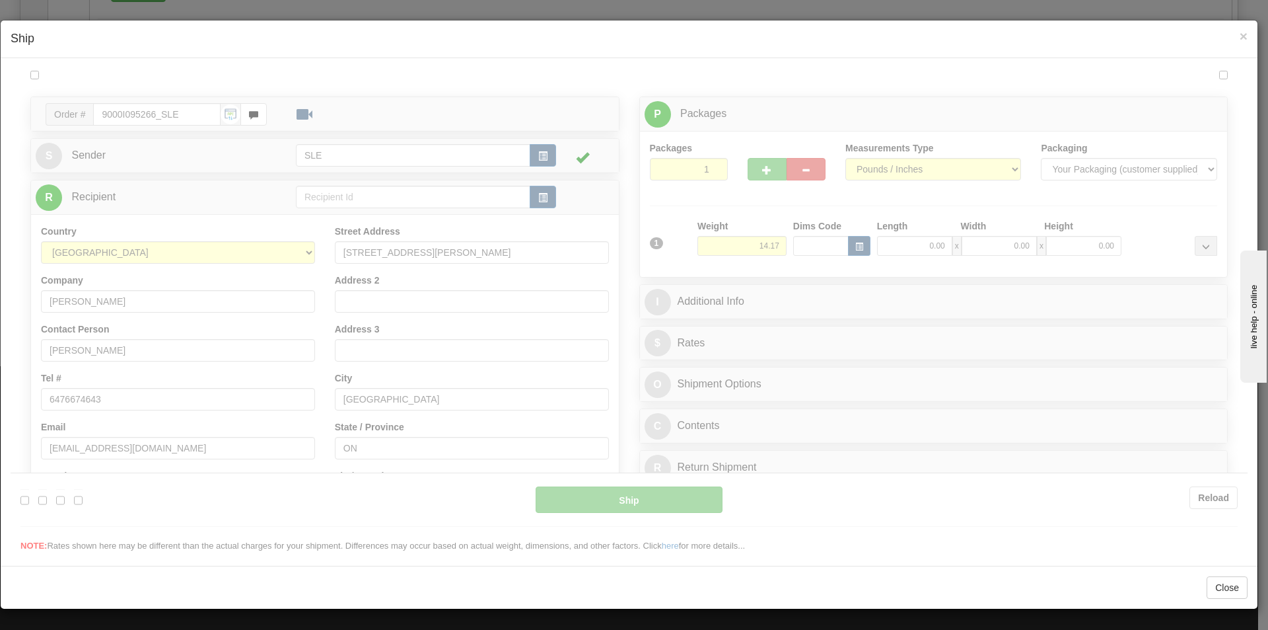
scroll to position [0, 0]
type input "09:55"
type input "16:00"
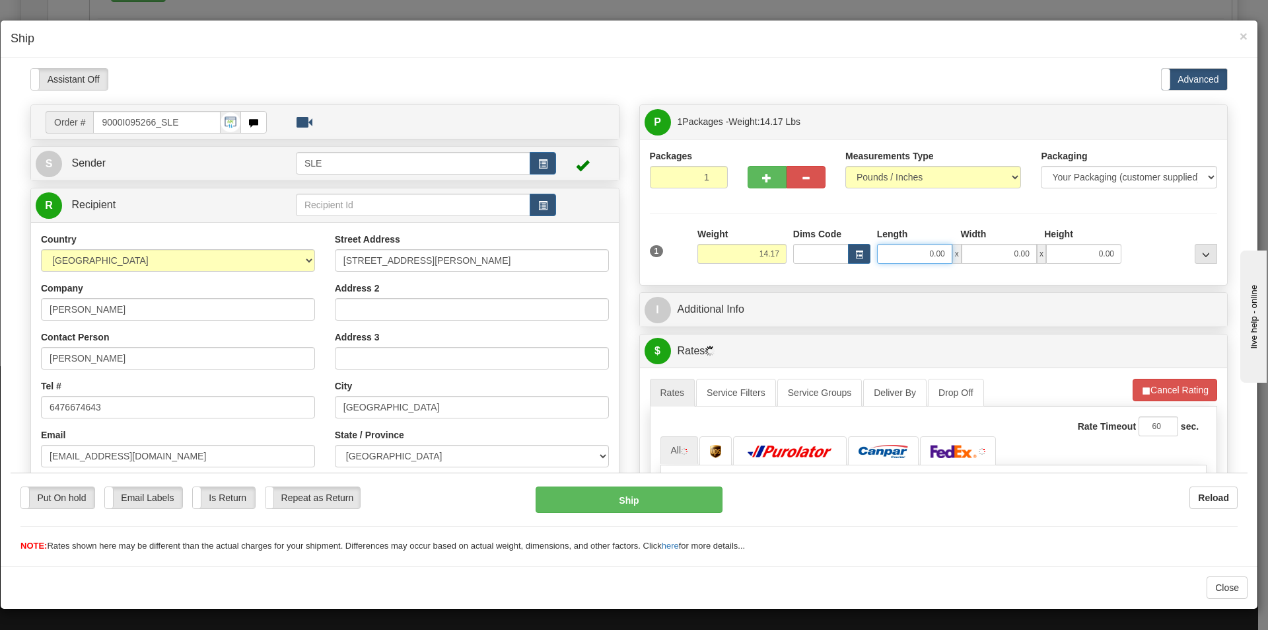
click at [939, 255] on input "0.00" at bounding box center [914, 253] width 75 height 20
type input "12.75"
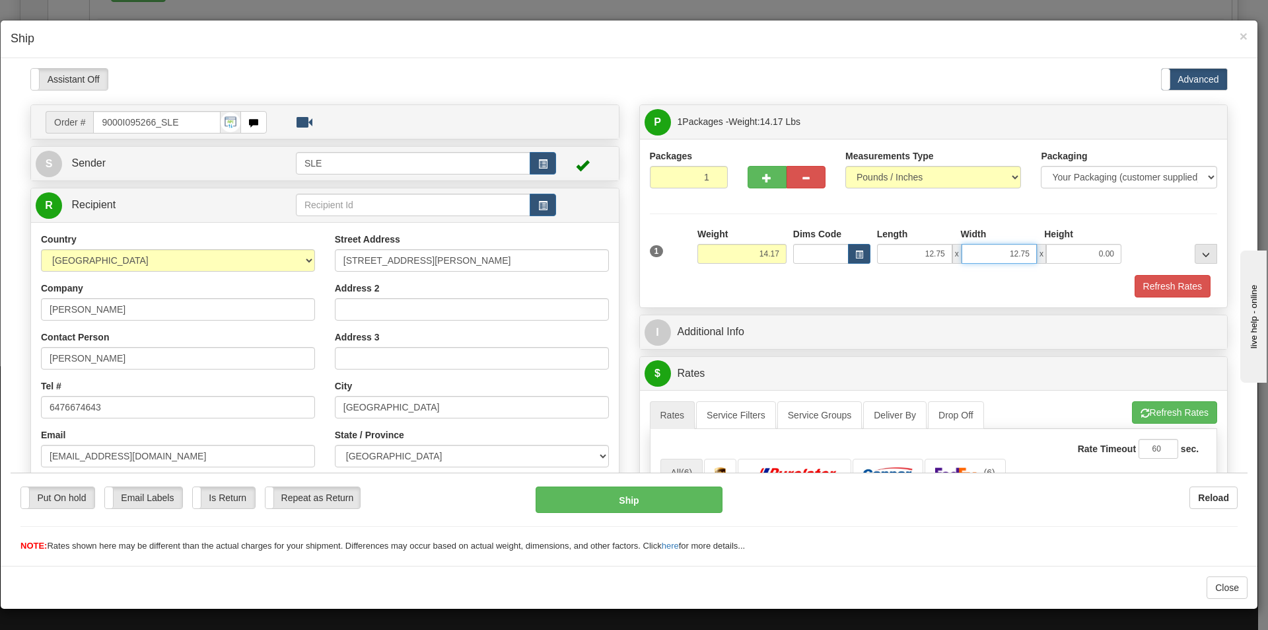
type input "12.75"
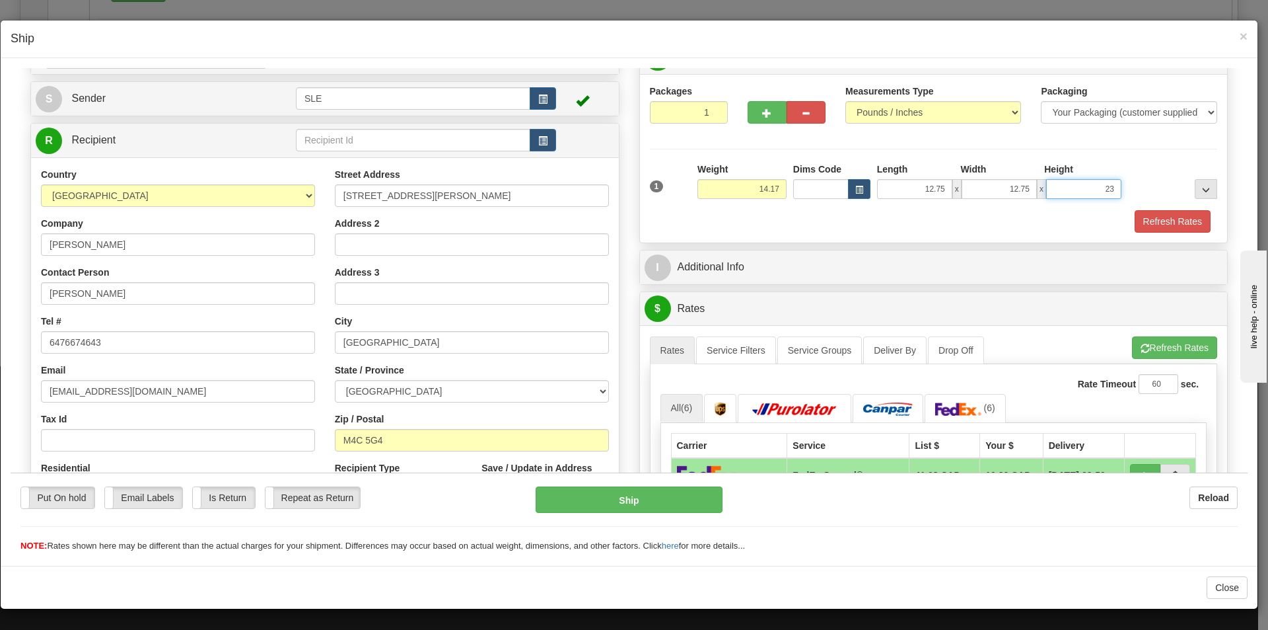
scroll to position [198, 0]
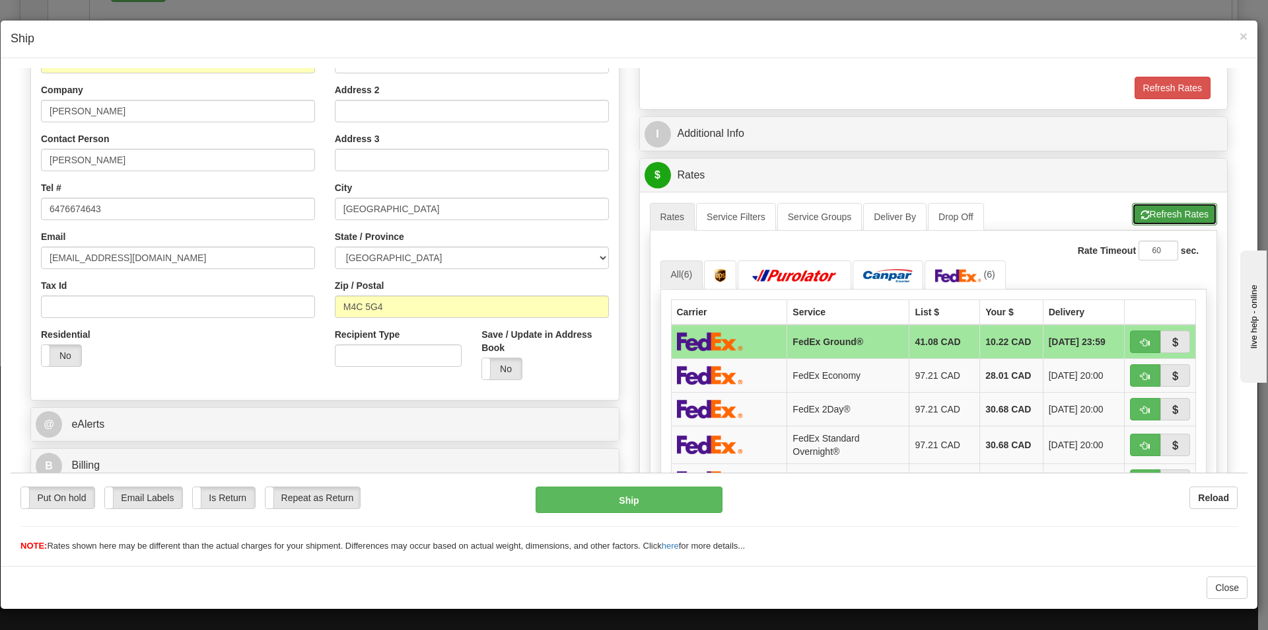
type input "23.00"
click at [1169, 208] on button "Refresh Rates" at bounding box center [1174, 213] width 85 height 22
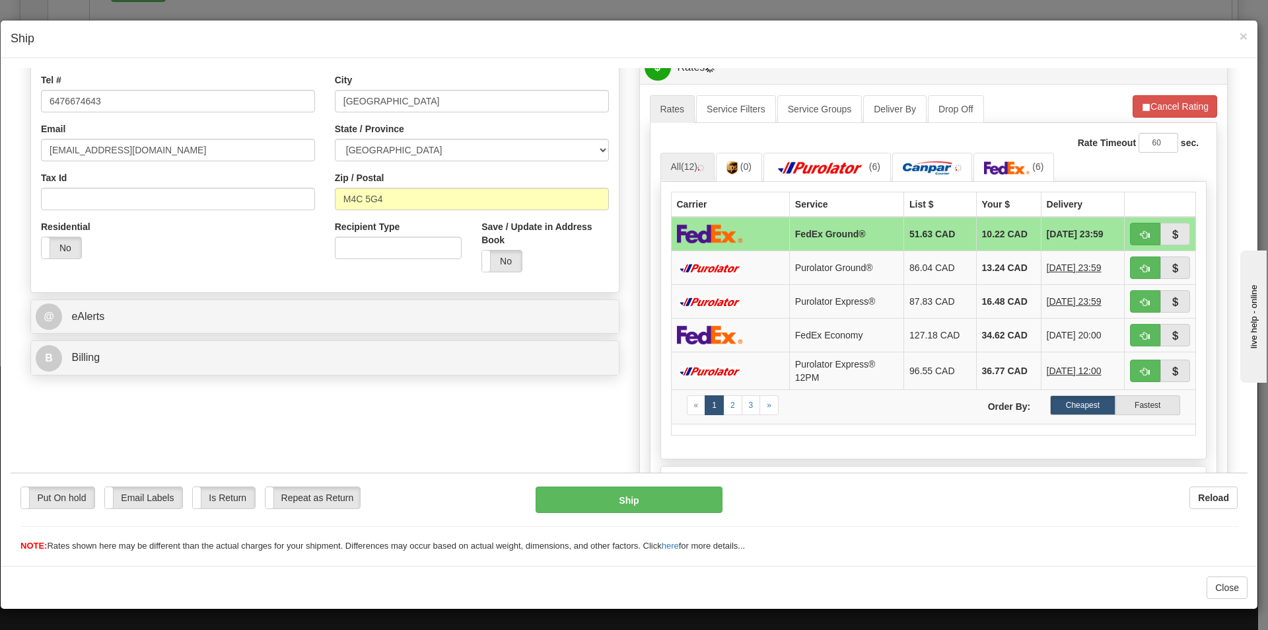
scroll to position [330, 0]
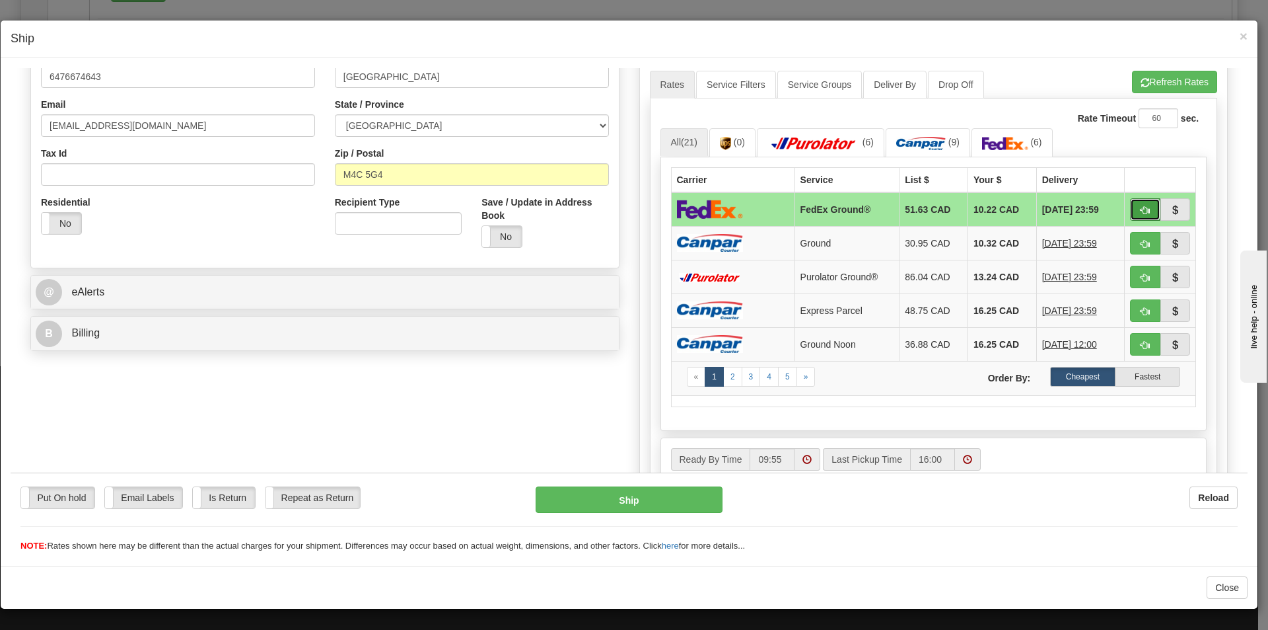
click at [1130, 202] on button "button" at bounding box center [1145, 209] width 30 height 22
type input "92"
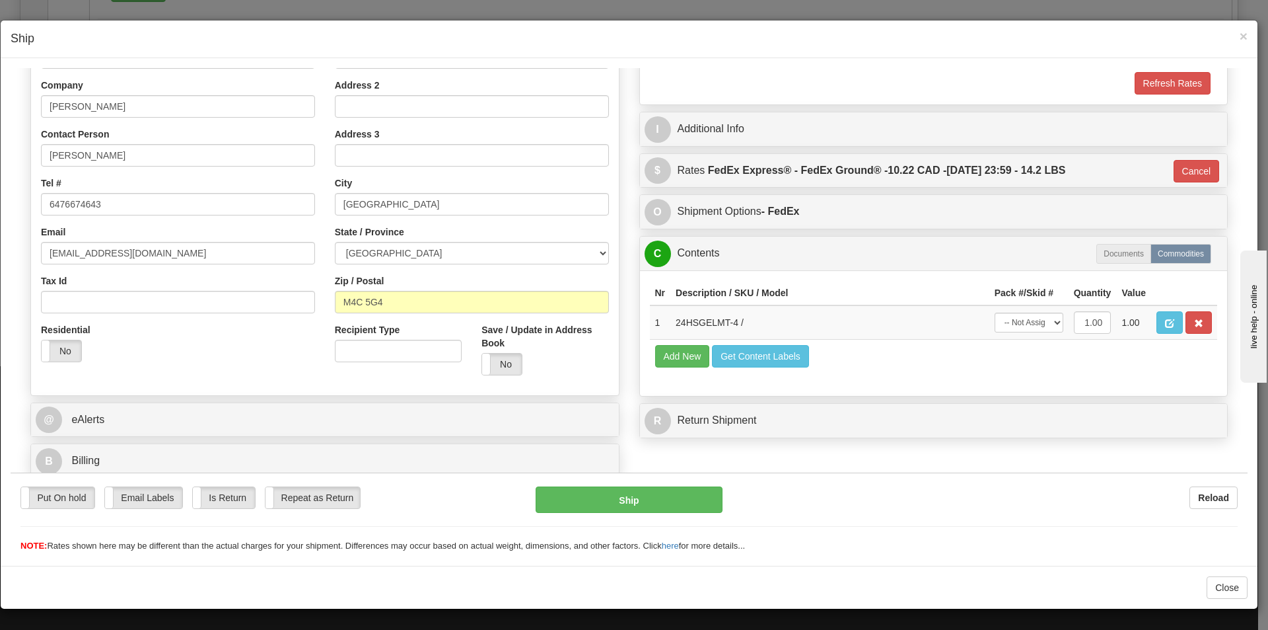
scroll to position [203, 0]
click at [1033, 318] on select "-- Not Assigned -- Package 1" at bounding box center [1029, 322] width 69 height 20
select select "0"
click at [995, 312] on select "-- Not Assigned -- Package 1" at bounding box center [1029, 322] width 69 height 20
click at [614, 497] on button "Ship" at bounding box center [629, 499] width 186 height 26
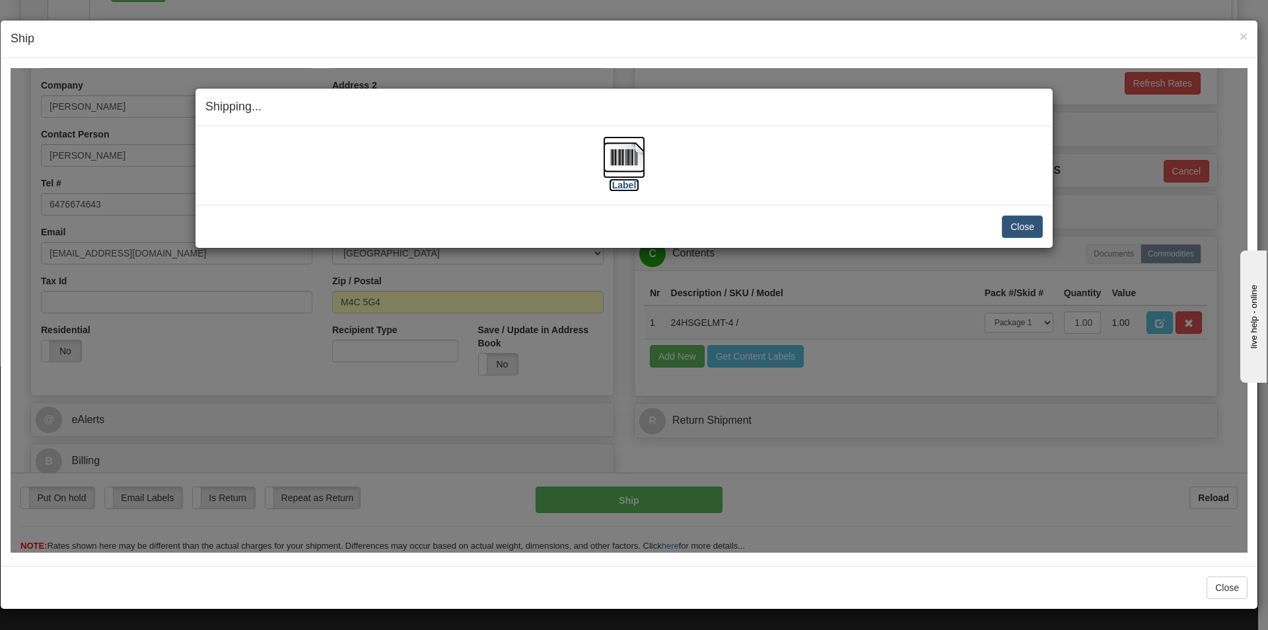
click at [620, 158] on img at bounding box center [624, 156] width 42 height 42
click at [1020, 230] on button "Close" at bounding box center [1022, 226] width 41 height 22
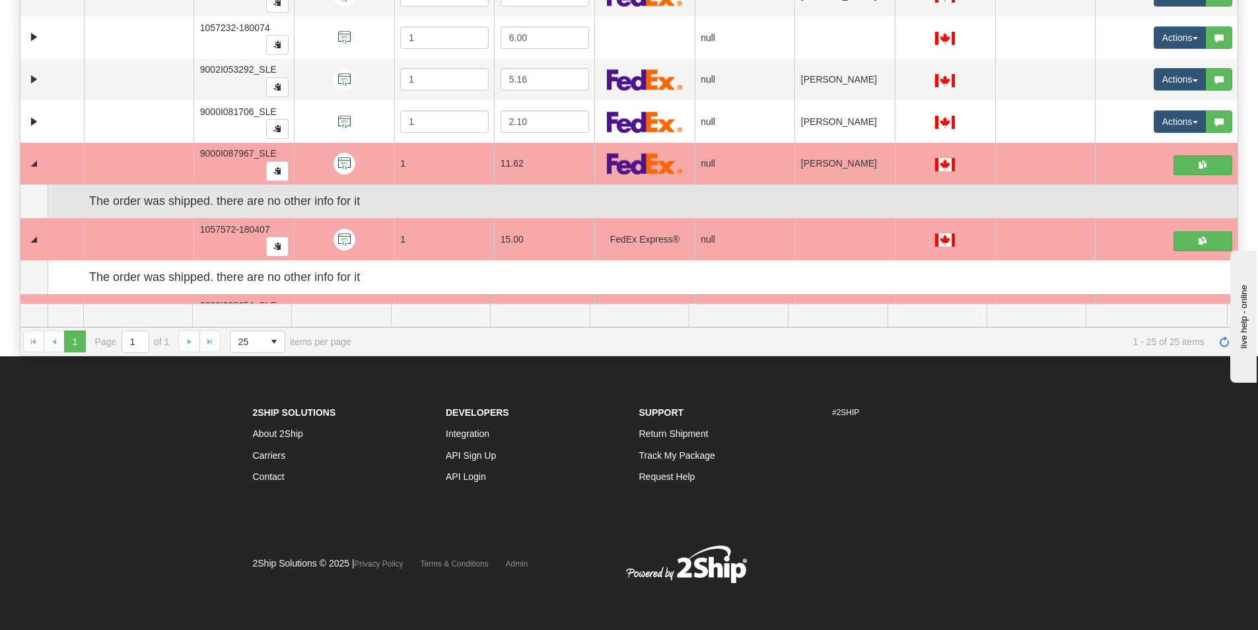
scroll to position [369, 0]
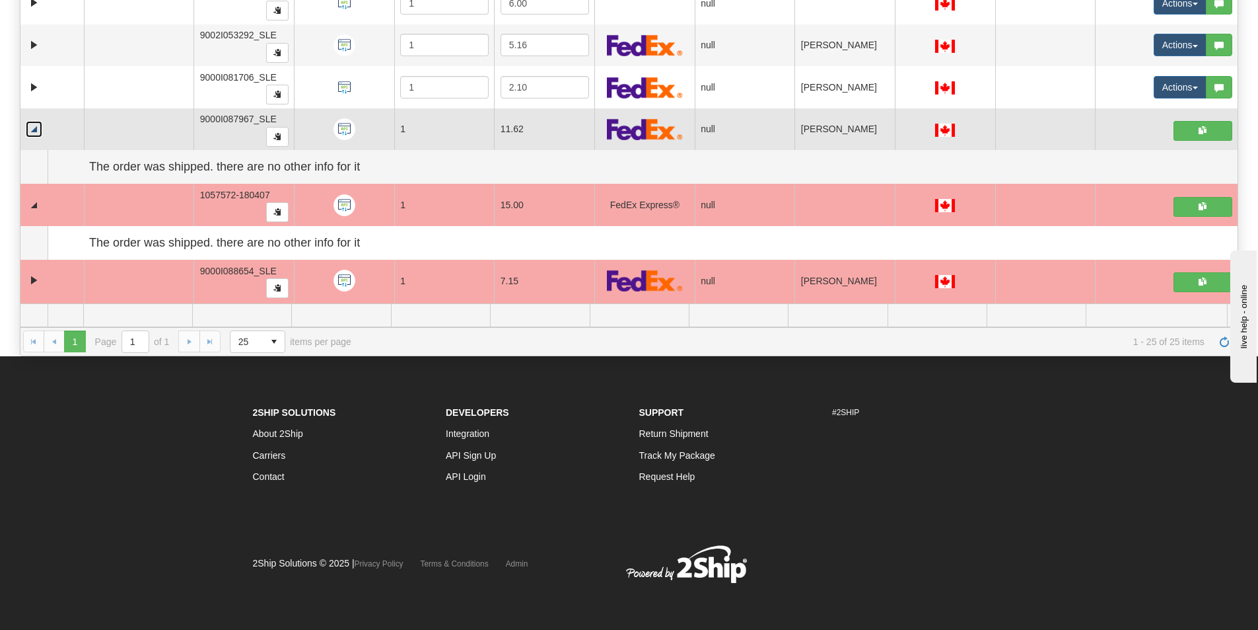
click at [34, 127] on link "Collapse" at bounding box center [34, 129] width 17 height 17
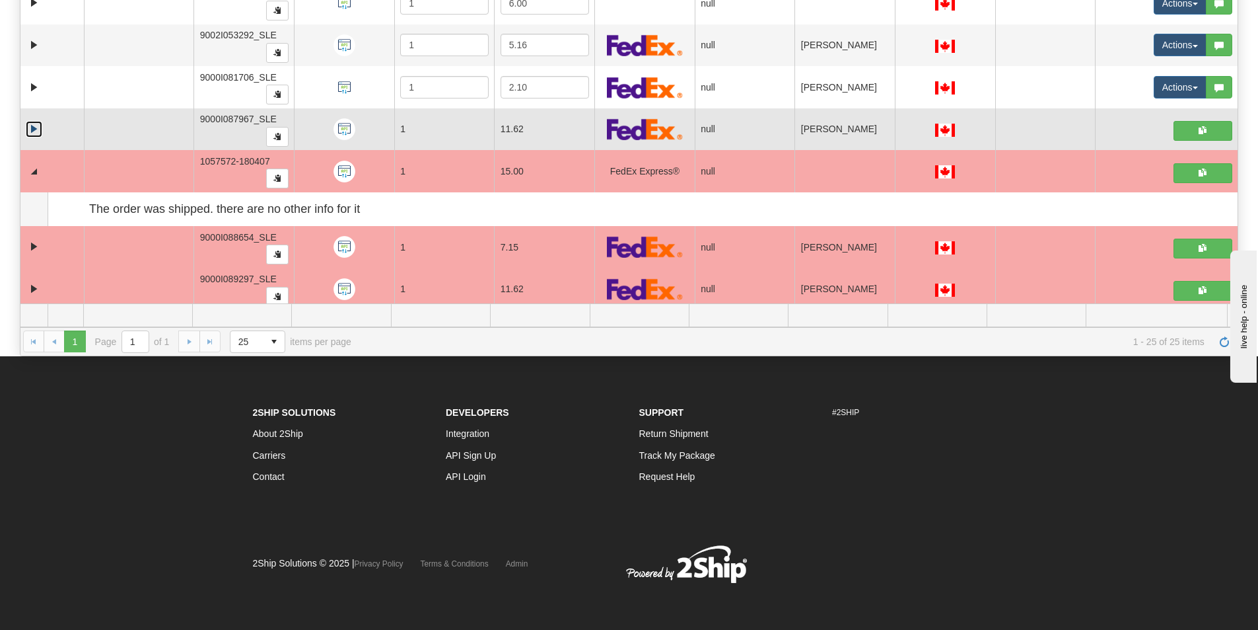
click at [35, 127] on link "Expand" at bounding box center [34, 129] width 17 height 17
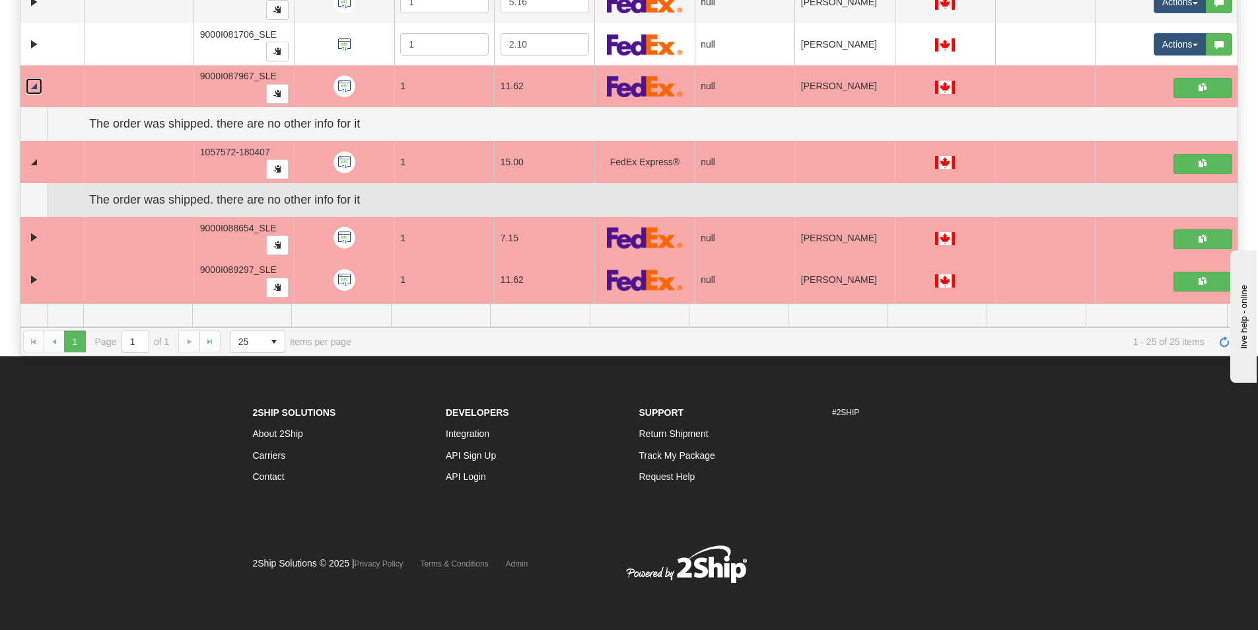
scroll to position [435, 0]
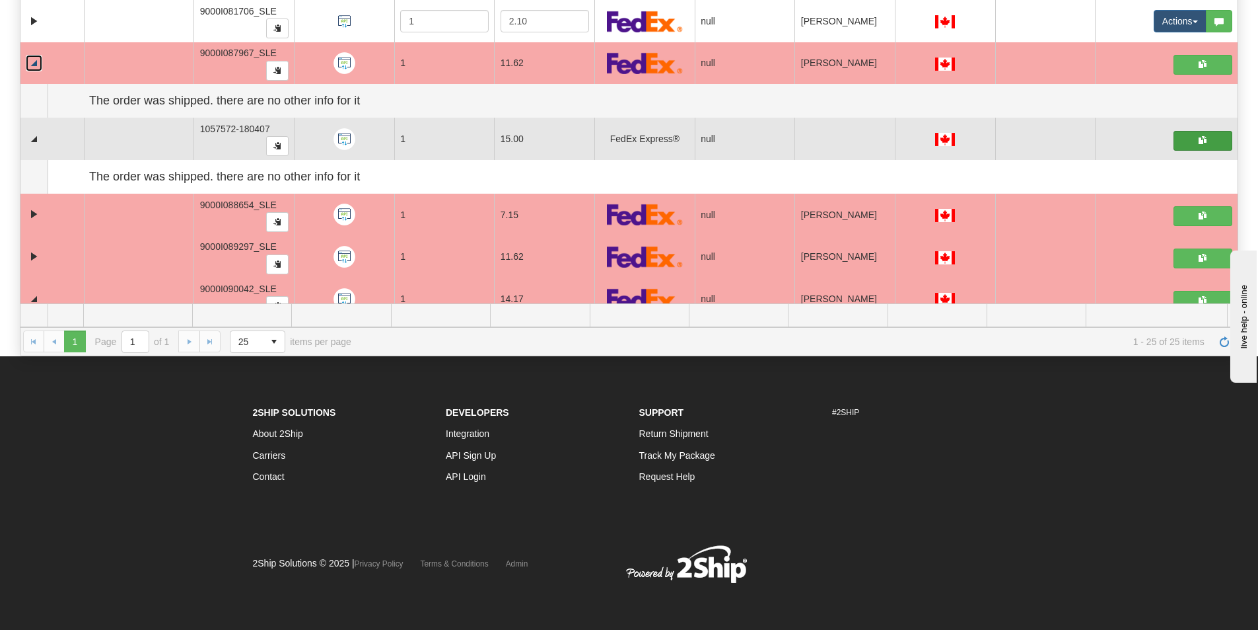
click at [1199, 141] on span "button" at bounding box center [1203, 140] width 8 height 8
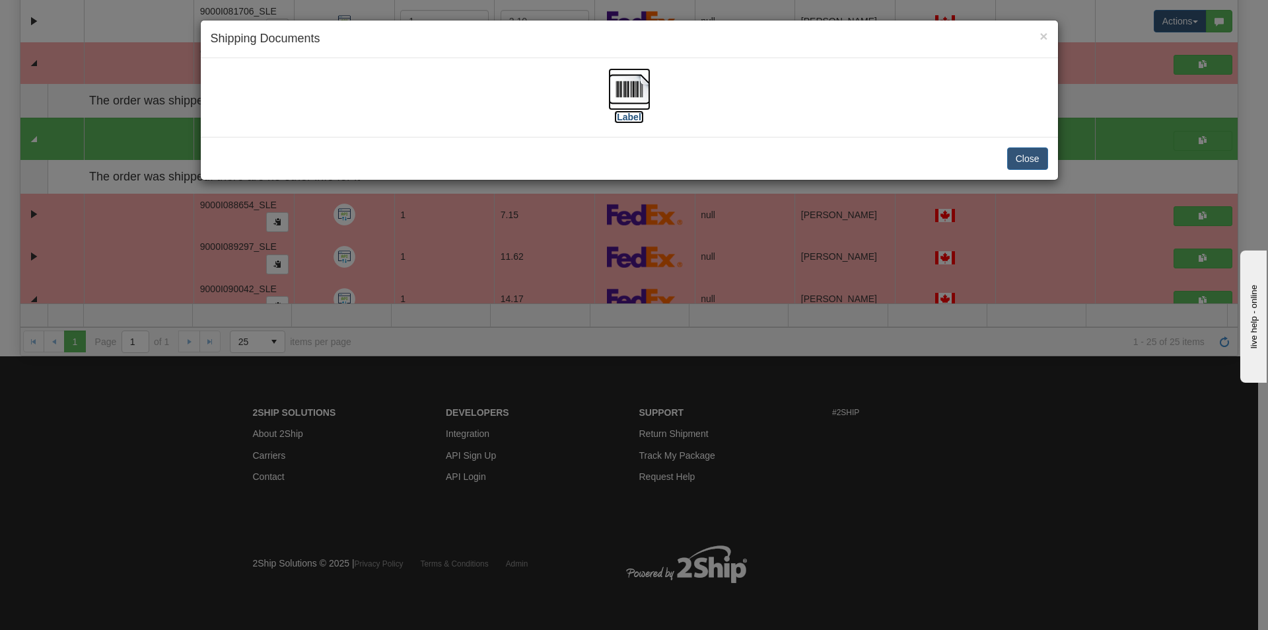
click at [618, 100] on img at bounding box center [629, 89] width 42 height 42
click at [1035, 154] on button "Close" at bounding box center [1027, 158] width 41 height 22
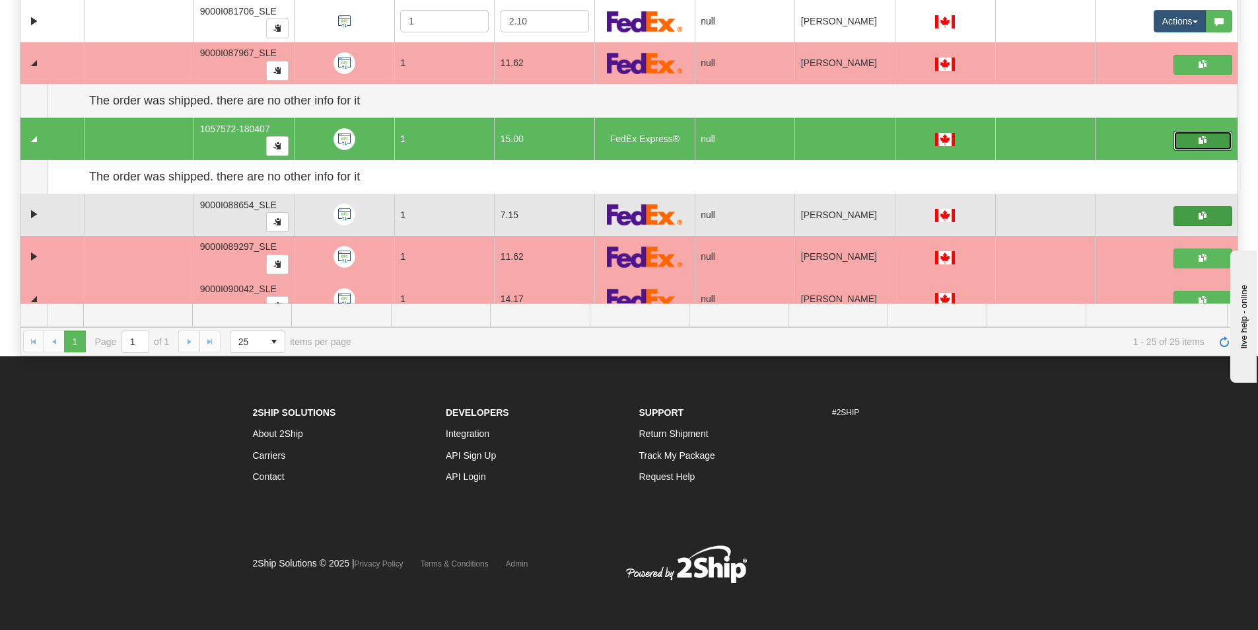
click at [1199, 212] on span "button" at bounding box center [1203, 215] width 8 height 8
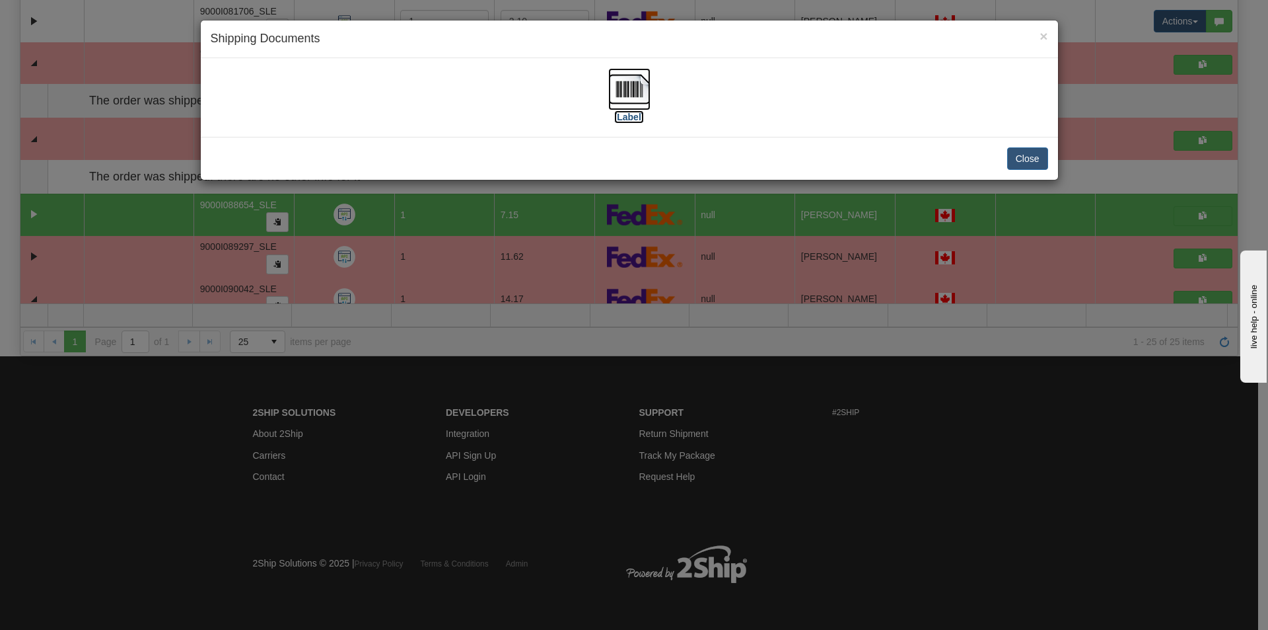
click at [626, 89] on img at bounding box center [629, 89] width 42 height 42
click at [1028, 155] on button "Close" at bounding box center [1027, 158] width 41 height 22
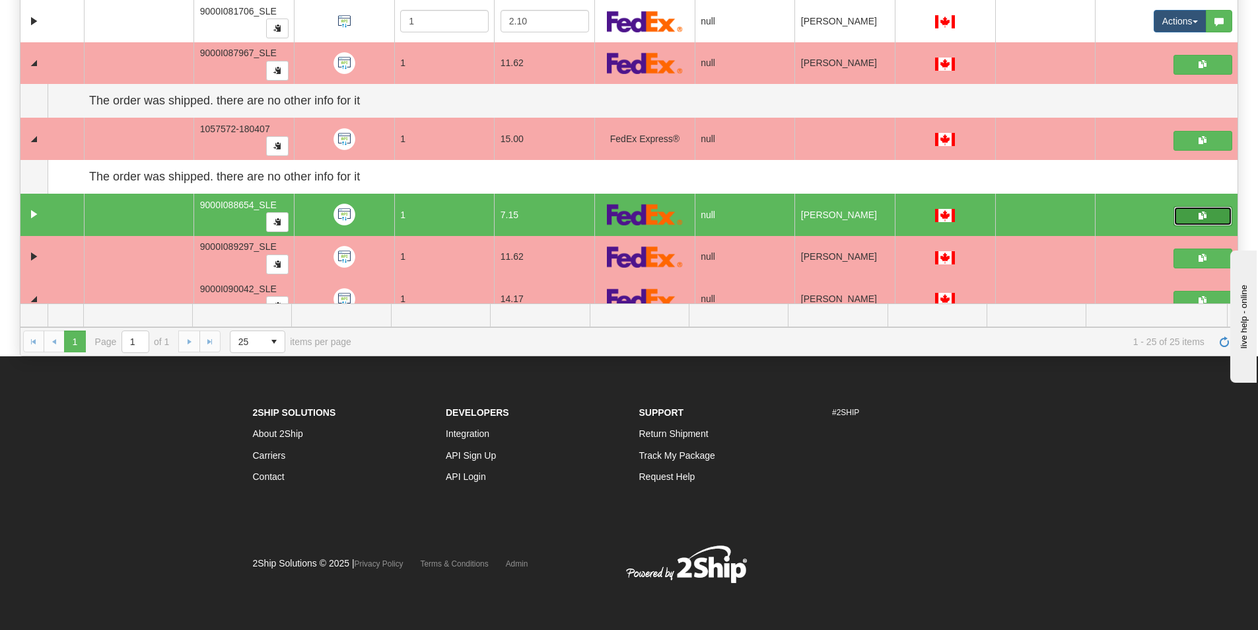
click at [1188, 216] on button "button" at bounding box center [1203, 216] width 59 height 20
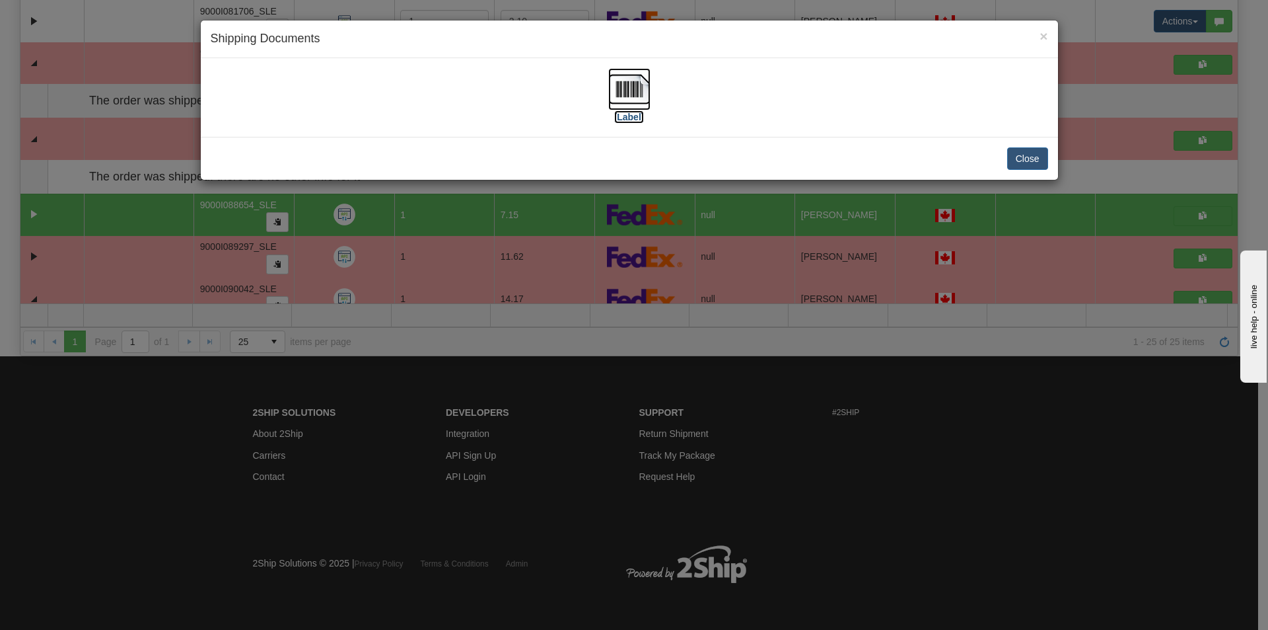
click at [636, 94] on img at bounding box center [629, 89] width 42 height 42
click at [1044, 38] on span "×" at bounding box center [1044, 35] width 8 height 15
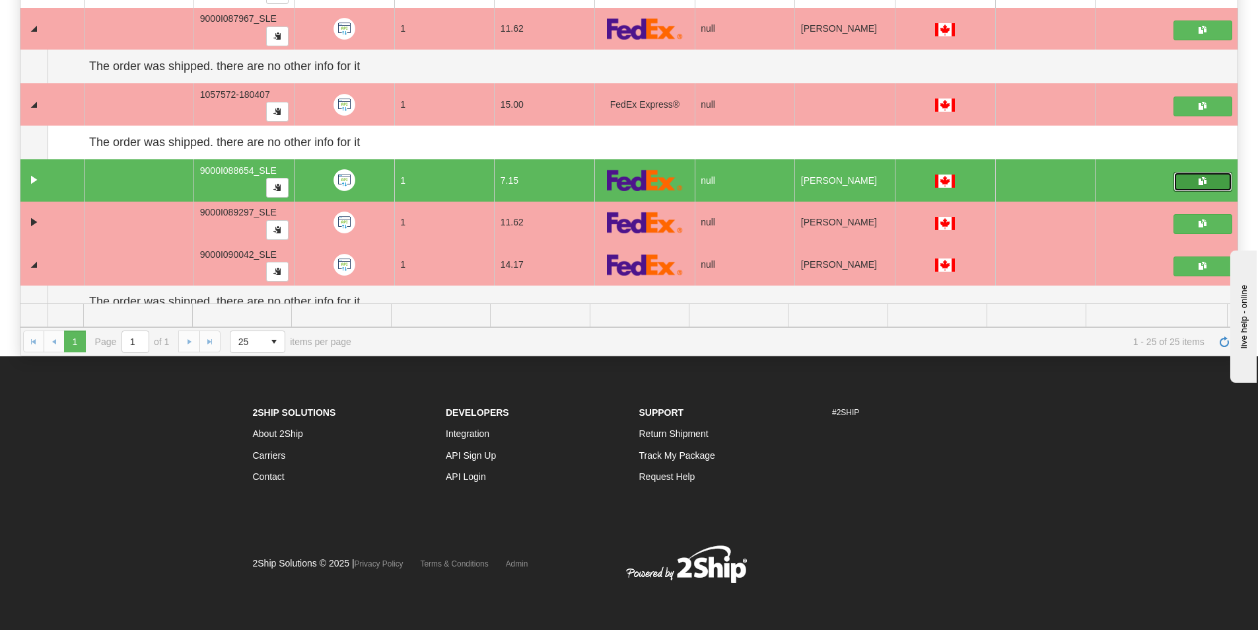
scroll to position [501, 0]
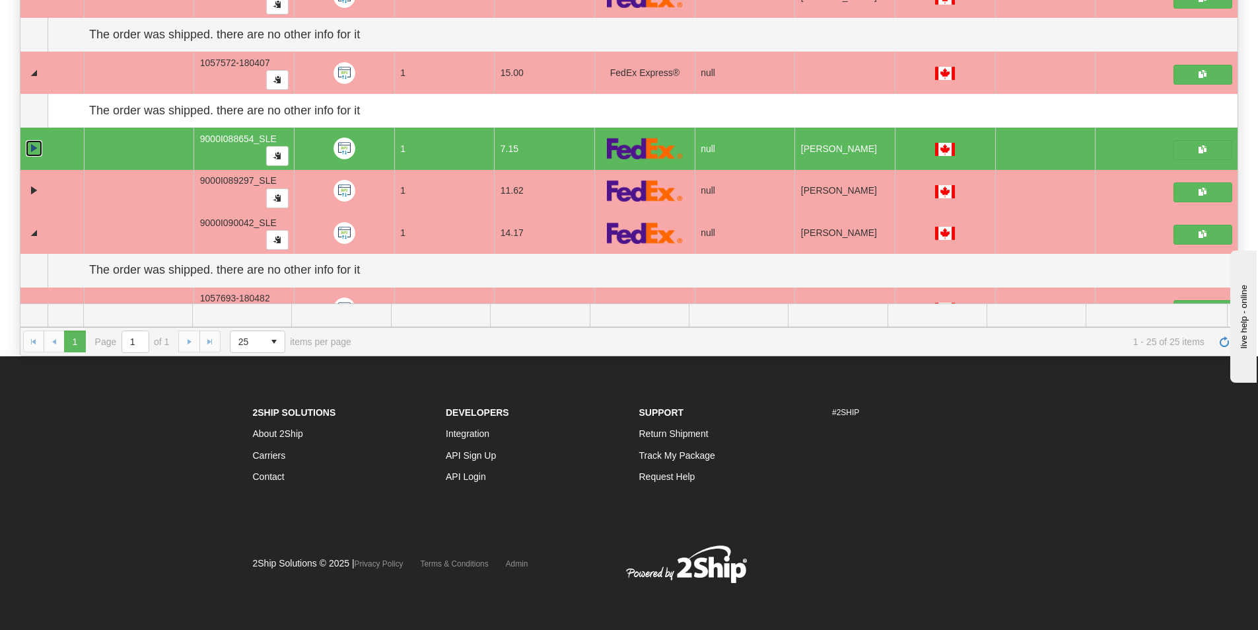
click at [34, 149] on link "Collapse" at bounding box center [34, 148] width 17 height 17
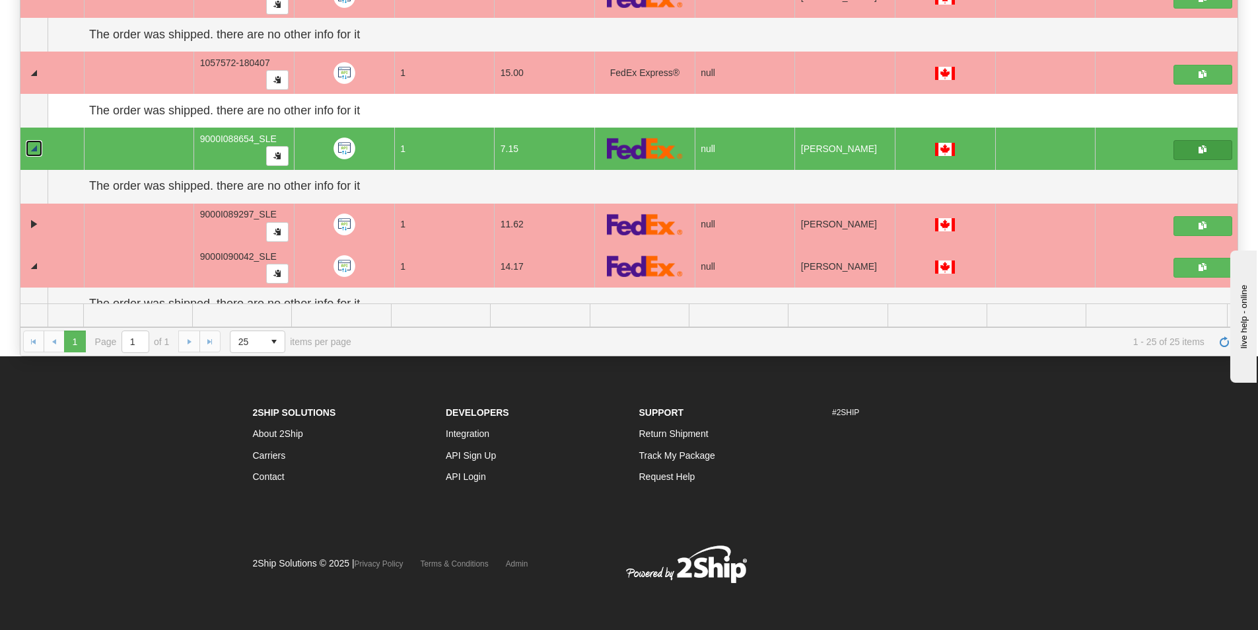
click at [1199, 148] on span "button" at bounding box center [1203, 149] width 8 height 8
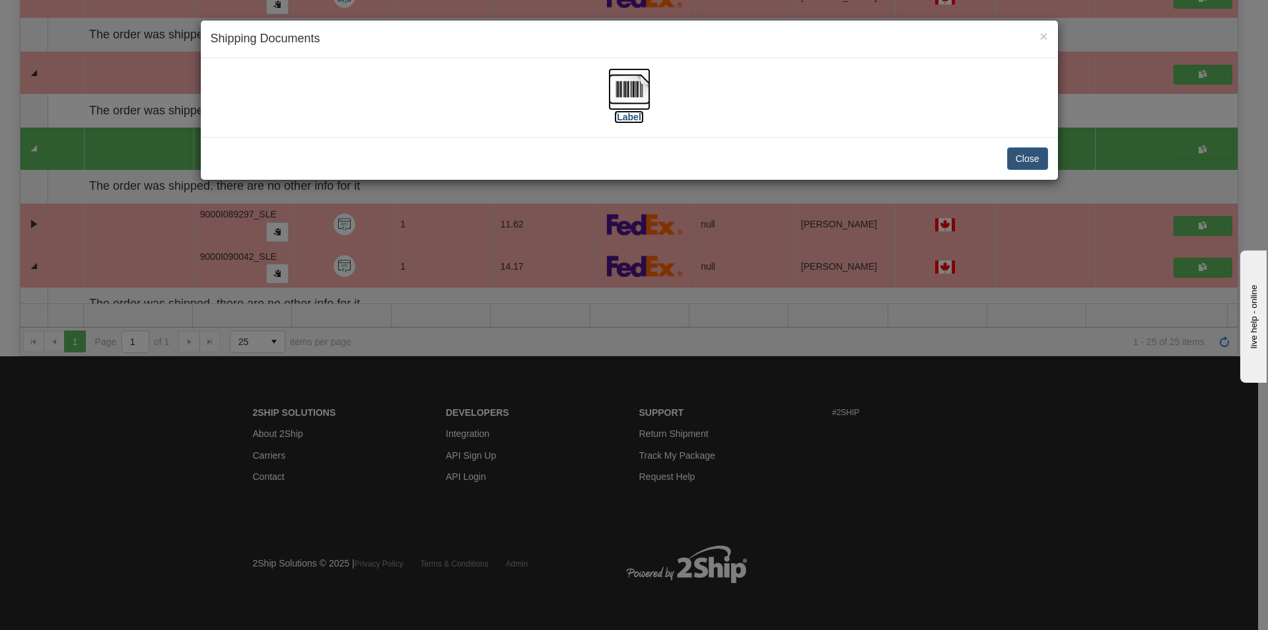
click at [626, 91] on img at bounding box center [629, 89] width 42 height 42
click at [1042, 38] on span "×" at bounding box center [1044, 35] width 8 height 15
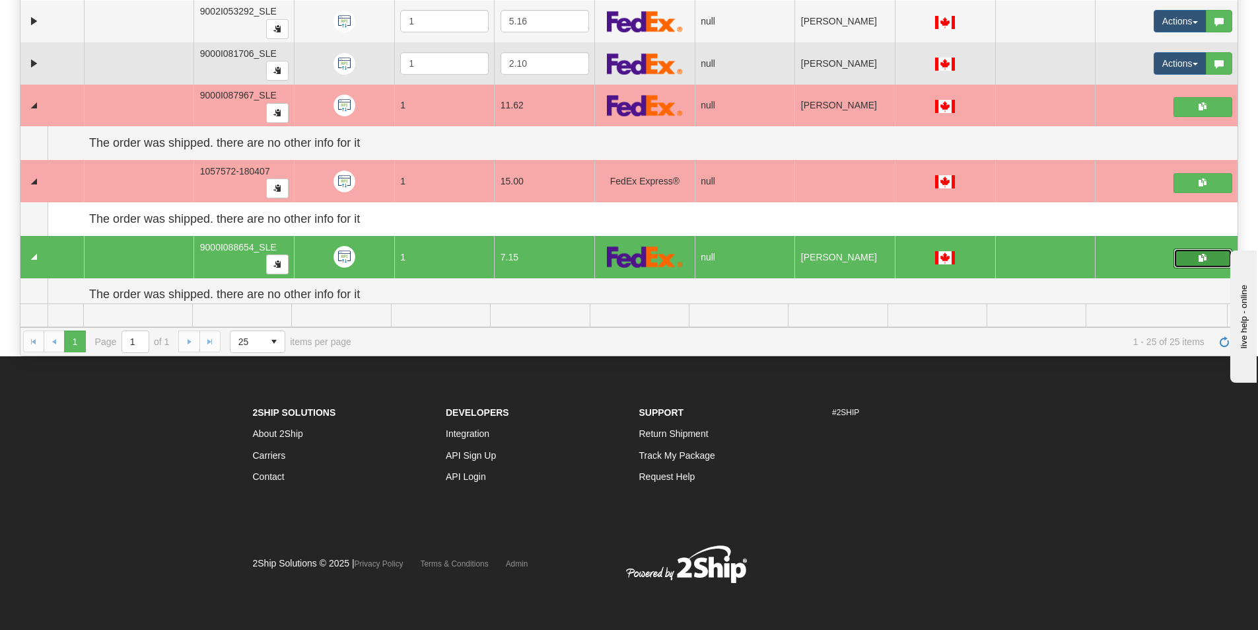
scroll to position [369, 0]
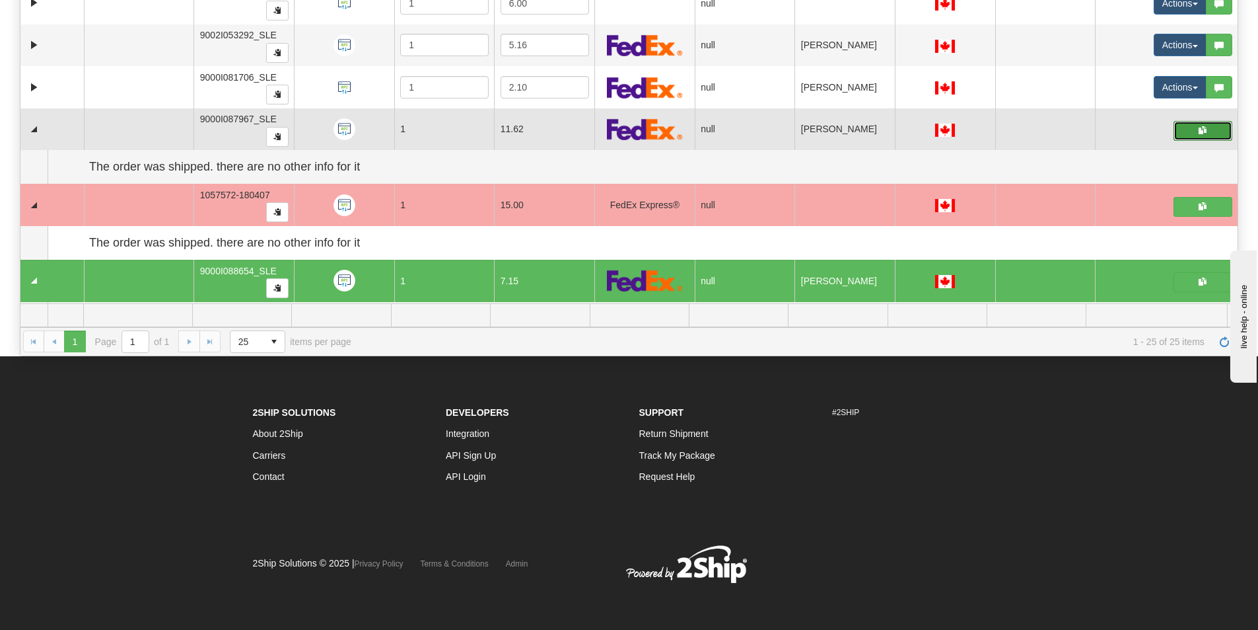
click at [1203, 127] on button "button" at bounding box center [1203, 131] width 59 height 20
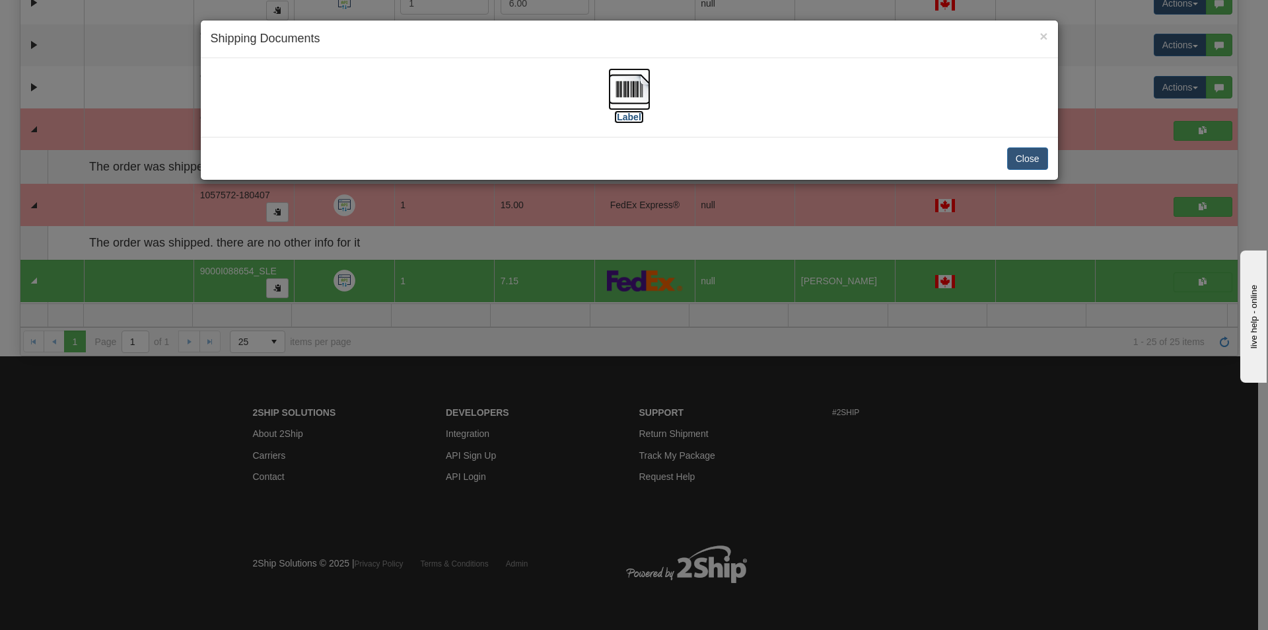
click at [623, 101] on img at bounding box center [629, 89] width 42 height 42
click at [1019, 156] on button "Close" at bounding box center [1027, 158] width 41 height 22
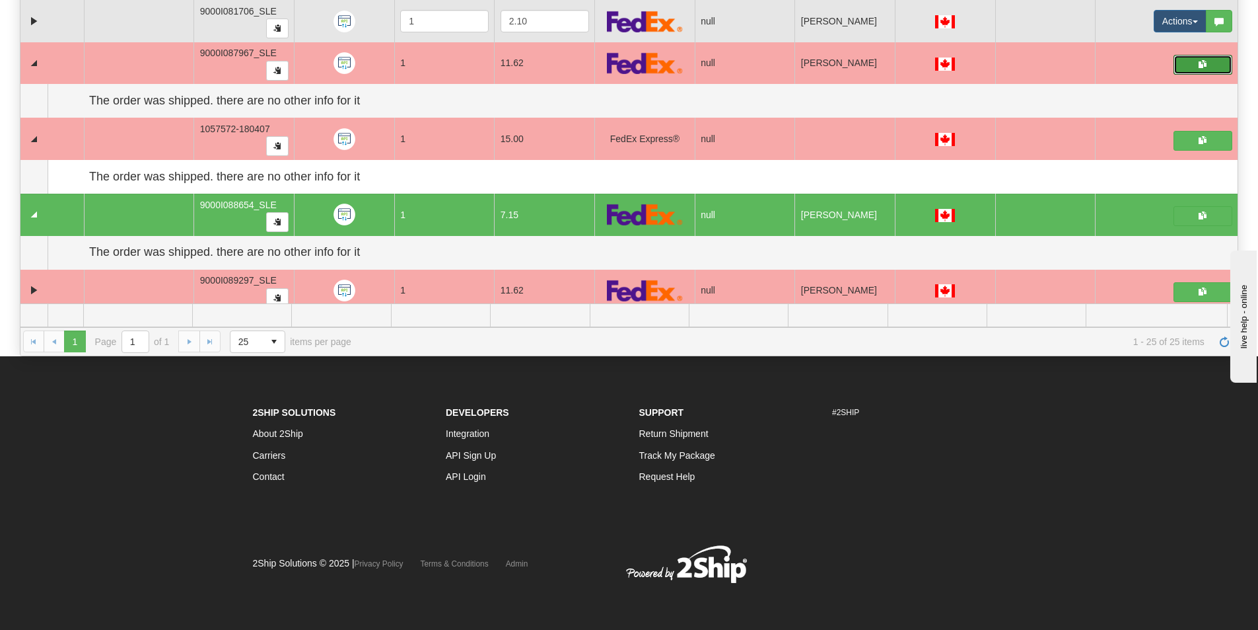
scroll to position [501, 0]
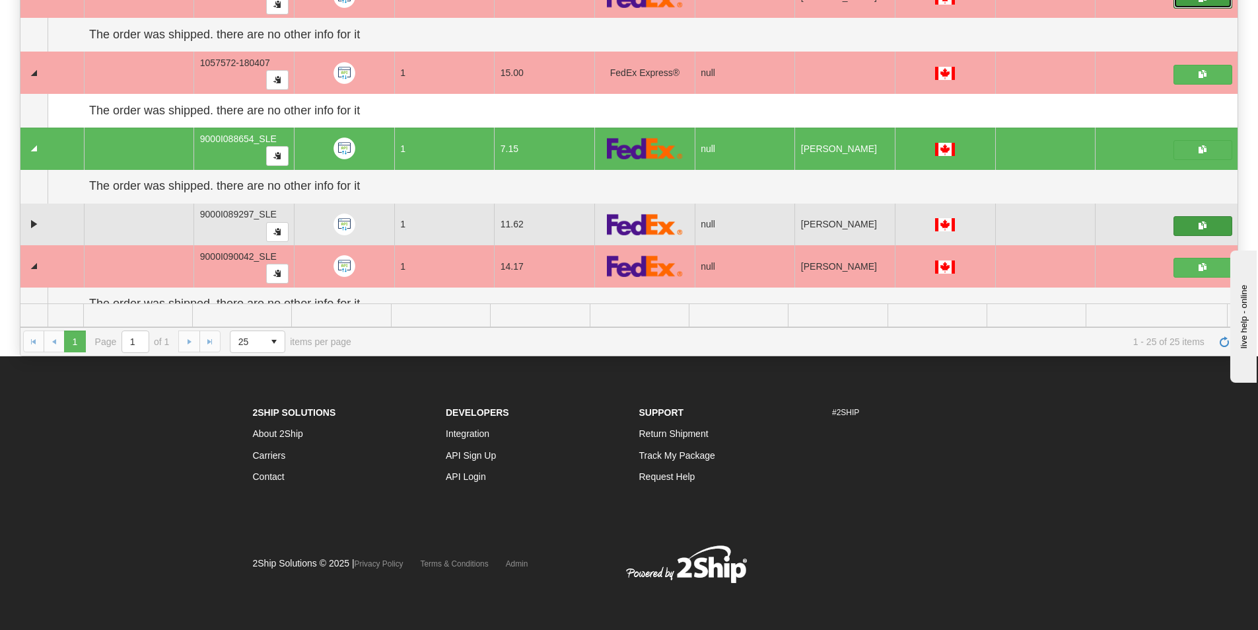
click at [1199, 229] on span "button" at bounding box center [1203, 225] width 8 height 8
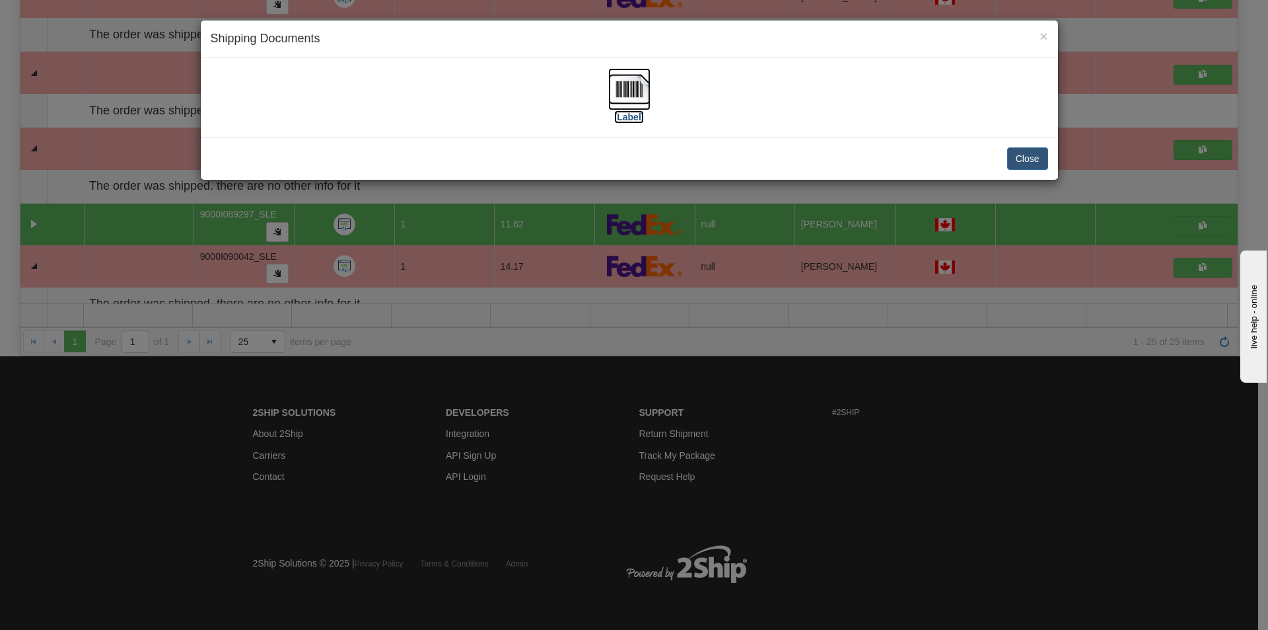
click at [618, 100] on img at bounding box center [629, 89] width 42 height 42
click at [1029, 161] on button "Close" at bounding box center [1027, 158] width 41 height 22
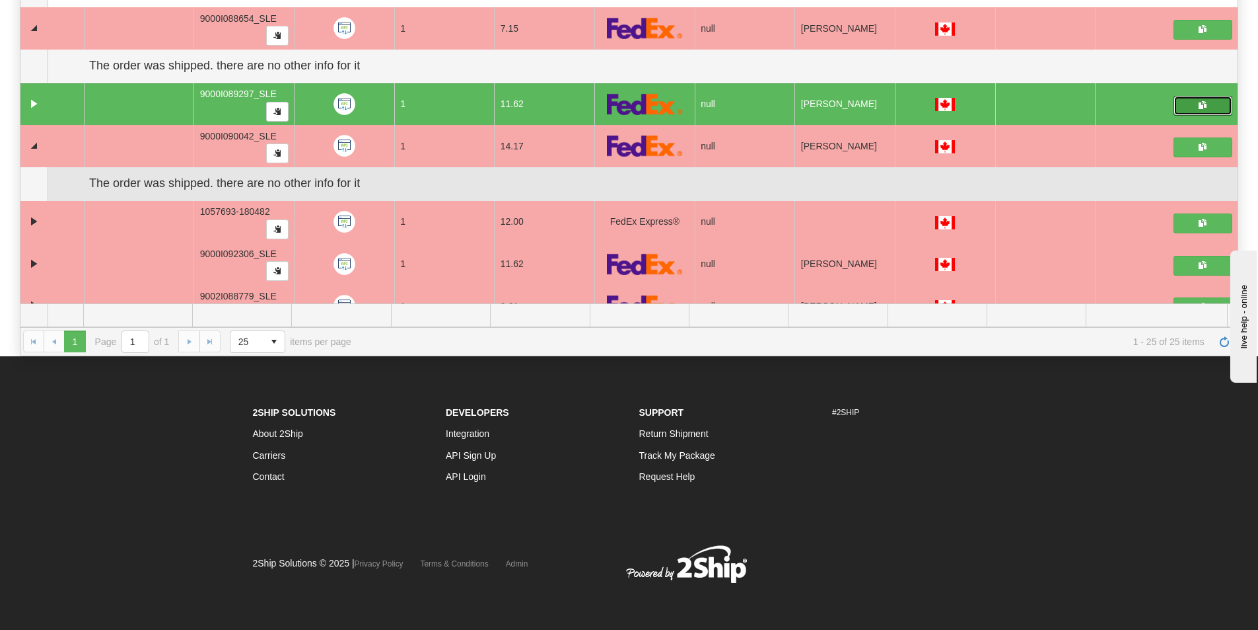
scroll to position [633, 0]
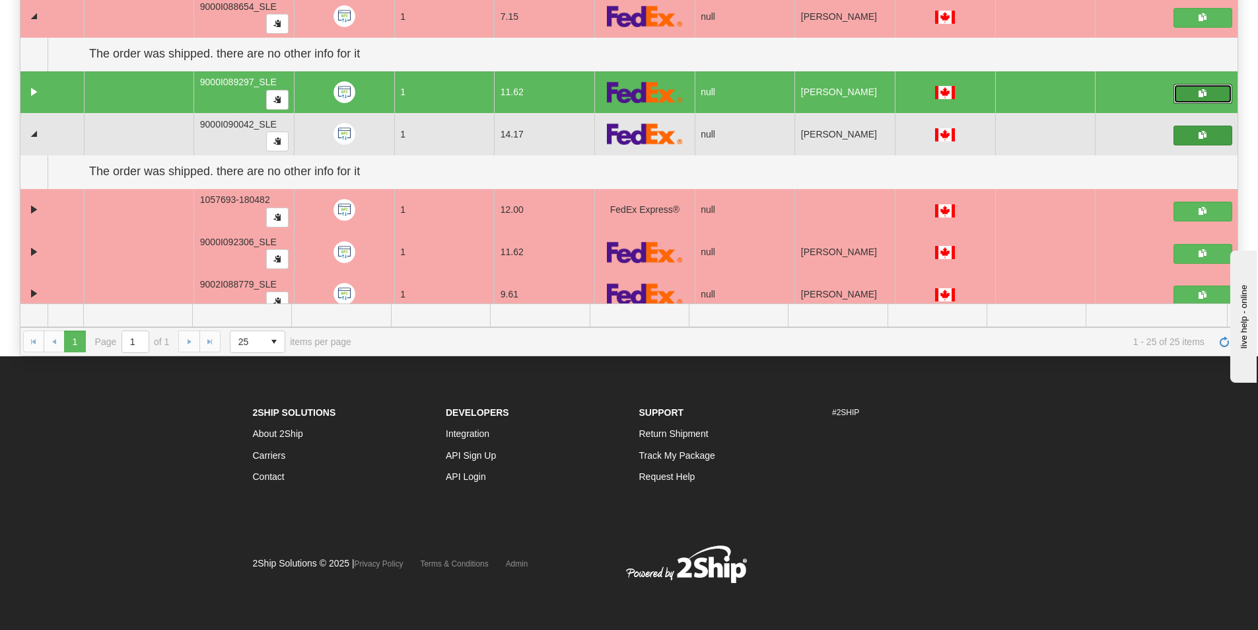
click at [1199, 136] on span "button" at bounding box center [1203, 135] width 8 height 8
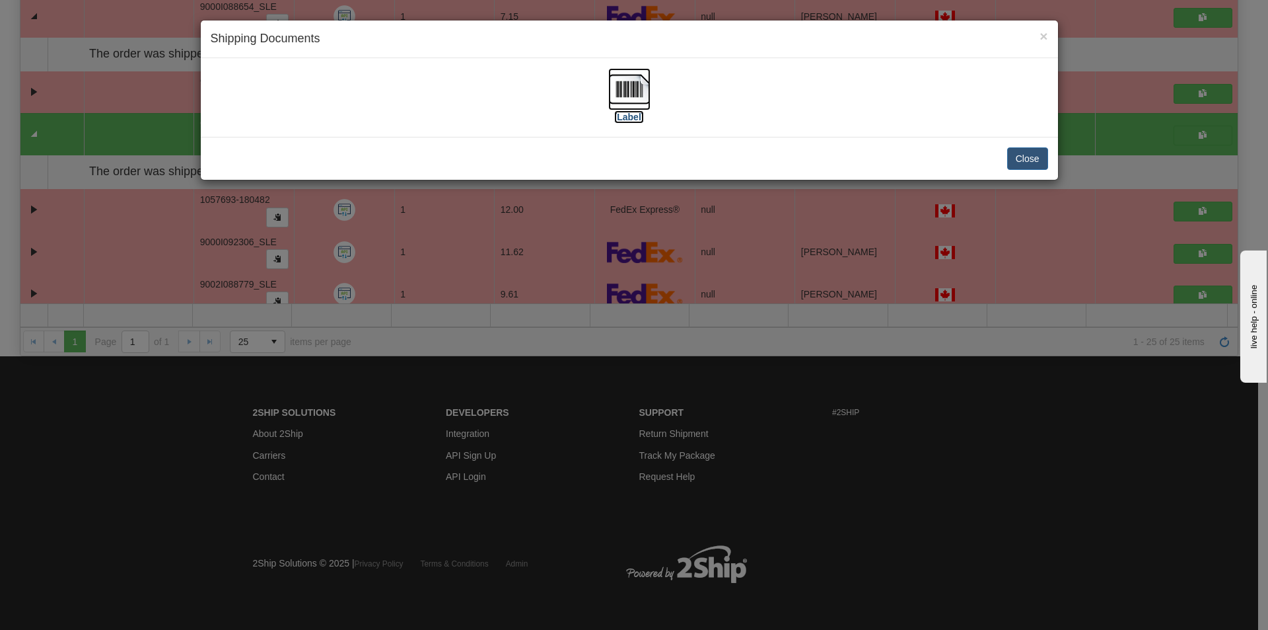
click at [626, 87] on img at bounding box center [629, 89] width 42 height 42
click at [1017, 155] on button "Close" at bounding box center [1027, 158] width 41 height 22
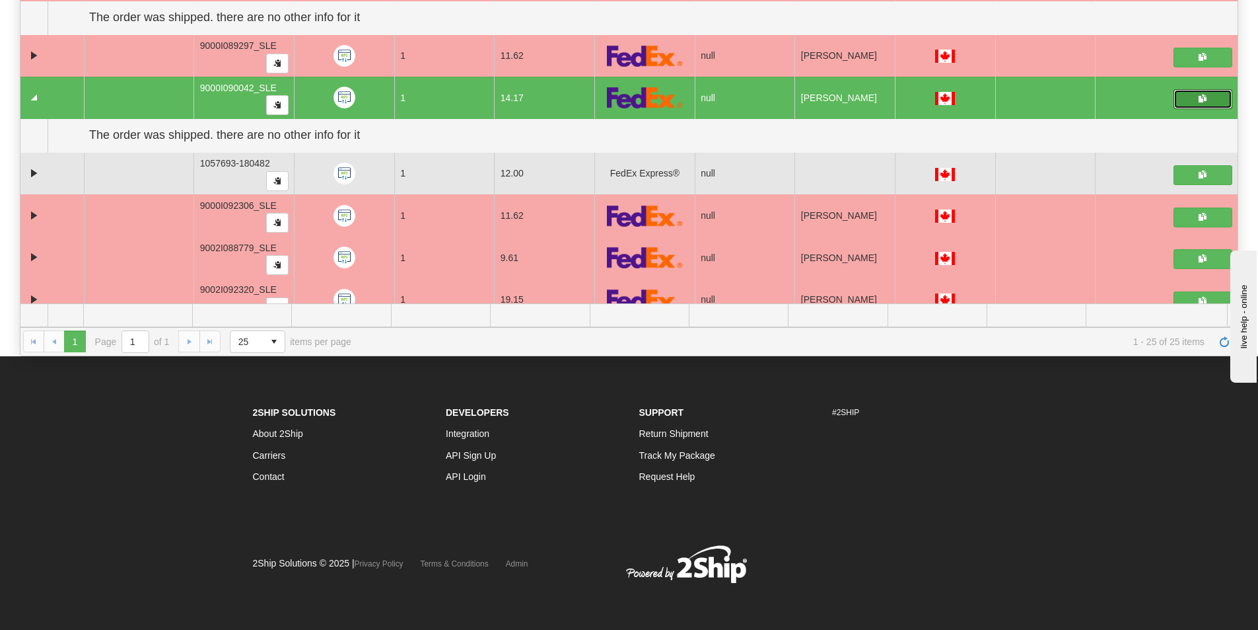
scroll to position [700, 0]
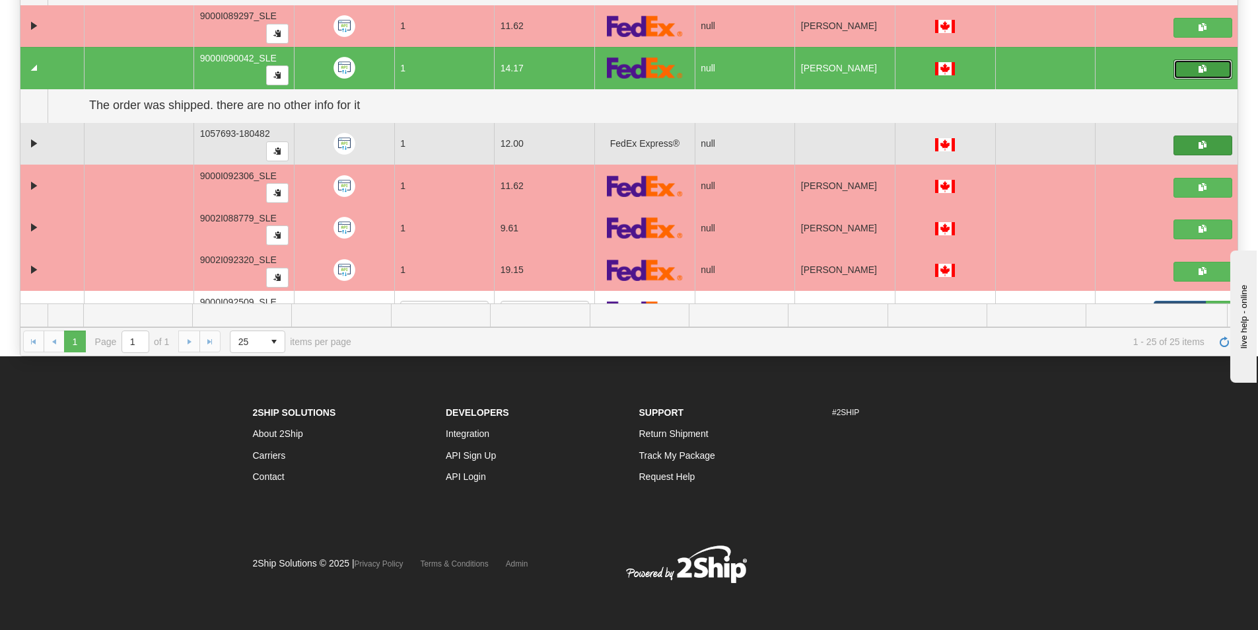
click at [1199, 141] on span "button" at bounding box center [1203, 145] width 8 height 8
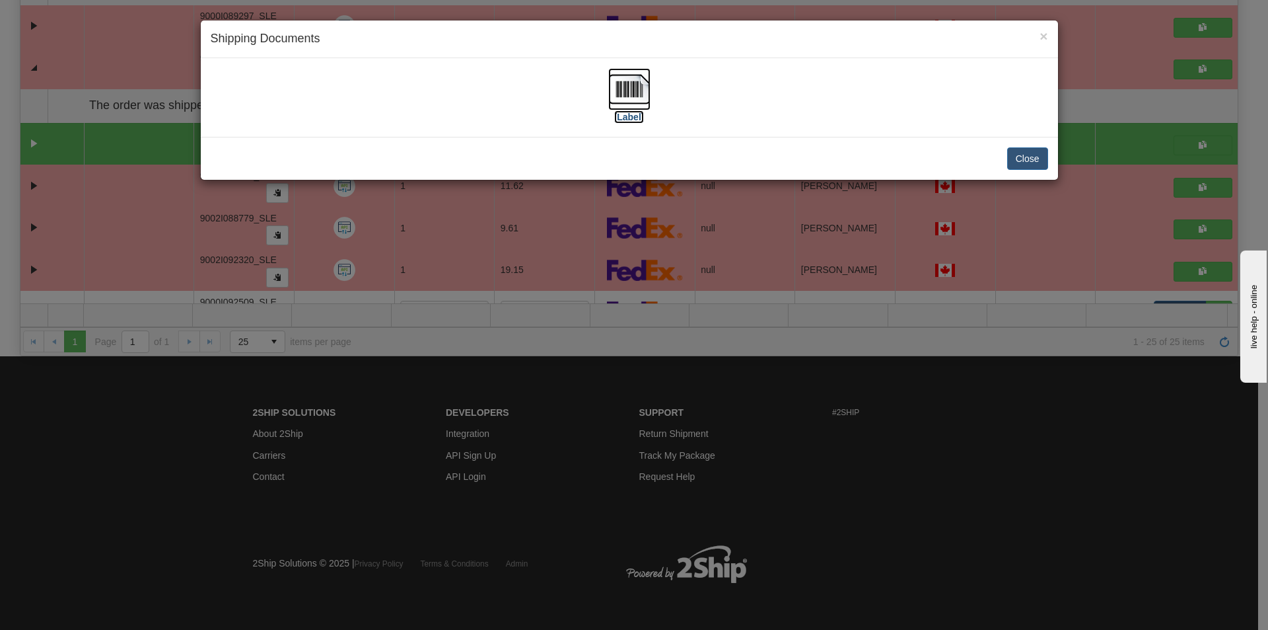
click at [631, 96] on img at bounding box center [629, 89] width 42 height 42
click at [1032, 157] on button "Close" at bounding box center [1027, 158] width 41 height 22
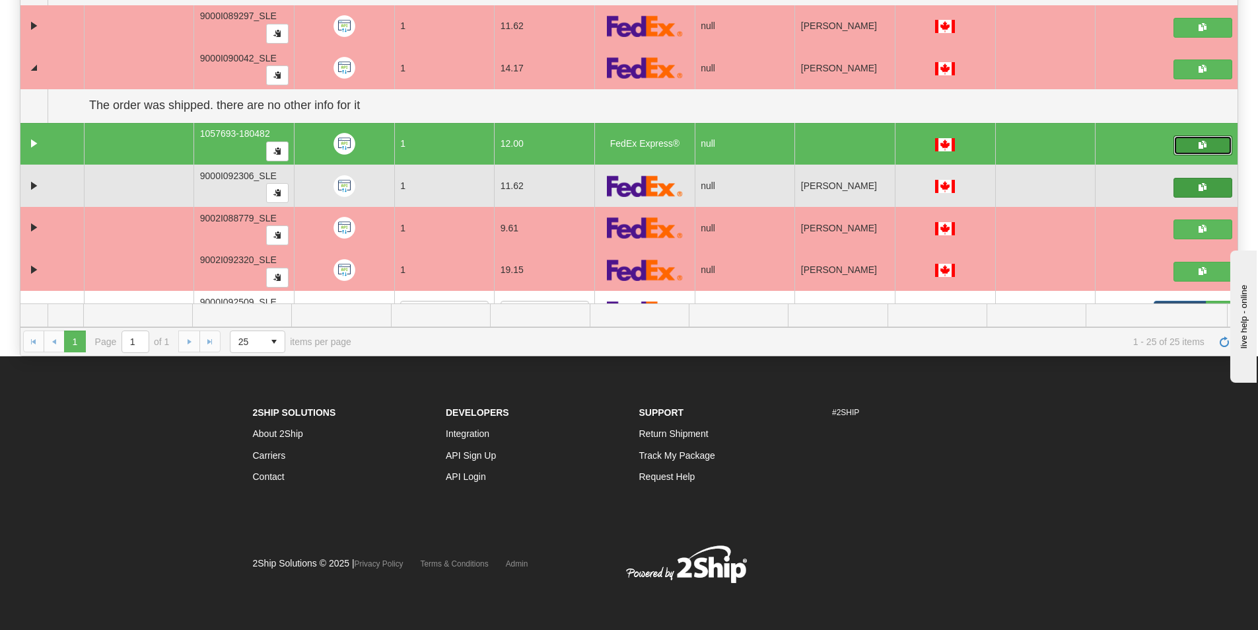
click at [1199, 185] on span "button" at bounding box center [1203, 187] width 8 height 8
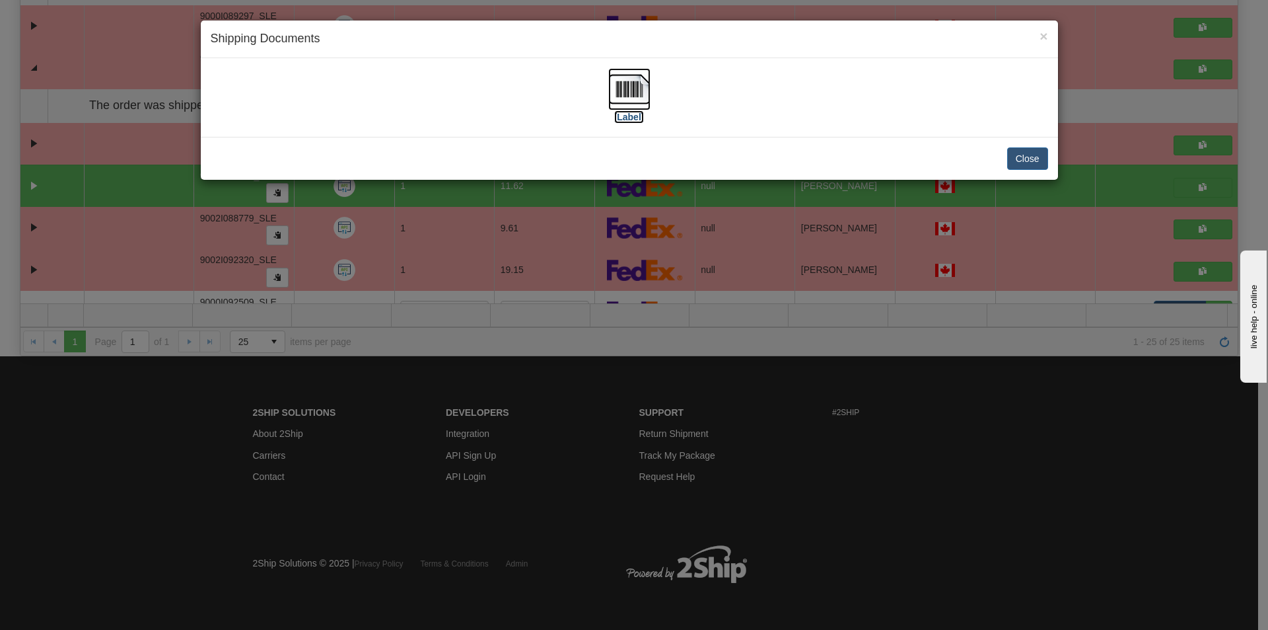
click at [622, 98] on img at bounding box center [629, 89] width 42 height 42
click at [1017, 156] on button "Close" at bounding box center [1027, 158] width 41 height 22
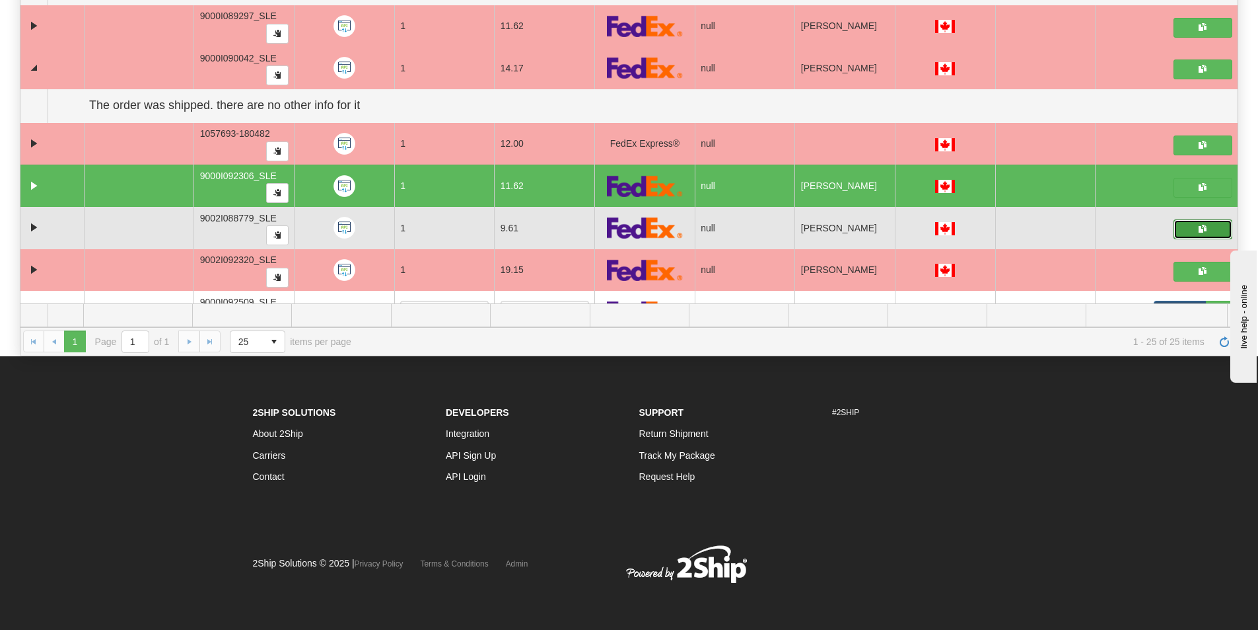
click at [1182, 227] on button "button" at bounding box center [1203, 229] width 59 height 20
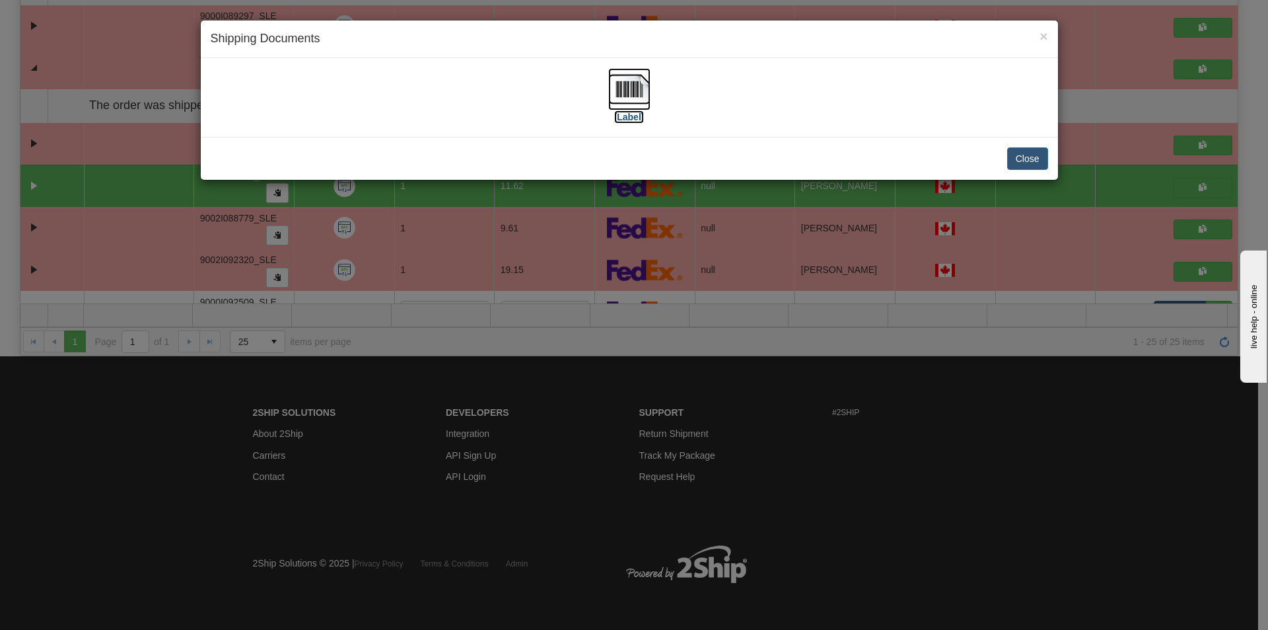
click at [612, 104] on img at bounding box center [629, 89] width 42 height 42
click at [1029, 152] on button "Close" at bounding box center [1027, 158] width 41 height 22
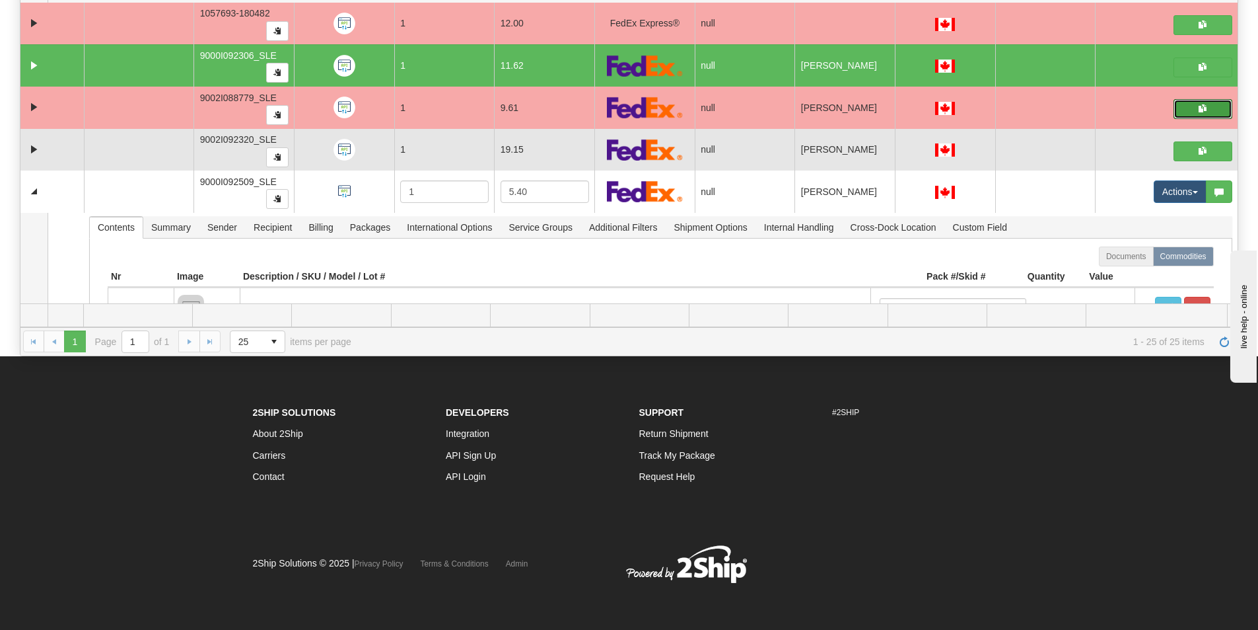
scroll to position [832, 0]
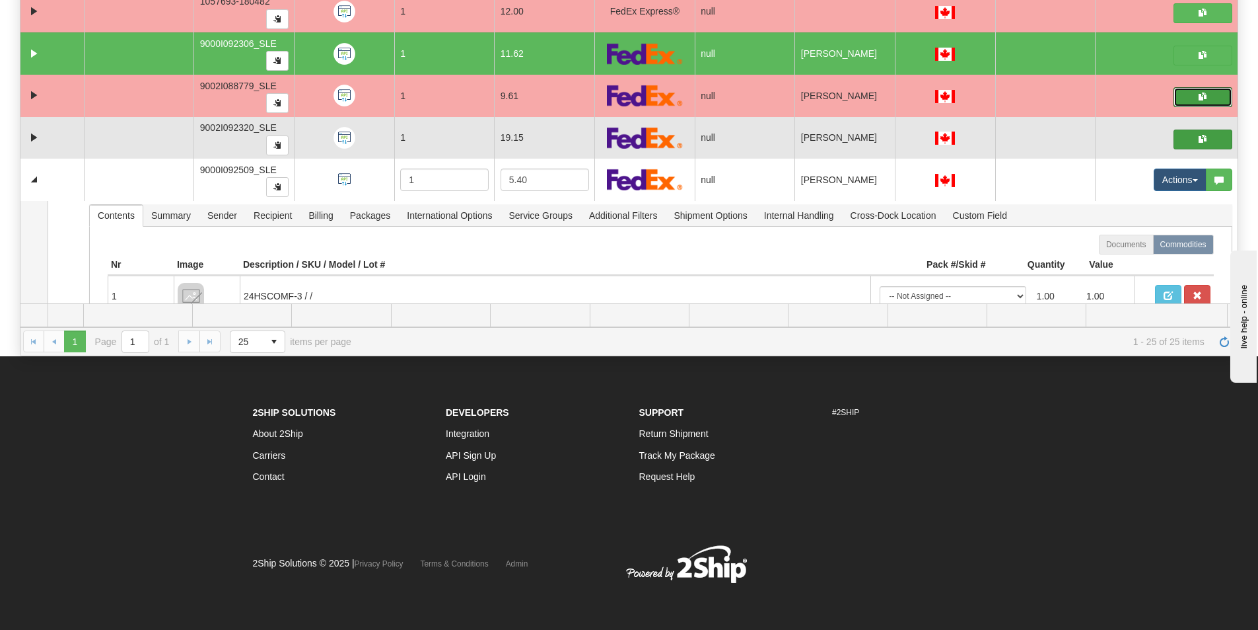
click at [1199, 139] on span "button" at bounding box center [1203, 139] width 8 height 8
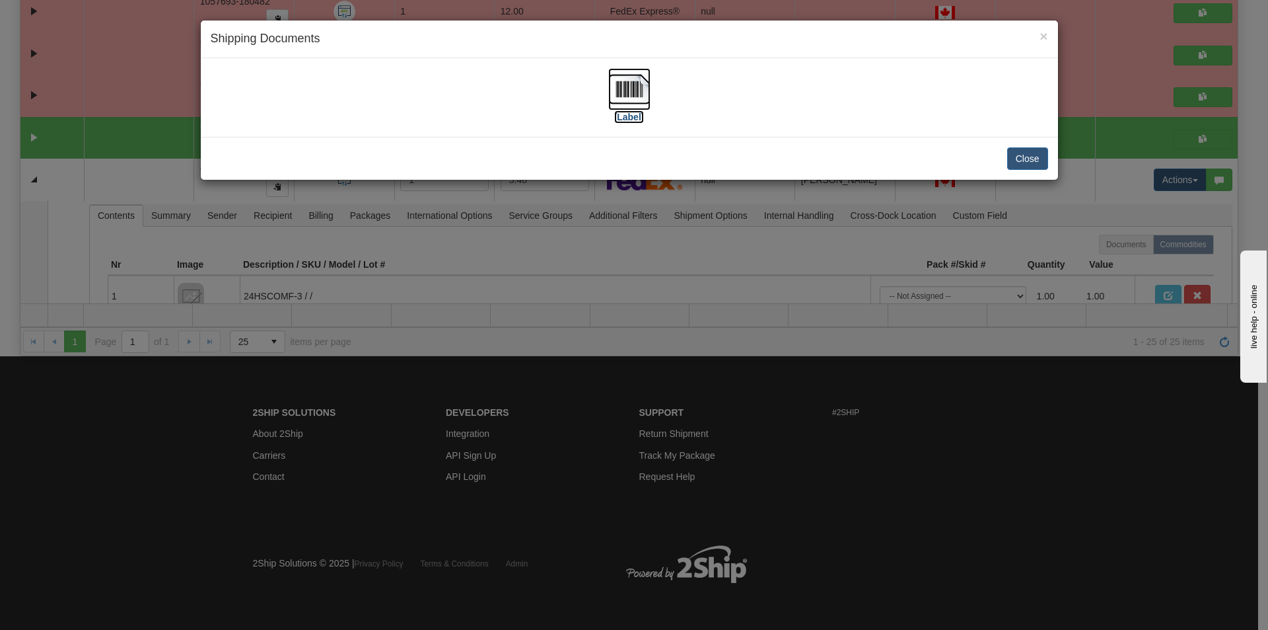
click at [614, 89] on img at bounding box center [629, 89] width 42 height 42
click at [1029, 159] on button "Close" at bounding box center [1027, 158] width 41 height 22
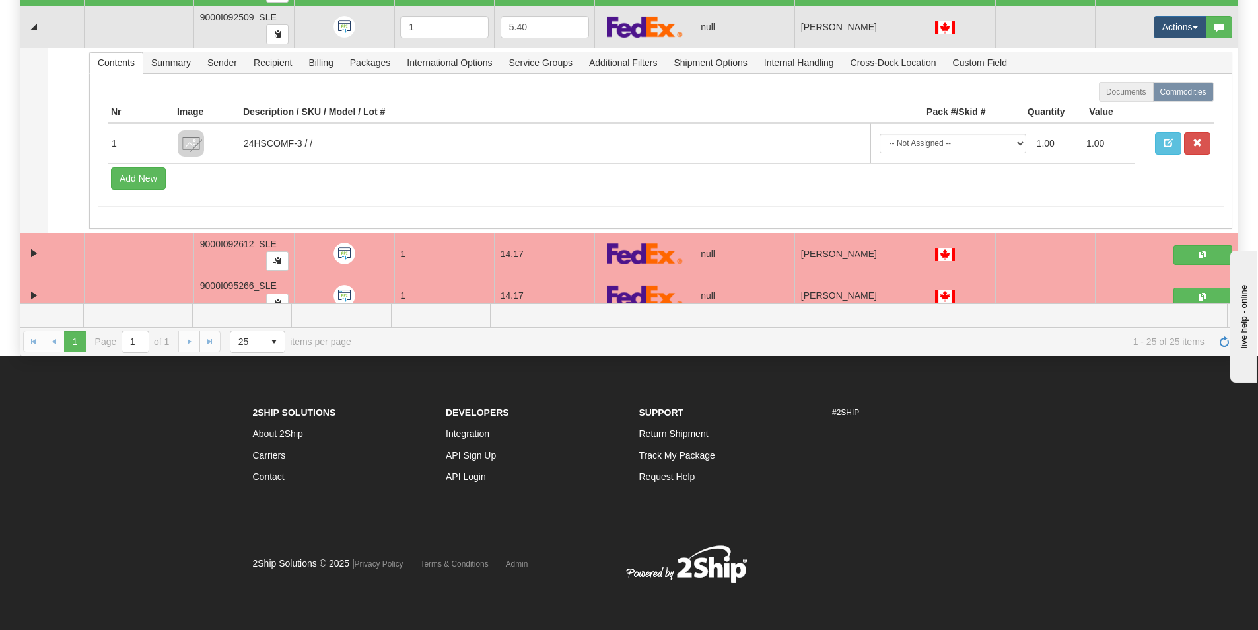
scroll to position [997, 0]
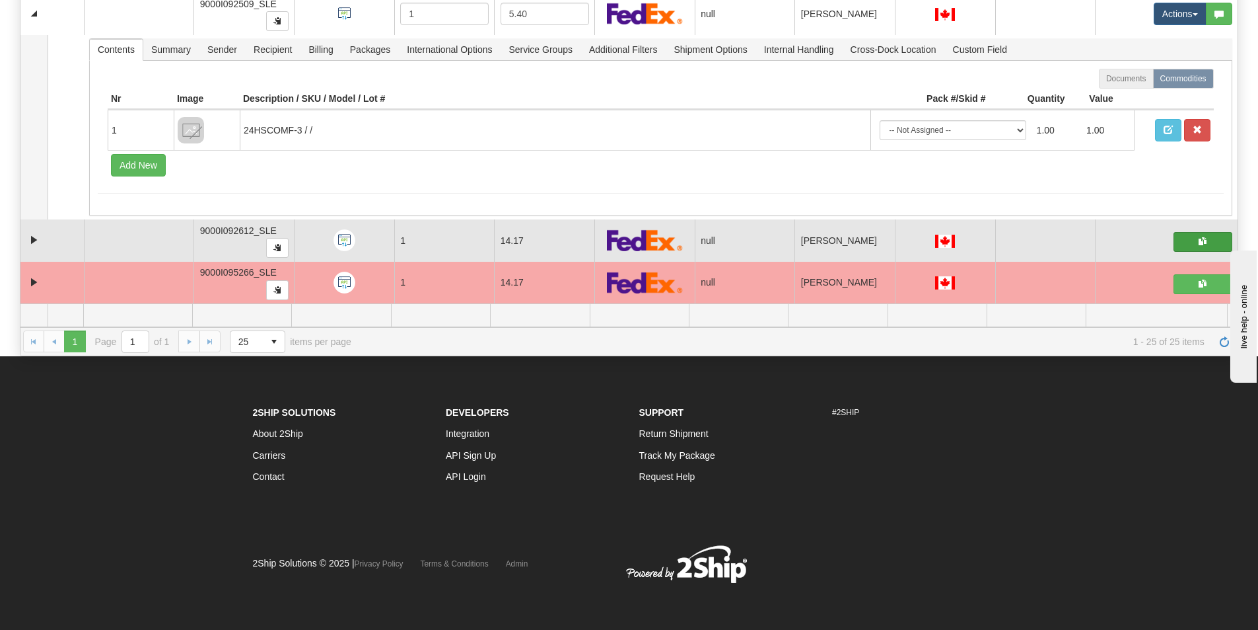
click at [1199, 240] on span "button" at bounding box center [1203, 241] width 8 height 8
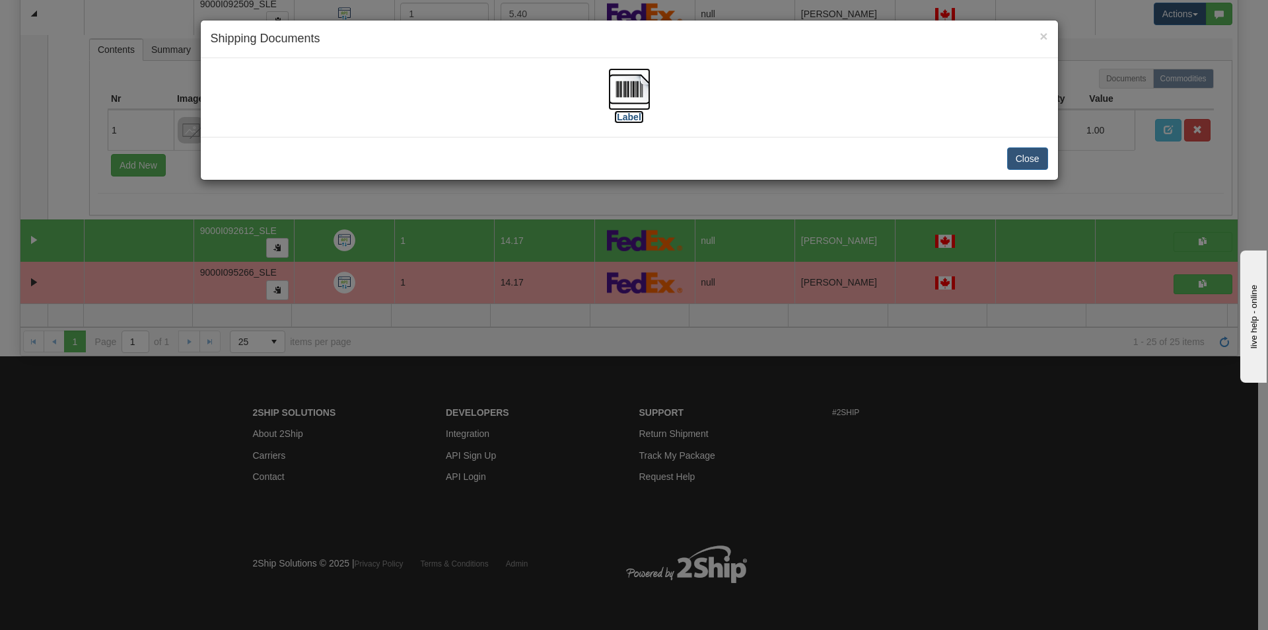
click at [621, 90] on img at bounding box center [629, 89] width 42 height 42
click at [1013, 157] on button "Close" at bounding box center [1027, 158] width 41 height 22
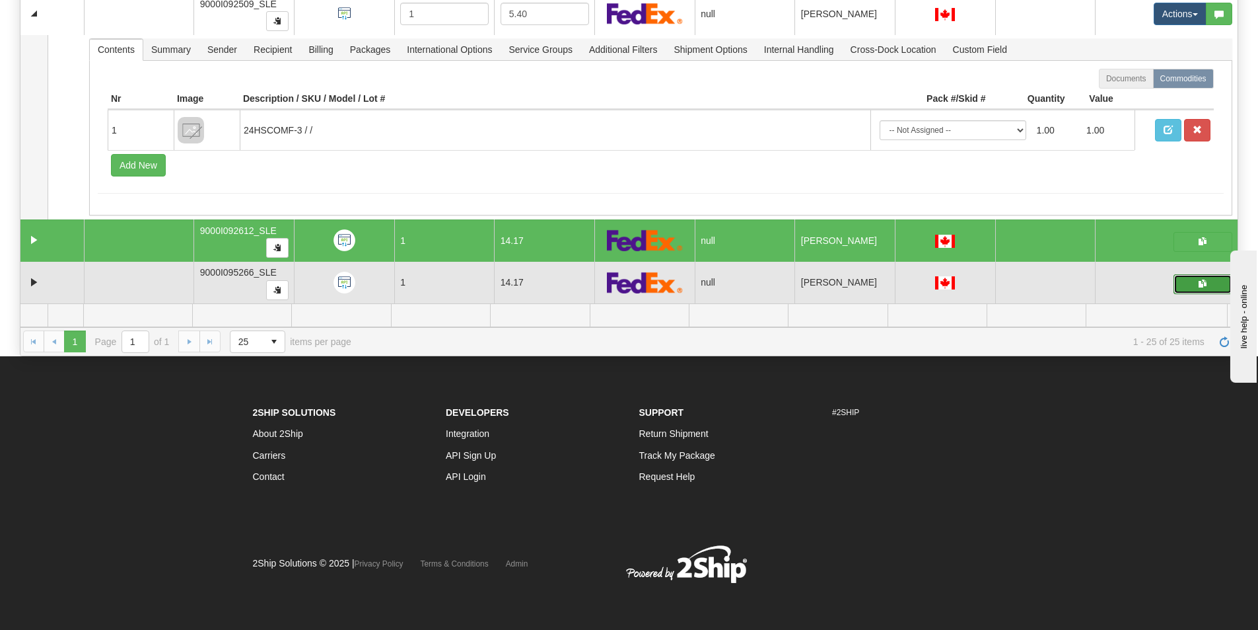
click at [1187, 279] on button "button" at bounding box center [1203, 284] width 59 height 20
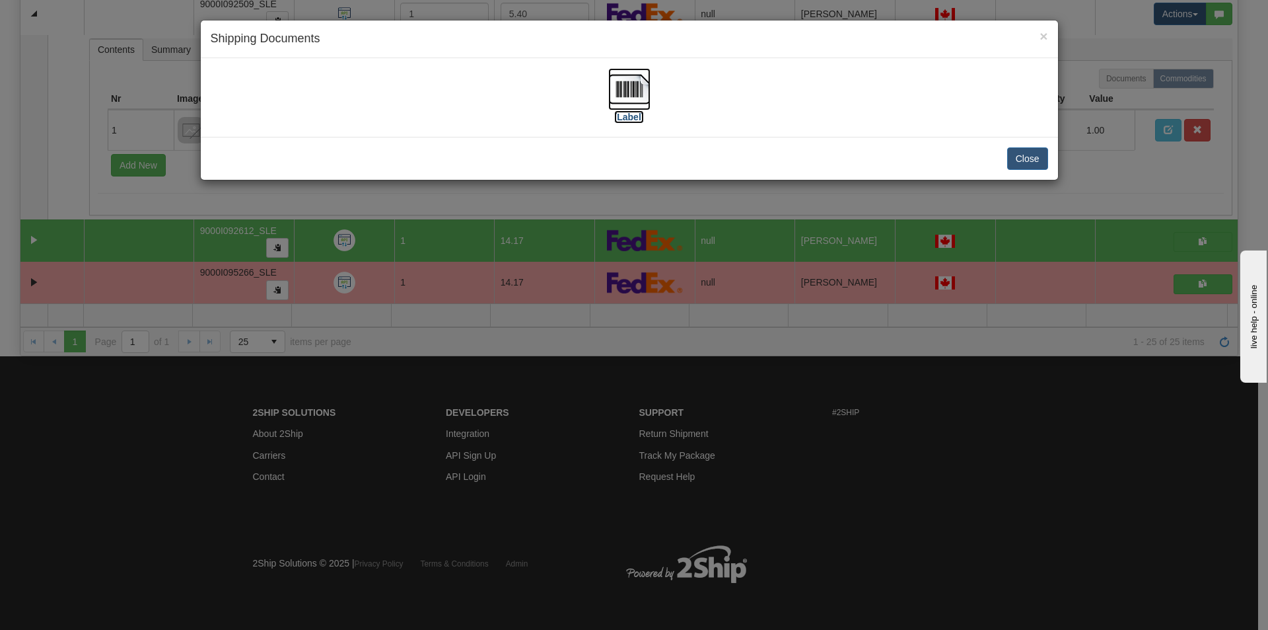
click at [626, 91] on img at bounding box center [629, 89] width 42 height 42
click at [1024, 162] on button "Close" at bounding box center [1027, 158] width 41 height 22
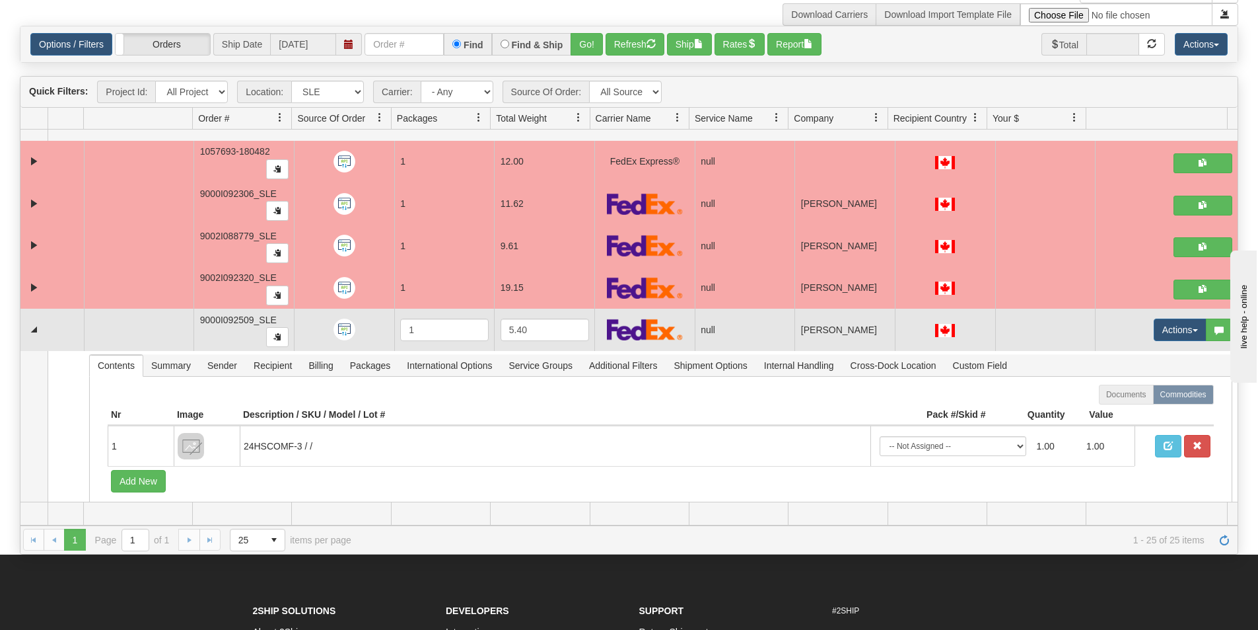
scroll to position [925, 0]
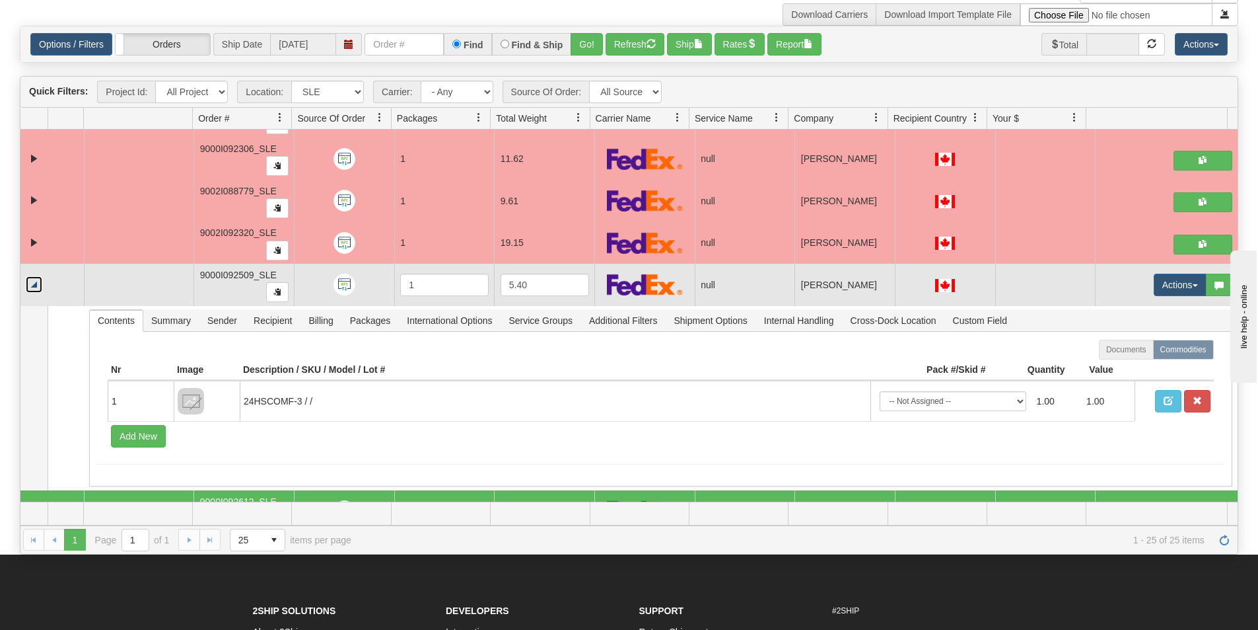
click at [37, 285] on link "Collapse" at bounding box center [34, 284] width 17 height 17
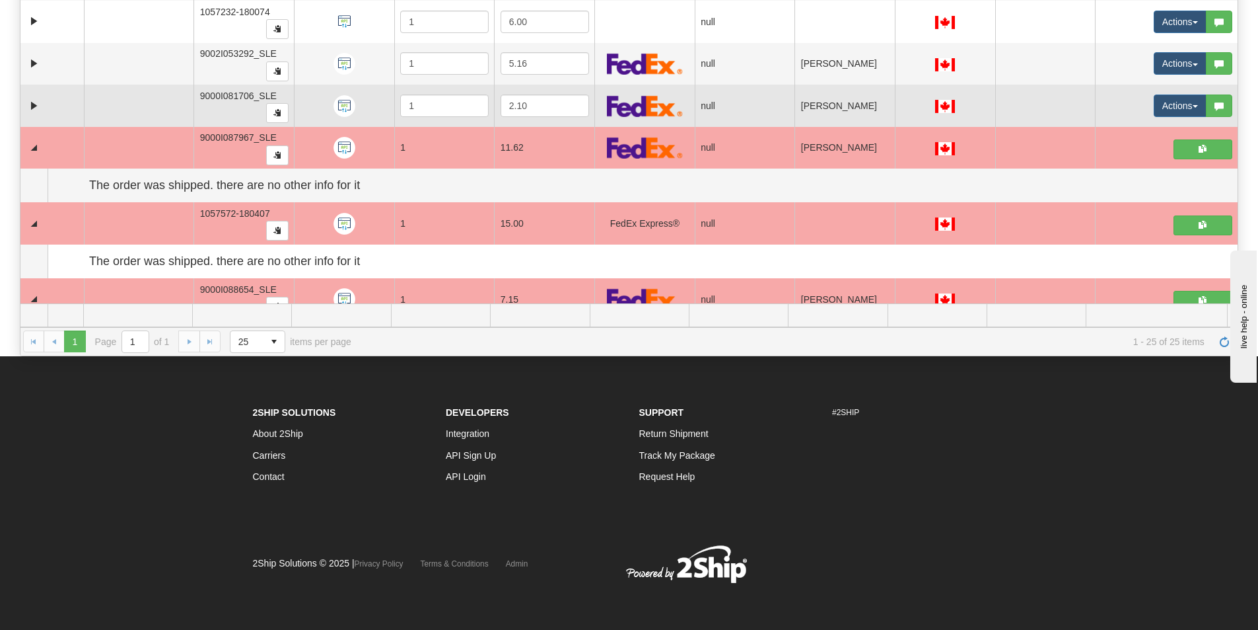
scroll to position [417, 0]
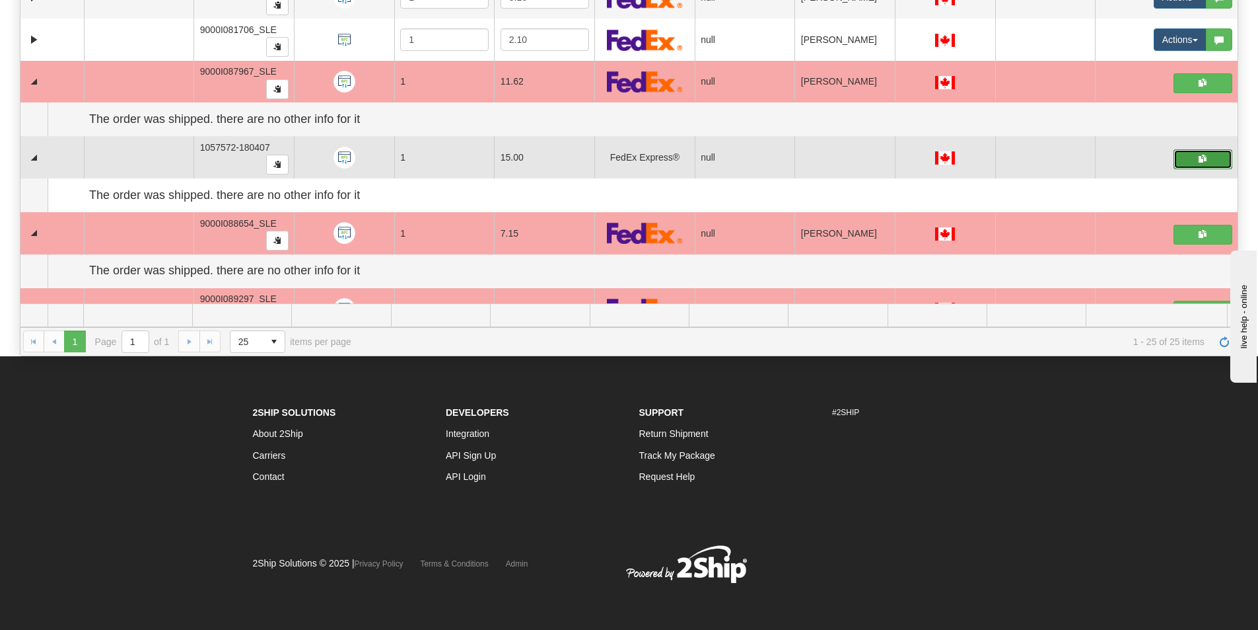
click at [1174, 160] on button "button" at bounding box center [1203, 159] width 59 height 20
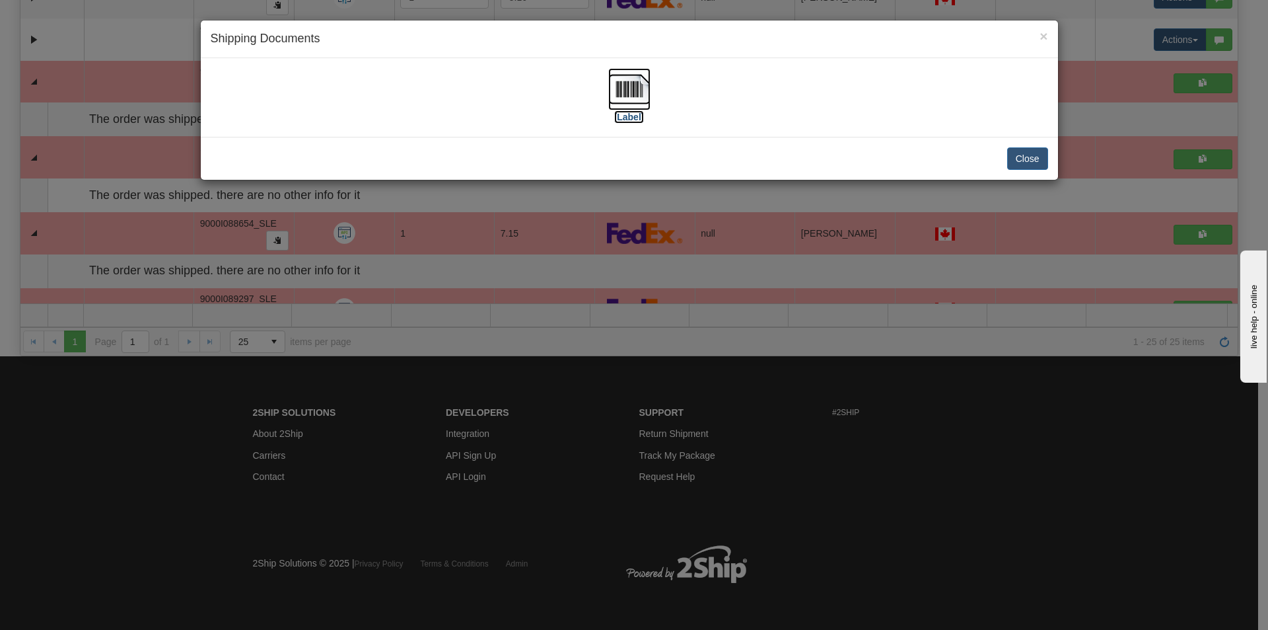
click at [628, 89] on img at bounding box center [629, 89] width 42 height 42
click at [1023, 157] on button "Close" at bounding box center [1027, 158] width 41 height 22
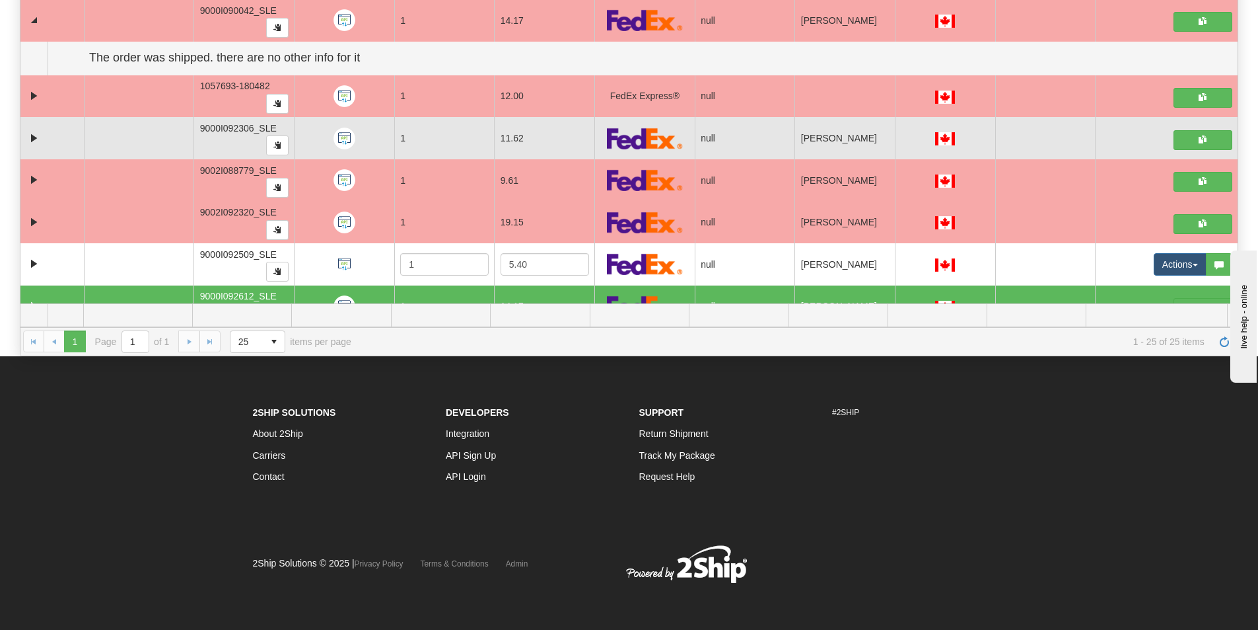
scroll to position [813, 0]
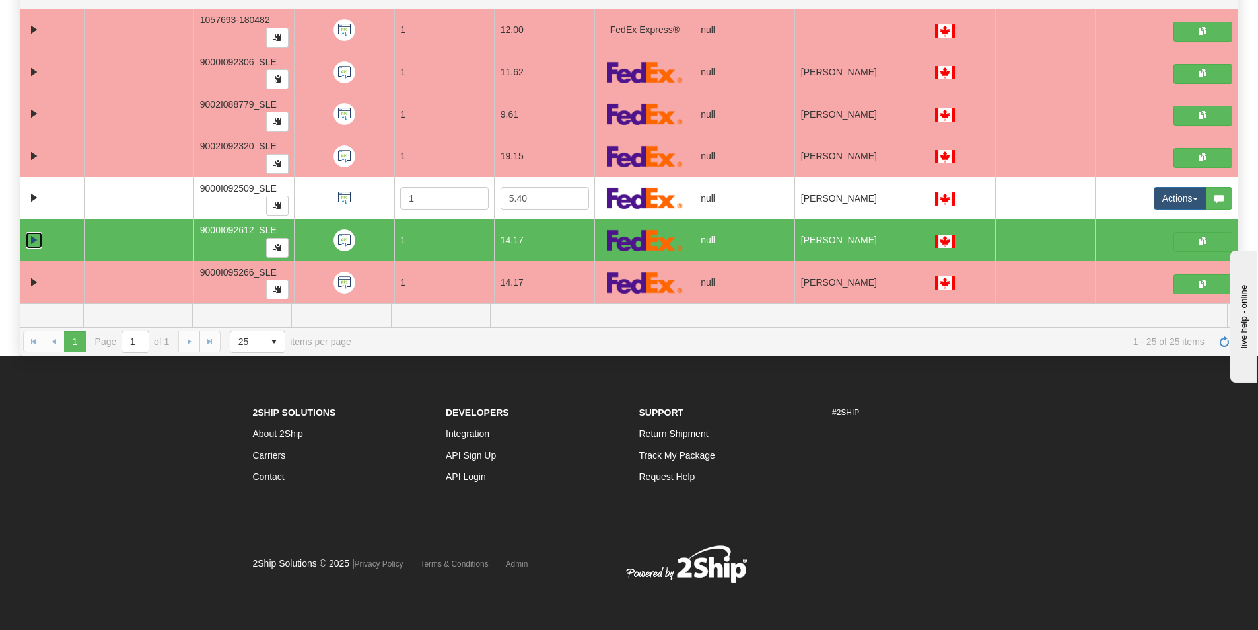
click at [36, 240] on link "Collapse" at bounding box center [34, 240] width 17 height 17
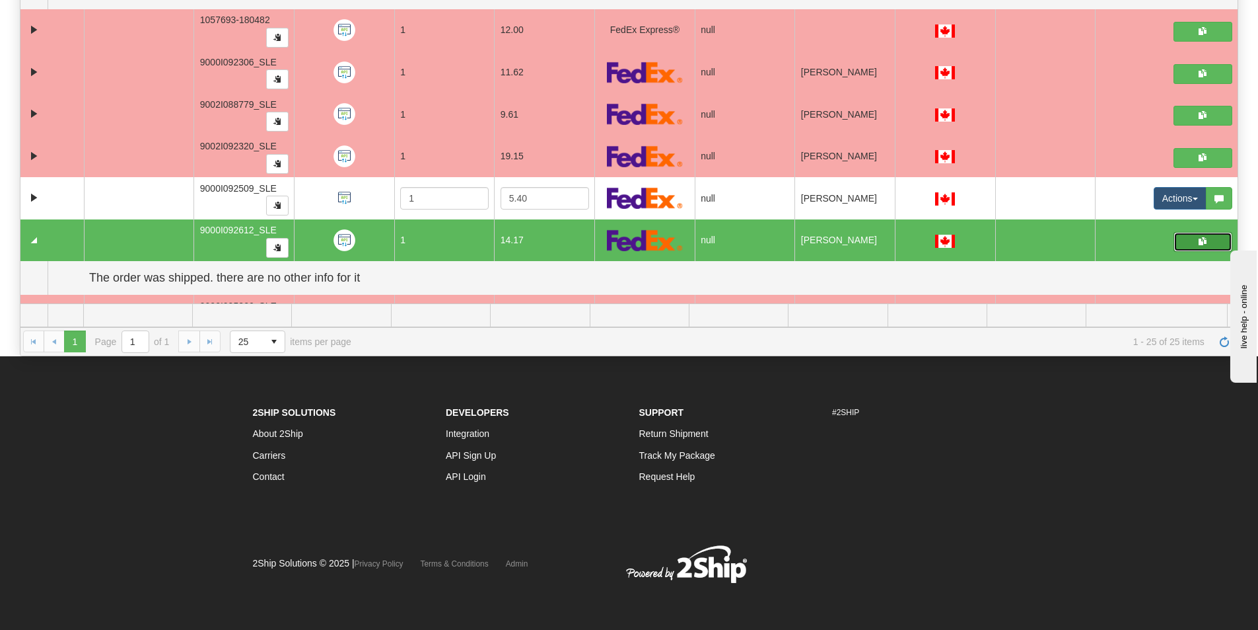
click at [1188, 244] on button "button" at bounding box center [1203, 242] width 59 height 20
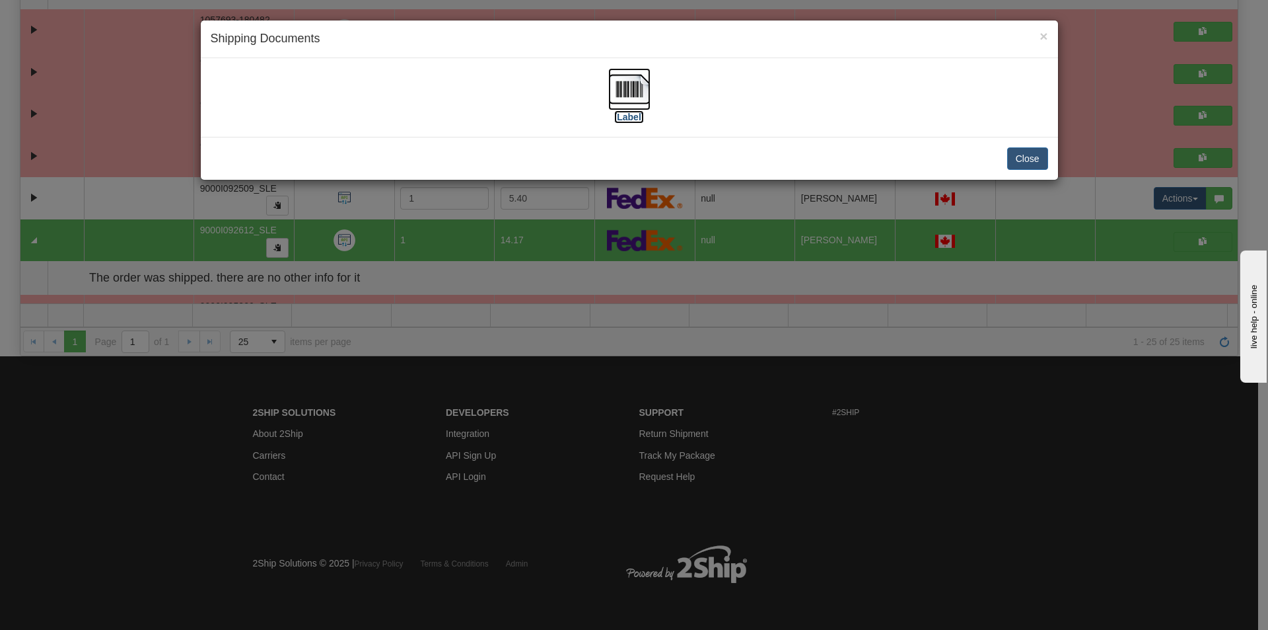
click at [631, 92] on img at bounding box center [629, 89] width 42 height 42
click at [1021, 161] on button "Close" at bounding box center [1027, 158] width 41 height 22
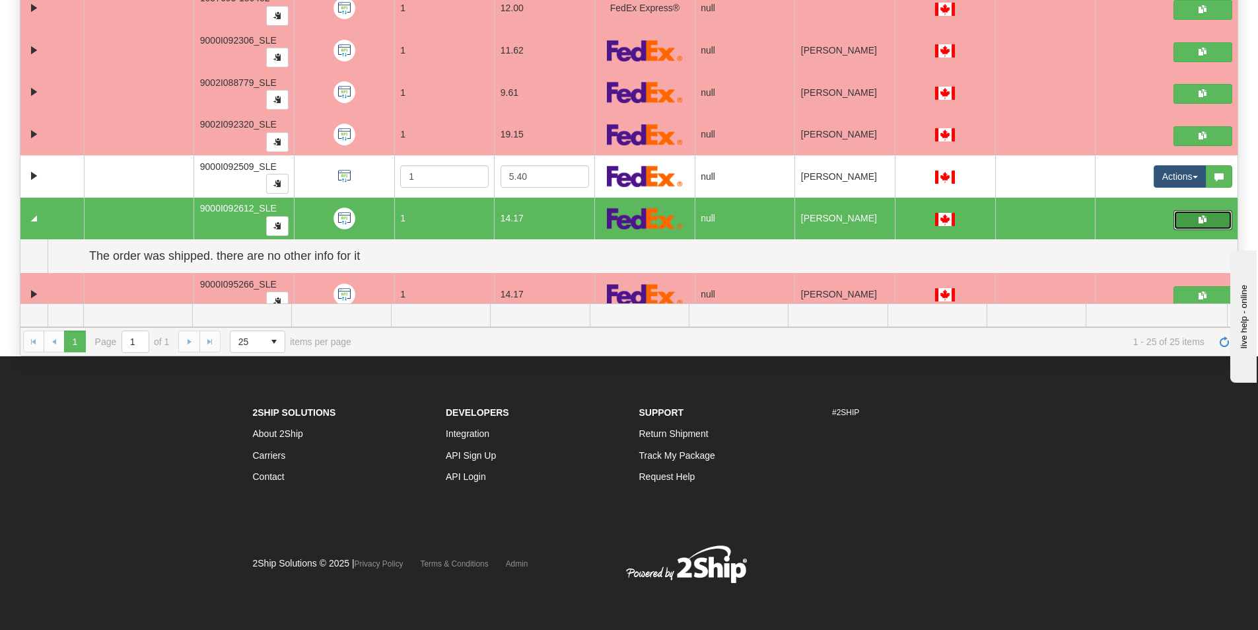
scroll to position [847, 0]
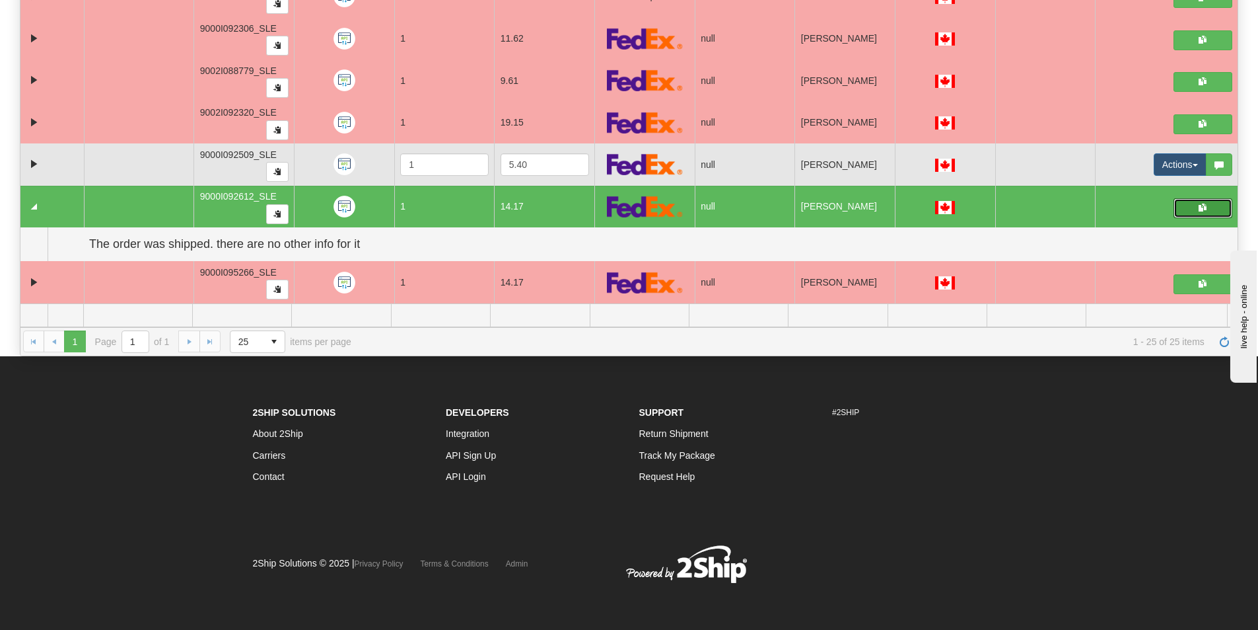
click at [25, 163] on td at bounding box center [51, 164] width 63 height 42
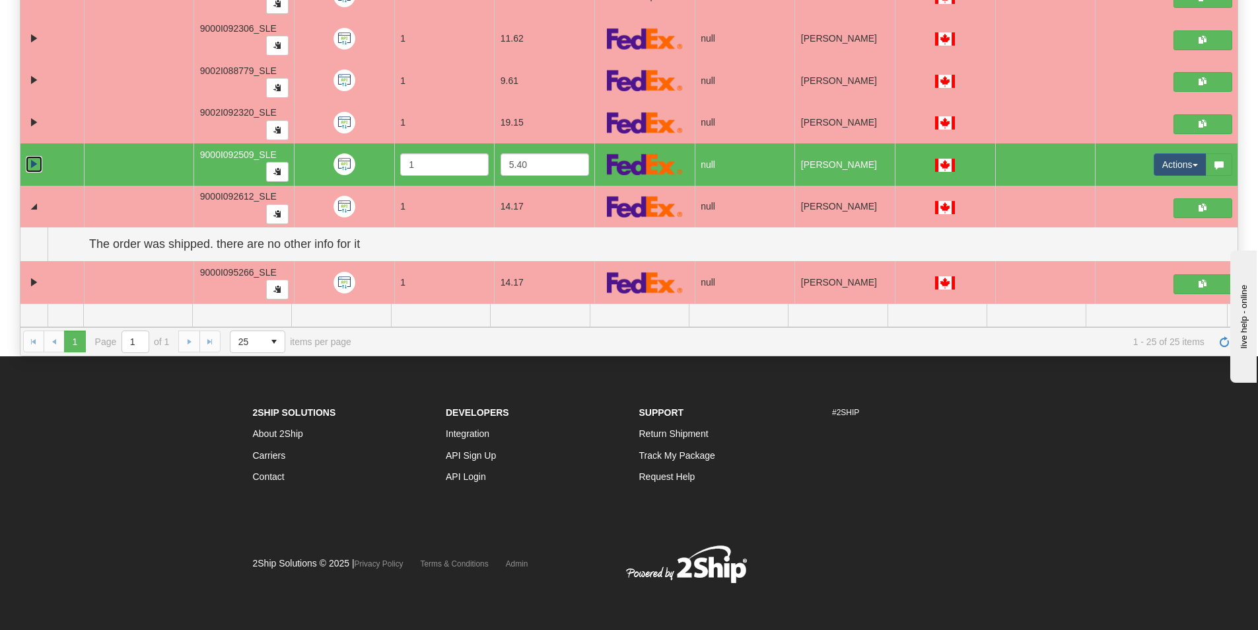
click at [34, 162] on link "Expand" at bounding box center [34, 164] width 17 height 17
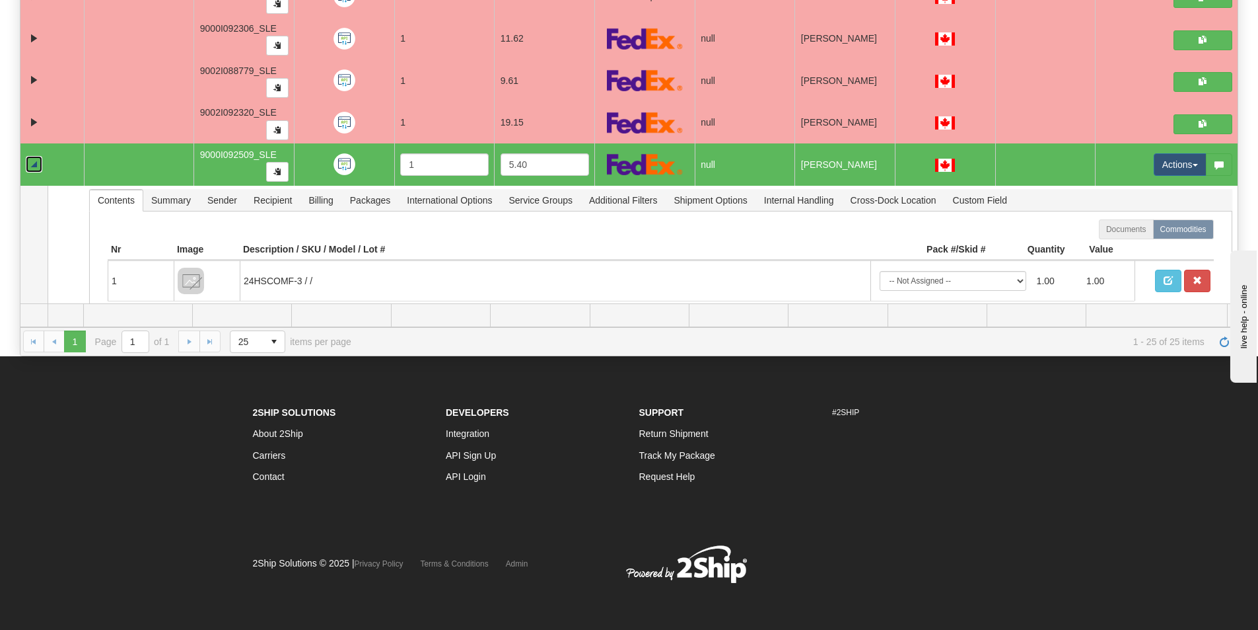
click at [34, 162] on link "Collapse" at bounding box center [34, 164] width 17 height 17
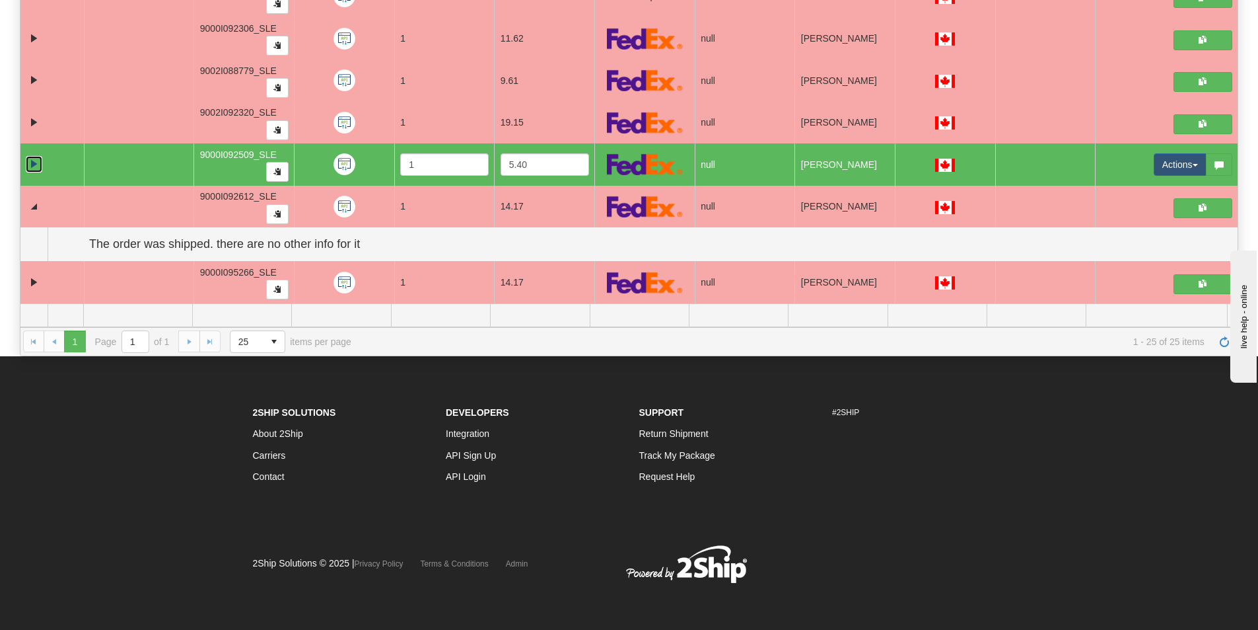
scroll to position [781, 0]
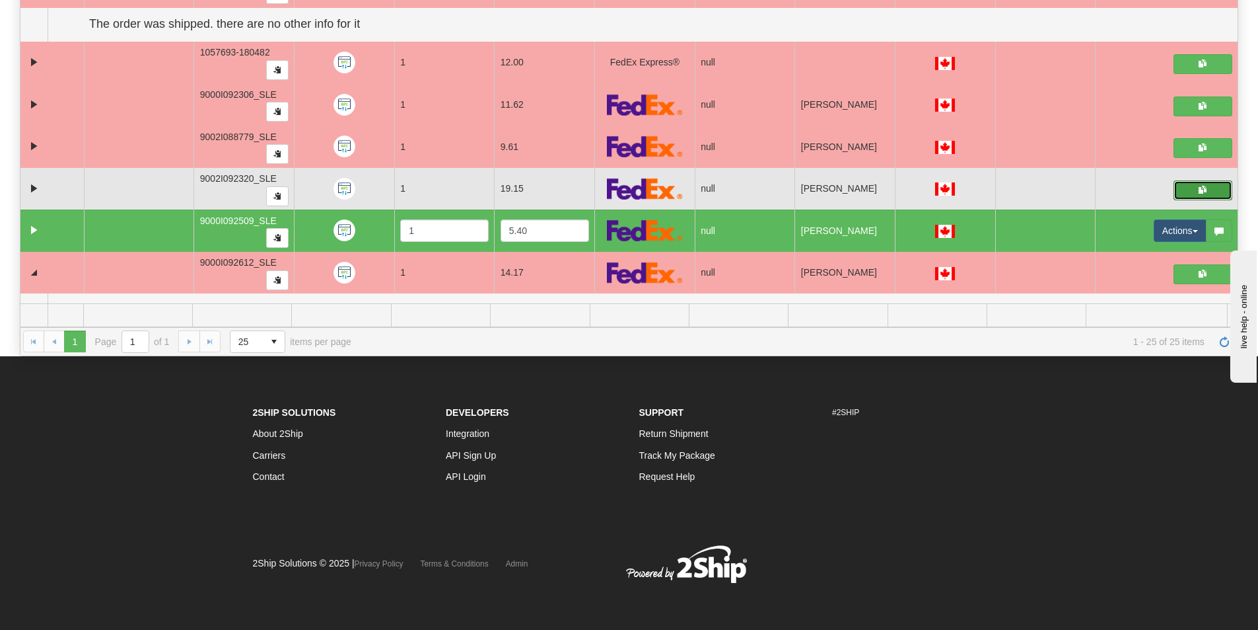
click at [1185, 196] on button "button" at bounding box center [1203, 190] width 59 height 20
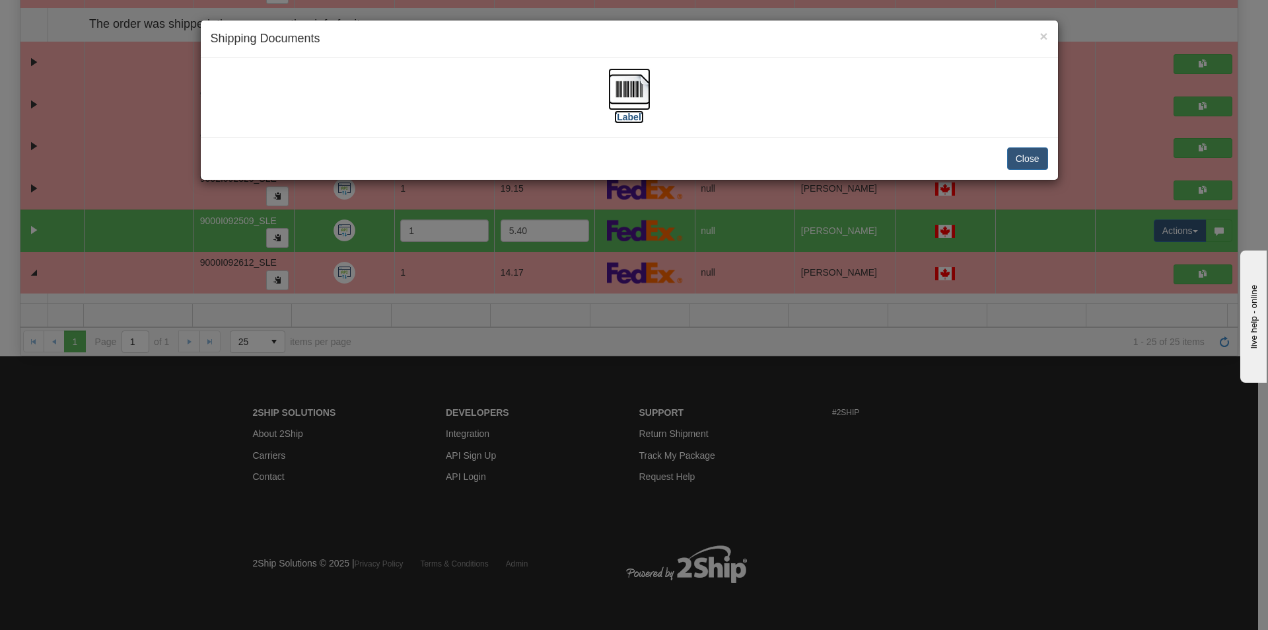
click at [622, 87] on img at bounding box center [629, 89] width 42 height 42
click at [1043, 161] on button "Close" at bounding box center [1027, 158] width 41 height 22
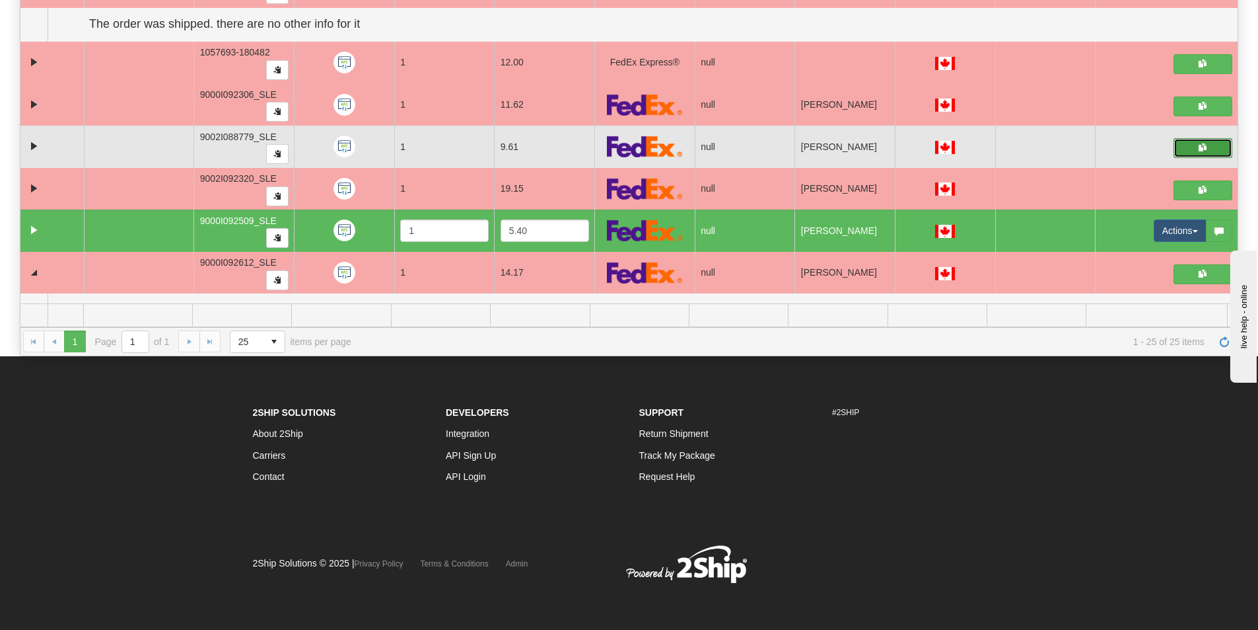
click at [1176, 139] on button "button" at bounding box center [1203, 148] width 59 height 20
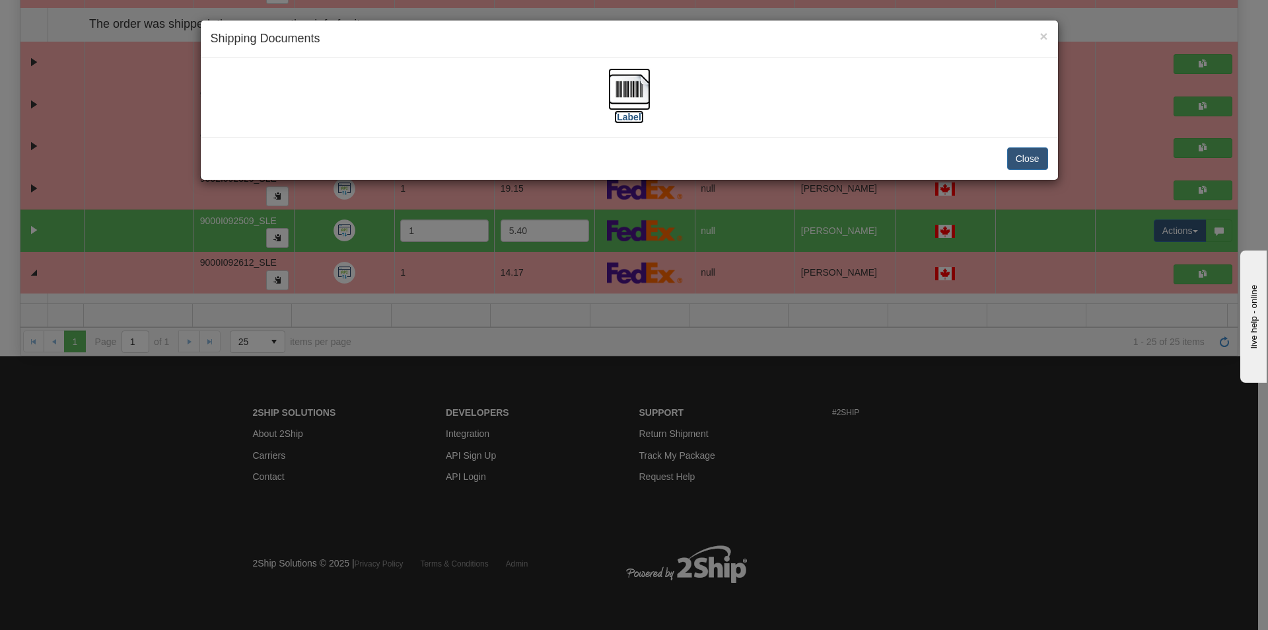
click at [619, 85] on img at bounding box center [629, 89] width 42 height 42
click at [1029, 154] on button "Close" at bounding box center [1027, 158] width 41 height 22
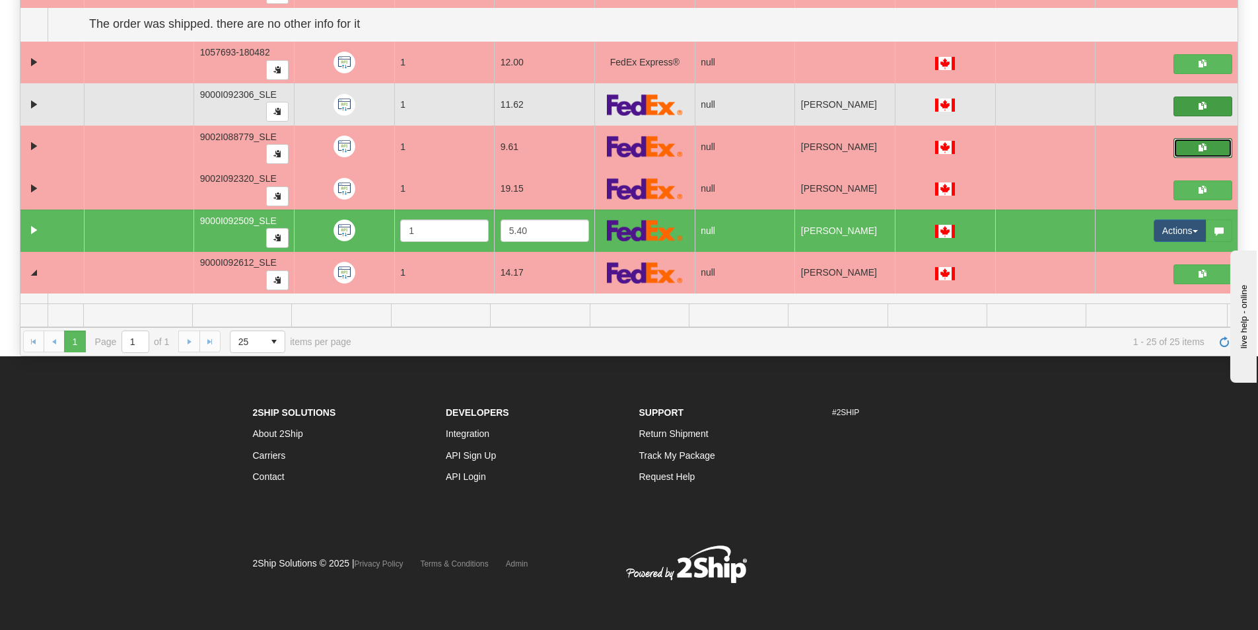
click at [1199, 106] on span "button" at bounding box center [1203, 106] width 8 height 8
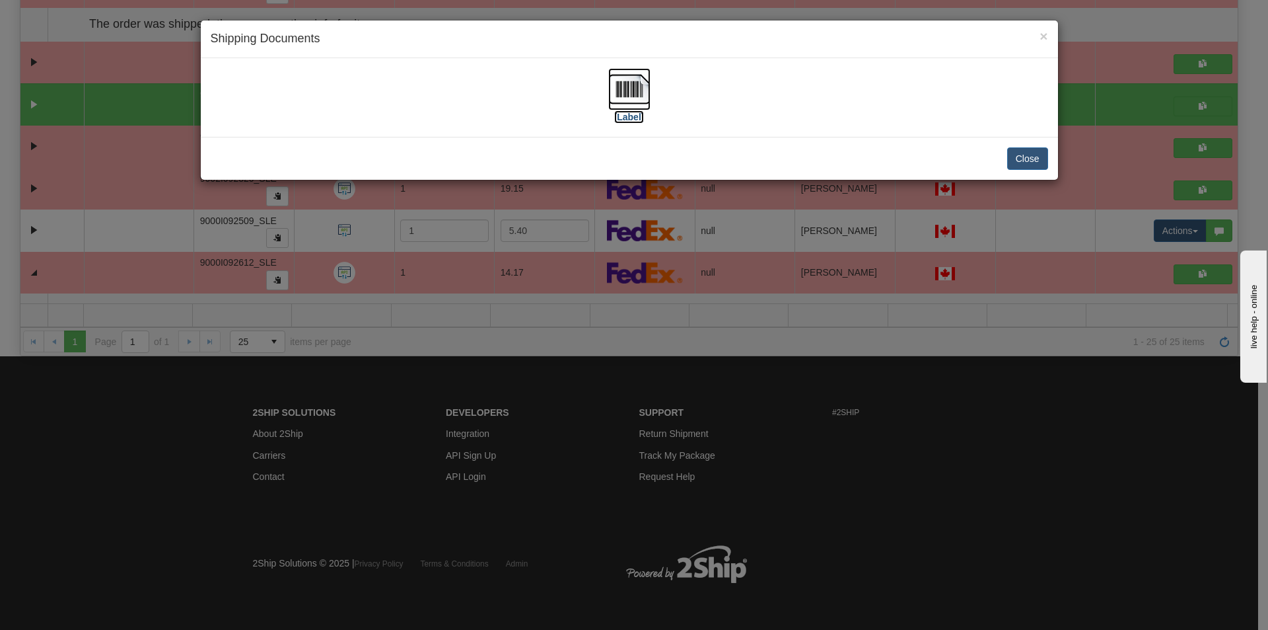
click at [641, 95] on img at bounding box center [629, 89] width 42 height 42
click at [1025, 156] on button "Close" at bounding box center [1027, 158] width 41 height 22
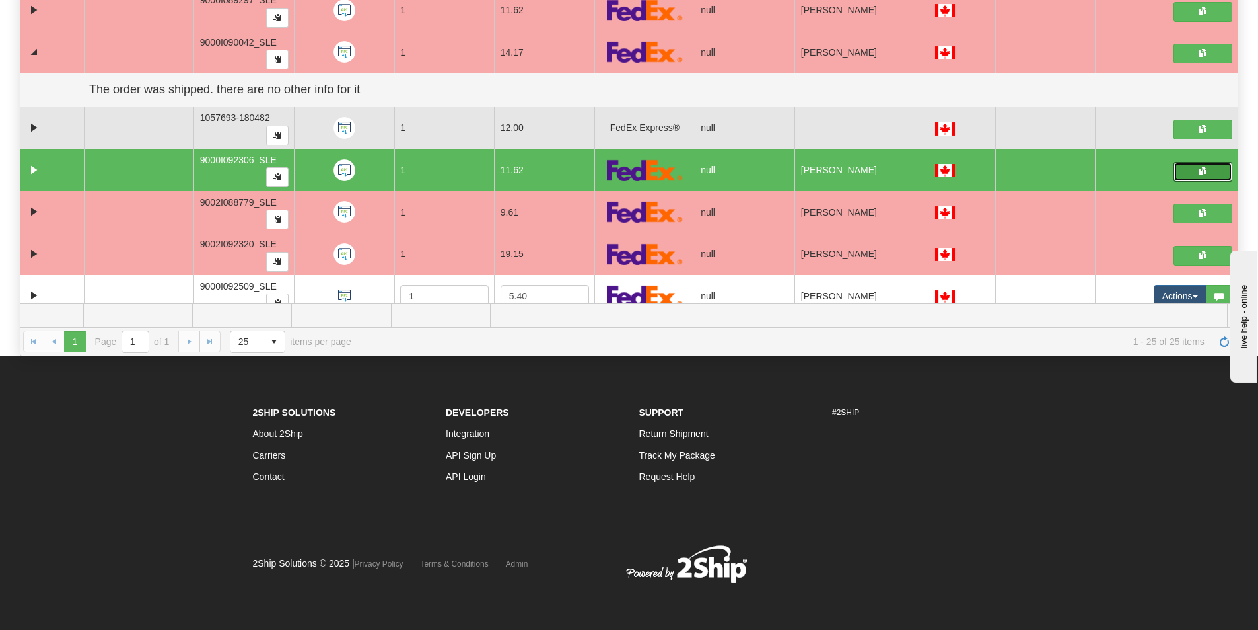
scroll to position [715, 0]
click at [1199, 127] on button "button" at bounding box center [1203, 130] width 59 height 20
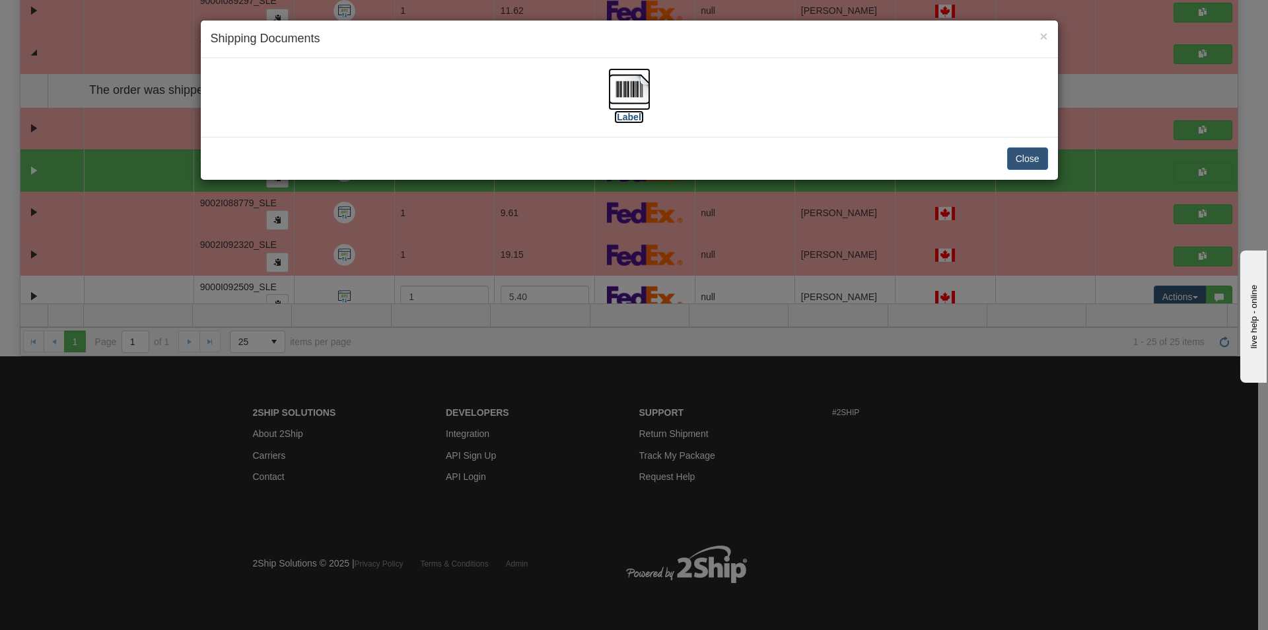
click at [630, 88] on img at bounding box center [629, 89] width 42 height 42
click at [1040, 153] on button "Close" at bounding box center [1027, 158] width 41 height 22
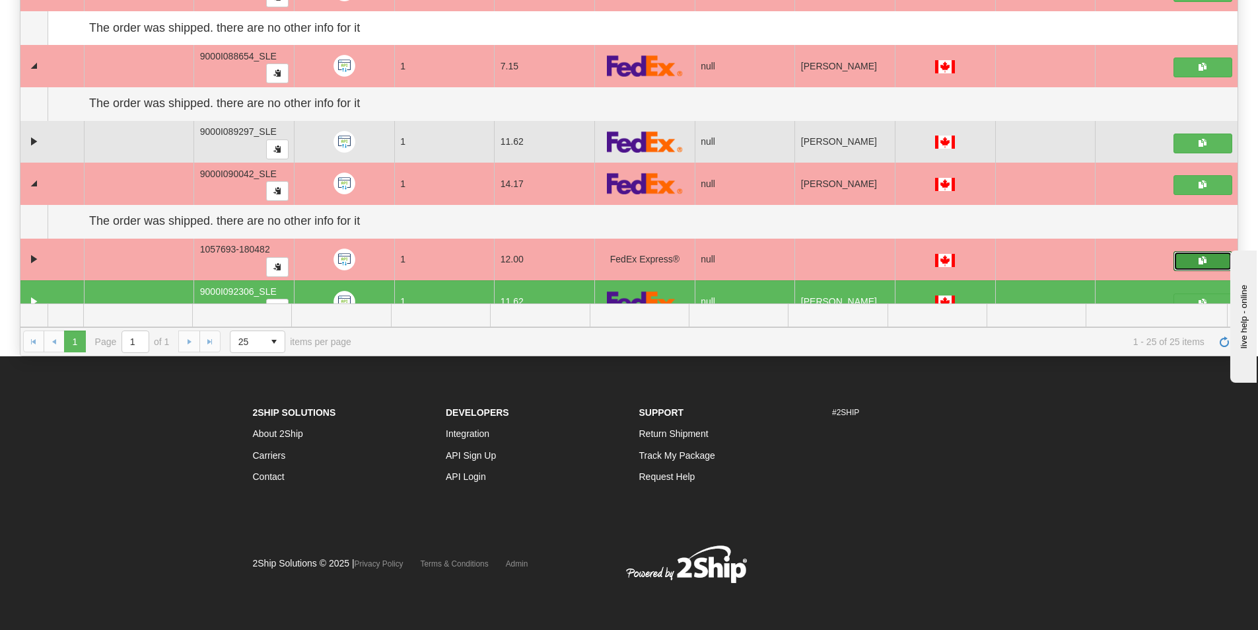
scroll to position [583, 0]
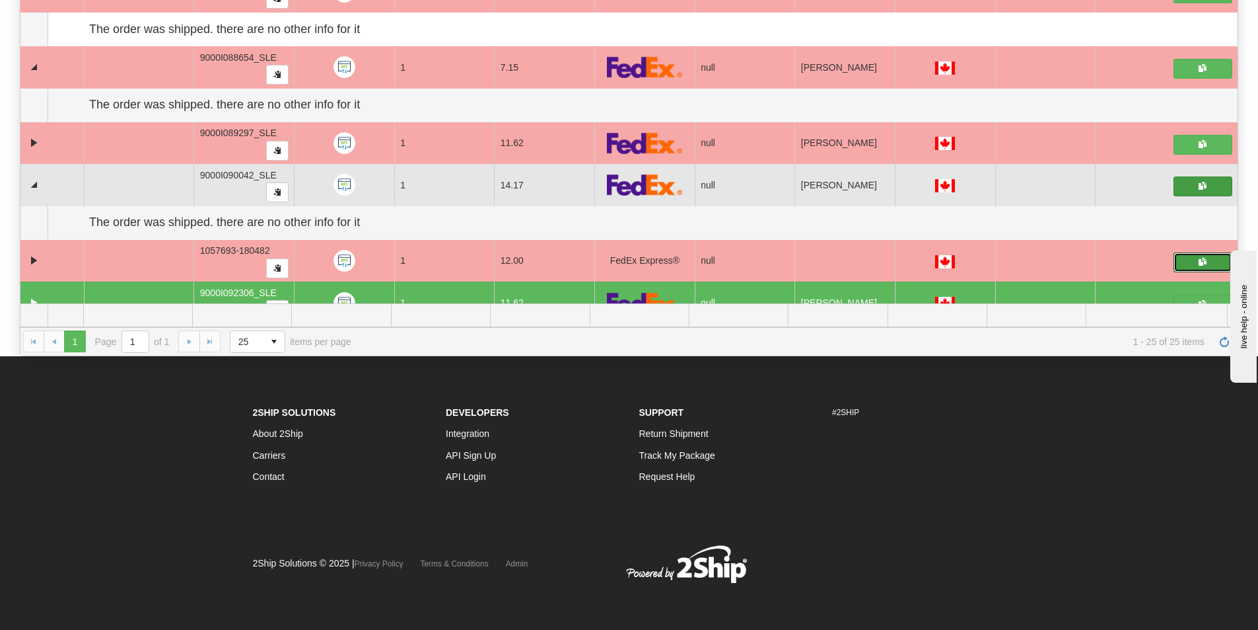
click at [1199, 189] on span "button" at bounding box center [1203, 186] width 8 height 8
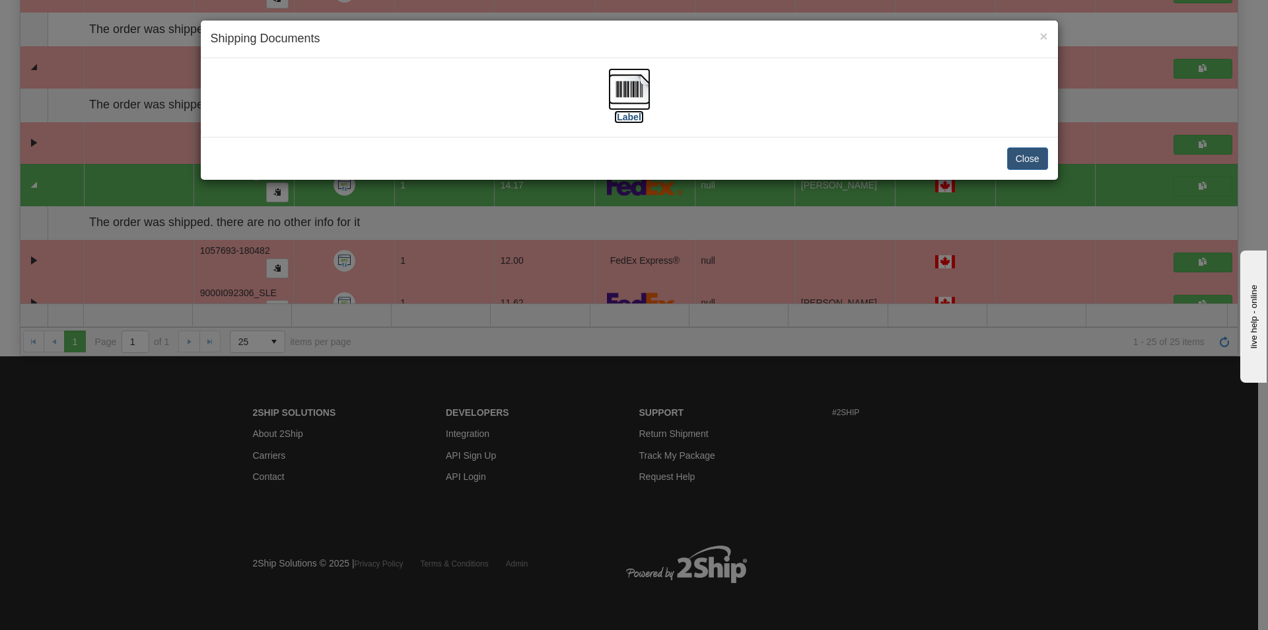
click at [629, 100] on img at bounding box center [629, 89] width 42 height 42
click at [1032, 154] on button "Close" at bounding box center [1027, 158] width 41 height 22
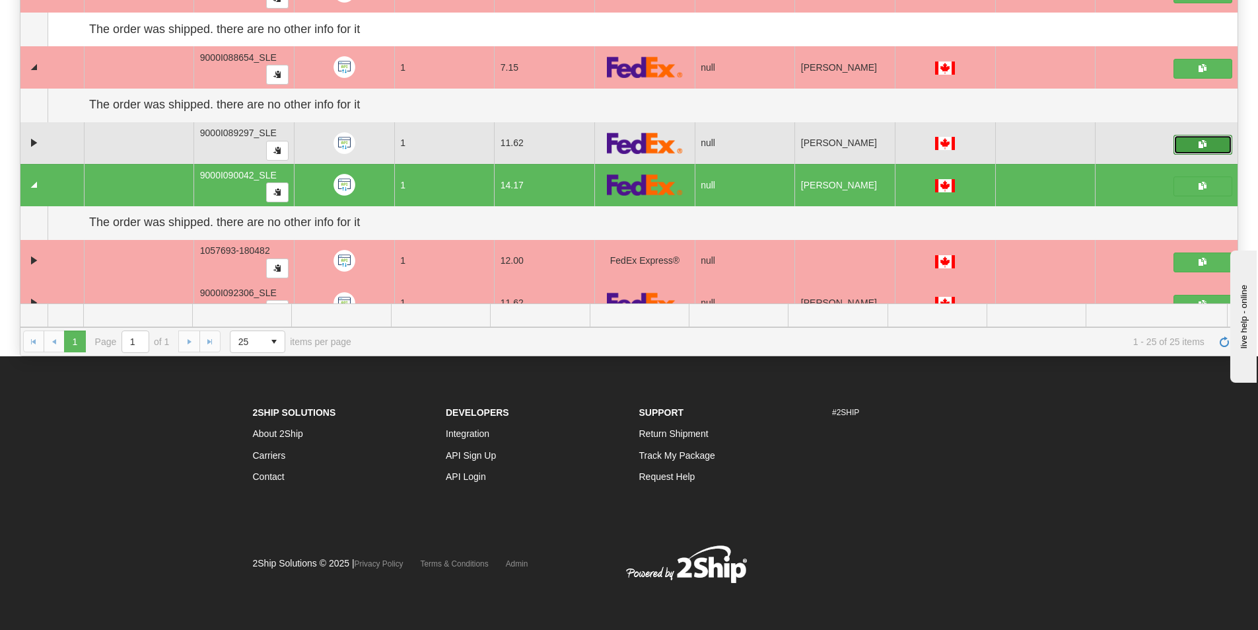
click at [1182, 141] on button "button" at bounding box center [1203, 145] width 59 height 20
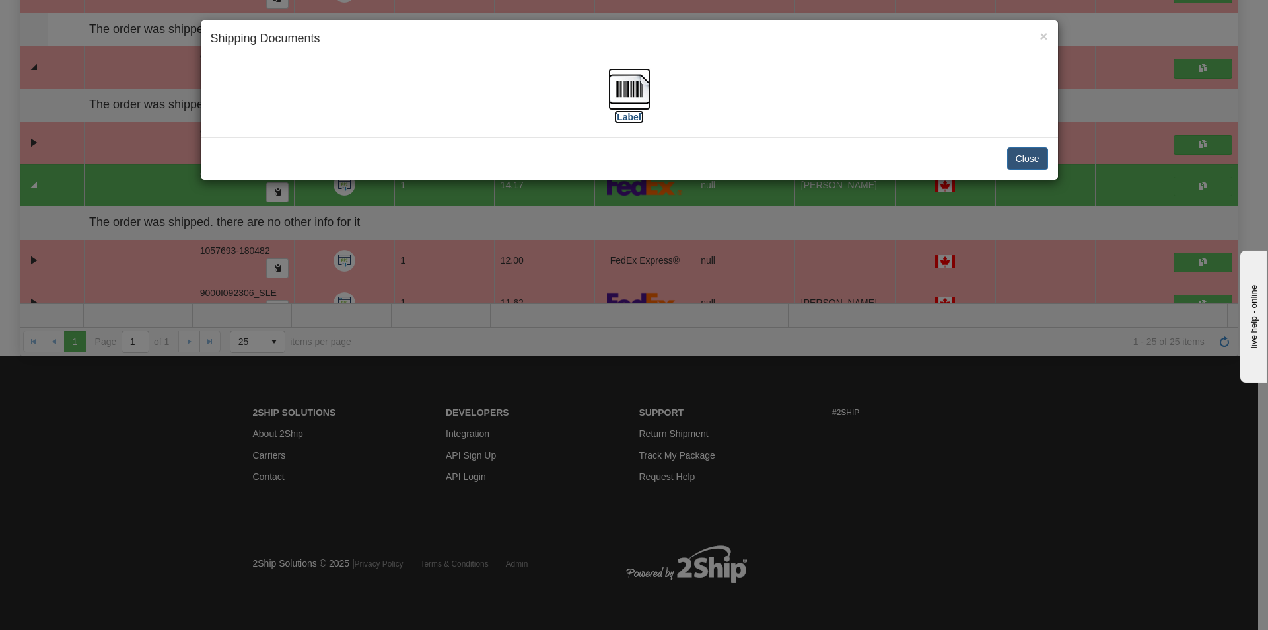
click at [630, 98] on img at bounding box center [629, 89] width 42 height 42
click at [1029, 157] on button "Close" at bounding box center [1027, 158] width 41 height 22
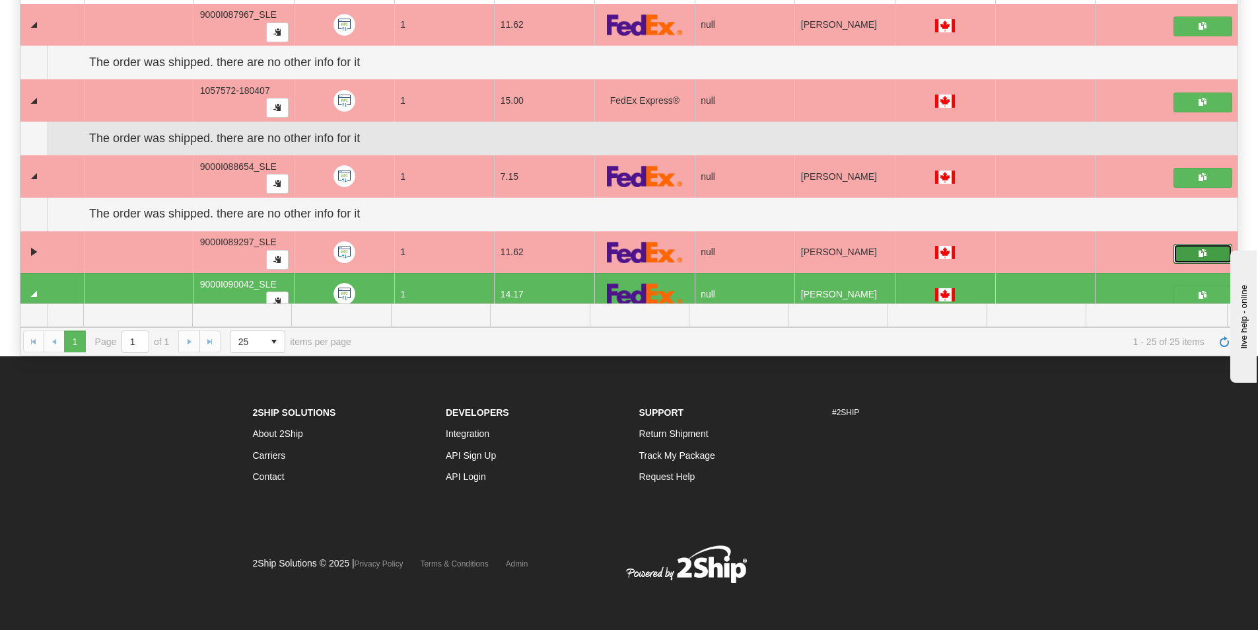
scroll to position [451, 0]
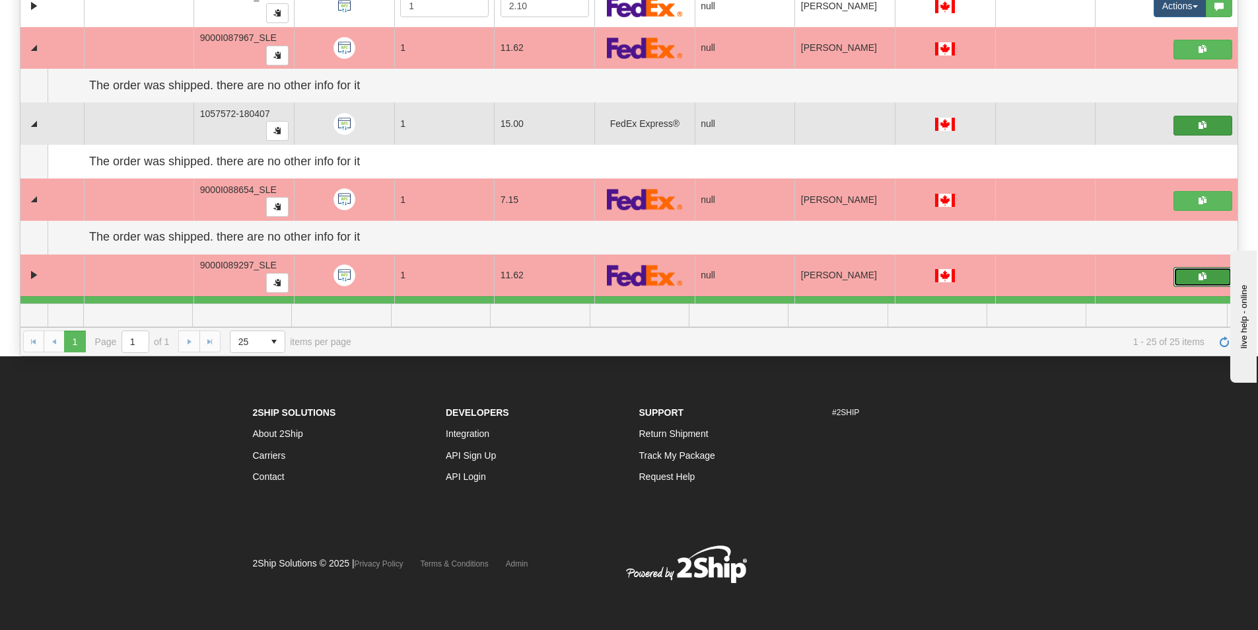
click at [1199, 121] on span "button" at bounding box center [1203, 125] width 8 height 8
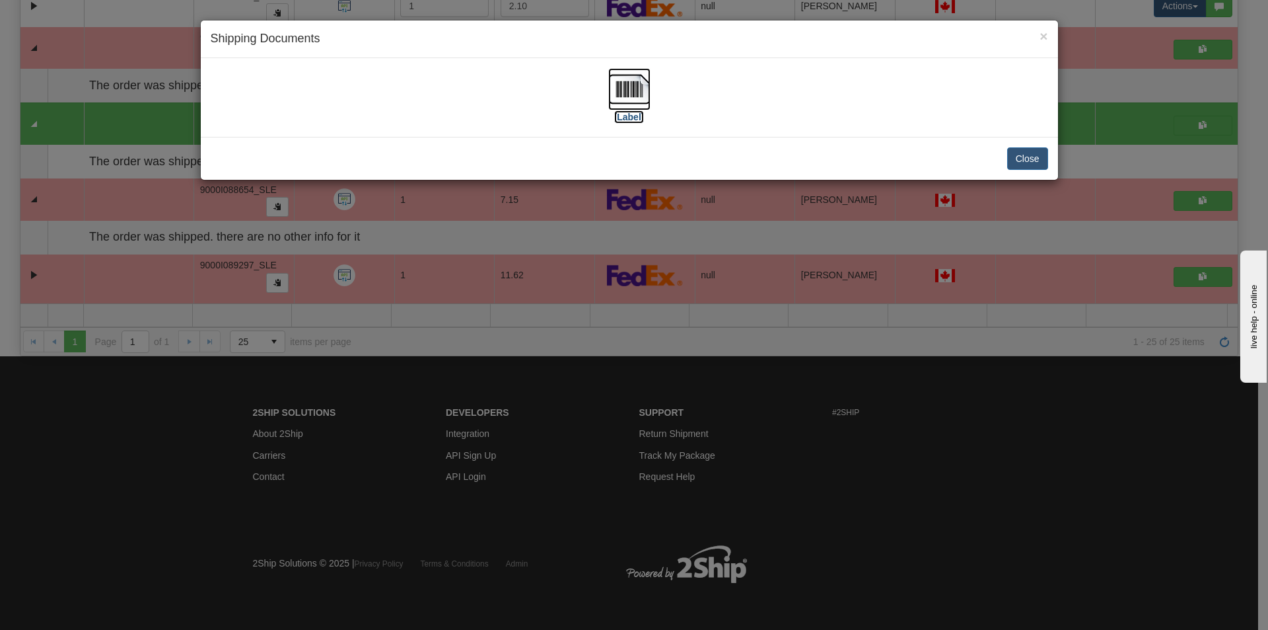
click at [622, 86] on img at bounding box center [629, 89] width 42 height 42
click at [1034, 157] on button "Close" at bounding box center [1027, 158] width 41 height 22
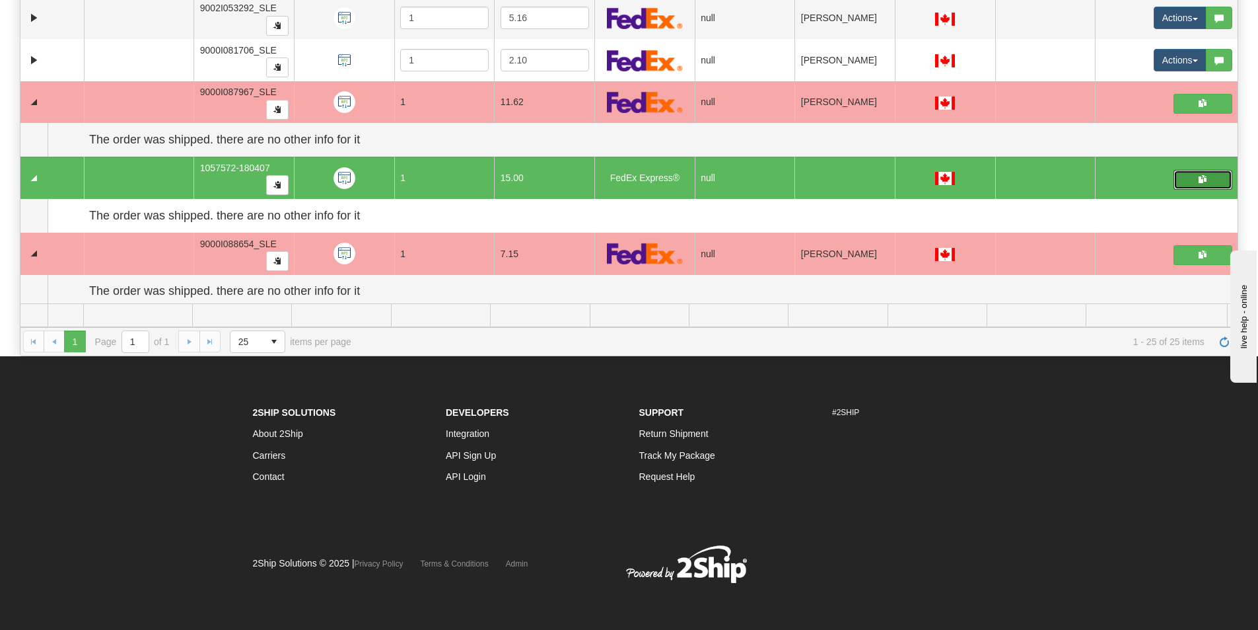
scroll to position [462, 0]
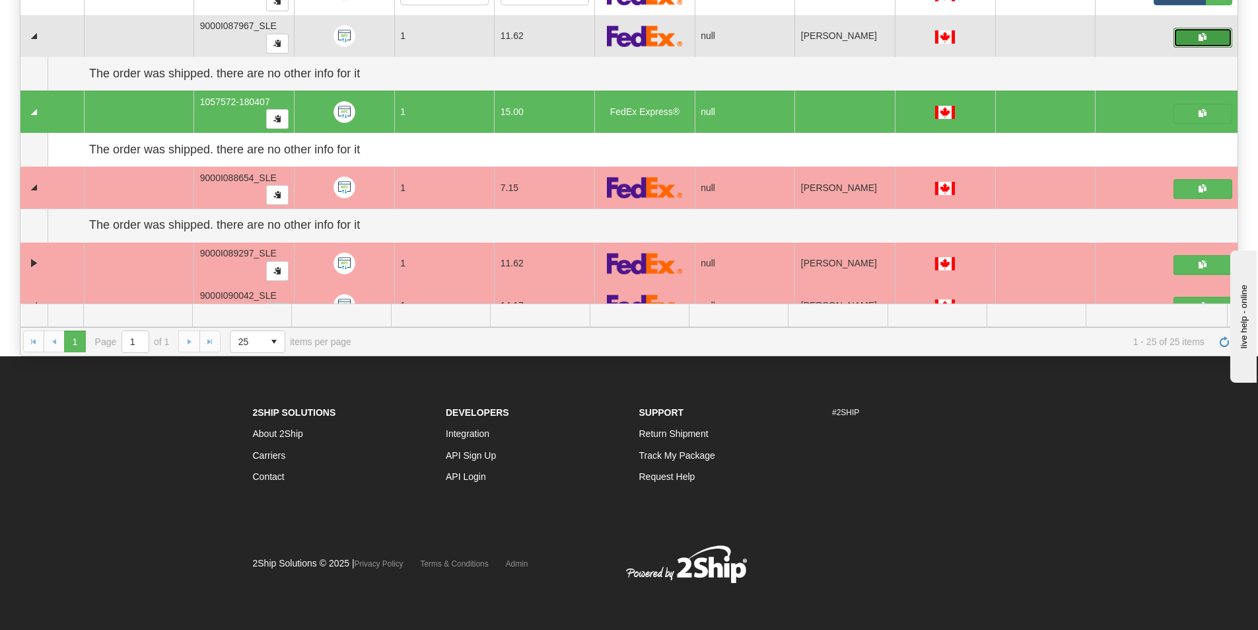
click at [1178, 35] on button "button" at bounding box center [1203, 38] width 59 height 20
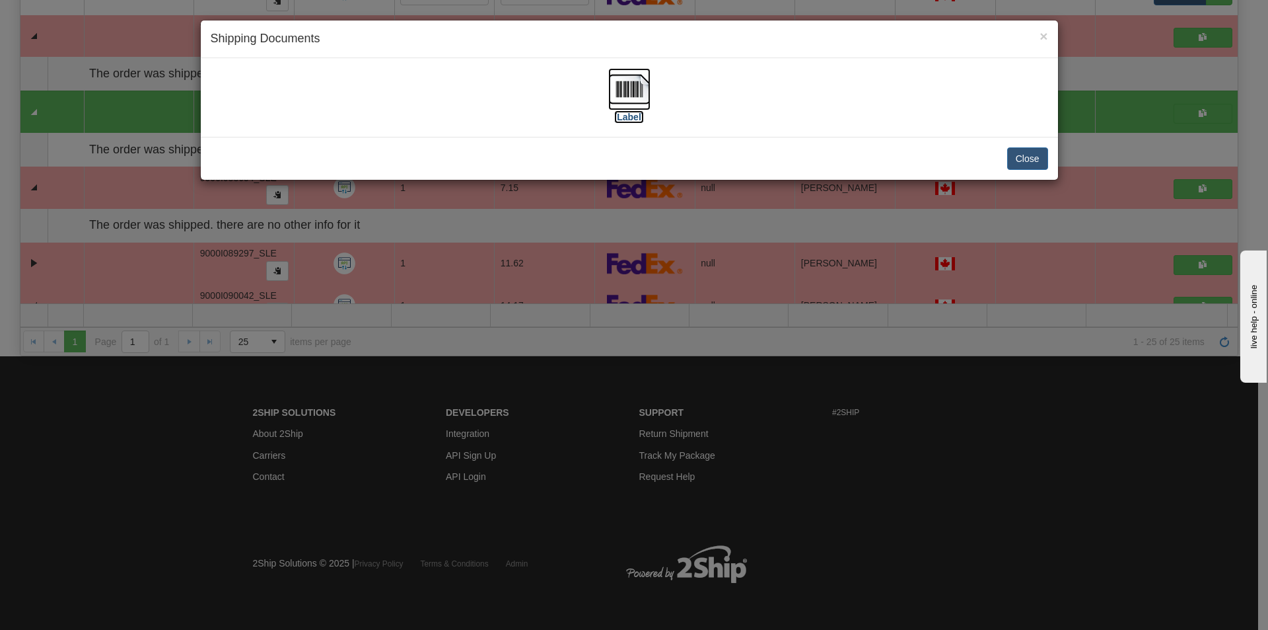
click at [639, 99] on img at bounding box center [629, 89] width 42 height 42
click at [1034, 156] on button "Close" at bounding box center [1027, 158] width 41 height 22
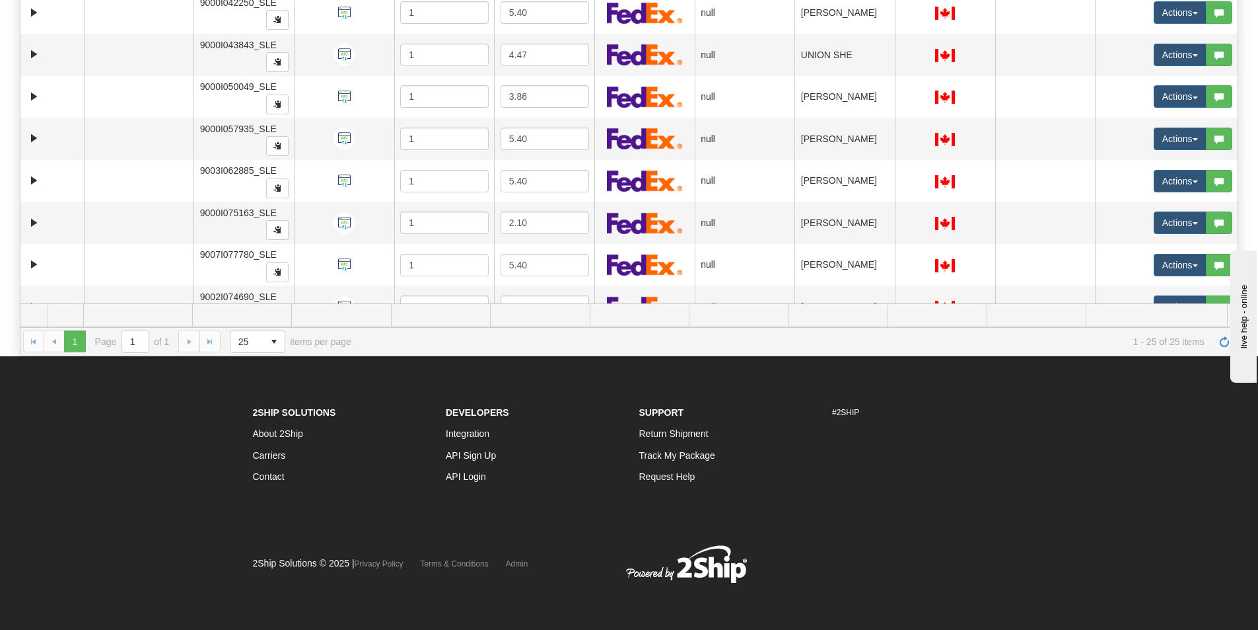
scroll to position [0, 0]
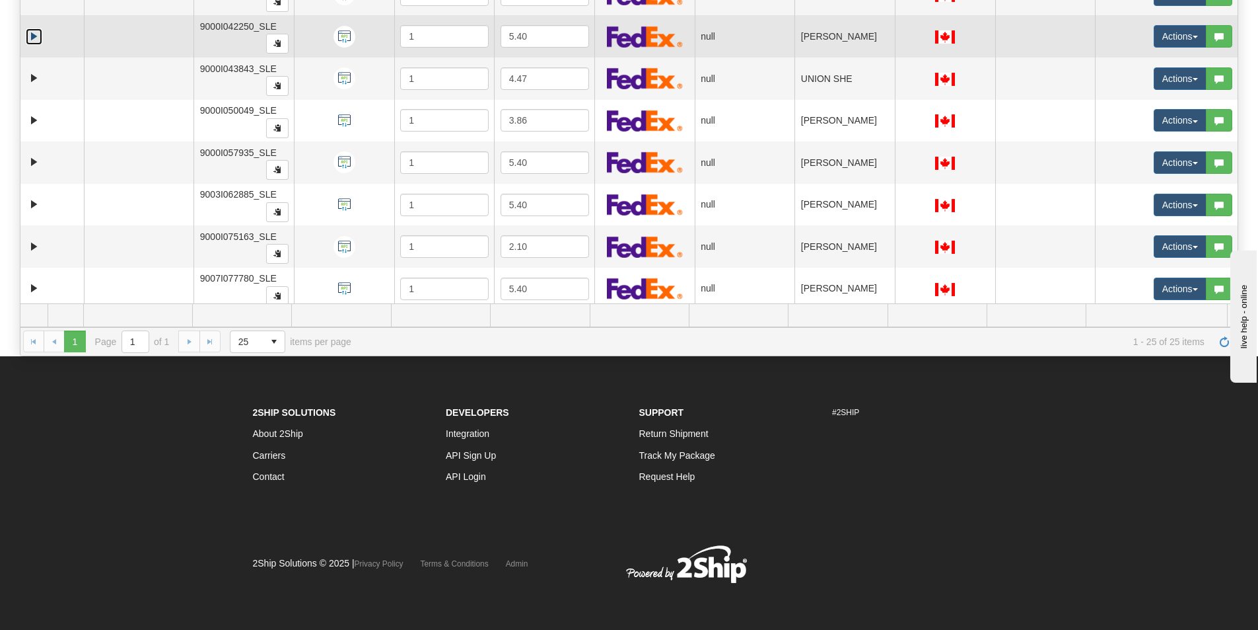
click at [34, 34] on link "Expand" at bounding box center [34, 36] width 17 height 17
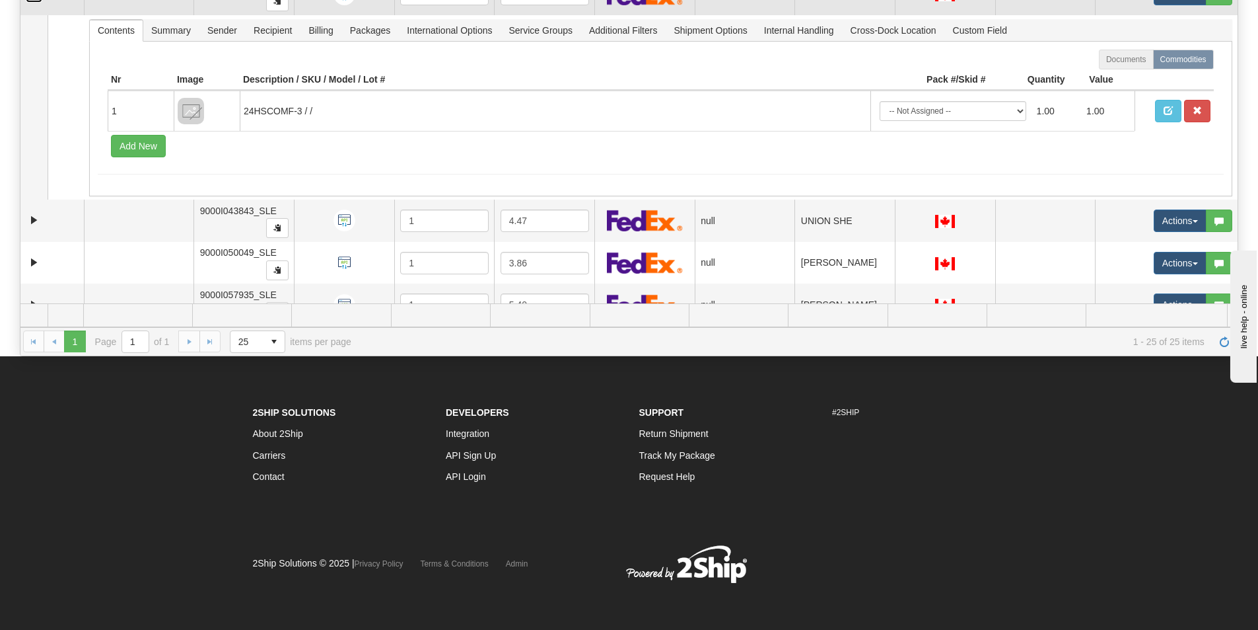
scroll to position [66, 0]
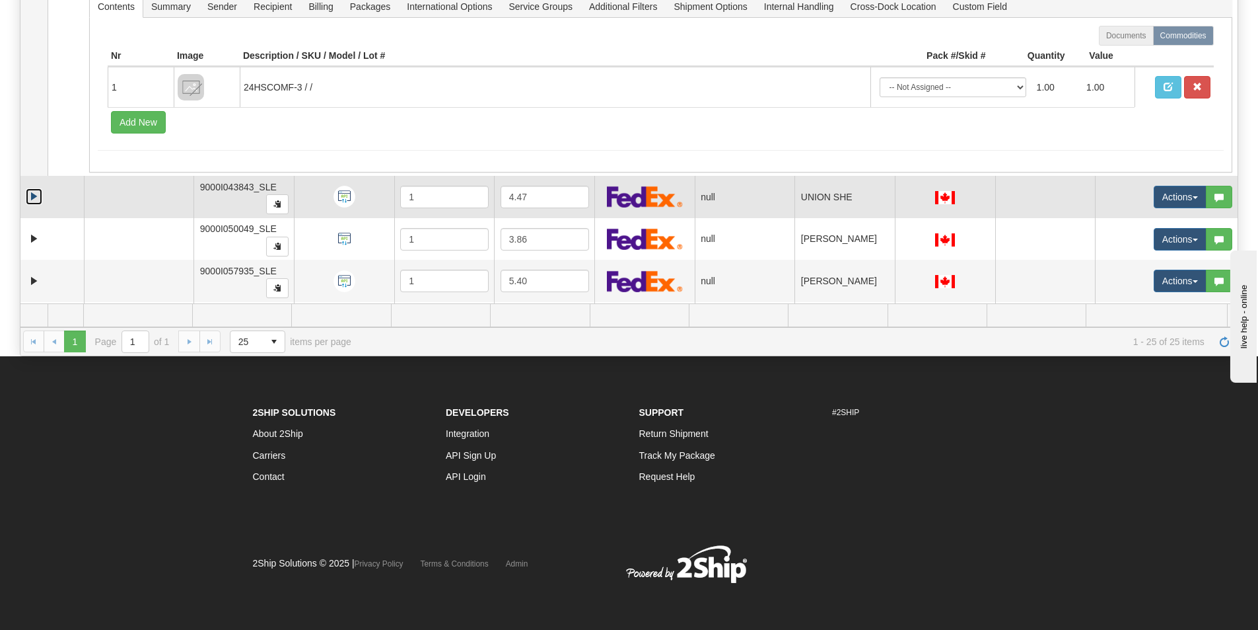
click at [36, 195] on link "Expand" at bounding box center [34, 196] width 17 height 17
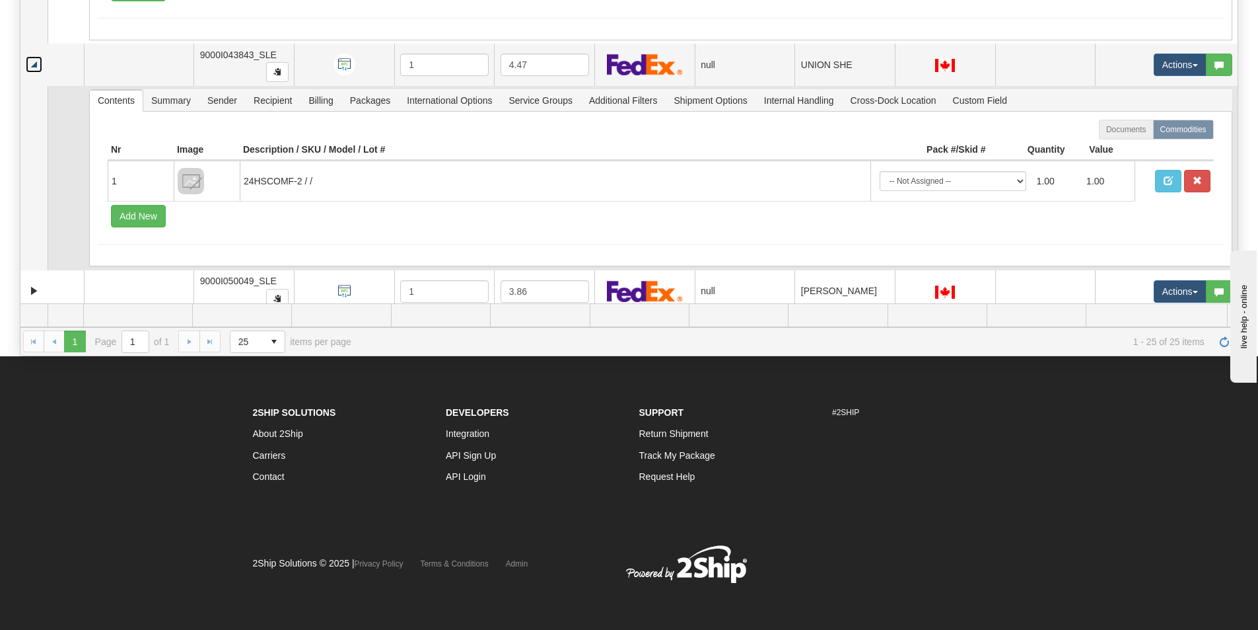
scroll to position [330, 0]
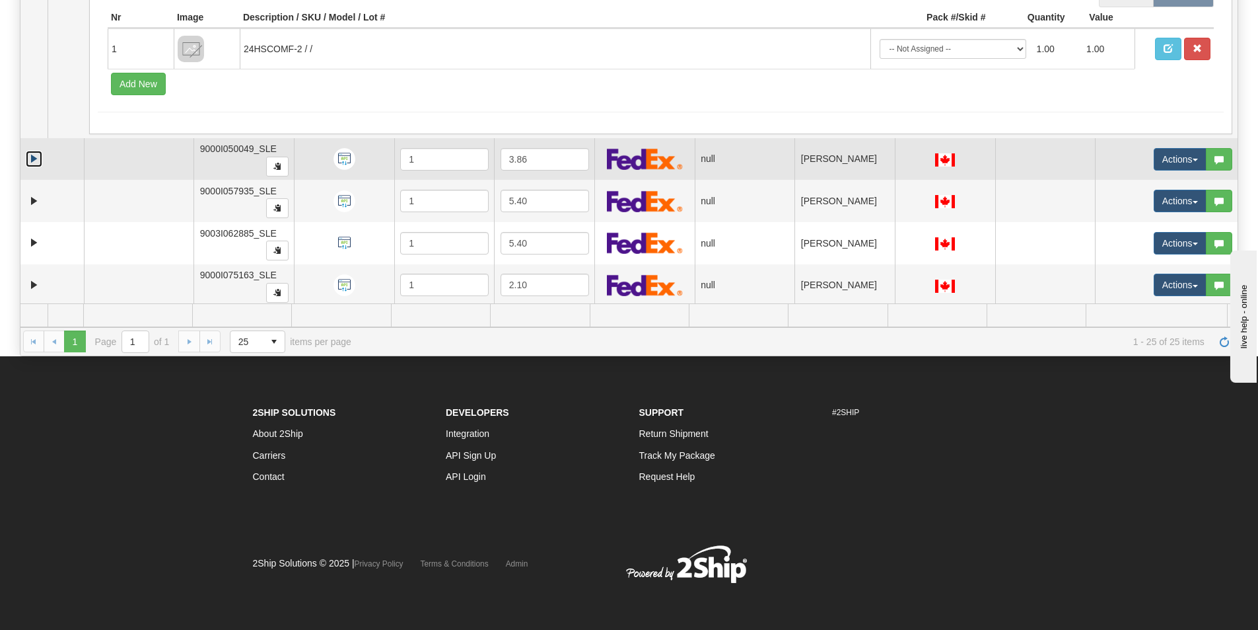
click at [35, 162] on link "Expand" at bounding box center [34, 159] width 17 height 17
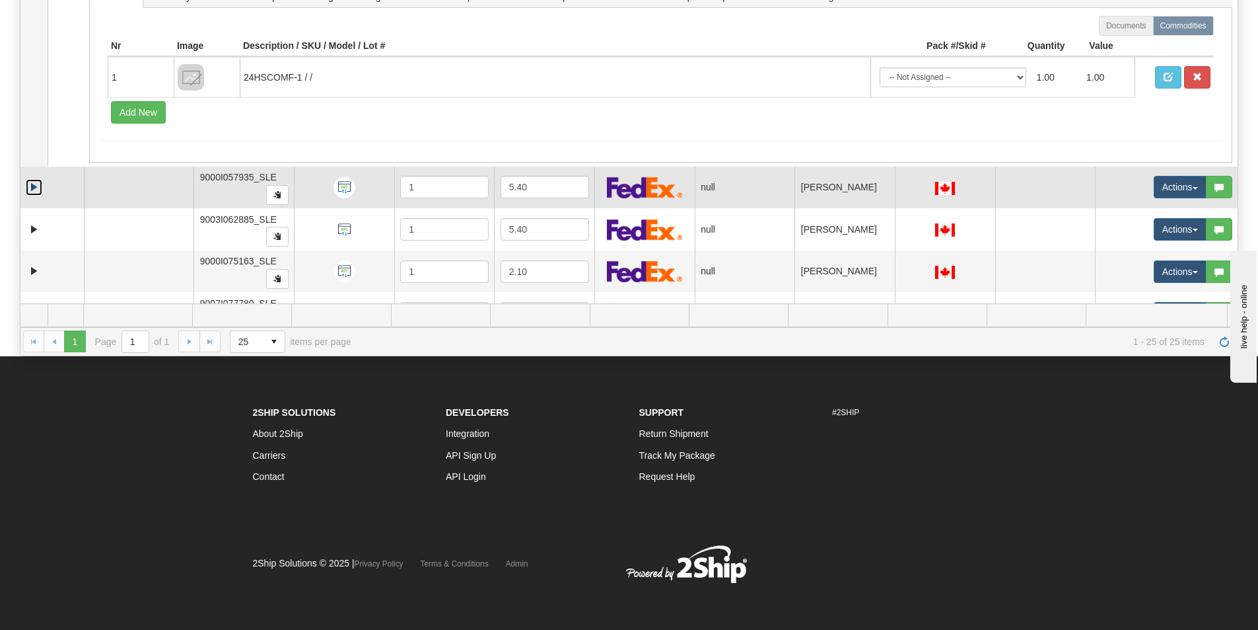
click at [32, 186] on link "Expand" at bounding box center [34, 187] width 17 height 17
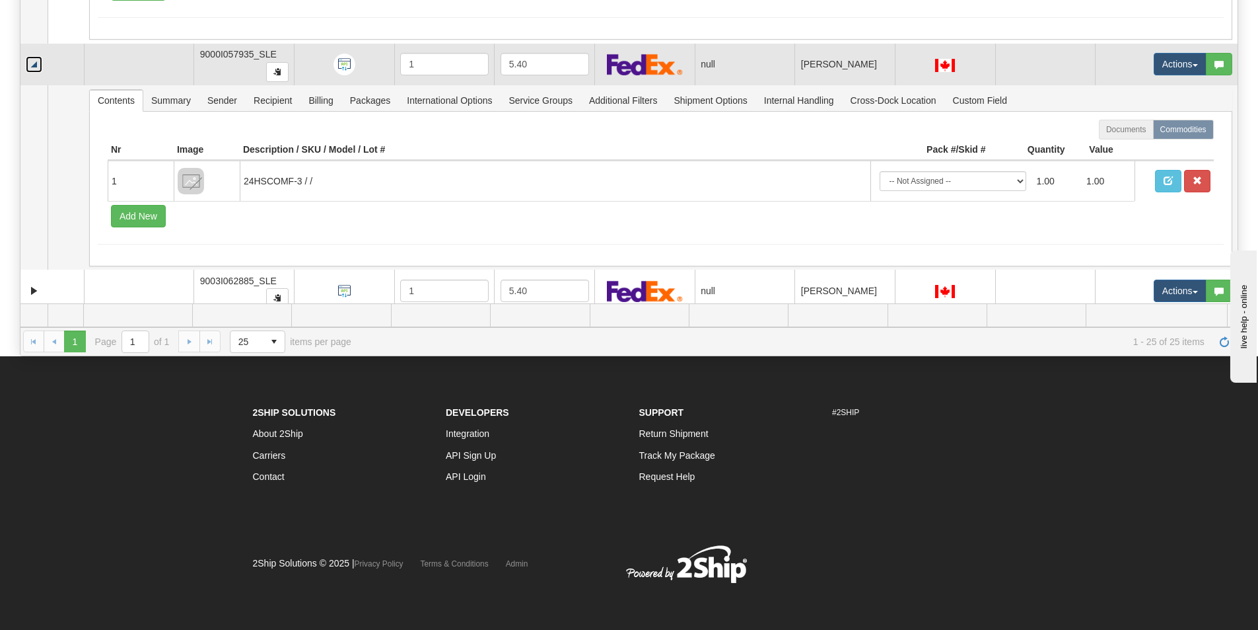
scroll to position [727, 0]
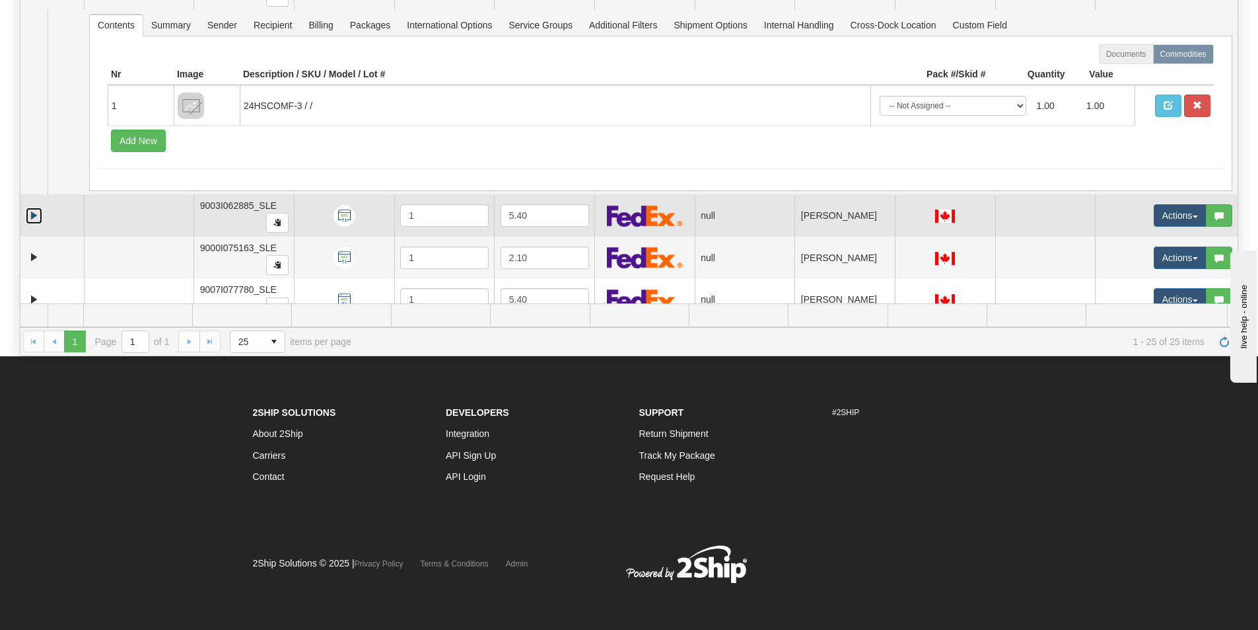
click at [28, 215] on link "Expand" at bounding box center [34, 215] width 17 height 17
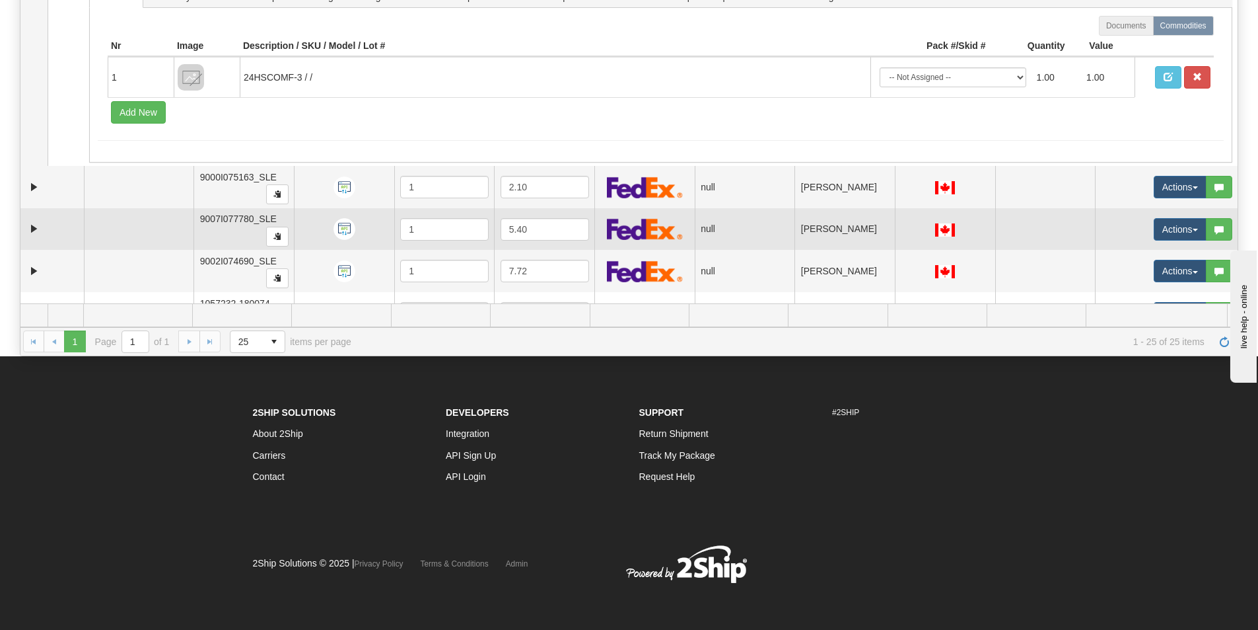
scroll to position [991, 0]
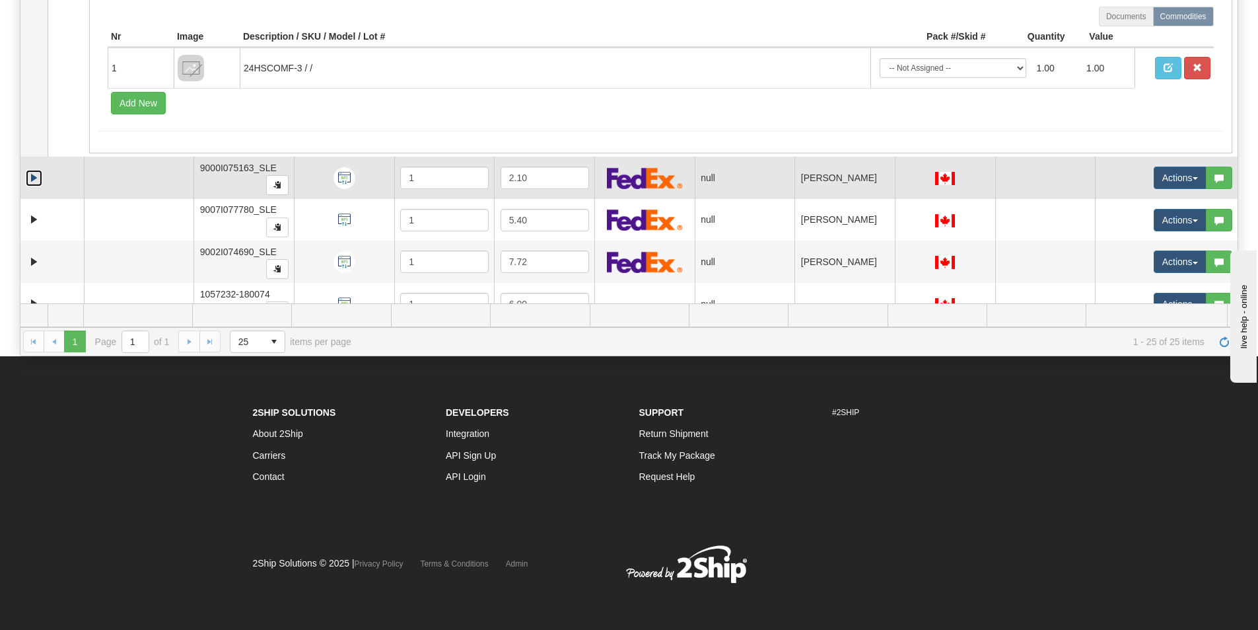
click at [37, 176] on link "Expand" at bounding box center [34, 178] width 17 height 17
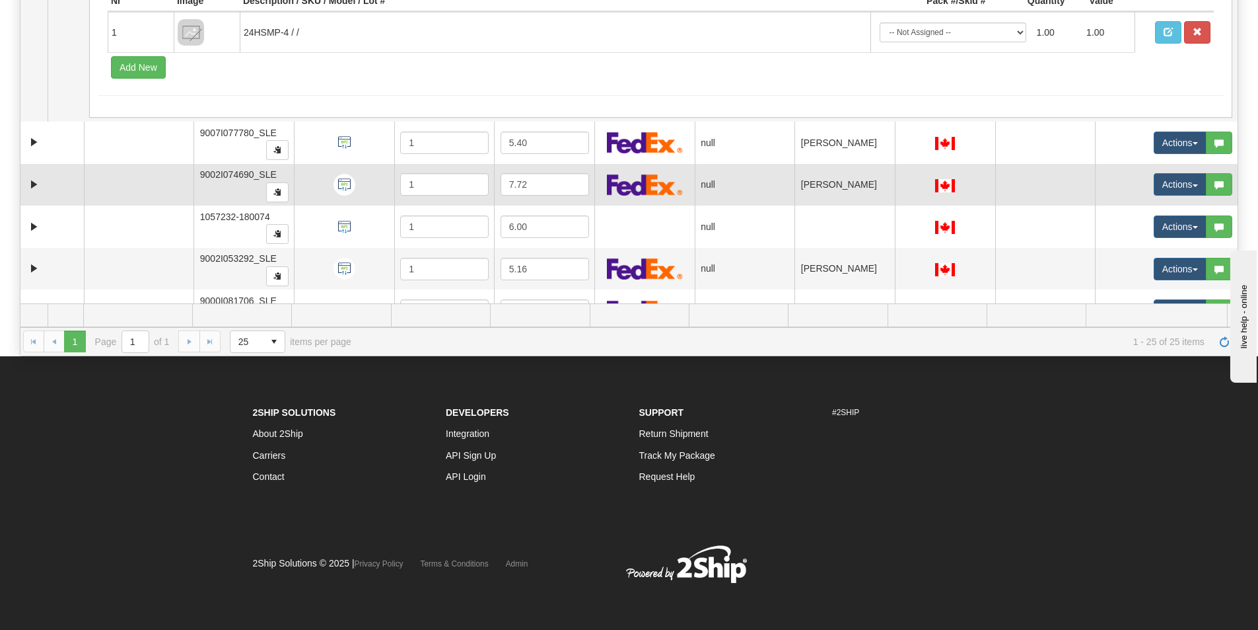
scroll to position [1255, 0]
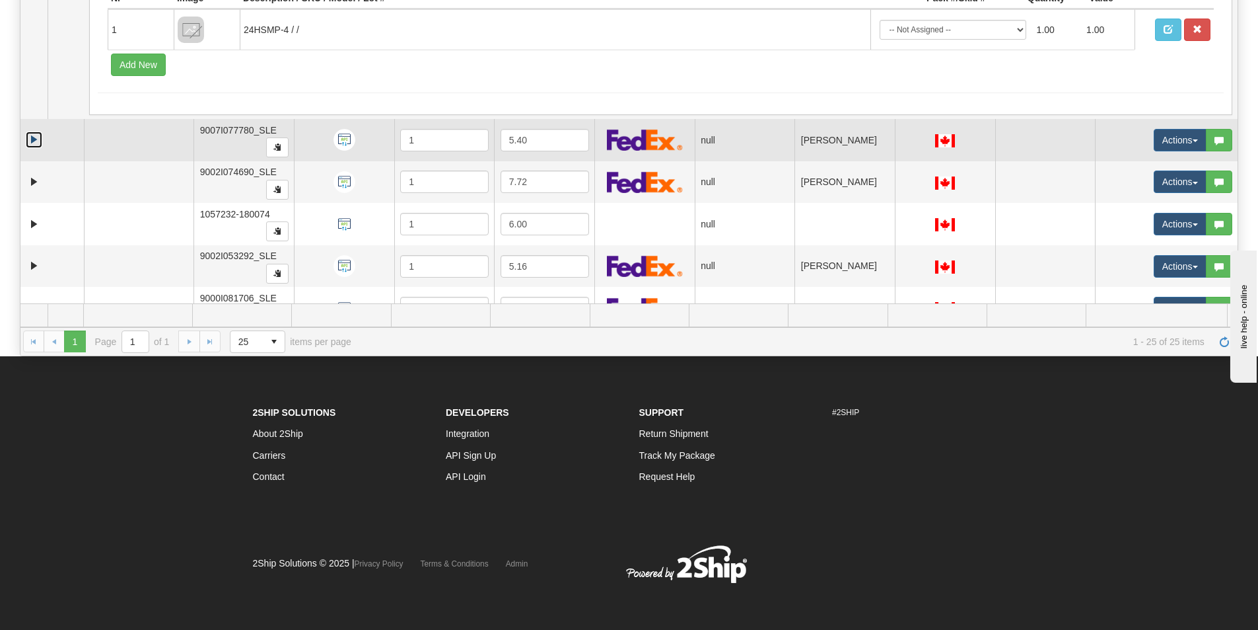
click at [38, 147] on link "Expand" at bounding box center [34, 139] width 17 height 17
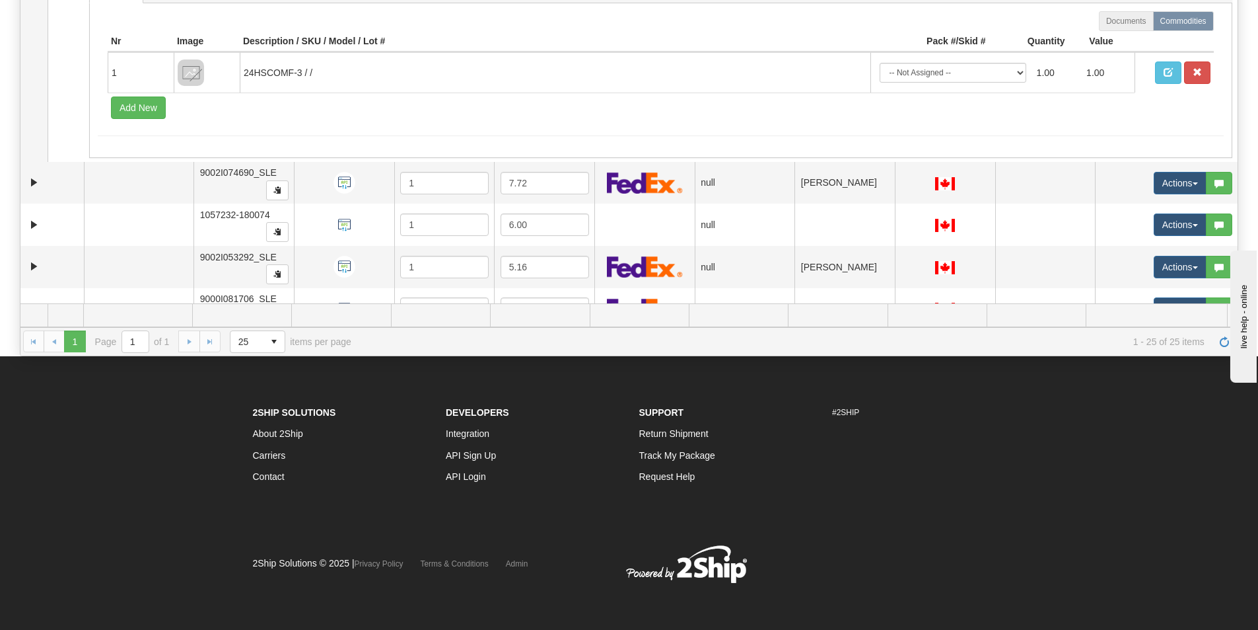
scroll to position [1453, 0]
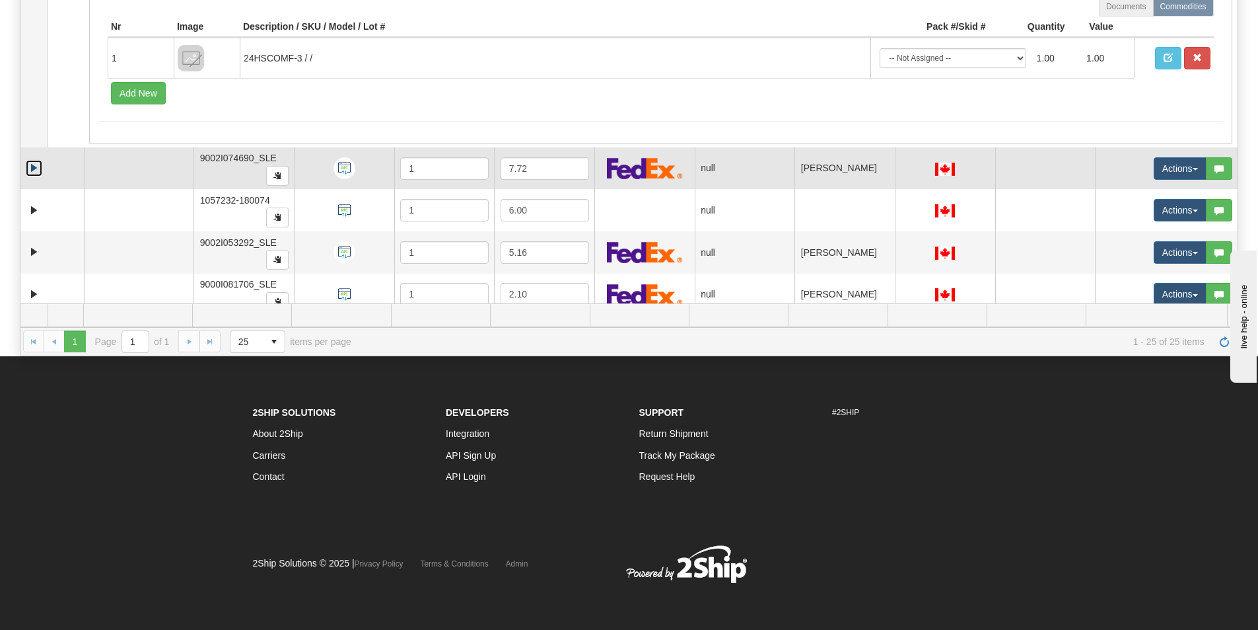
click at [38, 168] on link "Expand" at bounding box center [34, 168] width 17 height 17
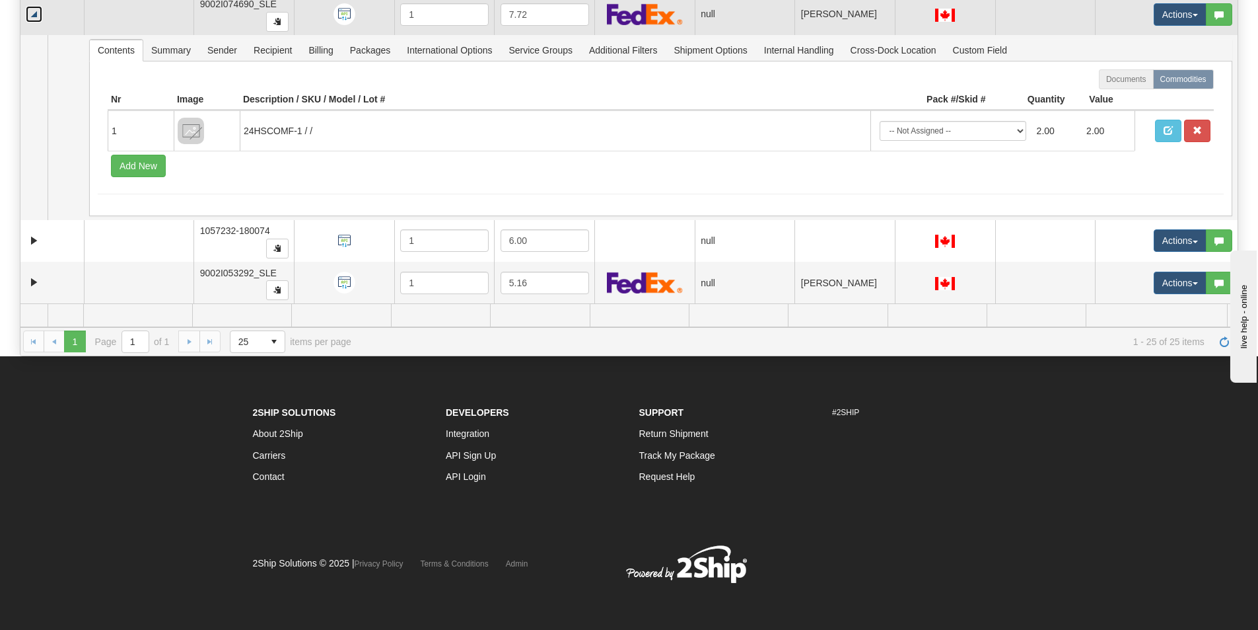
scroll to position [1651, 0]
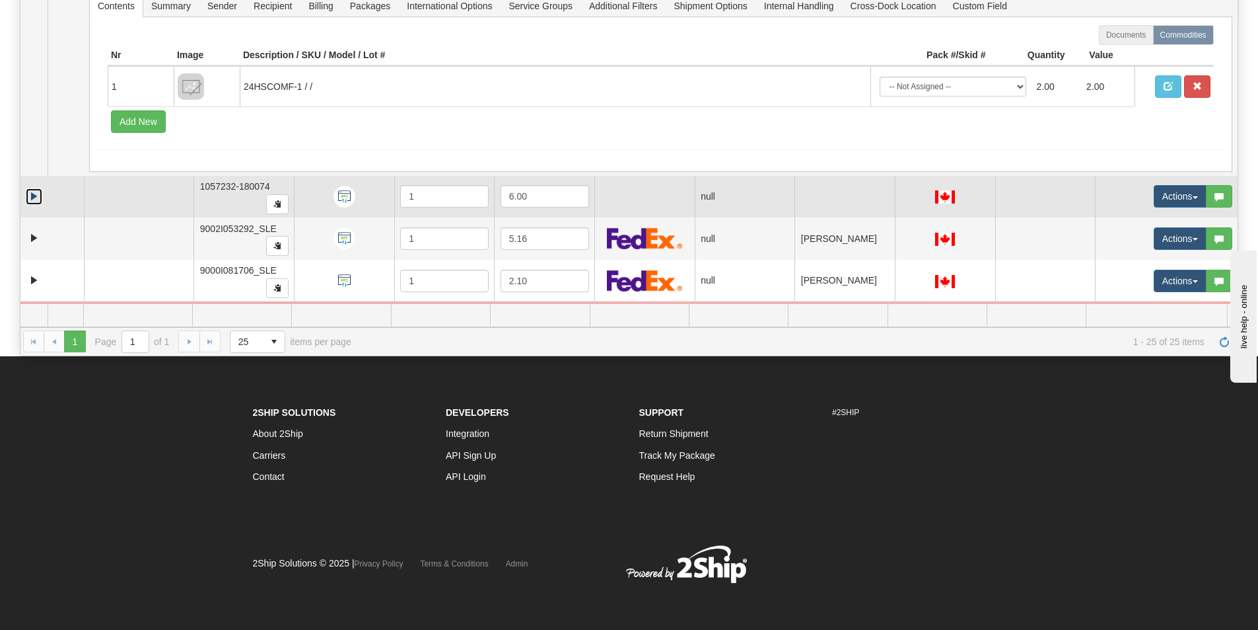
click at [32, 196] on link "Expand" at bounding box center [34, 196] width 17 height 17
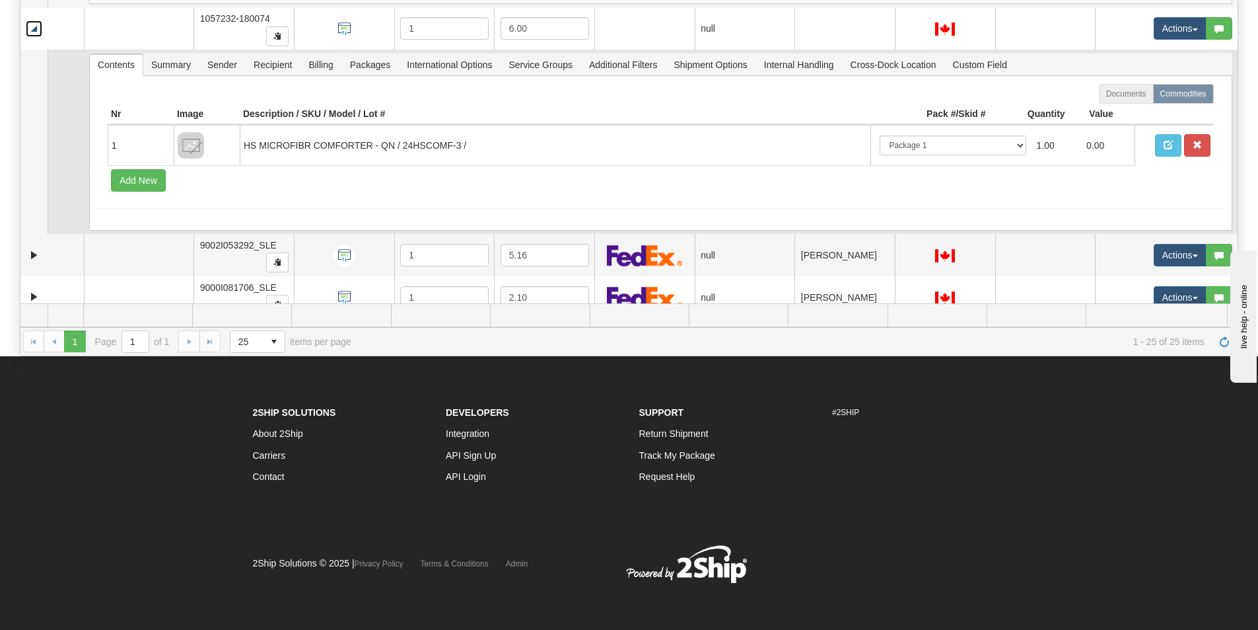
scroll to position [1850, 0]
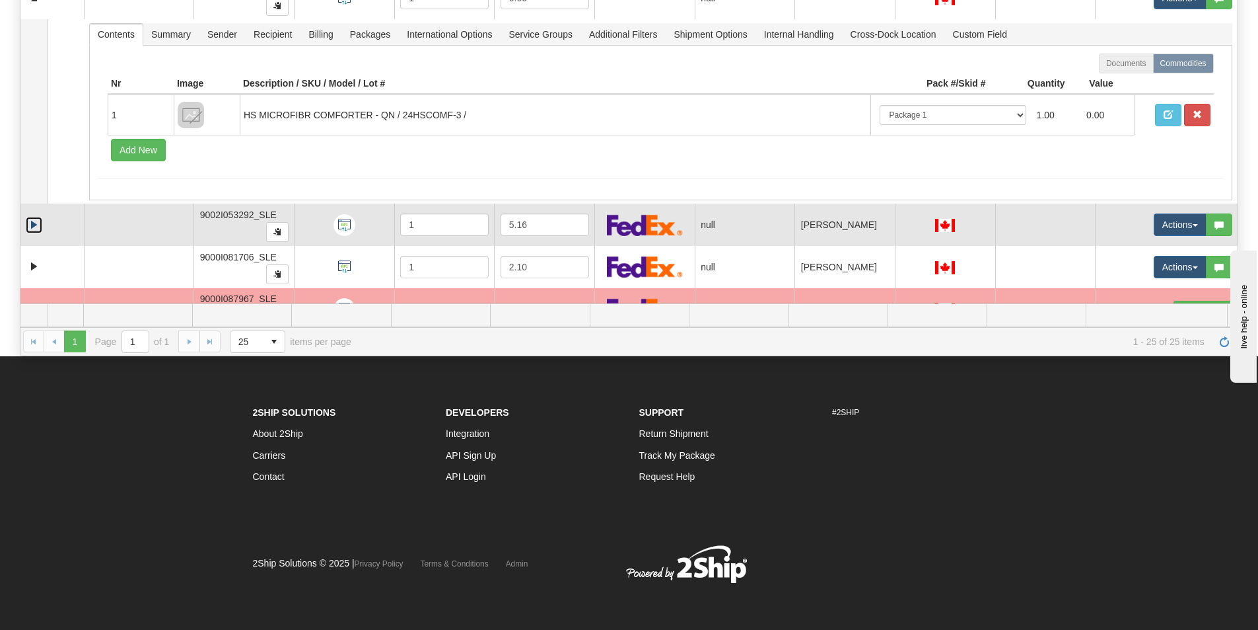
click at [33, 226] on link "Expand" at bounding box center [34, 225] width 17 height 17
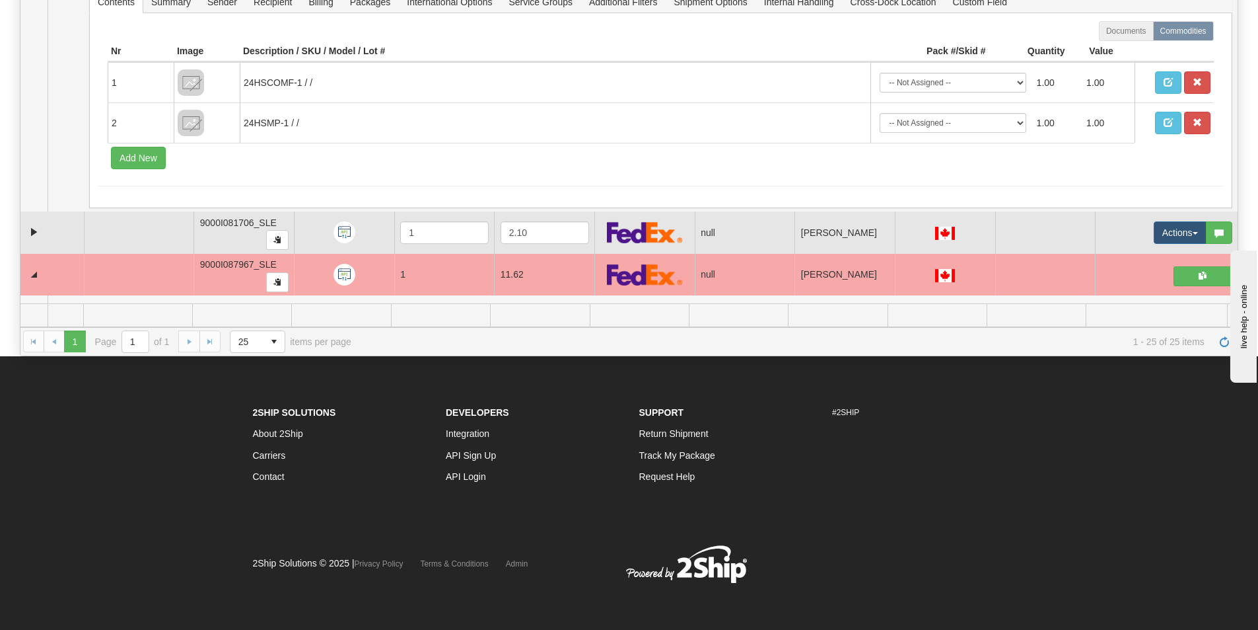
scroll to position [2114, 0]
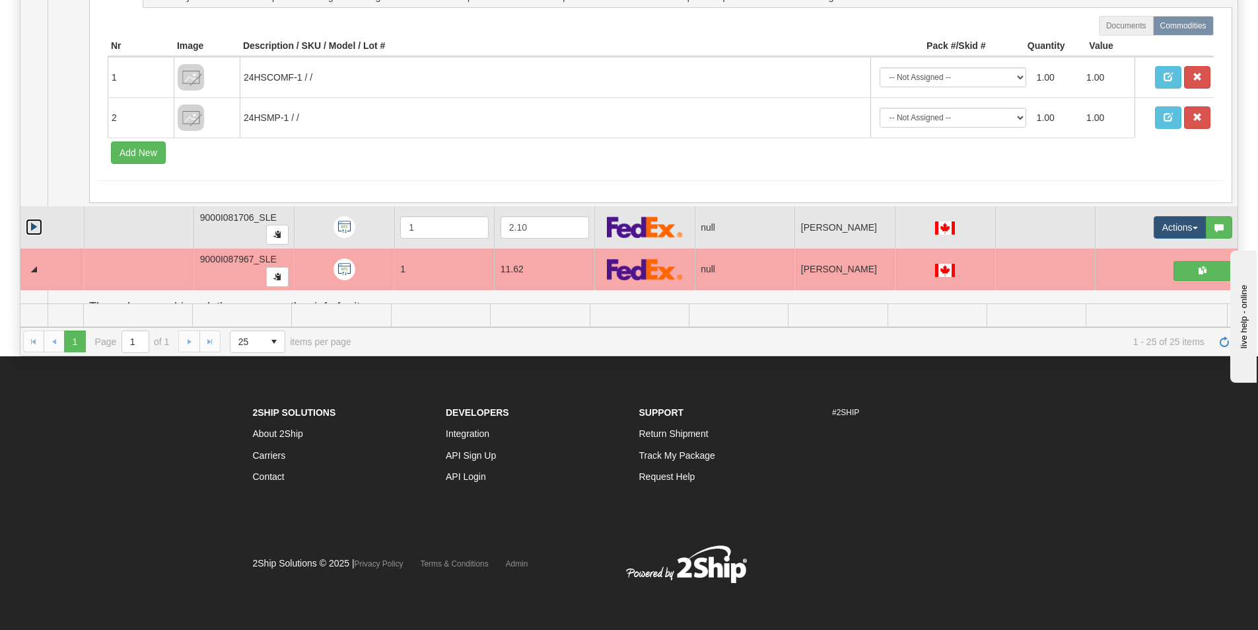
click at [33, 225] on link "Expand" at bounding box center [34, 227] width 17 height 17
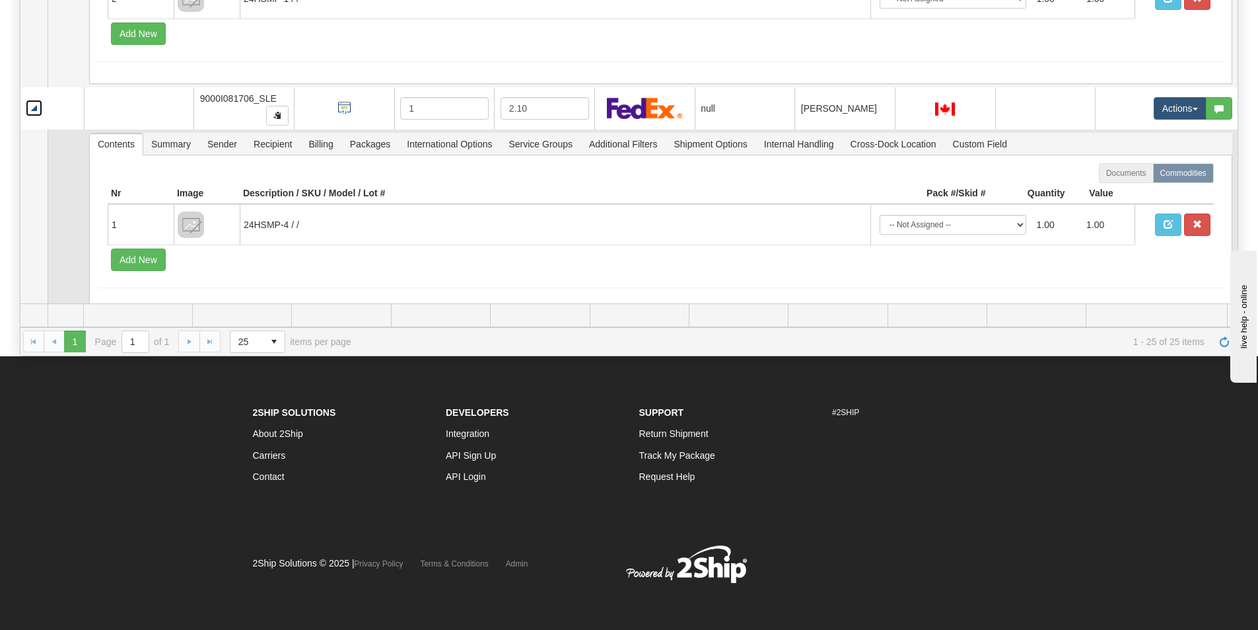
scroll to position [2246, 0]
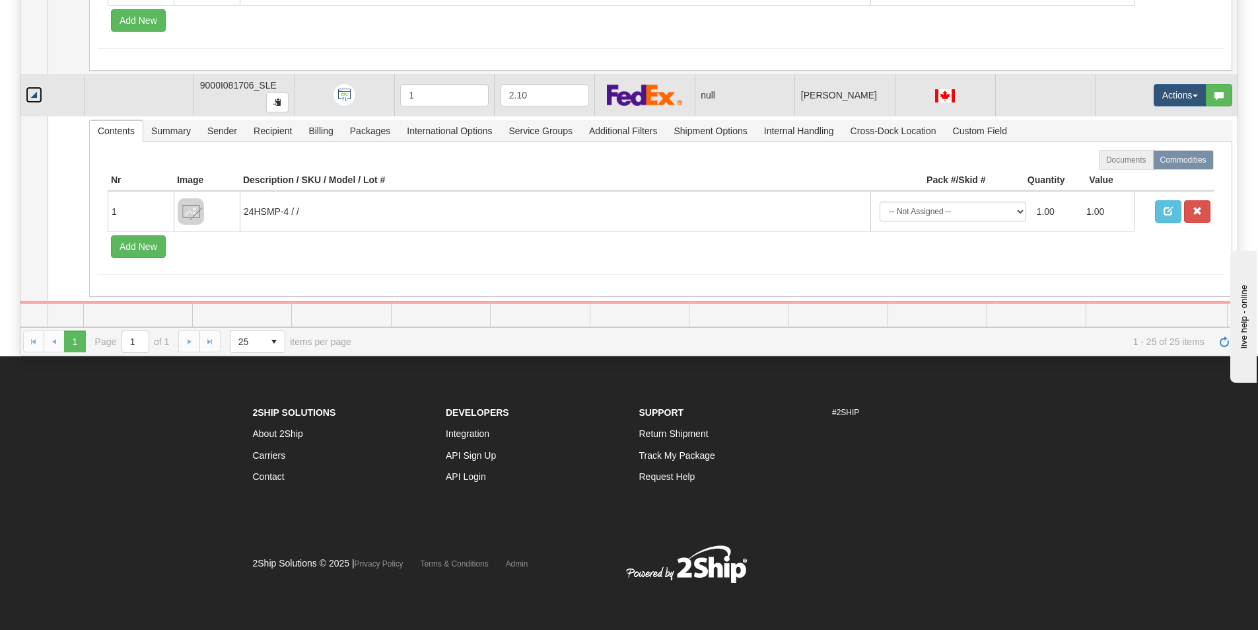
click at [32, 94] on link "Collapse" at bounding box center [34, 95] width 17 height 17
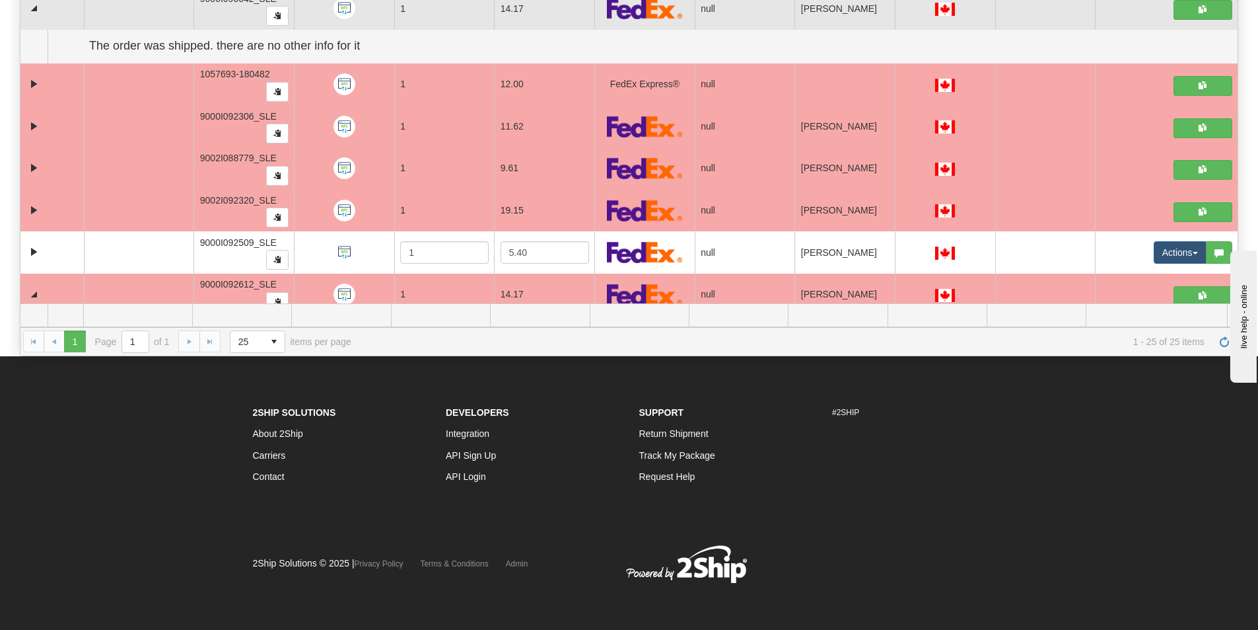
scroll to position [2731, 0]
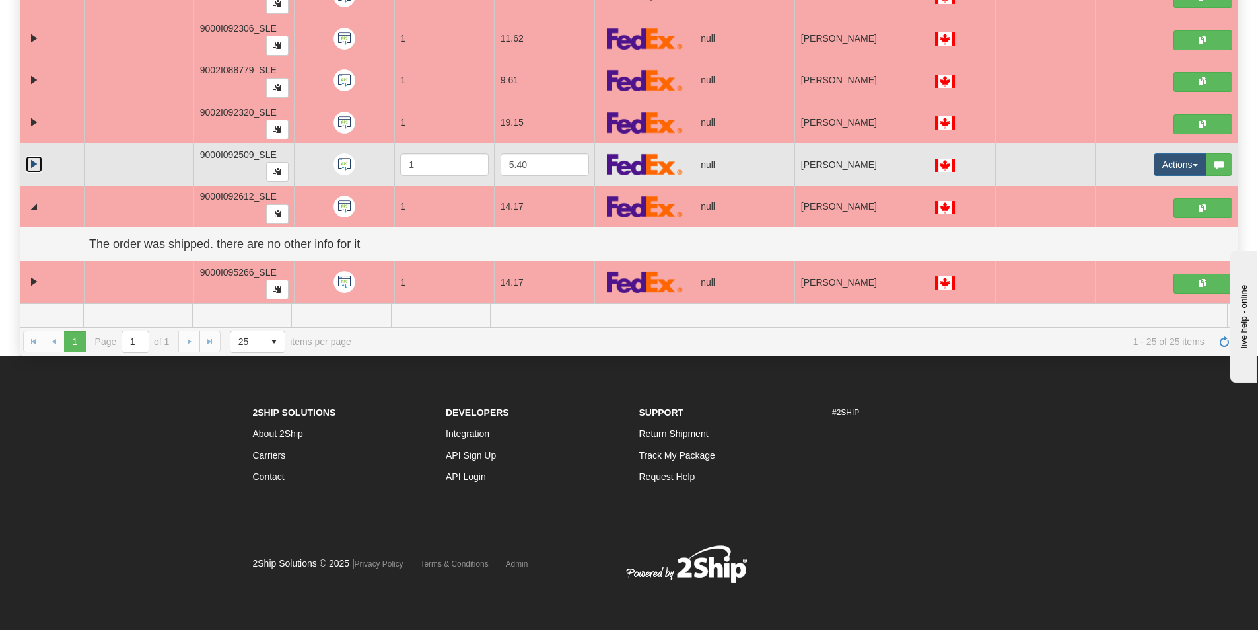
click at [38, 161] on link "Expand" at bounding box center [34, 164] width 17 height 17
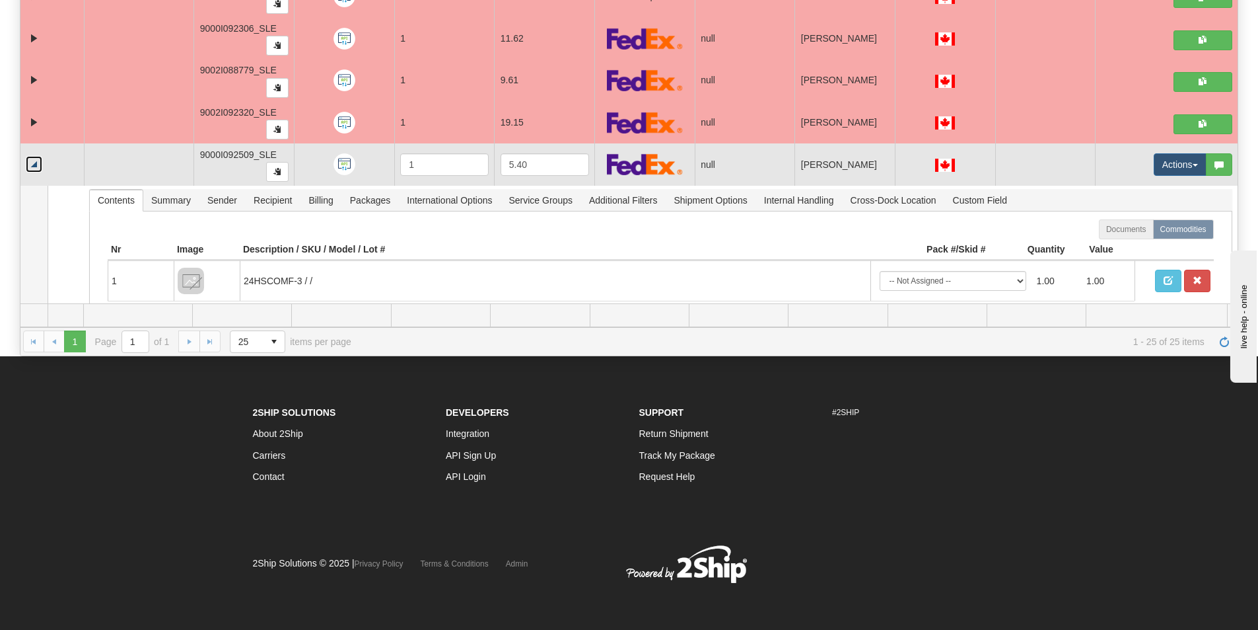
click at [38, 161] on link "Collapse" at bounding box center [34, 164] width 17 height 17
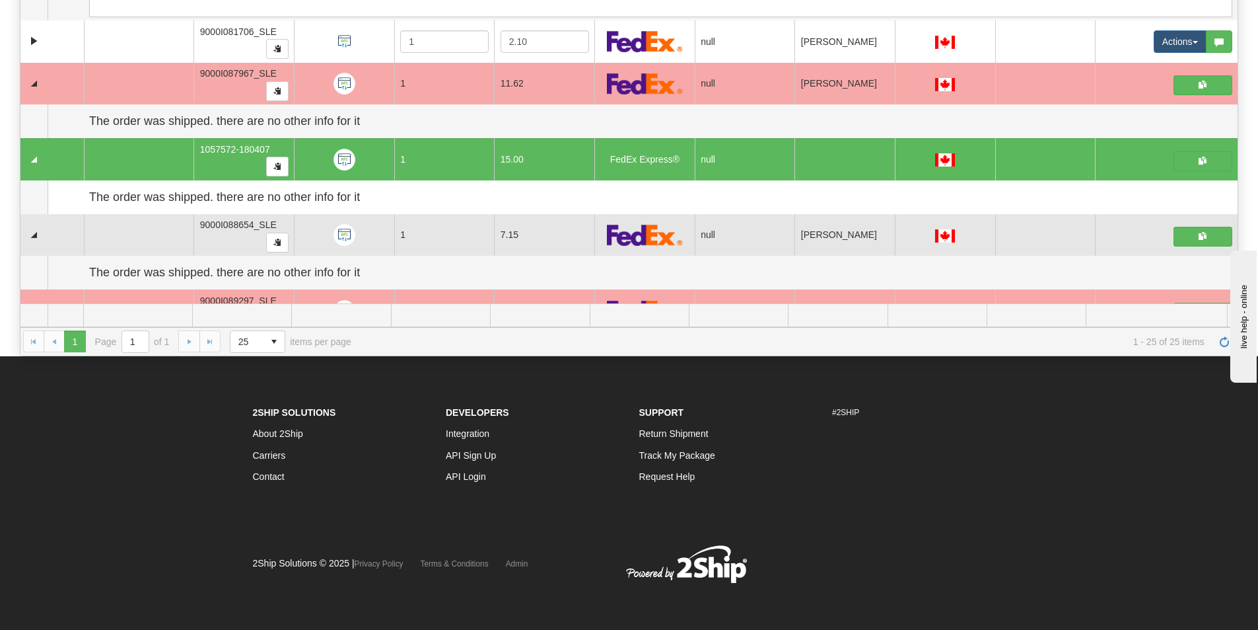
scroll to position [2269, 0]
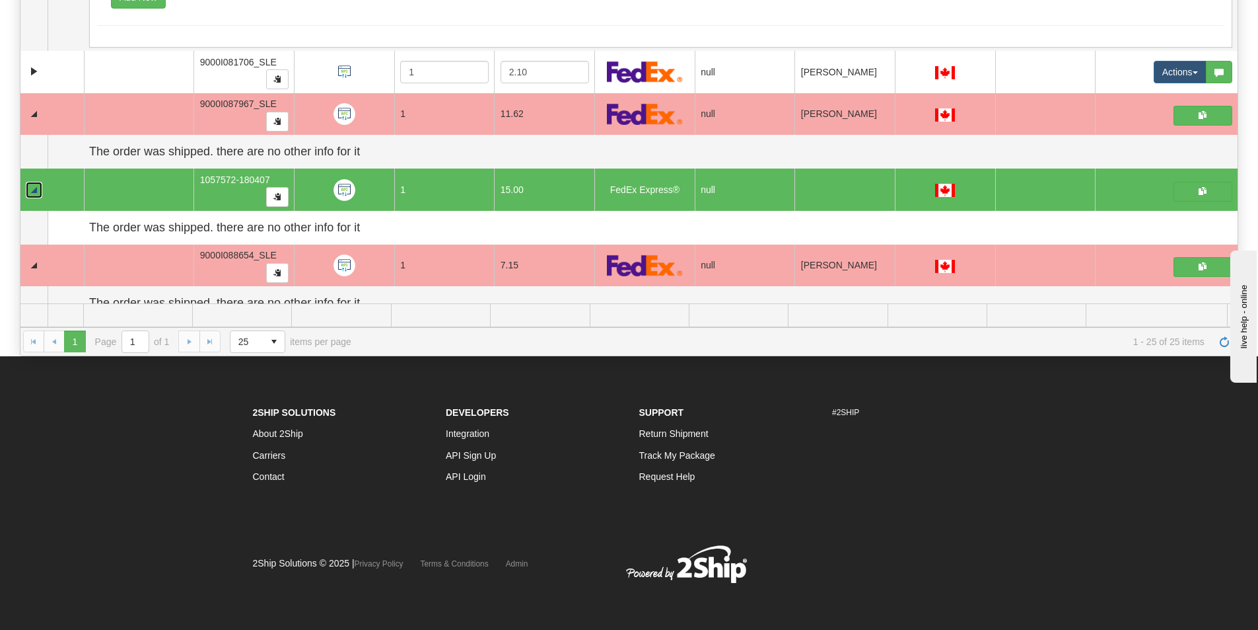
click at [36, 197] on link "Collapse" at bounding box center [34, 190] width 17 height 17
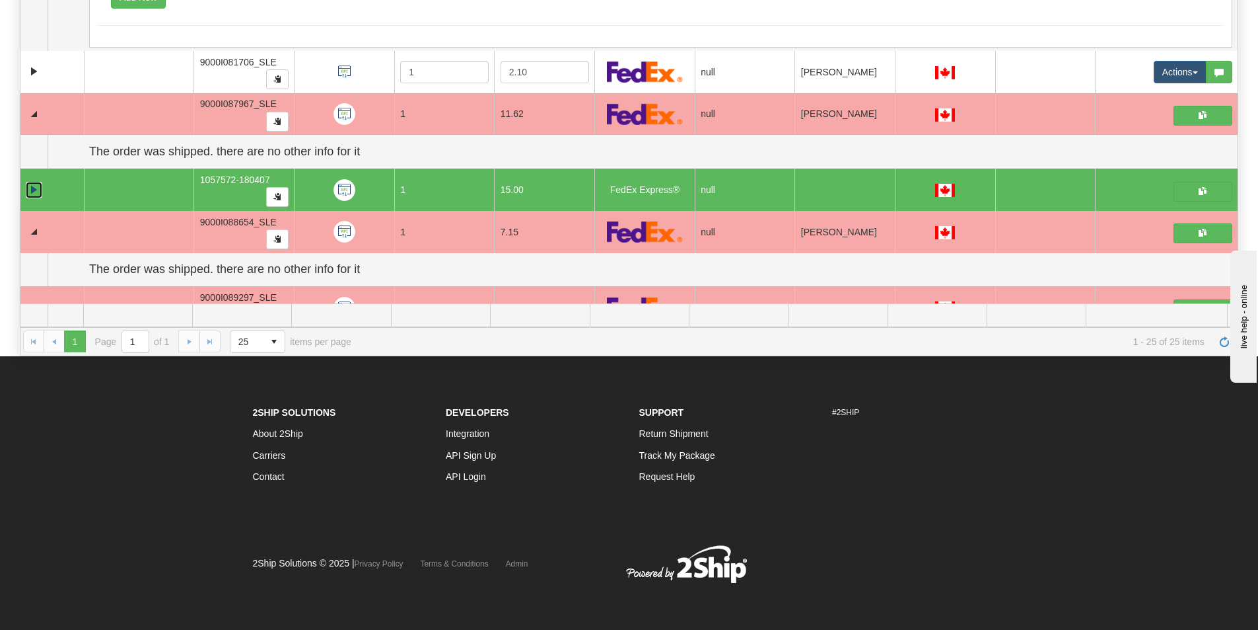
click at [36, 197] on link "Expand" at bounding box center [34, 190] width 17 height 17
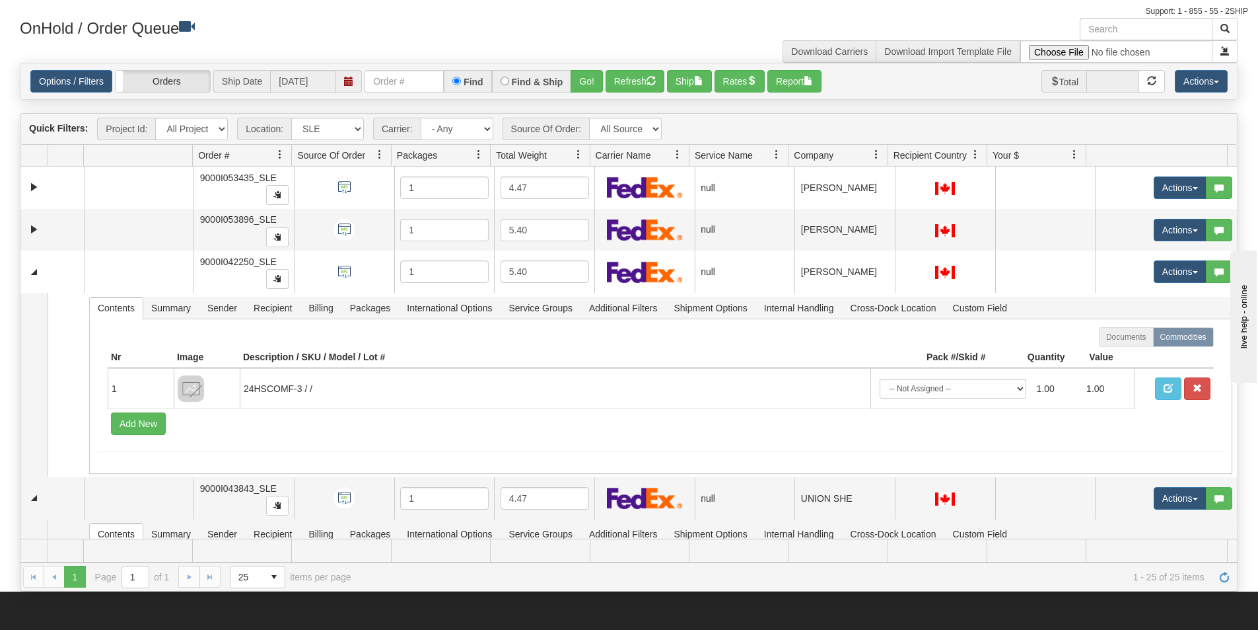
scroll to position [0, 0]
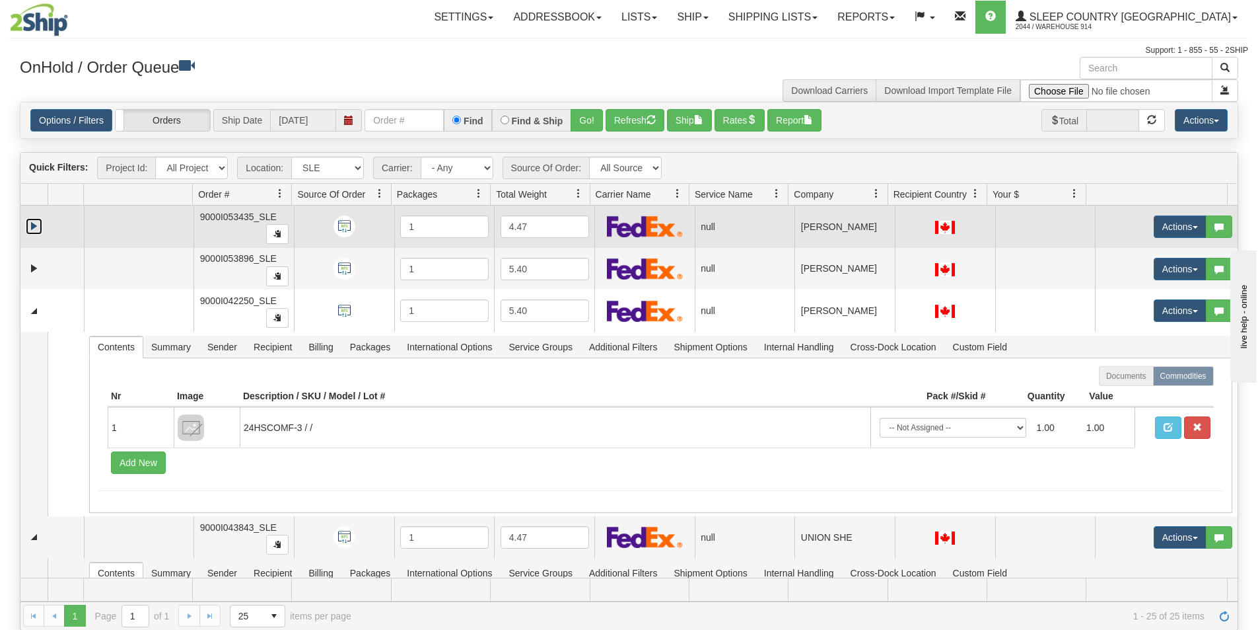
click at [32, 231] on link "Expand" at bounding box center [34, 226] width 17 height 17
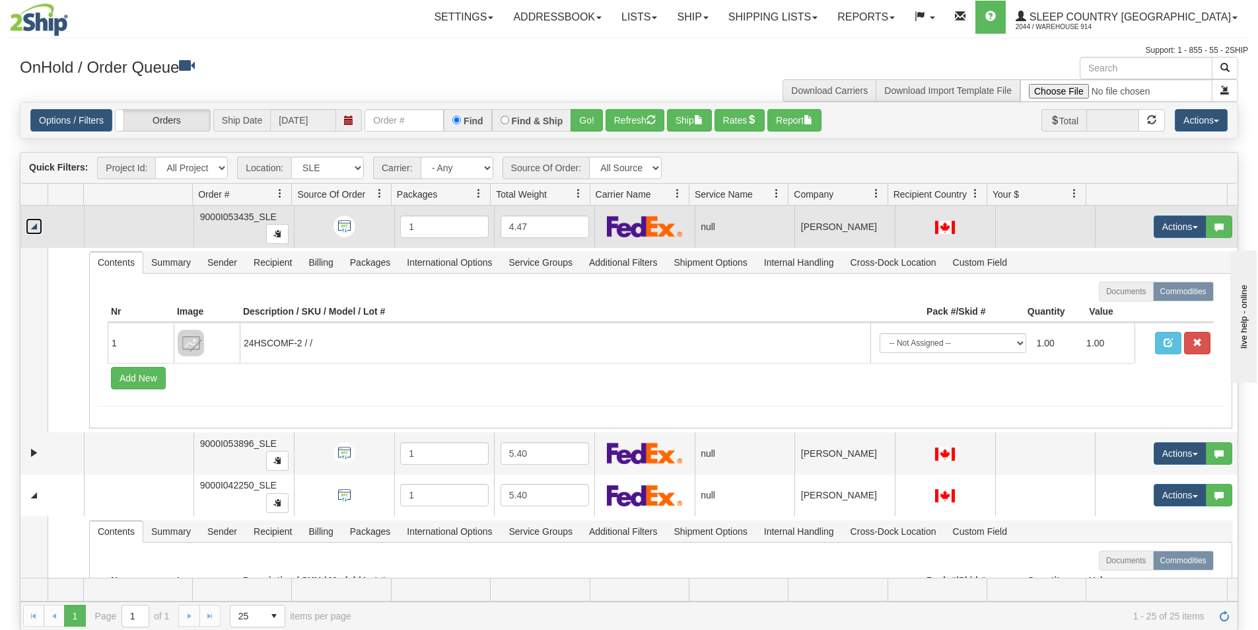
click at [33, 231] on link "Collapse" at bounding box center [34, 226] width 17 height 17
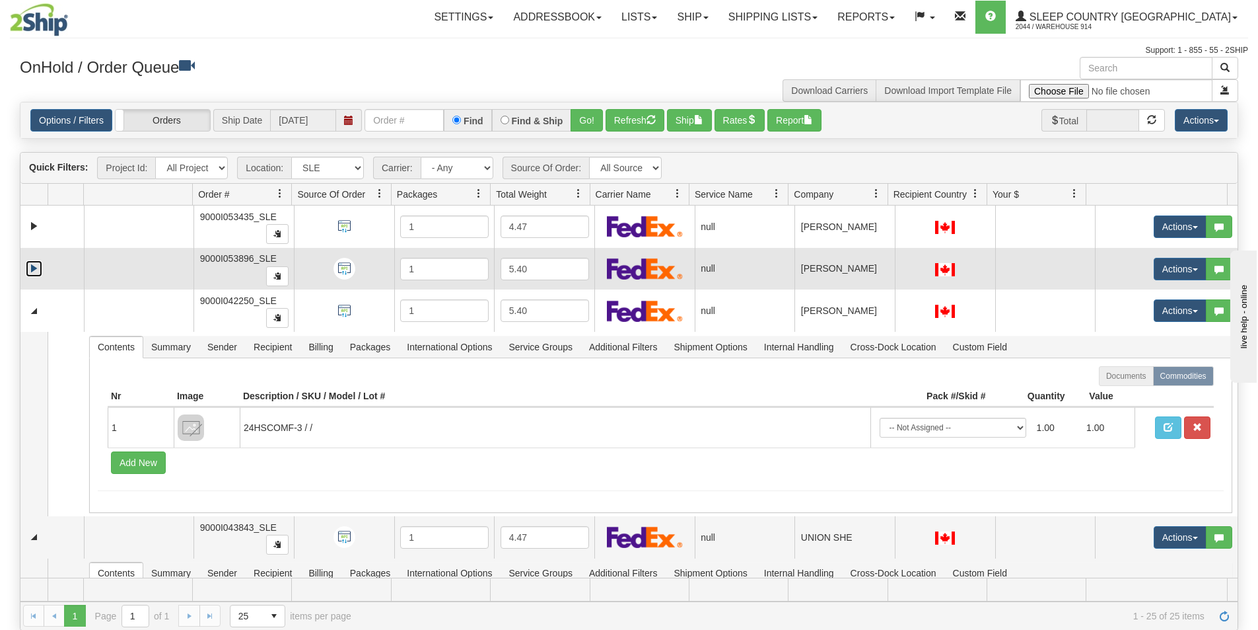
click at [36, 270] on link "Expand" at bounding box center [34, 268] width 17 height 17
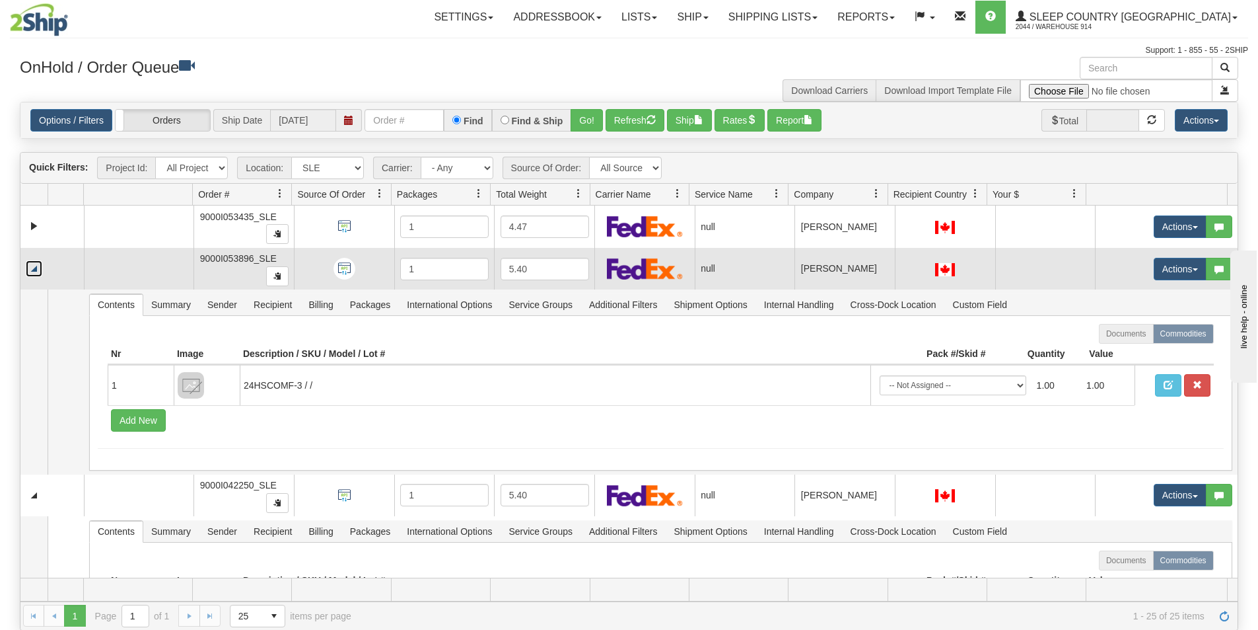
click at [36, 270] on link "Collapse" at bounding box center [34, 268] width 17 height 17
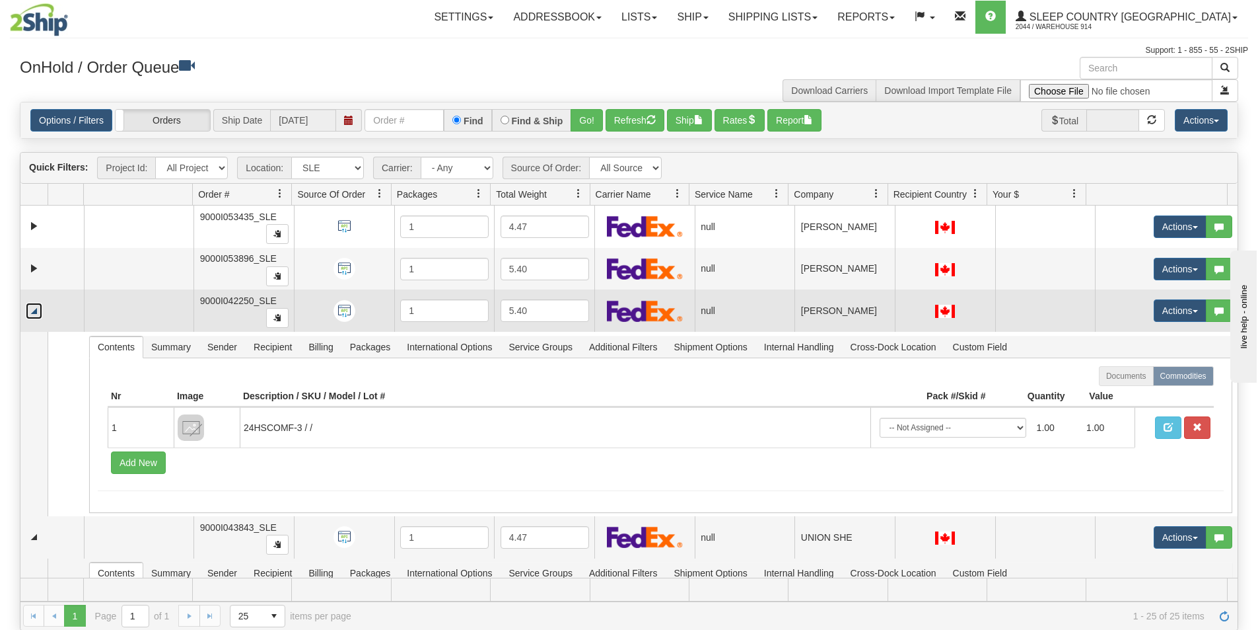
click at [36, 310] on link "Collapse" at bounding box center [34, 311] width 17 height 17
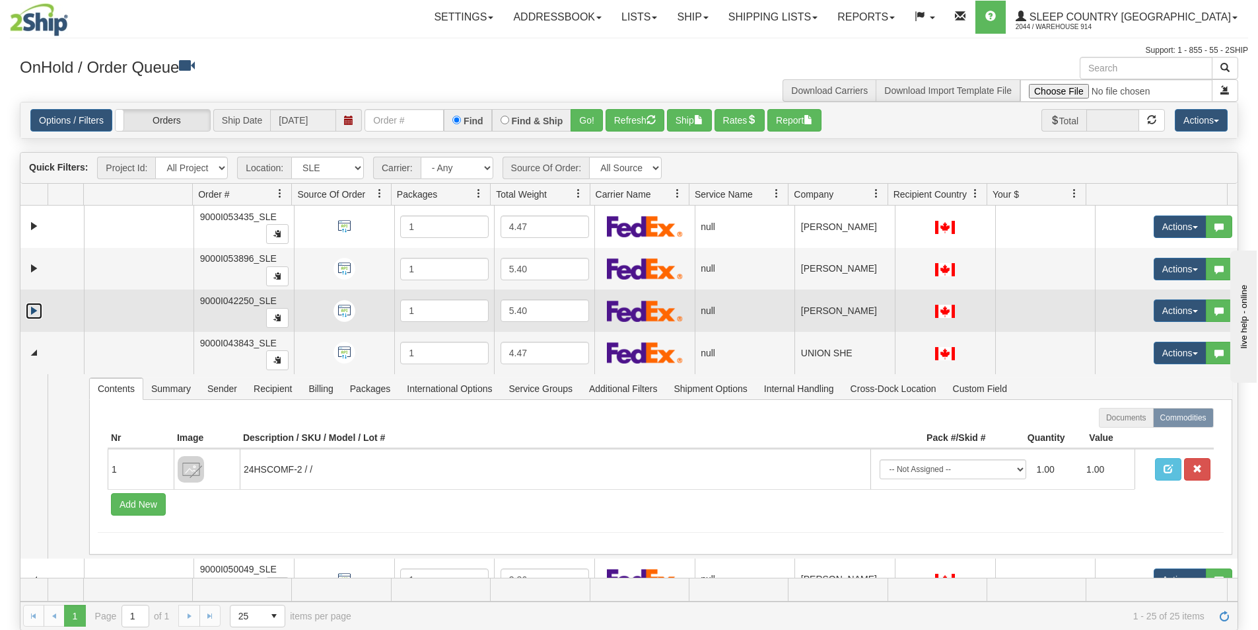
click at [36, 310] on link "Expand" at bounding box center [34, 311] width 17 height 17
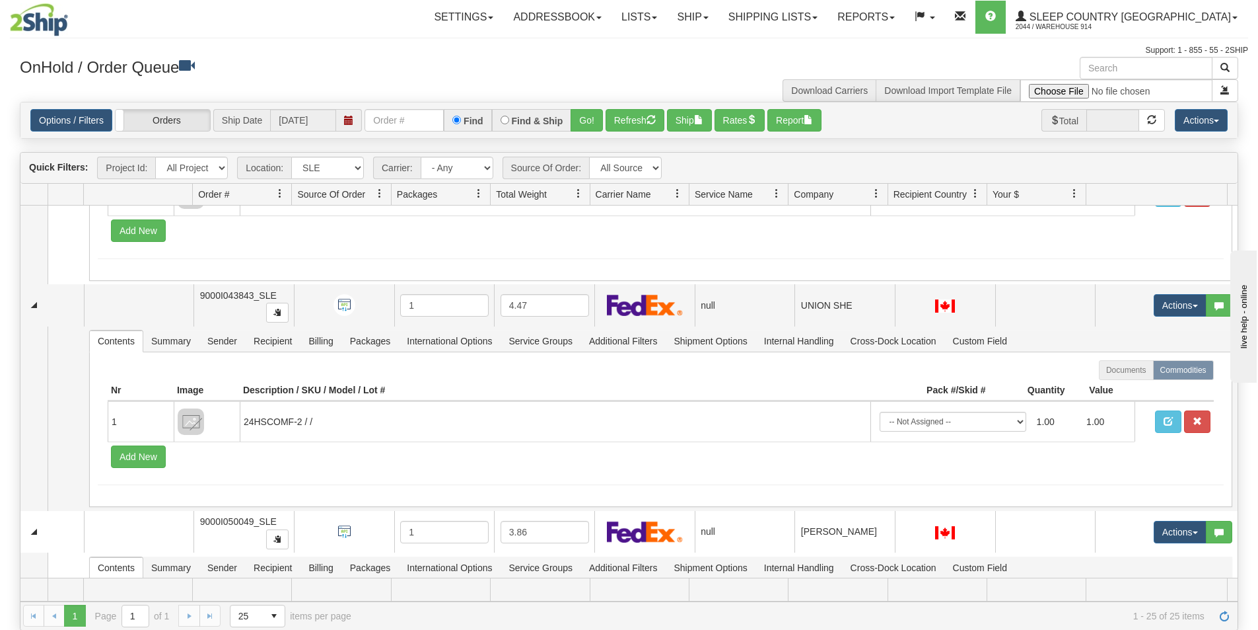
scroll to position [264, 0]
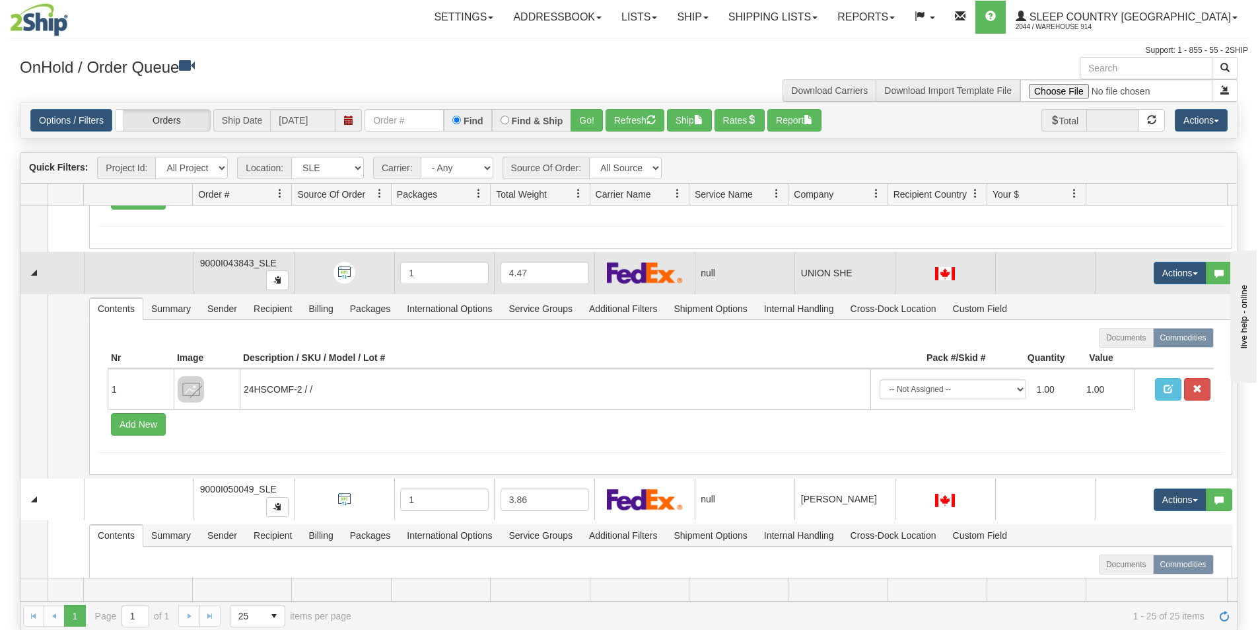
click at [34, 281] on td at bounding box center [51, 273] width 63 height 42
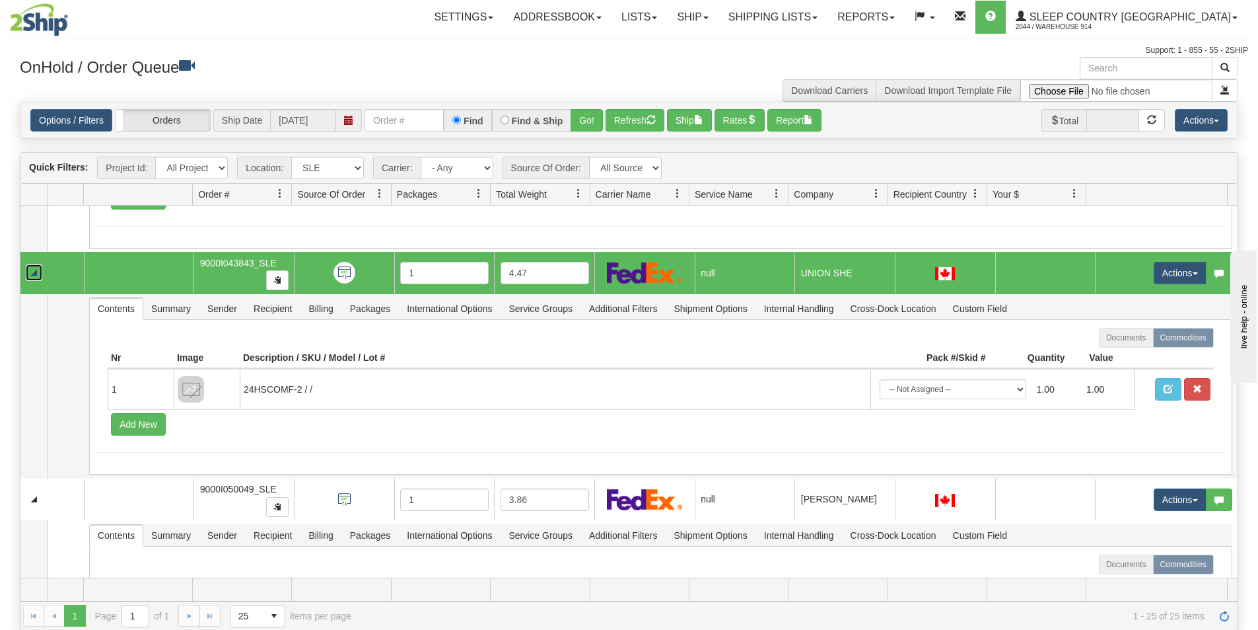
click at [31, 275] on link "Collapse" at bounding box center [34, 272] width 17 height 17
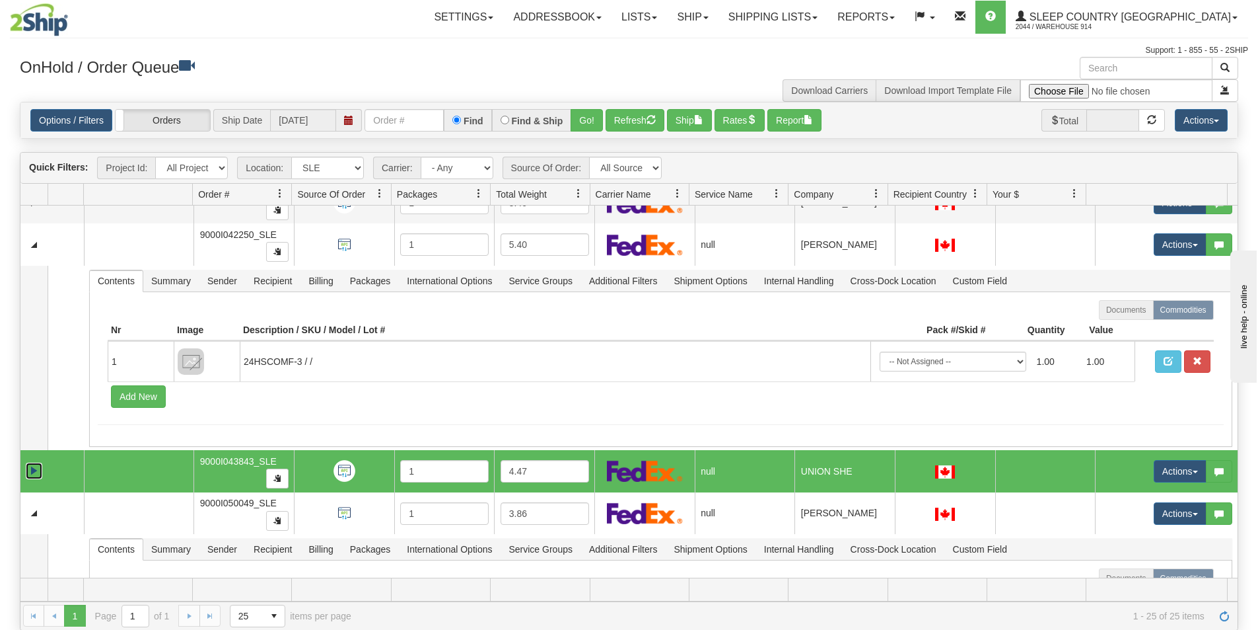
scroll to position [0, 0]
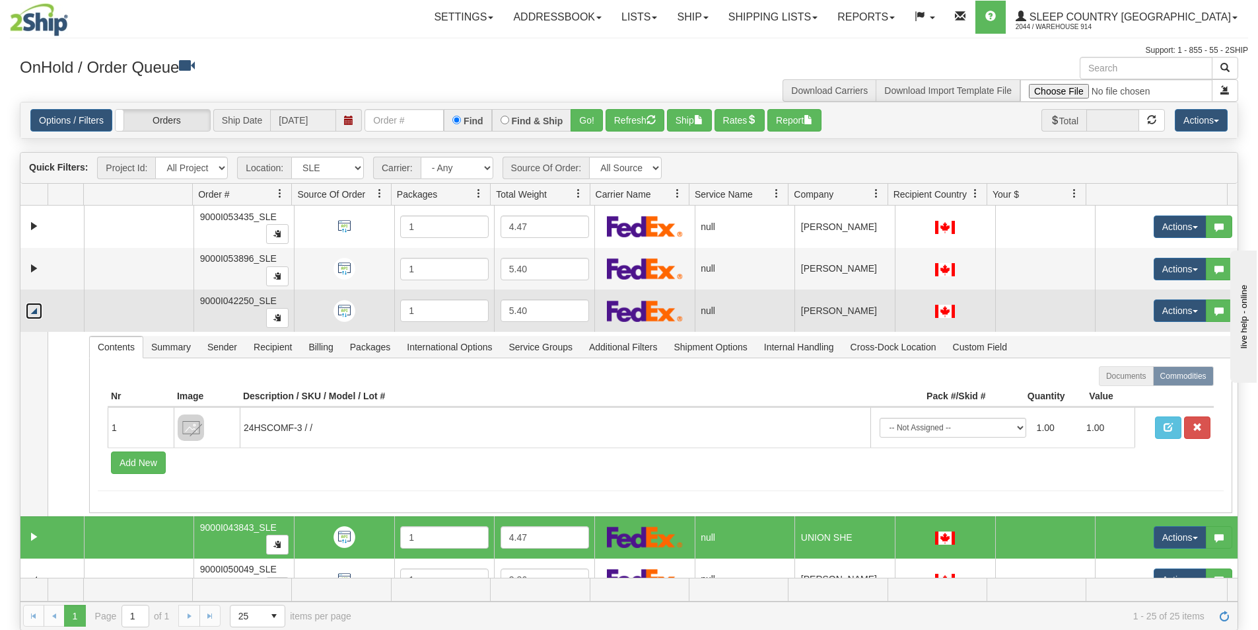
click at [32, 310] on link "Collapse" at bounding box center [34, 311] width 17 height 17
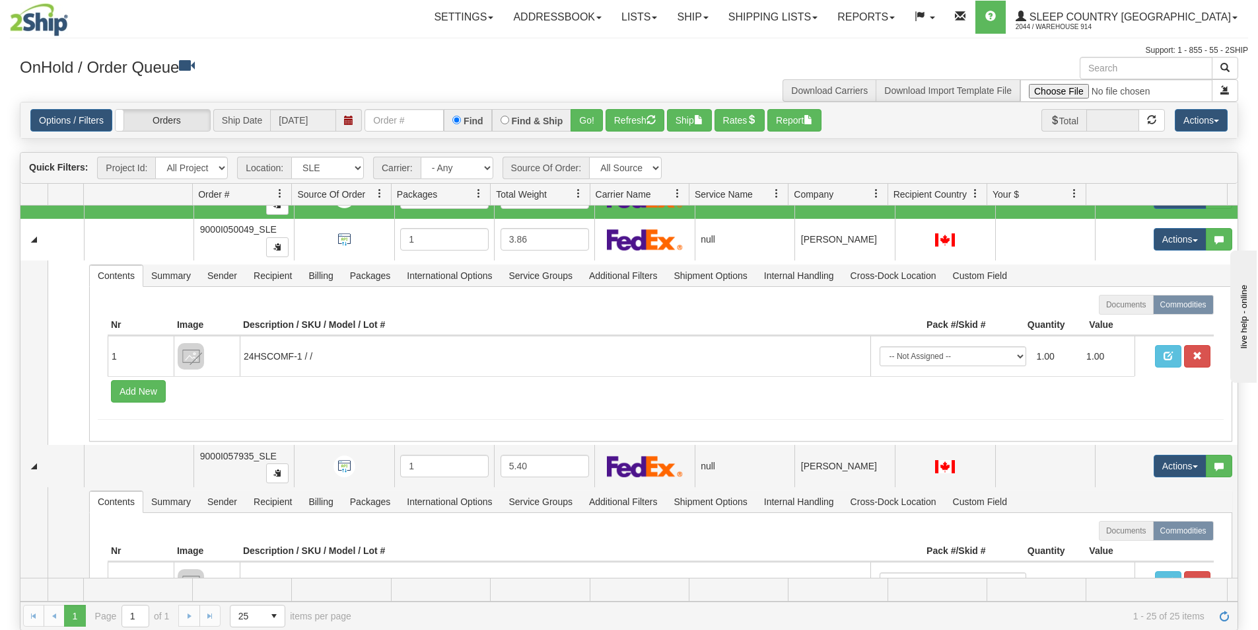
scroll to position [132, 0]
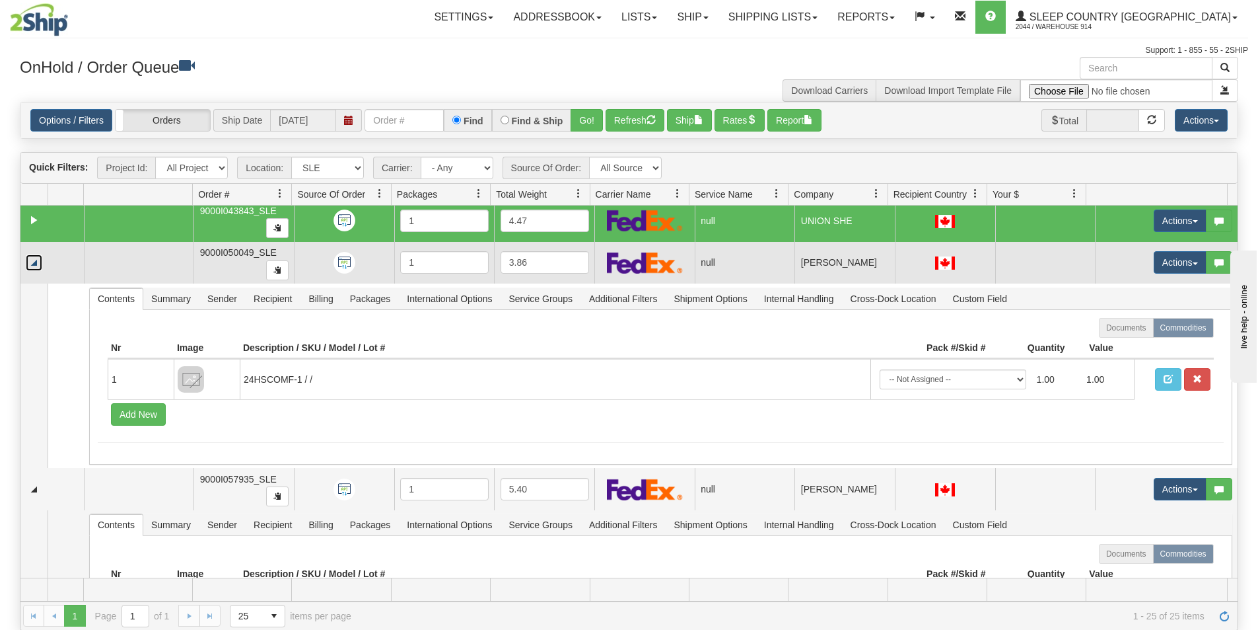
click at [33, 268] on link "Collapse" at bounding box center [34, 262] width 17 height 17
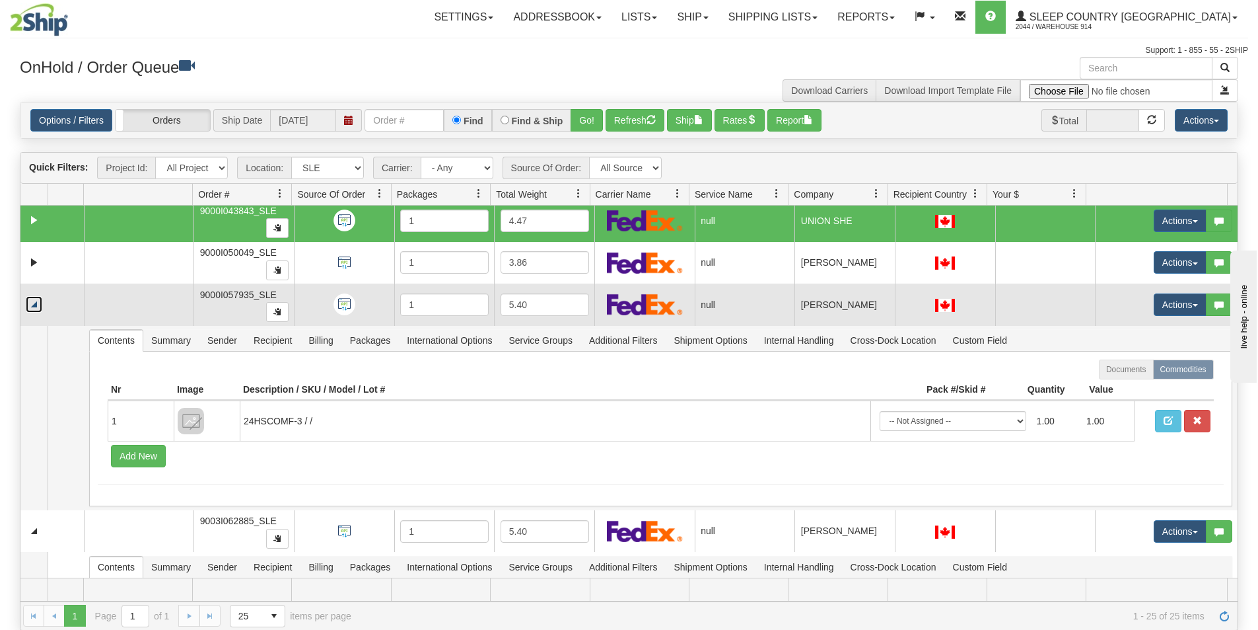
click at [38, 304] on link "Collapse" at bounding box center [34, 304] width 17 height 17
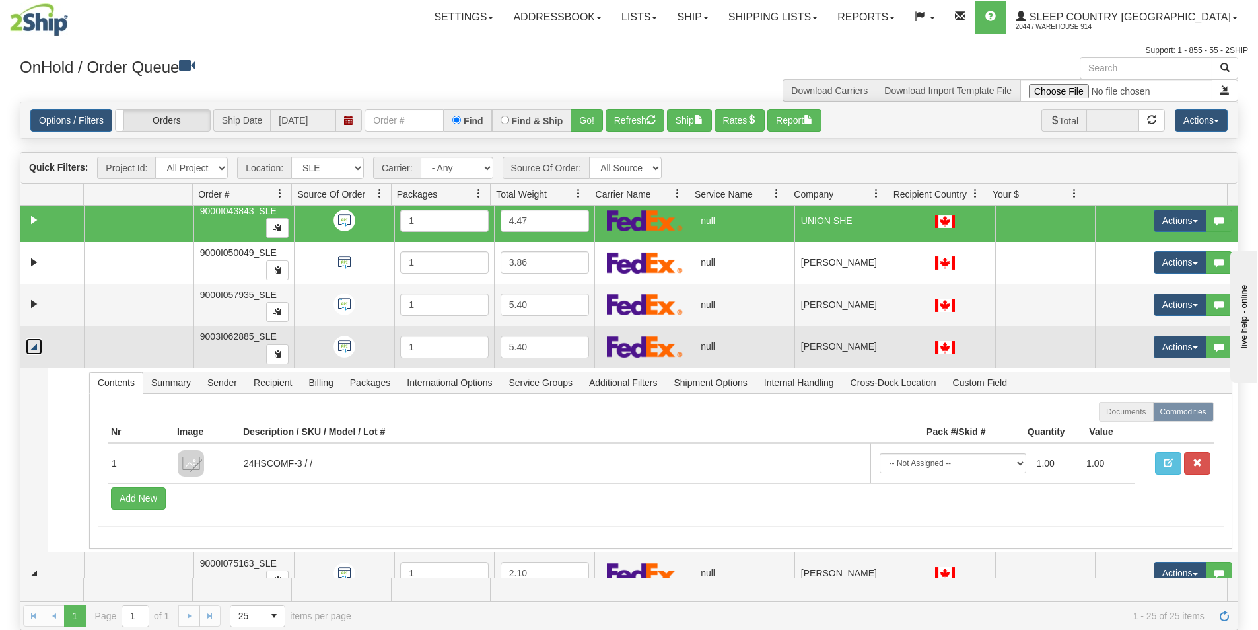
click at [35, 348] on link "Collapse" at bounding box center [34, 346] width 17 height 17
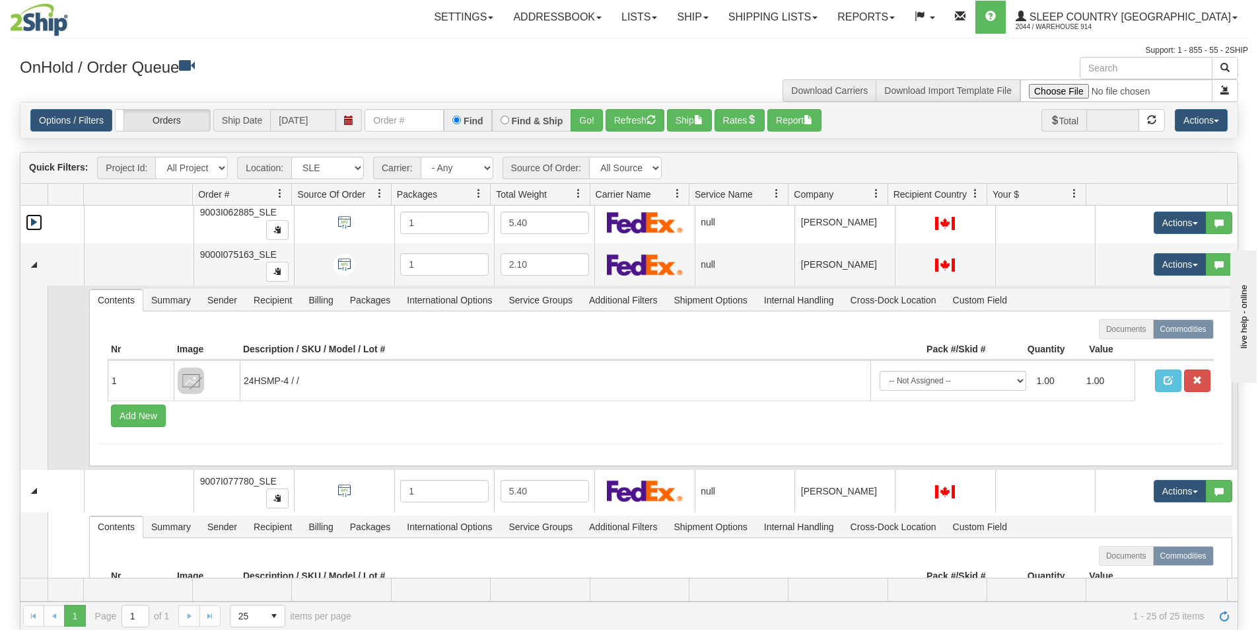
scroll to position [264, 0]
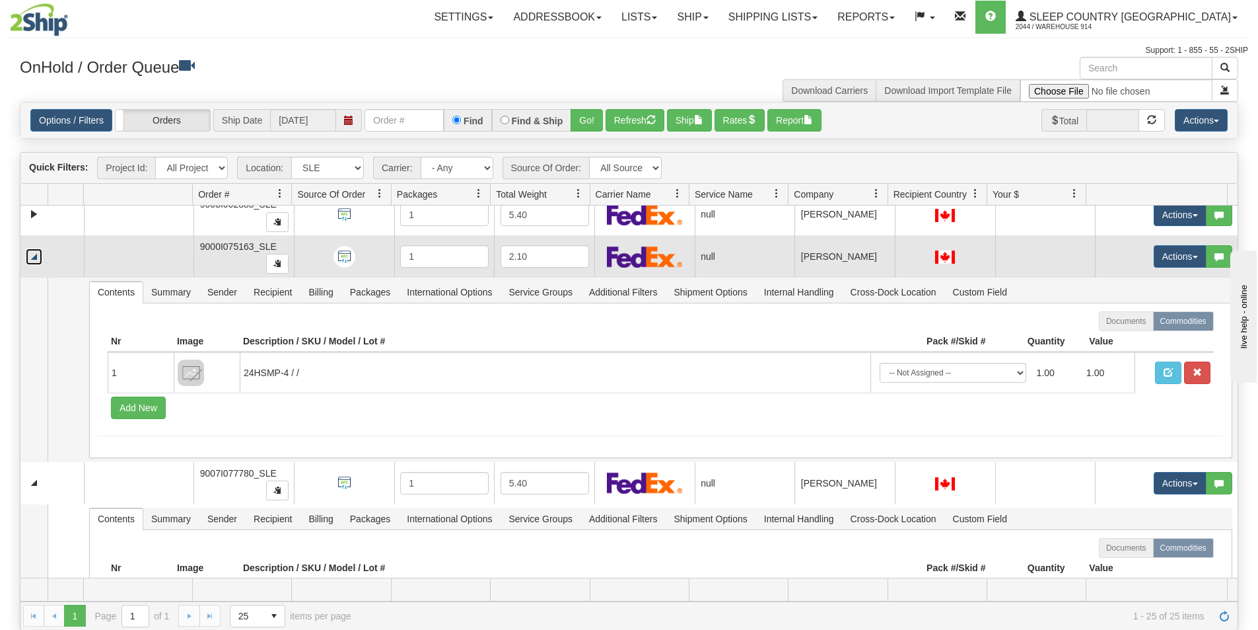
click at [36, 260] on link "Collapse" at bounding box center [34, 256] width 17 height 17
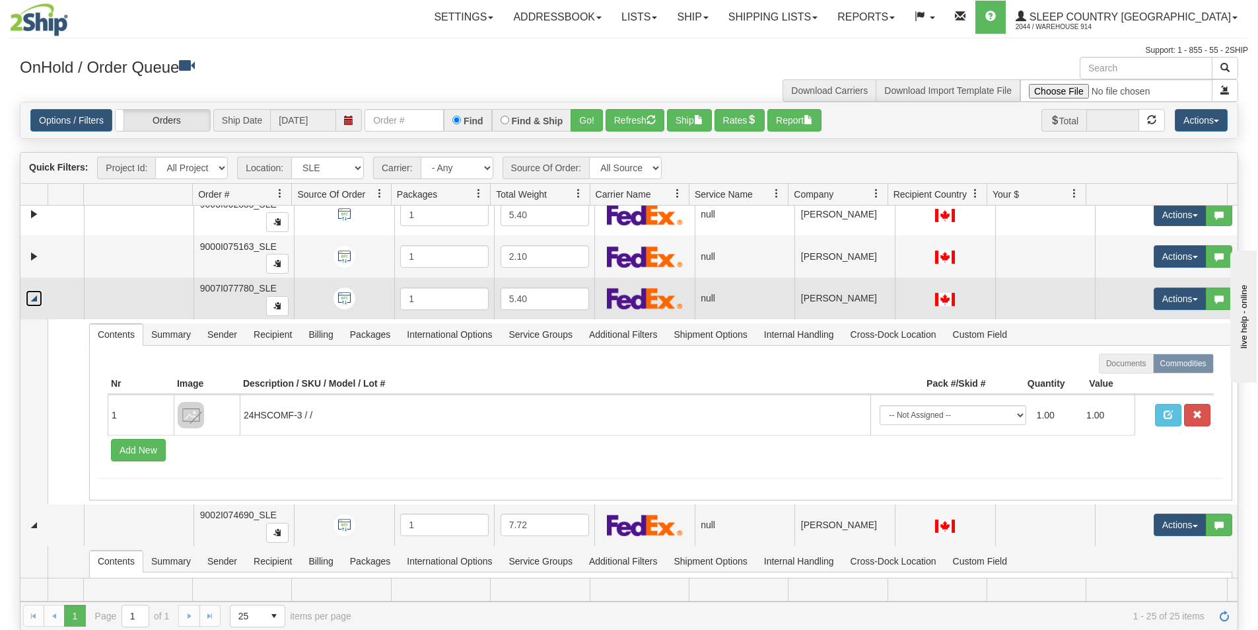
click at [33, 300] on link "Collapse" at bounding box center [34, 298] width 17 height 17
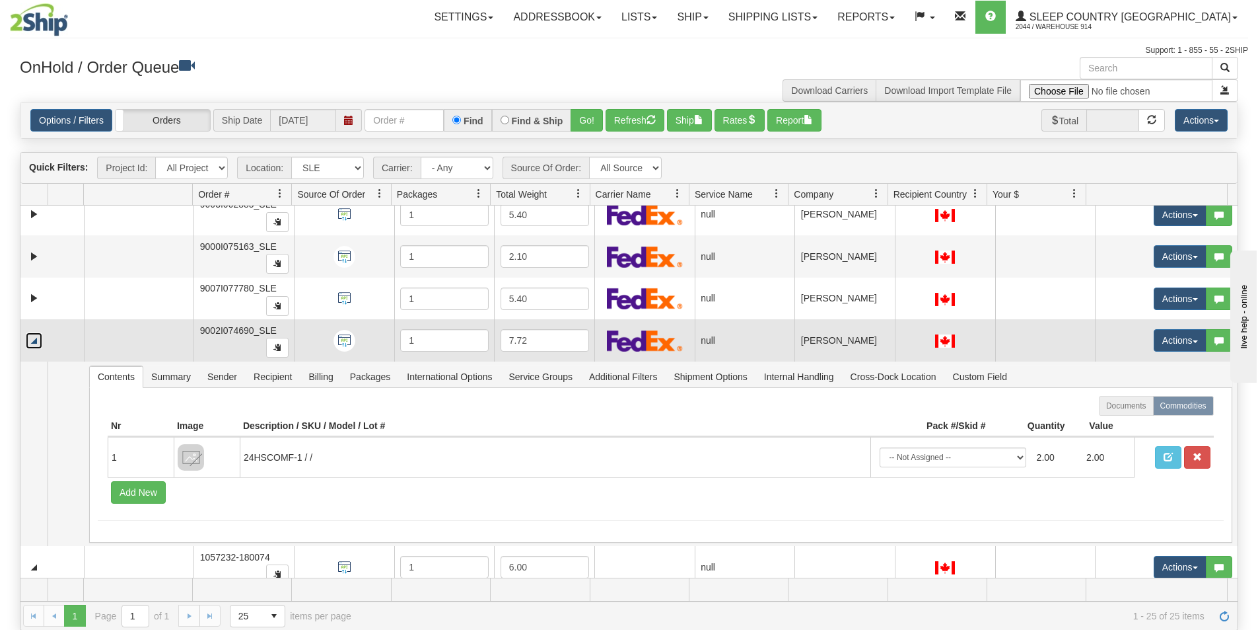
click at [33, 343] on link "Collapse" at bounding box center [34, 340] width 17 height 17
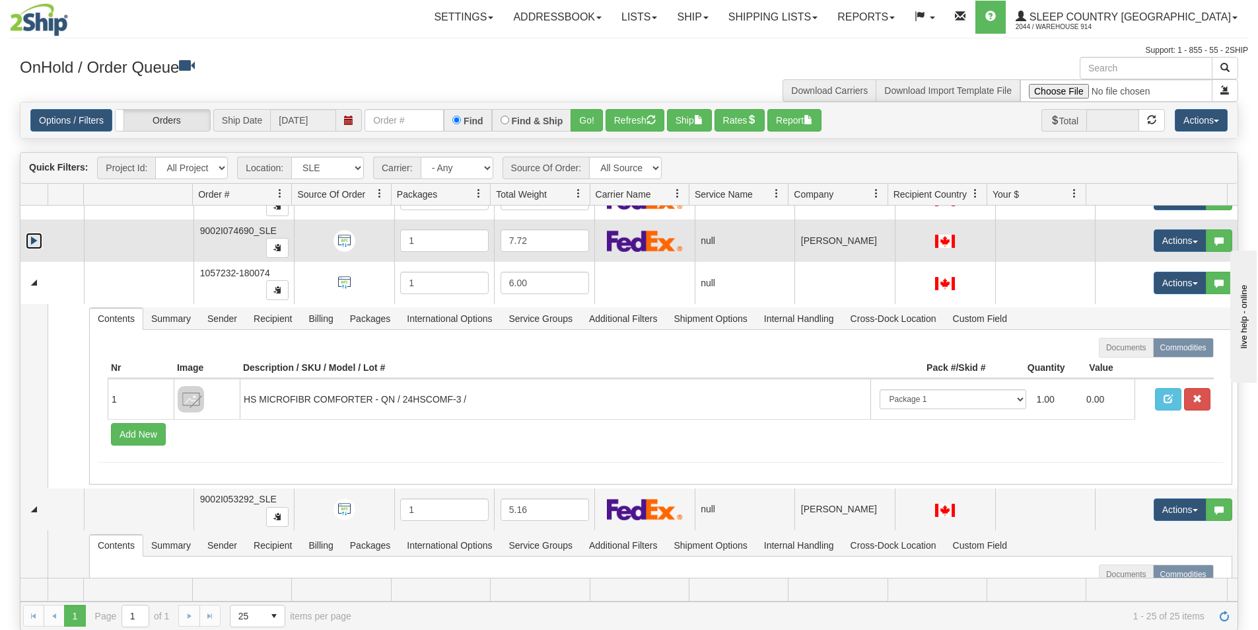
scroll to position [396, 0]
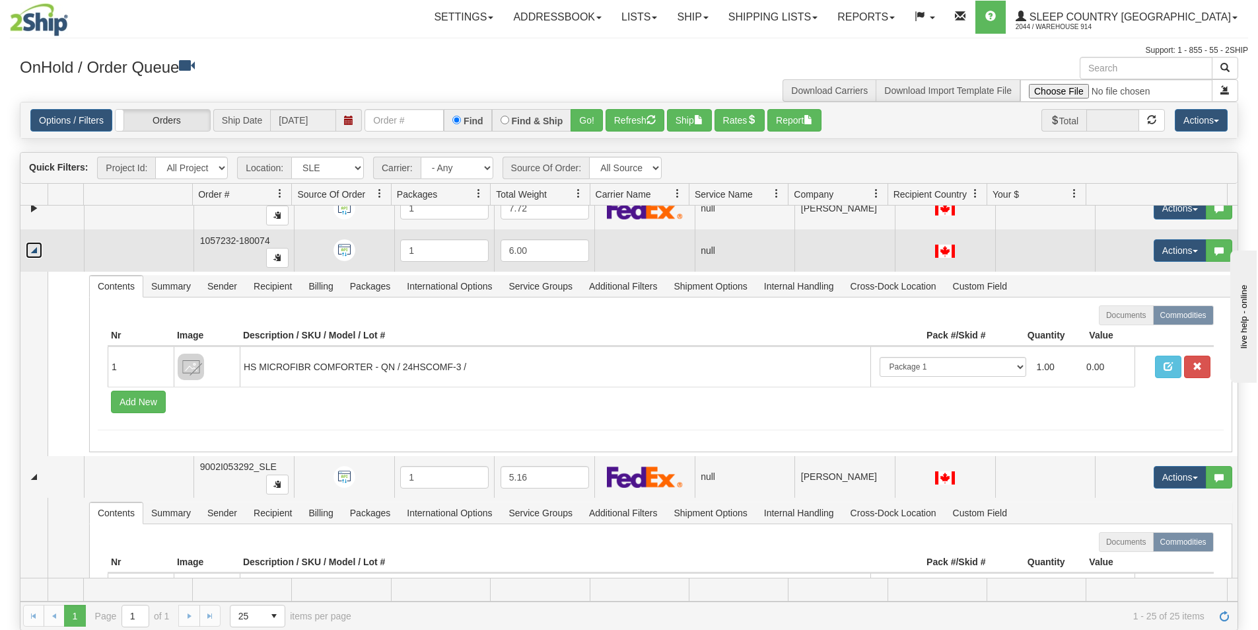
click at [36, 248] on link "Collapse" at bounding box center [34, 250] width 17 height 17
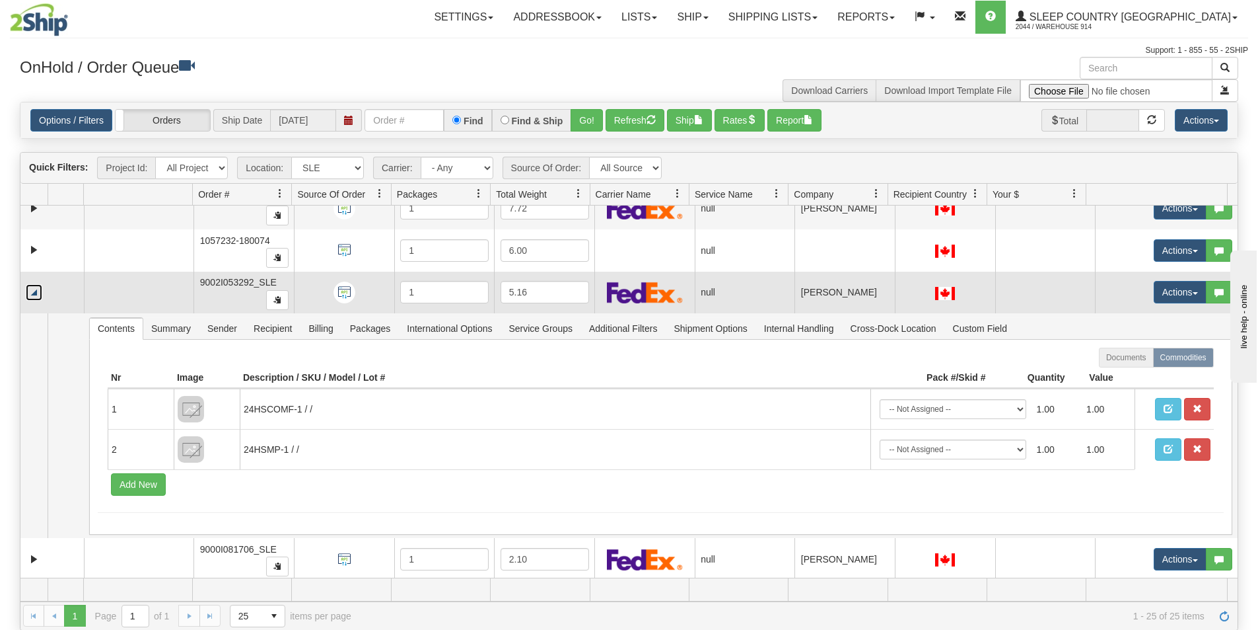
click at [37, 294] on link "Collapse" at bounding box center [34, 292] width 17 height 17
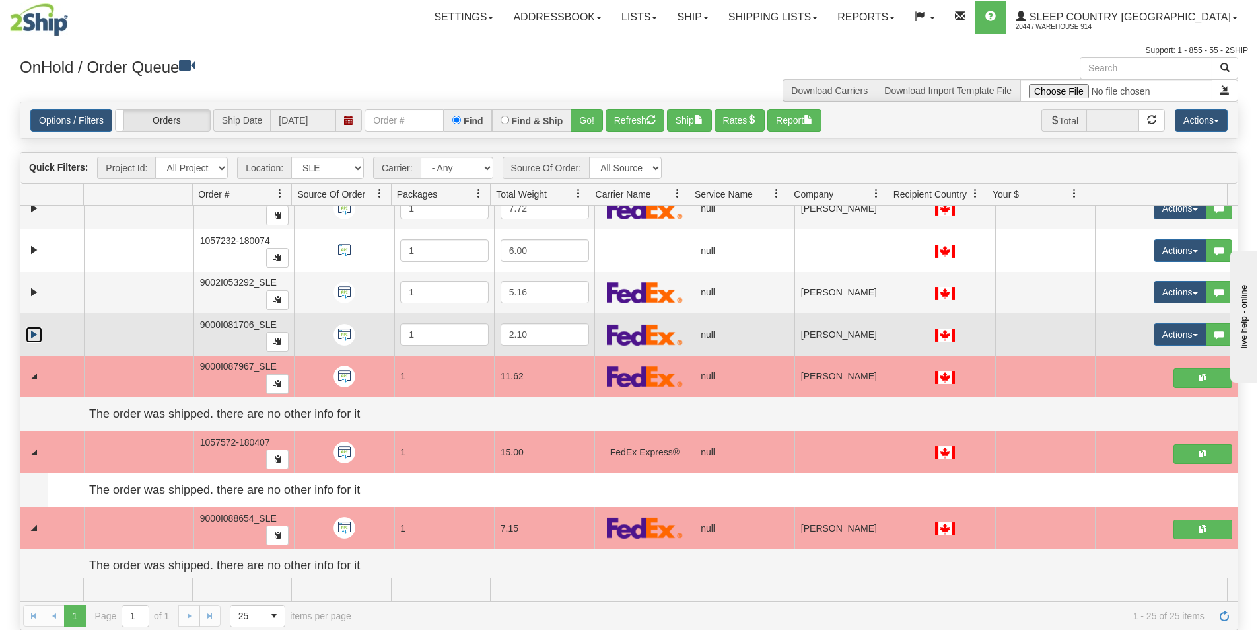
click at [32, 332] on link "Expand" at bounding box center [34, 334] width 17 height 17
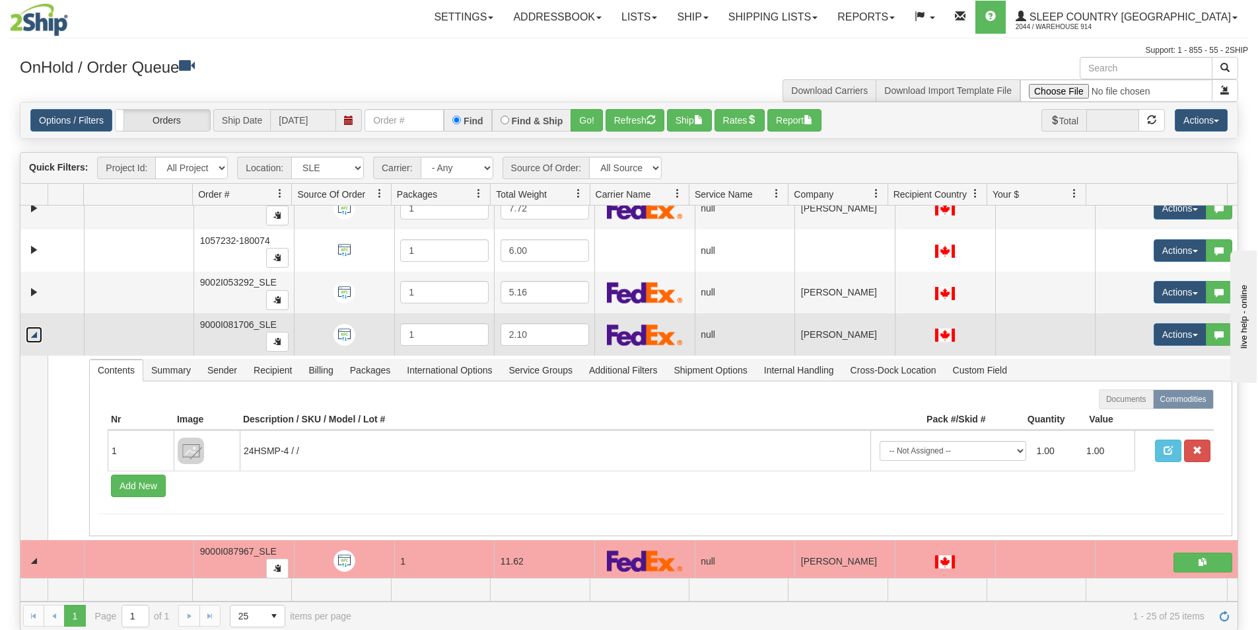
click at [34, 334] on link "Collapse" at bounding box center [34, 334] width 17 height 17
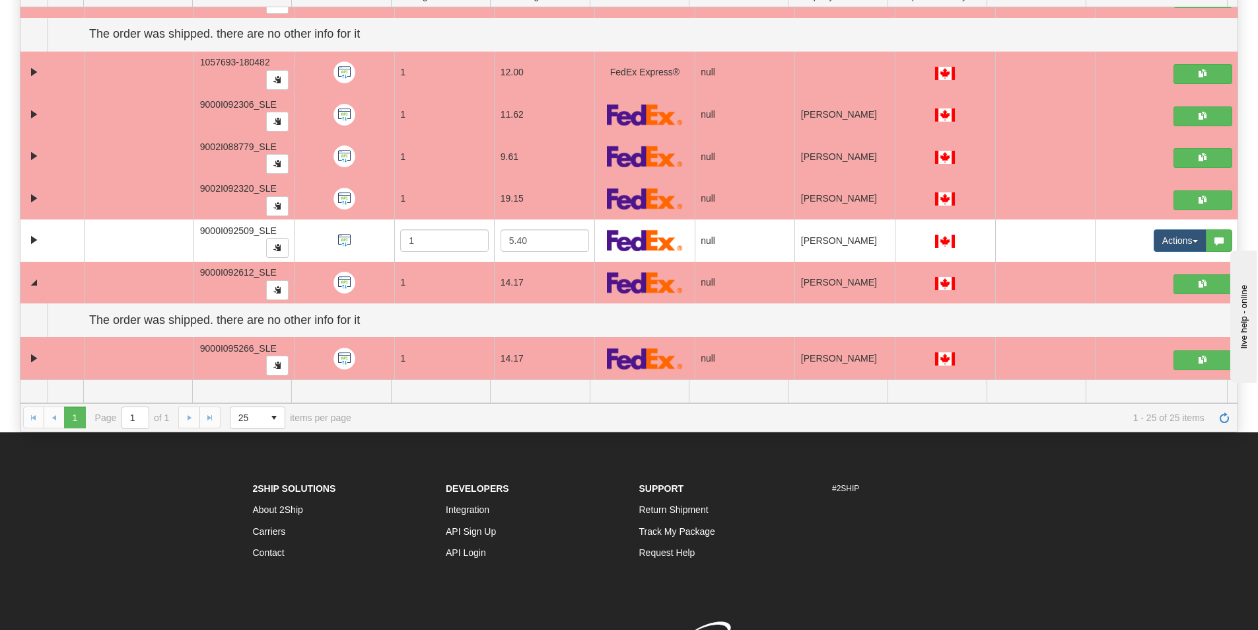
scroll to position [781, 0]
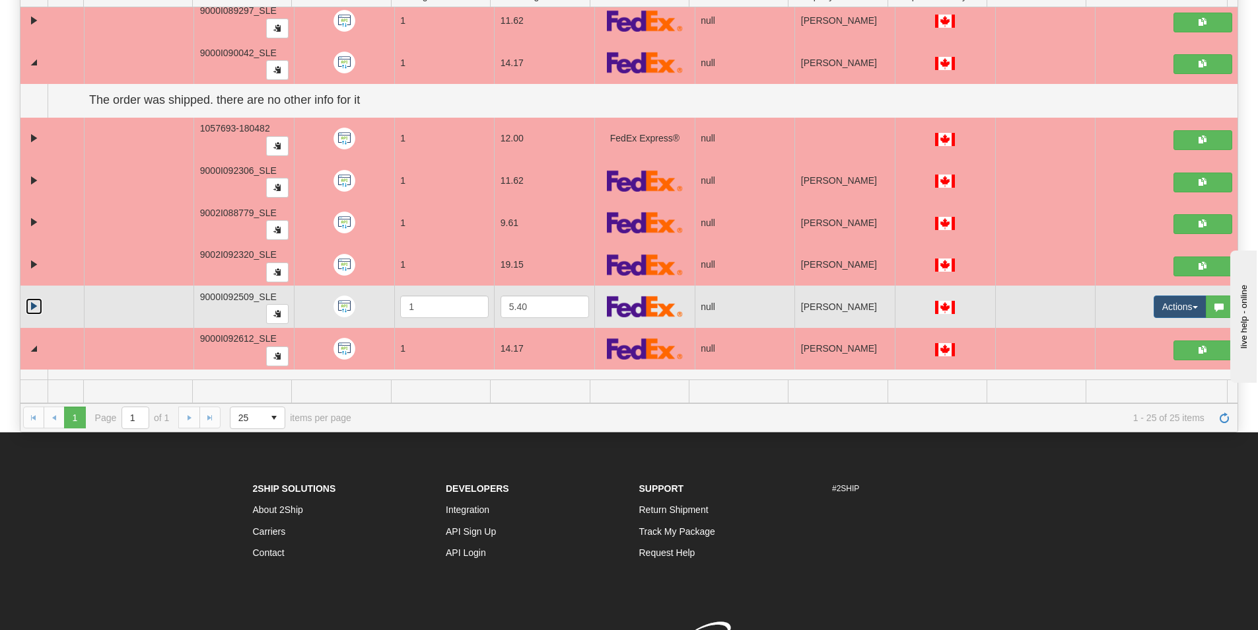
click at [31, 306] on link "Expand" at bounding box center [34, 306] width 17 height 17
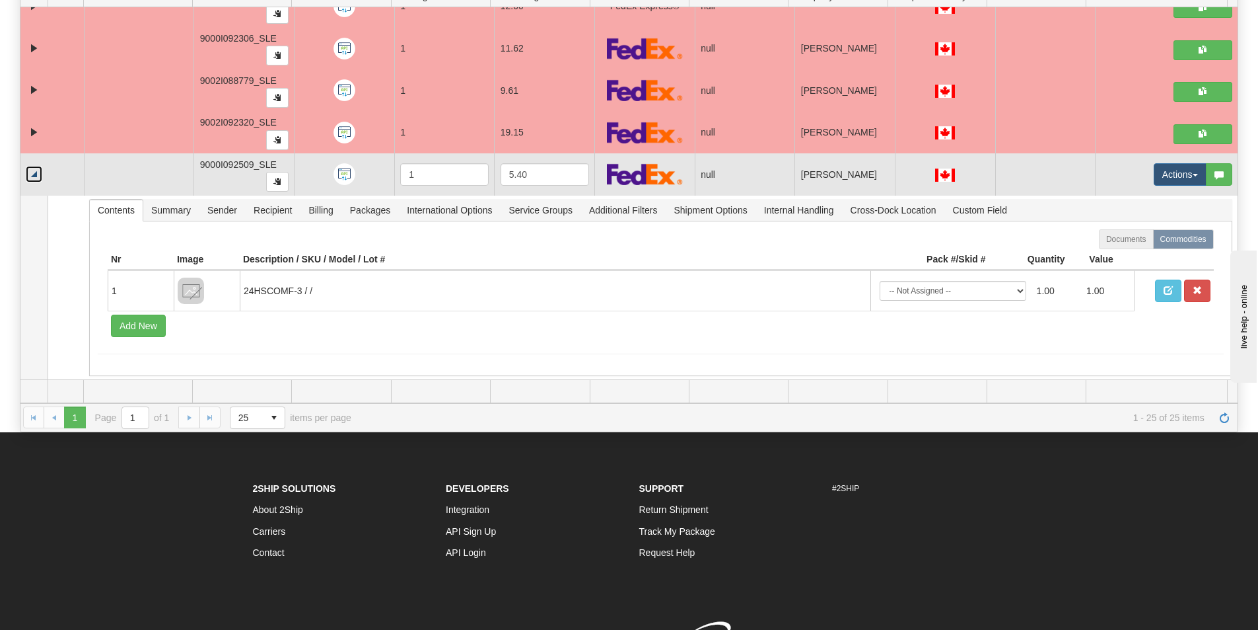
scroll to position [847, 0]
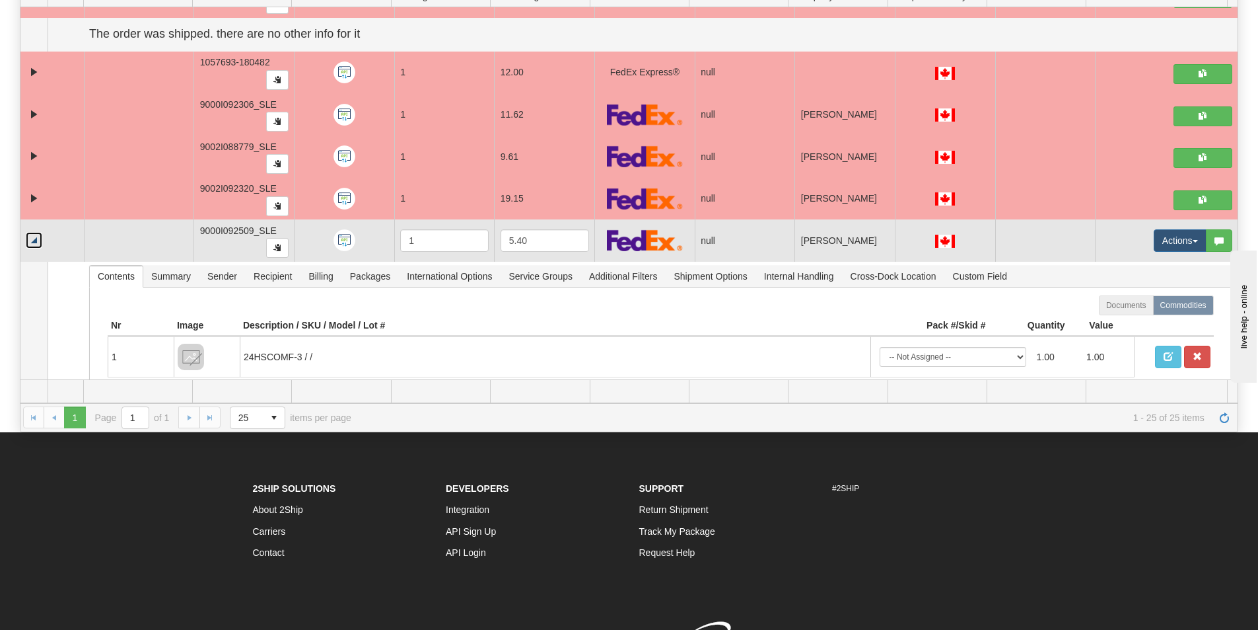
click at [34, 240] on link "Collapse" at bounding box center [34, 240] width 17 height 17
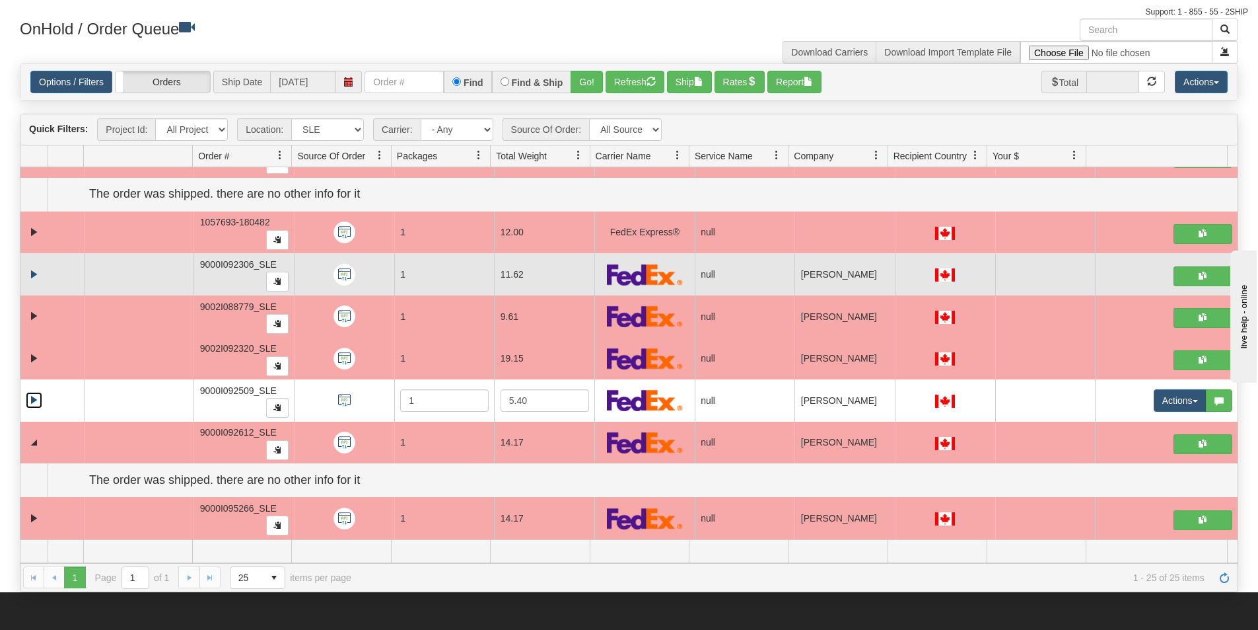
scroll to position [0, 0]
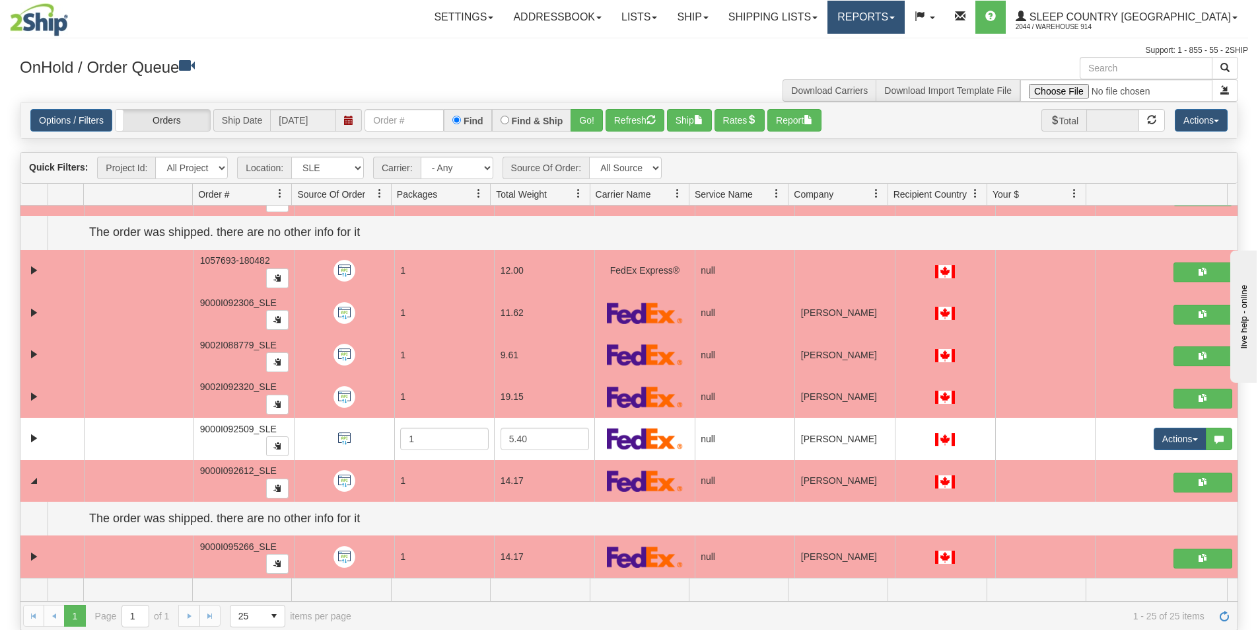
click at [905, 17] on link "Reports" at bounding box center [866, 17] width 77 height 33
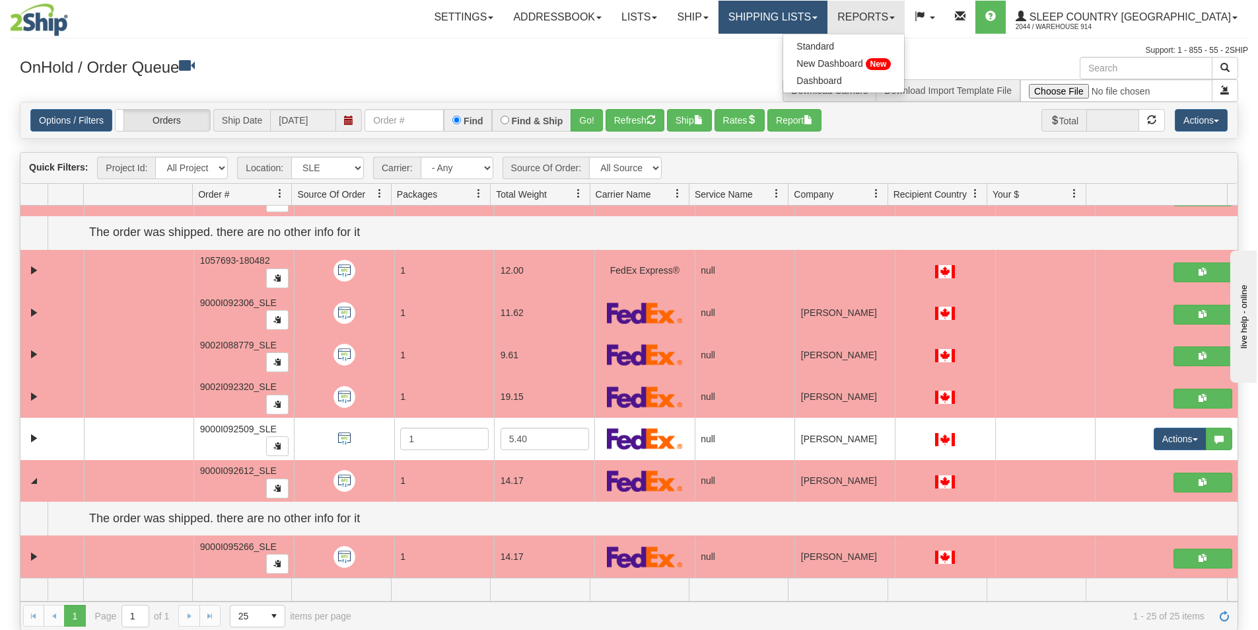
click at [828, 18] on link "Shipping lists" at bounding box center [773, 17] width 109 height 33
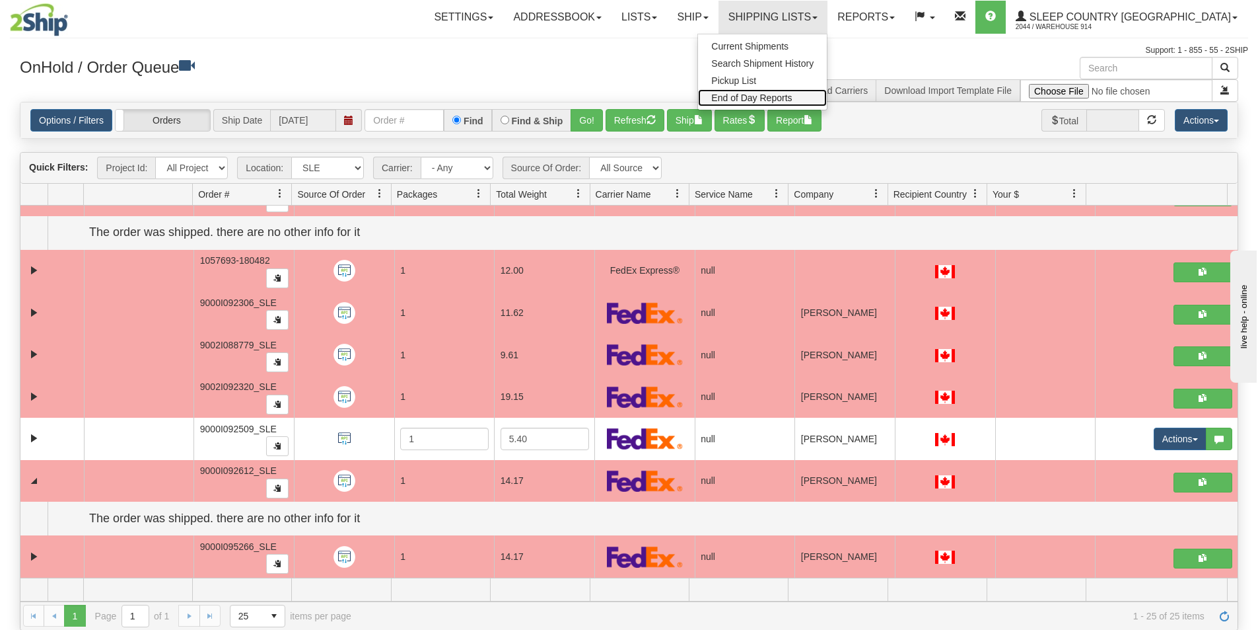
click at [792, 94] on span "End of Day Reports" at bounding box center [751, 97] width 81 height 11
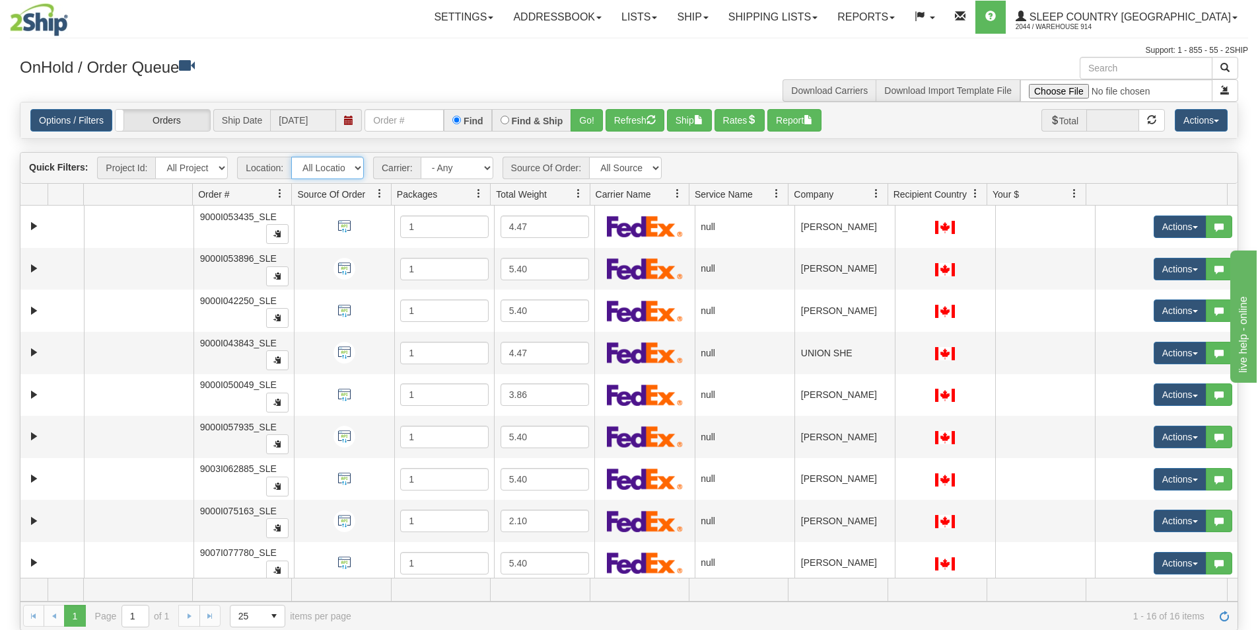
click at [358, 167] on select "All Locations 914 9009 [GEOGRAPHIC_DATA] SLE BEDDN ZINUC" at bounding box center [327, 168] width 73 height 22
select select "7603"
click at [291, 157] on select "All Locations 914 9009 [GEOGRAPHIC_DATA] SLE BEDDN ZINUC" at bounding box center [327, 168] width 73 height 22
click at [503, 20] on link "Settings" at bounding box center [463, 17] width 79 height 33
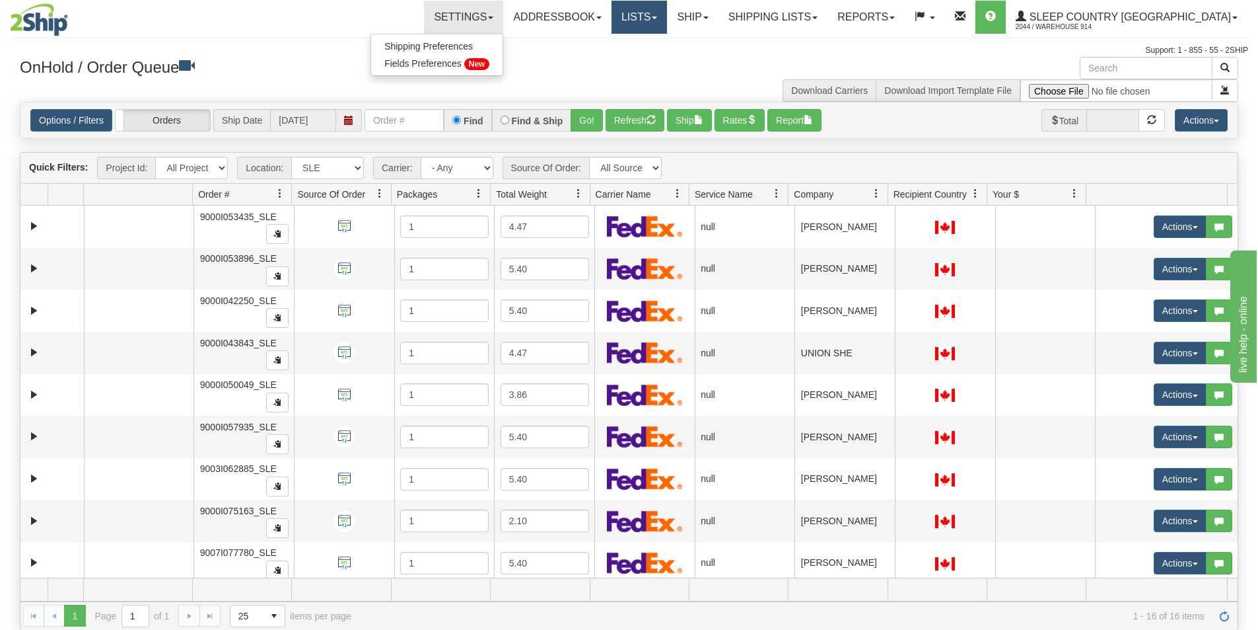
click at [667, 25] on link "Lists" at bounding box center [639, 17] width 55 height 33
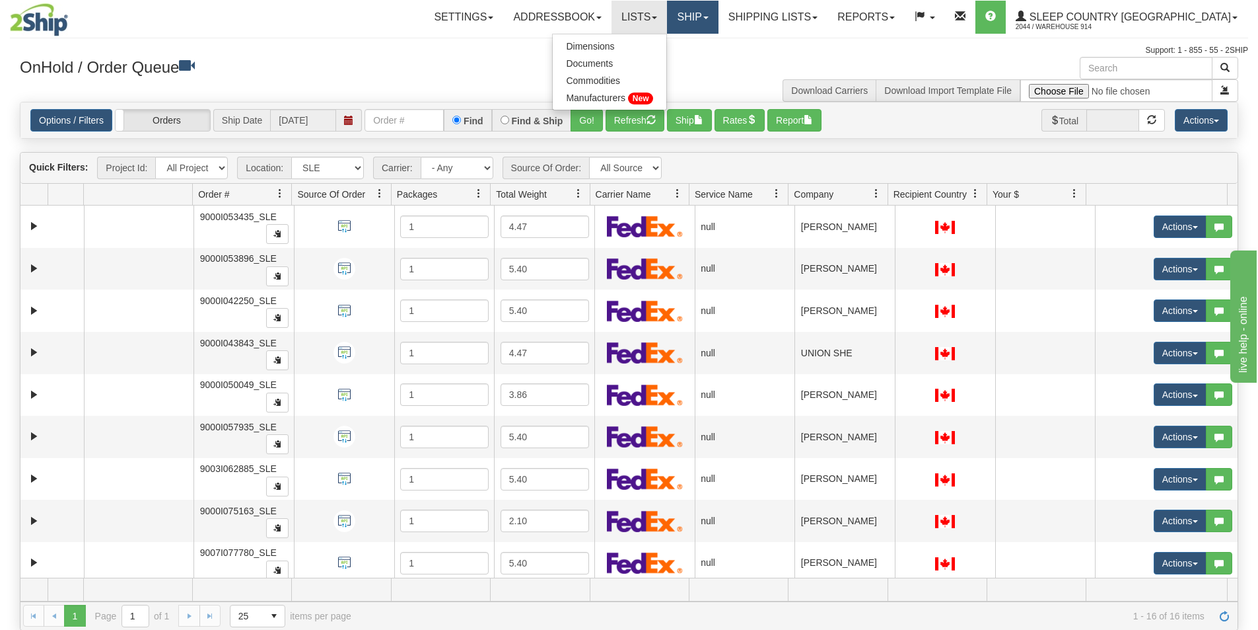
click at [718, 26] on link "Ship" at bounding box center [692, 17] width 51 height 33
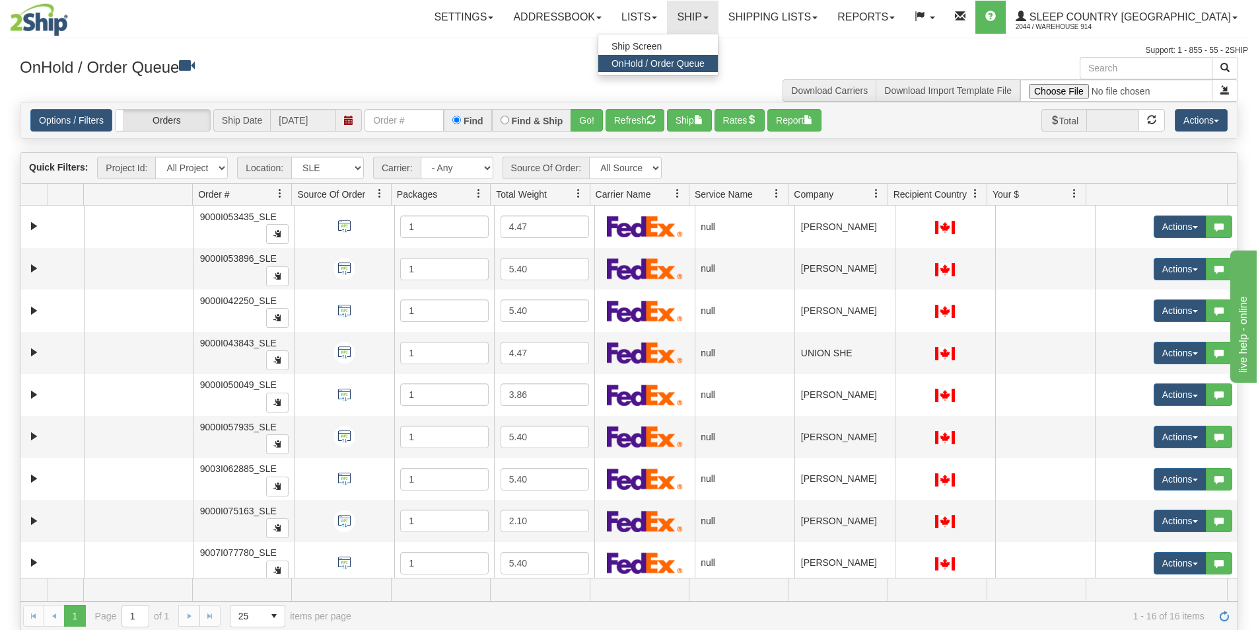
click at [705, 61] on span "OnHold / Order Queue" at bounding box center [658, 63] width 93 height 11
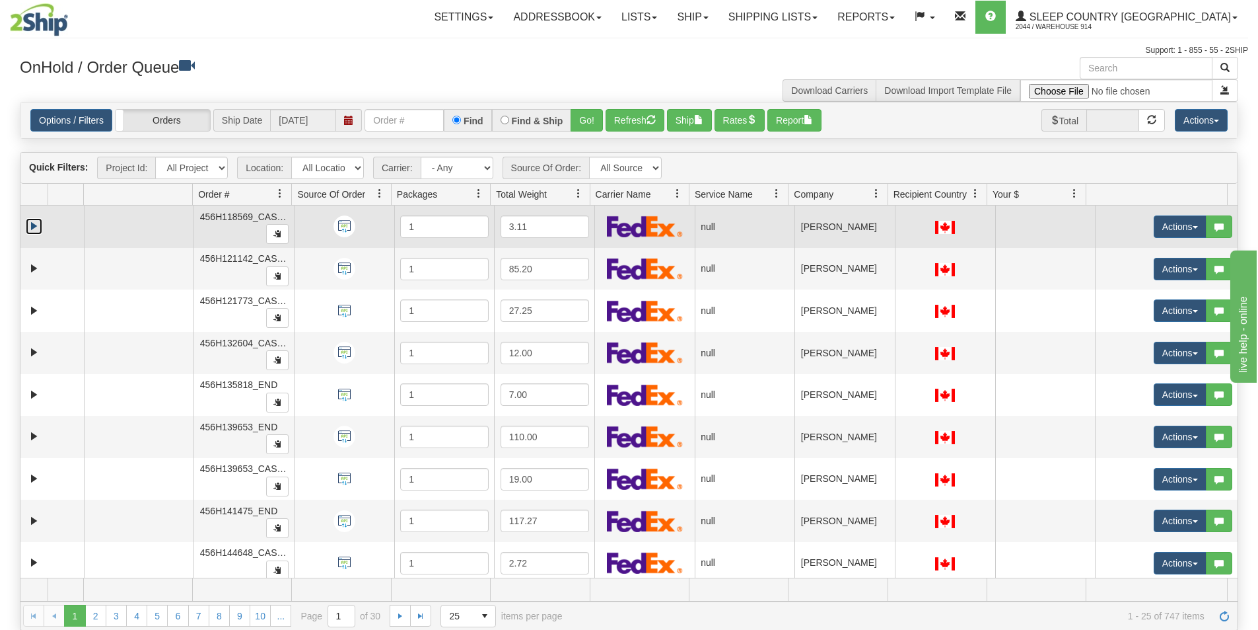
click at [37, 225] on link "Expand" at bounding box center [34, 226] width 17 height 17
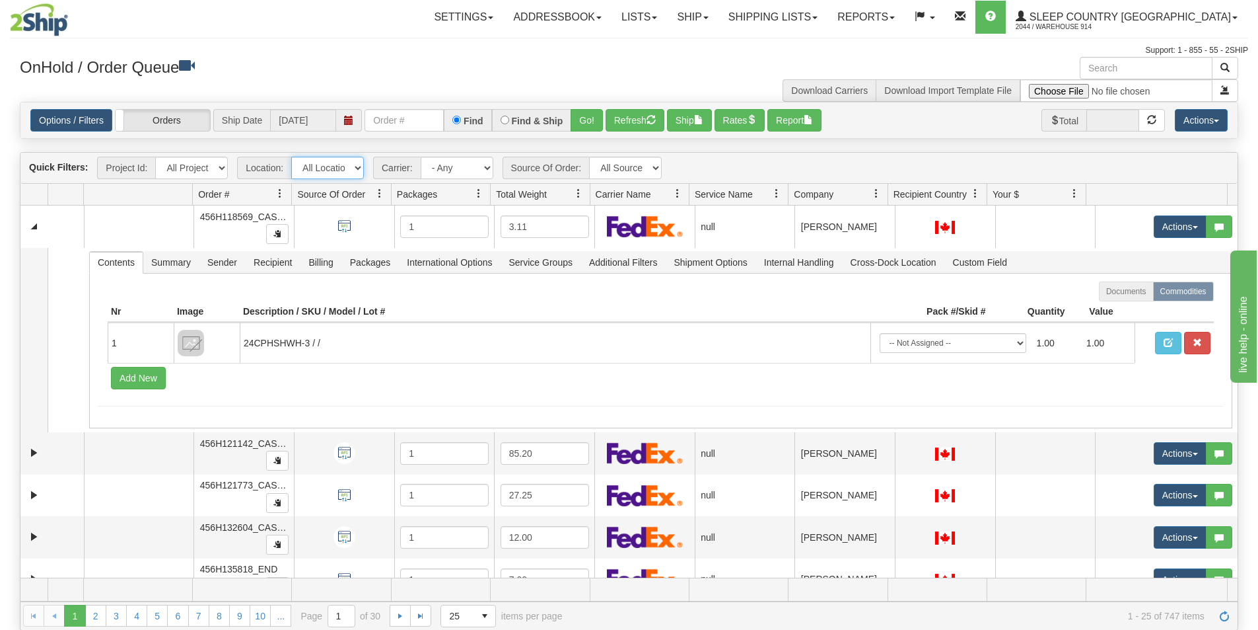
click at [359, 171] on select "All Locations 914 9009 [GEOGRAPHIC_DATA] SLE BEDDN ZINUC" at bounding box center [327, 168] width 73 height 22
select select "7603"
click at [291, 157] on select "All Locations 914 9009 [GEOGRAPHIC_DATA] SLE BEDDN ZINUC" at bounding box center [327, 168] width 73 height 22
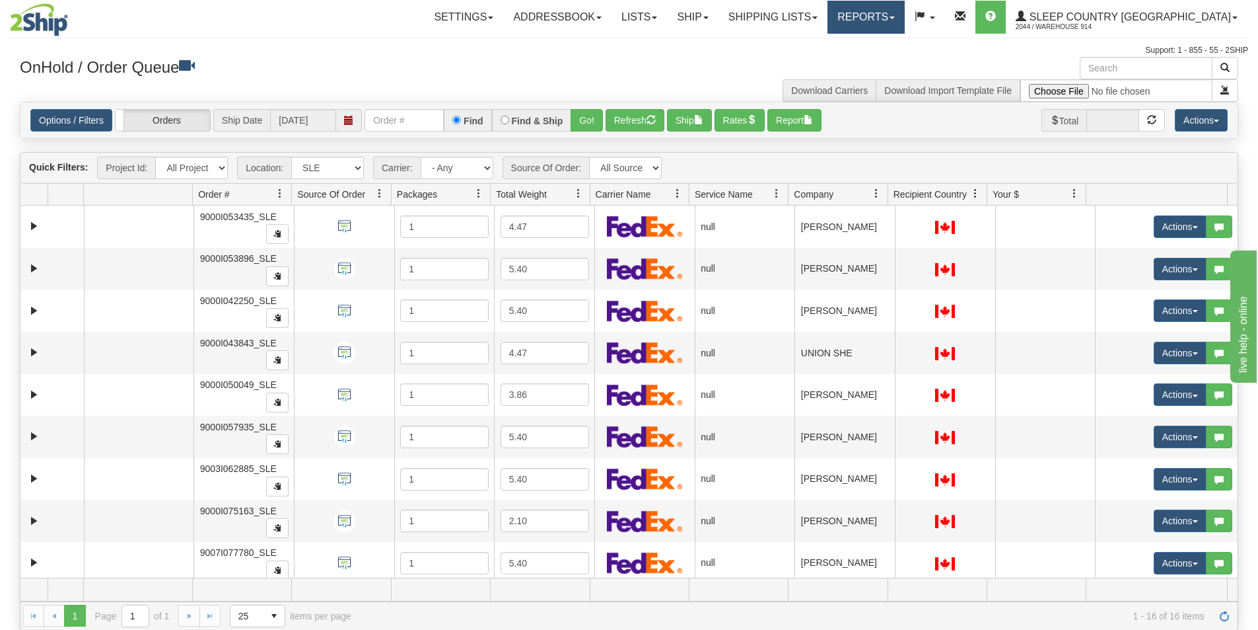
click at [905, 20] on link "Reports" at bounding box center [866, 17] width 77 height 33
click at [718, 17] on link "Ship" at bounding box center [692, 17] width 51 height 33
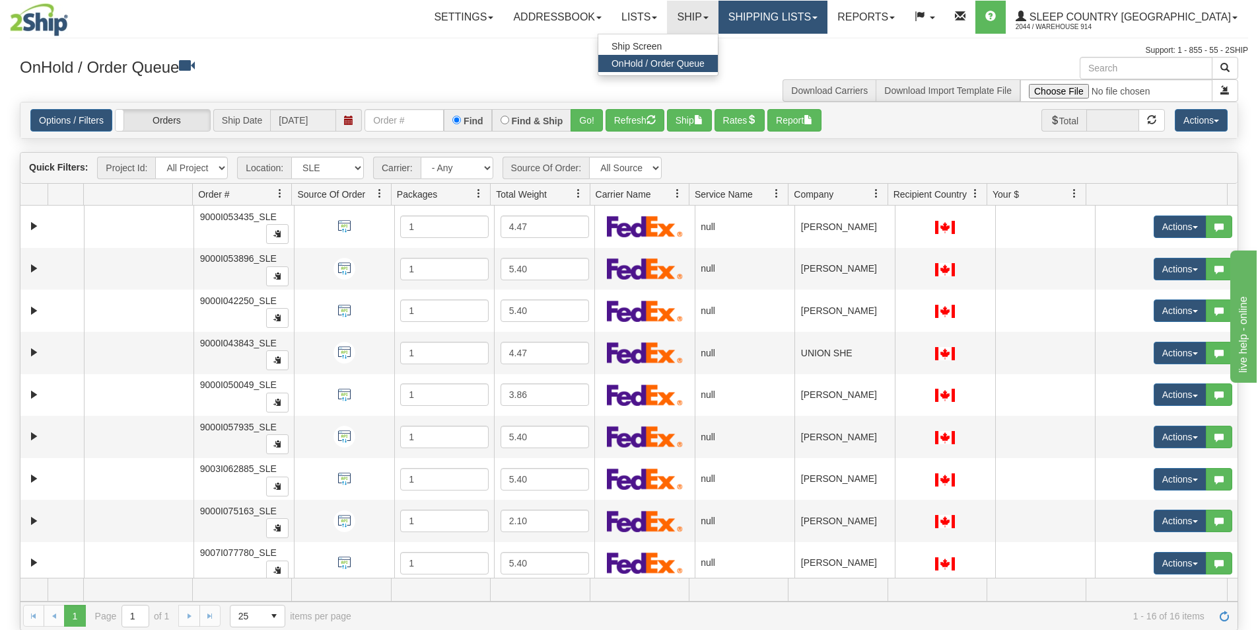
click at [828, 18] on link "Shipping lists" at bounding box center [773, 17] width 109 height 33
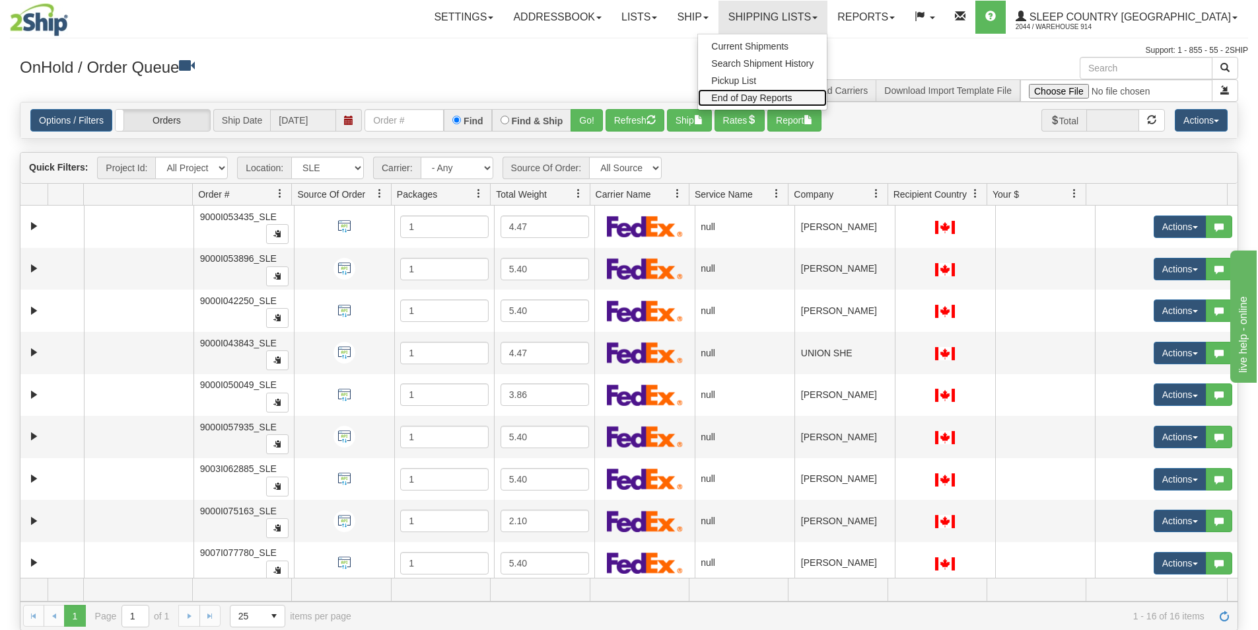
click at [792, 100] on span "End of Day Reports" at bounding box center [751, 97] width 81 height 11
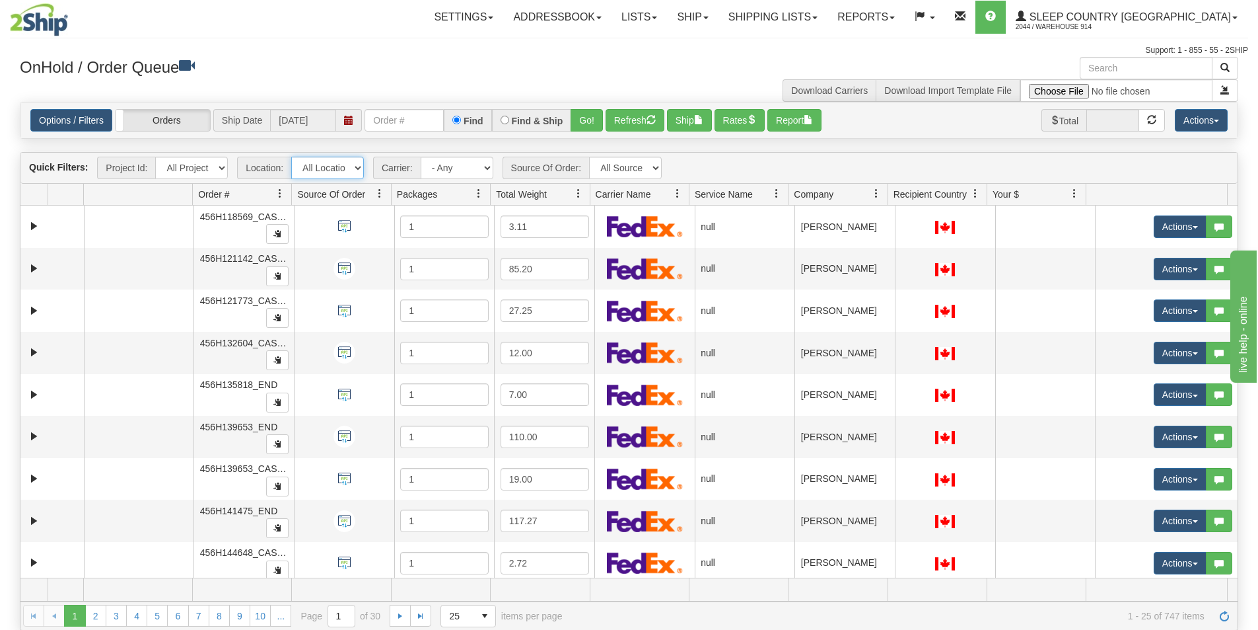
click at [353, 168] on select "All Locations 914 9009 [GEOGRAPHIC_DATA] SLE BEDDN ZINUC" at bounding box center [327, 168] width 73 height 22
select select "7603"
click at [291, 157] on select "All Locations 914 9009 [GEOGRAPHIC_DATA] SLE BEDDN ZINUC" at bounding box center [327, 168] width 73 height 22
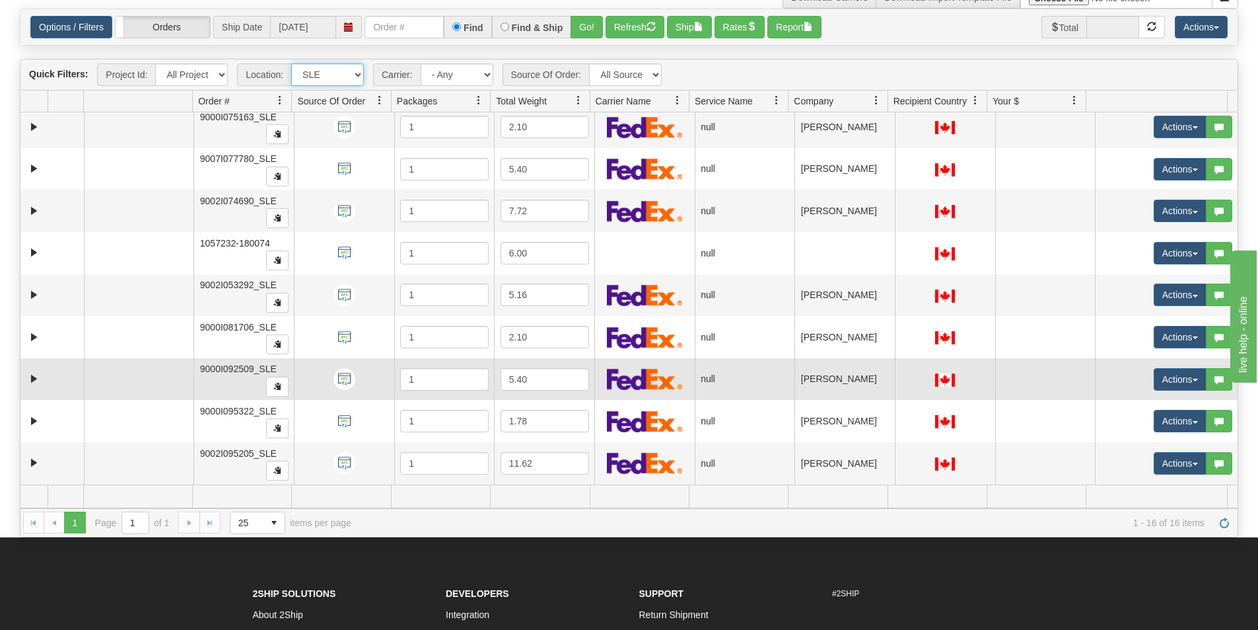
scroll to position [198, 0]
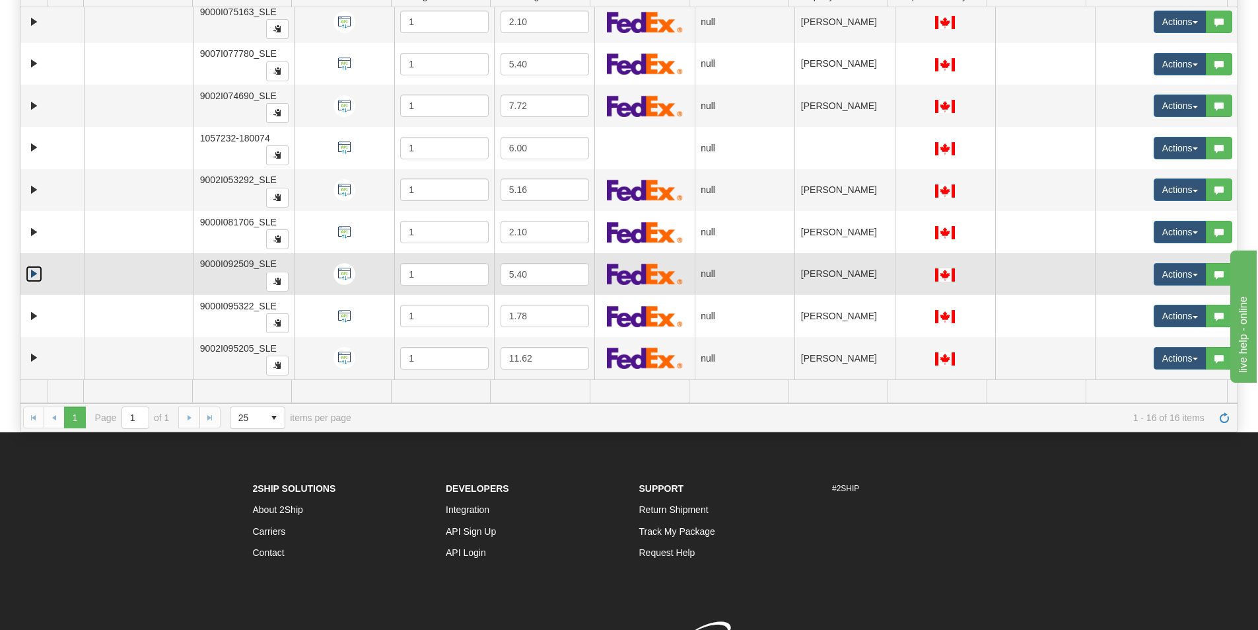
click at [30, 275] on link "Expand" at bounding box center [34, 274] width 17 height 17
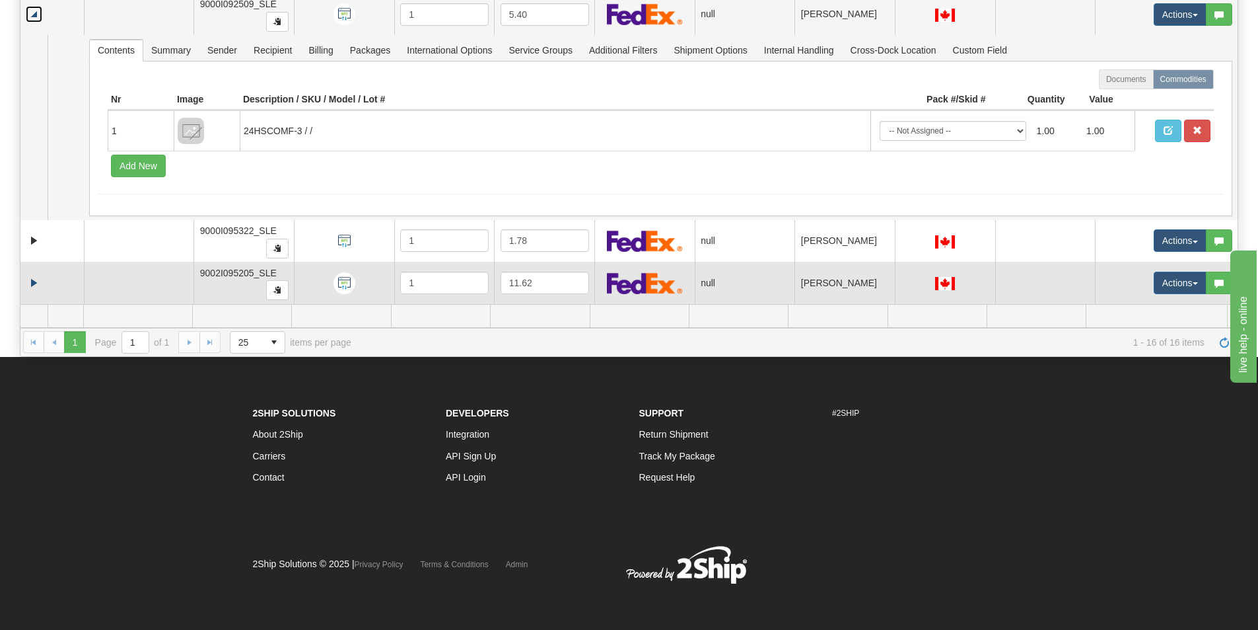
scroll to position [274, 0]
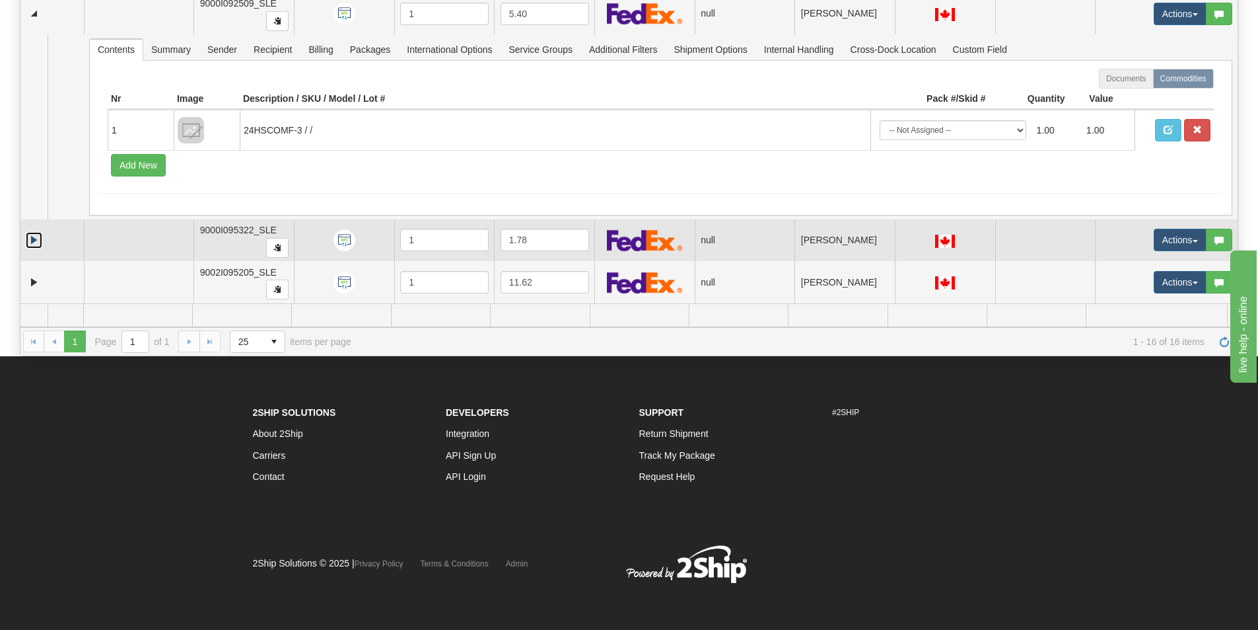
click at [33, 244] on link "Expand" at bounding box center [34, 240] width 17 height 17
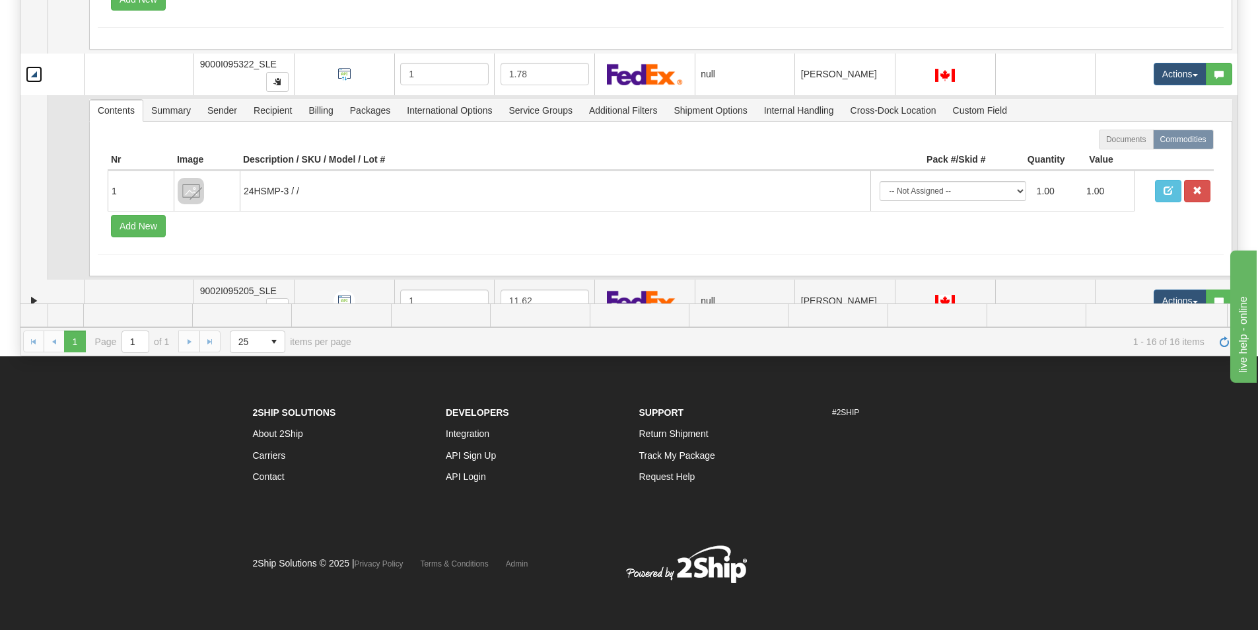
scroll to position [669, 0]
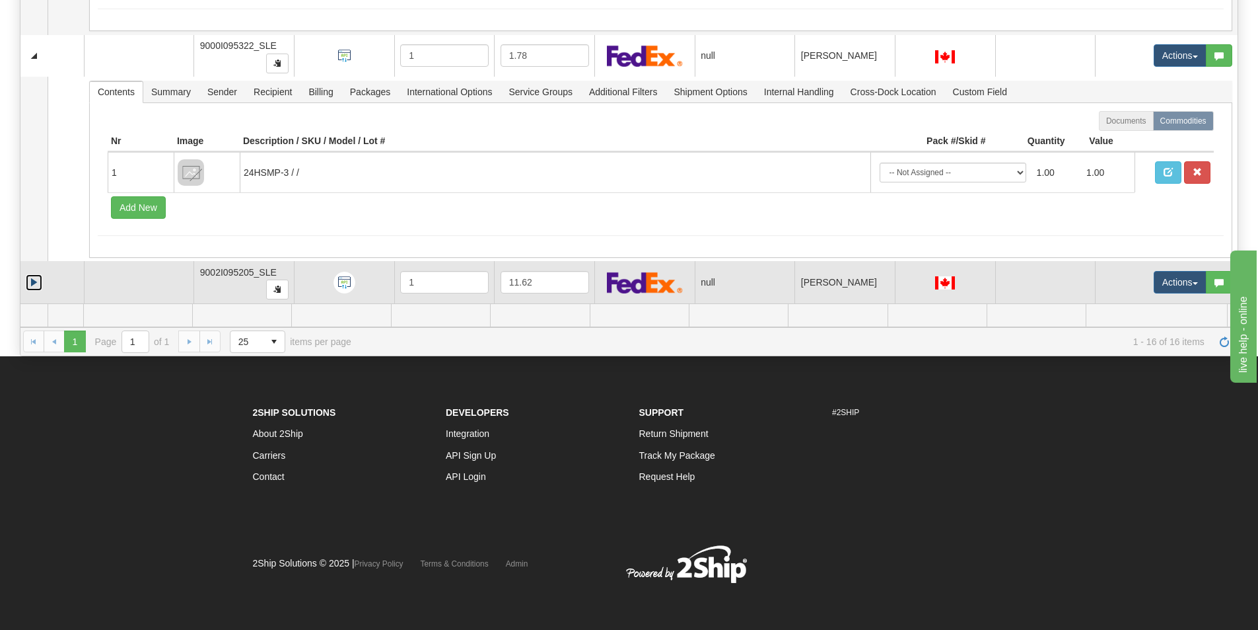
click at [32, 284] on link "Expand" at bounding box center [34, 282] width 17 height 17
click at [31, 284] on link "Collapse" at bounding box center [34, 282] width 17 height 17
click at [32, 284] on link "Expand" at bounding box center [34, 282] width 17 height 17
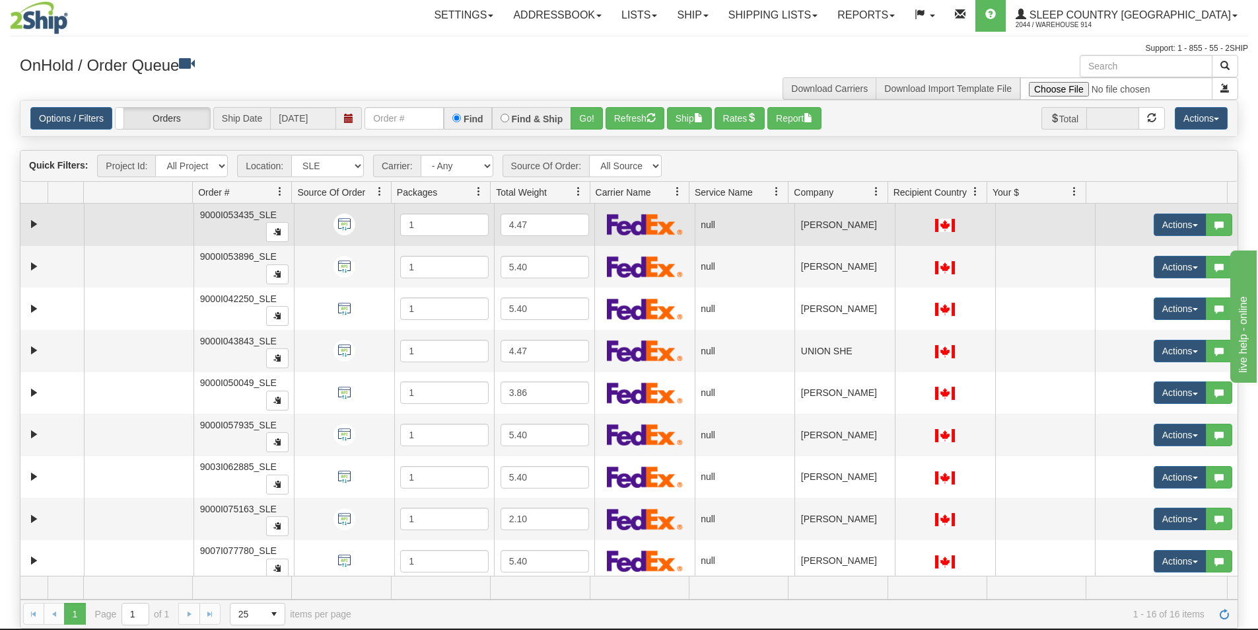
scroll to position [0, 0]
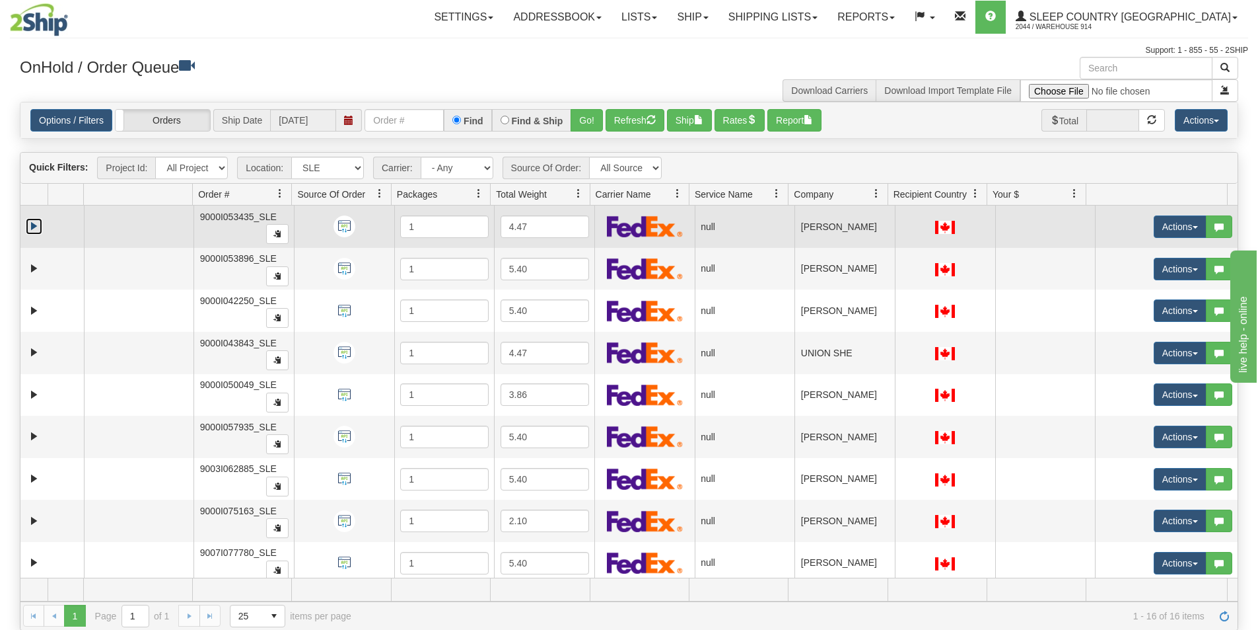
click at [32, 230] on link "Expand" at bounding box center [34, 226] width 17 height 17
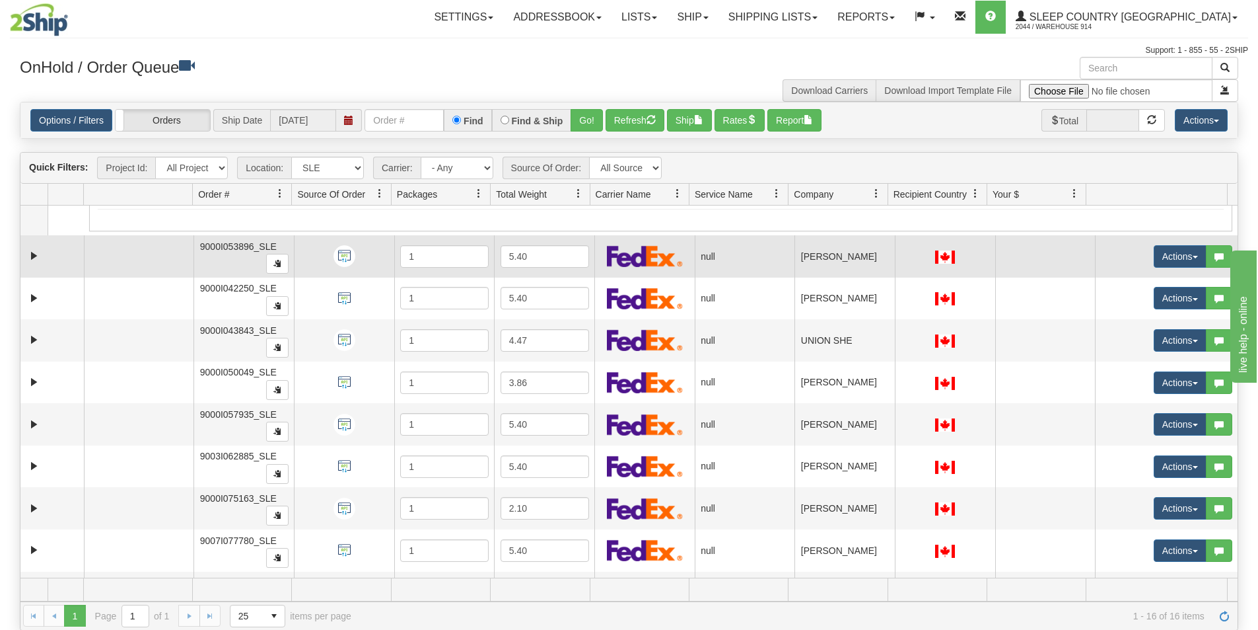
scroll to position [198, 0]
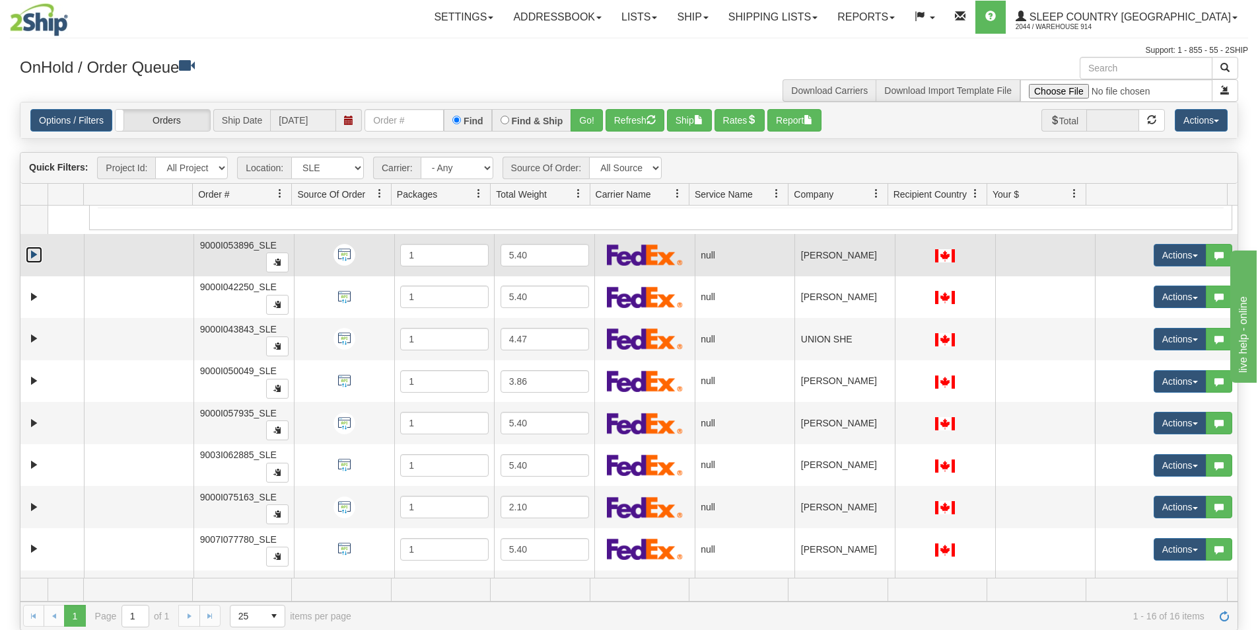
click at [30, 257] on link "Expand" at bounding box center [34, 254] width 17 height 17
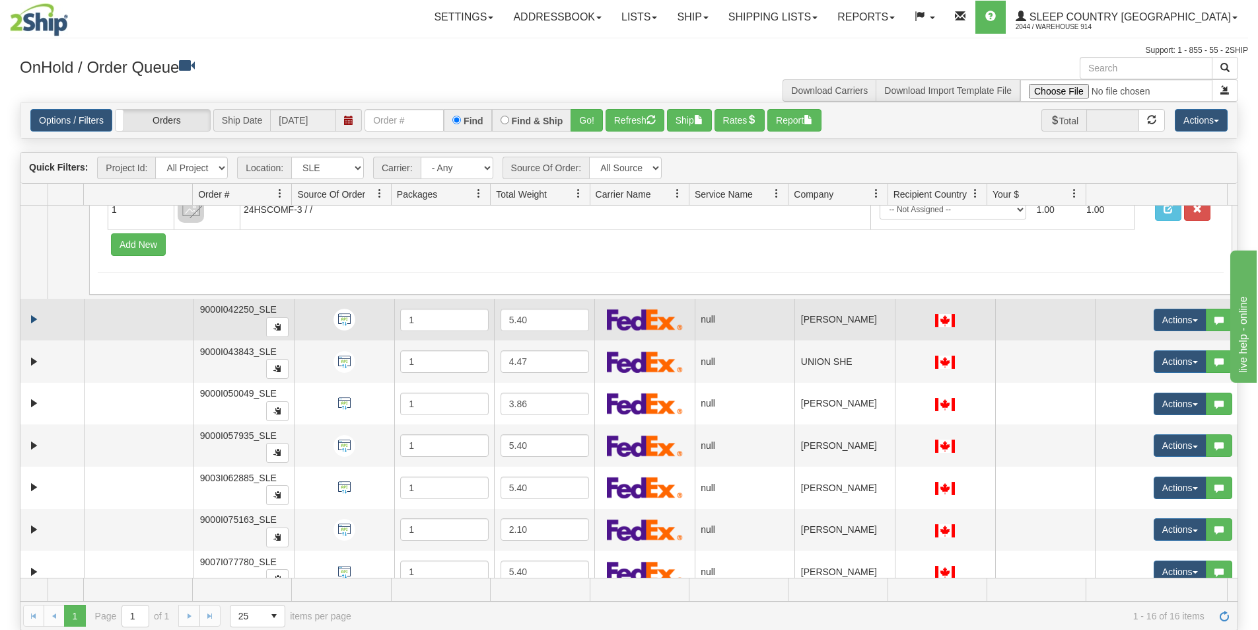
scroll to position [396, 0]
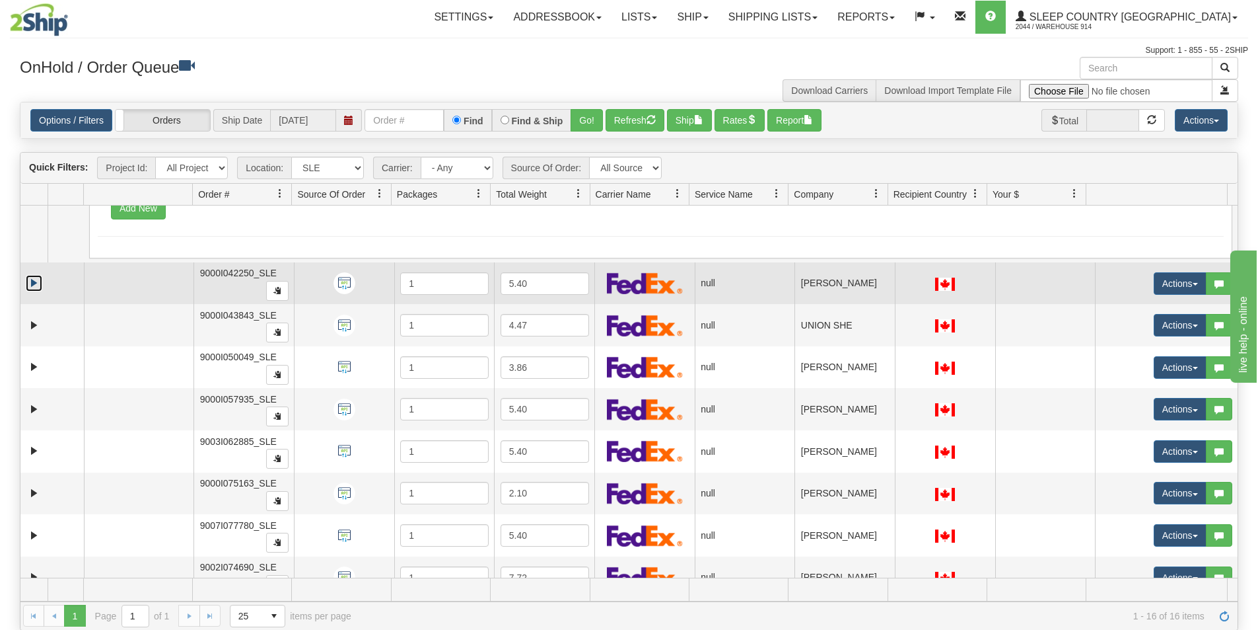
click at [34, 286] on link "Expand" at bounding box center [34, 283] width 17 height 17
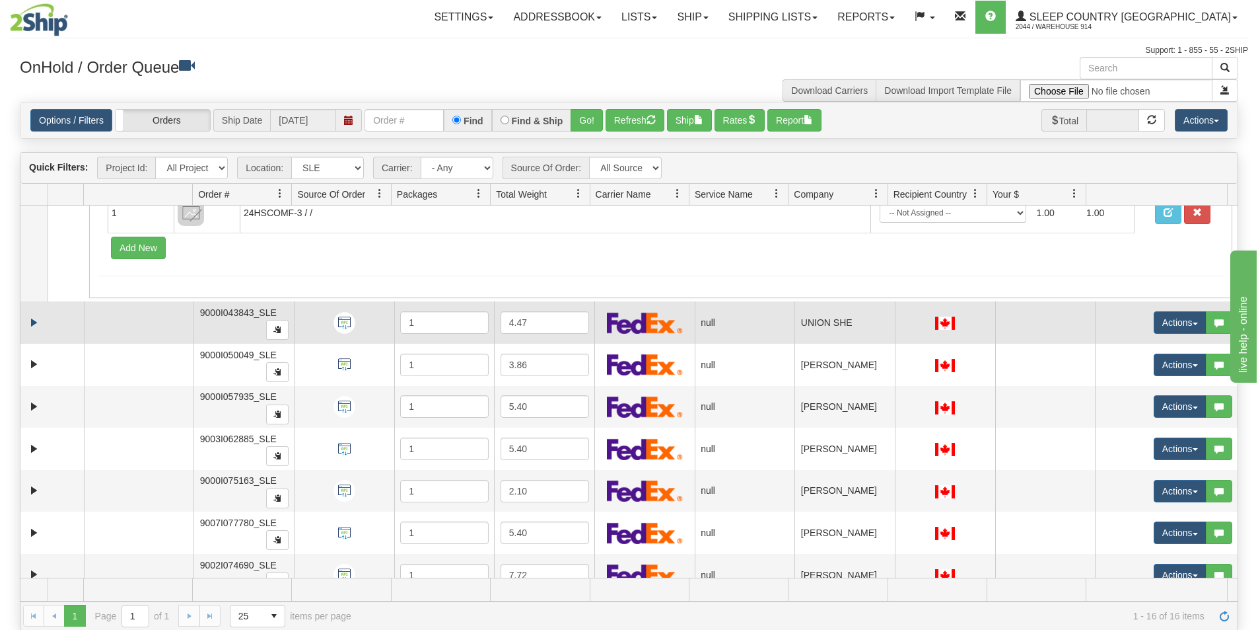
scroll to position [595, 0]
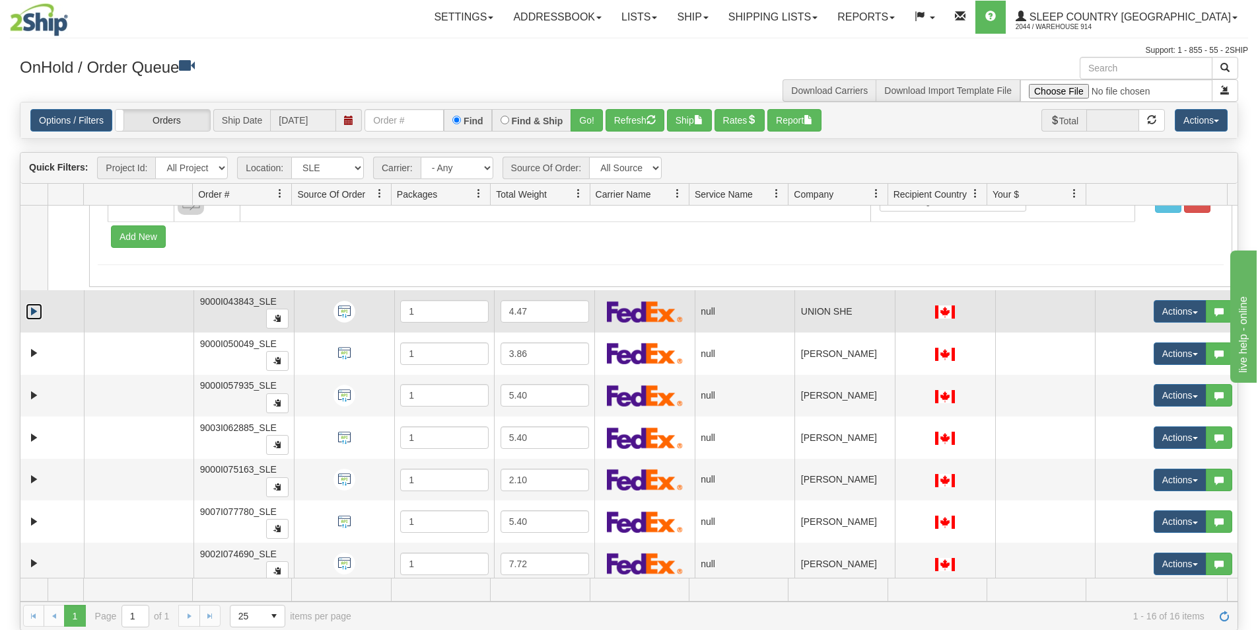
click at [31, 311] on link "Expand" at bounding box center [34, 311] width 17 height 17
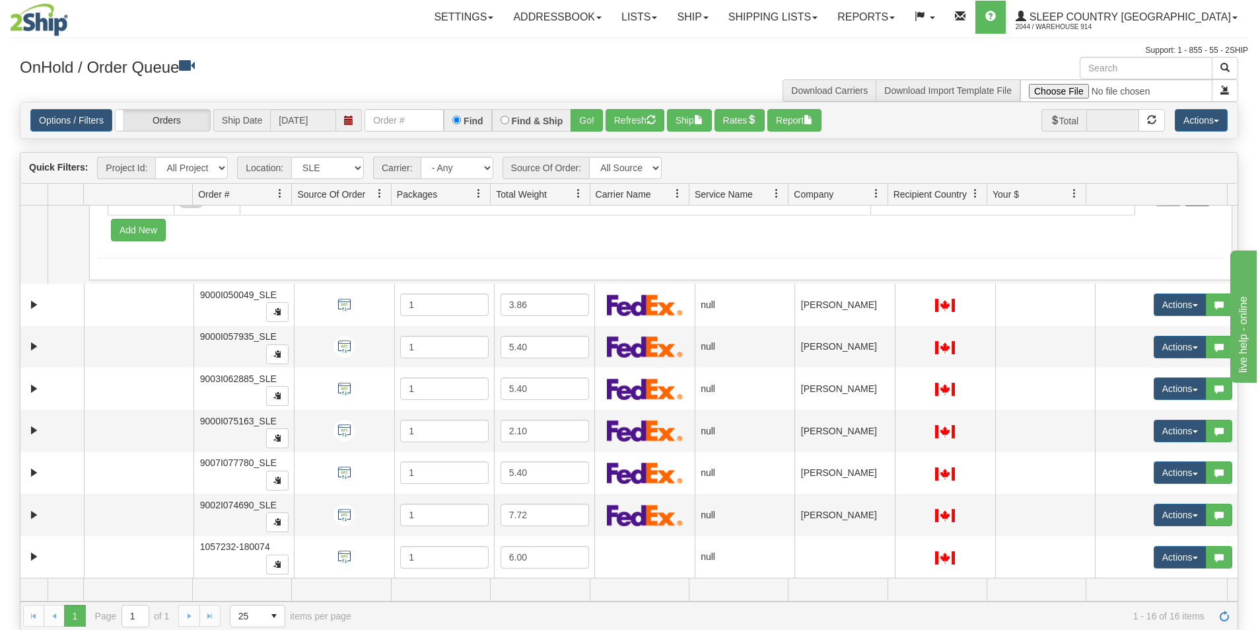
scroll to position [859, 0]
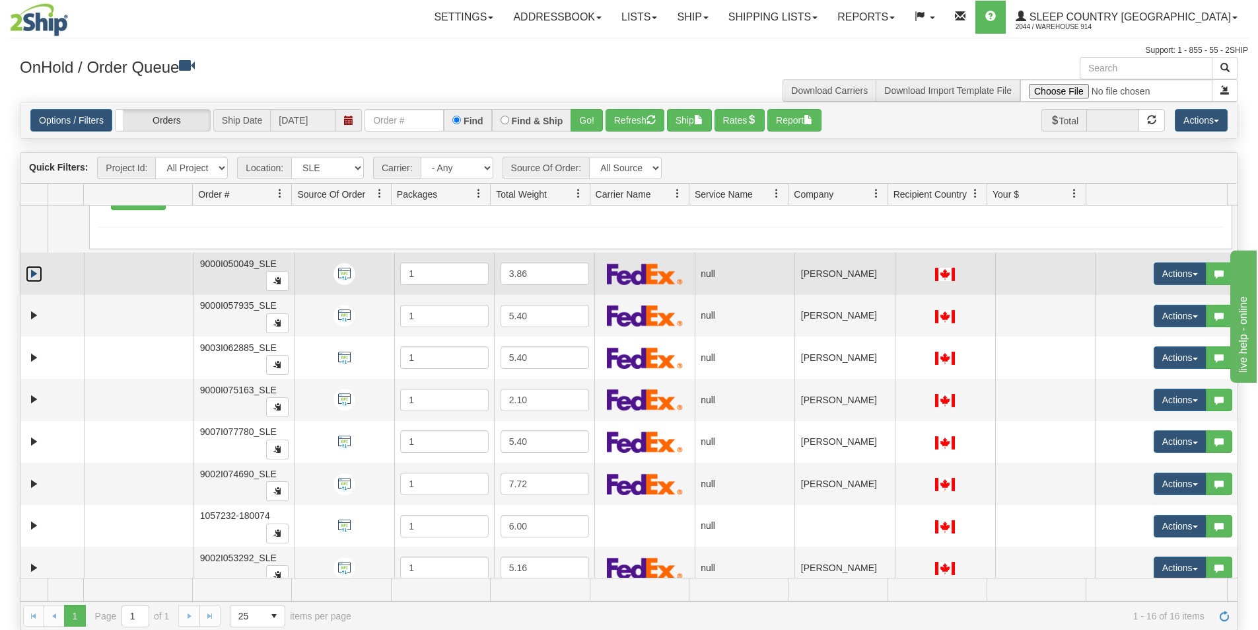
click at [28, 281] on link "Expand" at bounding box center [34, 274] width 17 height 17
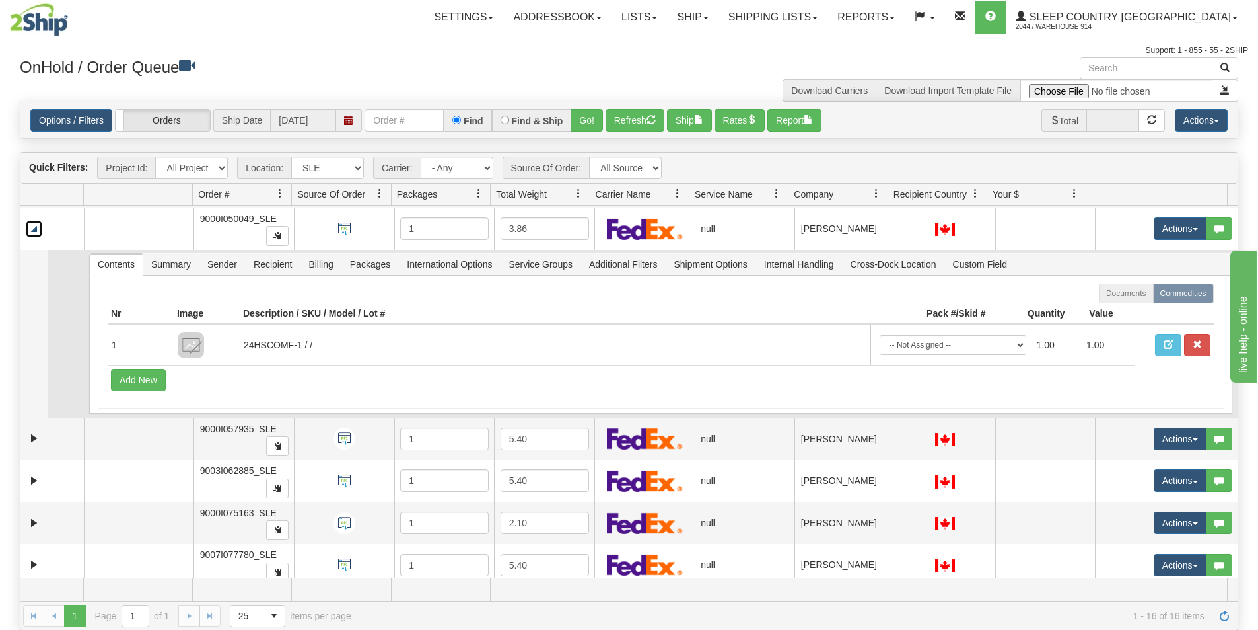
scroll to position [991, 0]
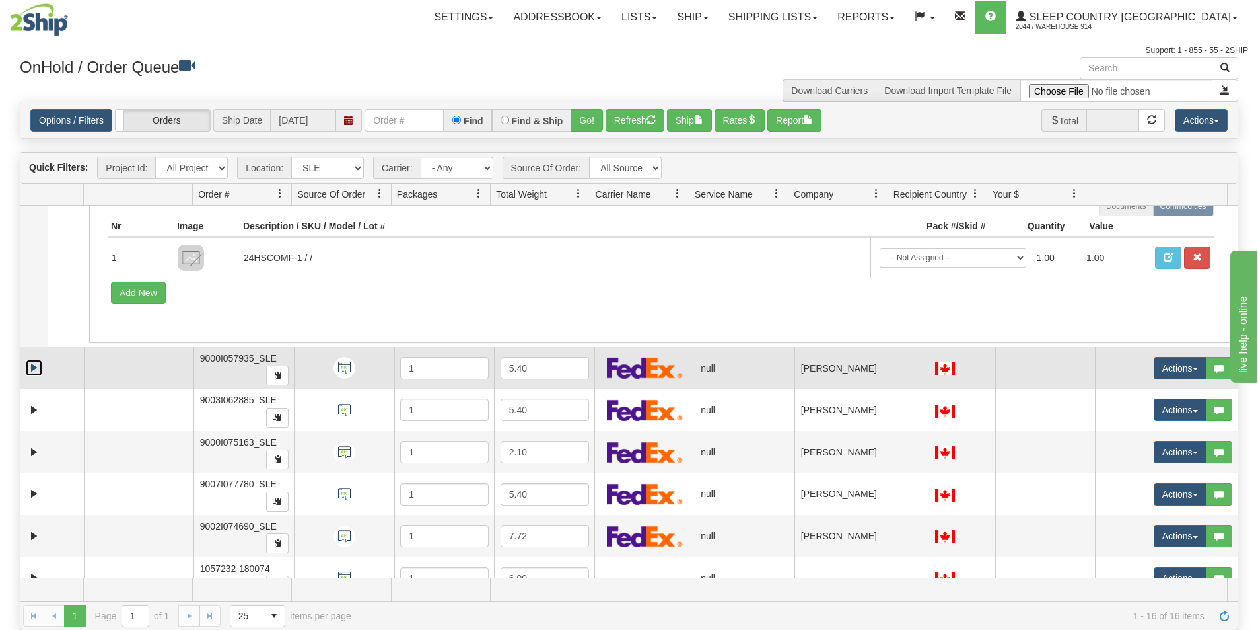
click at [35, 365] on link "Expand" at bounding box center [34, 367] width 17 height 17
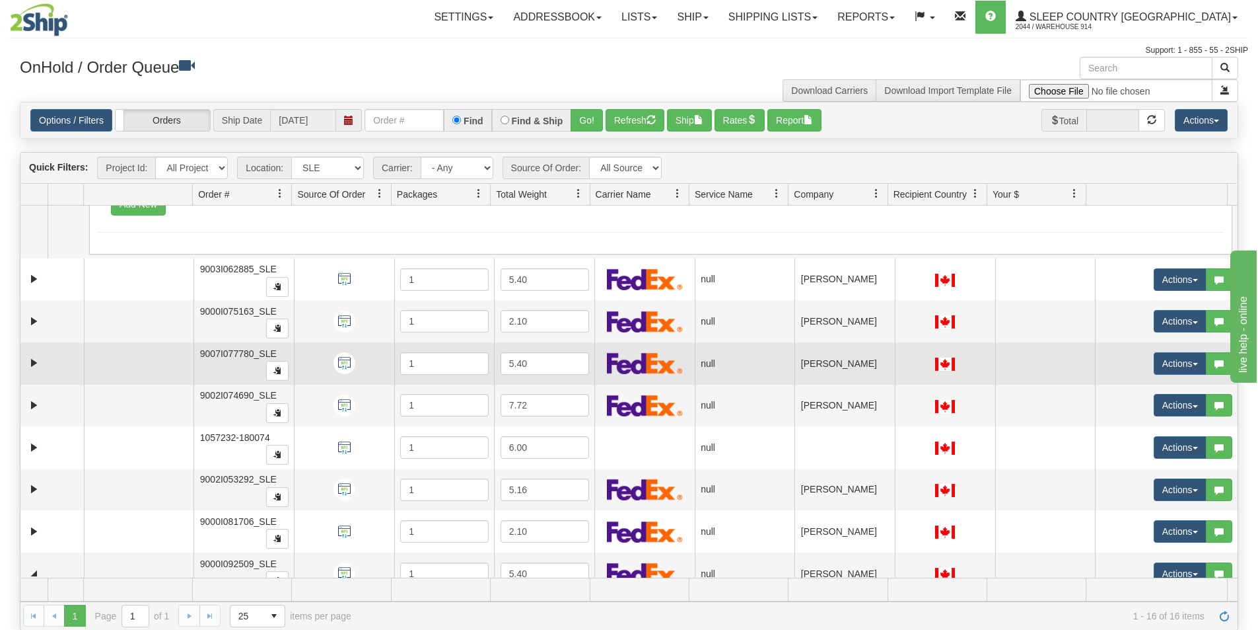
scroll to position [1321, 0]
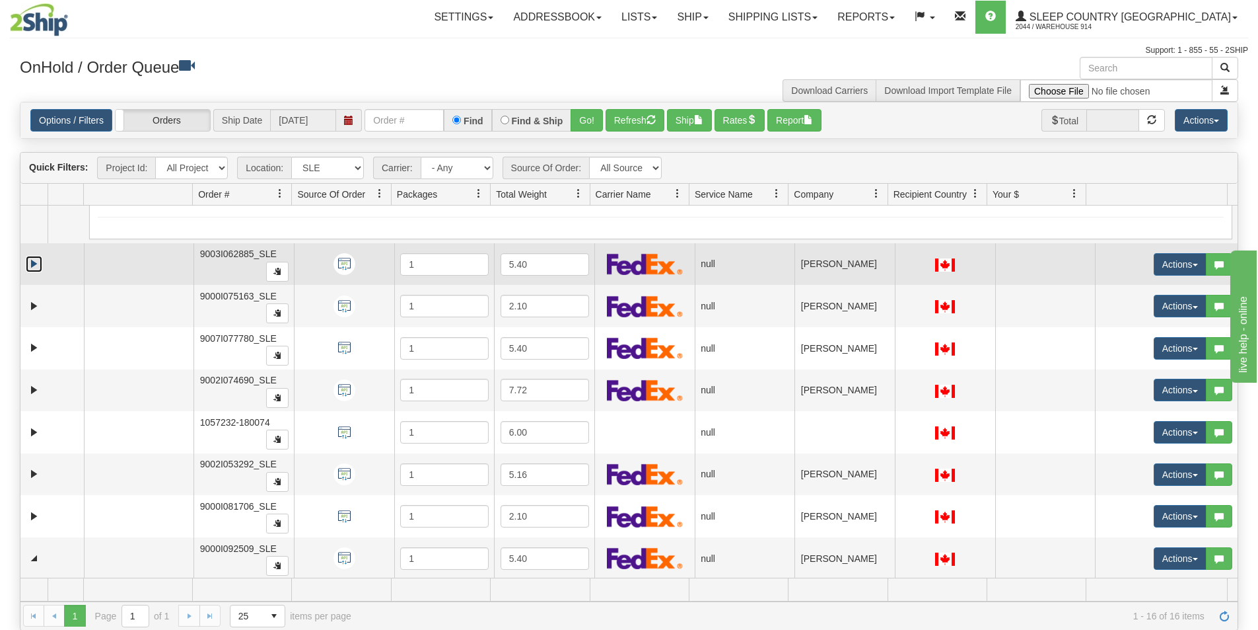
click at [28, 269] on link "Expand" at bounding box center [34, 264] width 17 height 17
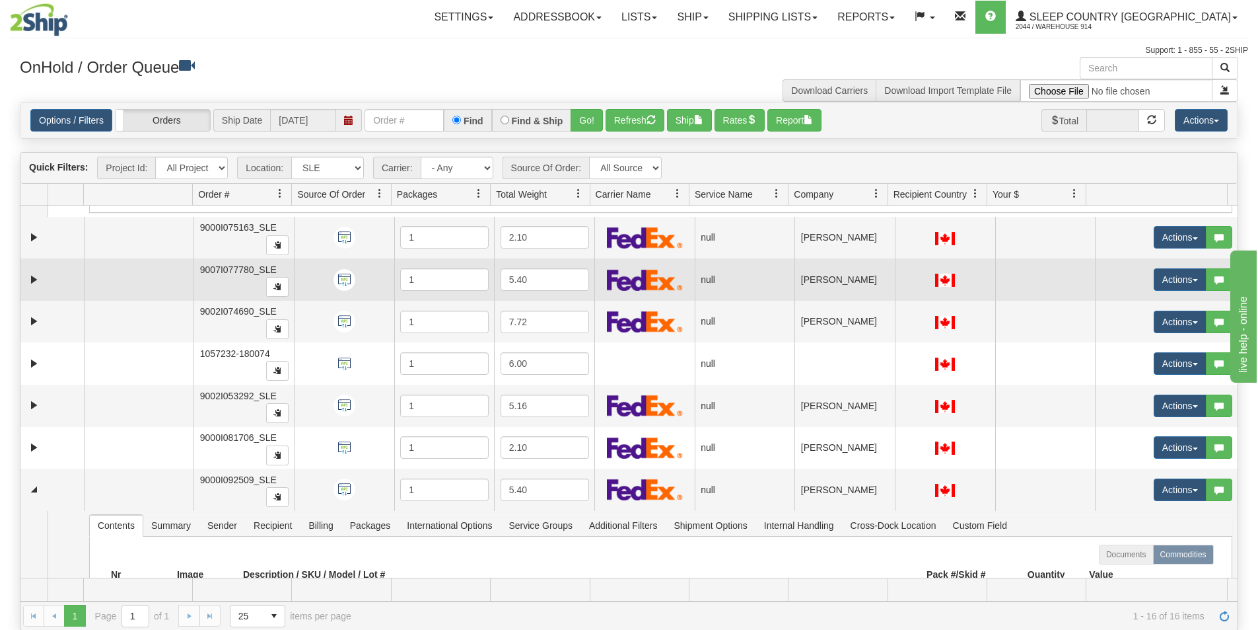
scroll to position [1585, 0]
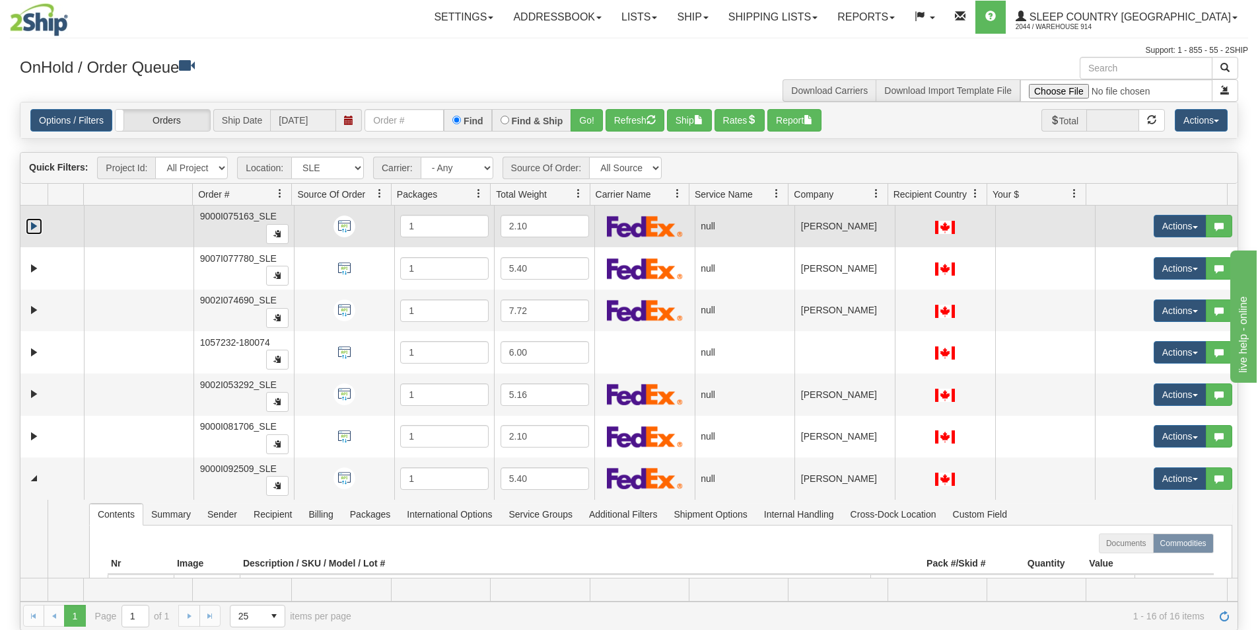
click at [34, 231] on link "Expand" at bounding box center [34, 226] width 17 height 17
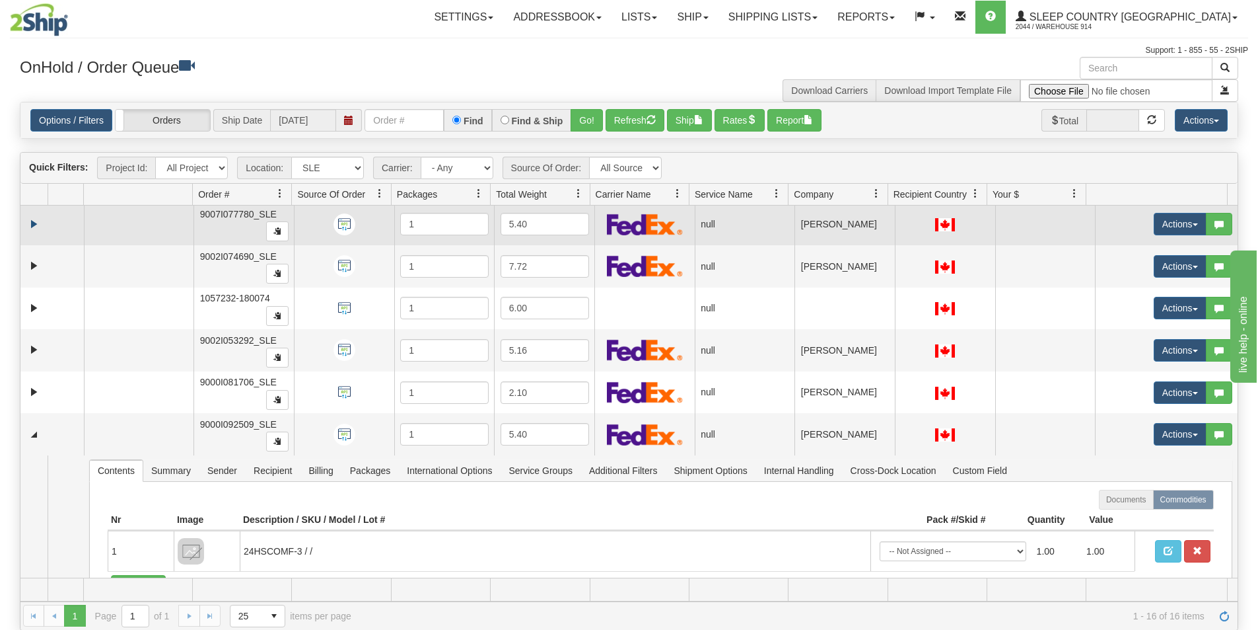
scroll to position [1784, 0]
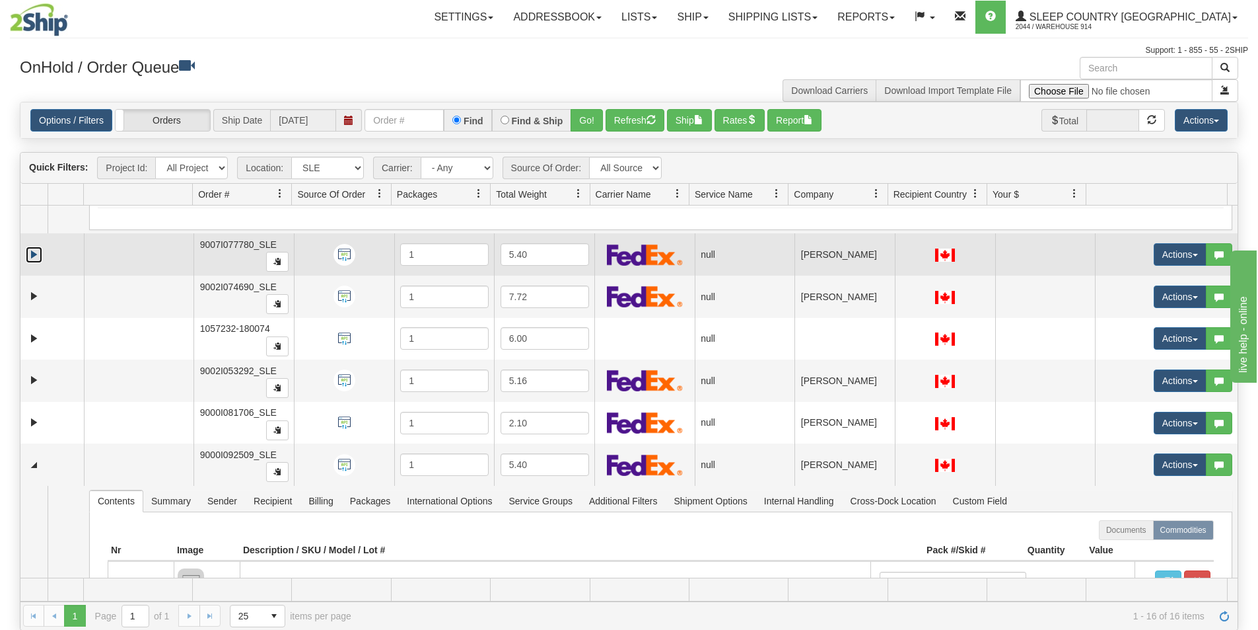
click at [33, 259] on link "Expand" at bounding box center [34, 254] width 17 height 17
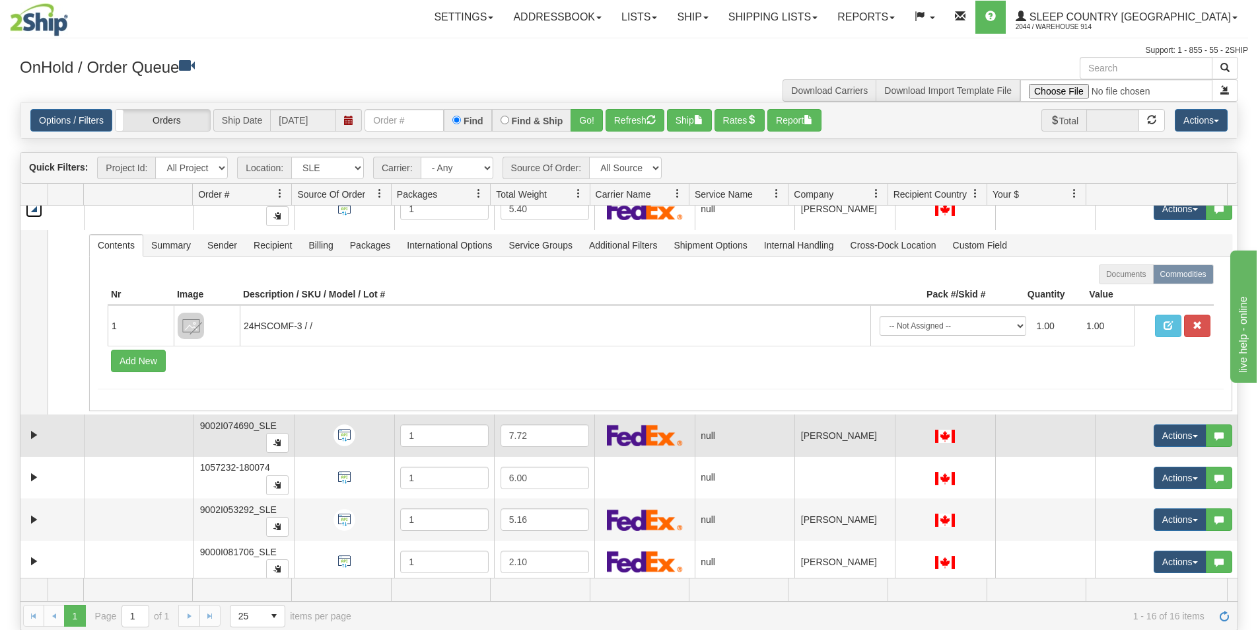
scroll to position [1982, 0]
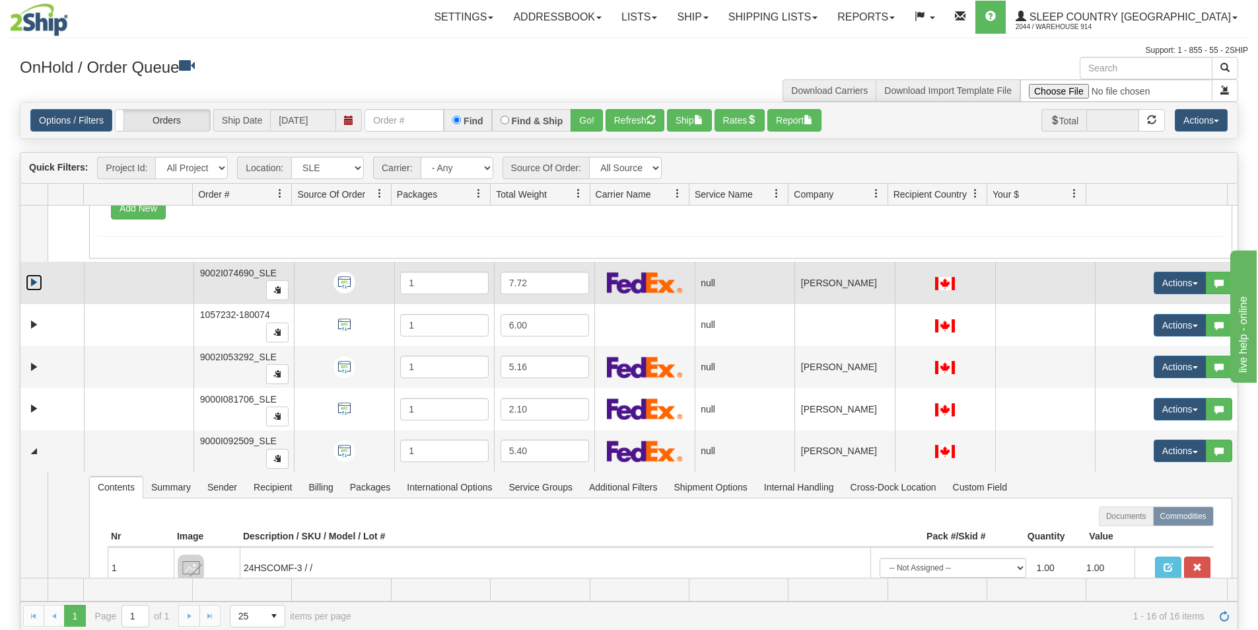
click at [33, 279] on link "Expand" at bounding box center [34, 282] width 17 height 17
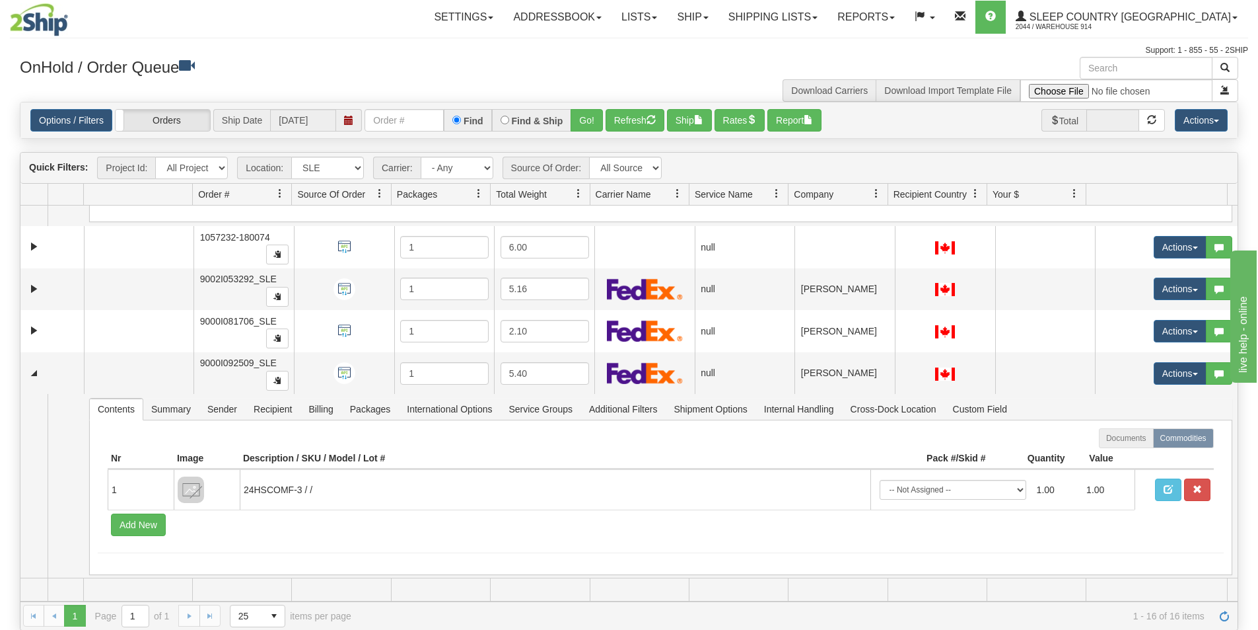
scroll to position [2246, 0]
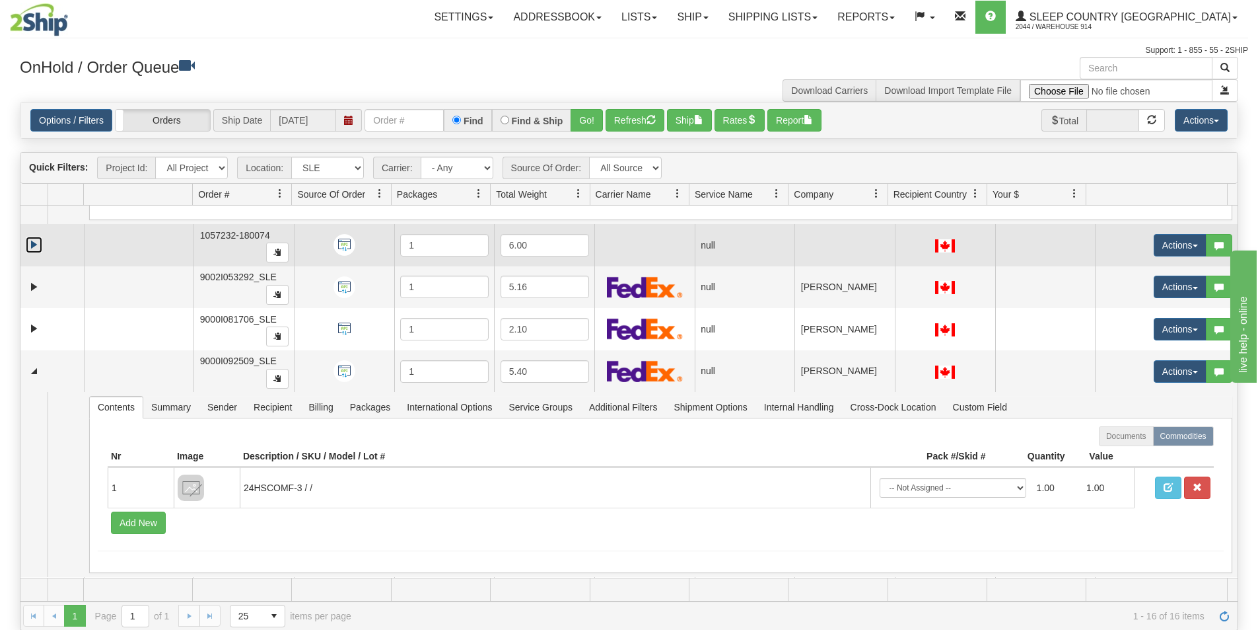
click at [32, 250] on link "Expand" at bounding box center [34, 244] width 17 height 17
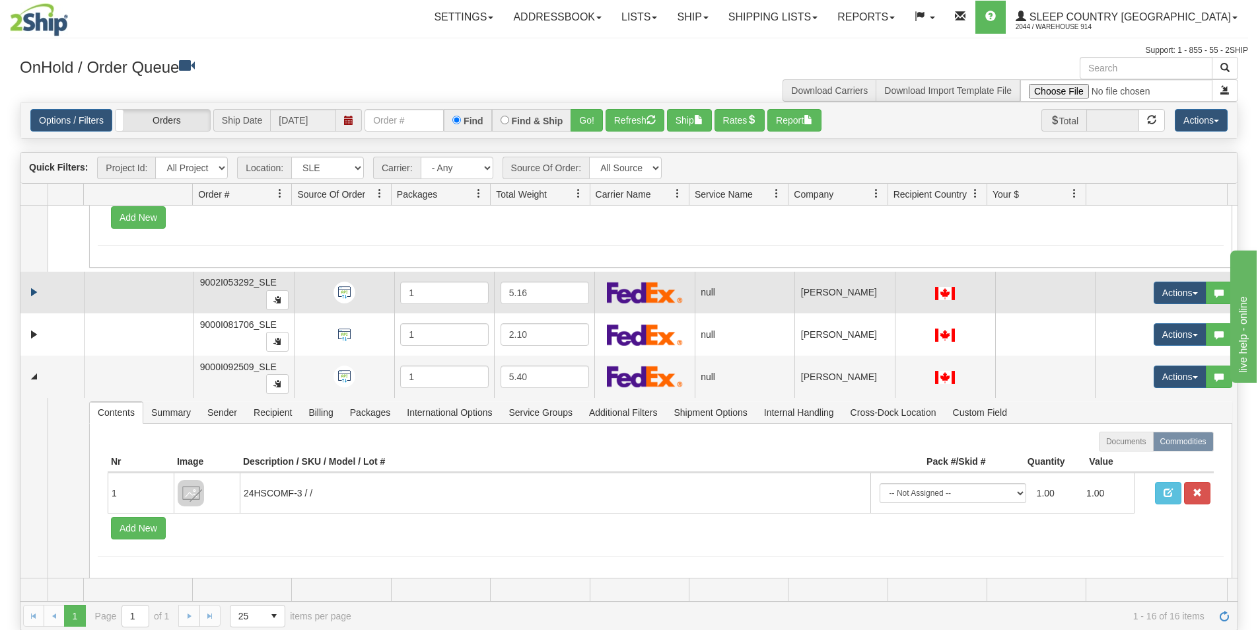
scroll to position [2444, 0]
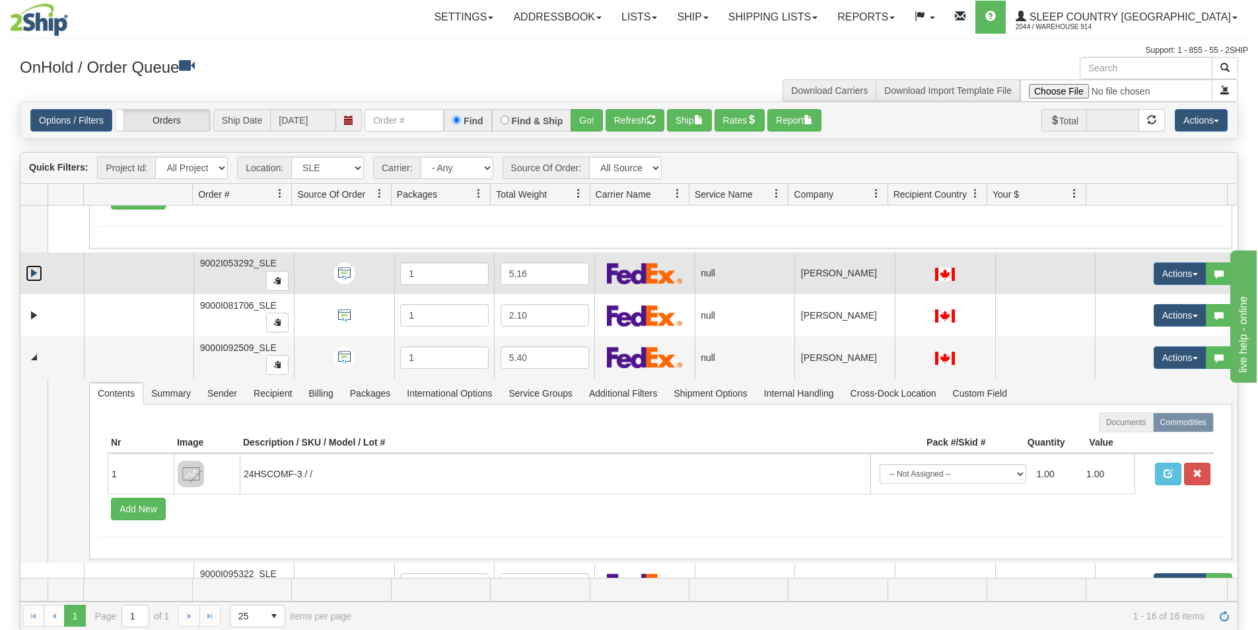
click at [31, 271] on link "Expand" at bounding box center [34, 273] width 17 height 17
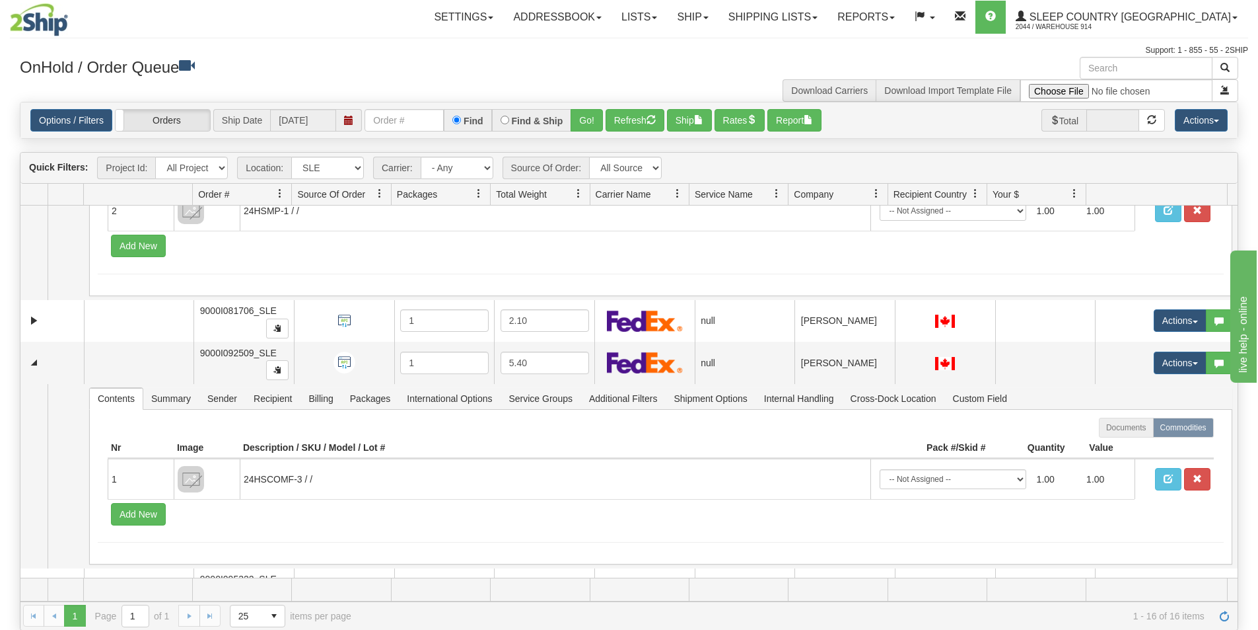
scroll to position [2708, 0]
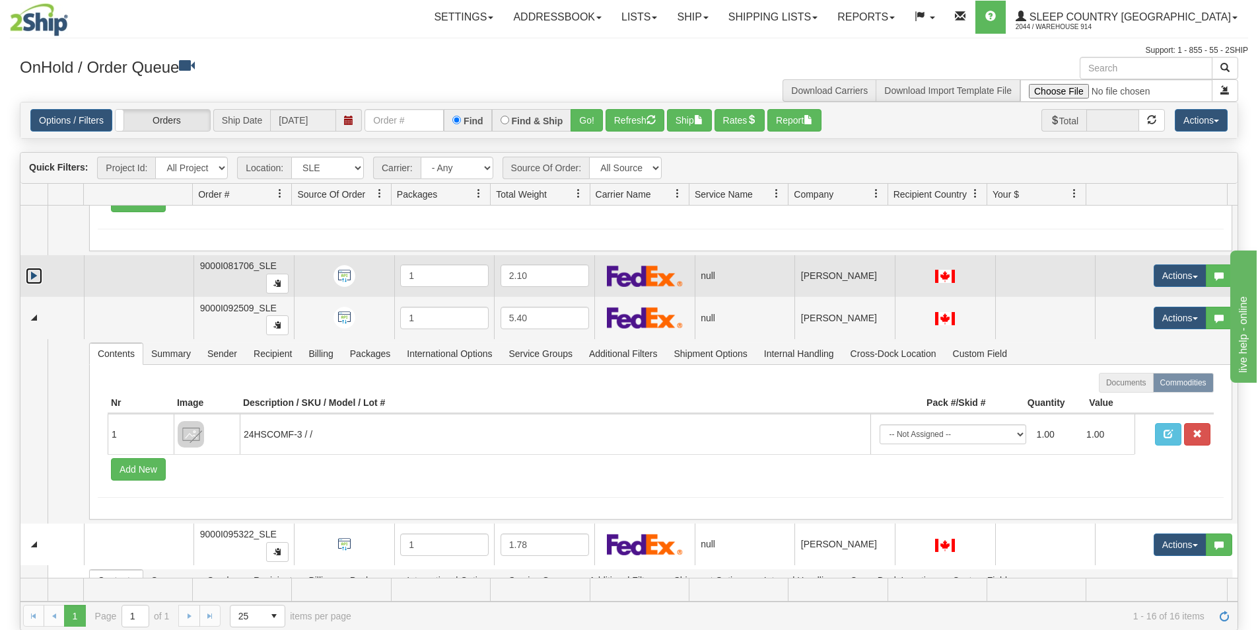
click at [36, 275] on link "Expand" at bounding box center [34, 276] width 17 height 17
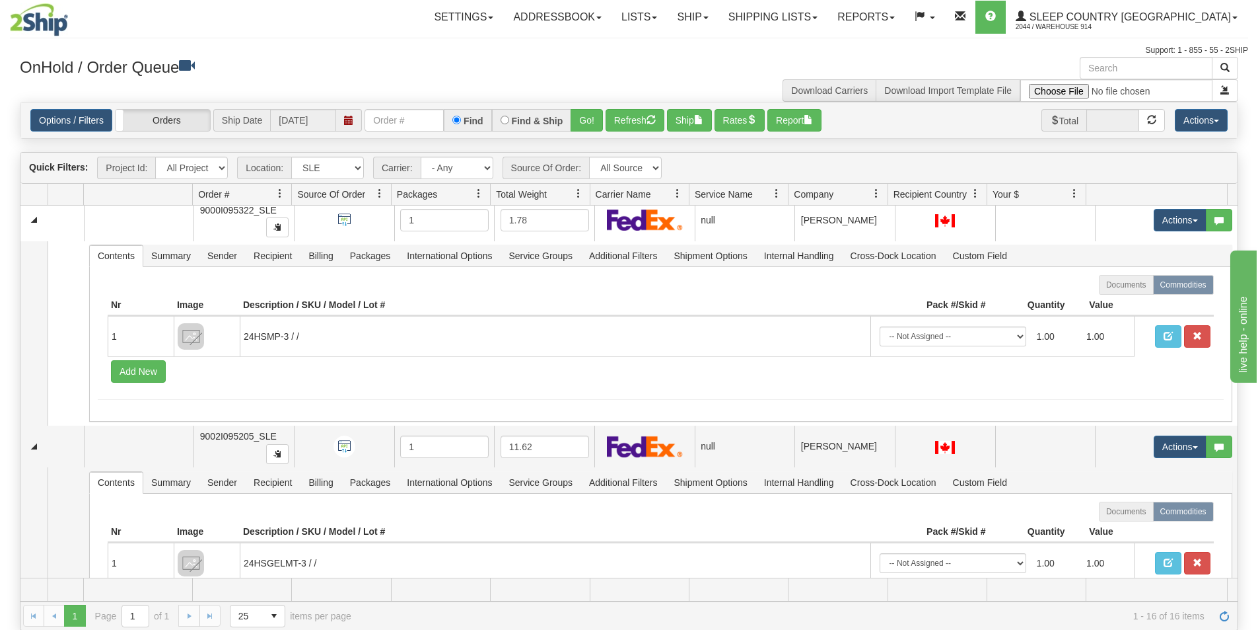
scroll to position [3292, 0]
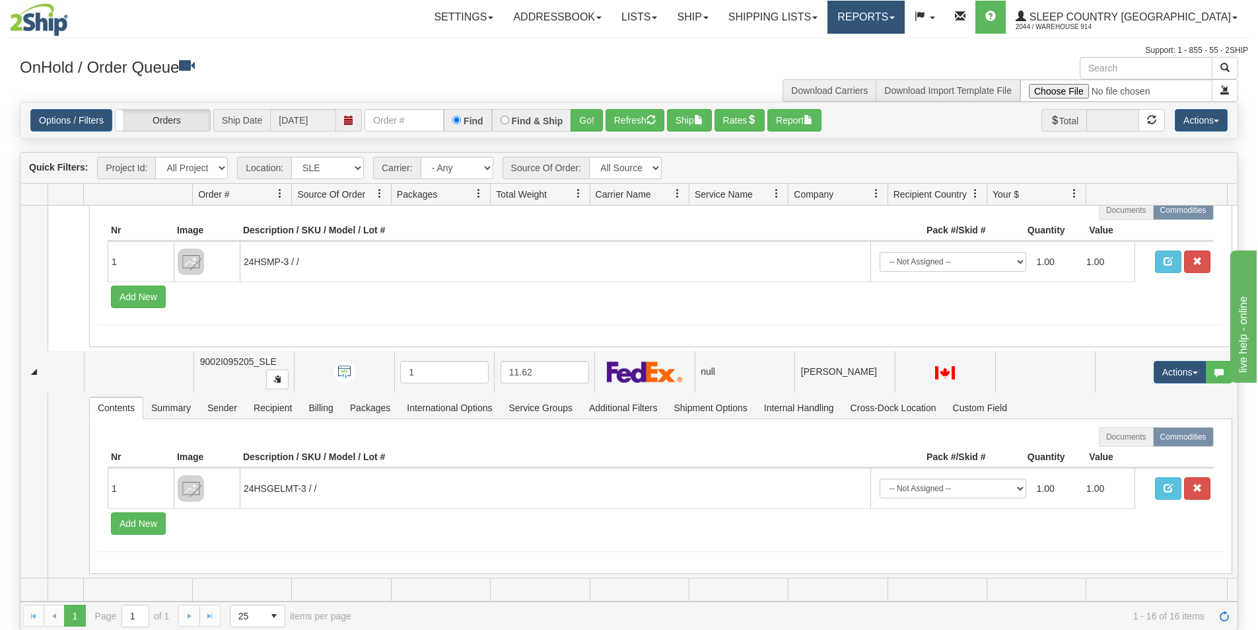
click at [905, 13] on link "Reports" at bounding box center [866, 17] width 77 height 33
click at [904, 40] on link "Standard" at bounding box center [843, 46] width 121 height 17
click at [905, 16] on link "Reports" at bounding box center [866, 17] width 77 height 33
click at [834, 44] on span "Standard" at bounding box center [816, 46] width 38 height 11
click at [895, 44] on div "Toggle navigation Settings Shipping Preferences Fields Preferences New Recipien…" at bounding box center [629, 28] width 1239 height 57
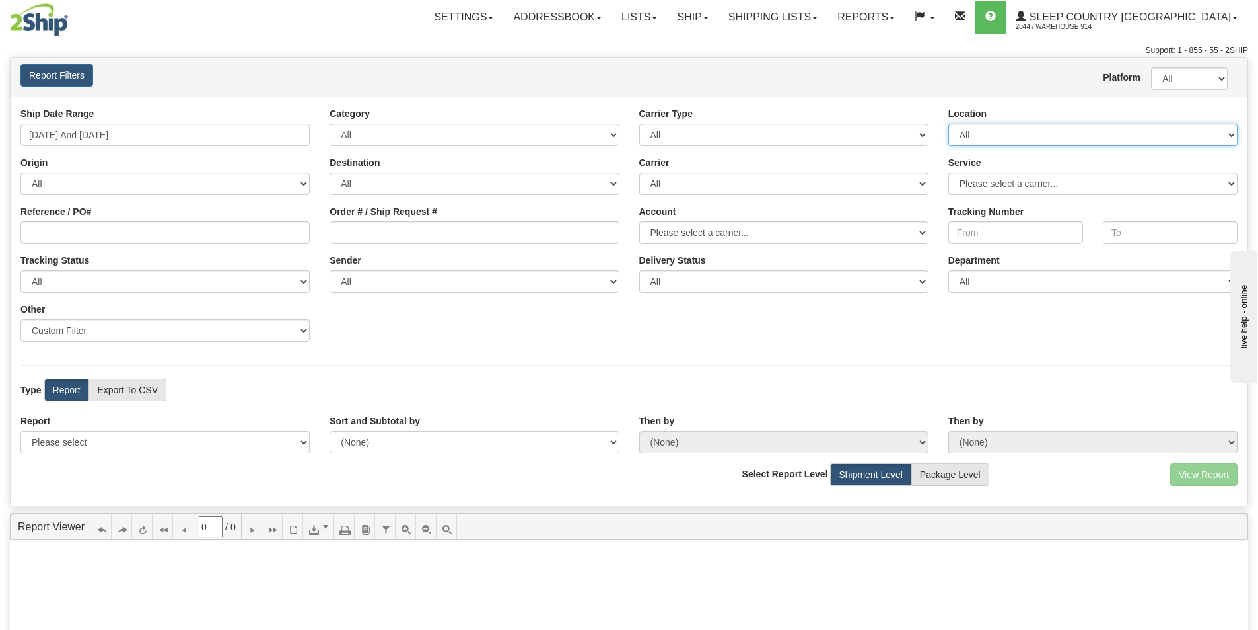
click at [990, 125] on select "All 9009 914 BEDDN CASPC END SLE ZINUC" at bounding box center [1093, 135] width 289 height 22
select select "7603"
click at [949, 124] on select "All 9009 914 BEDDN CASPC END SLE ZINUC" at bounding box center [1093, 135] width 289 height 22
click at [149, 446] on select "Please select 1 Line Shipment Report Address Detail Basic Shipment Overview Can…" at bounding box center [164, 442] width 289 height 22
select select "Users\Tracking Detail.trdx"
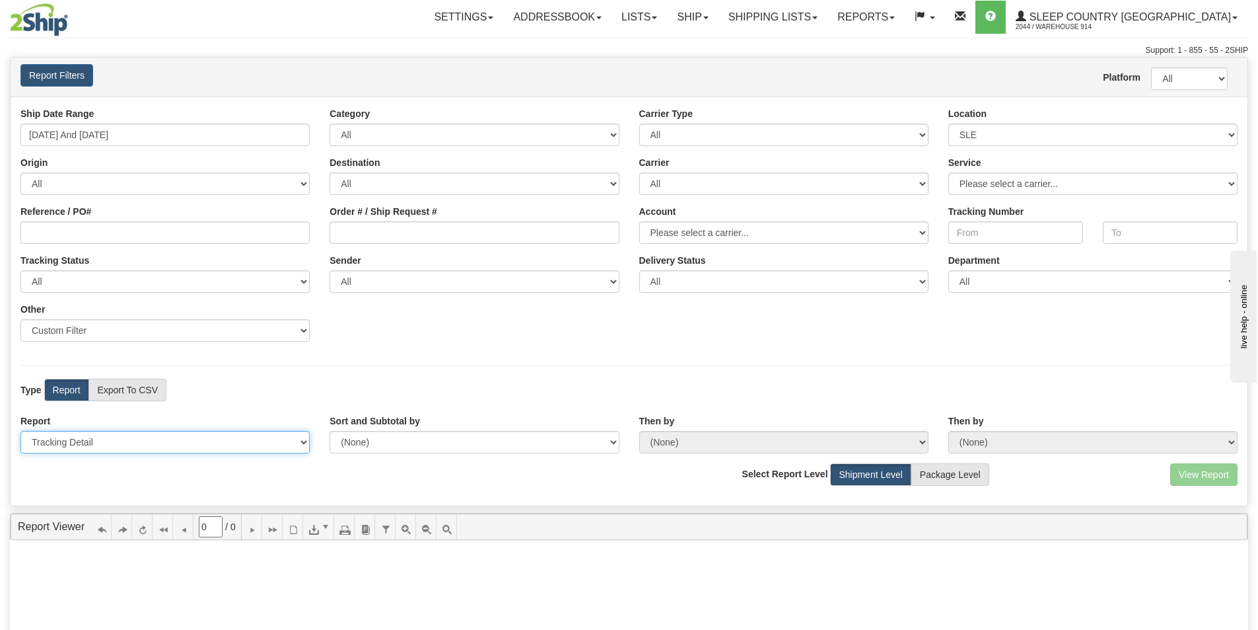
click at [20, 431] on select "Please select 1 Line Shipment Report Address Detail Basic Shipment Overview Can…" at bounding box center [164, 442] width 289 height 22
click at [1198, 479] on button "View Report" at bounding box center [1204, 474] width 67 height 22
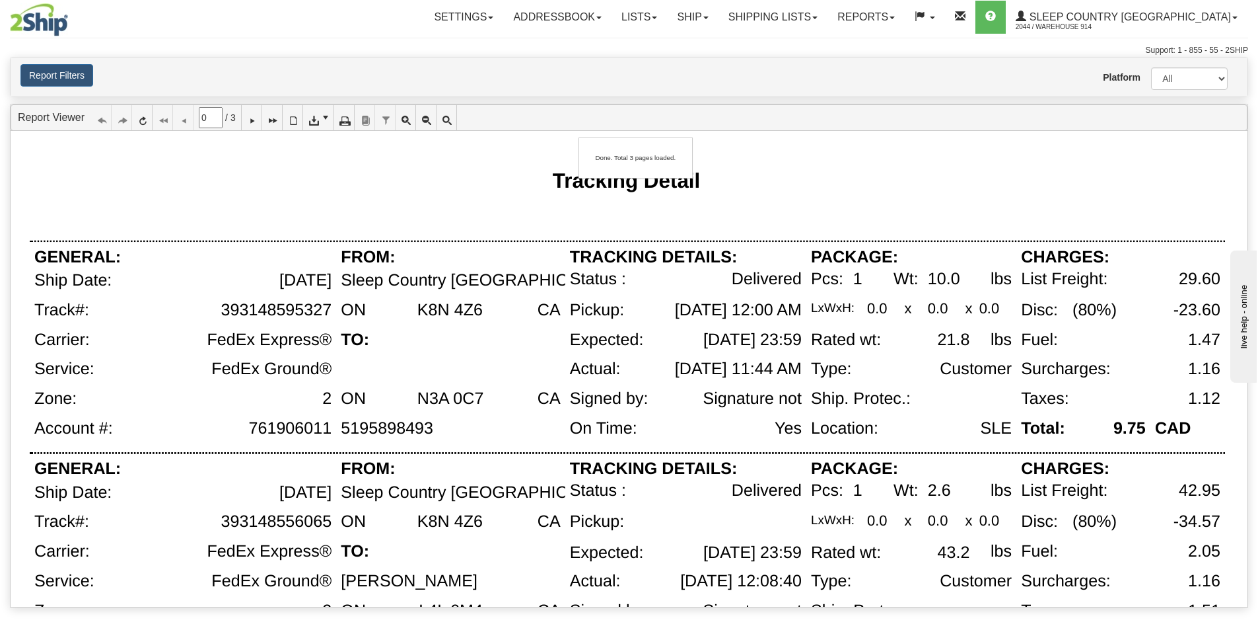
type input "1"
click at [816, 15] on link "Shipping lists" at bounding box center [773, 17] width 109 height 33
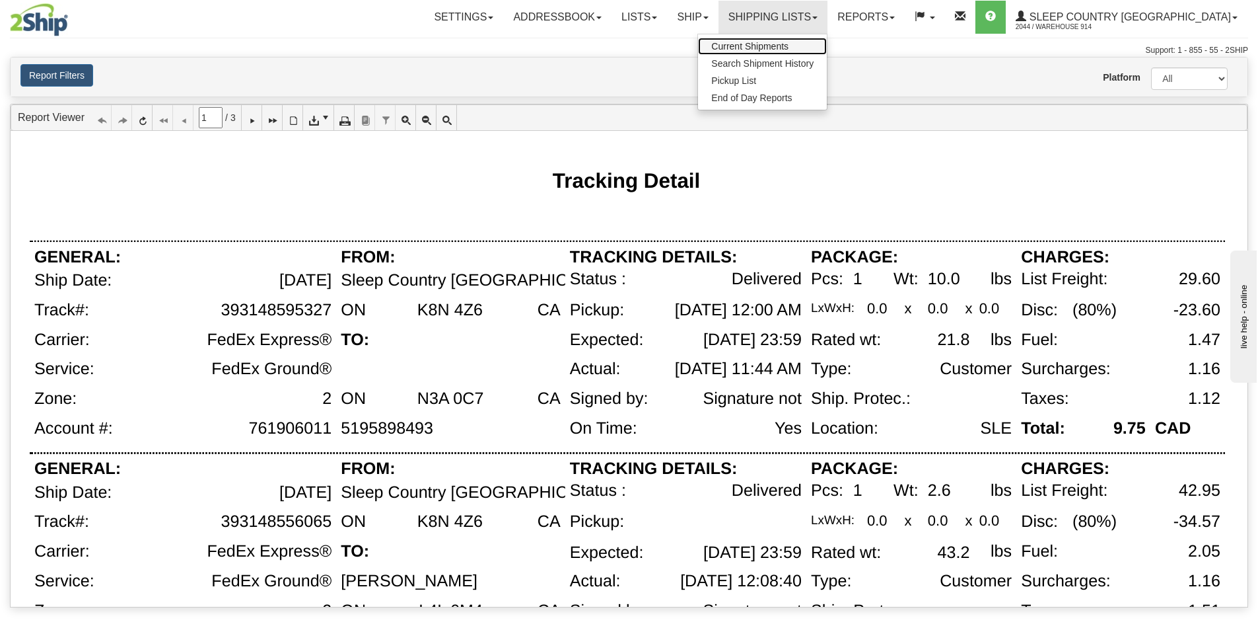
click at [789, 50] on span "Current Shipments" at bounding box center [749, 46] width 77 height 11
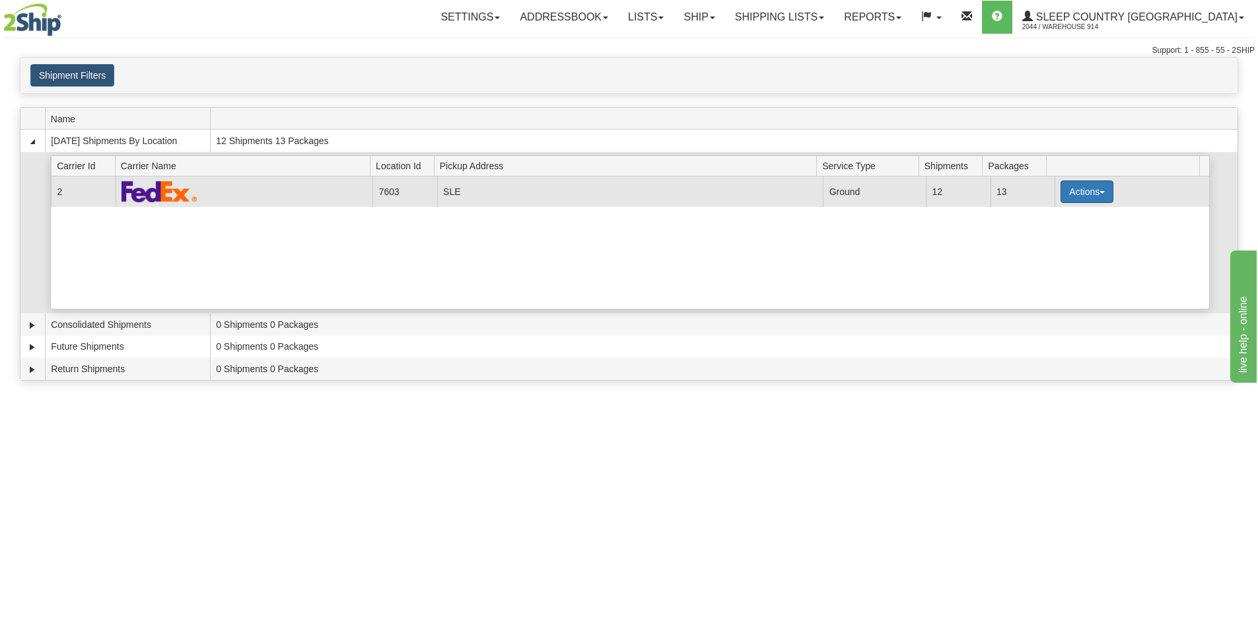
click at [1068, 183] on button "Actions" at bounding box center [1087, 191] width 53 height 22
click at [1051, 215] on span "Details" at bounding box center [1039, 215] width 36 height 9
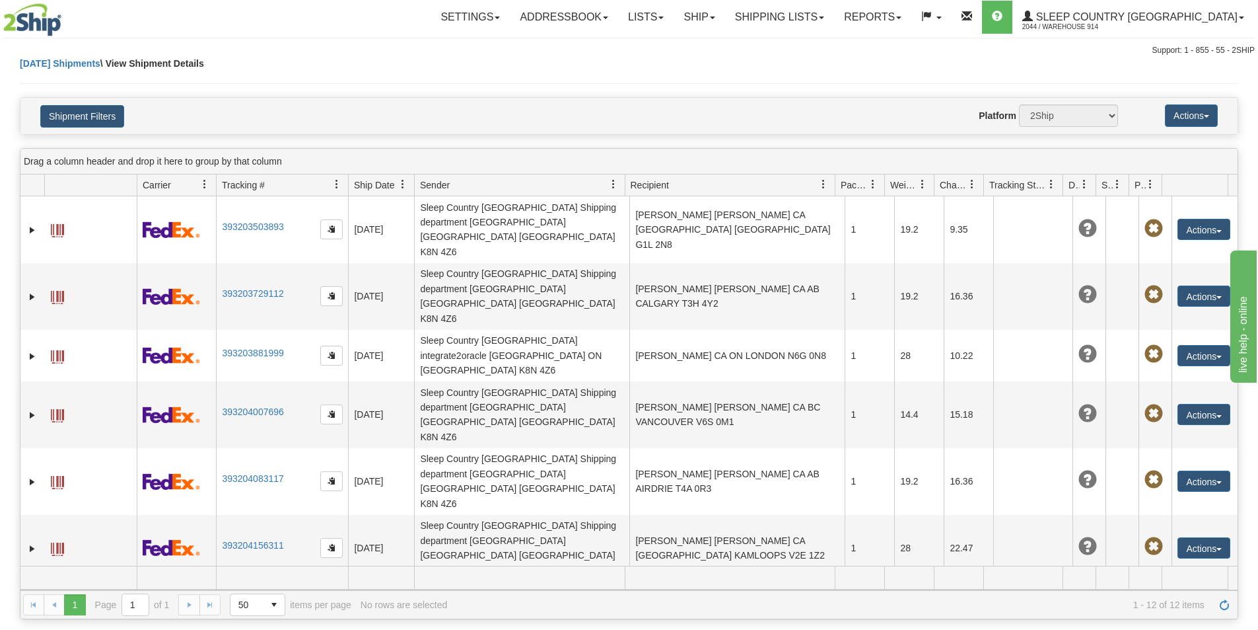
click at [32, 23] on img at bounding box center [32, 19] width 58 height 33
click at [33, 22] on img at bounding box center [32, 19] width 58 height 33
click at [47, 20] on img at bounding box center [32, 19] width 58 height 33
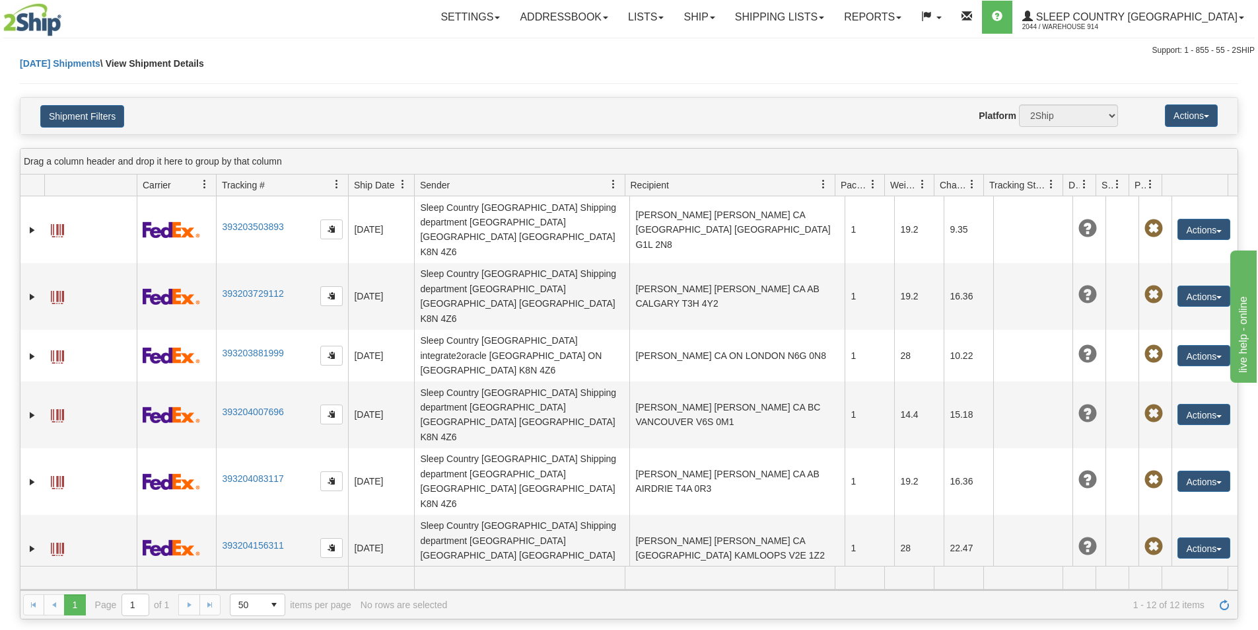
click at [47, 20] on img at bounding box center [32, 19] width 58 height 33
click at [827, 7] on link "Shipping lists" at bounding box center [779, 17] width 109 height 33
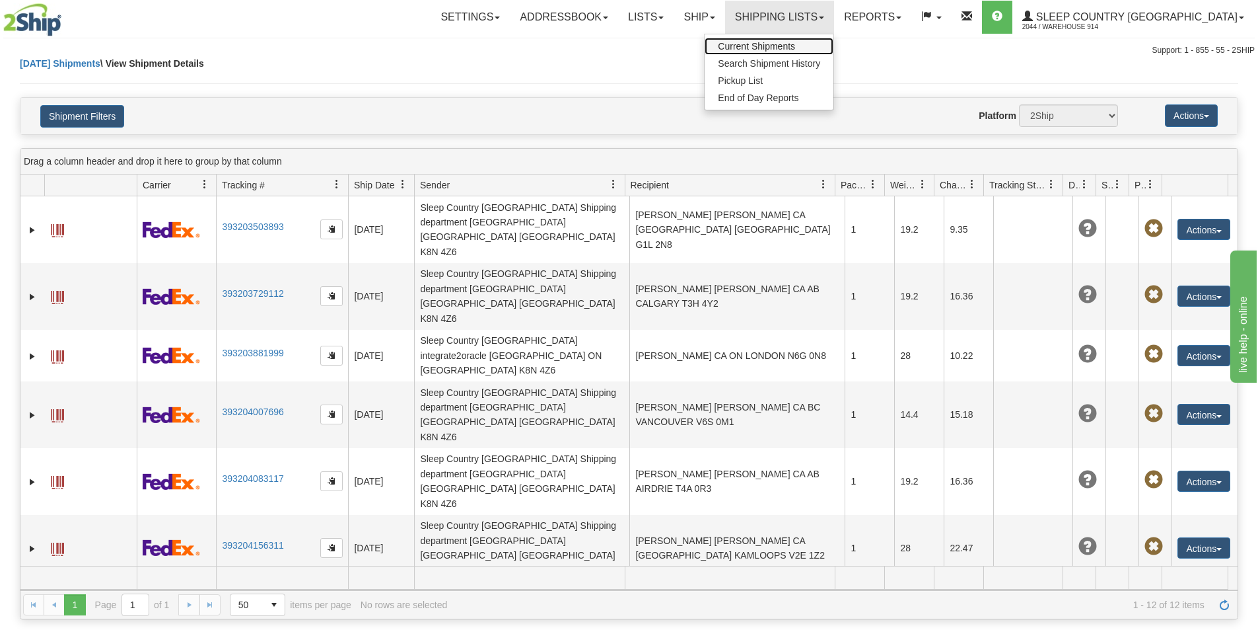
click at [795, 42] on span "Current Shipments" at bounding box center [756, 46] width 77 height 11
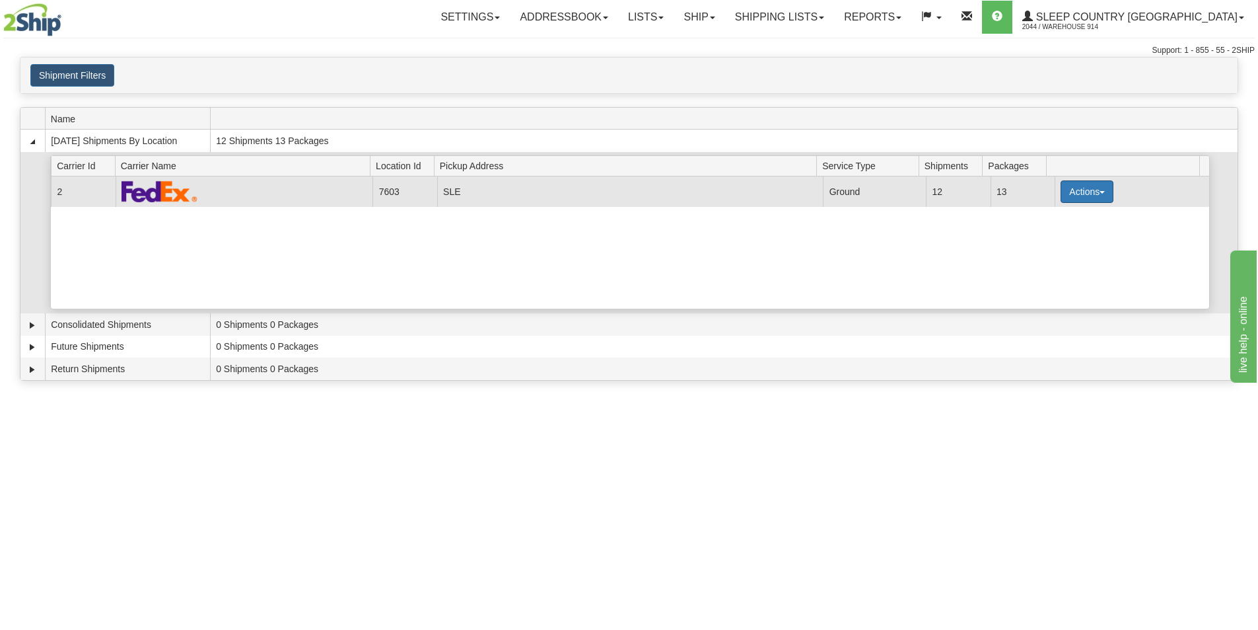
click at [1065, 194] on button "Actions" at bounding box center [1087, 191] width 53 height 22
click at [1060, 210] on link "Details" at bounding box center [1060, 216] width 106 height 17
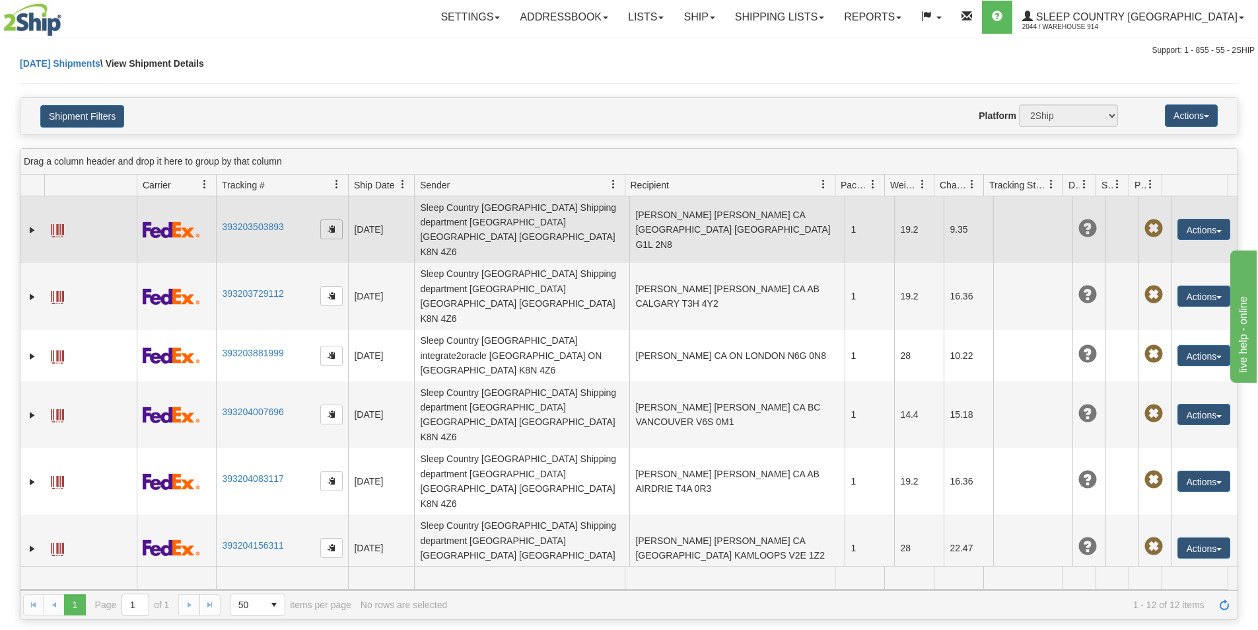
click at [333, 225] on span "button" at bounding box center [332, 229] width 8 height 8
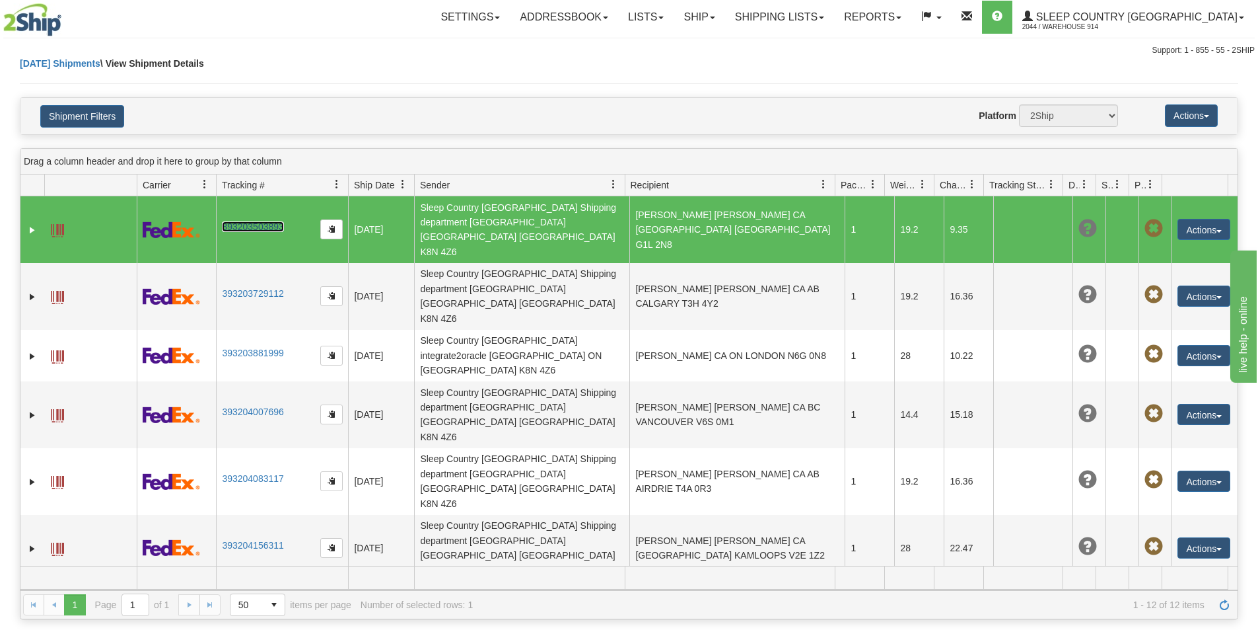
click at [250, 221] on link "393203503893" at bounding box center [252, 226] width 61 height 11
click at [1189, 221] on button "Actions" at bounding box center [1204, 229] width 53 height 21
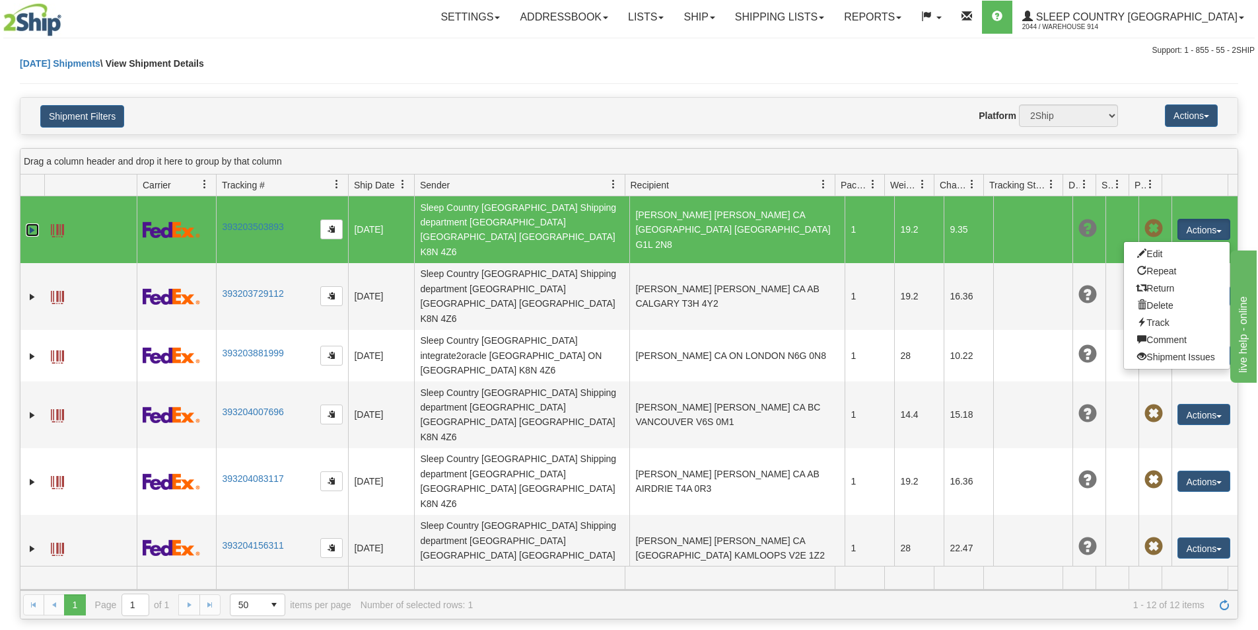
click at [30, 223] on link "Expand" at bounding box center [32, 229] width 13 height 13
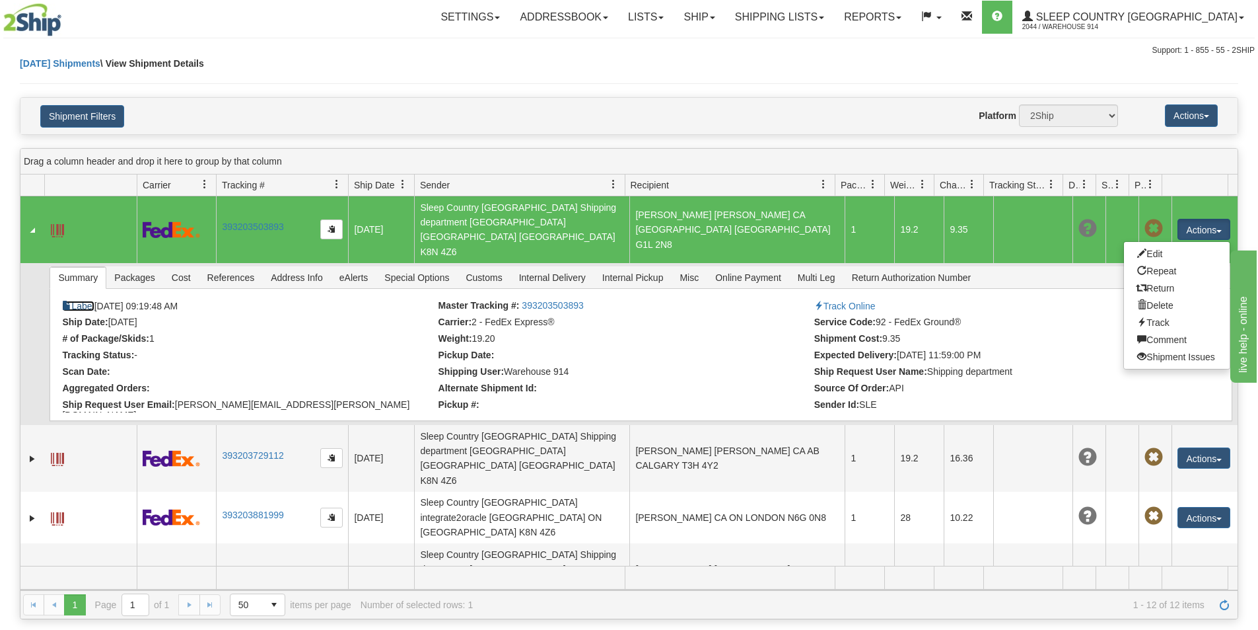
click at [80, 301] on link "Label" at bounding box center [78, 306] width 32 height 11
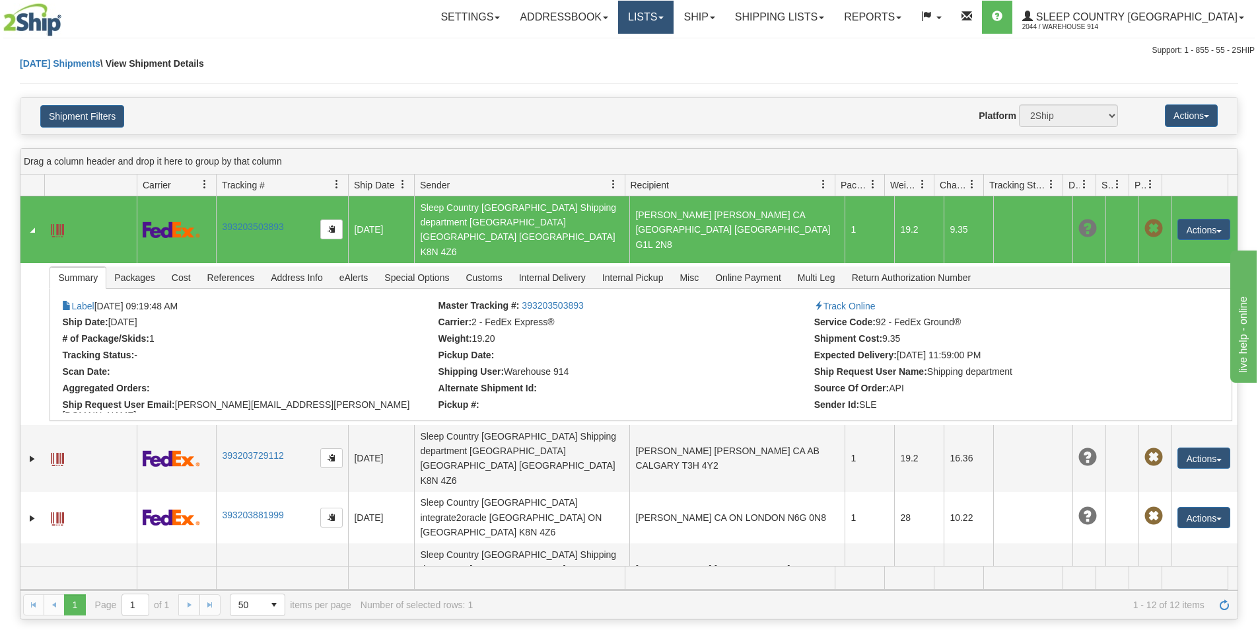
click at [674, 15] on link "Lists" at bounding box center [645, 17] width 55 height 33
click at [621, 46] on span "Dimensions" at bounding box center [597, 46] width 48 height 11
click at [84, 301] on link "Label" at bounding box center [78, 306] width 32 height 11
